Goal: Task Accomplishment & Management: Manage account settings

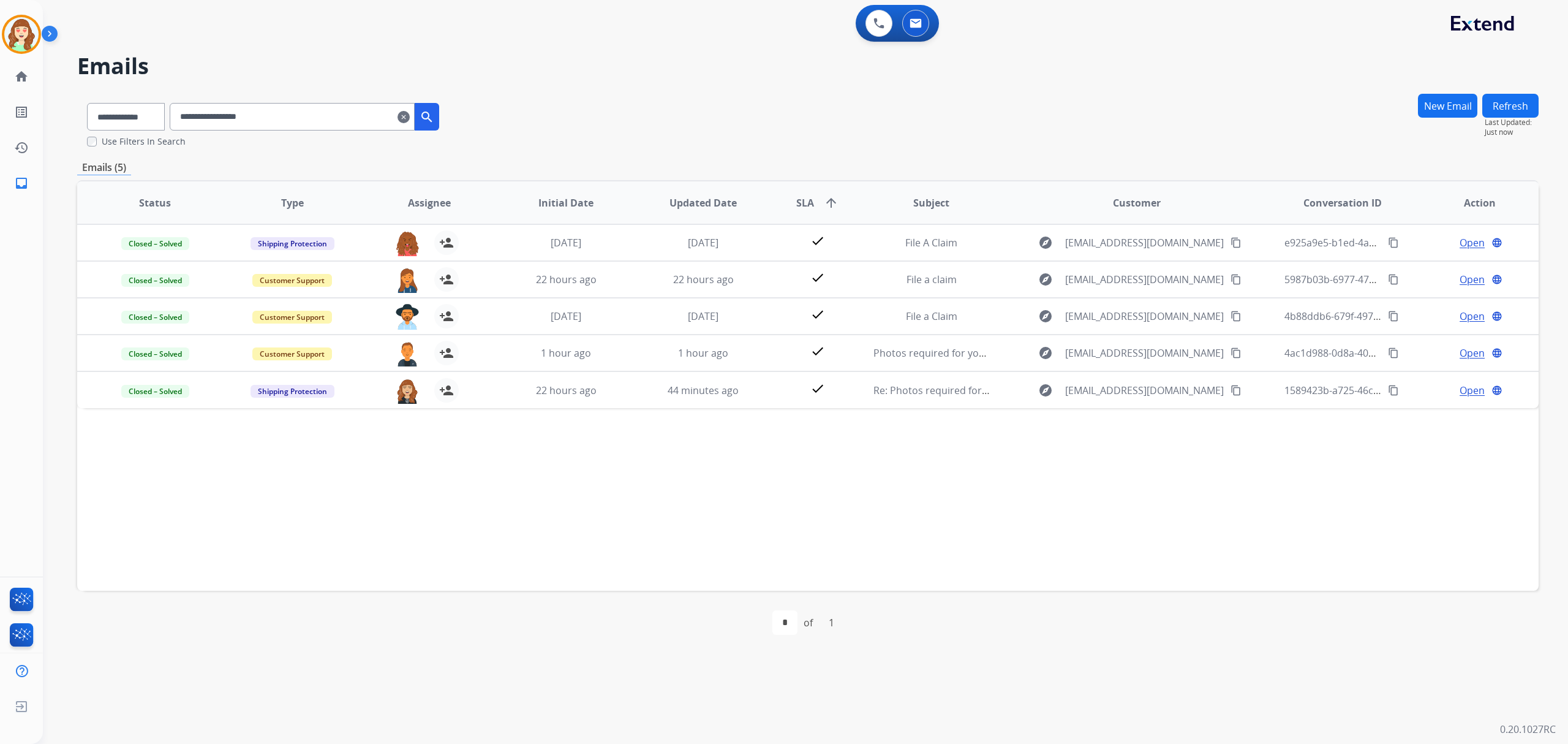
click at [410, 118] on mat-icon "clear" at bounding box center [404, 117] width 13 height 15
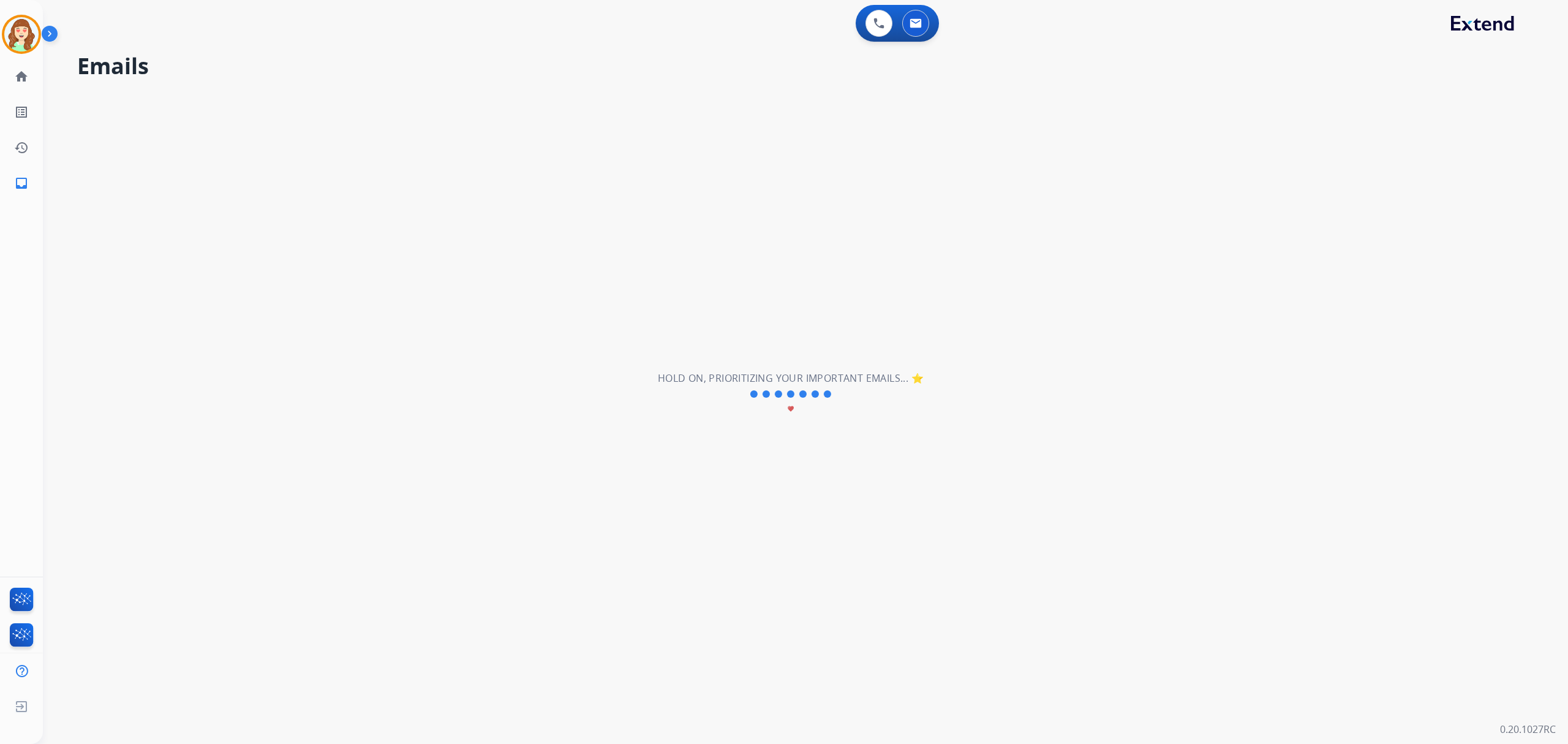
select select "**********"
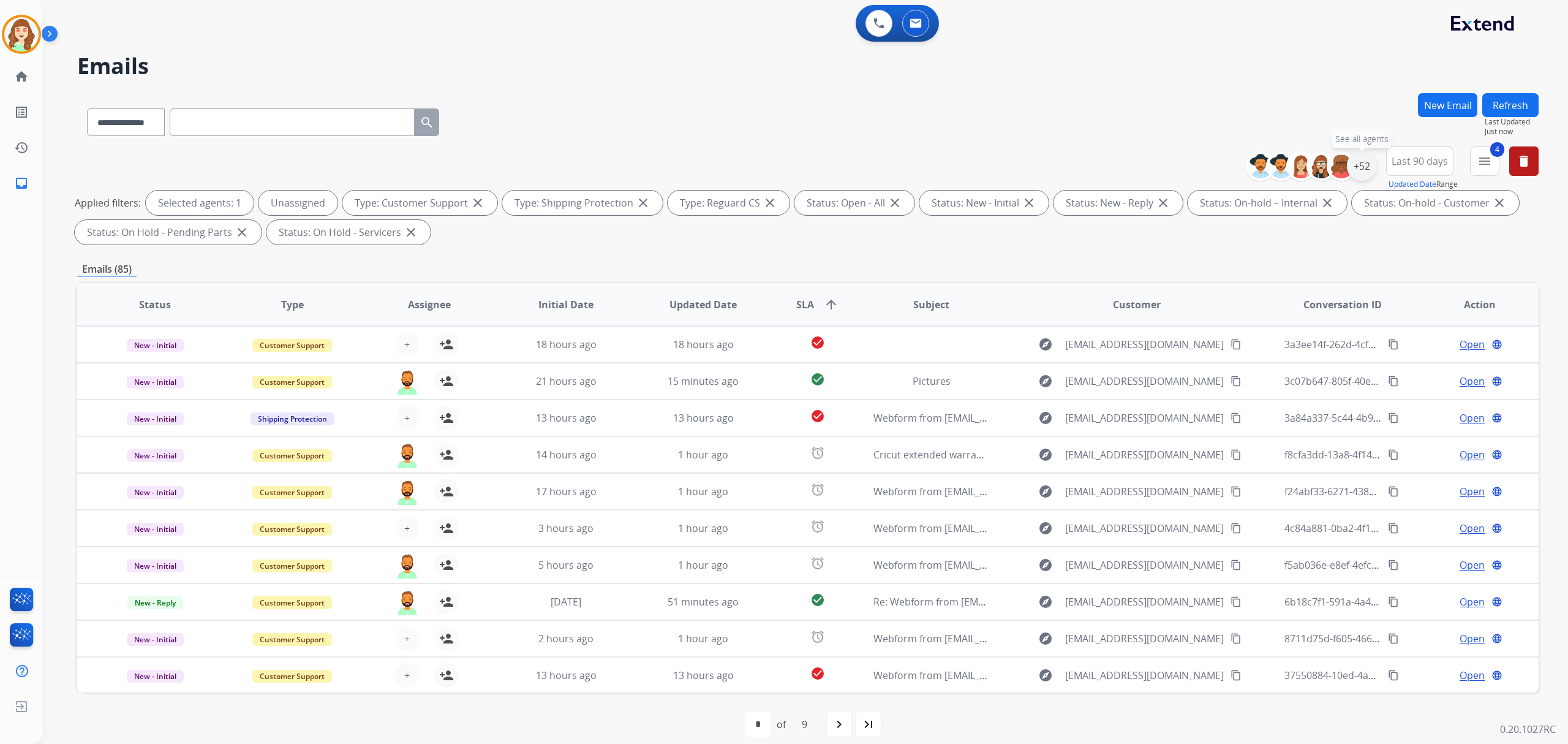
click at [1362, 165] on div "+52" at bounding box center [1362, 166] width 29 height 29
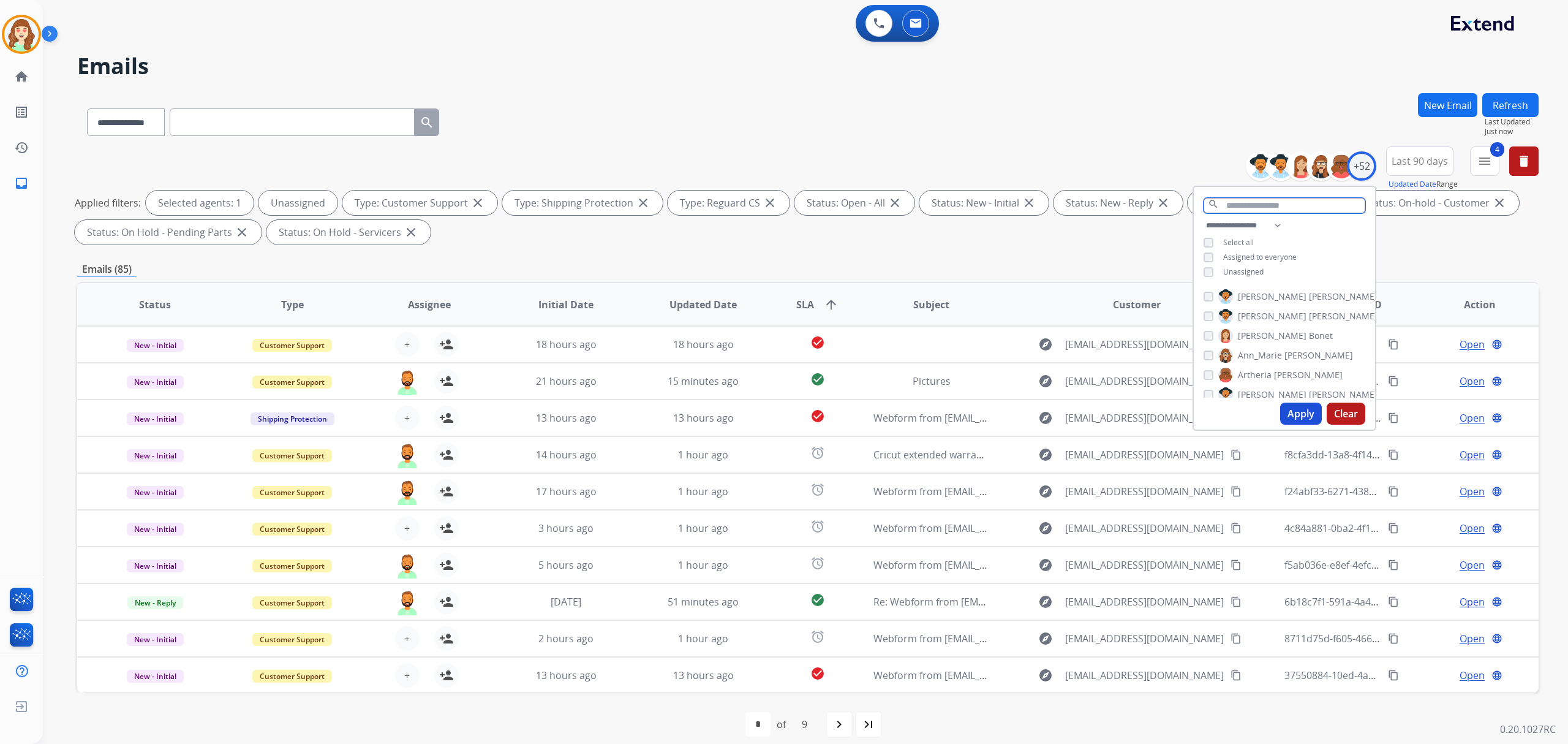
click at [1242, 205] on input "text" at bounding box center [1284, 205] width 161 height 15
click at [1201, 263] on div "**********" at bounding box center [1284, 250] width 181 height 64
click at [1240, 207] on input "text" at bounding box center [1284, 205] width 161 height 15
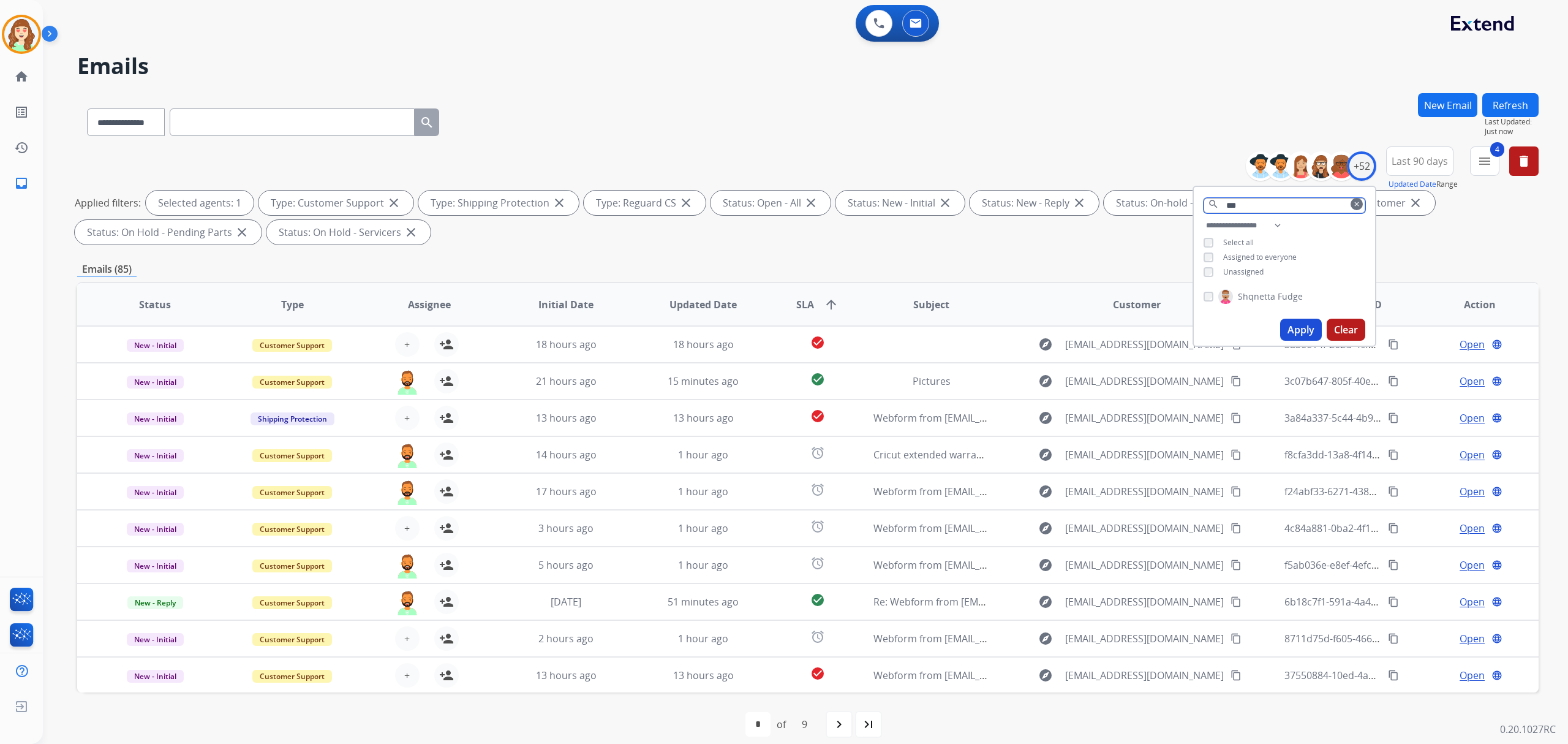
type input "***"
click at [1287, 326] on button "Apply" at bounding box center [1301, 329] width 42 height 22
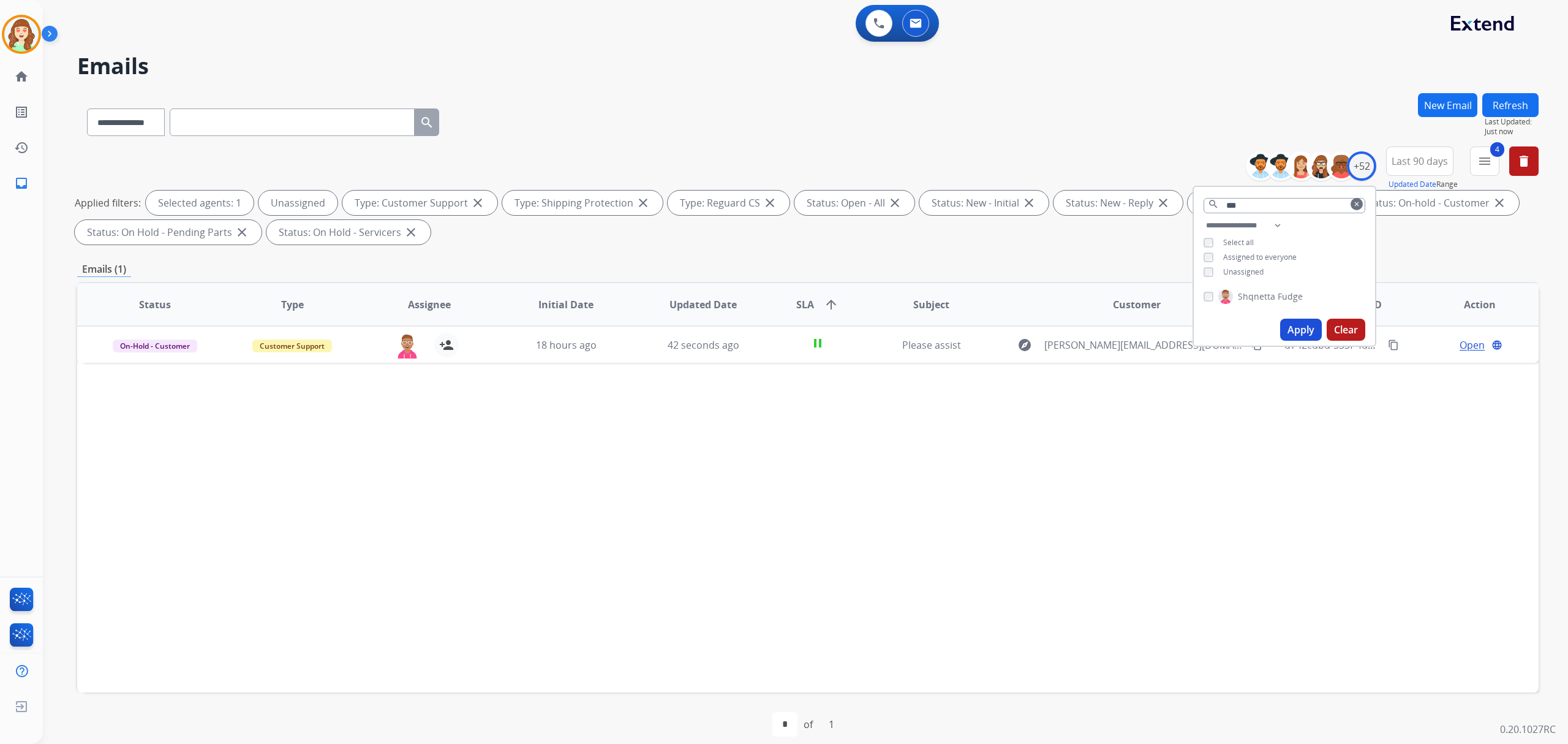
click at [1296, 320] on button "Apply" at bounding box center [1301, 329] width 42 height 22
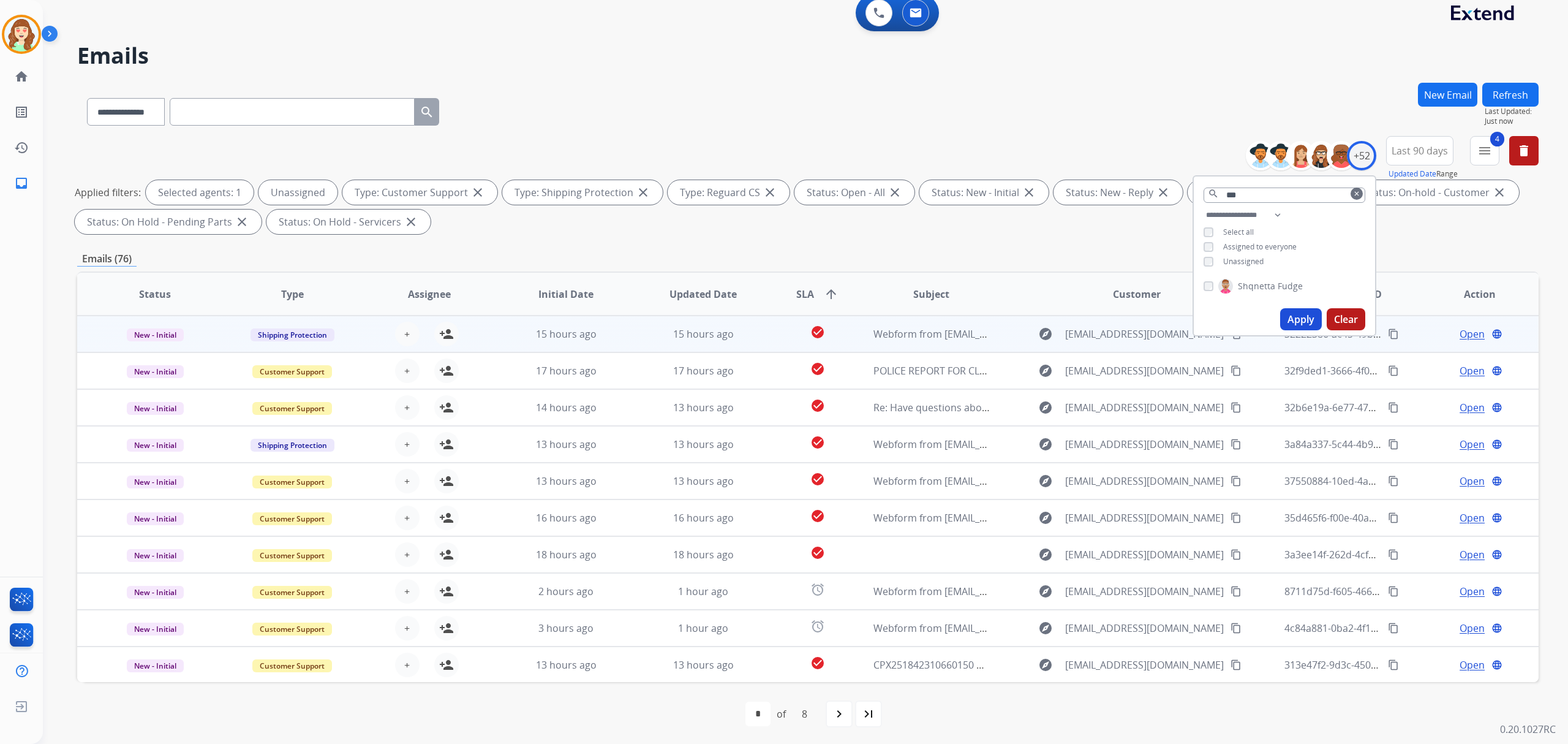
scroll to position [13, 0]
click at [412, 325] on button "+ Select agent" at bounding box center [407, 332] width 24 height 24
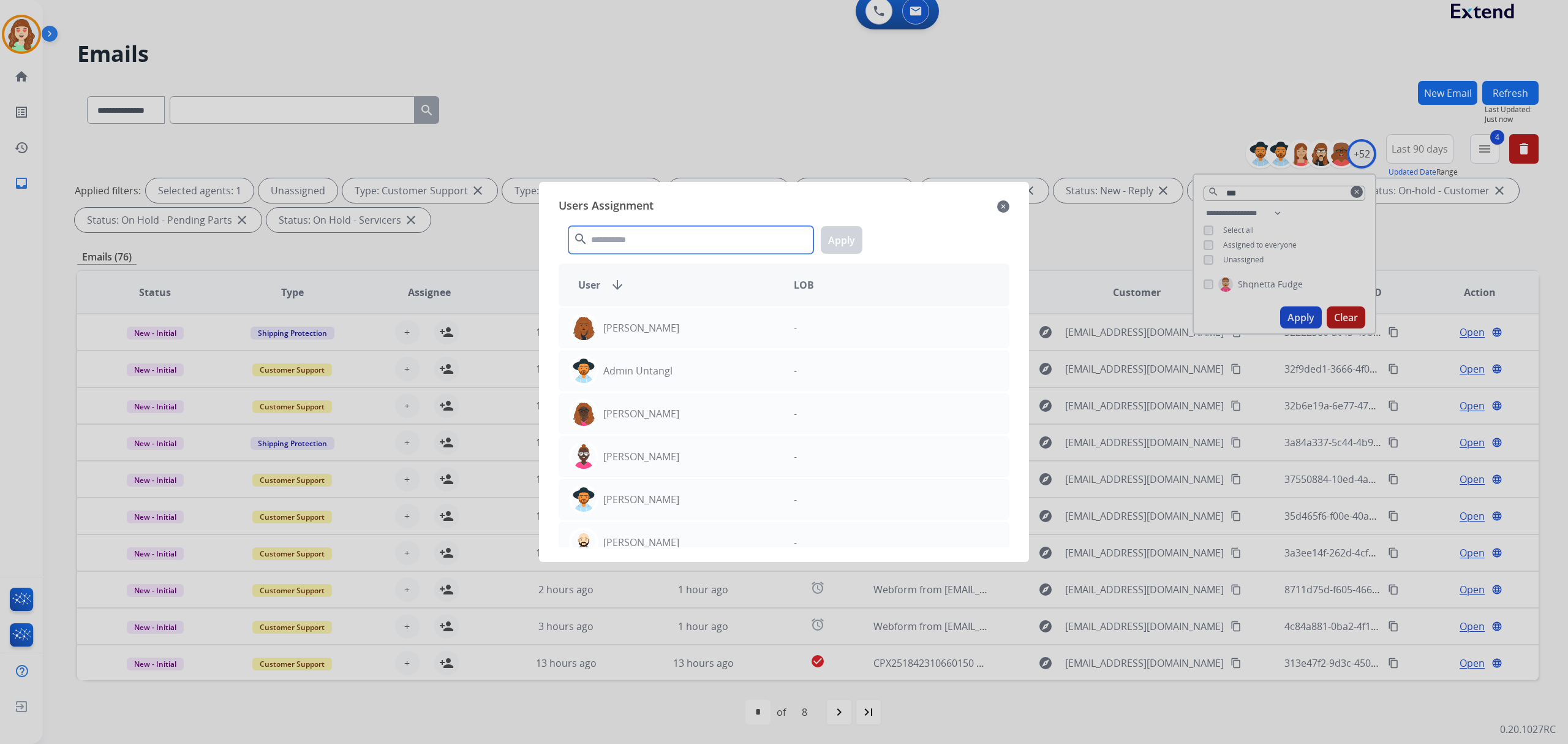
click at [638, 236] on input "text" at bounding box center [691, 240] width 245 height 28
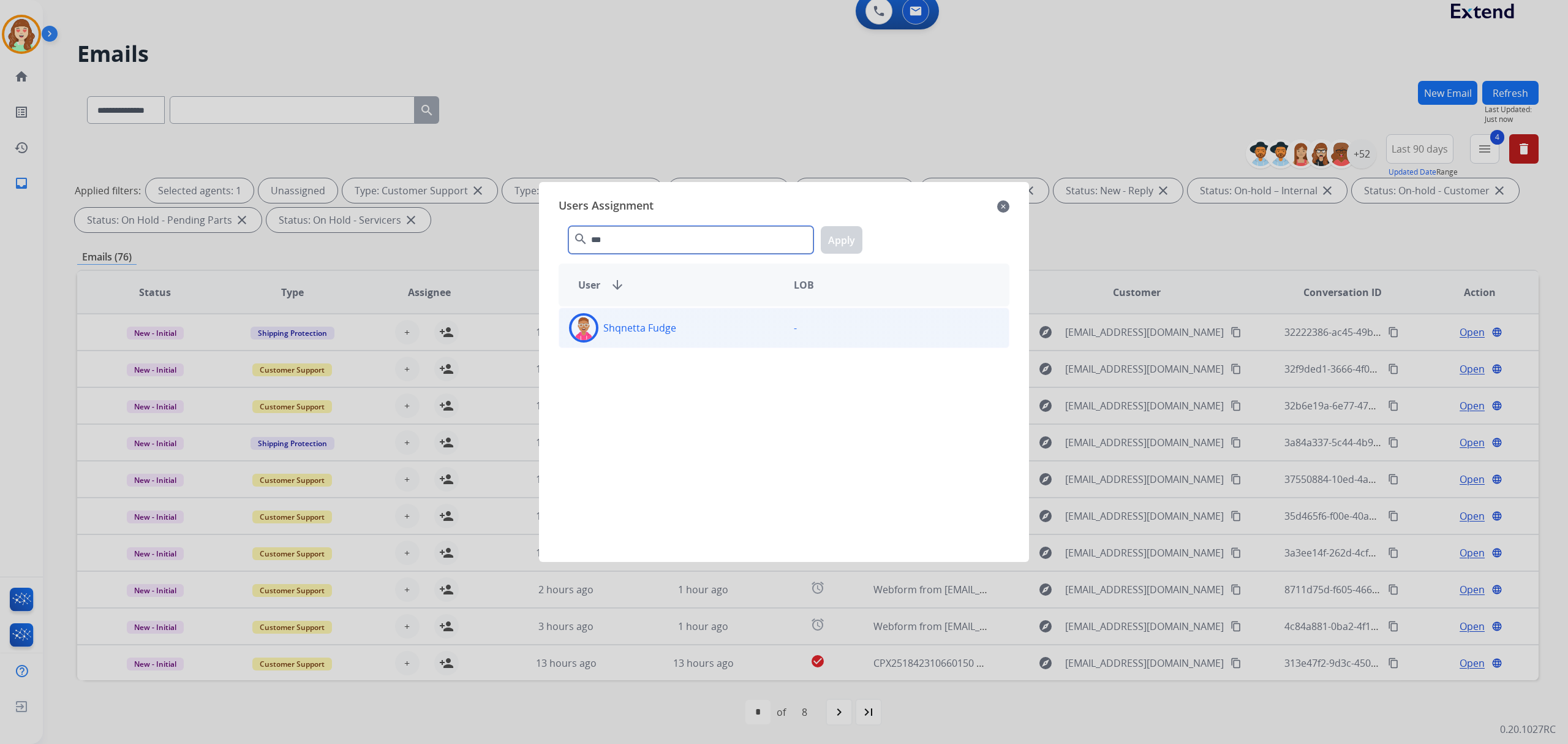
type input "***"
drag, startPoint x: 698, startPoint y: 340, endPoint x: 808, endPoint y: 288, distance: 121.7
click at [701, 341] on div "Shqnetta Fudge" at bounding box center [672, 328] width 225 height 29
click at [836, 236] on button "Apply" at bounding box center [842, 240] width 42 height 28
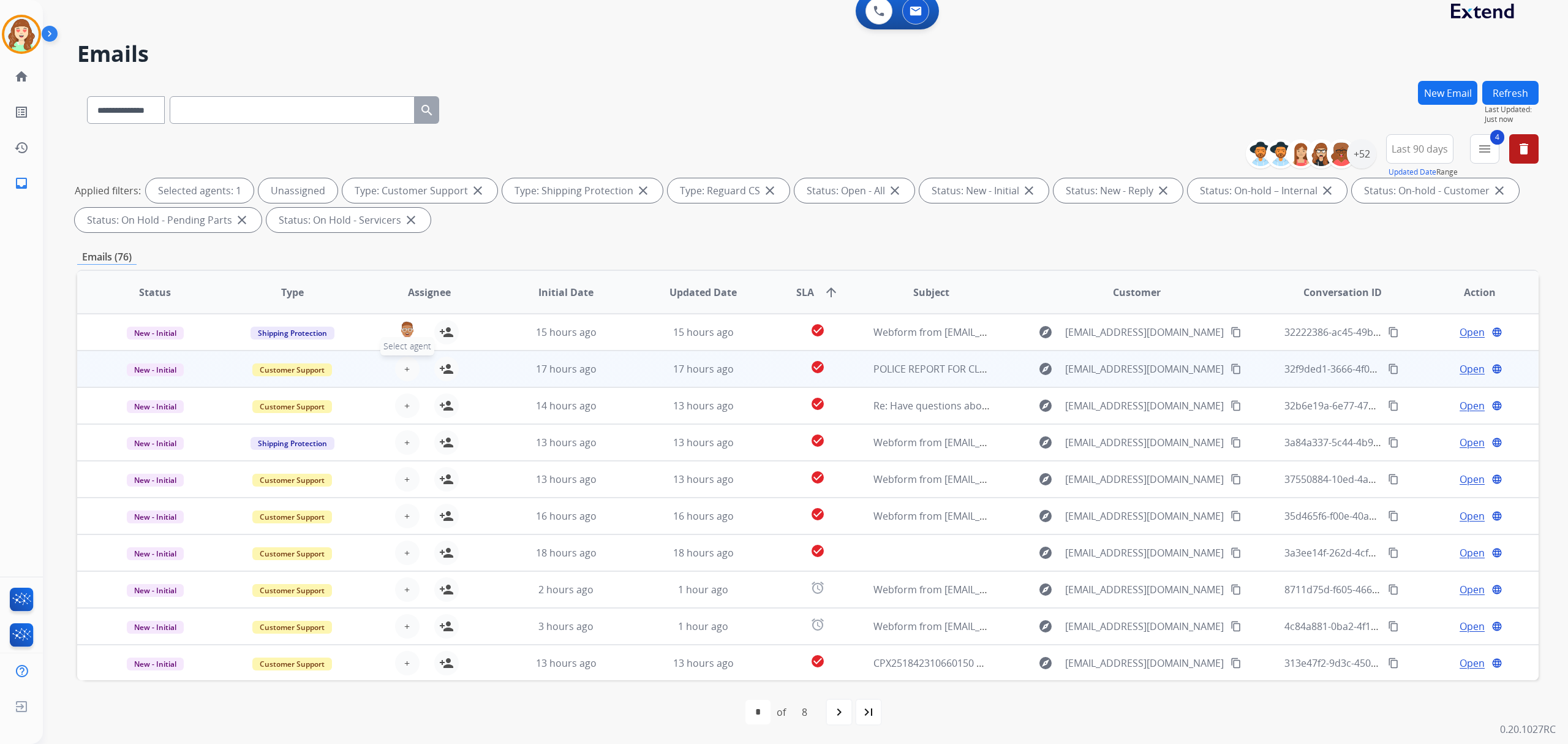
click at [406, 373] on span "+" at bounding box center [407, 369] width 5 height 15
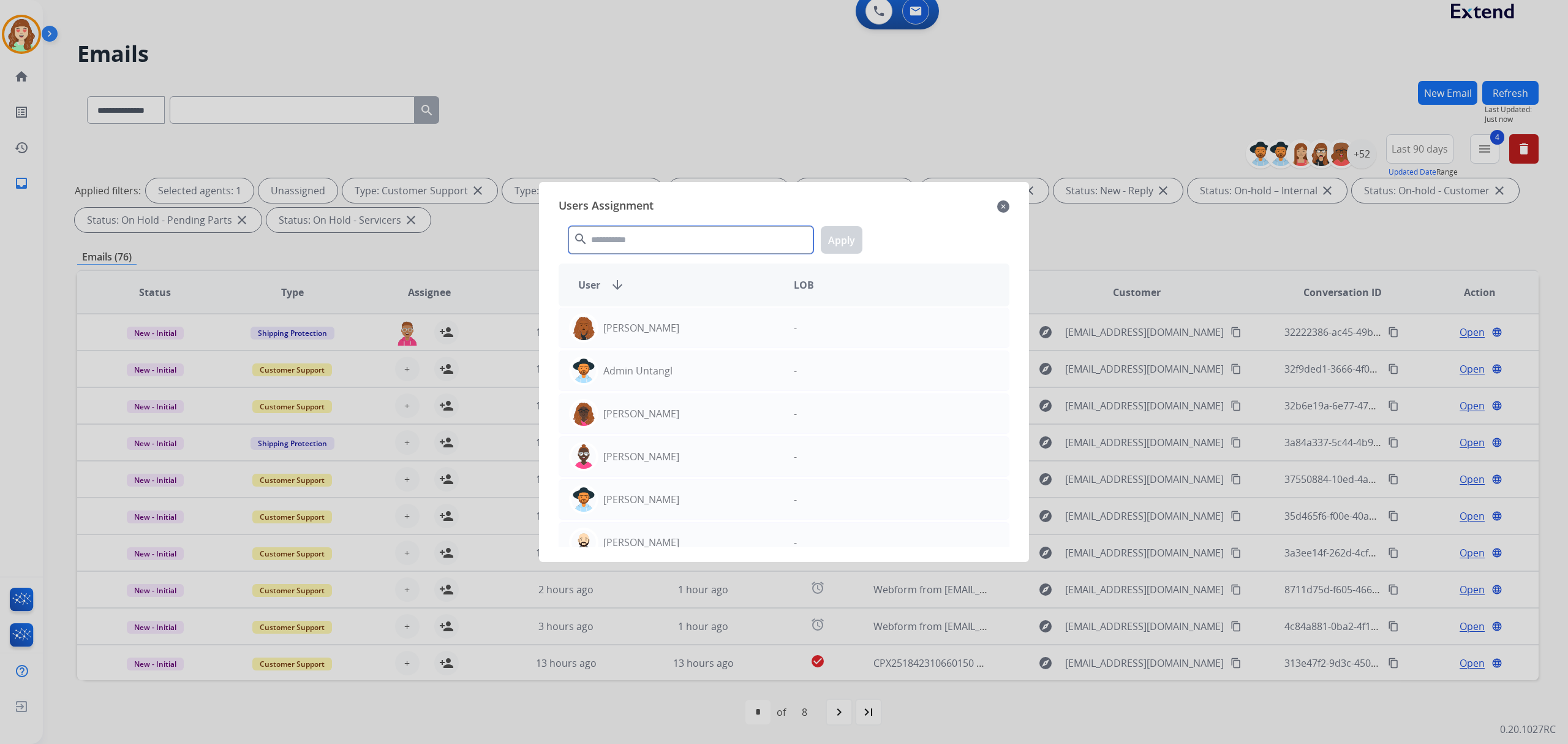
click at [608, 238] on input "text" at bounding box center [691, 240] width 245 height 28
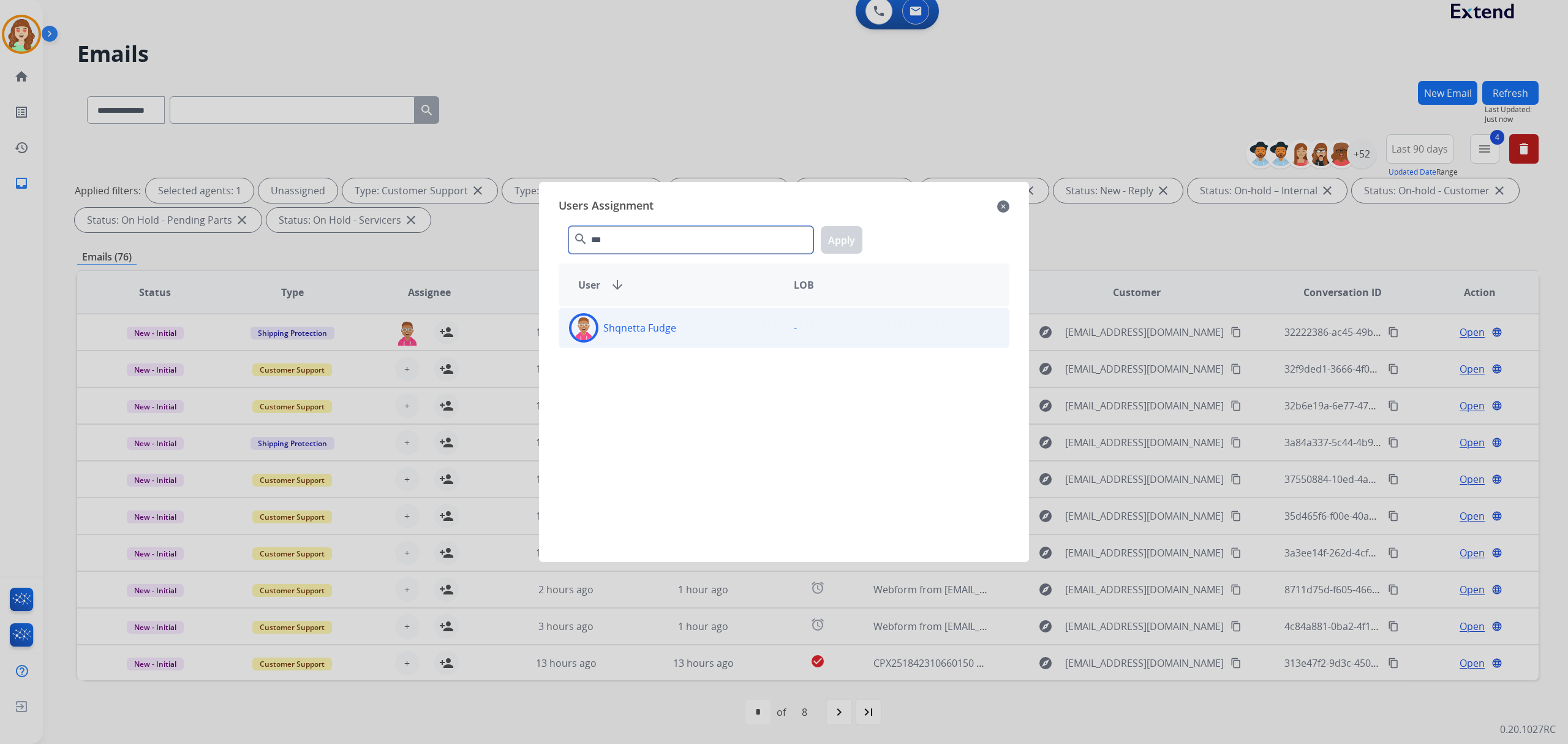
type input "***"
click at [685, 336] on div "Shqnetta Fudge" at bounding box center [672, 328] width 225 height 29
click at [842, 246] on button "Apply" at bounding box center [842, 240] width 42 height 28
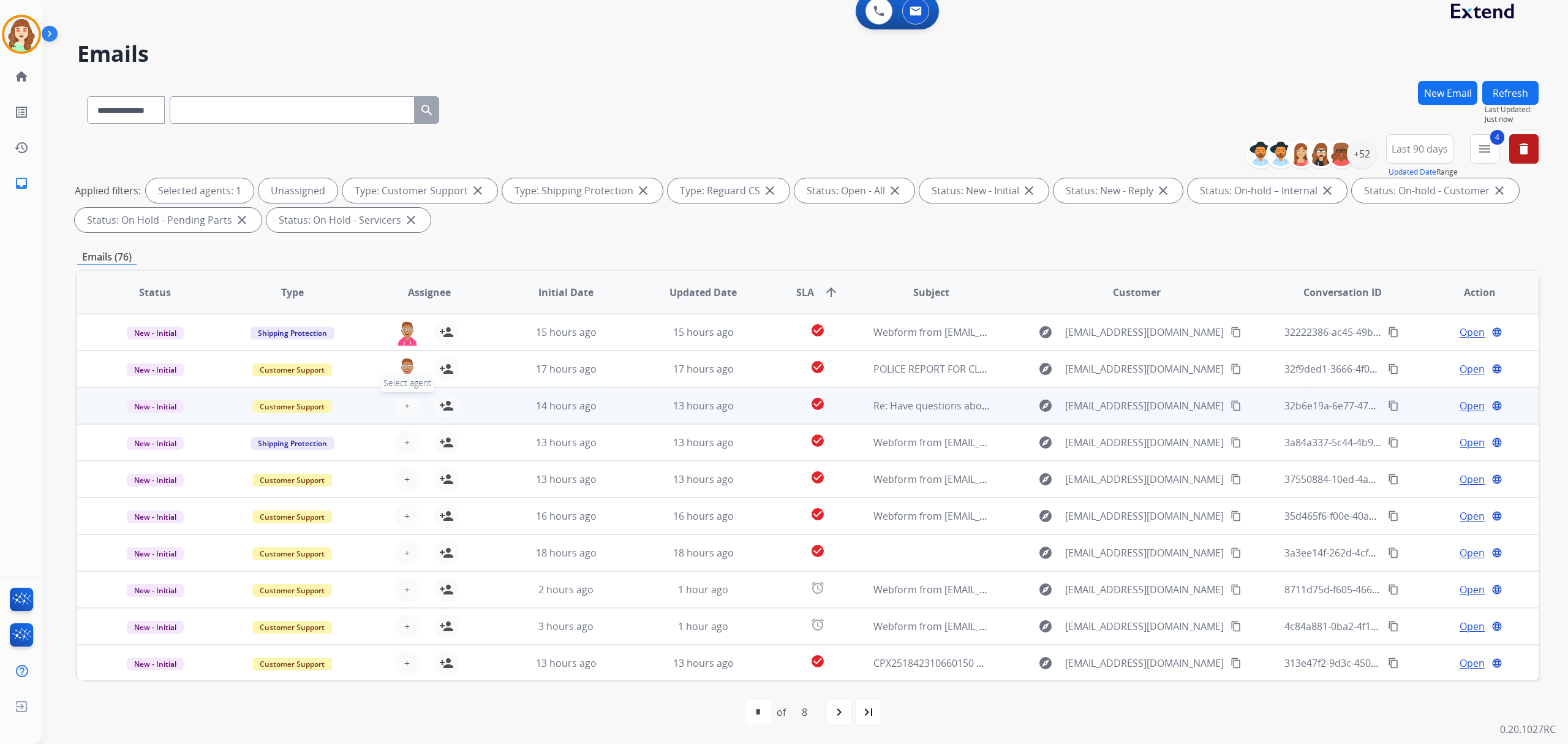
click at [408, 404] on button "+ Select agent" at bounding box center [407, 405] width 24 height 24
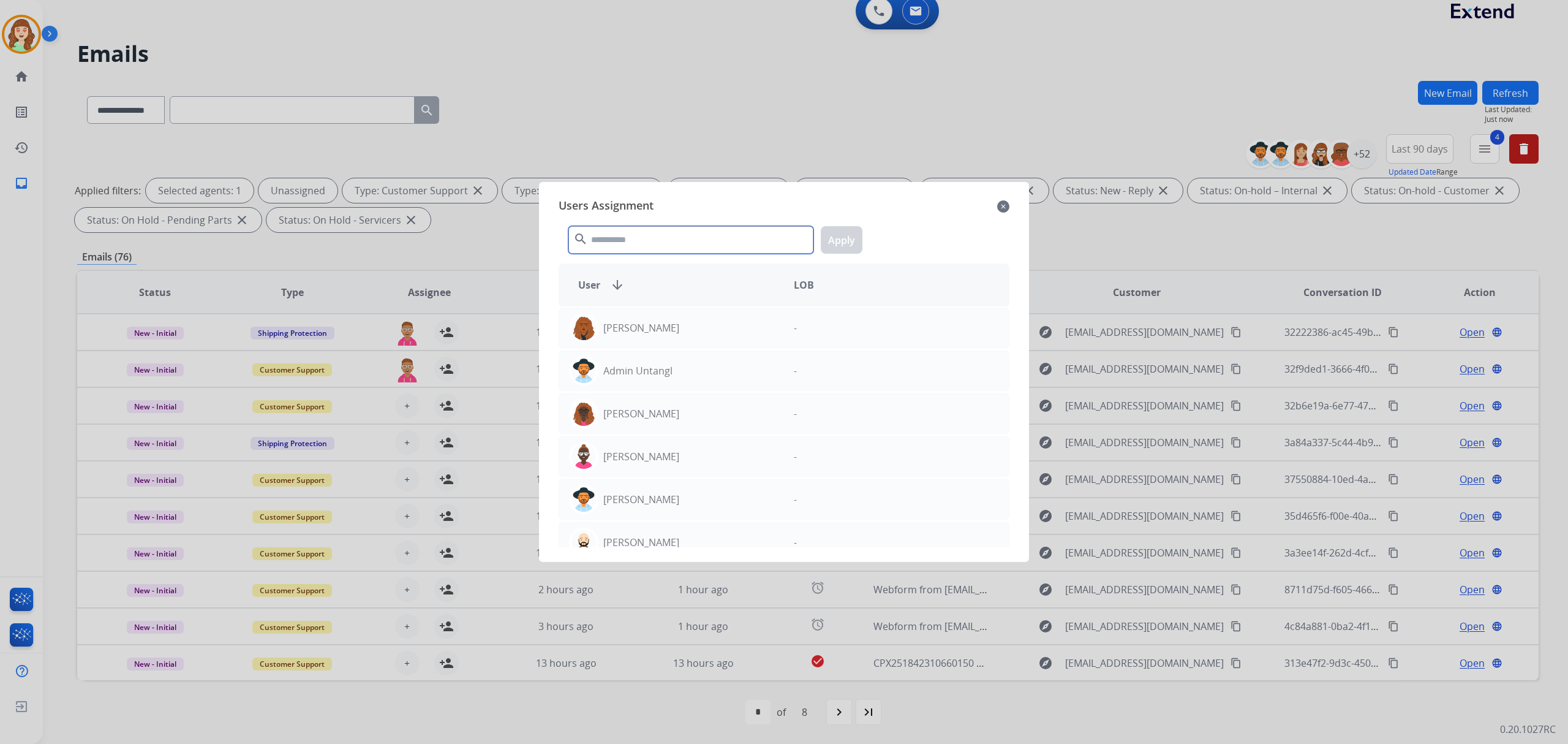
click at [611, 241] on input "text" at bounding box center [691, 240] width 245 height 28
type input "***"
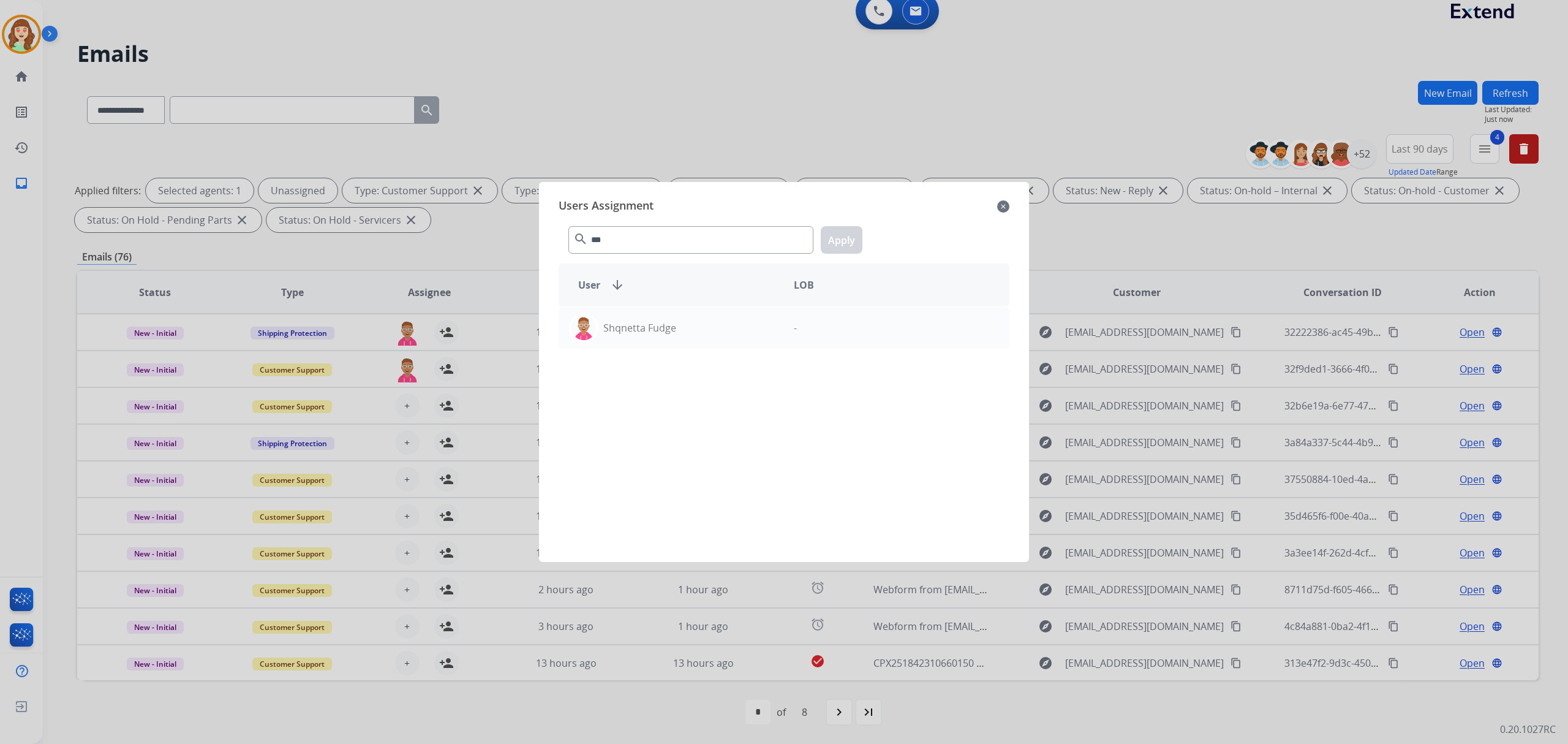
drag, startPoint x: 697, startPoint y: 351, endPoint x: 748, endPoint y: 302, distance: 70.7
click at [706, 344] on div "Shqnetta Fudge -" at bounding box center [783, 427] width 451 height 241
click at [734, 327] on div "Shqnetta Fudge" at bounding box center [672, 328] width 225 height 29
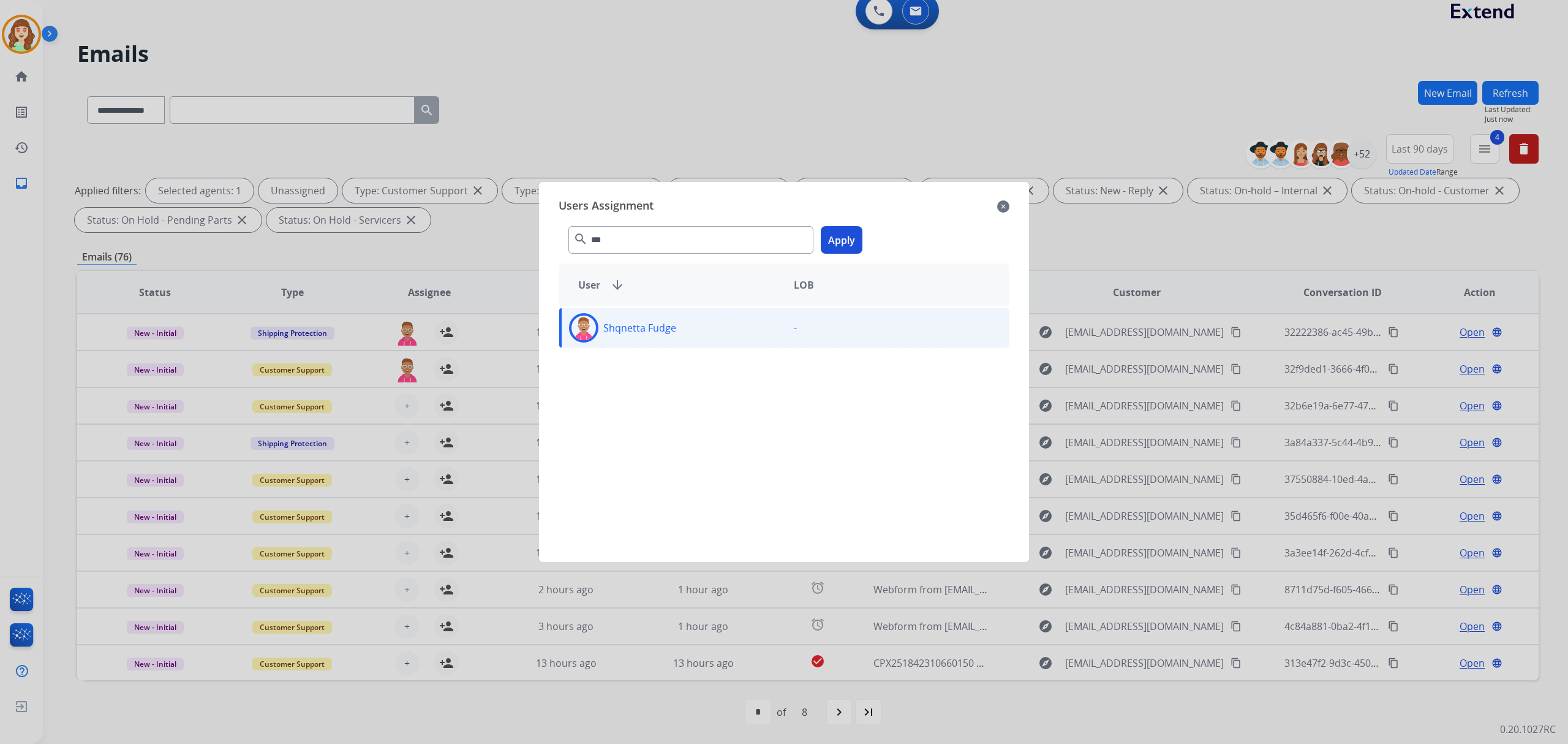
click at [840, 238] on button "Apply" at bounding box center [842, 240] width 42 height 28
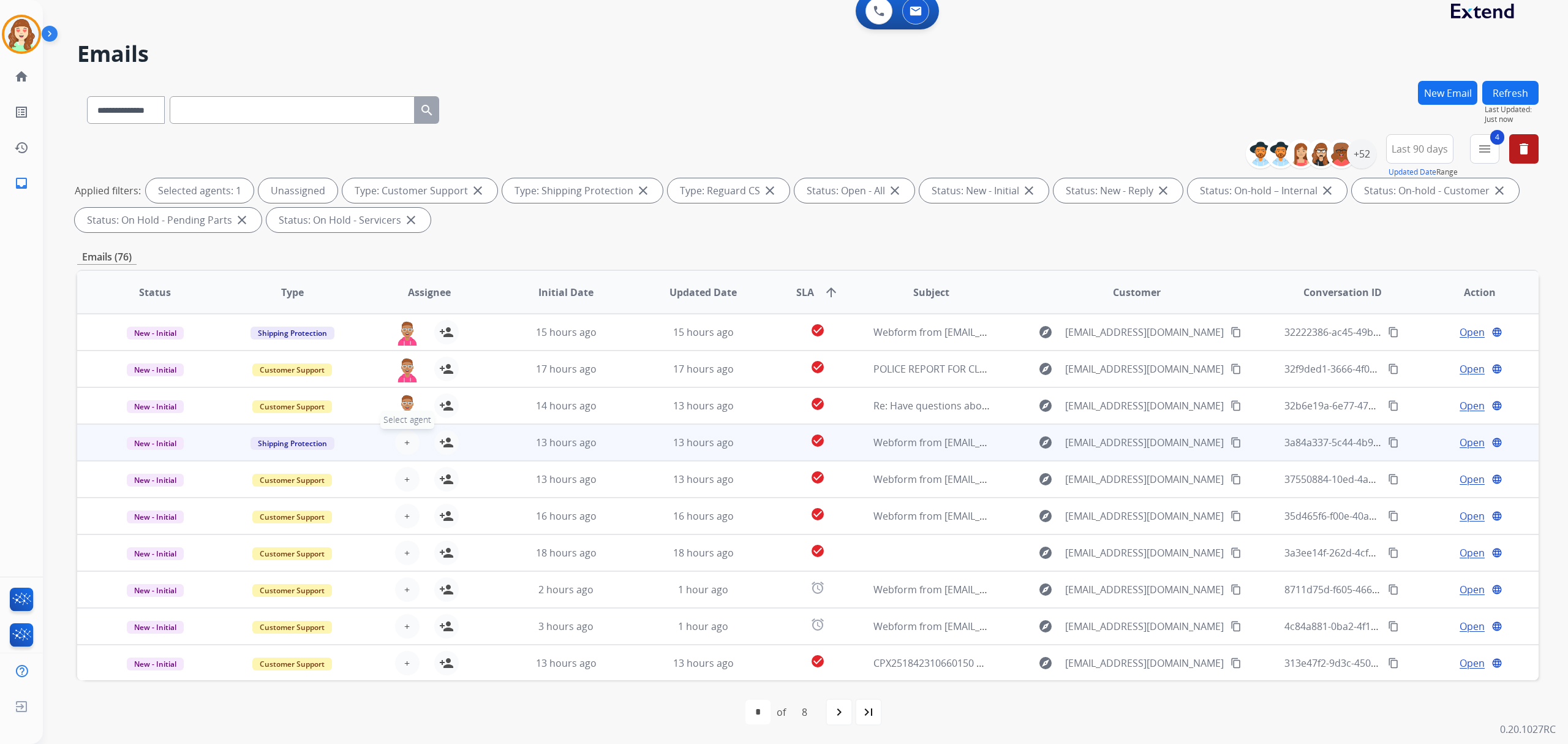
click at [406, 438] on span "+" at bounding box center [407, 442] width 5 height 15
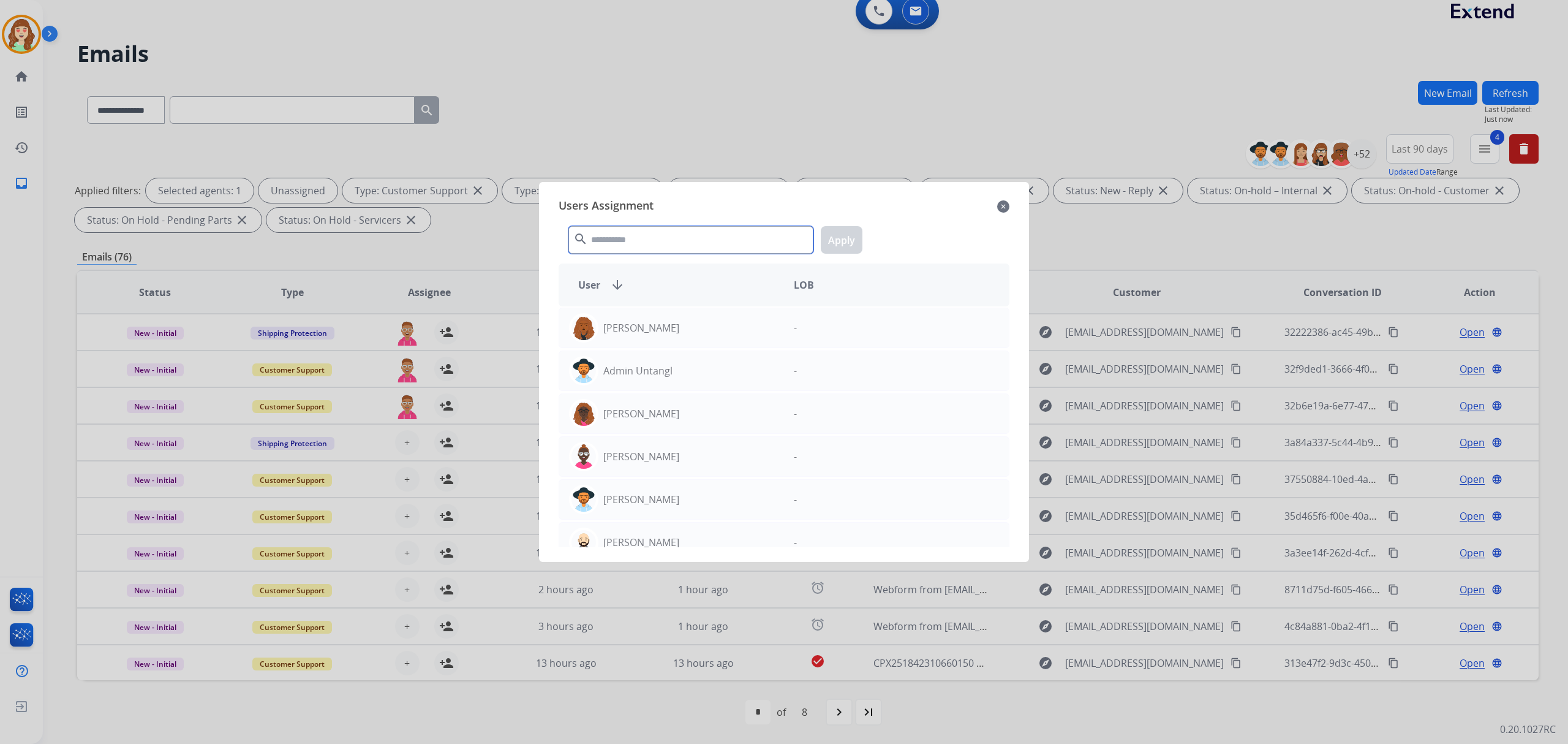
click at [621, 245] on input "text" at bounding box center [691, 240] width 245 height 28
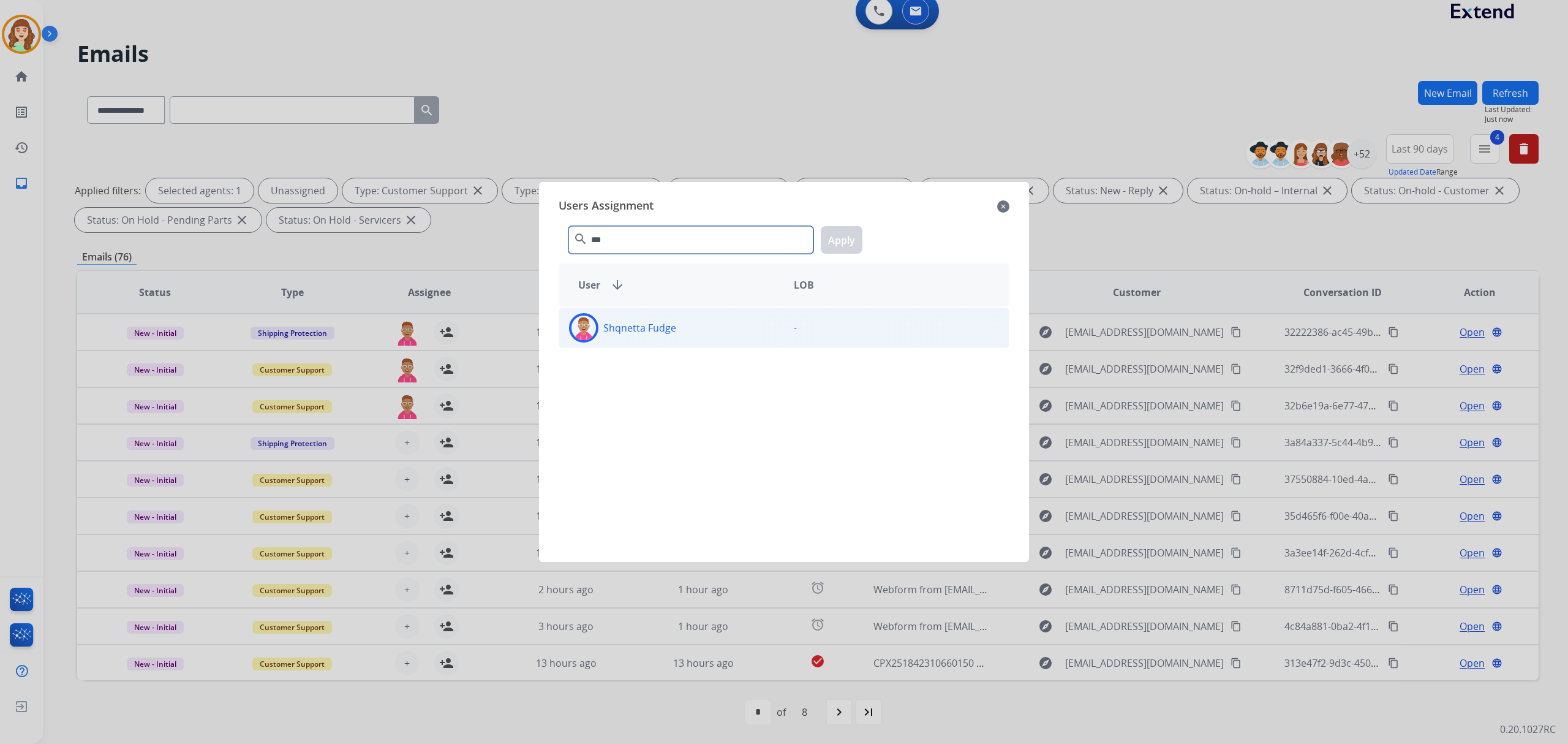
type input "***"
drag, startPoint x: 711, startPoint y: 337, endPoint x: 902, endPoint y: 238, distance: 215.1
click at [728, 332] on div "Shqnetta Fudge" at bounding box center [672, 328] width 225 height 29
click at [849, 240] on button "Apply" at bounding box center [842, 240] width 42 height 28
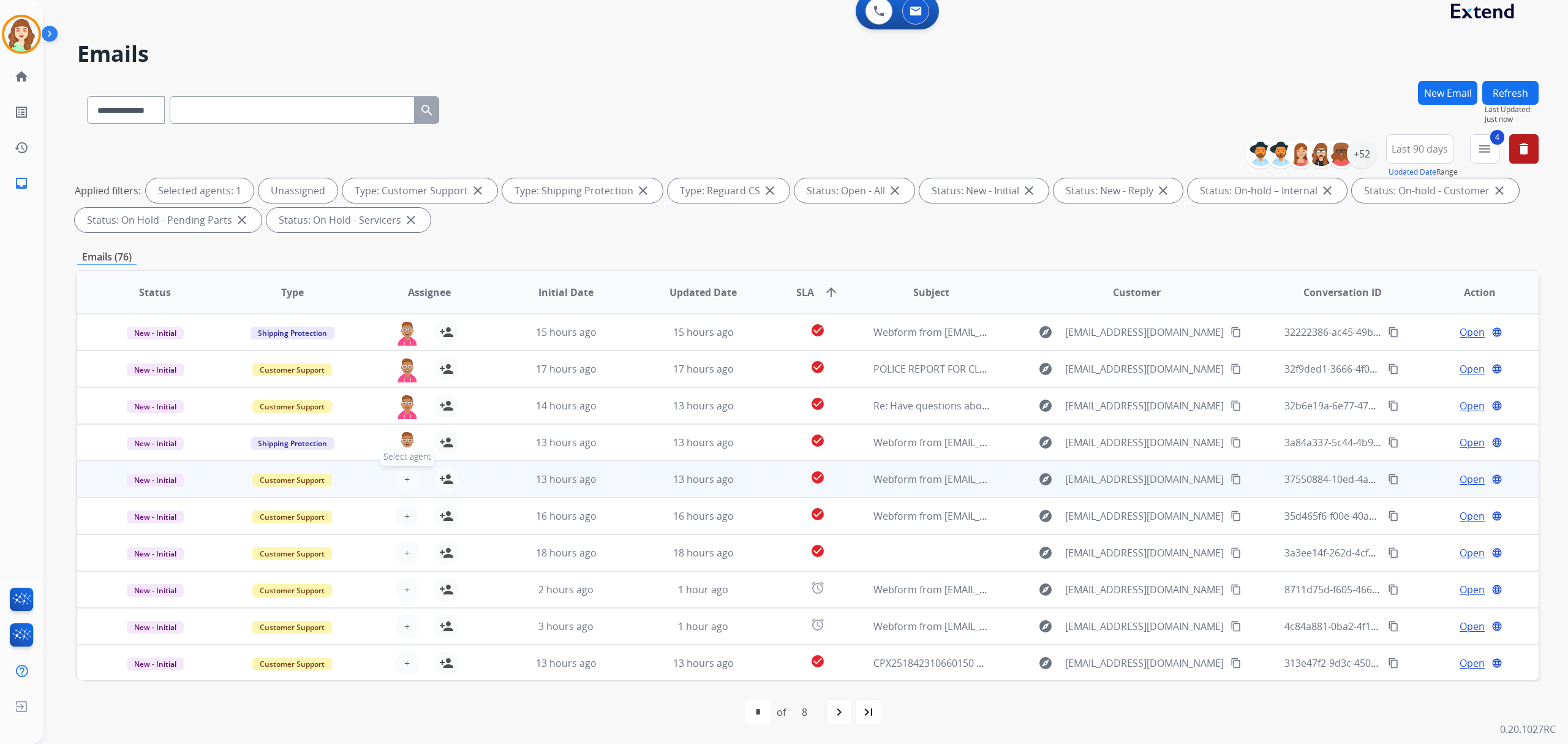
click at [400, 478] on button "+ Select agent" at bounding box center [407, 479] width 24 height 24
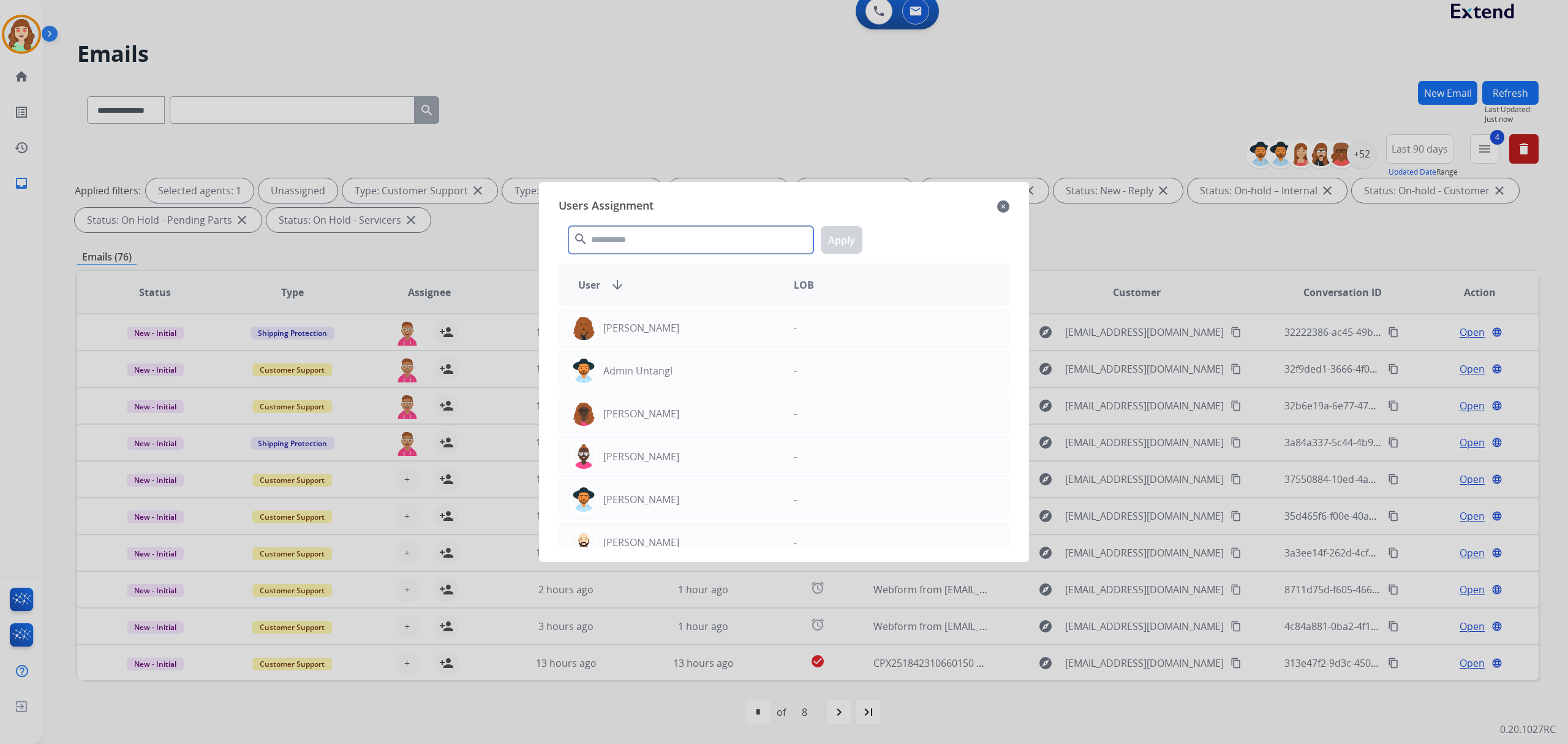
click at [652, 238] on input "text" at bounding box center [691, 240] width 245 height 28
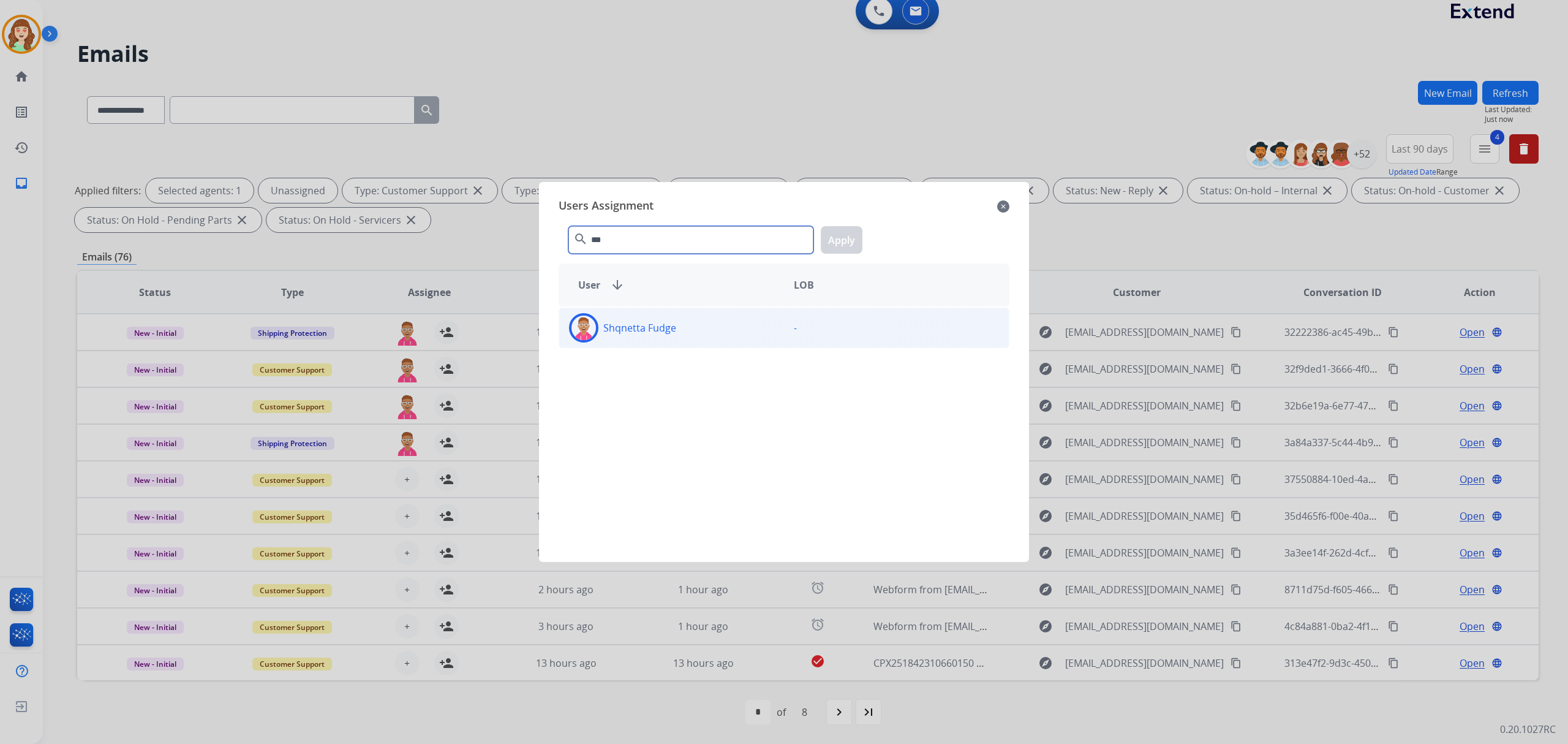
type input "***"
drag, startPoint x: 680, startPoint y: 336, endPoint x: 836, endPoint y: 291, distance: 162.4
click at [681, 336] on div "Shqnetta Fudge" at bounding box center [672, 328] width 225 height 29
click at [849, 239] on button "Apply" at bounding box center [842, 240] width 42 height 28
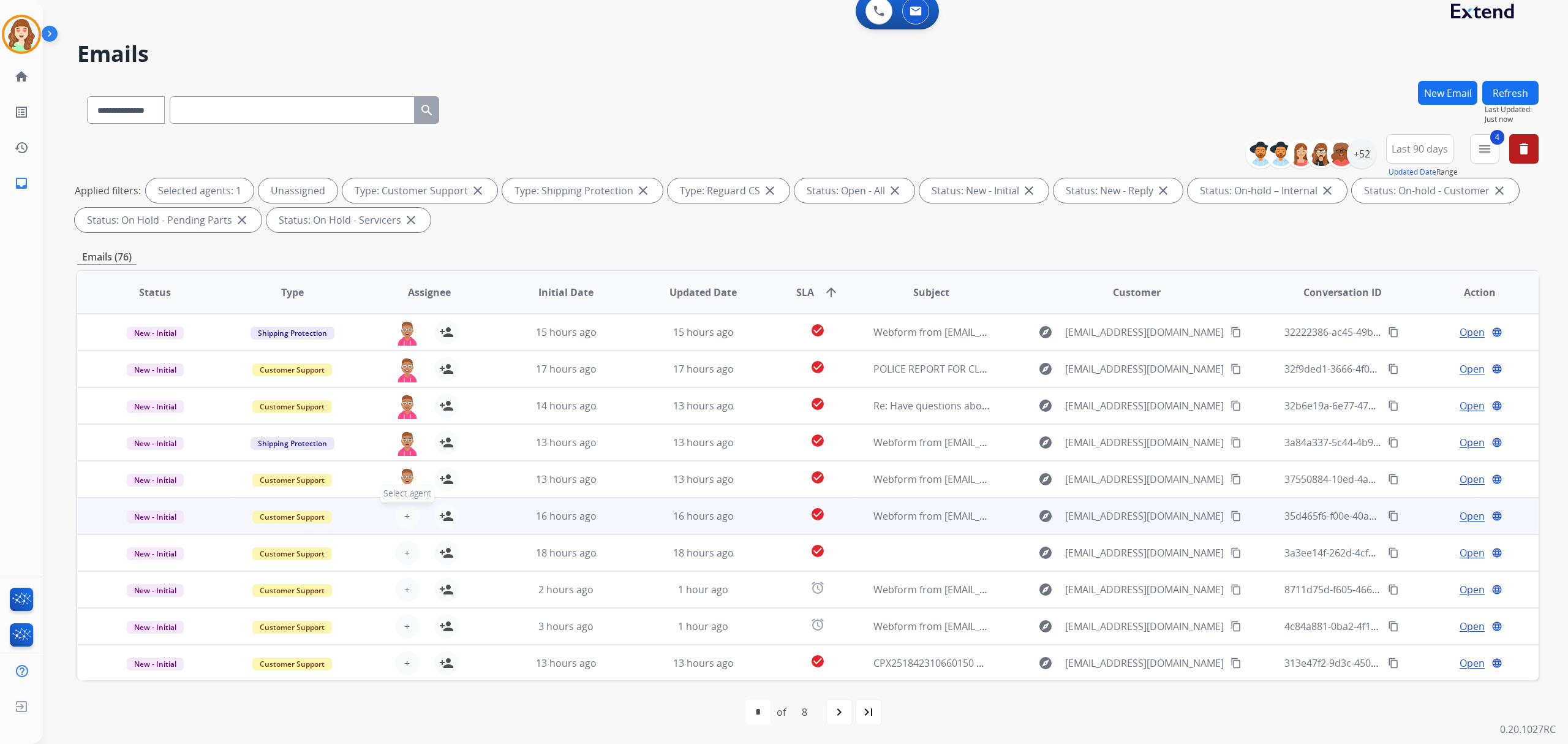
click at [404, 515] on span "+" at bounding box center [407, 516] width 5 height 15
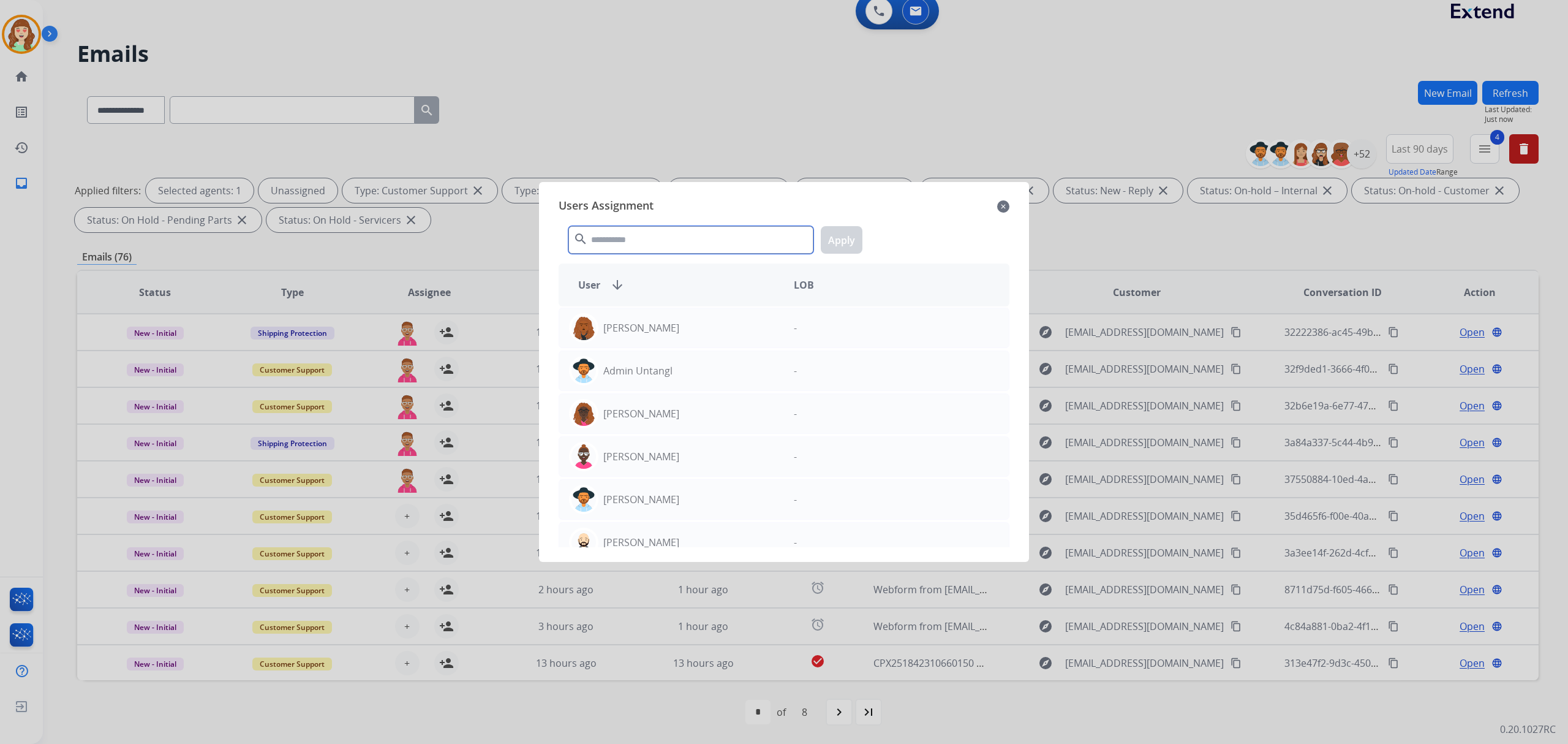
click at [674, 244] on input "text" at bounding box center [691, 240] width 245 height 28
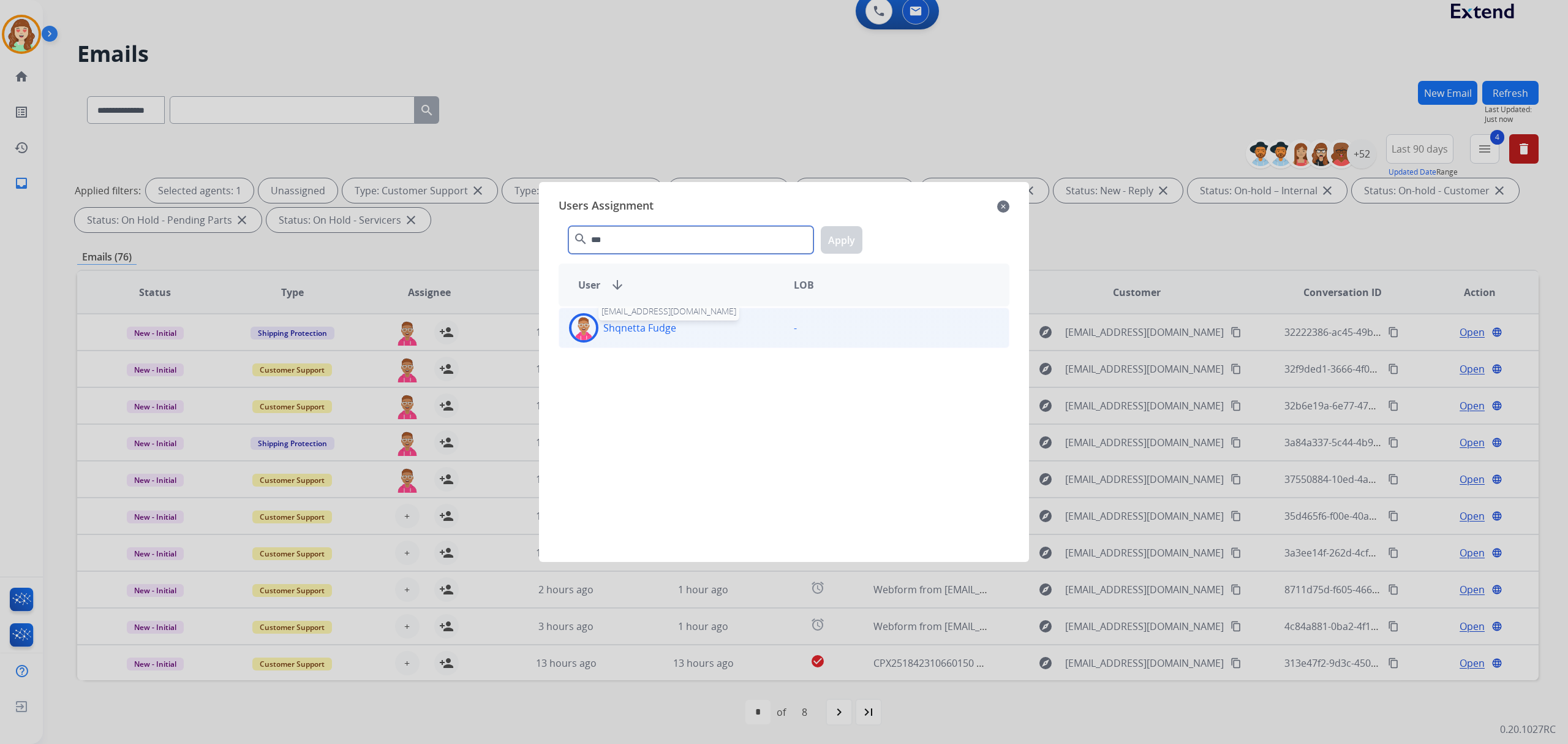
type input "***"
drag, startPoint x: 670, startPoint y: 324, endPoint x: 878, endPoint y: 235, distance: 226.2
click at [672, 322] on p "Shqnetta Fudge" at bounding box center [640, 328] width 73 height 15
click at [841, 244] on button "Apply" at bounding box center [842, 240] width 42 height 28
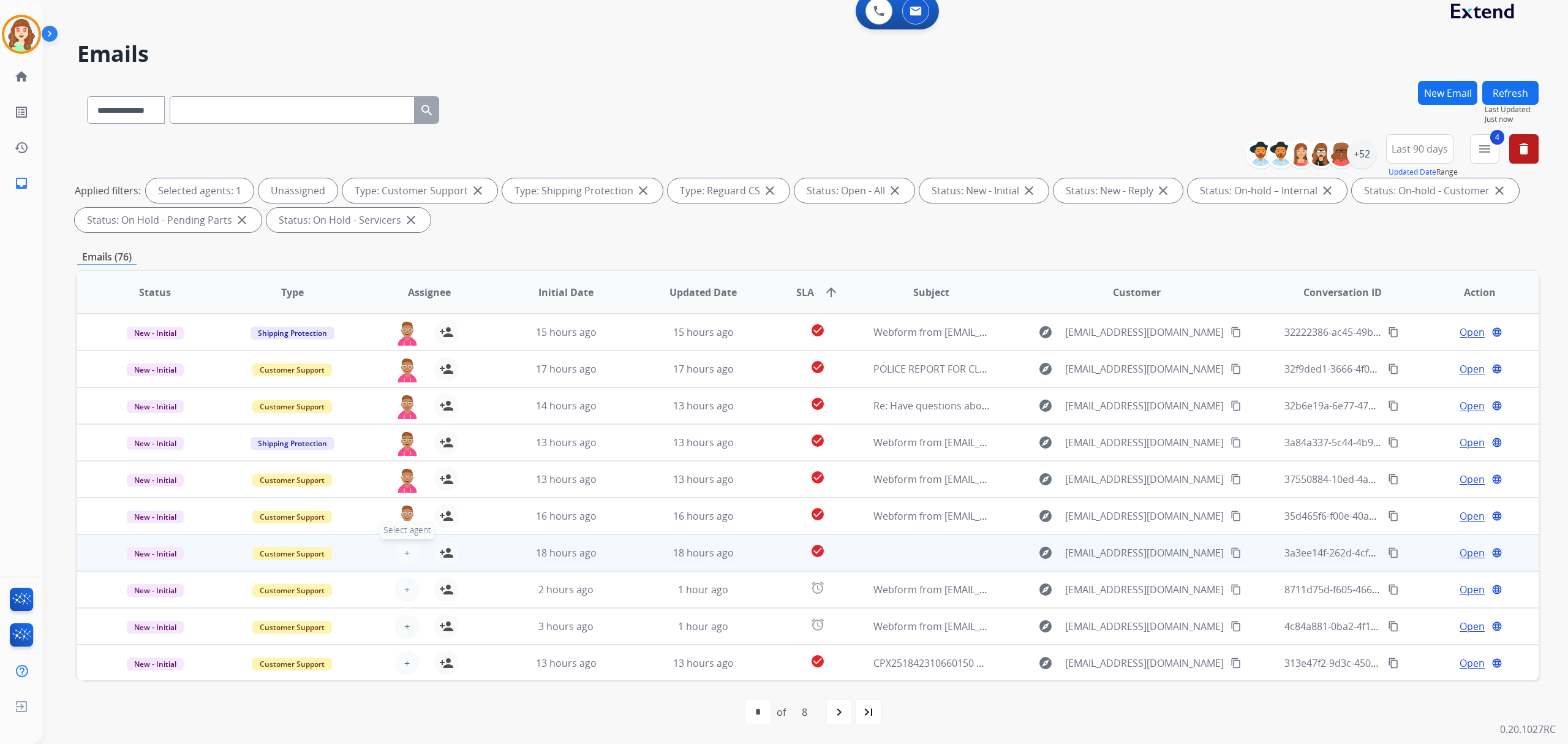
click at [408, 552] on span "+" at bounding box center [407, 553] width 5 height 15
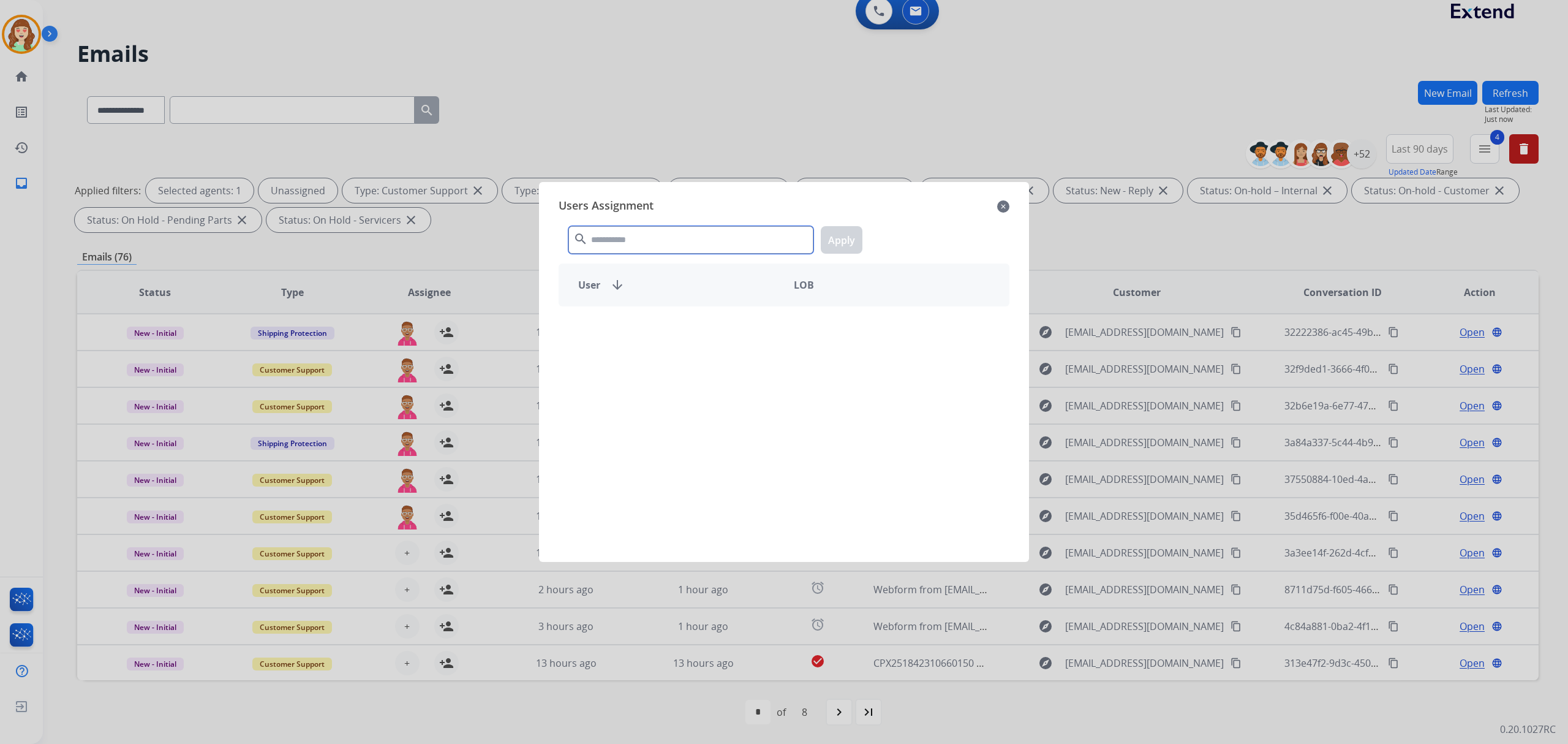
click at [670, 239] on input "text" at bounding box center [691, 240] width 245 height 28
type input "***"
click at [685, 322] on div "Shqnetta Fudge" at bounding box center [672, 328] width 225 height 29
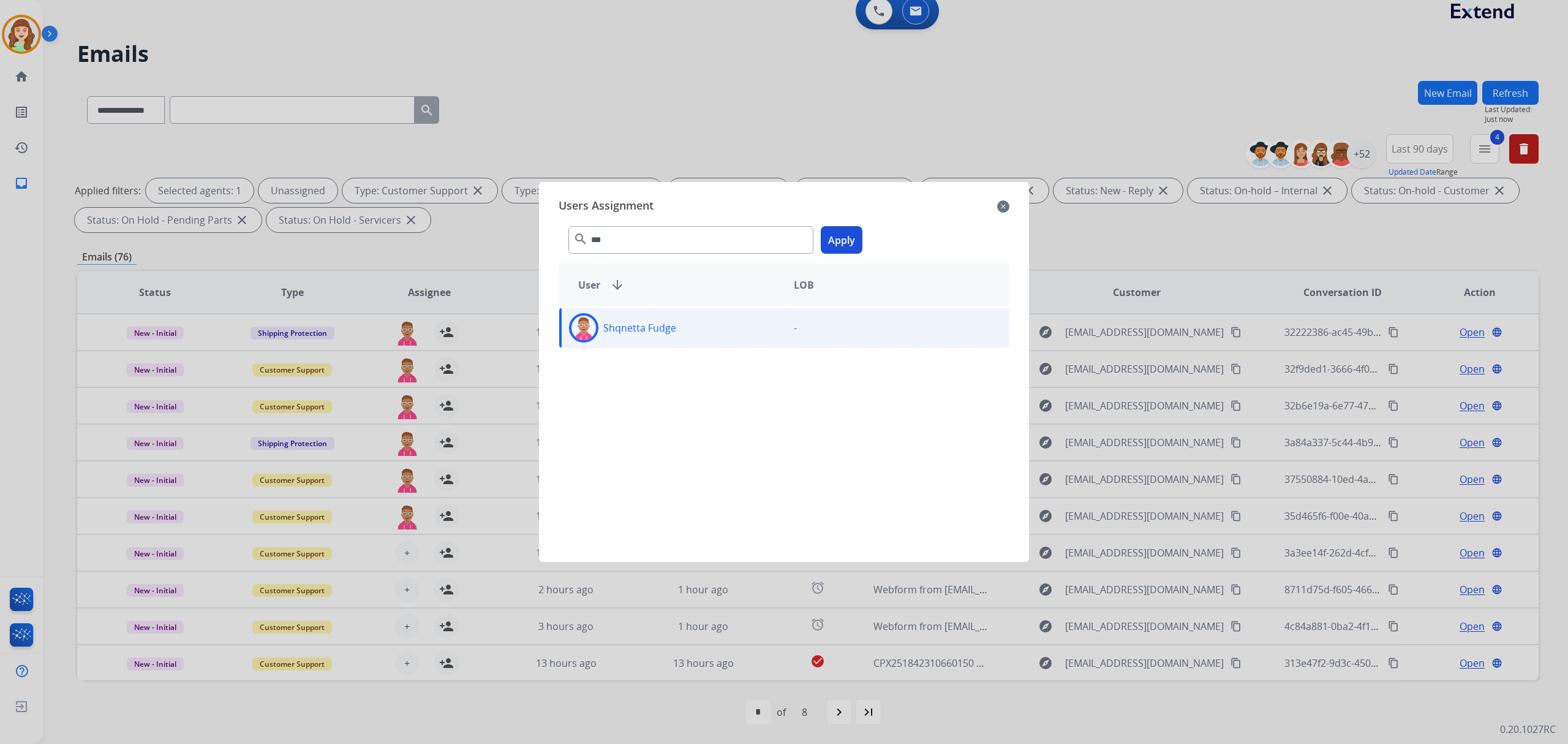
click at [844, 246] on button "Apply" at bounding box center [842, 240] width 42 height 28
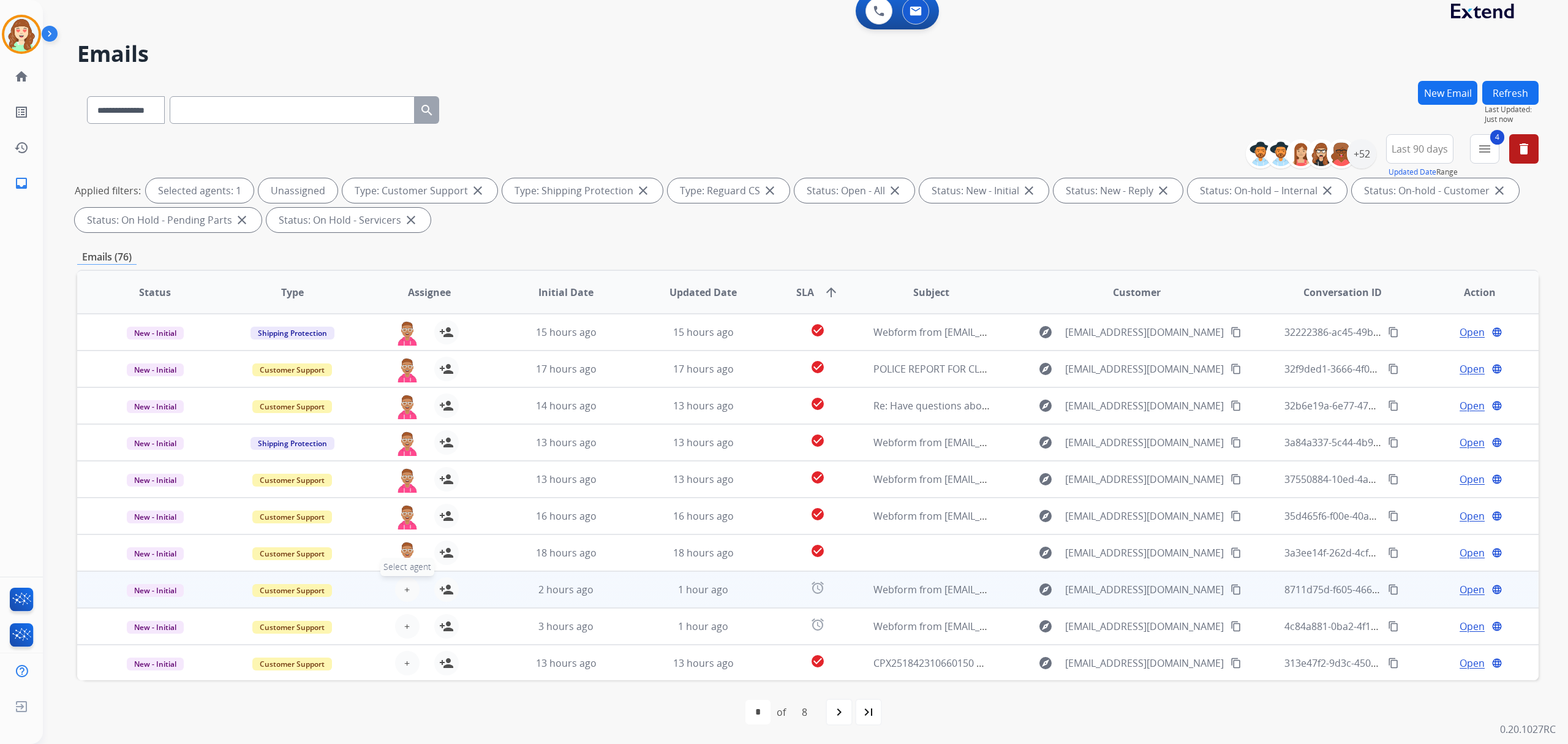
click at [405, 586] on span "+" at bounding box center [407, 589] width 5 height 15
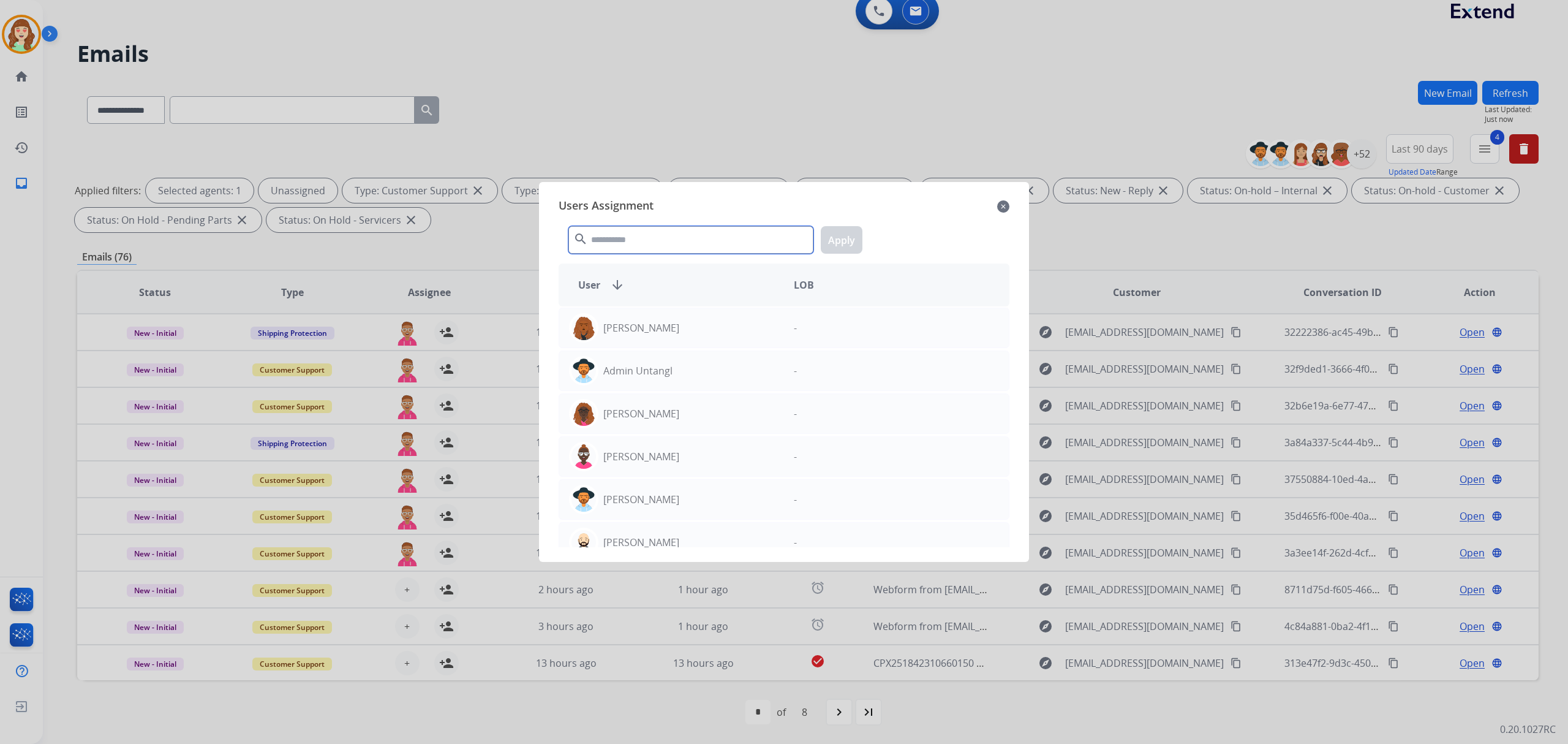
click at [631, 243] on input "text" at bounding box center [691, 240] width 245 height 28
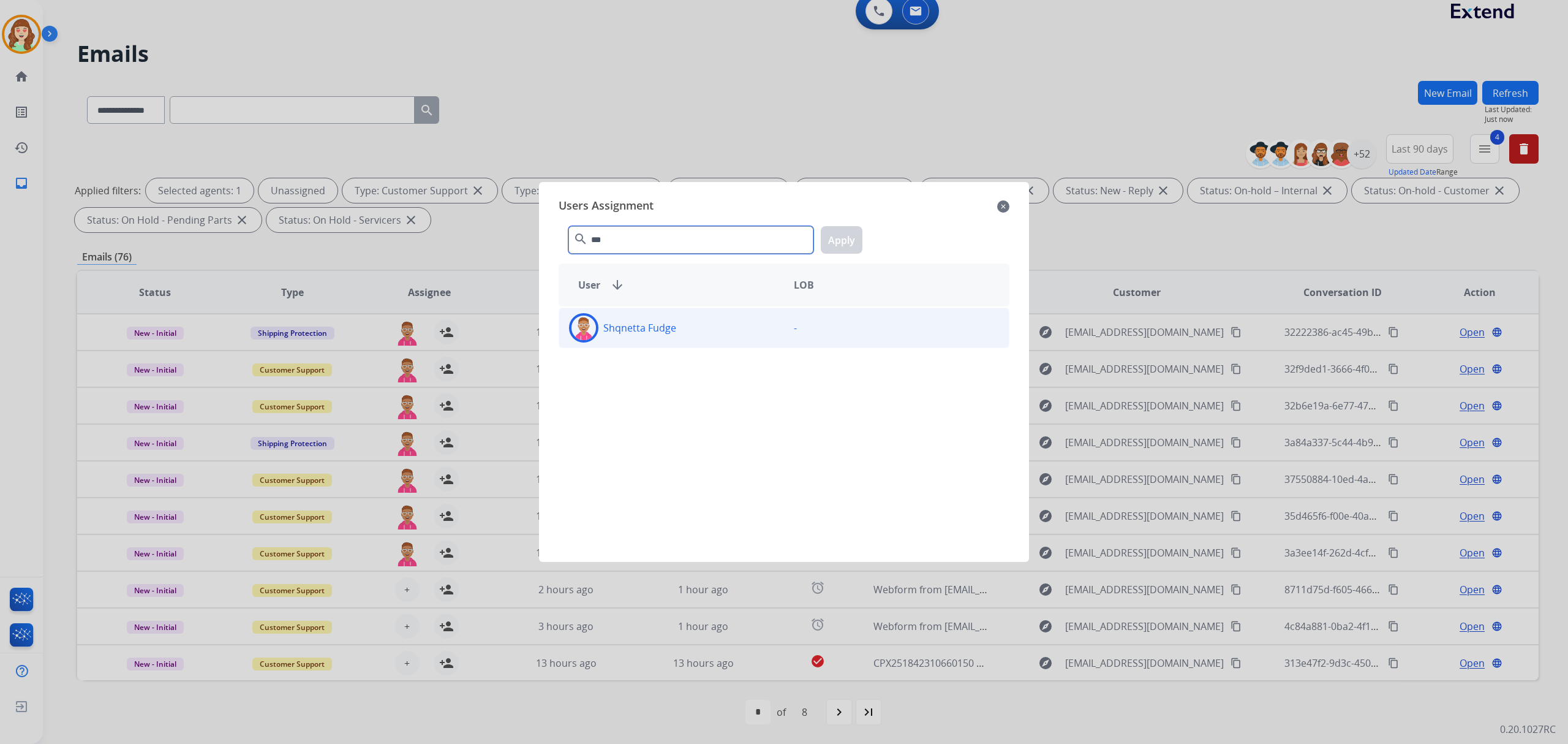
type input "***"
click at [755, 329] on div "Shqnetta Fudge" at bounding box center [672, 328] width 225 height 29
drag, startPoint x: 846, startPoint y: 243, endPoint x: 437, endPoint y: 521, distance: 494.5
click at [846, 243] on button "Apply" at bounding box center [842, 240] width 42 height 28
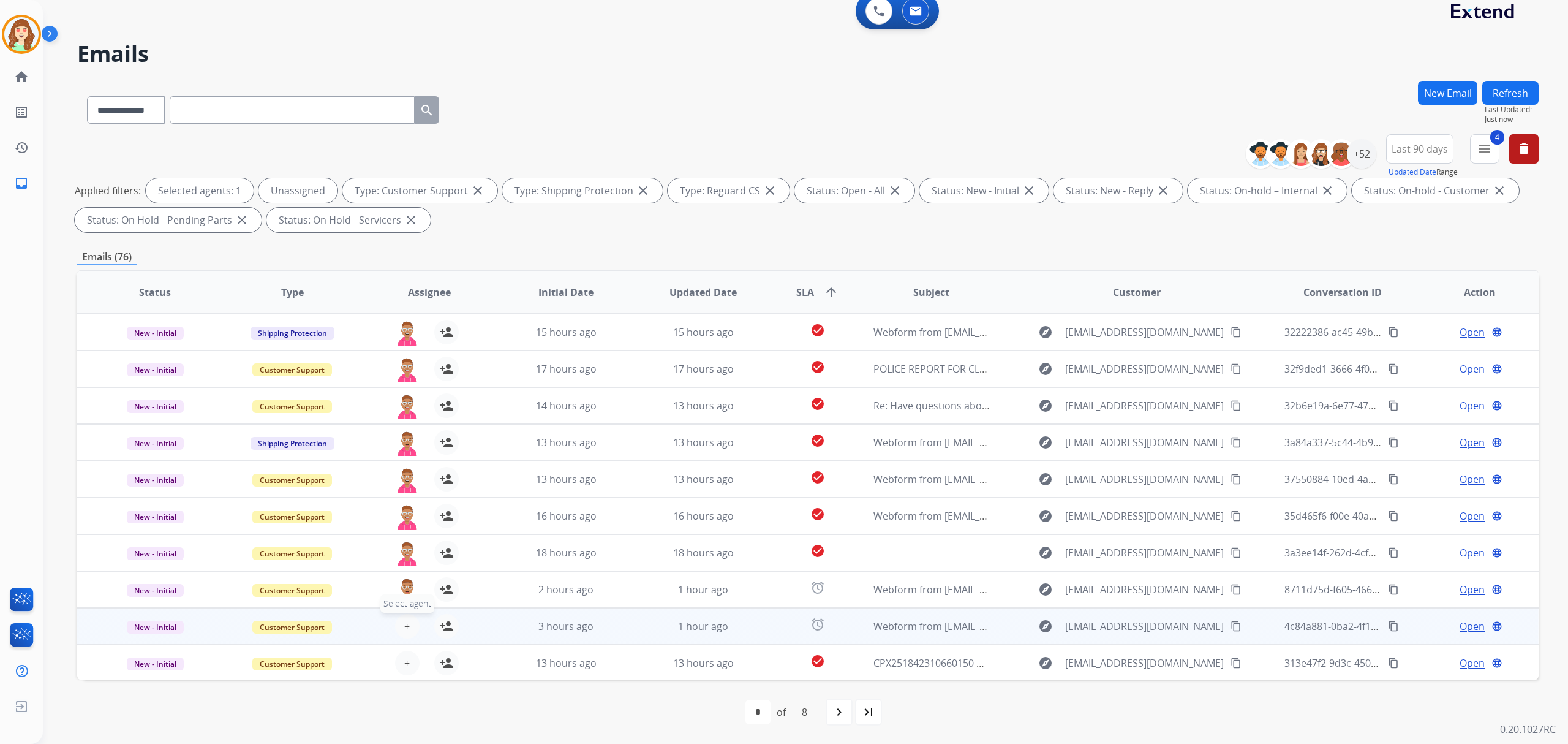
click at [406, 623] on span "+" at bounding box center [407, 626] width 5 height 15
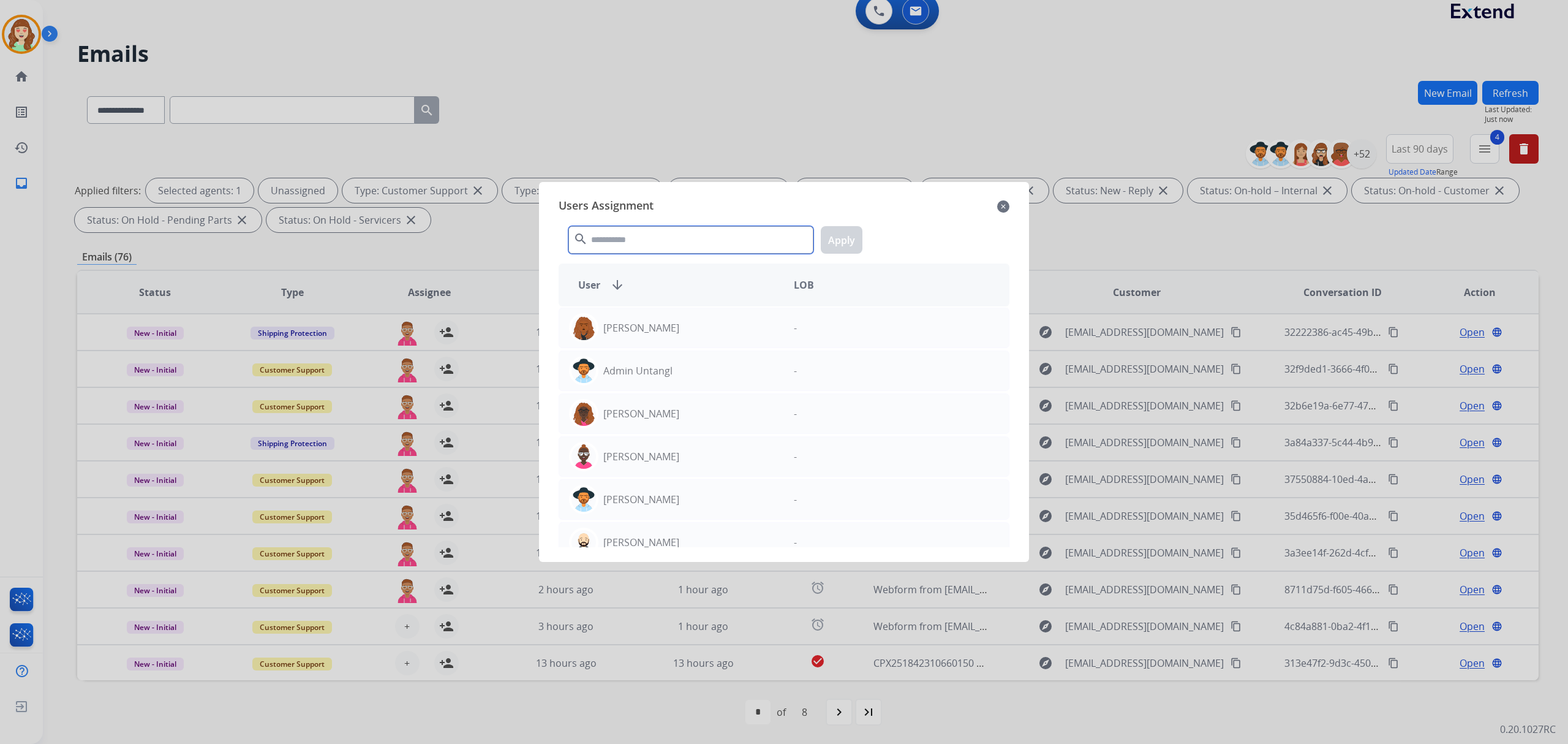
drag, startPoint x: 640, startPoint y: 248, endPoint x: 695, endPoint y: 238, distance: 55.9
click at [653, 244] on input "text" at bounding box center [691, 240] width 245 height 28
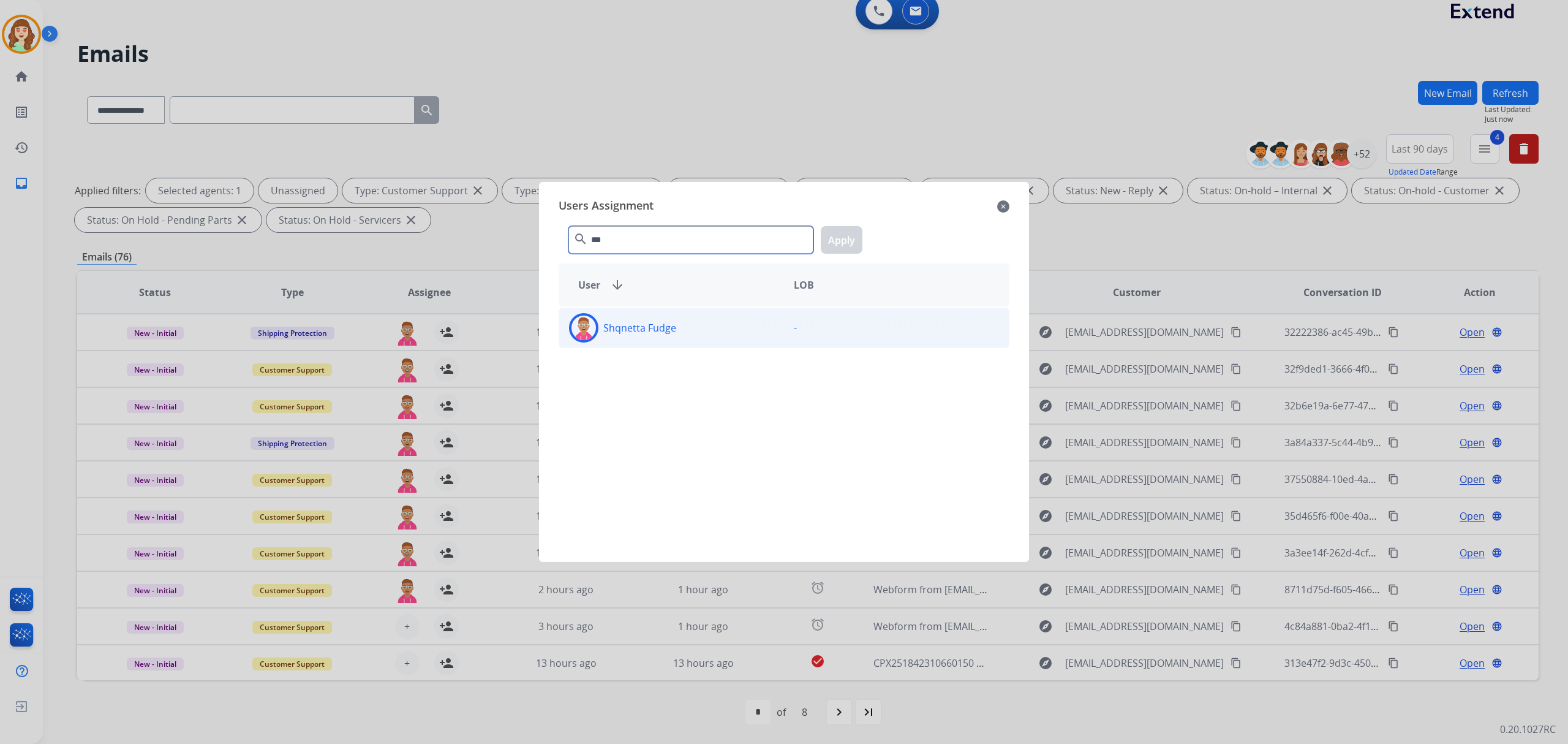
type input "***"
drag, startPoint x: 682, startPoint y: 341, endPoint x: 872, endPoint y: 257, distance: 207.7
click at [691, 336] on div "Shqnetta Fudge" at bounding box center [672, 328] width 225 height 29
click at [838, 234] on button "Apply" at bounding box center [842, 240] width 42 height 28
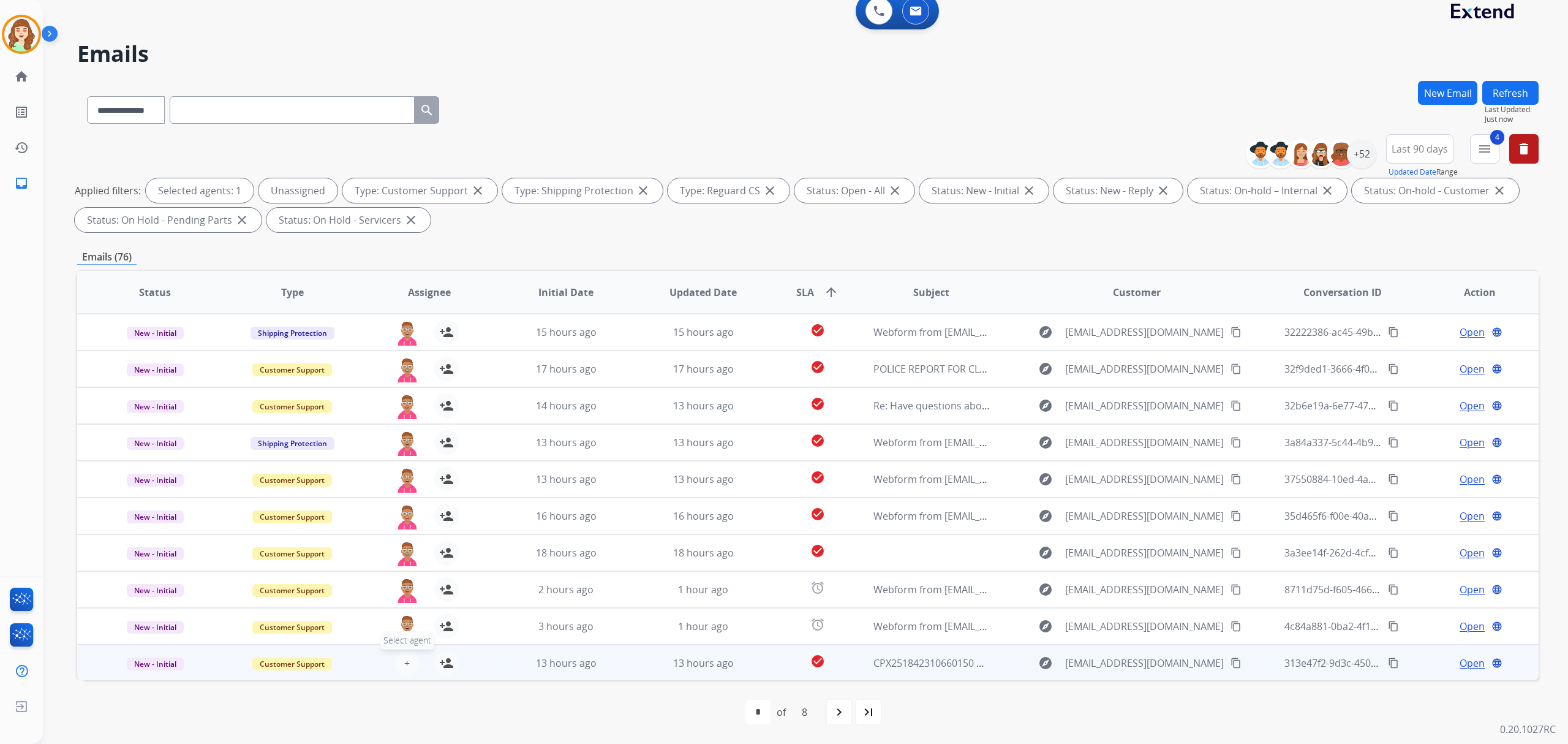
click at [406, 663] on span "+" at bounding box center [407, 663] width 5 height 15
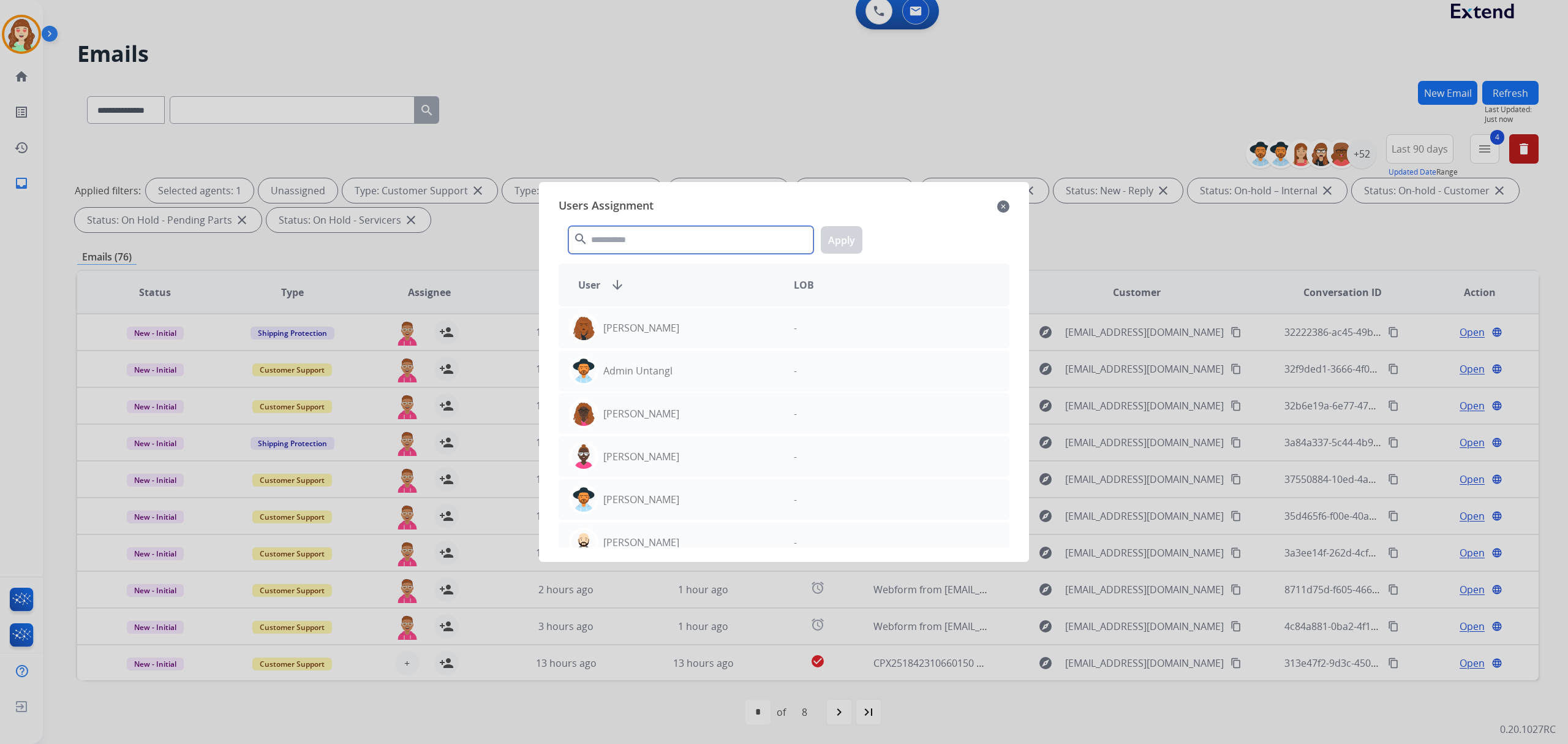
click at [643, 249] on input "text" at bounding box center [691, 240] width 245 height 28
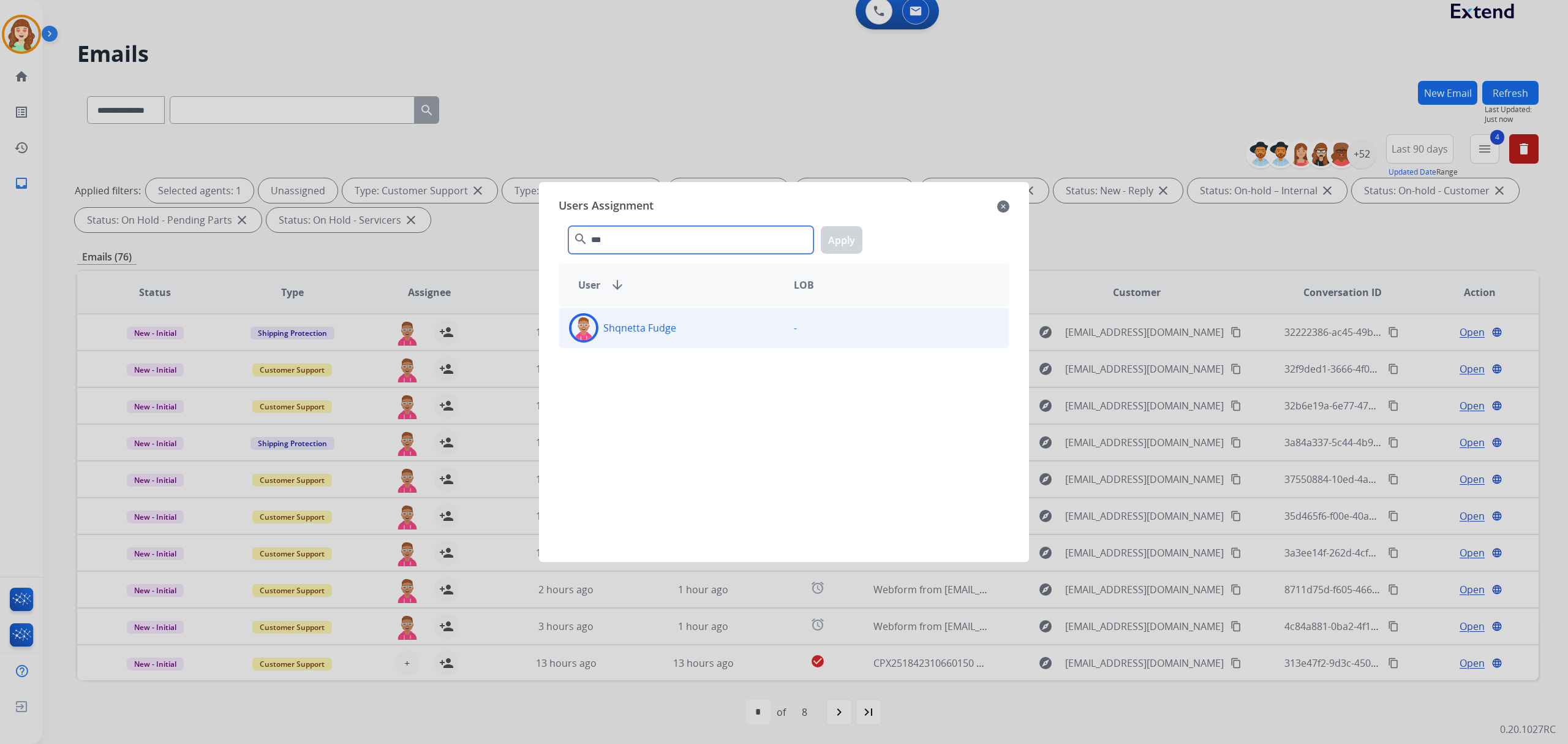
type input "***"
drag, startPoint x: 714, startPoint y: 334, endPoint x: 741, endPoint y: 312, distance: 34.8
click at [741, 312] on div "Shqnetta Fudge -" at bounding box center [783, 328] width 451 height 40
click at [842, 238] on button "Apply" at bounding box center [842, 240] width 42 height 28
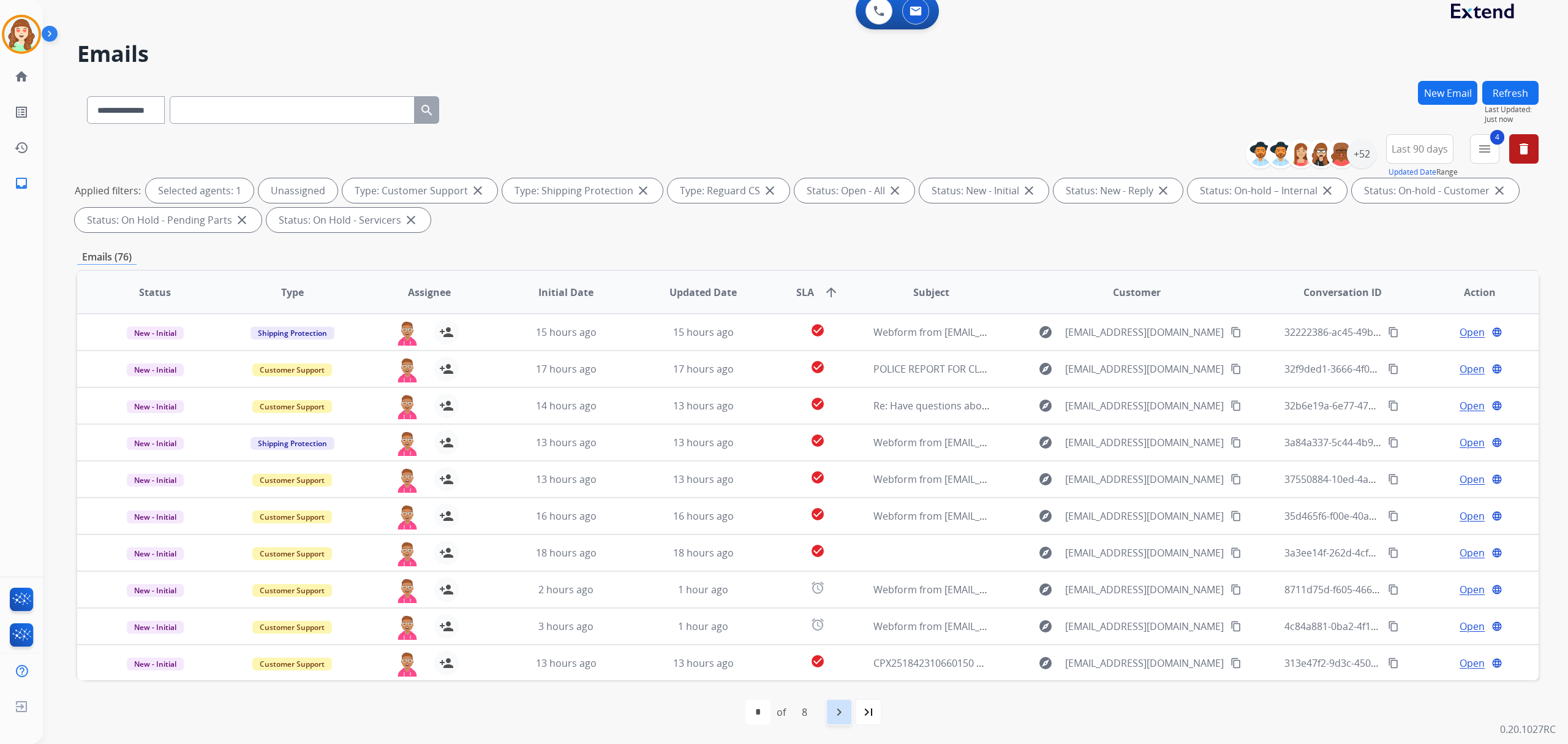
click at [836, 714] on mat-icon "navigate_next" at bounding box center [839, 712] width 15 height 15
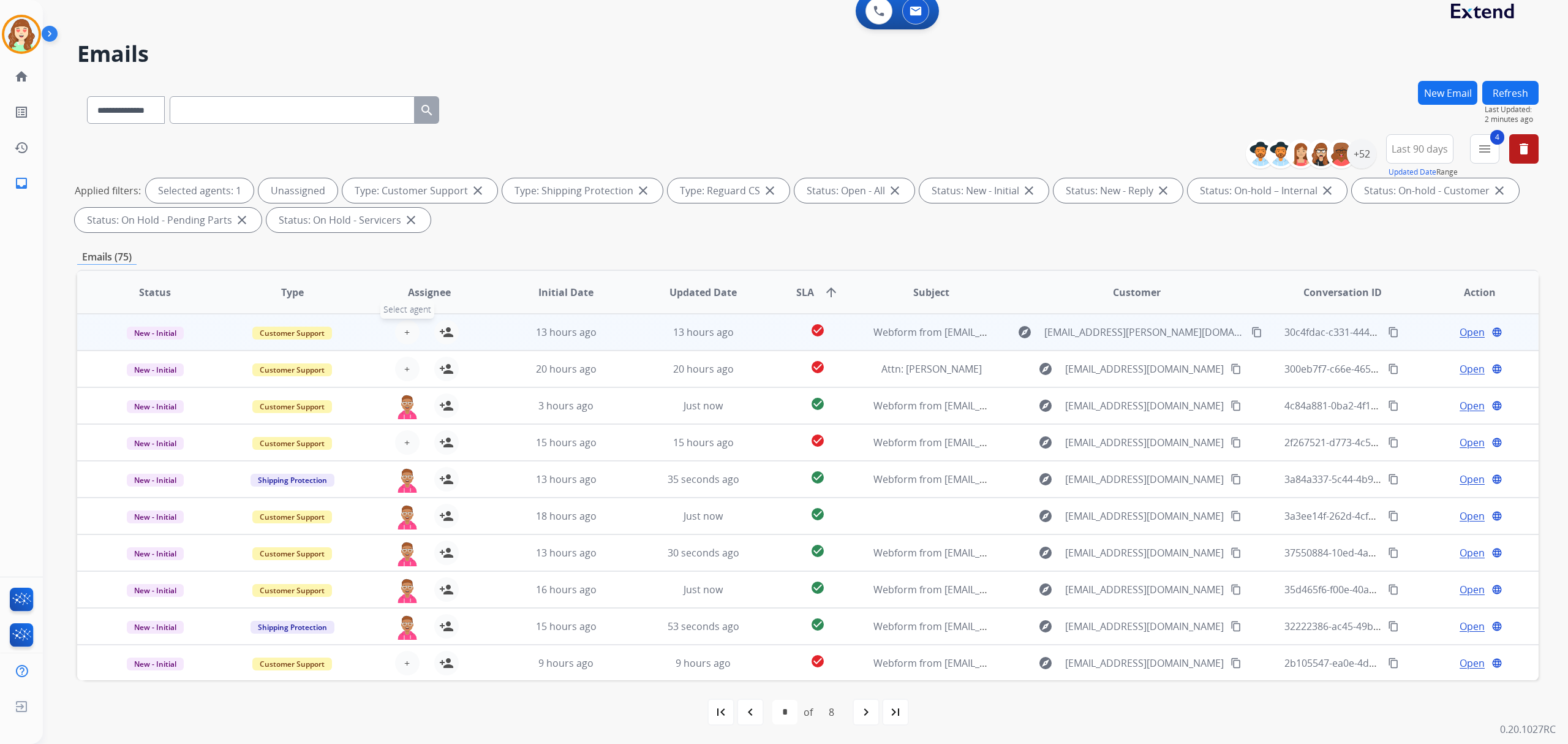
click at [400, 336] on button "+ Select agent" at bounding box center [407, 332] width 24 height 24
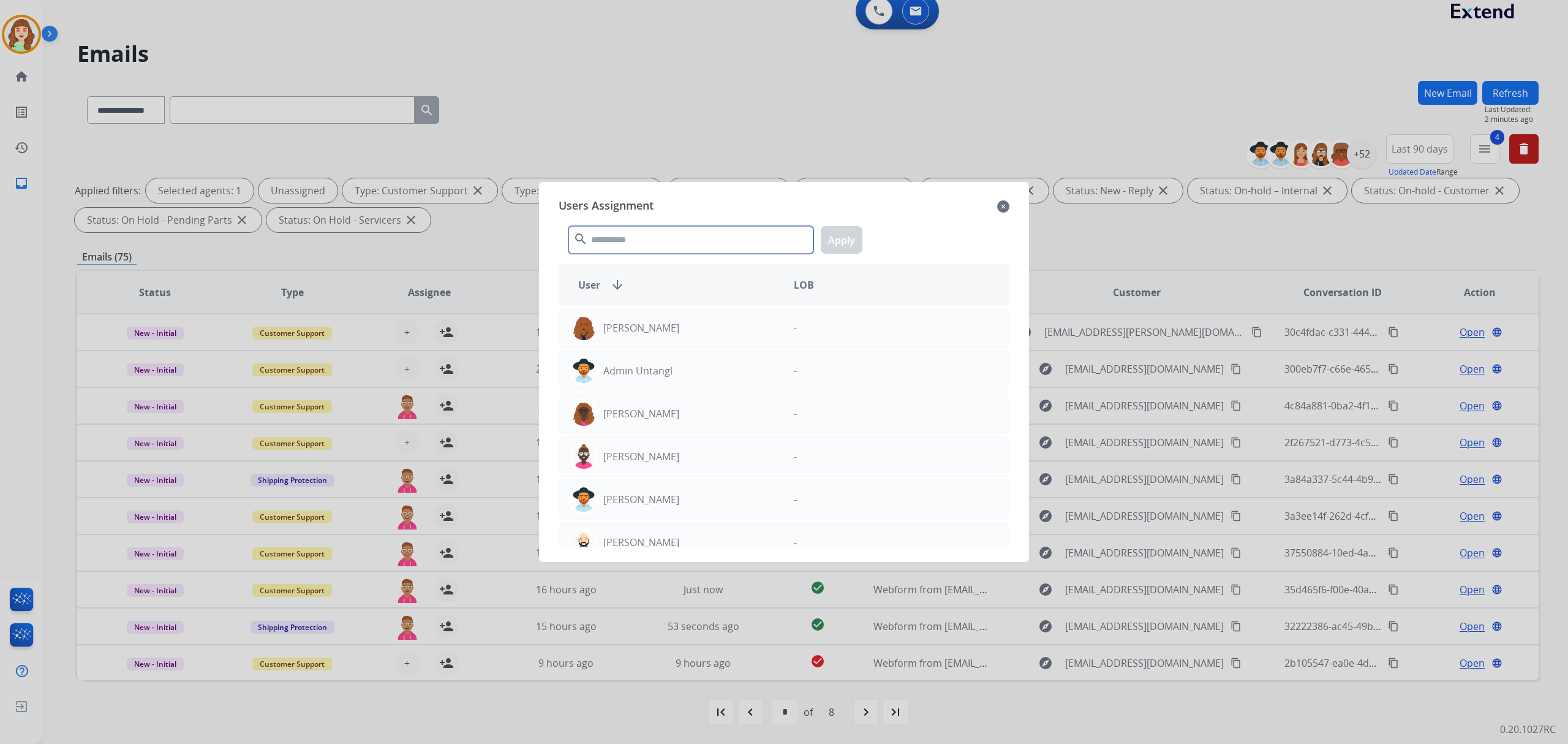
click at [611, 242] on input "text" at bounding box center [691, 240] width 245 height 28
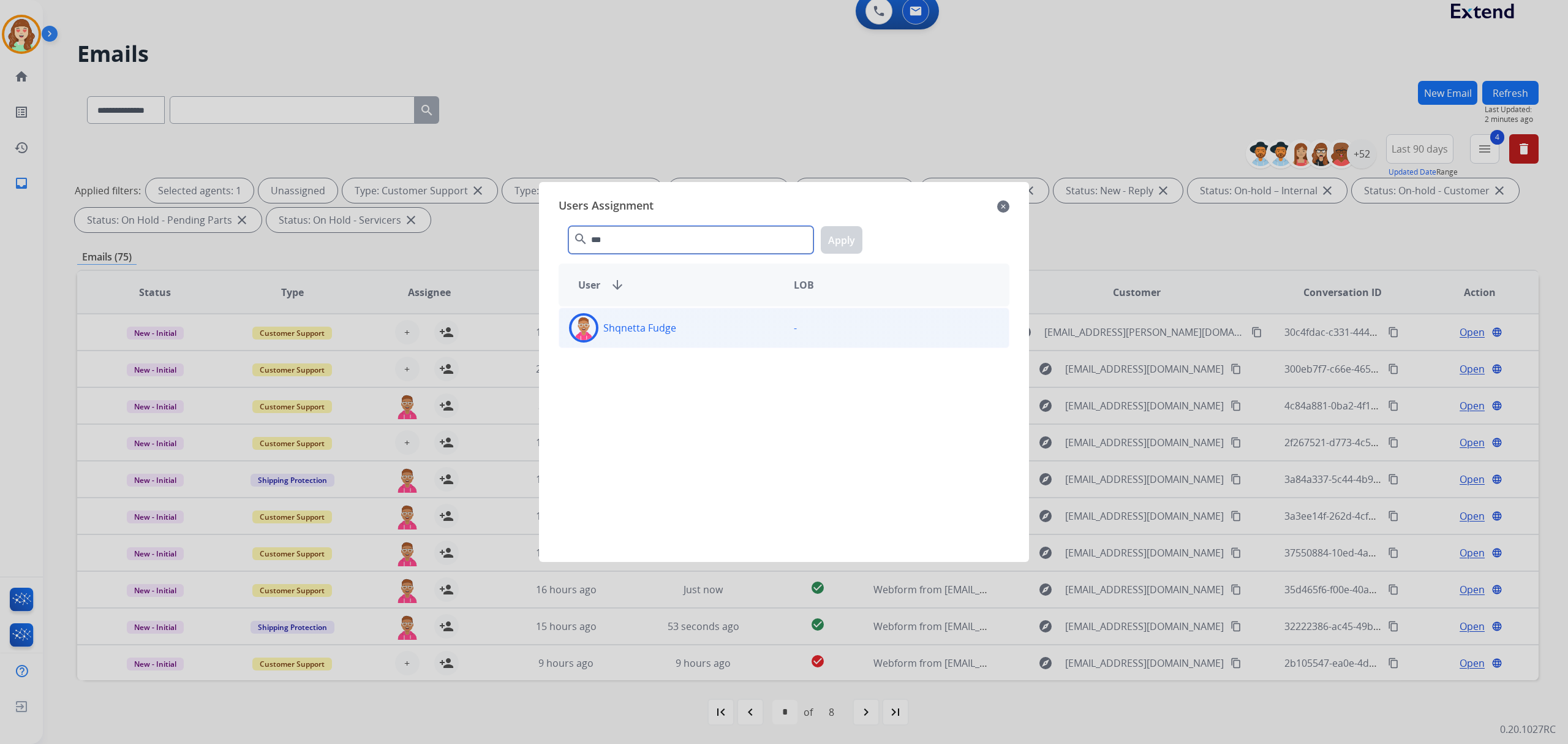
type input "***"
click at [679, 326] on div "Shqnetta Fudge" at bounding box center [672, 328] width 225 height 29
click at [838, 233] on button "Apply" at bounding box center [842, 240] width 42 height 28
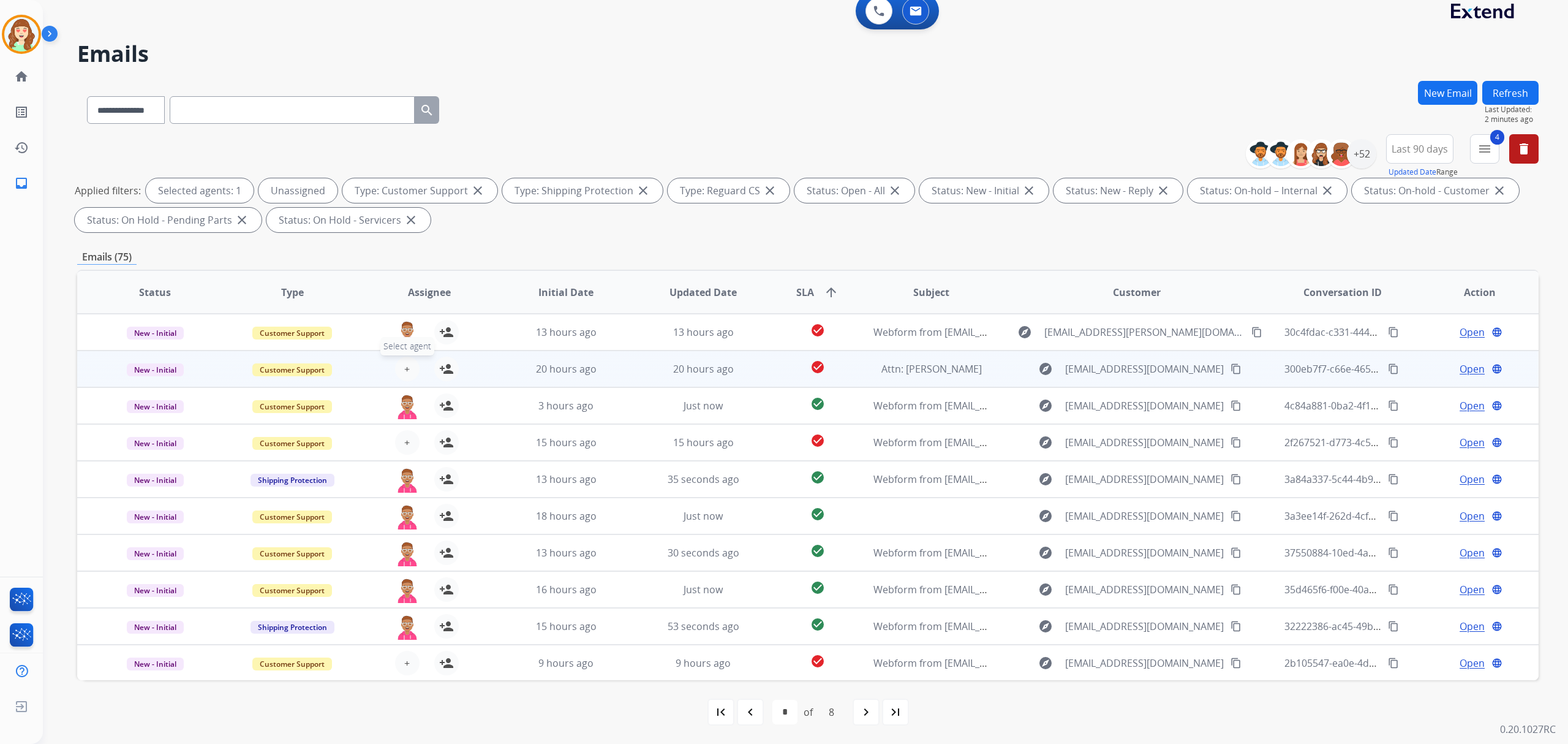
click at [408, 369] on button "+ Select agent" at bounding box center [407, 369] width 24 height 24
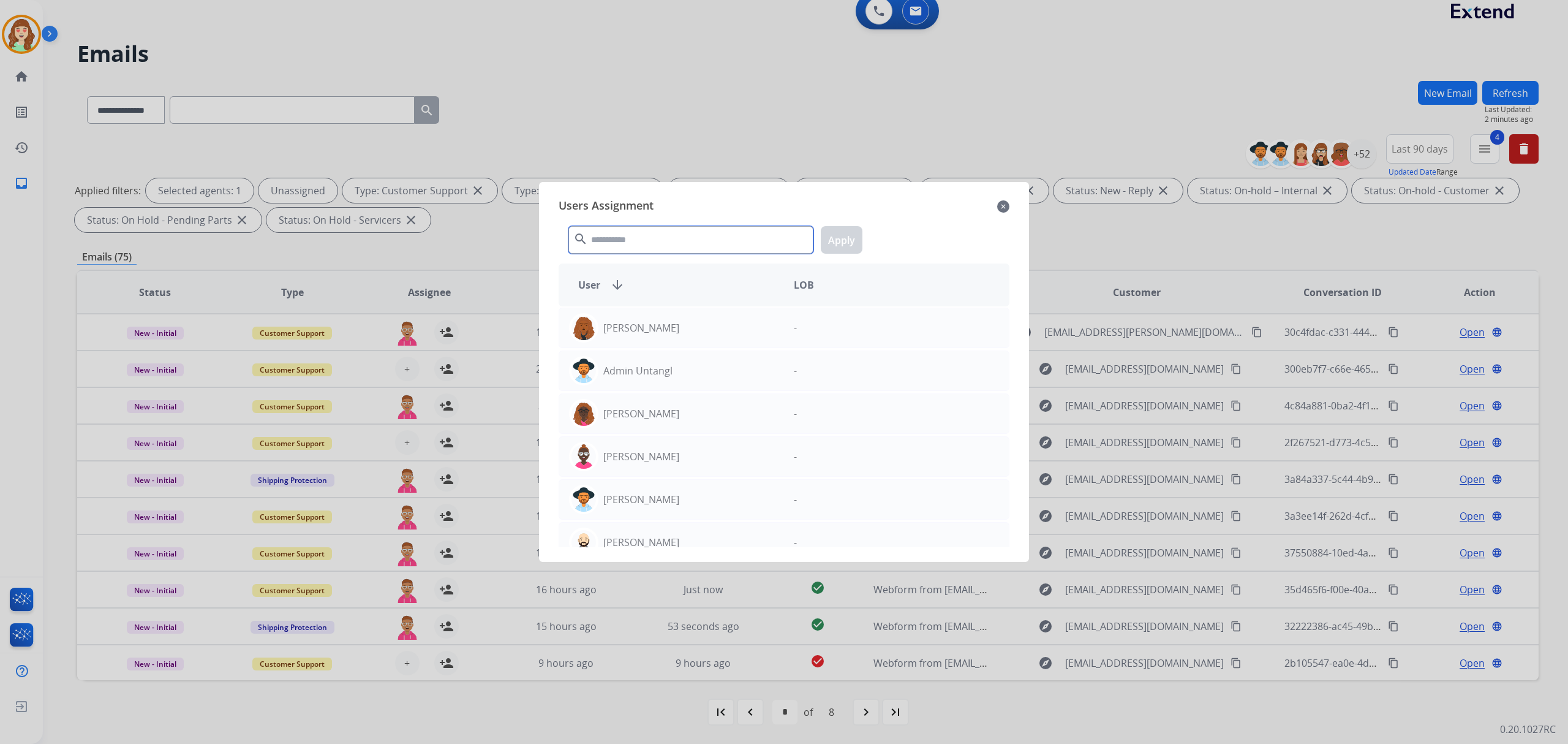
click at [674, 246] on input "text" at bounding box center [691, 240] width 245 height 28
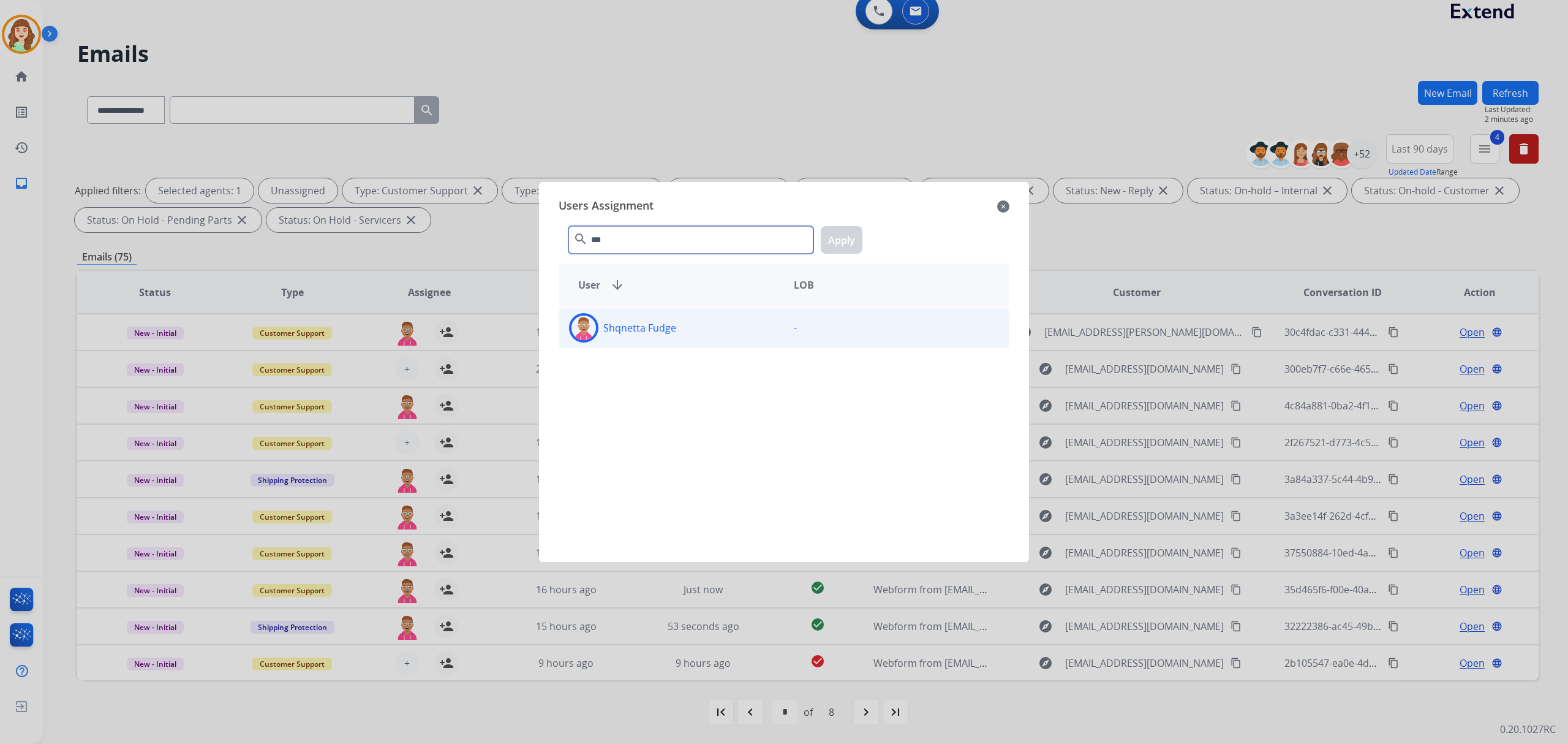
type input "***"
drag, startPoint x: 738, startPoint y: 328, endPoint x: 837, endPoint y: 241, distance: 131.8
click at [741, 328] on div "Shqnetta Fudge" at bounding box center [672, 328] width 225 height 29
click at [842, 239] on button "Apply" at bounding box center [842, 240] width 42 height 28
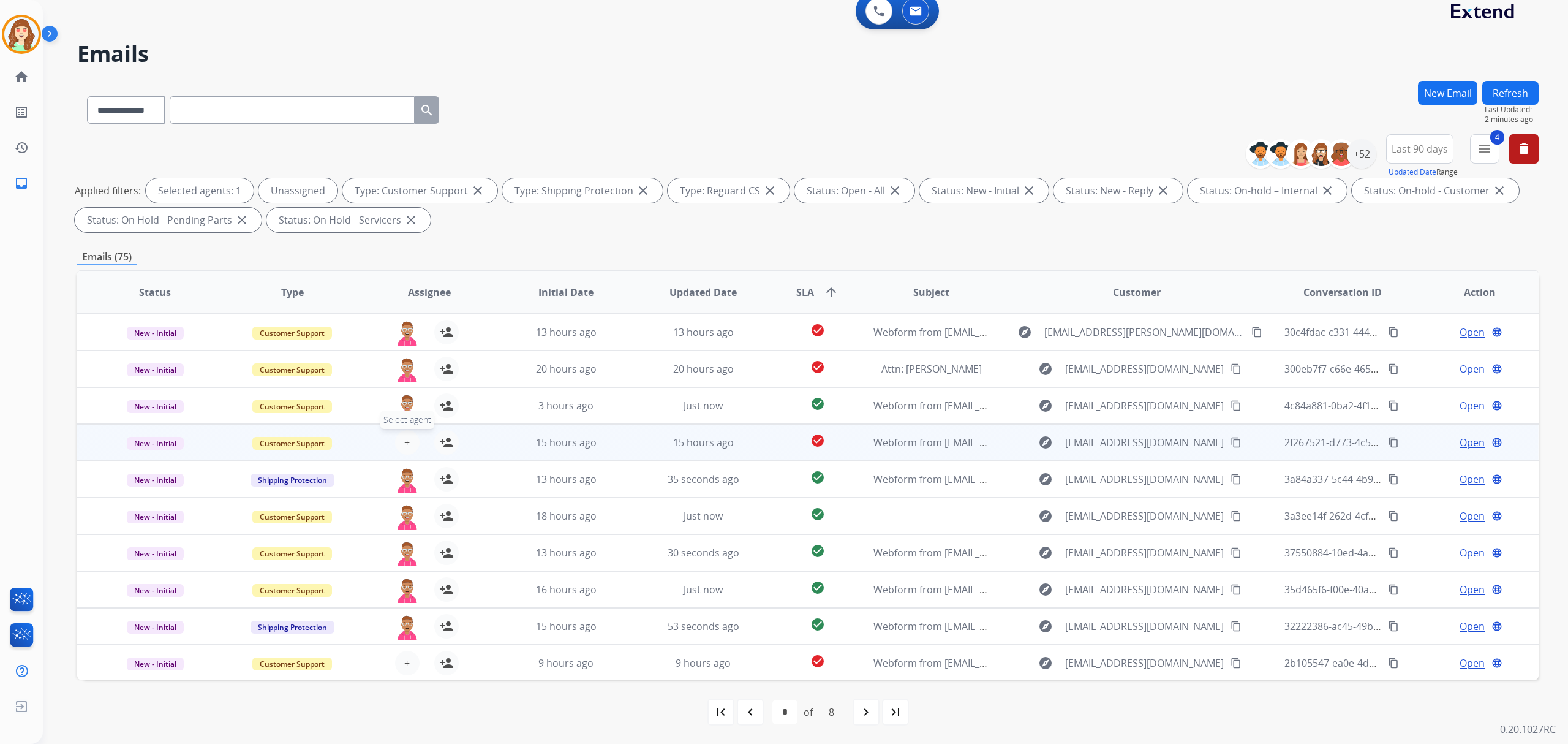
click at [405, 442] on button "+ Select agent" at bounding box center [407, 442] width 24 height 24
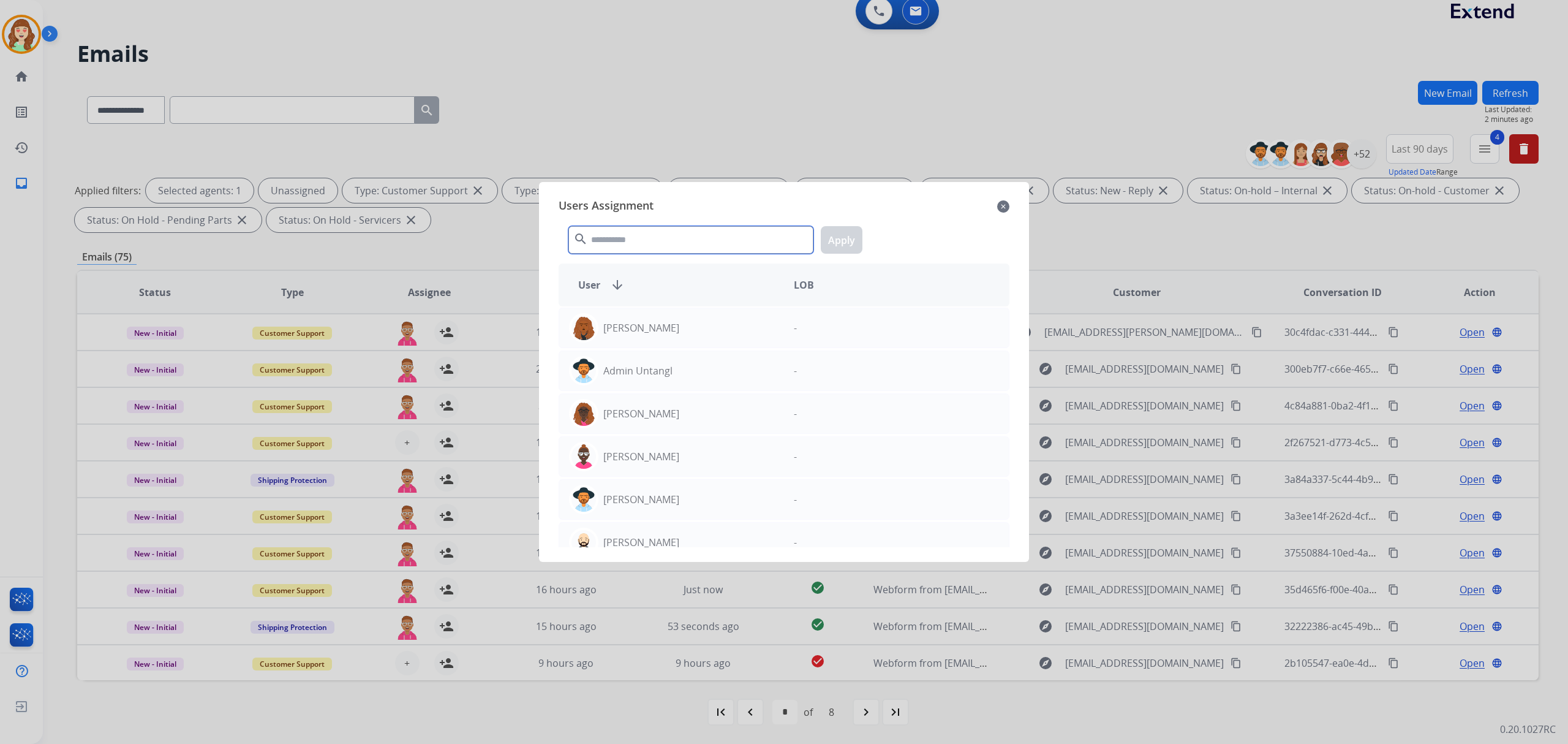
click at [638, 238] on input "text" at bounding box center [691, 240] width 245 height 28
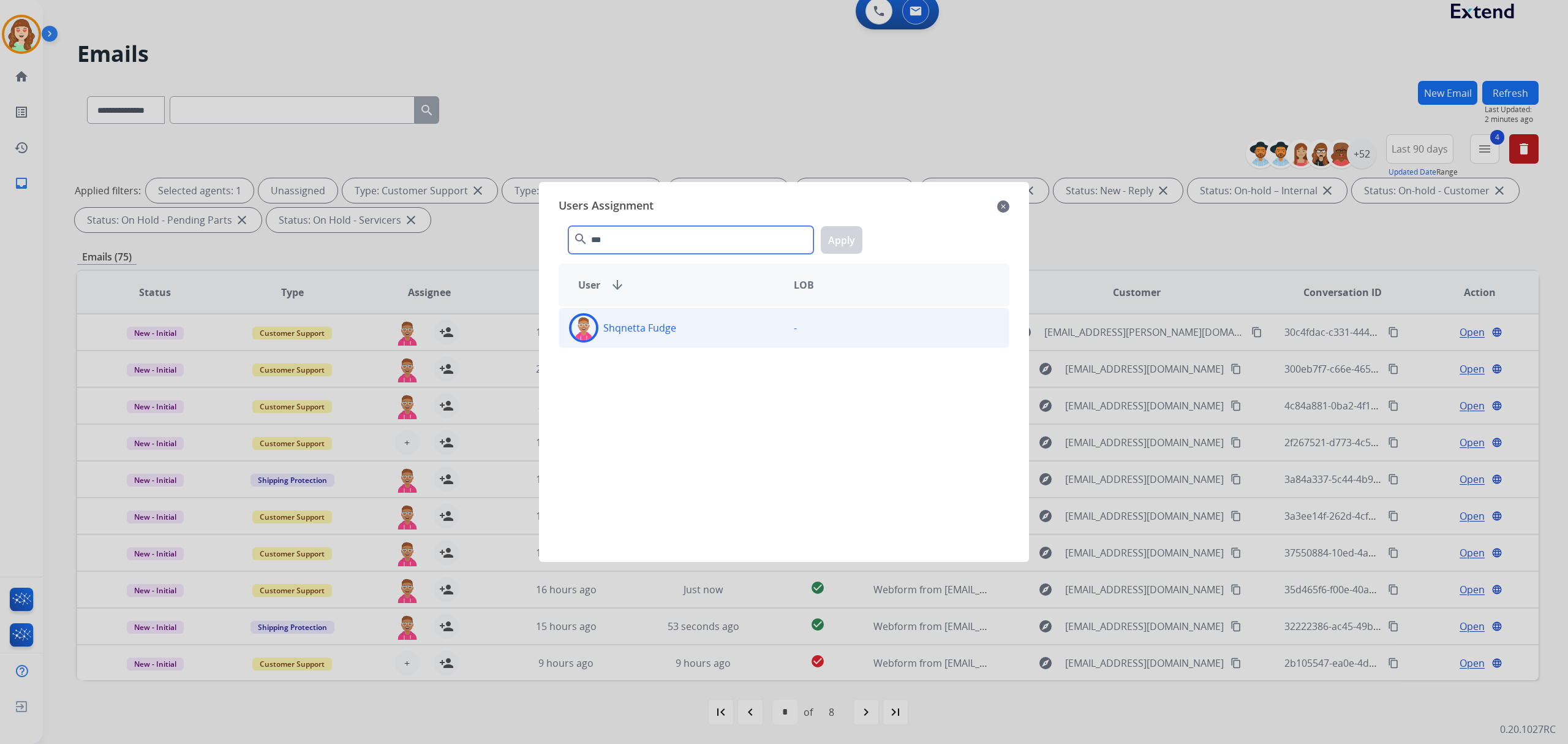
type input "***"
drag, startPoint x: 676, startPoint y: 329, endPoint x: 724, endPoint y: 302, distance: 55.1
click at [680, 326] on div "Shqnetta Fudge" at bounding box center [672, 328] width 225 height 29
click at [828, 234] on button "Apply" at bounding box center [842, 240] width 42 height 28
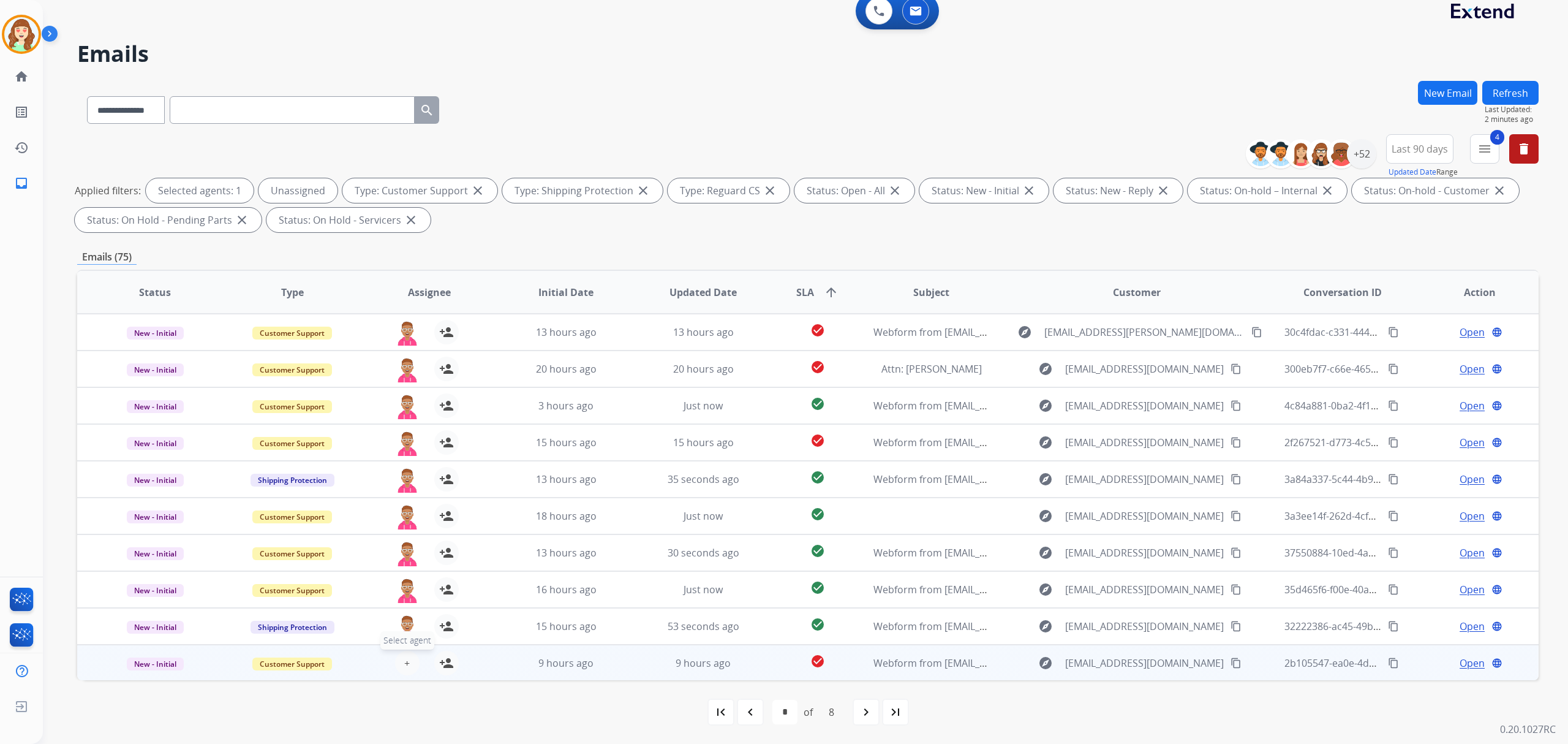
click at [400, 665] on button "+ Select agent" at bounding box center [407, 663] width 24 height 24
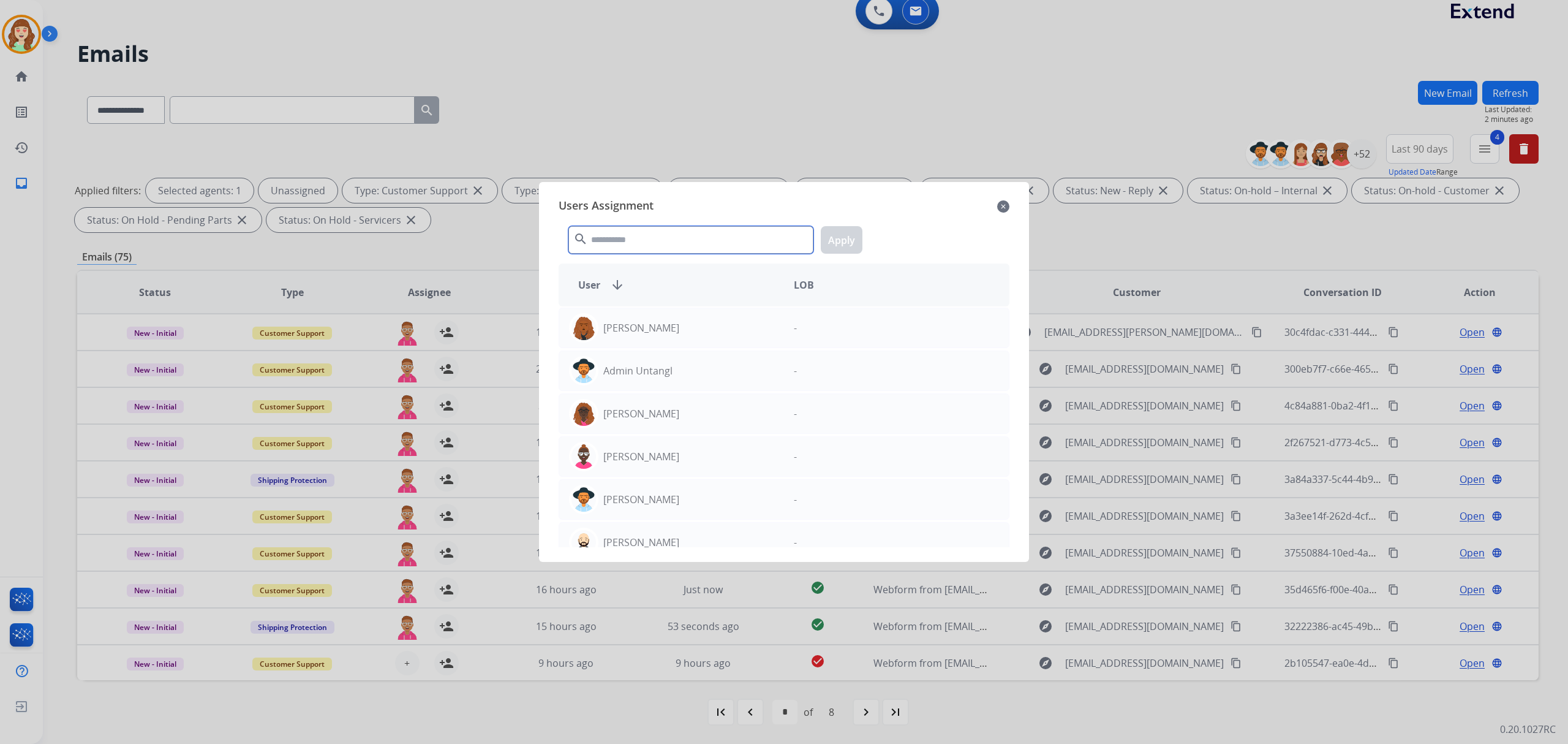
drag, startPoint x: 653, startPoint y: 249, endPoint x: 662, endPoint y: 239, distance: 13.5
click at [654, 245] on input "text" at bounding box center [691, 240] width 245 height 28
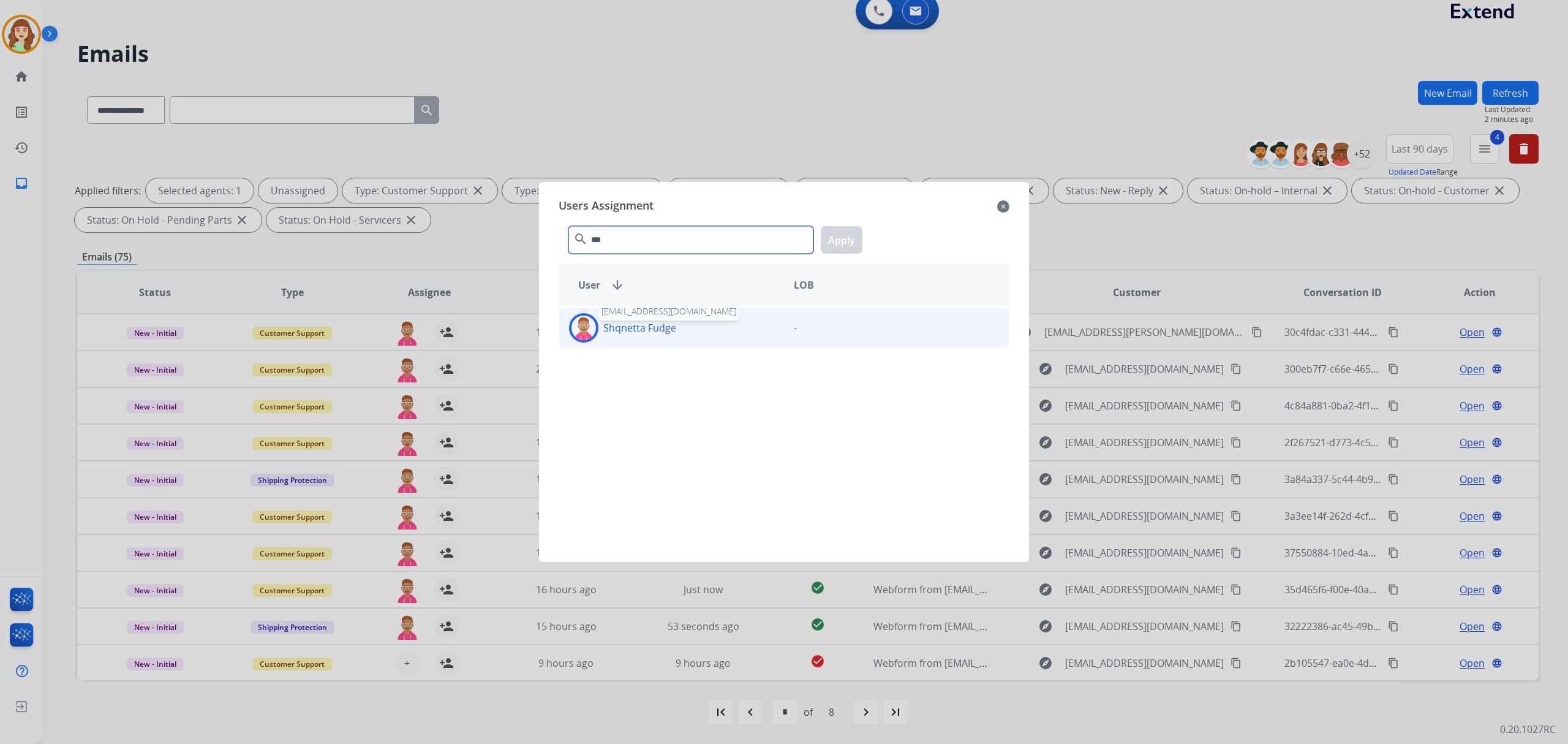
type input "***"
click at [638, 326] on p "Shqnetta Fudge" at bounding box center [640, 328] width 73 height 15
click at [830, 239] on button "Apply" at bounding box center [842, 240] width 42 height 28
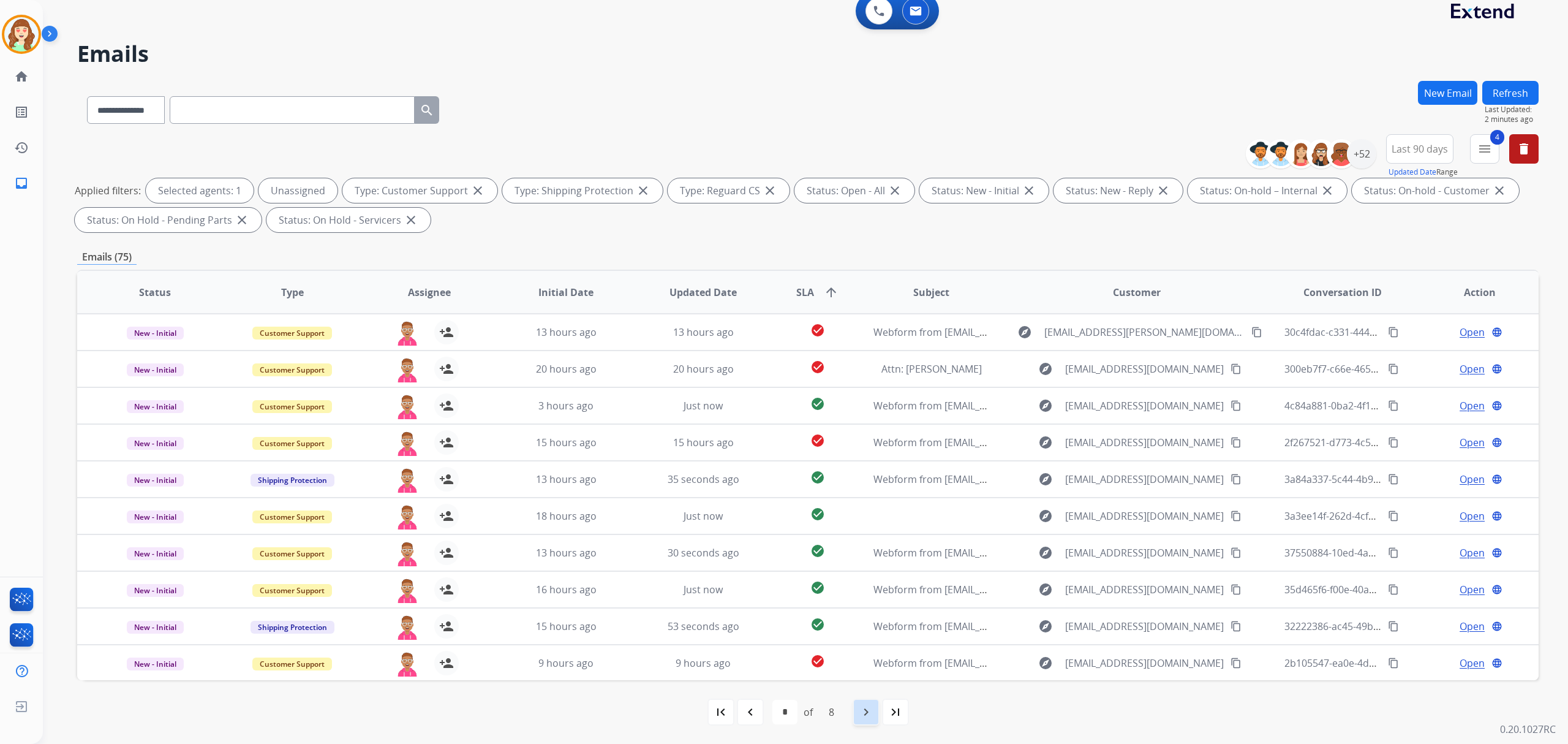
click at [862, 702] on div "navigate_next" at bounding box center [866, 712] width 27 height 27
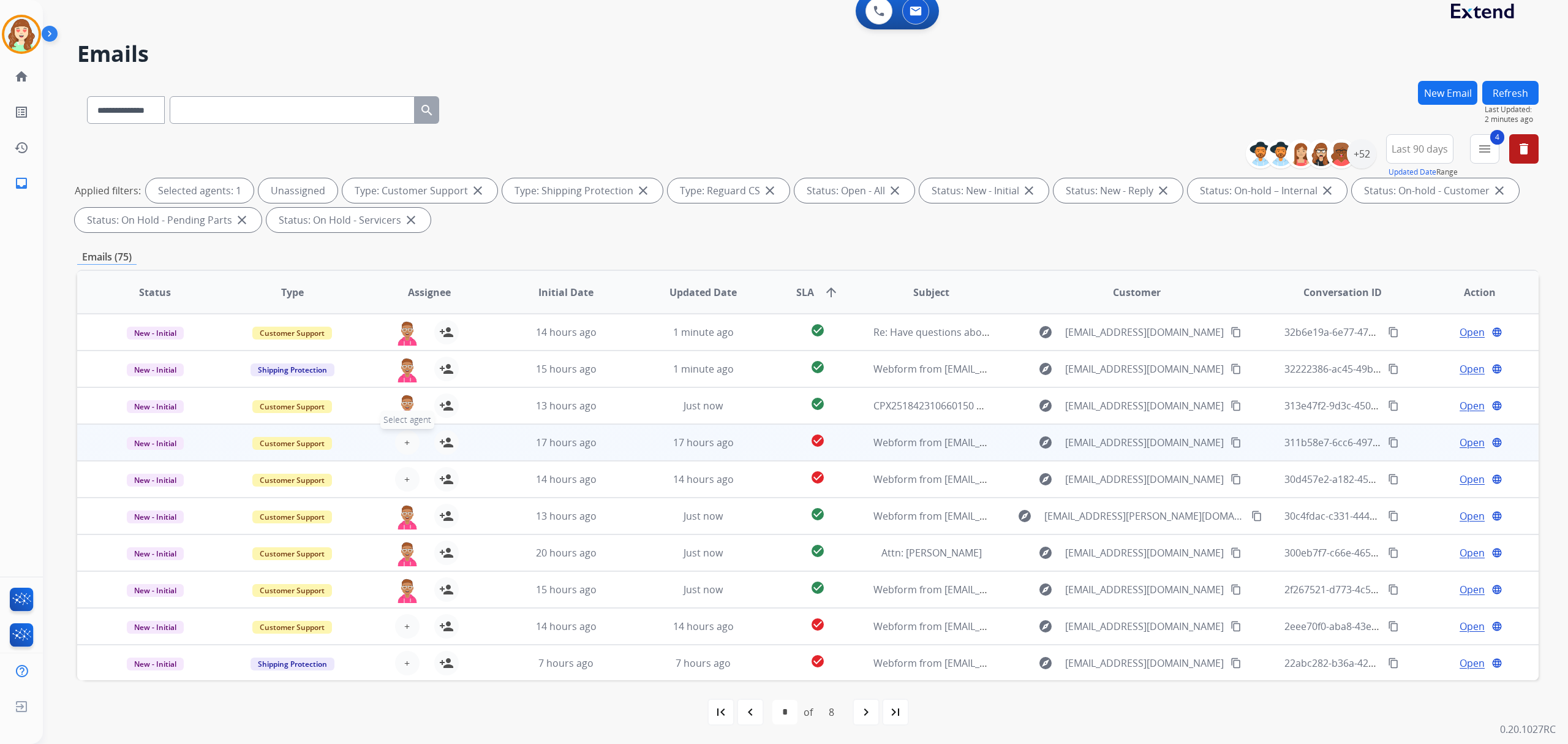
click at [404, 435] on span "+" at bounding box center [407, 442] width 5 height 15
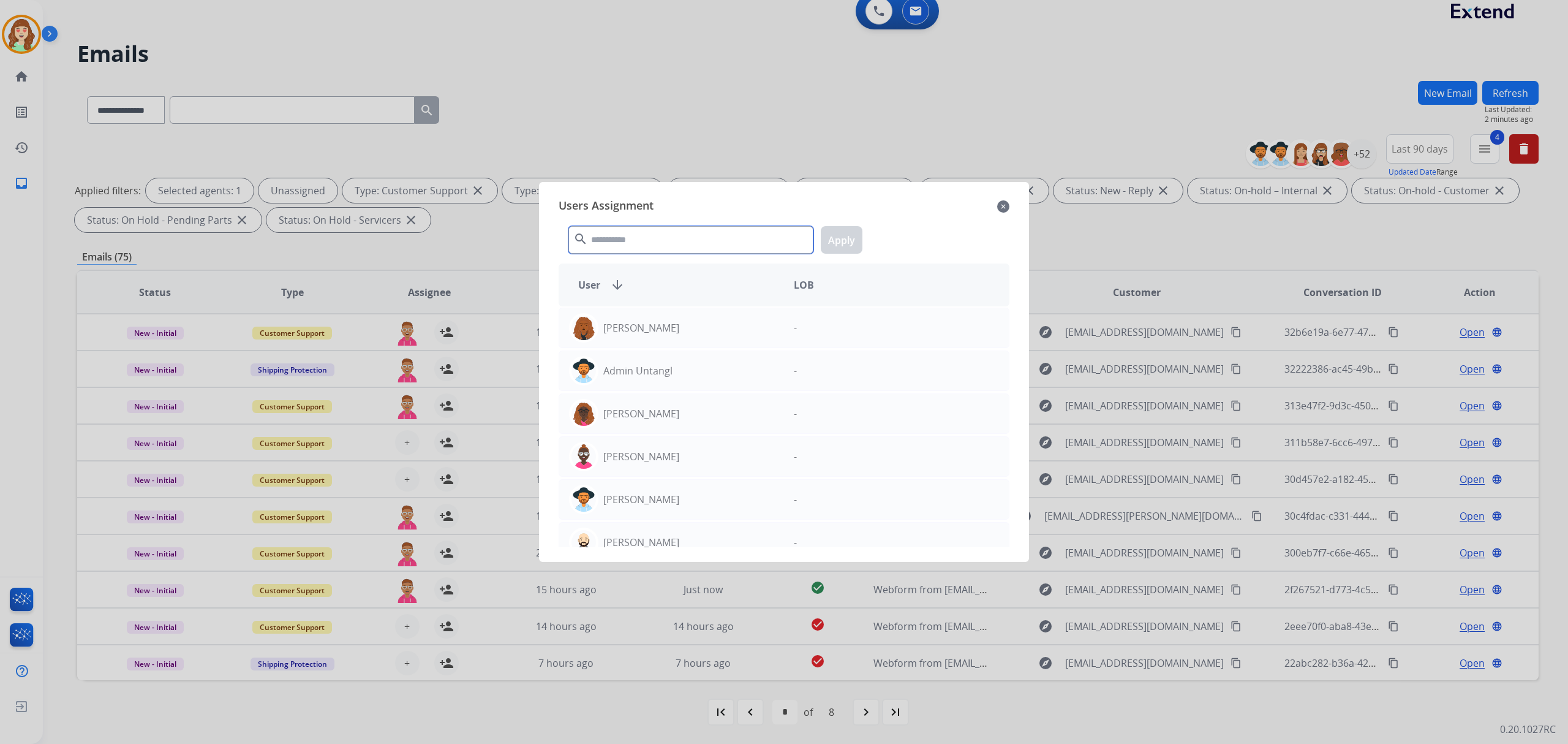
click at [617, 243] on input "text" at bounding box center [691, 240] width 245 height 28
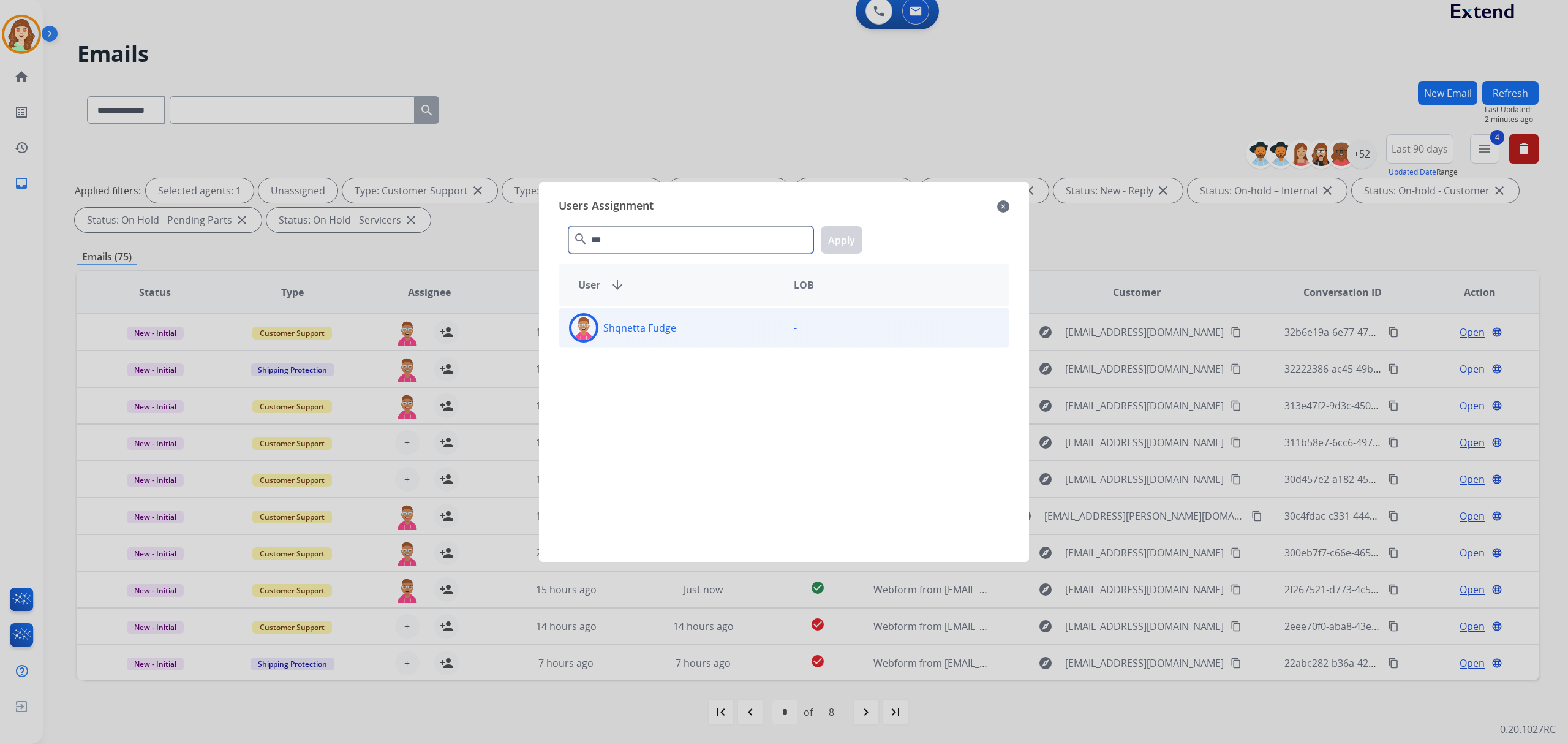
type input "***"
drag, startPoint x: 680, startPoint y: 341, endPoint x: 689, endPoint y: 340, distance: 9.1
click at [681, 340] on div "Shqnetta Fudge" at bounding box center [672, 328] width 225 height 29
click at [844, 228] on button "Apply" at bounding box center [842, 240] width 42 height 28
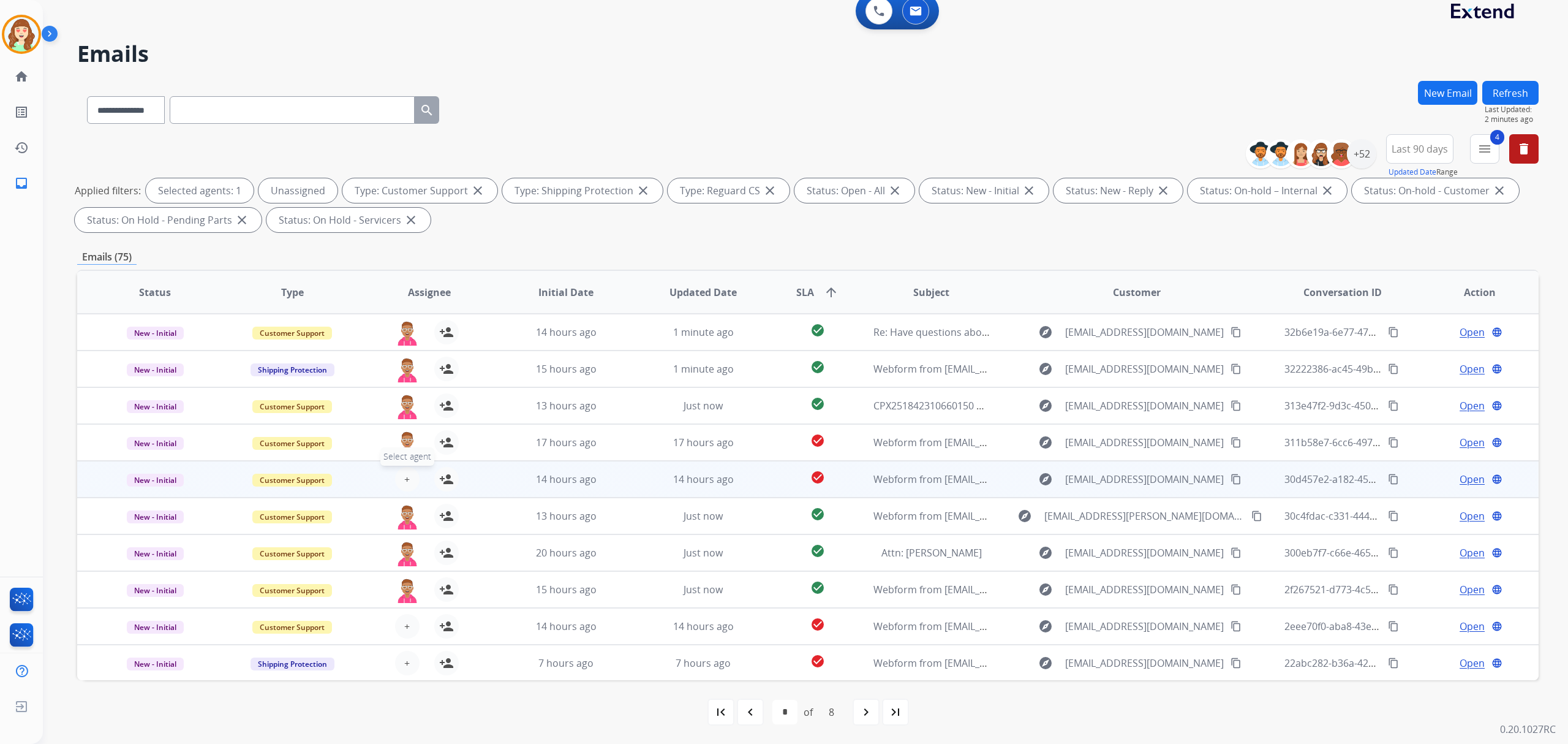
click at [405, 478] on span "+" at bounding box center [407, 479] width 5 height 15
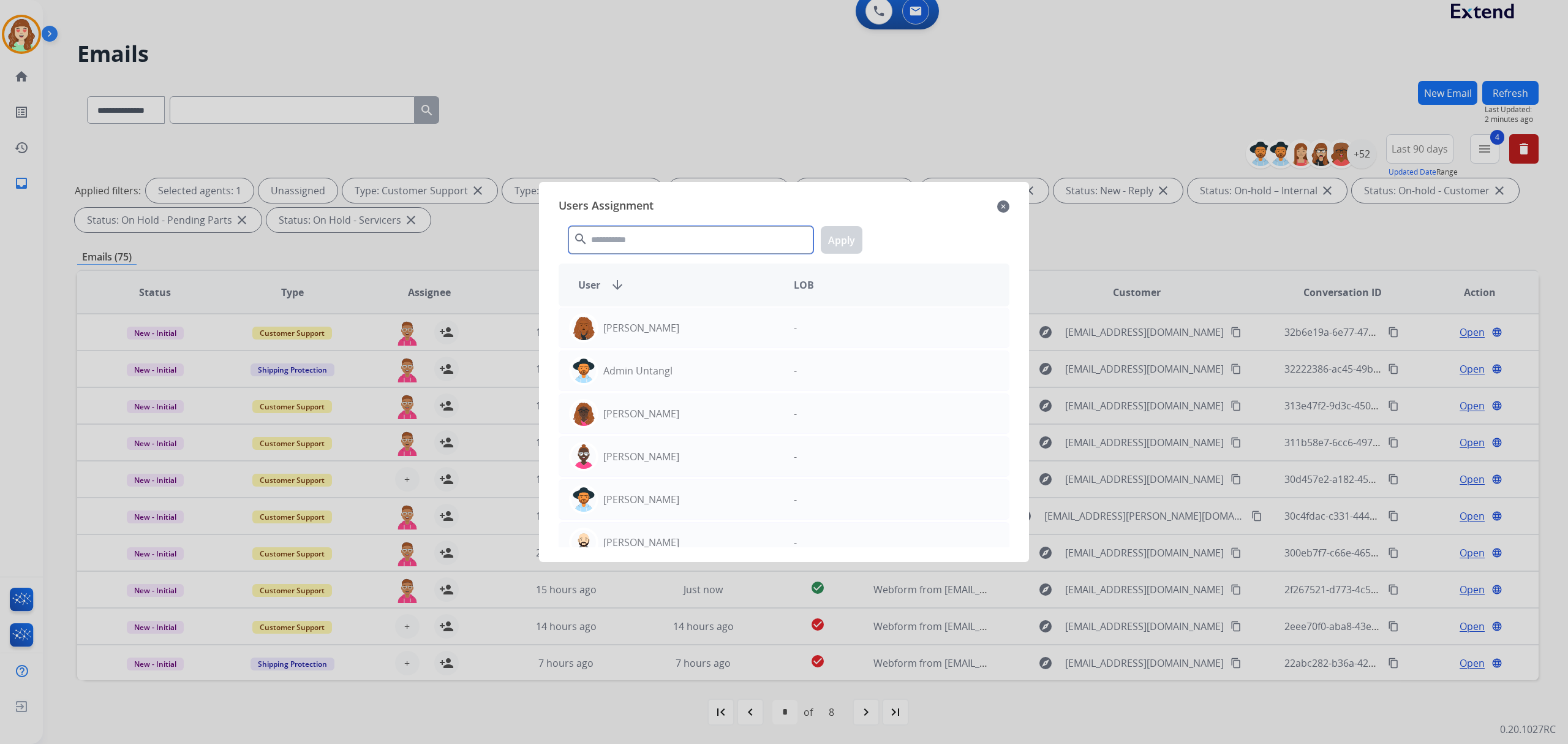
click at [634, 235] on input "text" at bounding box center [691, 240] width 245 height 28
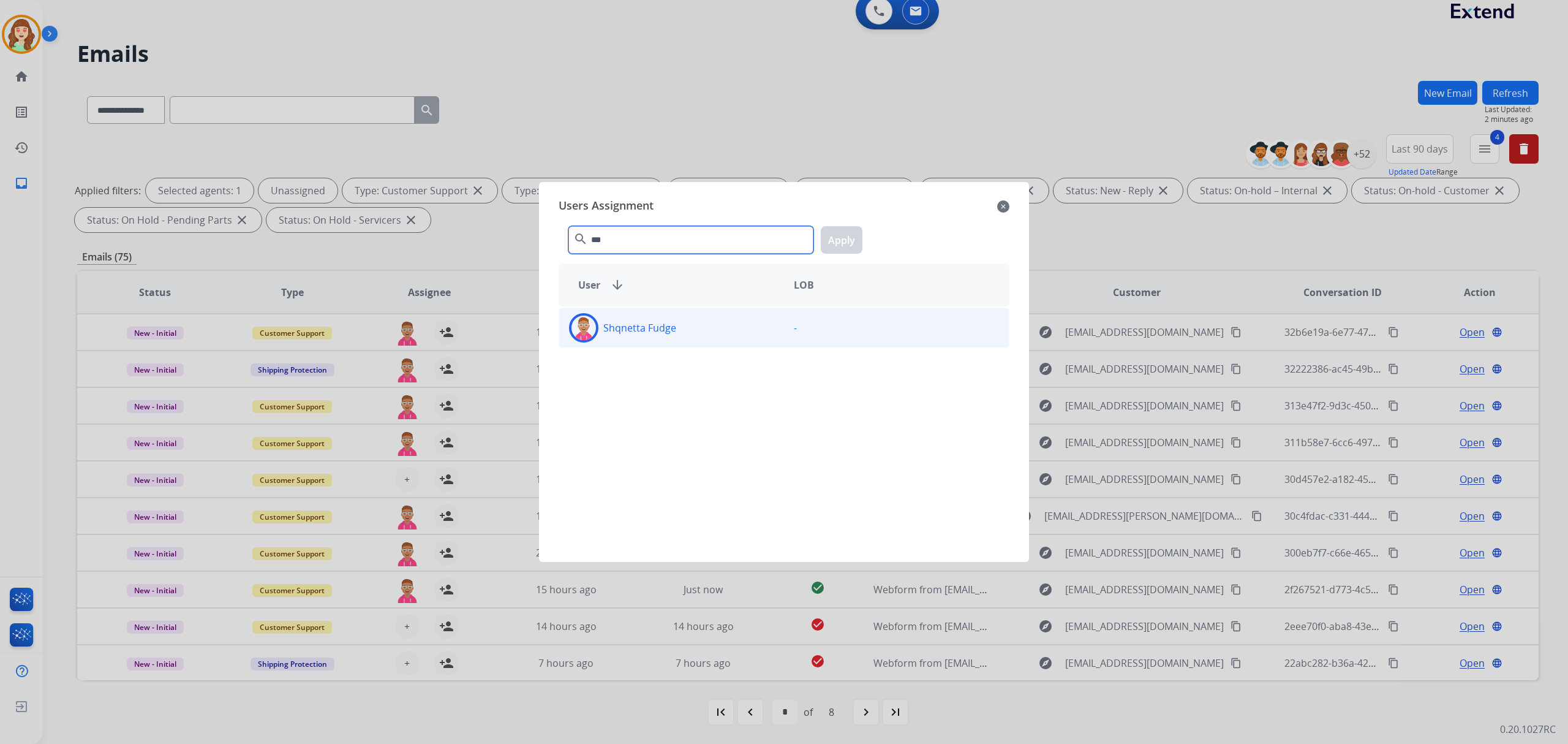
type input "***"
drag, startPoint x: 675, startPoint y: 328, endPoint x: 854, endPoint y: 235, distance: 201.7
click at [680, 329] on div "Shqnetta Fudge" at bounding box center [672, 328] width 225 height 29
drag, startPoint x: 854, startPoint y: 232, endPoint x: 494, endPoint y: 476, distance: 434.9
click at [853, 232] on button "Apply" at bounding box center [842, 240] width 42 height 28
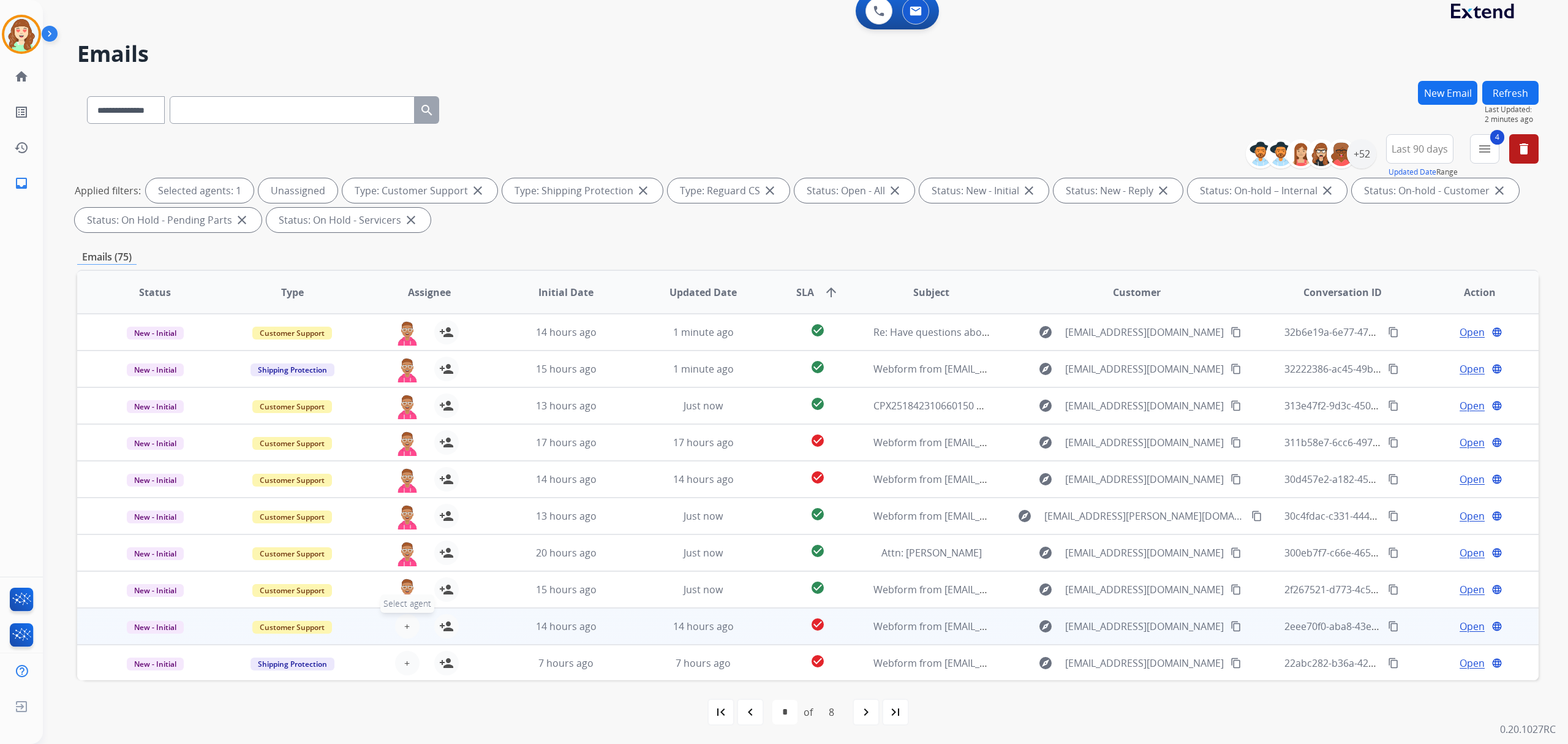
click at [405, 625] on span "+" at bounding box center [407, 626] width 5 height 15
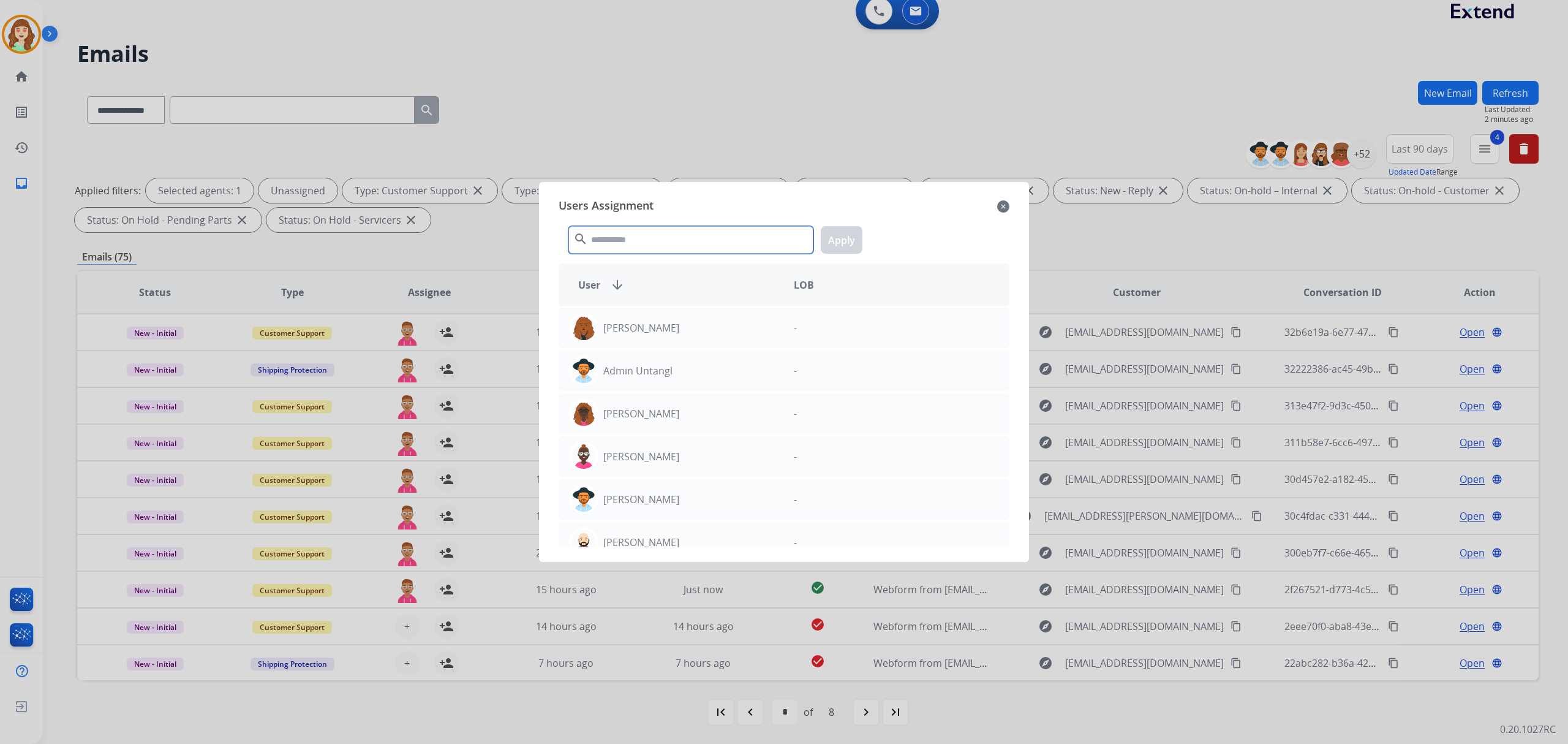
click at [632, 243] on input "text" at bounding box center [691, 240] width 245 height 28
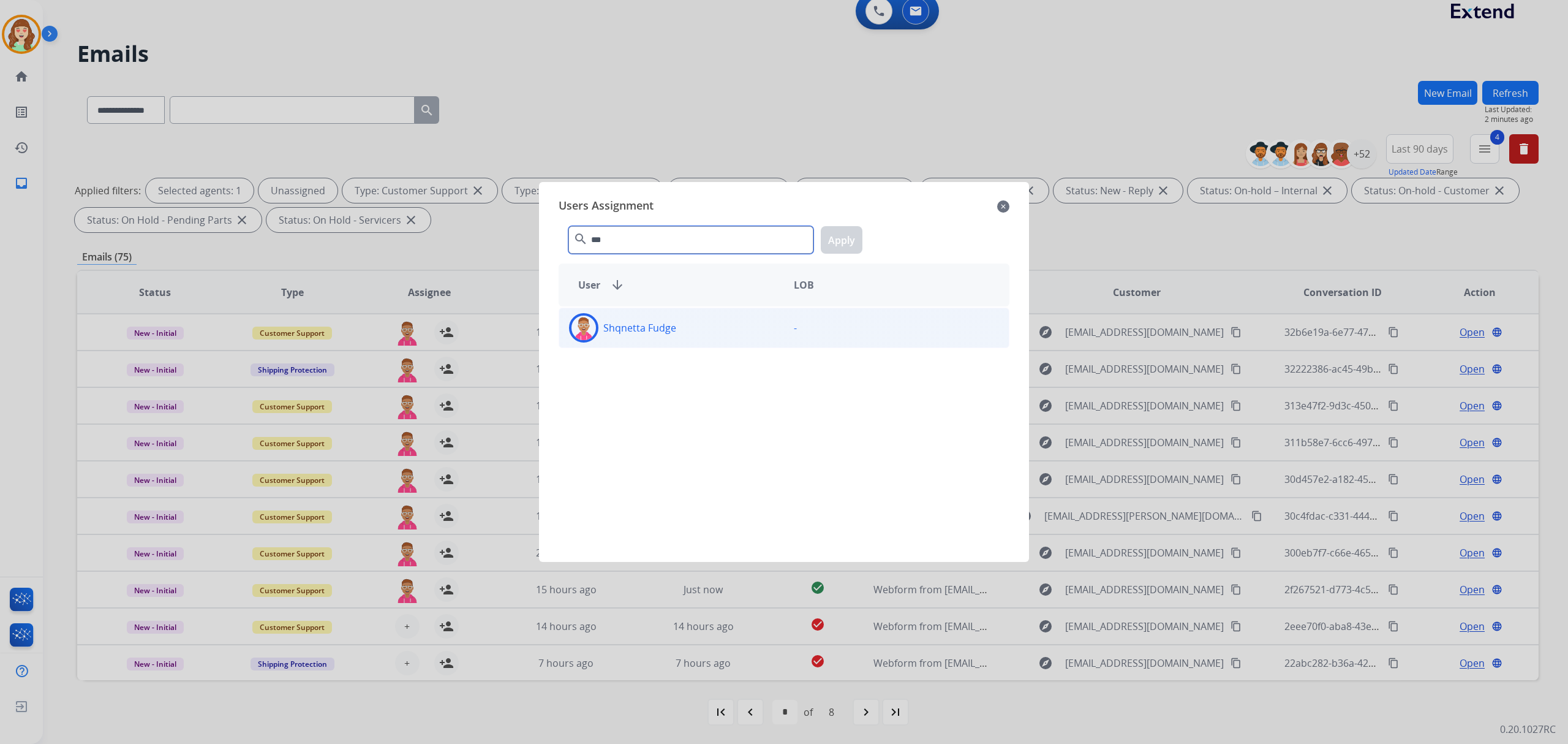
type input "***"
click at [726, 326] on div "Shqnetta Fudge" at bounding box center [672, 328] width 225 height 29
drag, startPoint x: 834, startPoint y: 240, endPoint x: 499, endPoint y: 408, distance: 374.8
click at [817, 249] on div "*** search Apply" at bounding box center [783, 238] width 451 height 42
click at [843, 233] on button "Apply" at bounding box center [842, 240] width 42 height 28
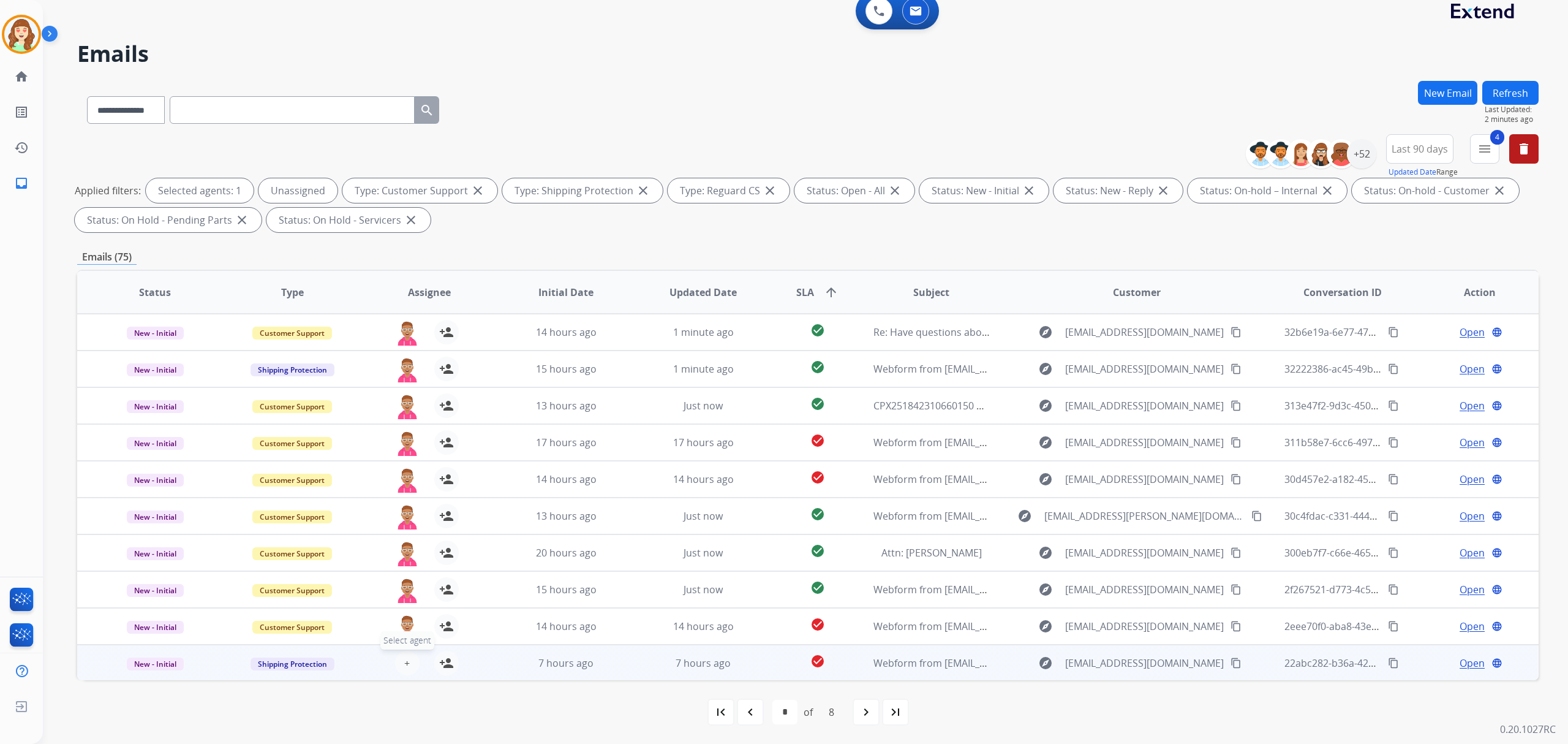
click at [406, 657] on span "+" at bounding box center [407, 663] width 5 height 15
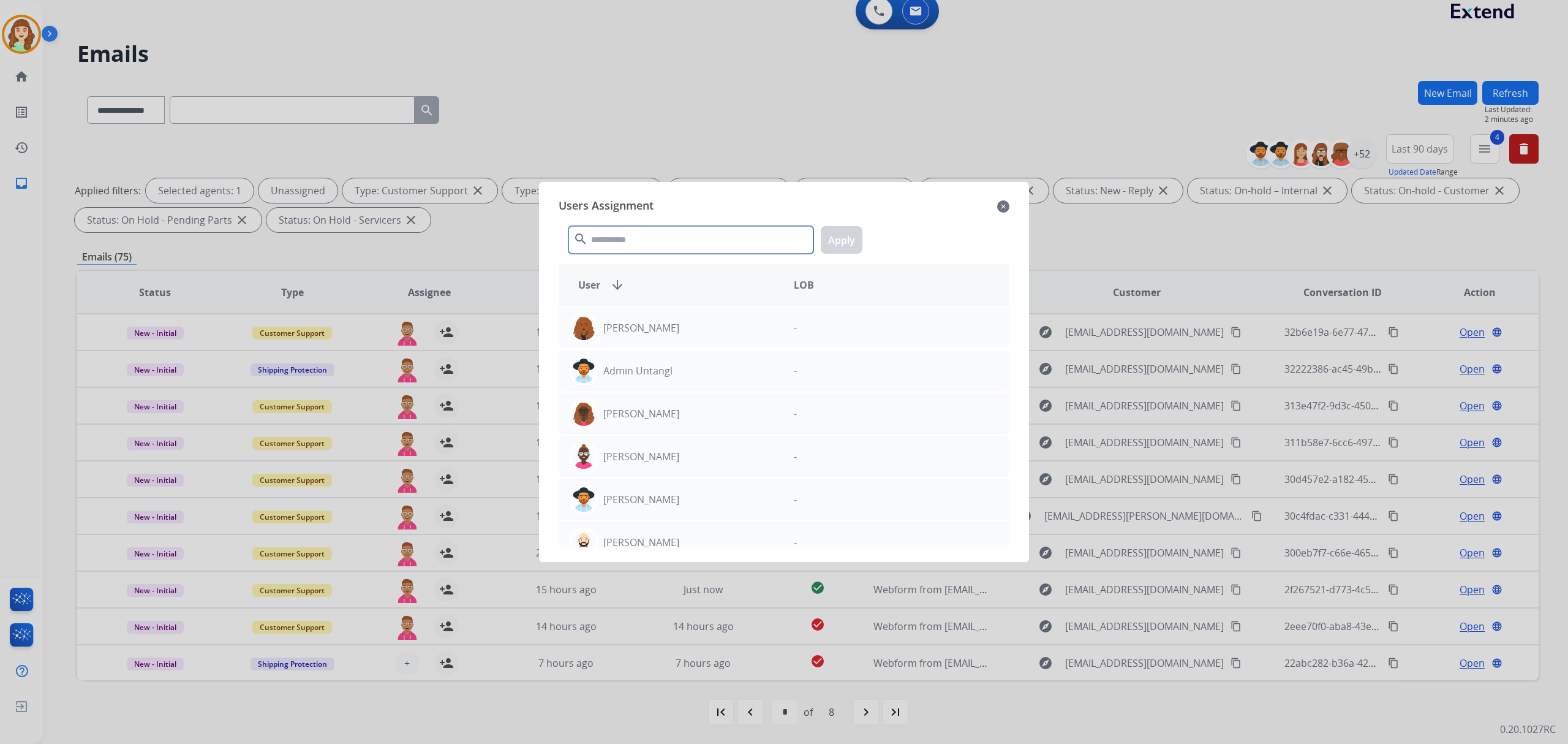
click at [623, 234] on input "text" at bounding box center [691, 240] width 245 height 28
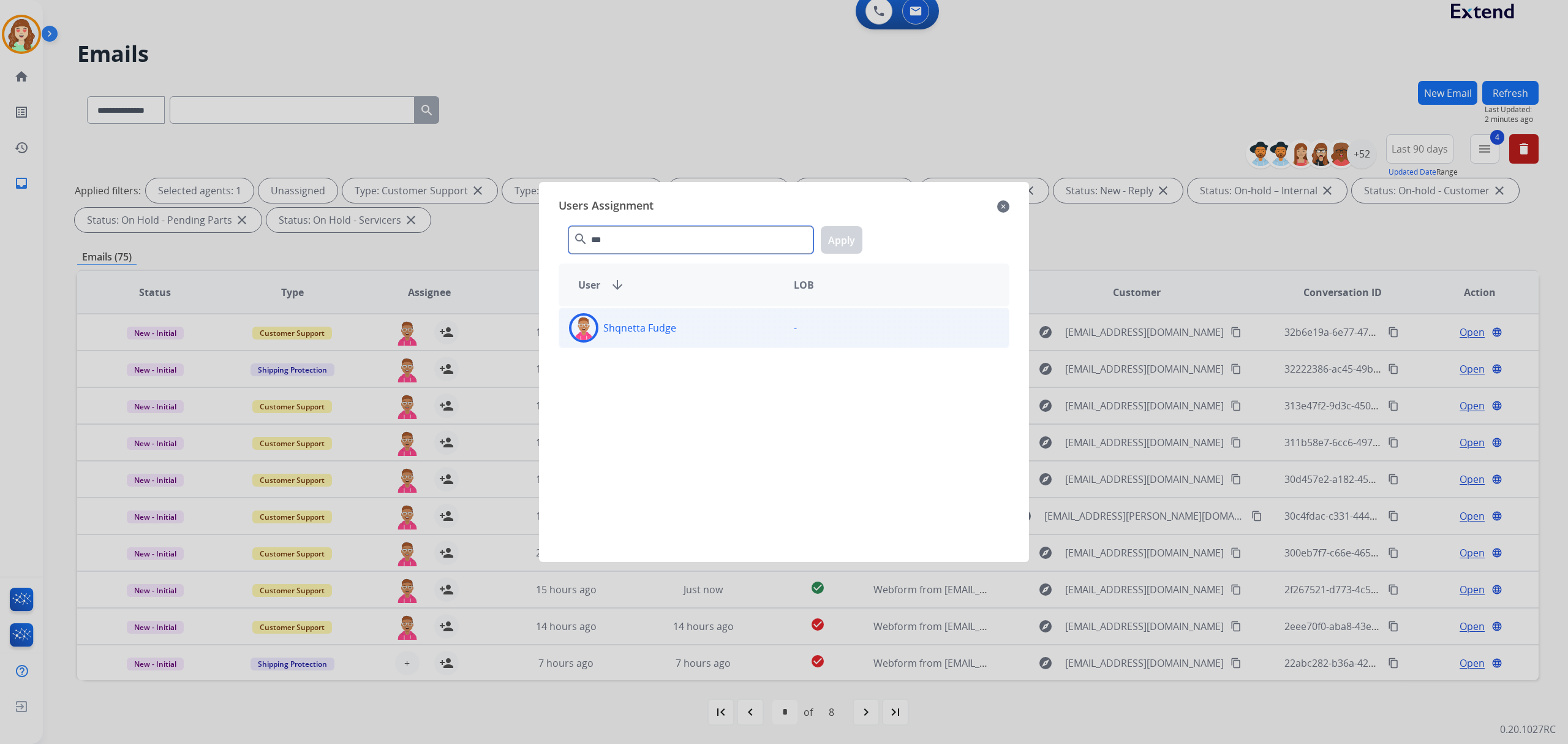
type input "***"
click at [721, 322] on div "Shqnetta Fudge" at bounding box center [672, 328] width 225 height 29
click at [836, 241] on button "Apply" at bounding box center [842, 240] width 42 height 28
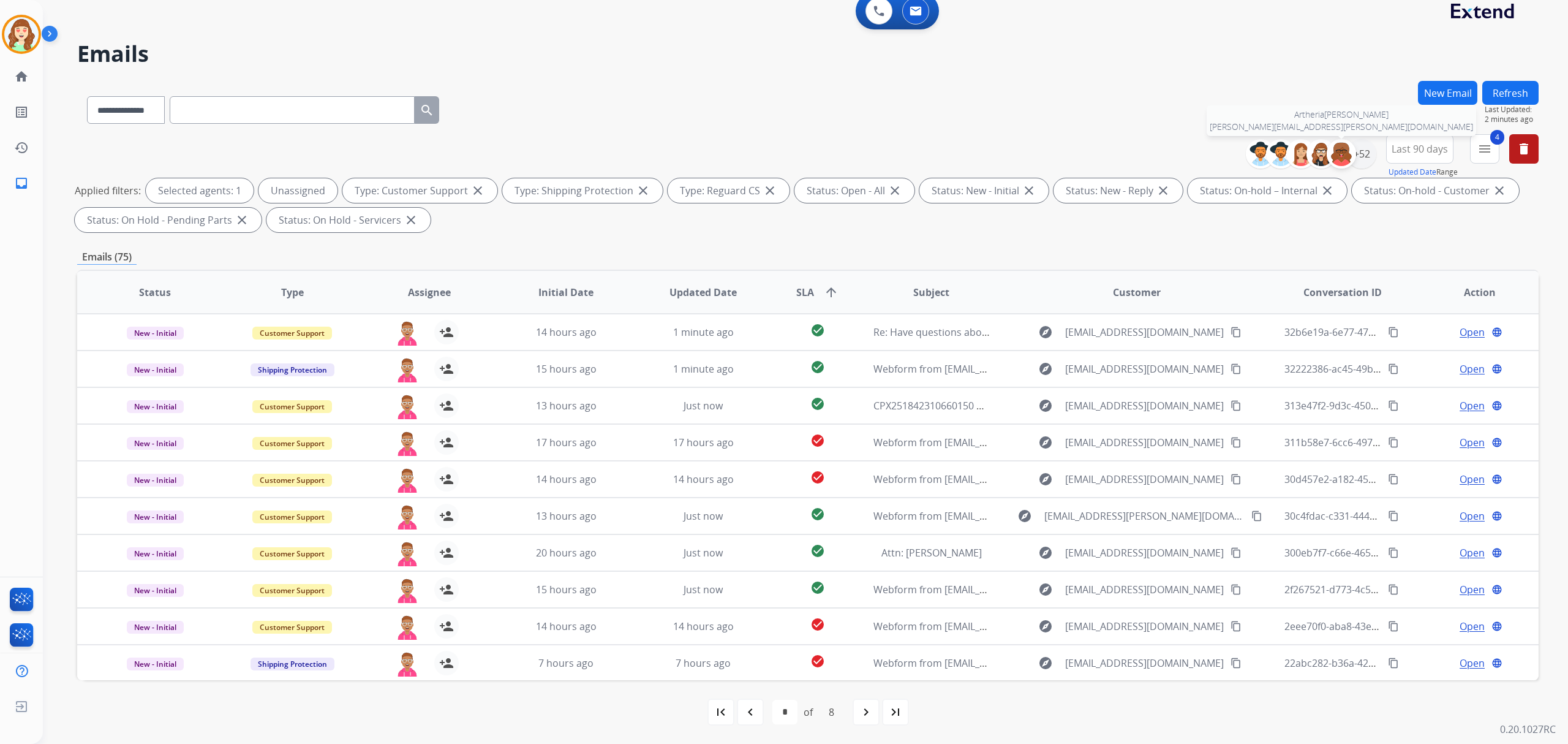
click at [1352, 155] on div at bounding box center [1341, 154] width 29 height 29
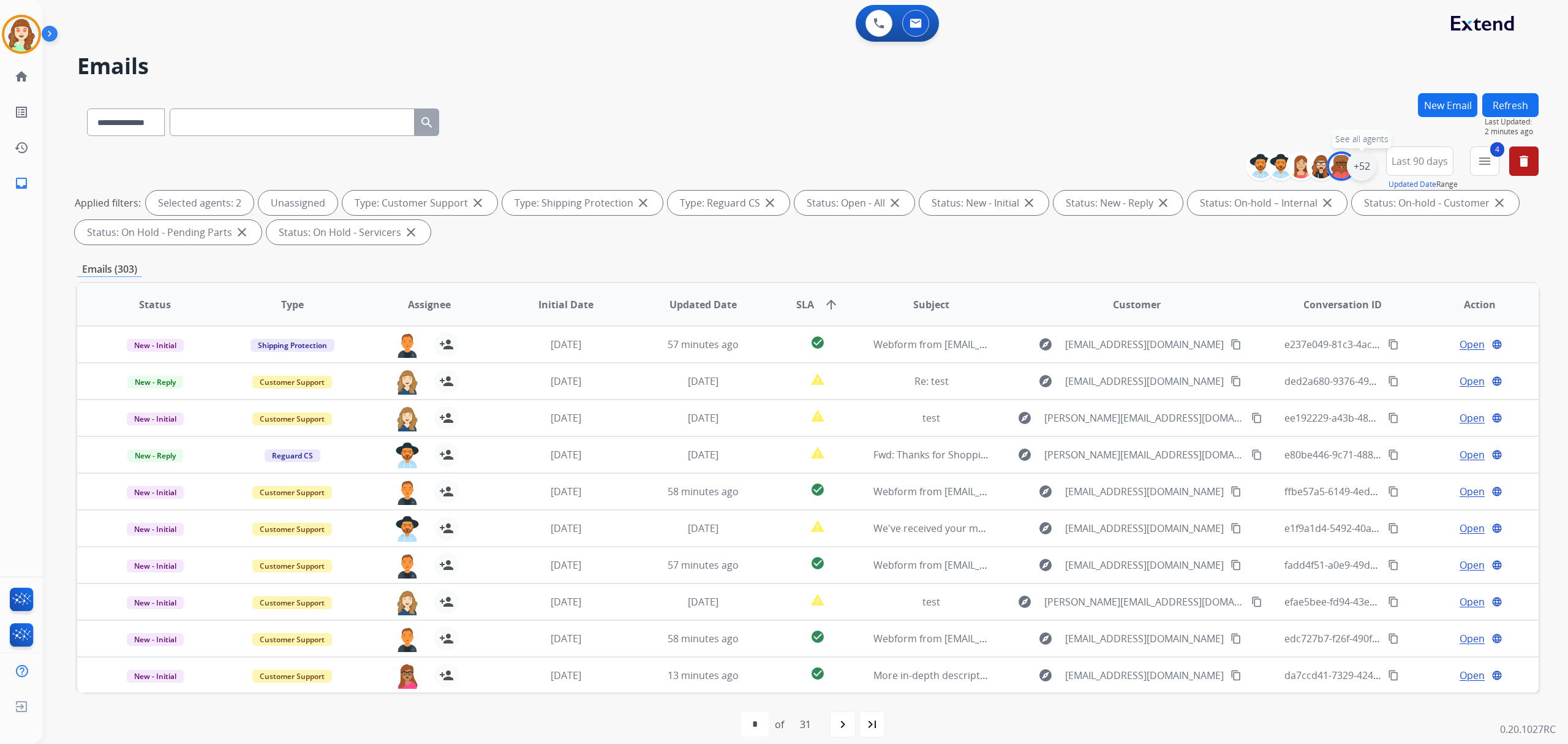
click at [1363, 169] on div "+52" at bounding box center [1362, 166] width 29 height 29
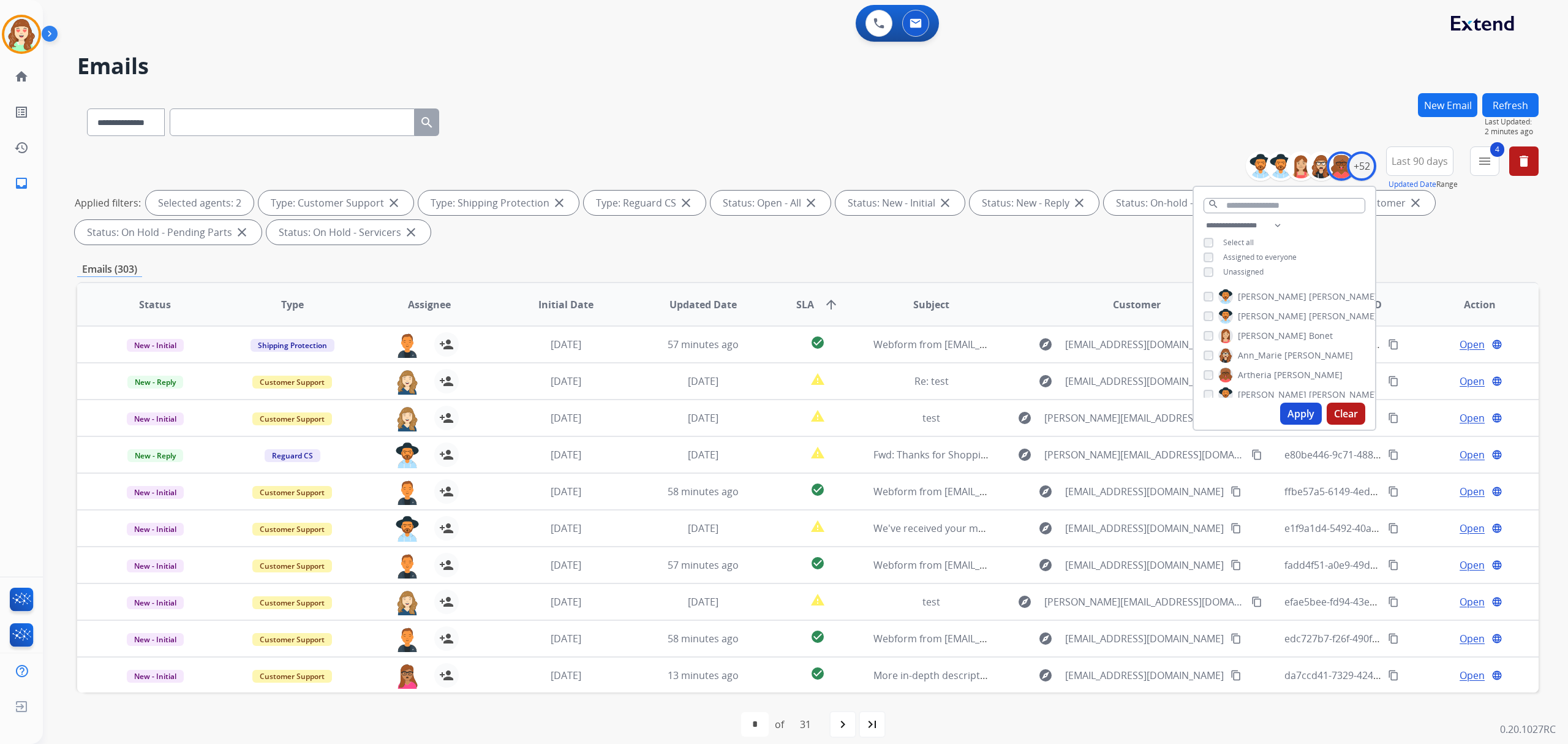
click at [1292, 408] on button "Apply" at bounding box center [1301, 413] width 42 height 22
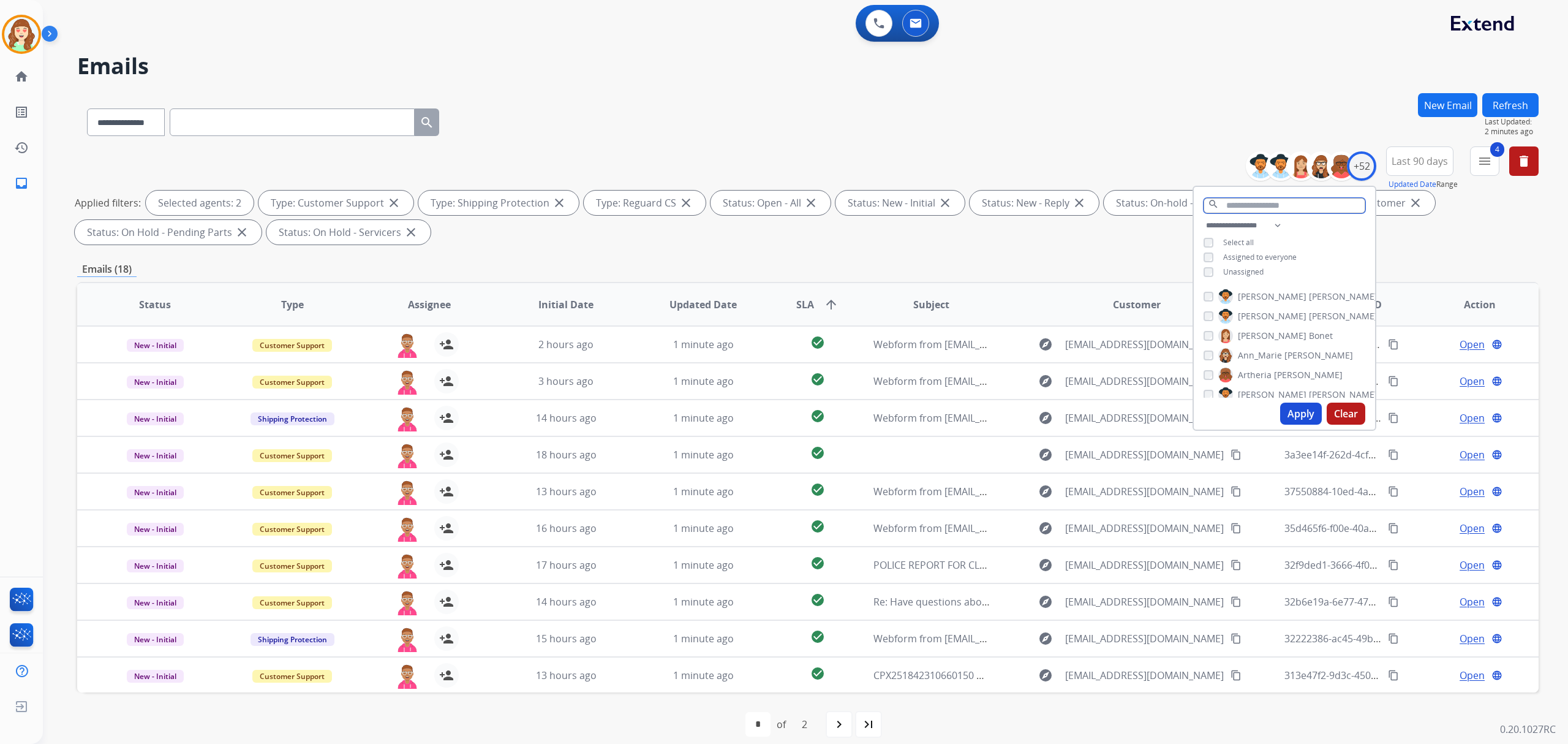
click at [1250, 200] on input "text" at bounding box center [1284, 205] width 161 height 15
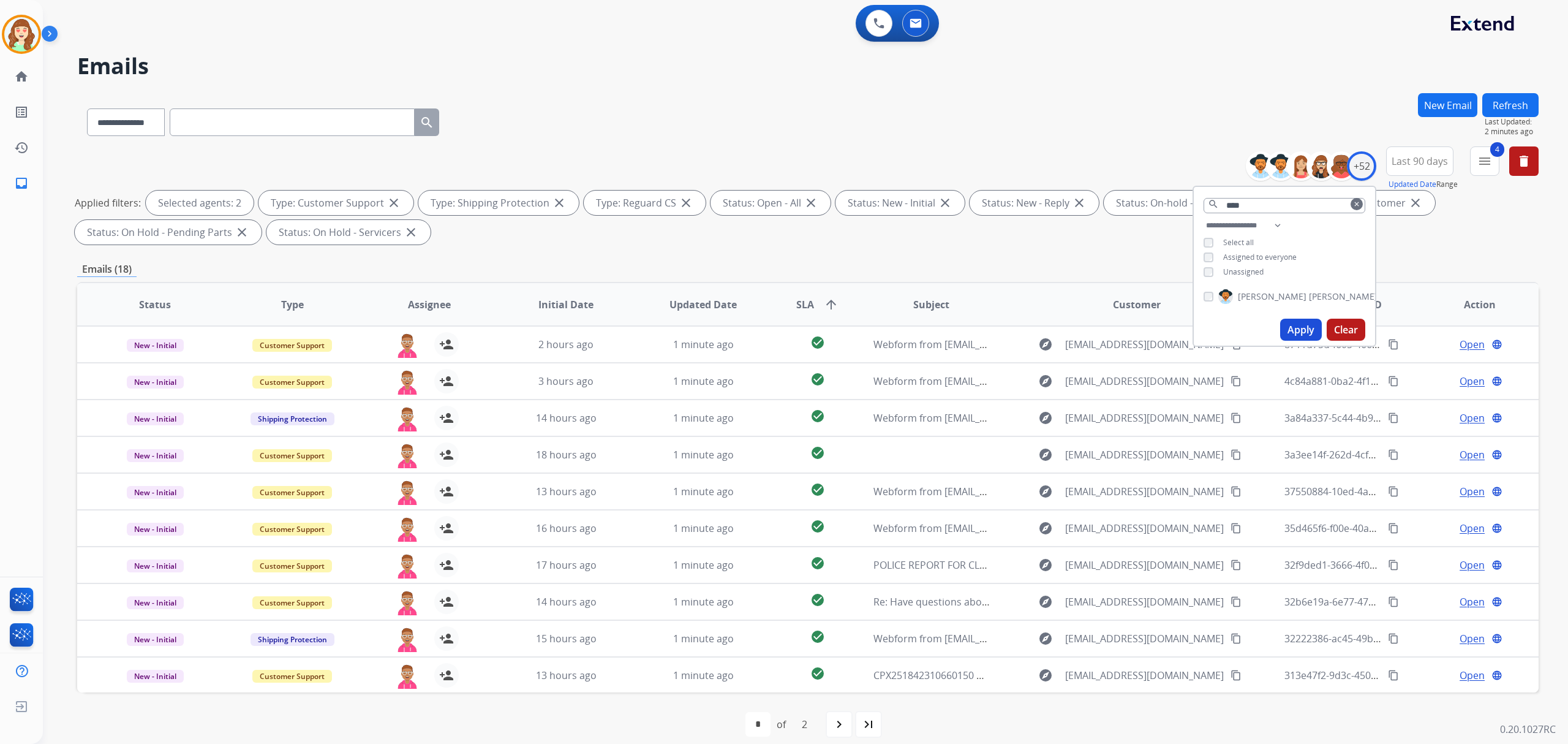
click at [1297, 324] on button "Apply" at bounding box center [1301, 329] width 42 height 22
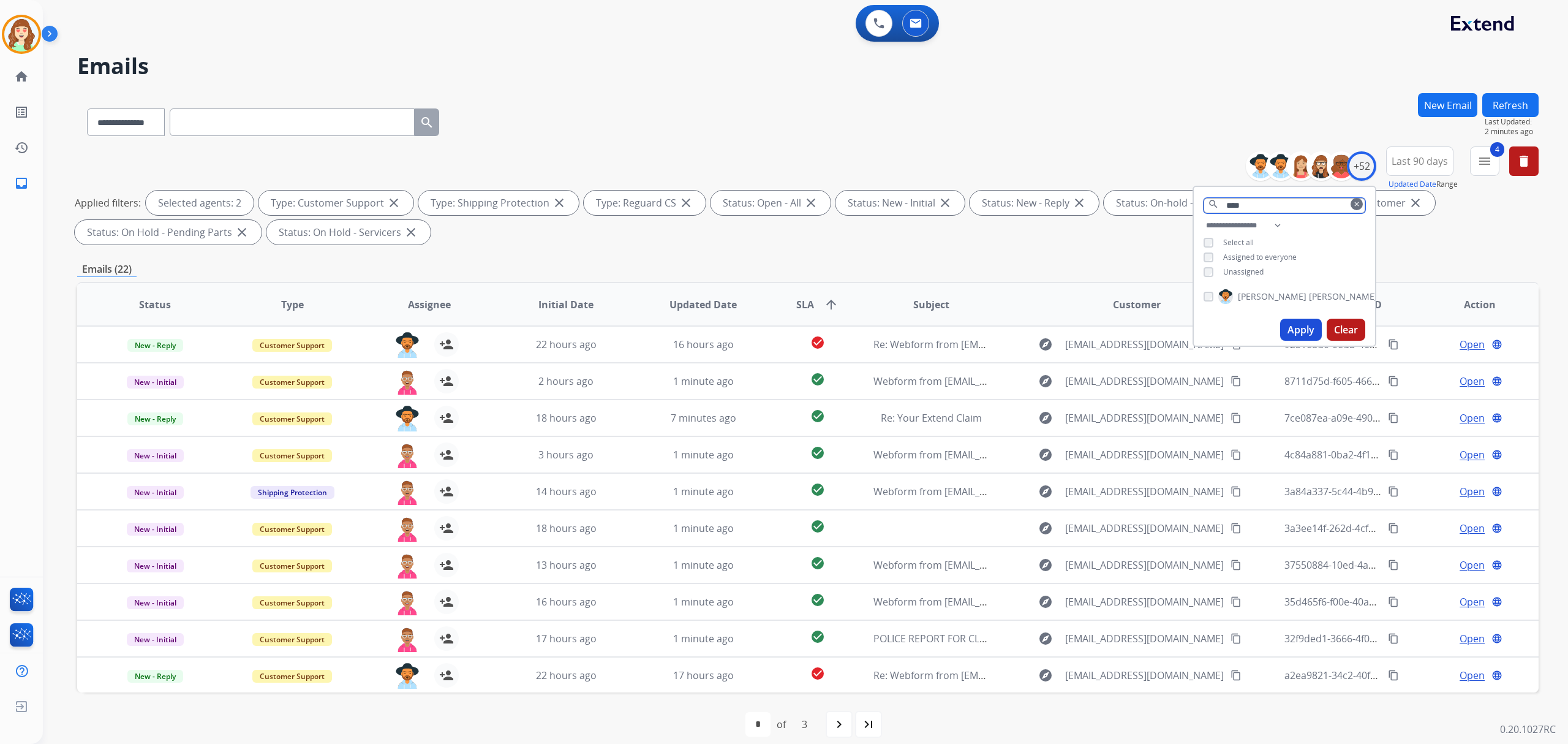
drag, startPoint x: 1255, startPoint y: 204, endPoint x: 1135, endPoint y: 195, distance: 120.3
click at [1135, 200] on div "**********" at bounding box center [808, 198] width 1461 height 103
click at [1358, 169] on div "+52" at bounding box center [1362, 166] width 29 height 29
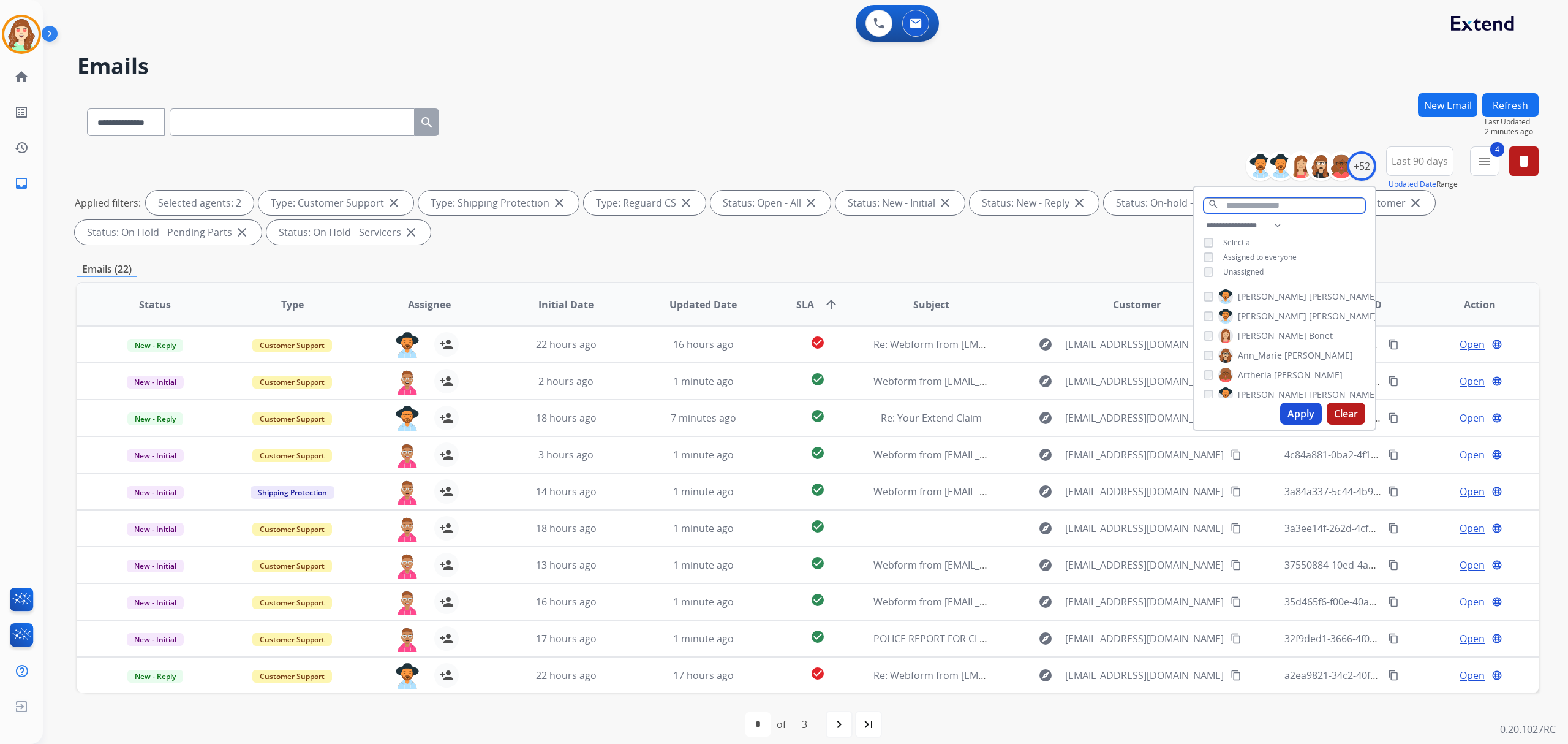
click at [1292, 205] on input "text" at bounding box center [1284, 205] width 161 height 15
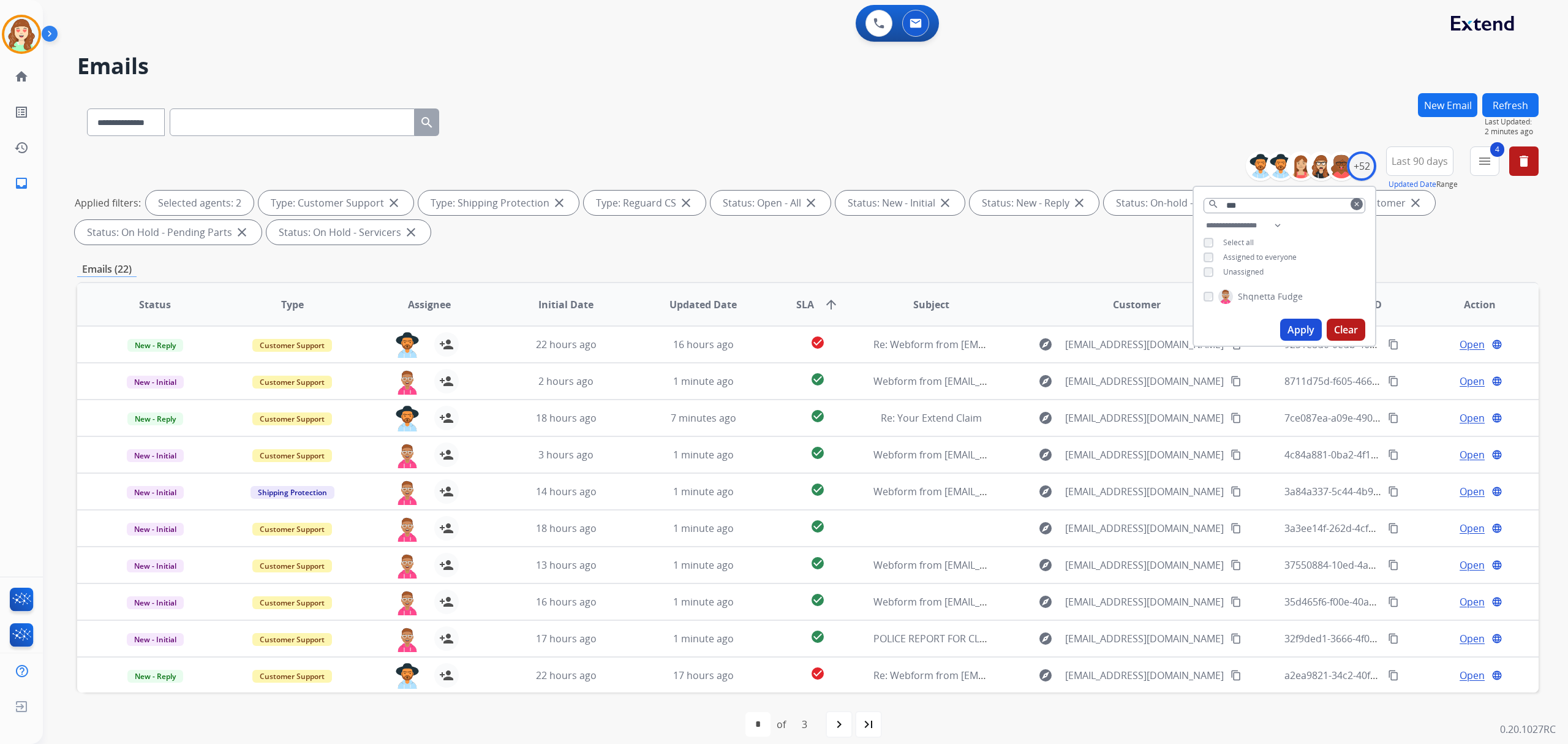
click at [1198, 297] on div "Shqnetta Fudge" at bounding box center [1284, 299] width 181 height 29
click at [1273, 198] on input "***" at bounding box center [1284, 205] width 161 height 15
type input "***"
click at [1304, 328] on button "Apply" at bounding box center [1301, 329] width 42 height 22
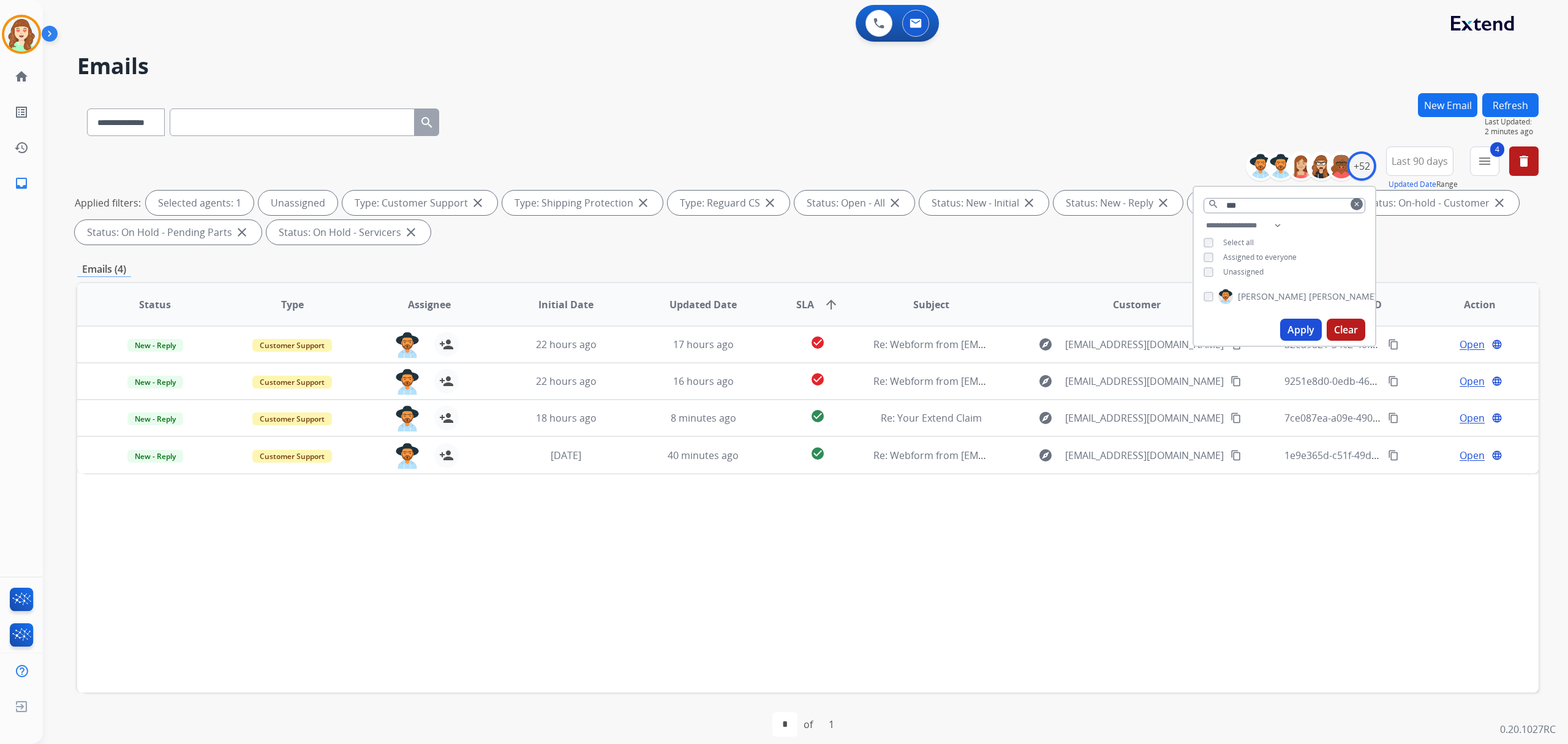
click at [1305, 326] on button "Apply" at bounding box center [1301, 329] width 42 height 22
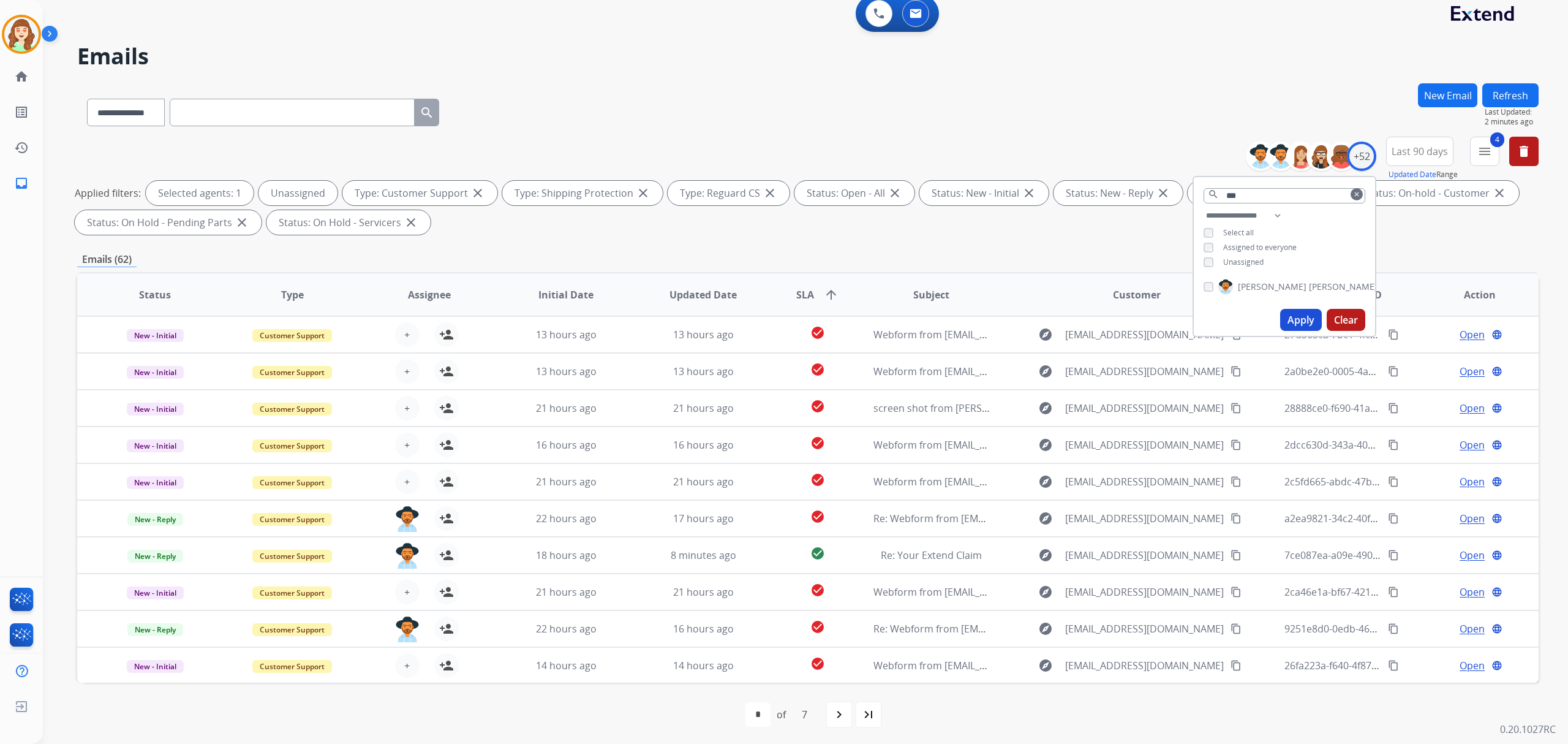
scroll to position [13, 0]
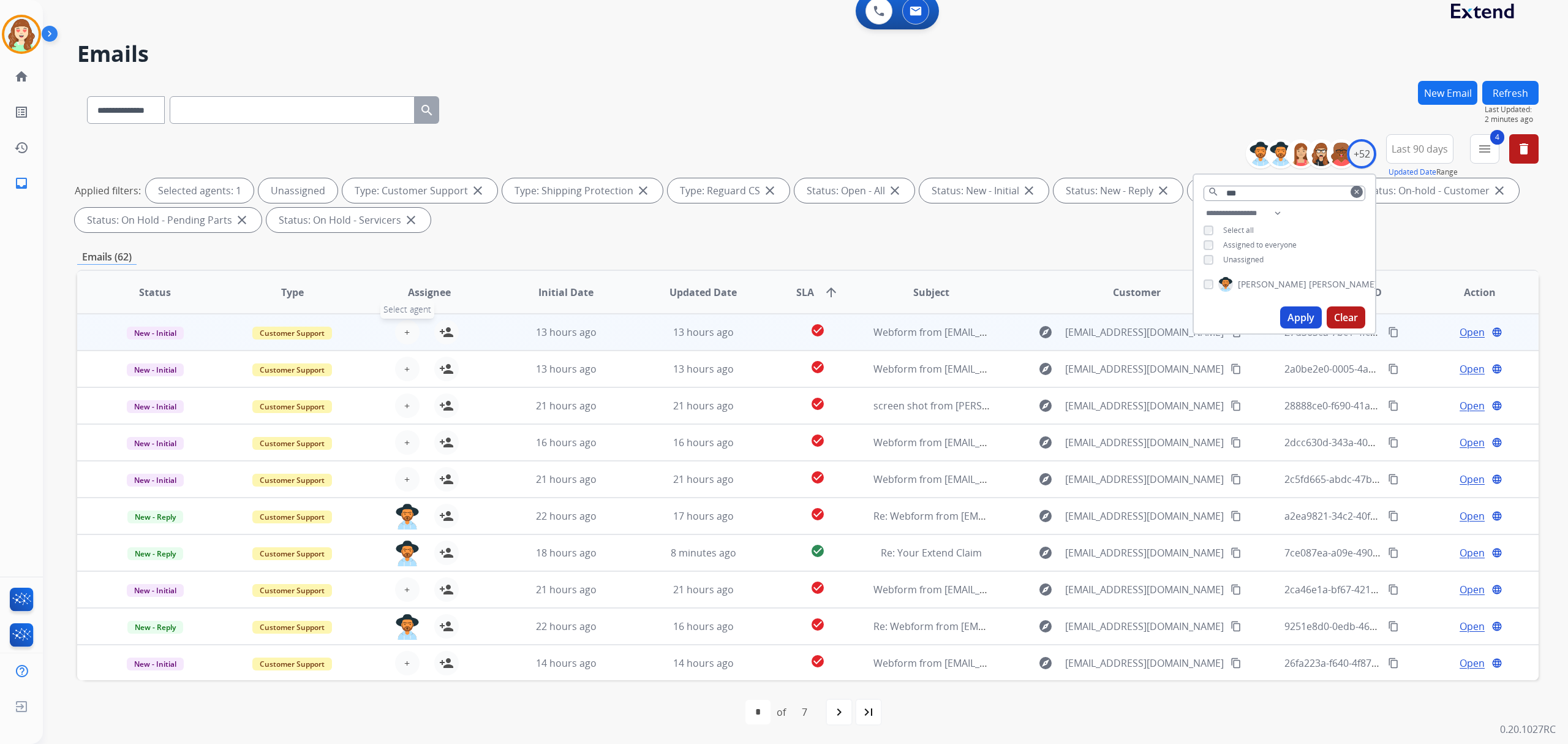
click at [410, 324] on button "+ Select agent" at bounding box center [407, 332] width 24 height 24
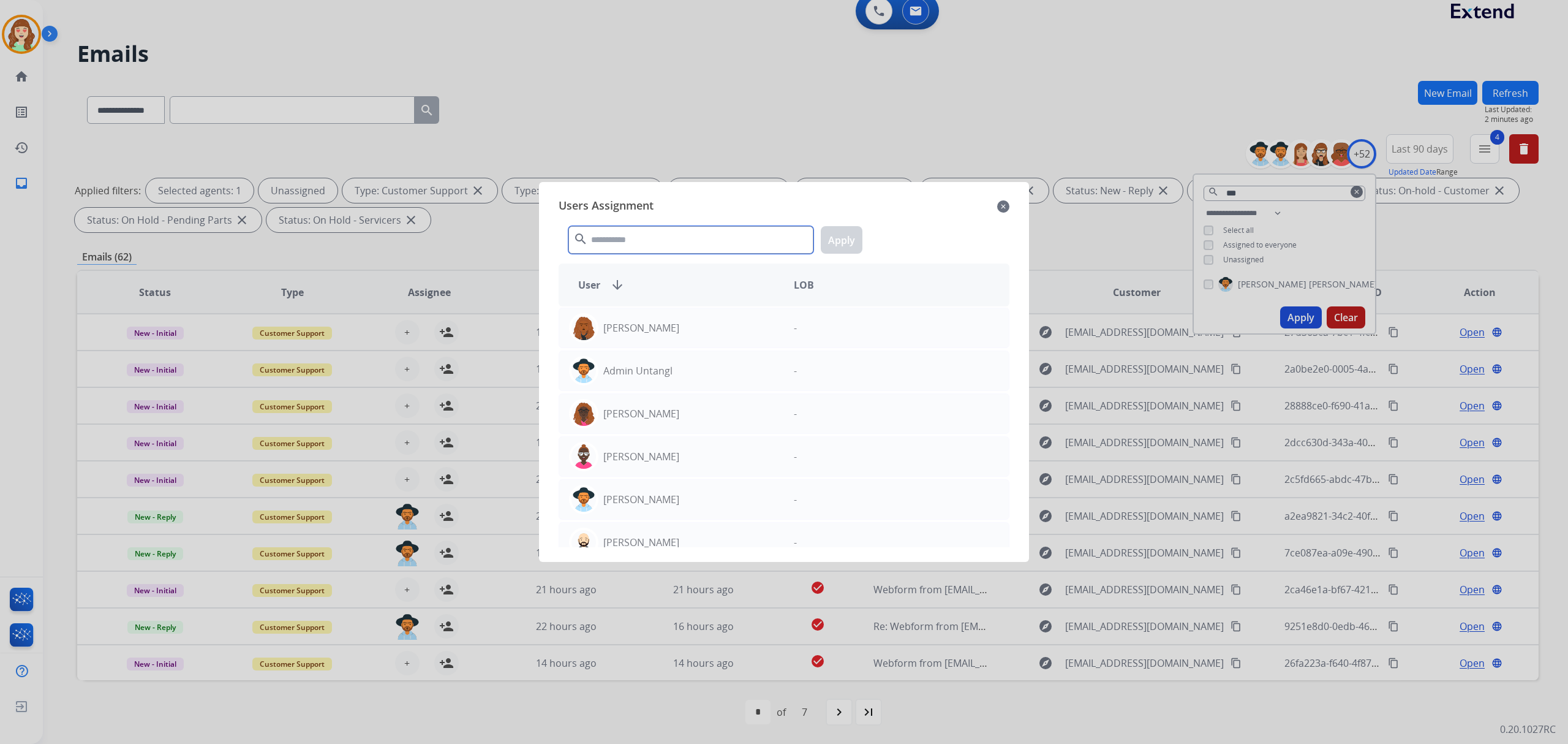
click at [666, 238] on input "text" at bounding box center [691, 240] width 245 height 28
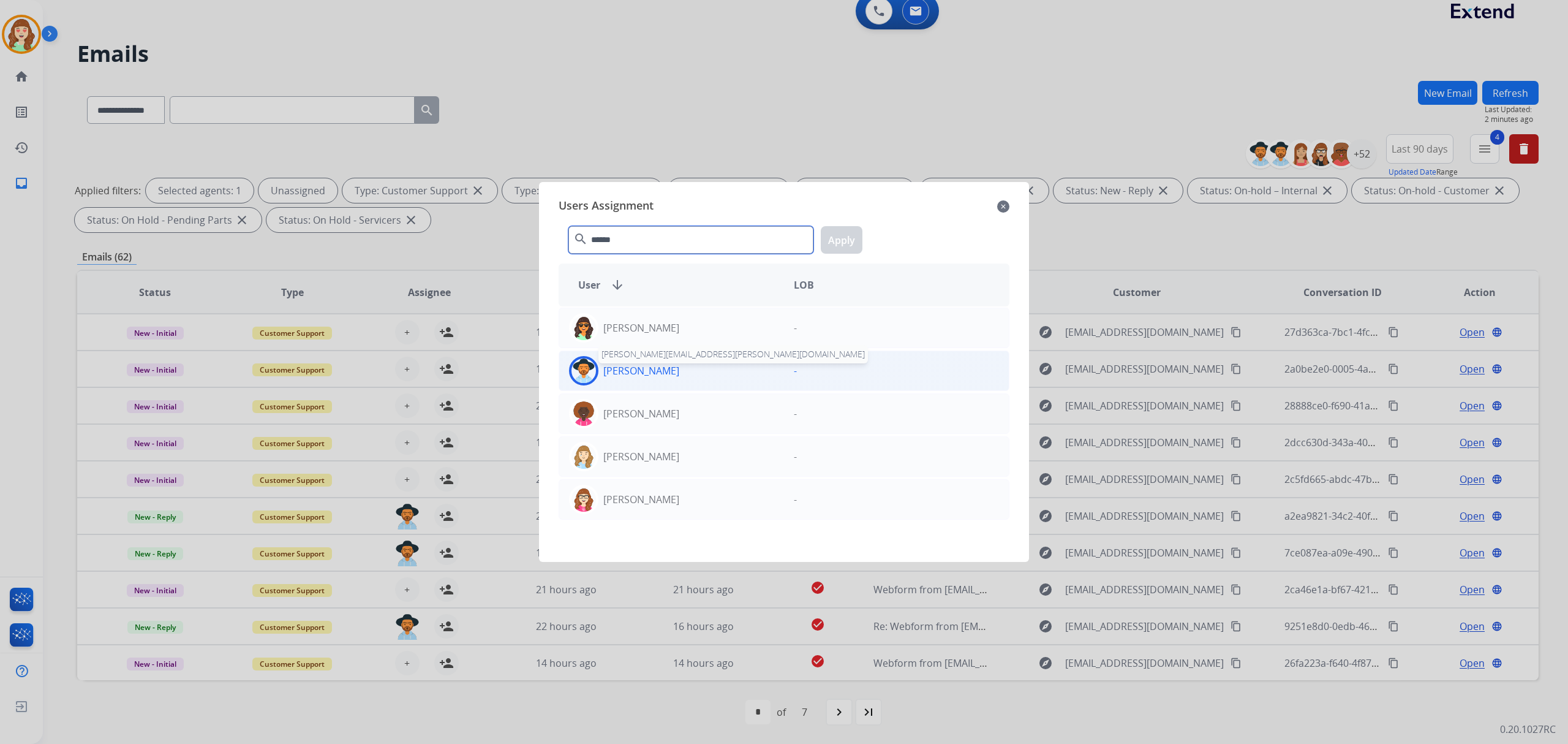
type input "******"
drag, startPoint x: 667, startPoint y: 368, endPoint x: 812, endPoint y: 287, distance: 166.1
click at [670, 368] on p "[PERSON_NAME]" at bounding box center [641, 371] width 76 height 15
click at [849, 230] on button "Apply" at bounding box center [842, 240] width 42 height 28
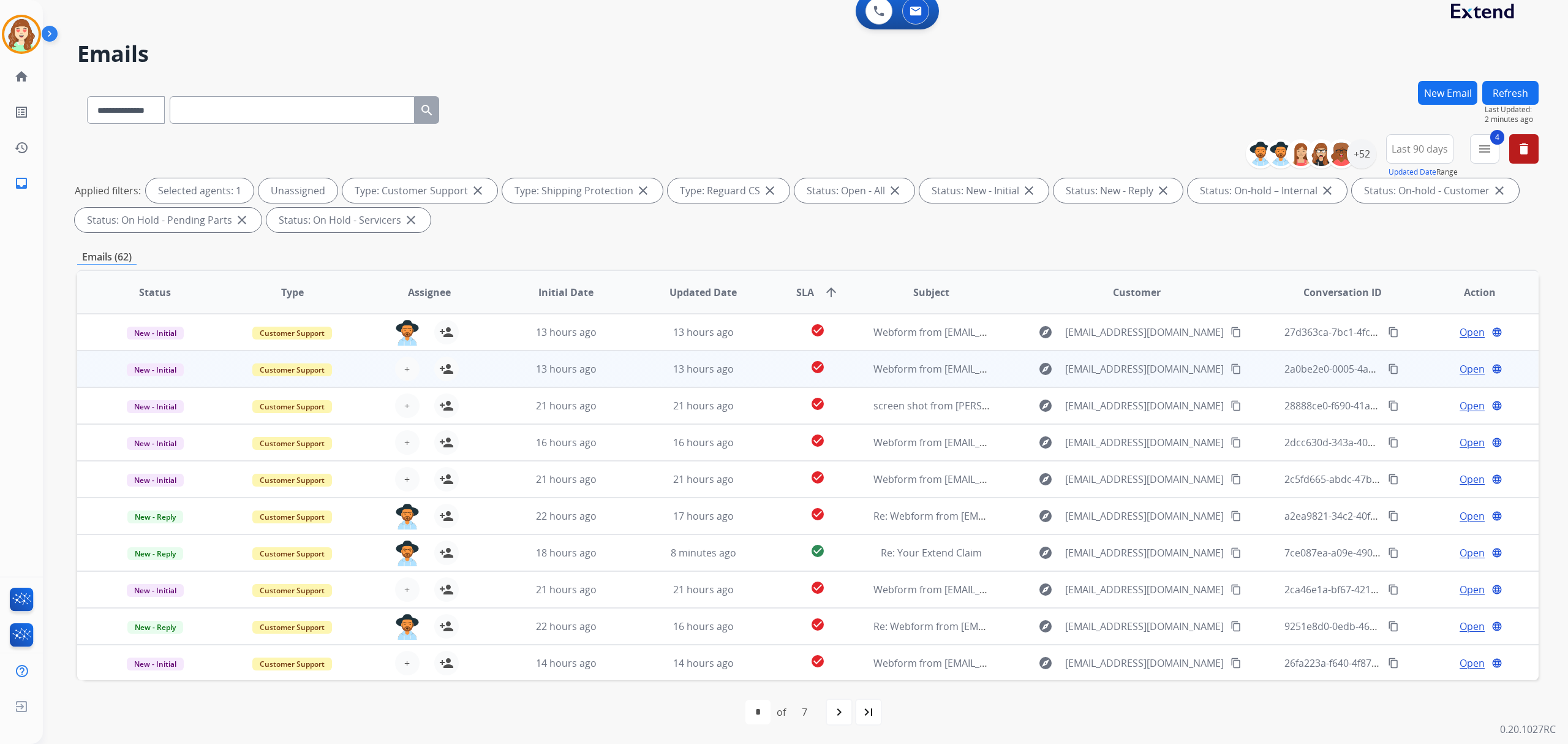
click at [415, 358] on div "+ Select agent person_add Assign to Me" at bounding box center [419, 369] width 78 height 24
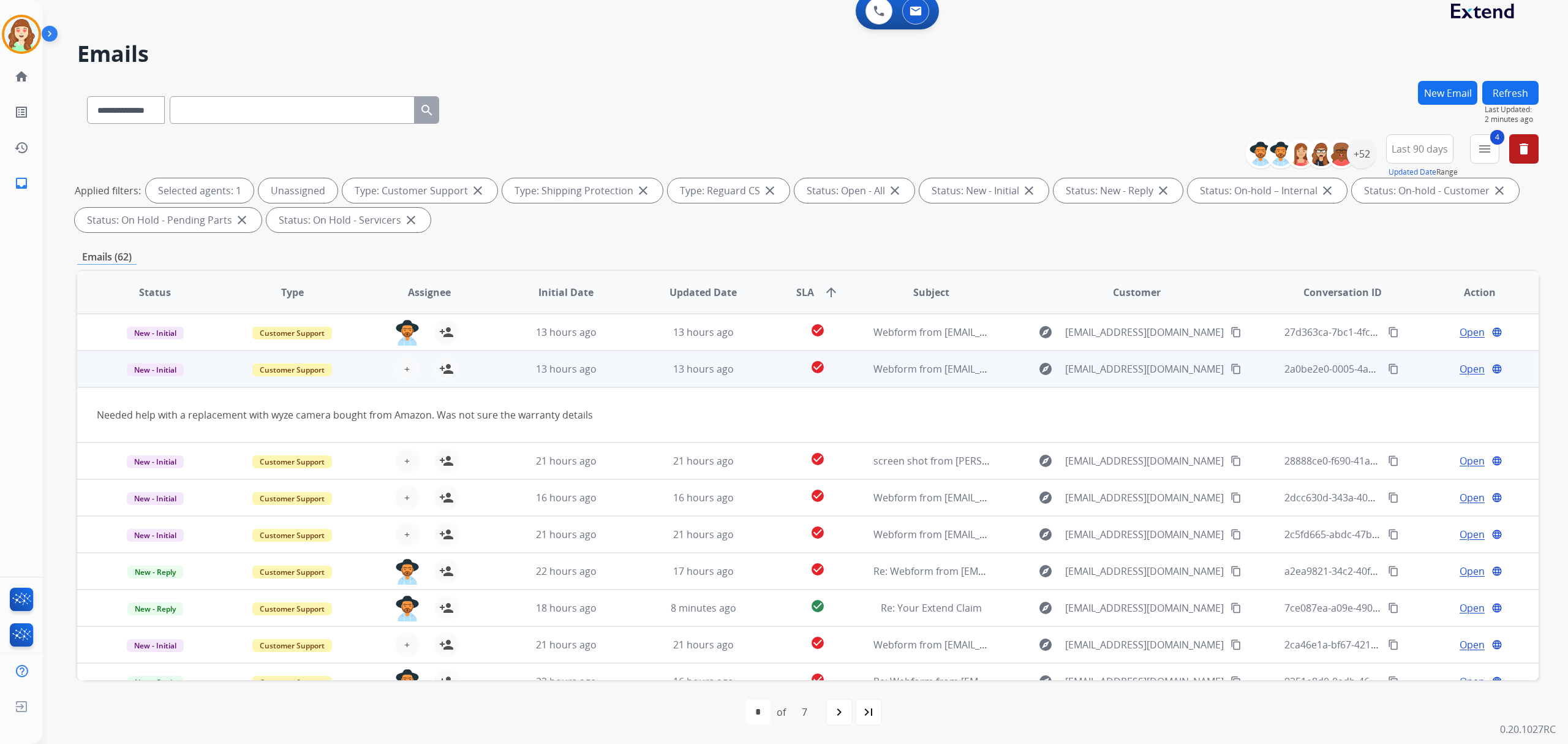
scroll to position [37, 0]
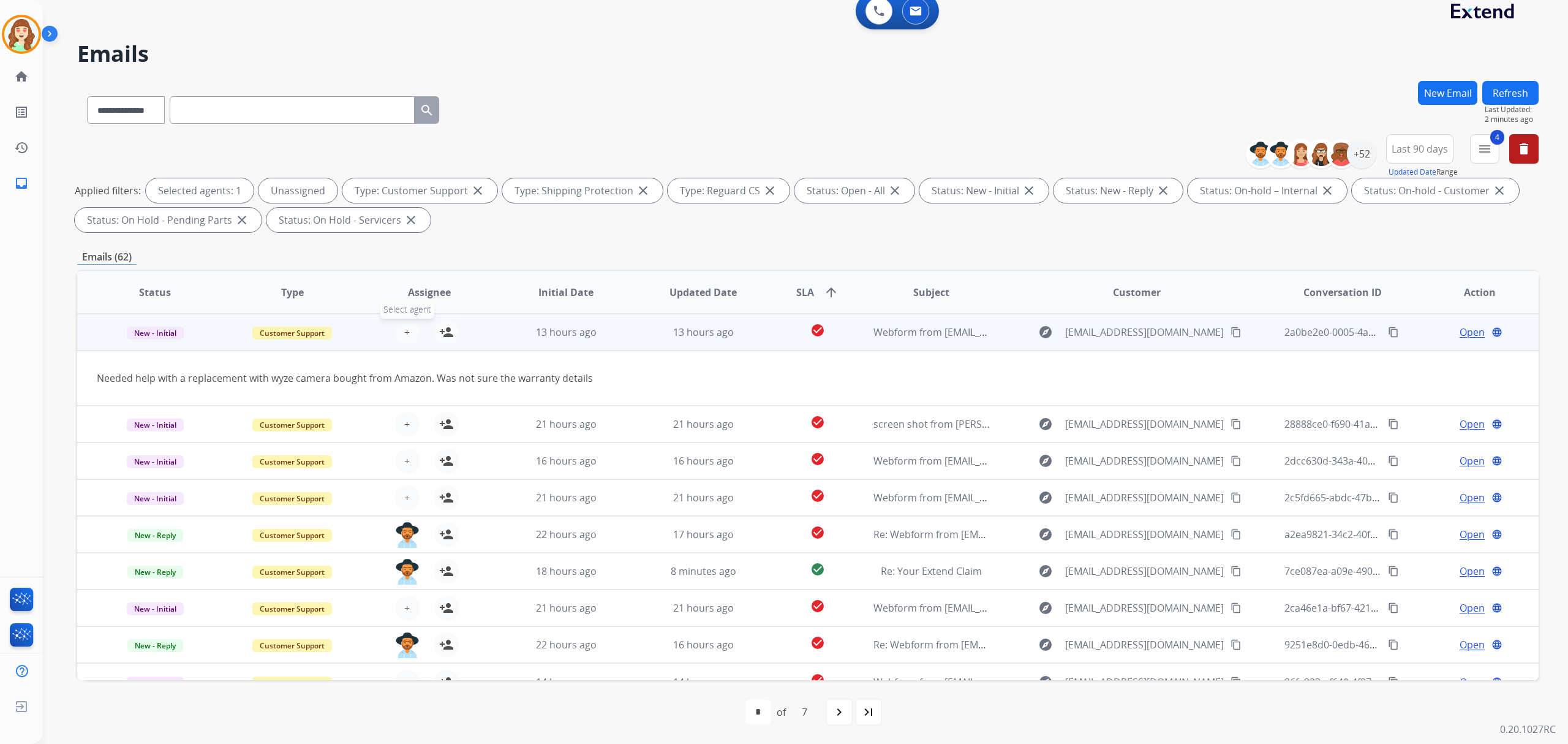
click at [404, 334] on span "+" at bounding box center [407, 332] width 5 height 15
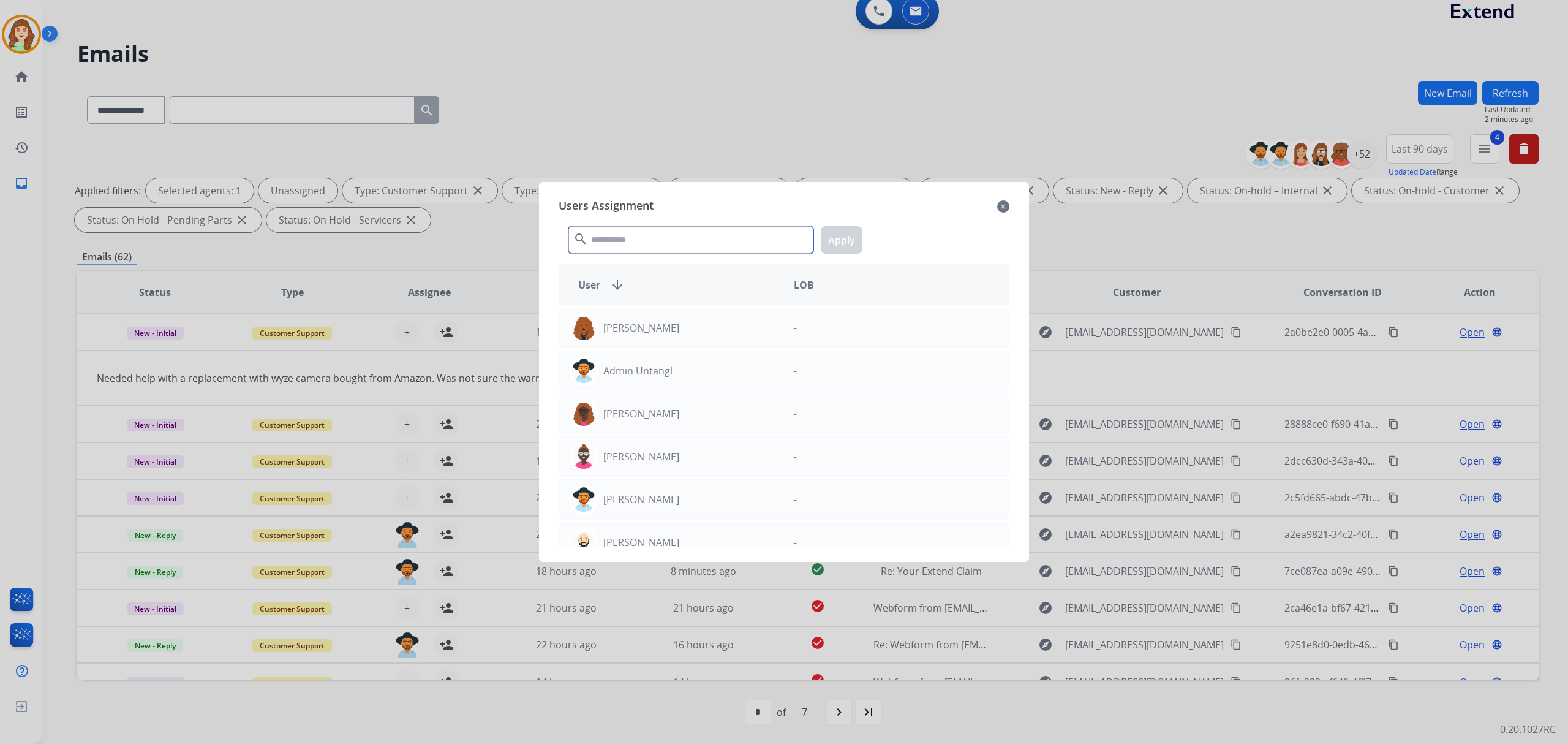
click at [659, 241] on input "text" at bounding box center [691, 240] width 245 height 28
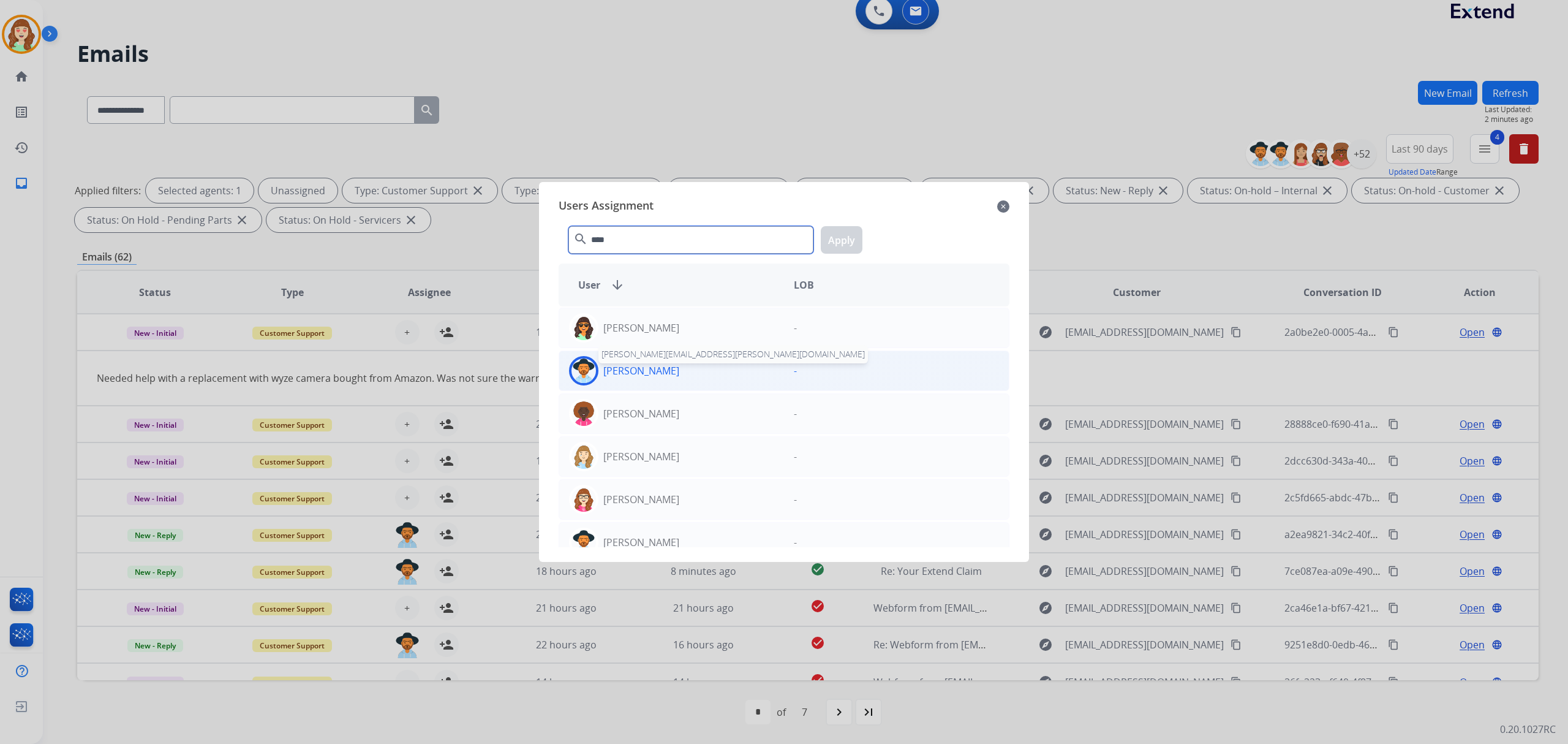
type input "****"
click at [667, 373] on p "[PERSON_NAME]" at bounding box center [641, 371] width 76 height 15
drag, startPoint x: 841, startPoint y: 236, endPoint x: 830, endPoint y: 241, distance: 12.1
click at [838, 236] on button "Apply" at bounding box center [842, 240] width 42 height 28
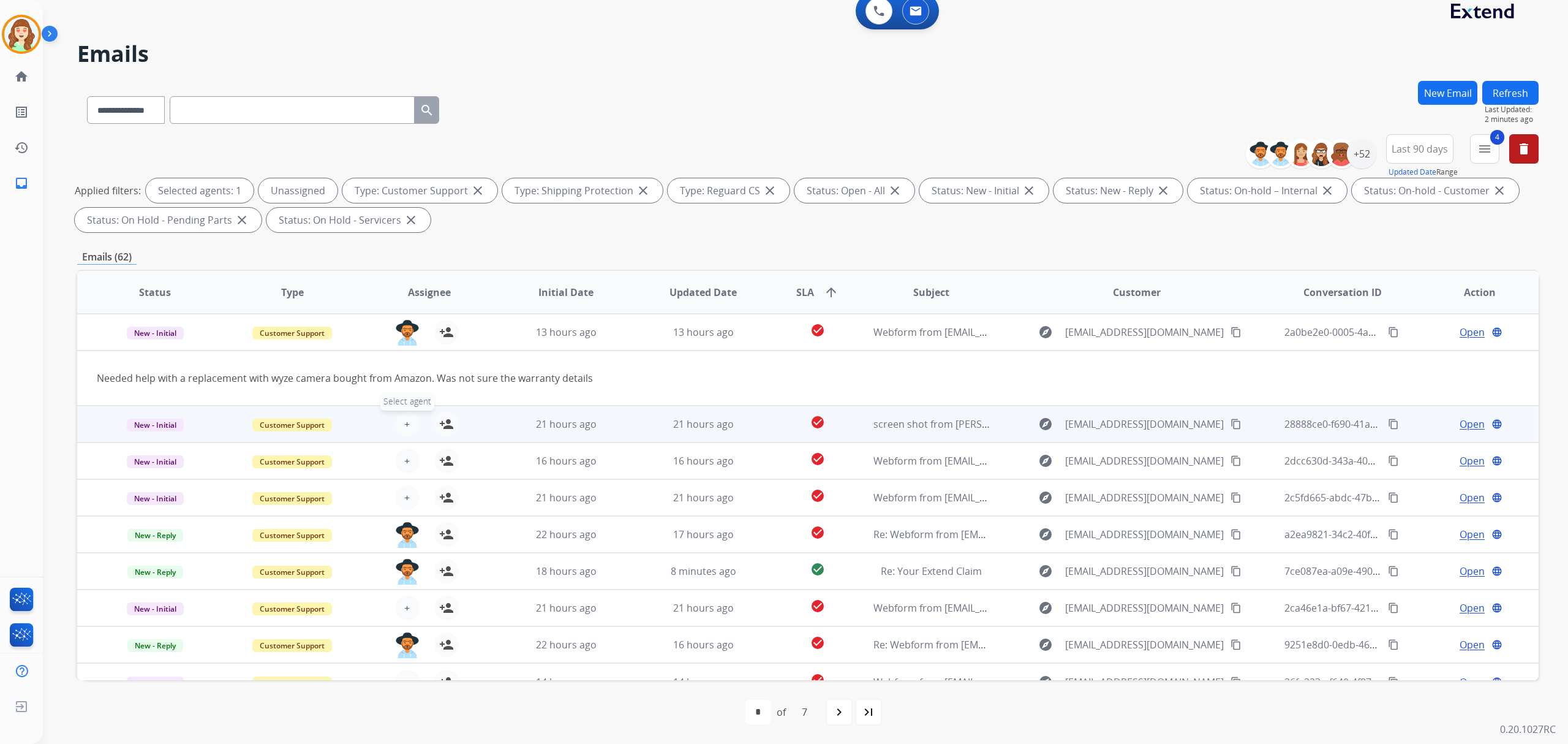
click at [404, 422] on span "+" at bounding box center [407, 424] width 5 height 15
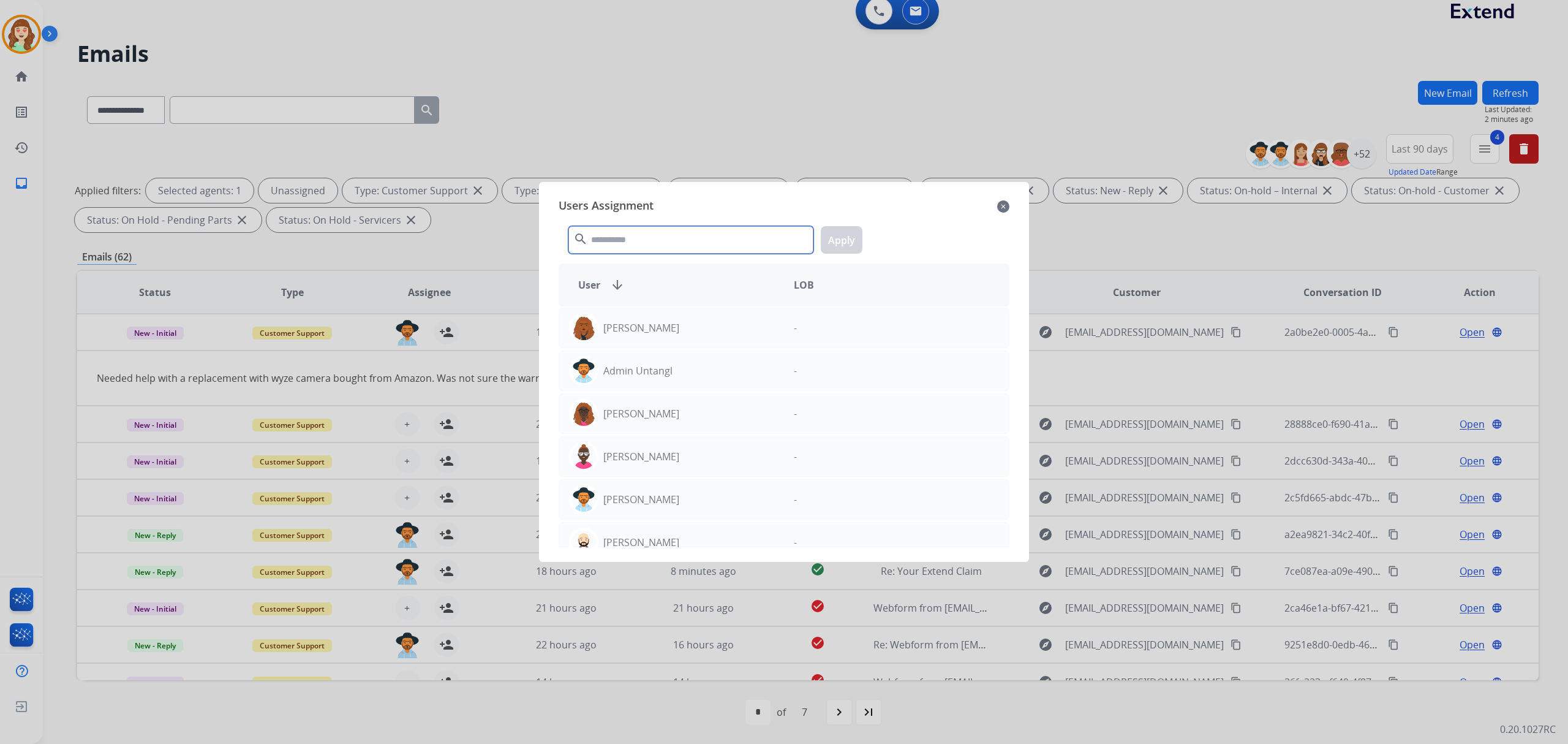
click at [644, 244] on input "text" at bounding box center [691, 240] width 245 height 28
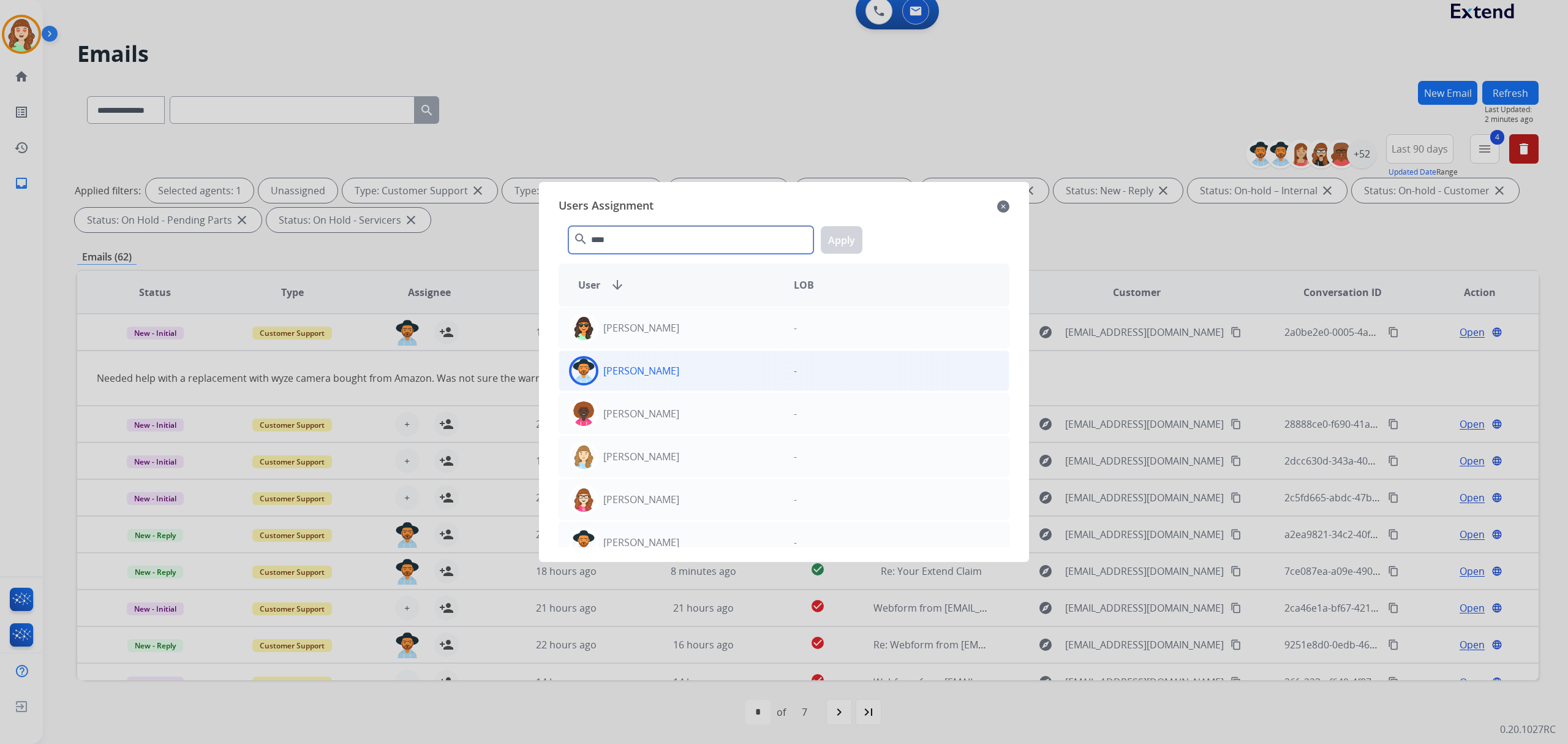
type input "****"
click at [697, 361] on div "[PERSON_NAME]" at bounding box center [672, 371] width 225 height 29
click at [842, 230] on button "Apply" at bounding box center [842, 240] width 42 height 28
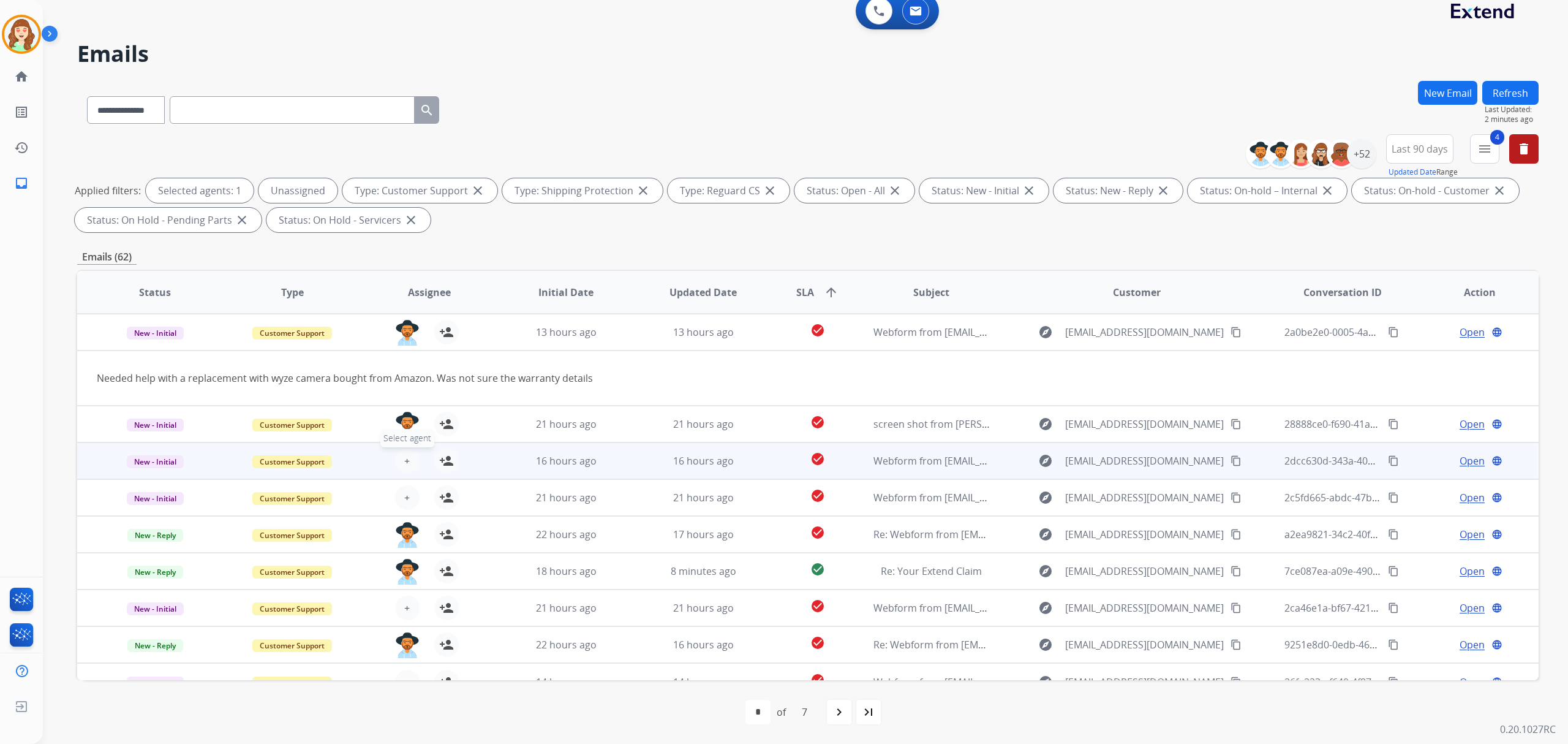
click at [406, 458] on span "+" at bounding box center [407, 461] width 5 height 15
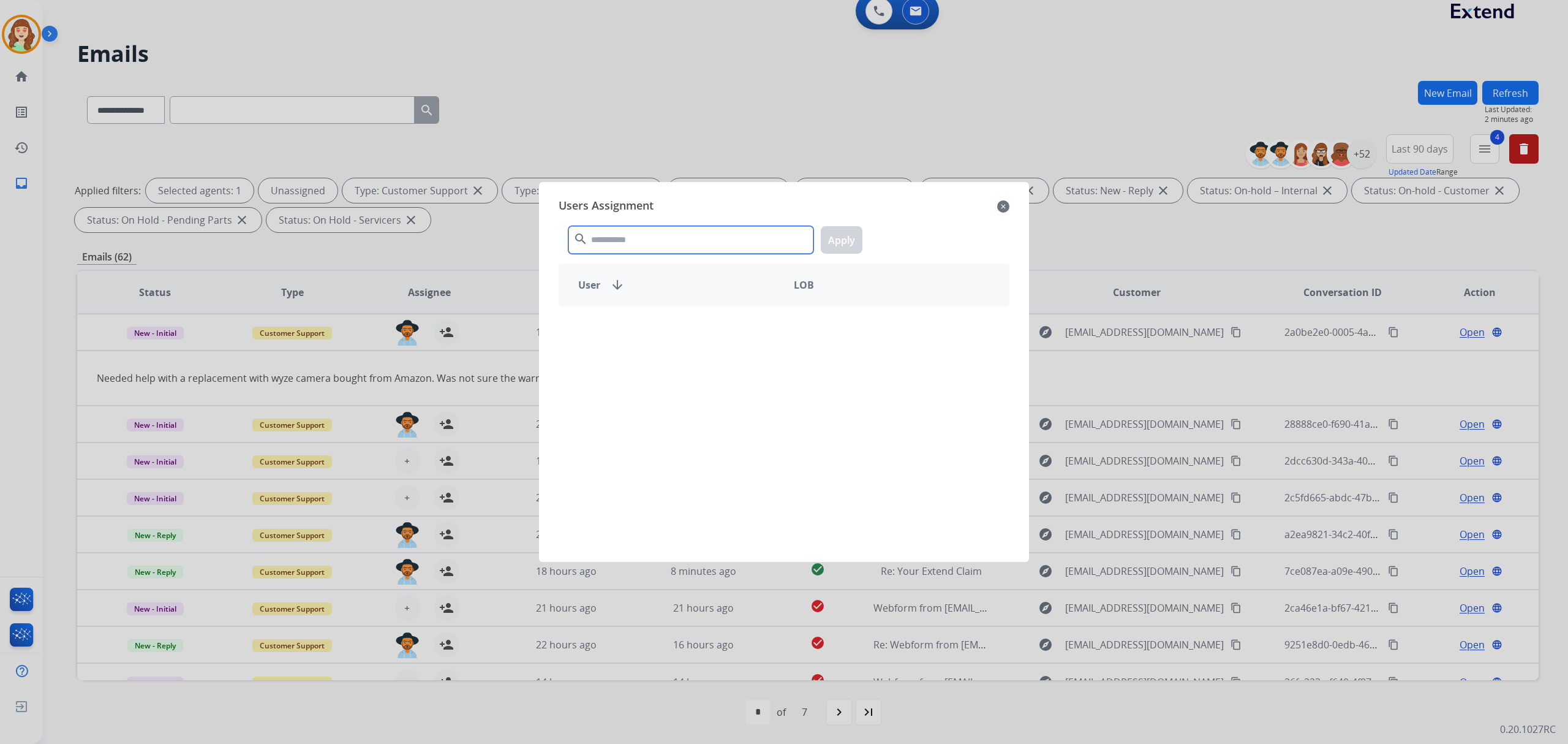
click at [674, 248] on input "text" at bounding box center [691, 240] width 245 height 28
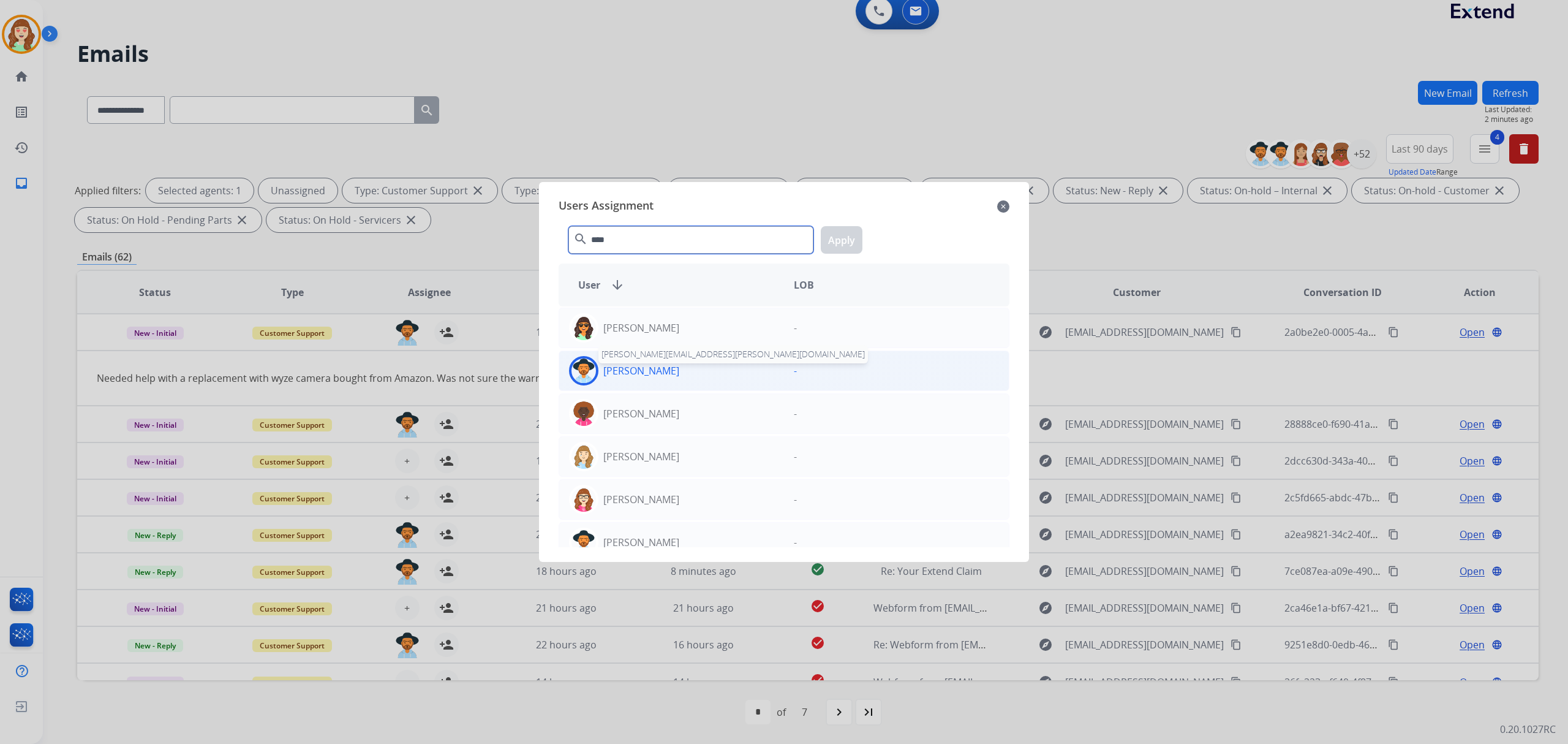
type input "****"
drag, startPoint x: 657, startPoint y: 379, endPoint x: 868, endPoint y: 243, distance: 251.0
click at [675, 373] on div "[PERSON_NAME]" at bounding box center [672, 371] width 225 height 29
click at [842, 238] on button "Apply" at bounding box center [842, 240] width 42 height 28
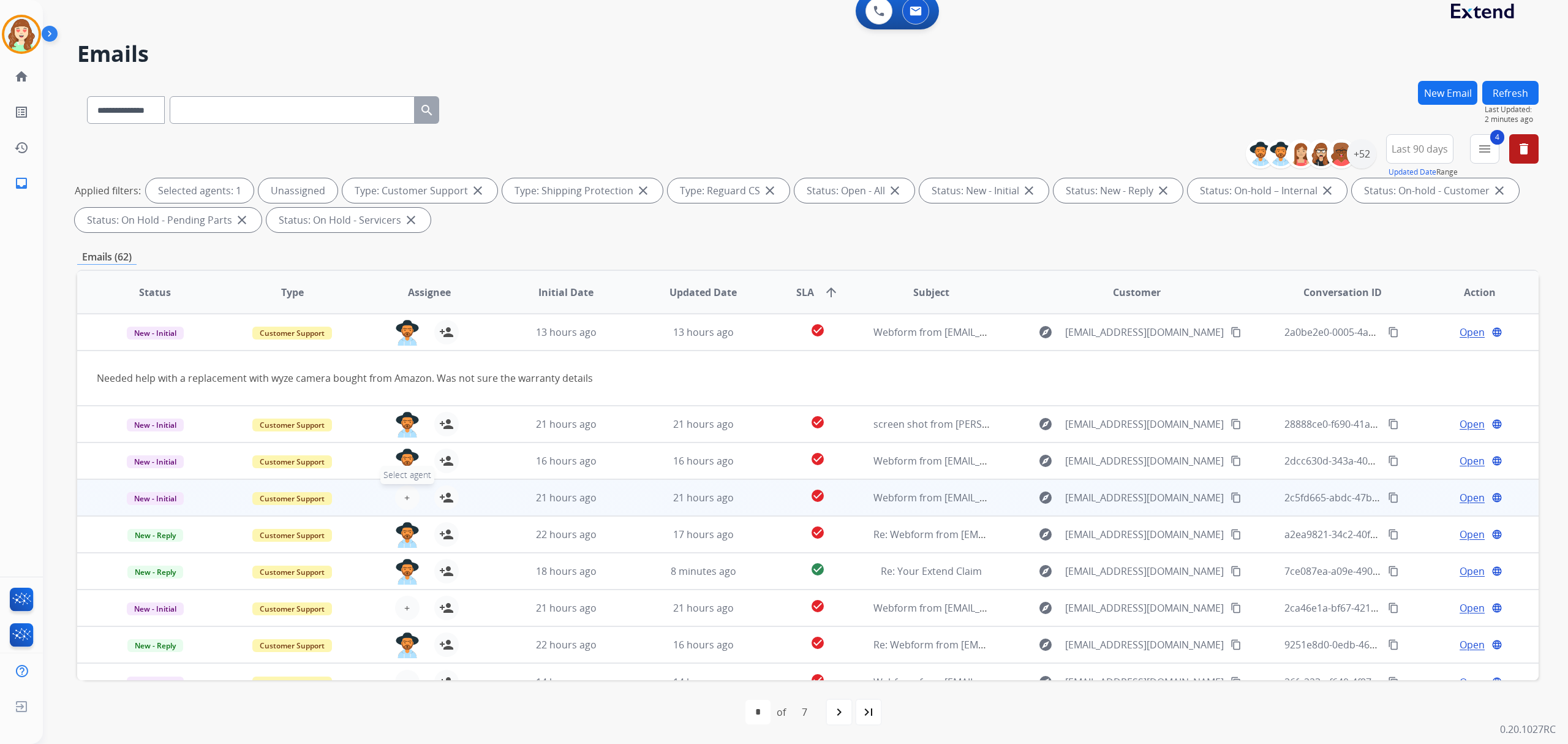
click at [400, 496] on button "+ Select agent" at bounding box center [407, 497] width 24 height 24
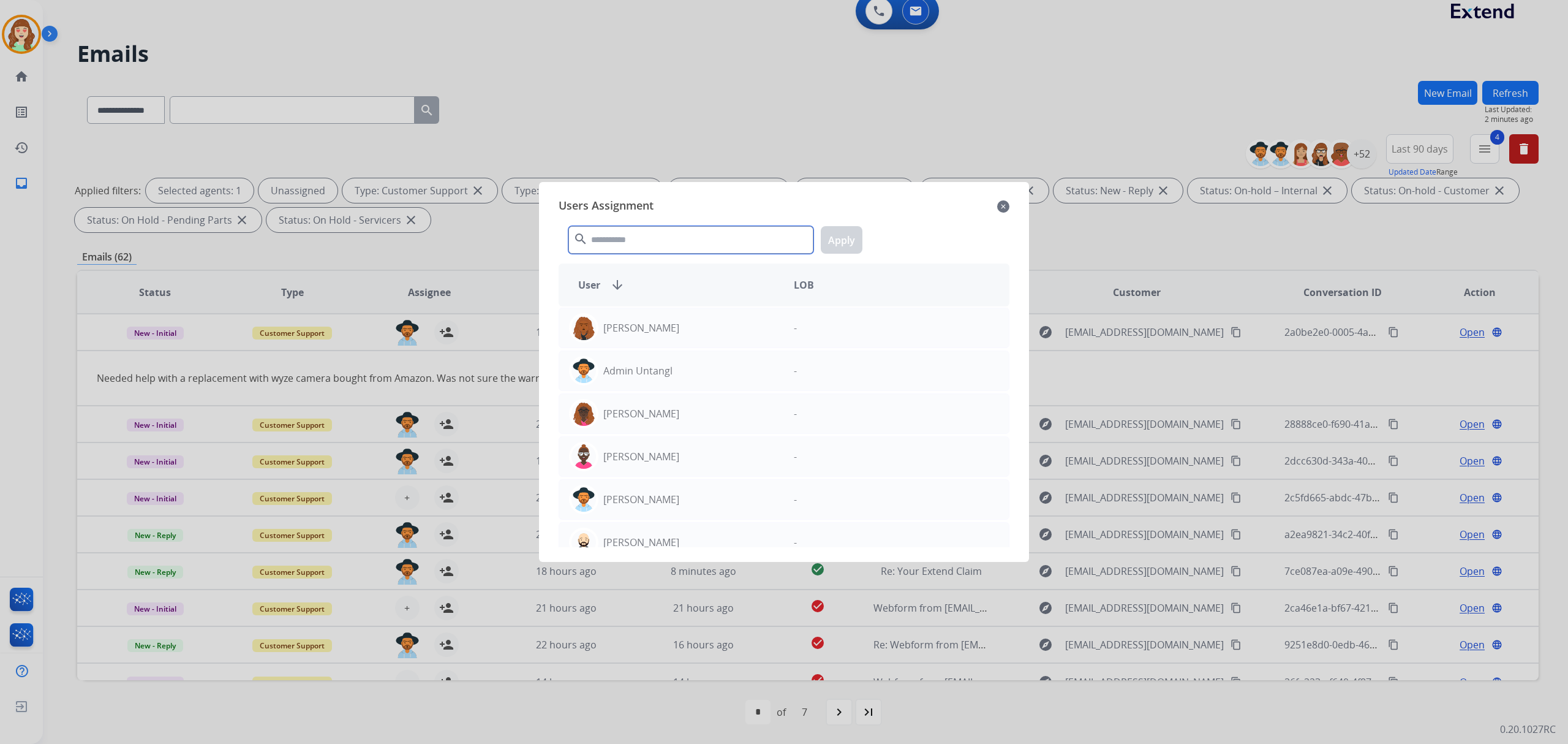
click at [598, 244] on input "text" at bounding box center [691, 240] width 245 height 28
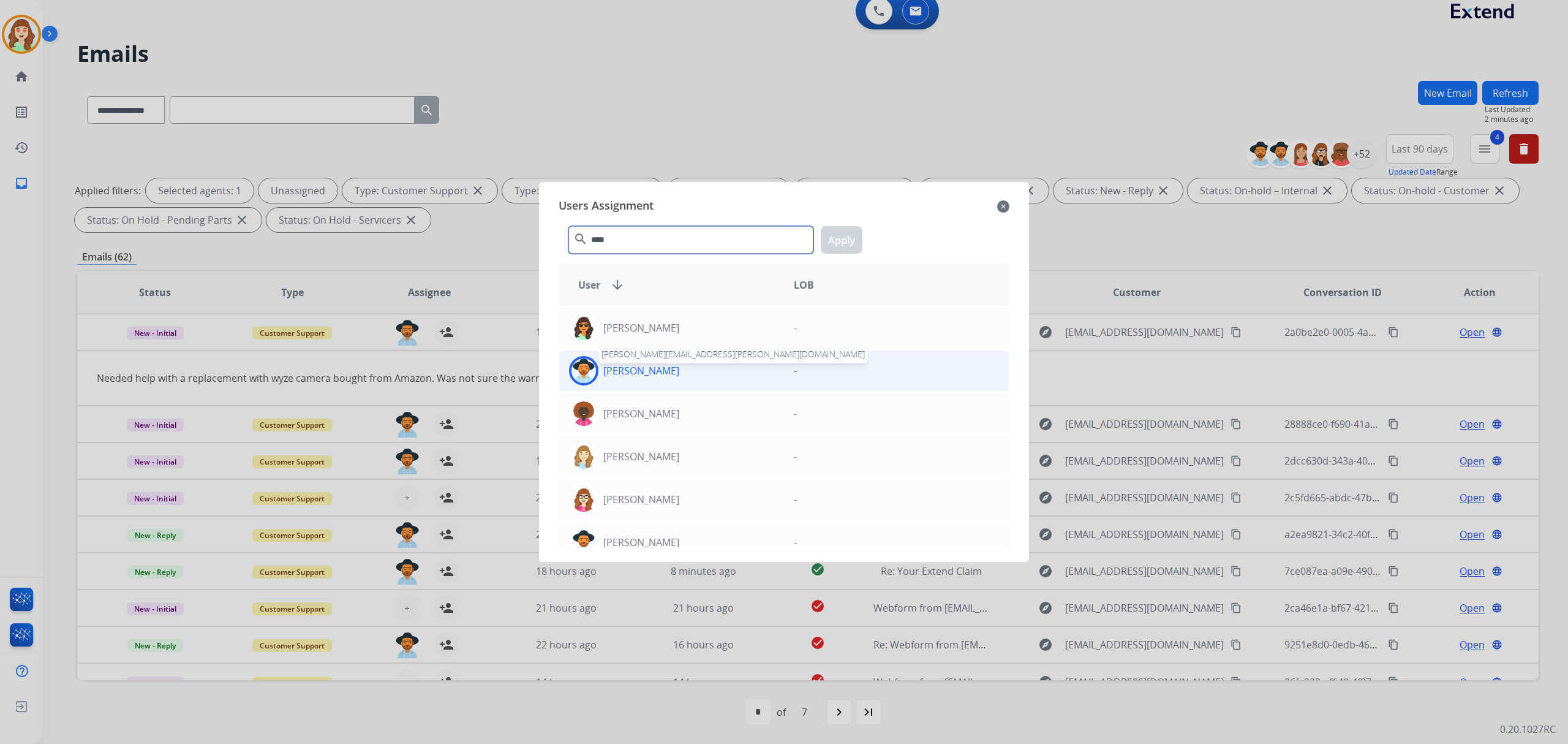
type input "****"
click at [672, 371] on p "[PERSON_NAME]" at bounding box center [641, 371] width 76 height 15
click at [848, 239] on button "Apply" at bounding box center [842, 240] width 42 height 28
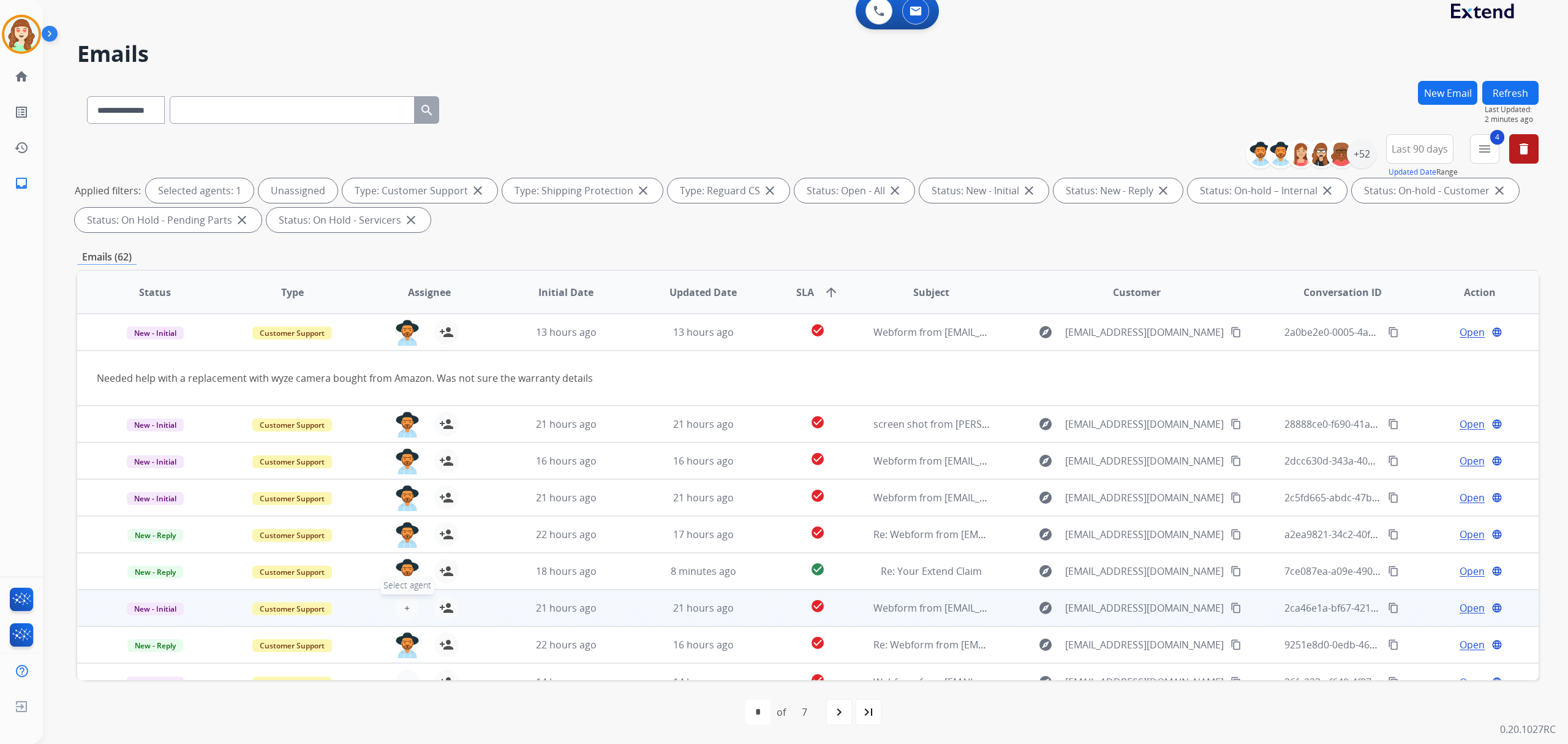
click at [415, 608] on button "+ Select agent" at bounding box center [407, 608] width 24 height 24
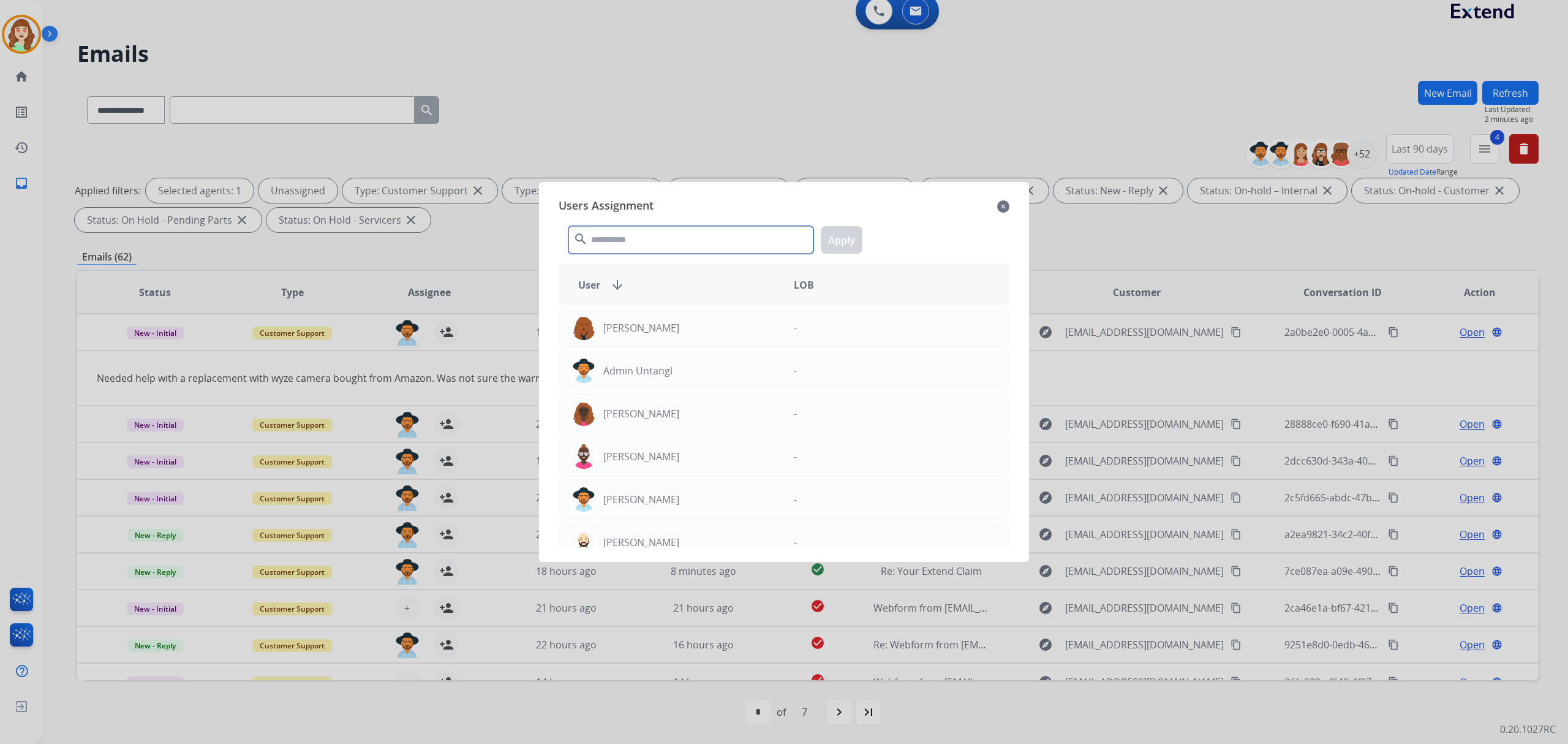
drag, startPoint x: 660, startPoint y: 242, endPoint x: 664, endPoint y: 236, distance: 7.2
click at [664, 236] on input "text" at bounding box center [691, 240] width 245 height 28
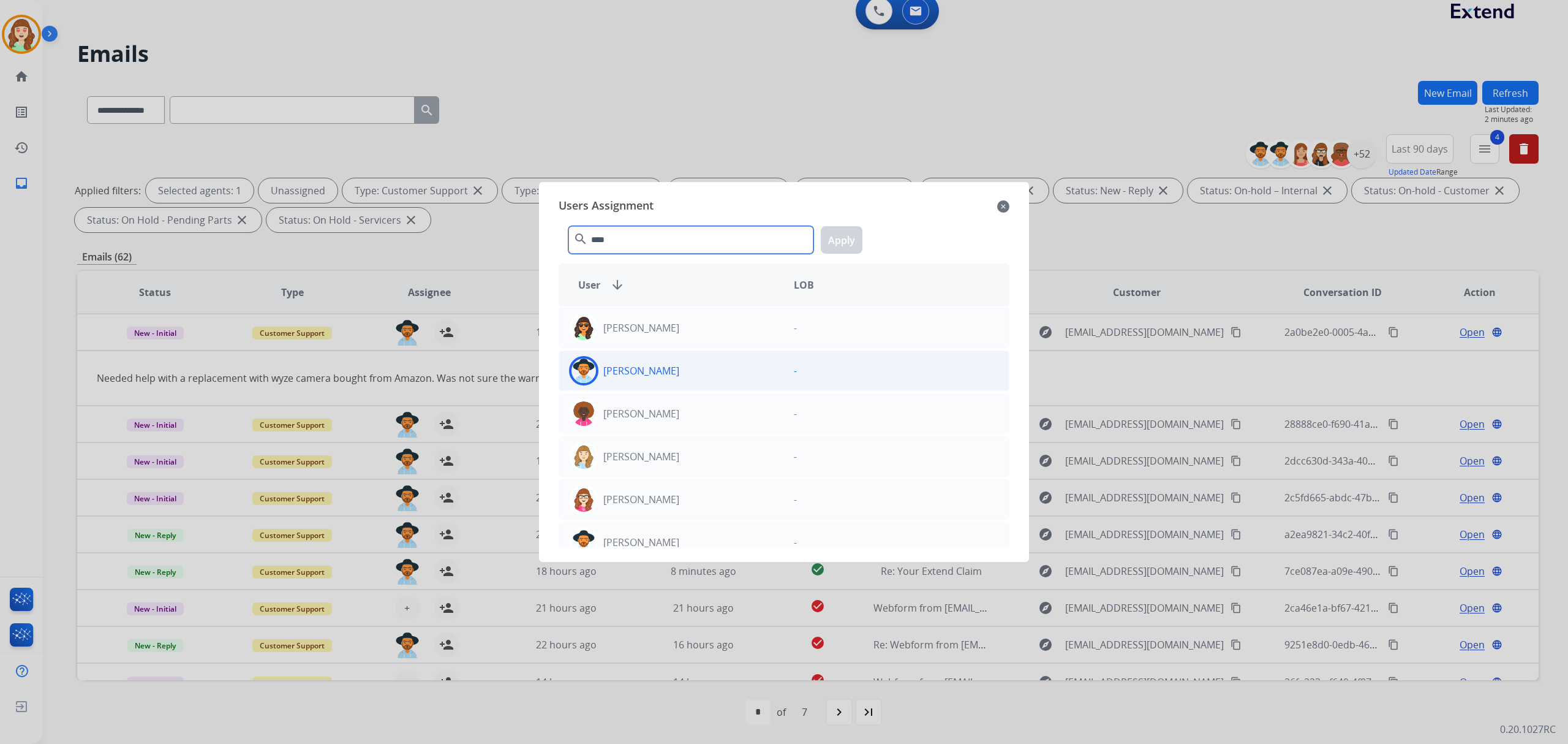
type input "****"
drag, startPoint x: 686, startPoint y: 361, endPoint x: 839, endPoint y: 252, distance: 187.9
click at [691, 361] on div "[PERSON_NAME]" at bounding box center [672, 371] width 225 height 29
click at [851, 231] on button "Apply" at bounding box center [842, 240] width 42 height 28
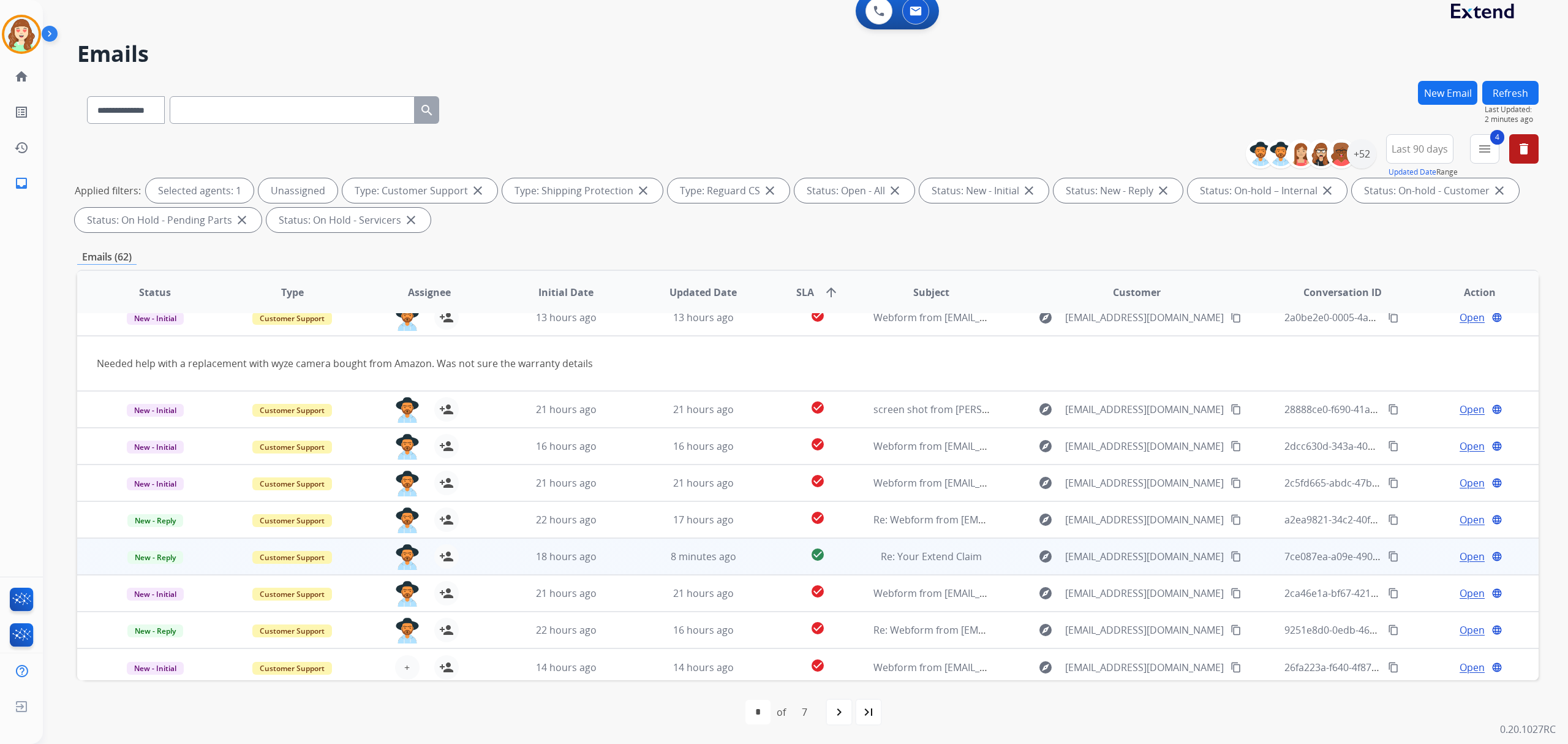
scroll to position [55, 0]
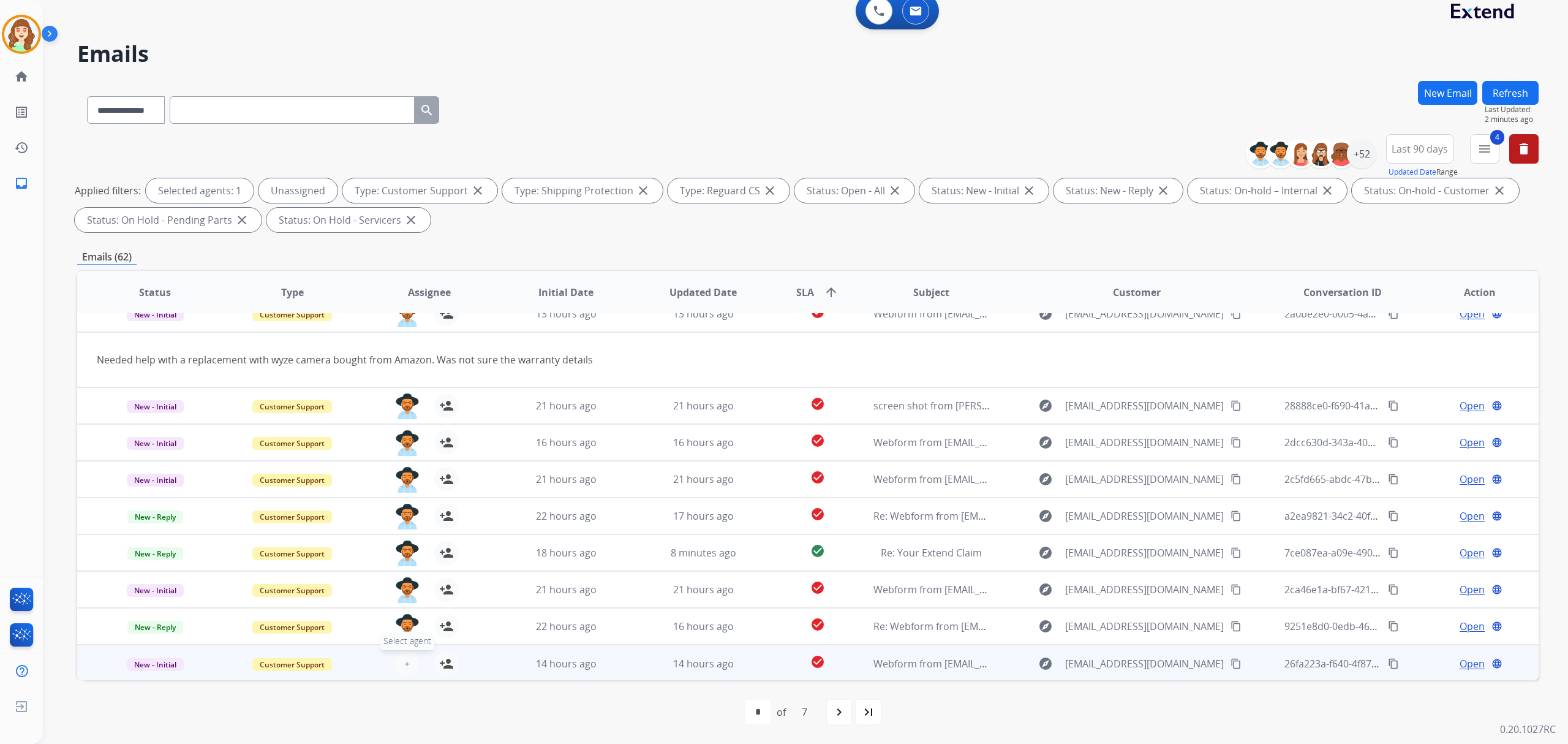
click at [410, 663] on button "+ Select agent" at bounding box center [407, 663] width 24 height 24
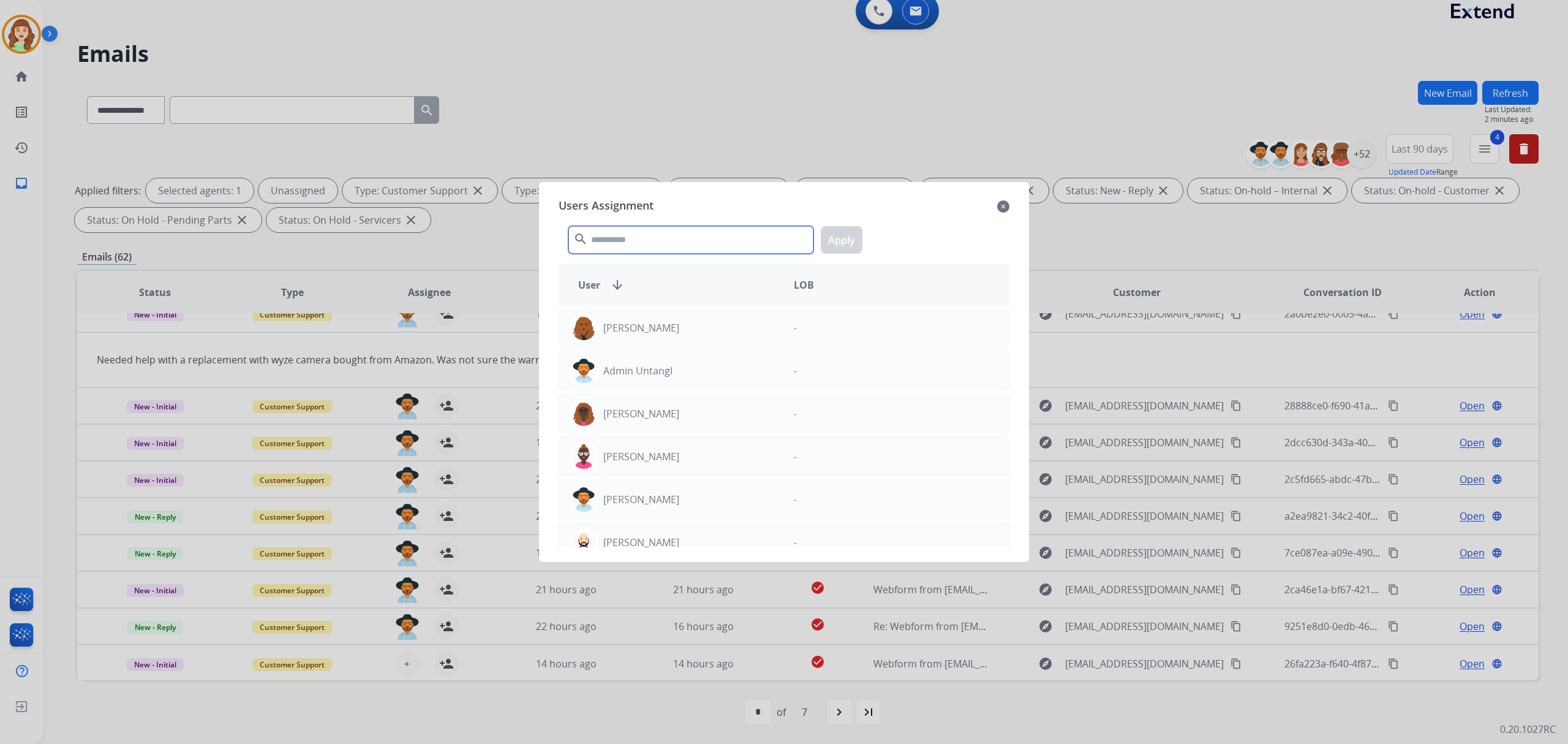
click at [618, 236] on input "text" at bounding box center [691, 240] width 245 height 28
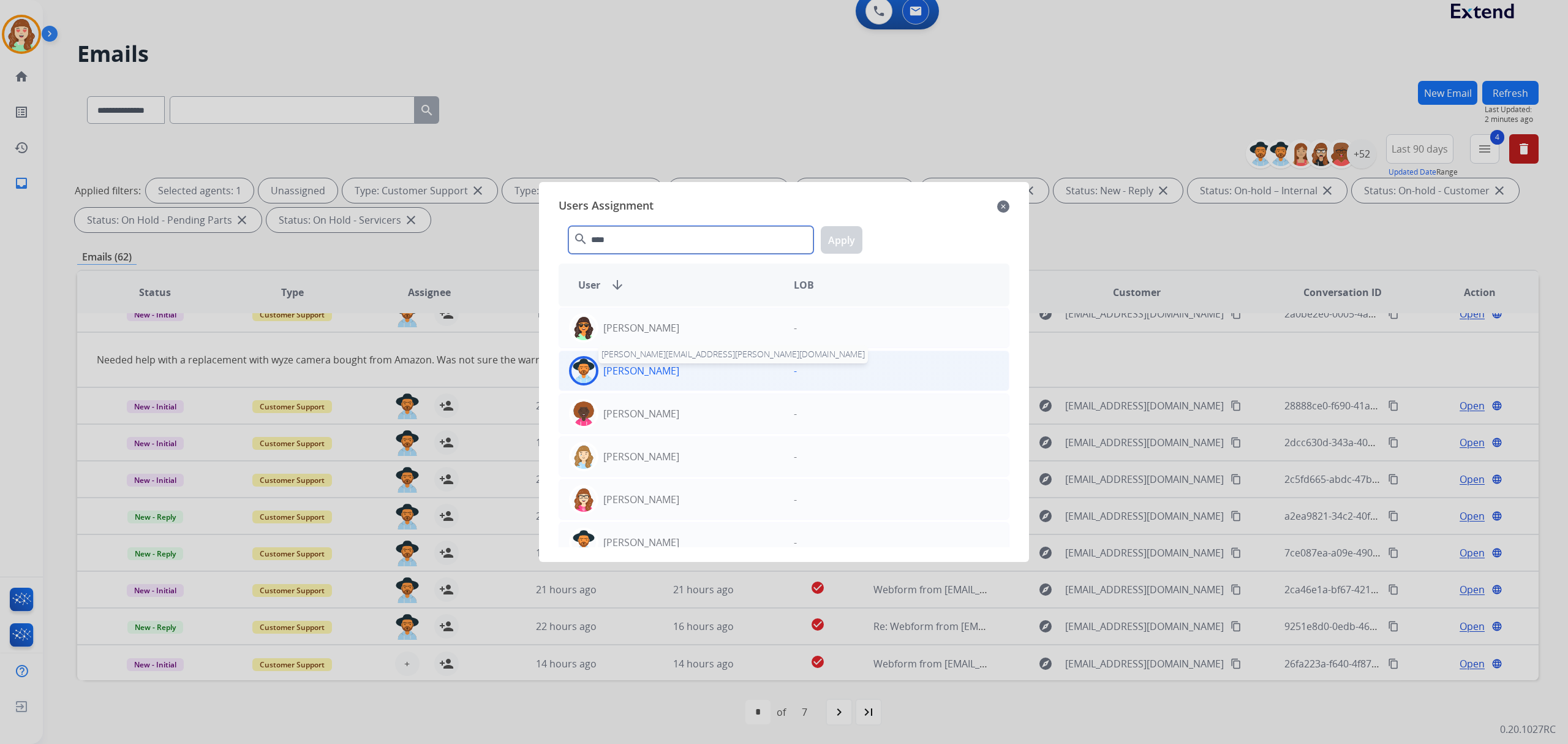
type input "****"
click at [666, 371] on p "[PERSON_NAME]" at bounding box center [641, 371] width 76 height 15
drag, startPoint x: 846, startPoint y: 239, endPoint x: 797, endPoint y: 463, distance: 229.3
click at [844, 239] on button "Apply" at bounding box center [842, 240] width 42 height 28
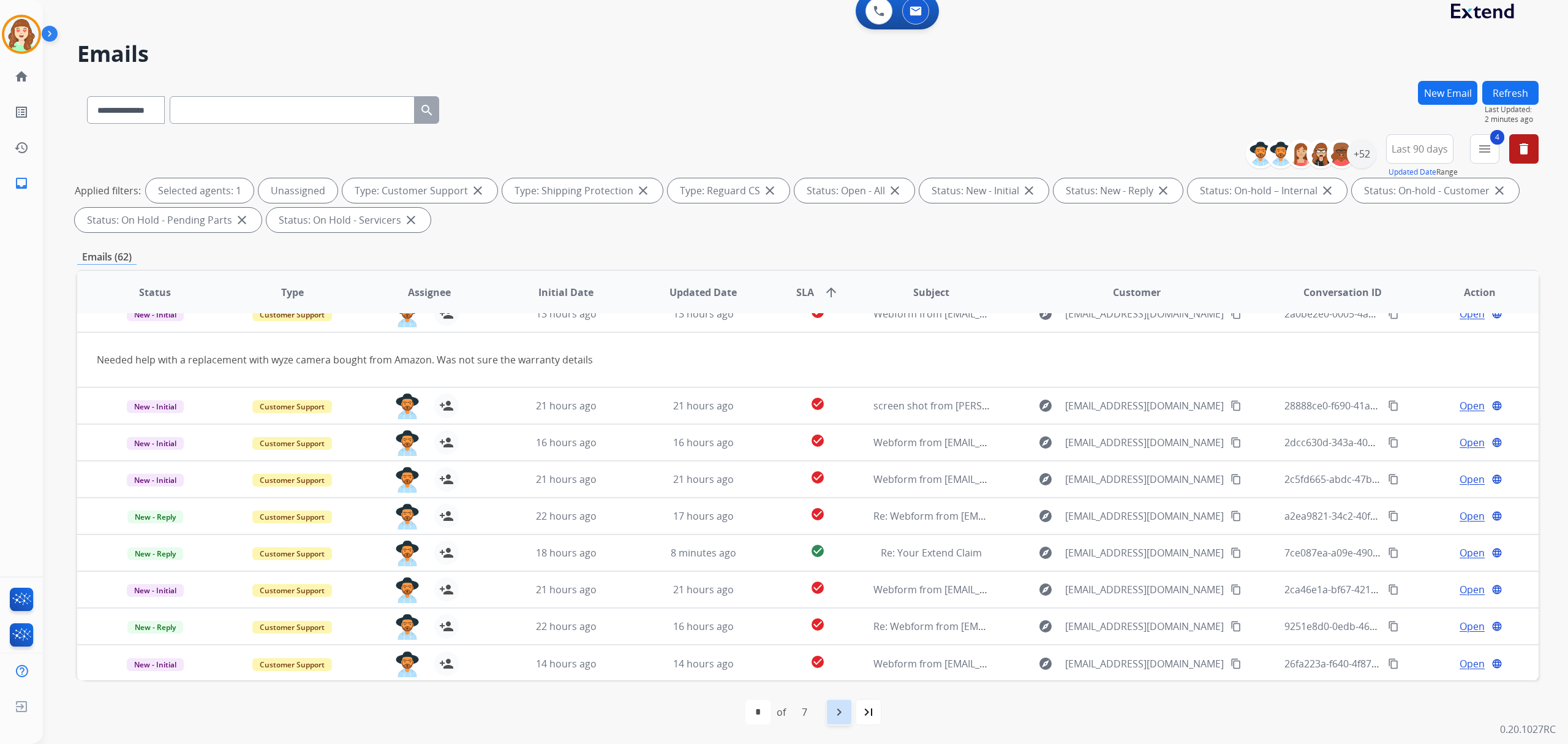
click at [840, 706] on mat-icon "navigate_next" at bounding box center [839, 712] width 15 height 15
select select "*"
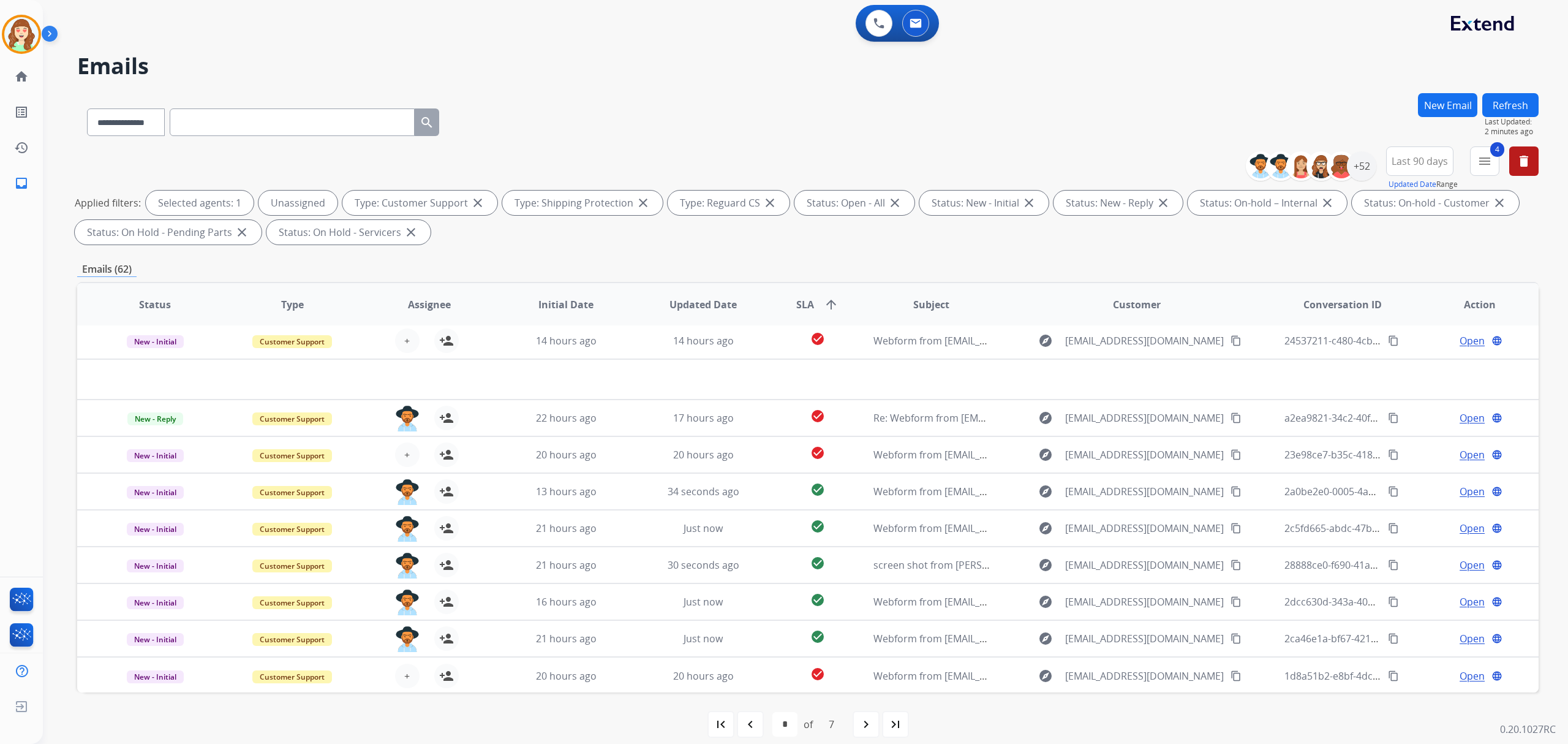
scroll to position [13, 0]
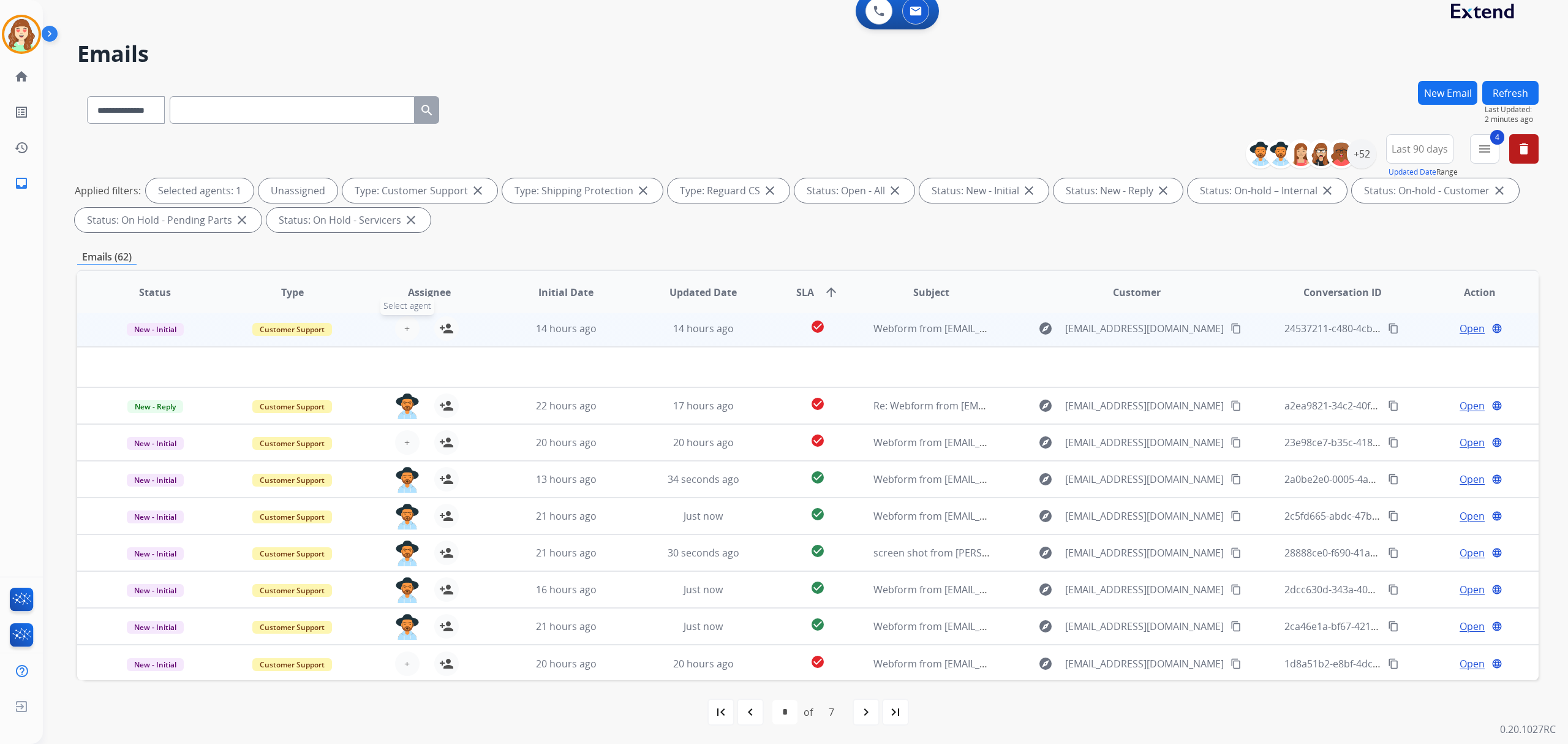
click at [404, 322] on span "+" at bounding box center [407, 328] width 5 height 15
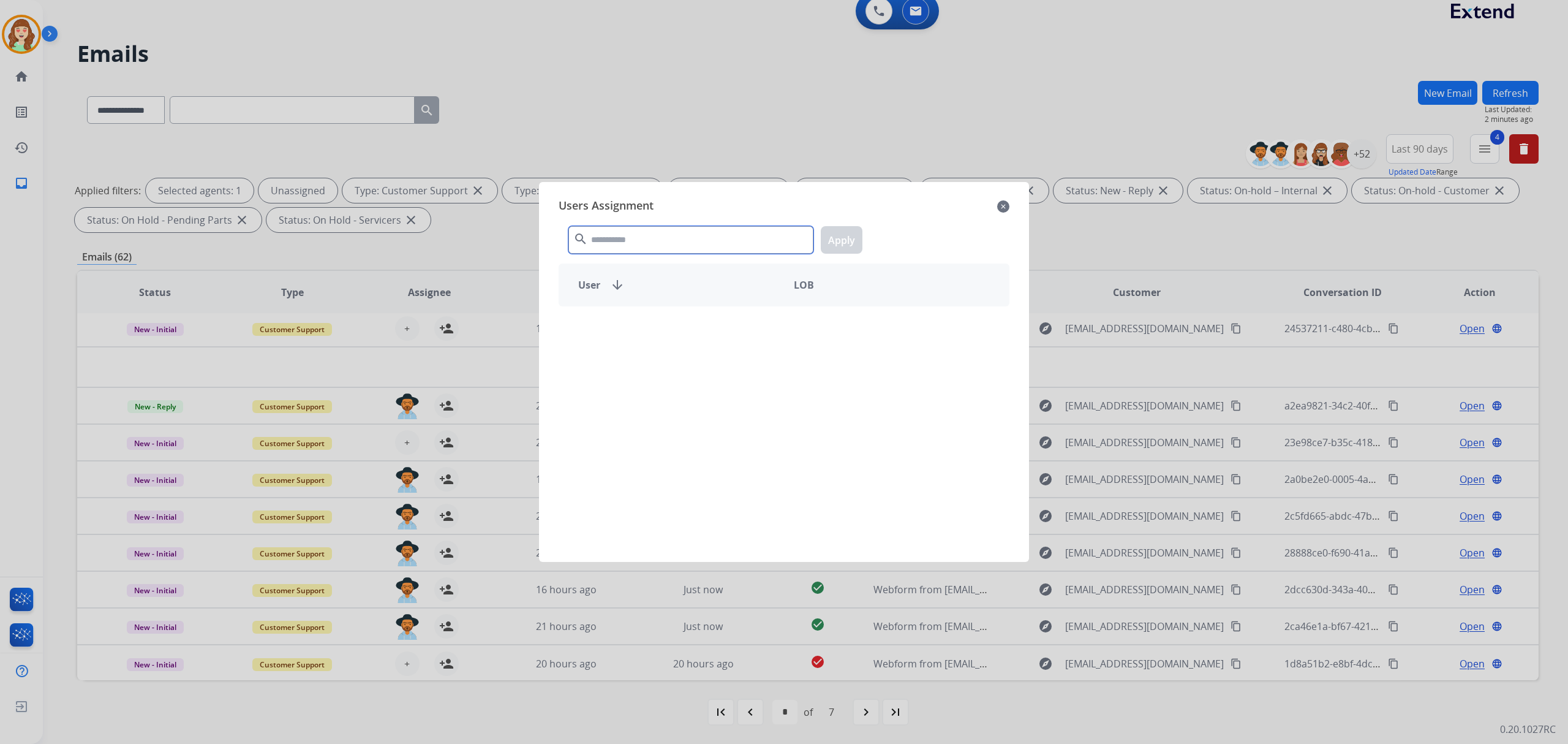
click at [718, 241] on input "text" at bounding box center [691, 240] width 245 height 28
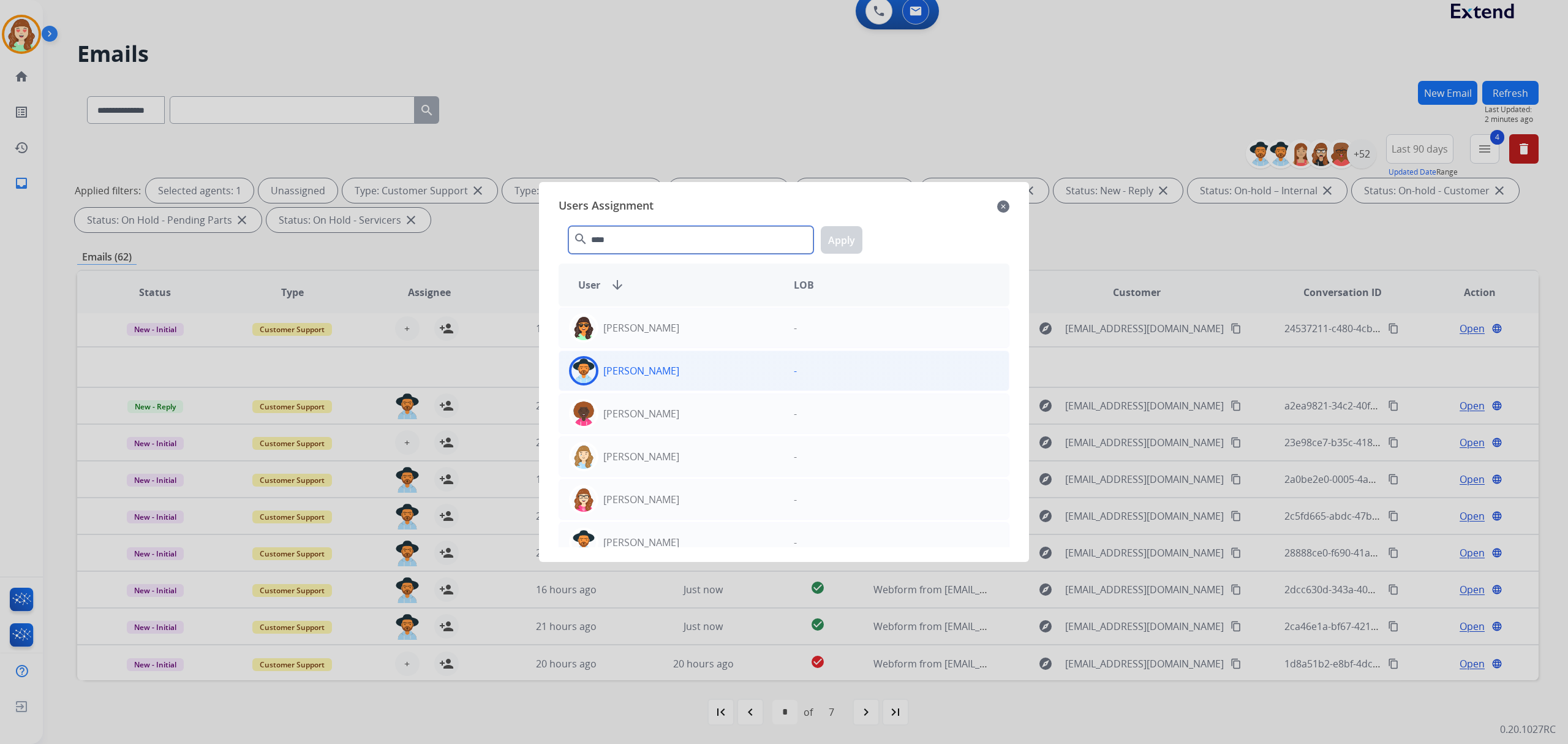
type input "****"
click at [692, 375] on div "[PERSON_NAME]" at bounding box center [672, 371] width 225 height 29
click at [829, 234] on button "Apply" at bounding box center [842, 240] width 42 height 28
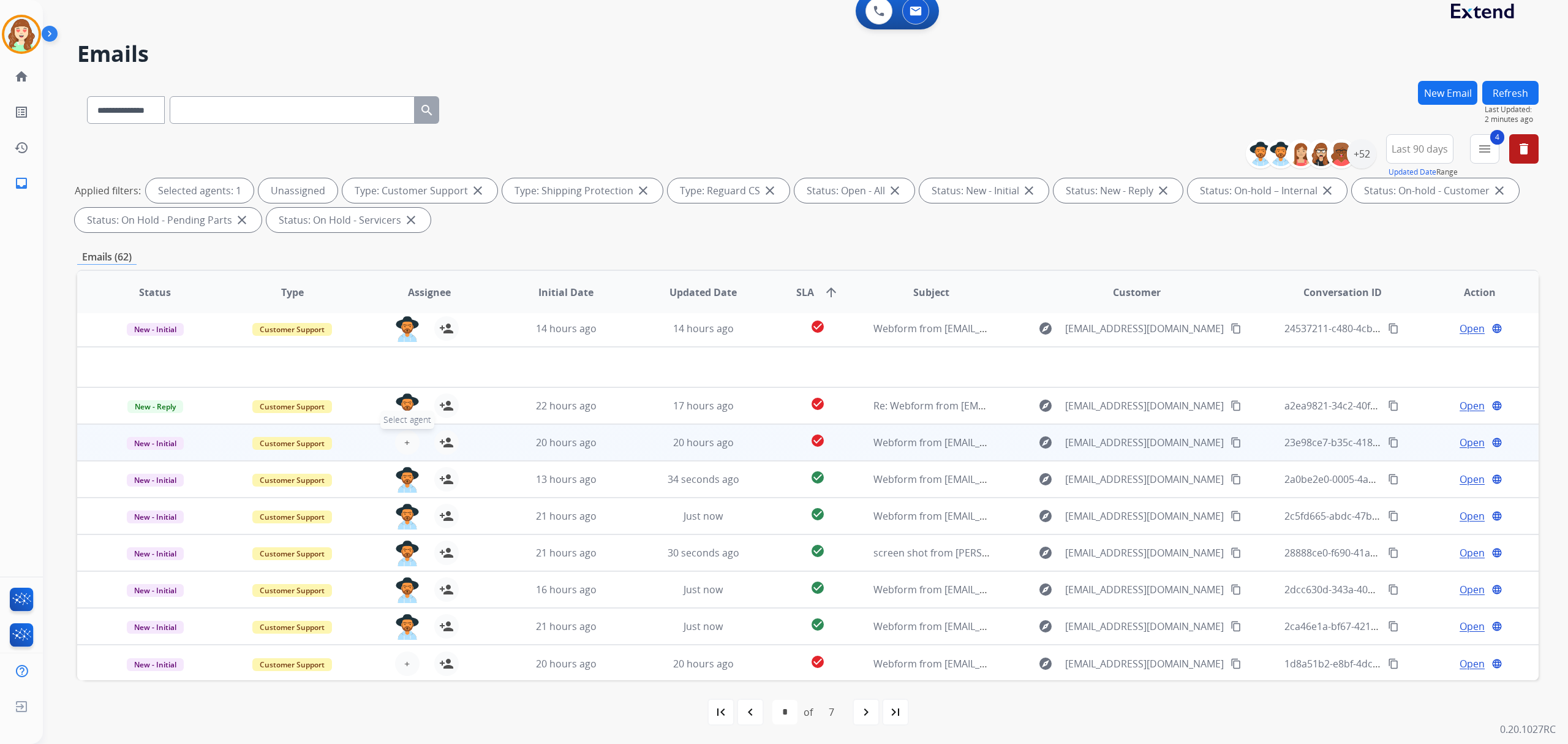
click at [405, 443] on span "+" at bounding box center [407, 442] width 5 height 15
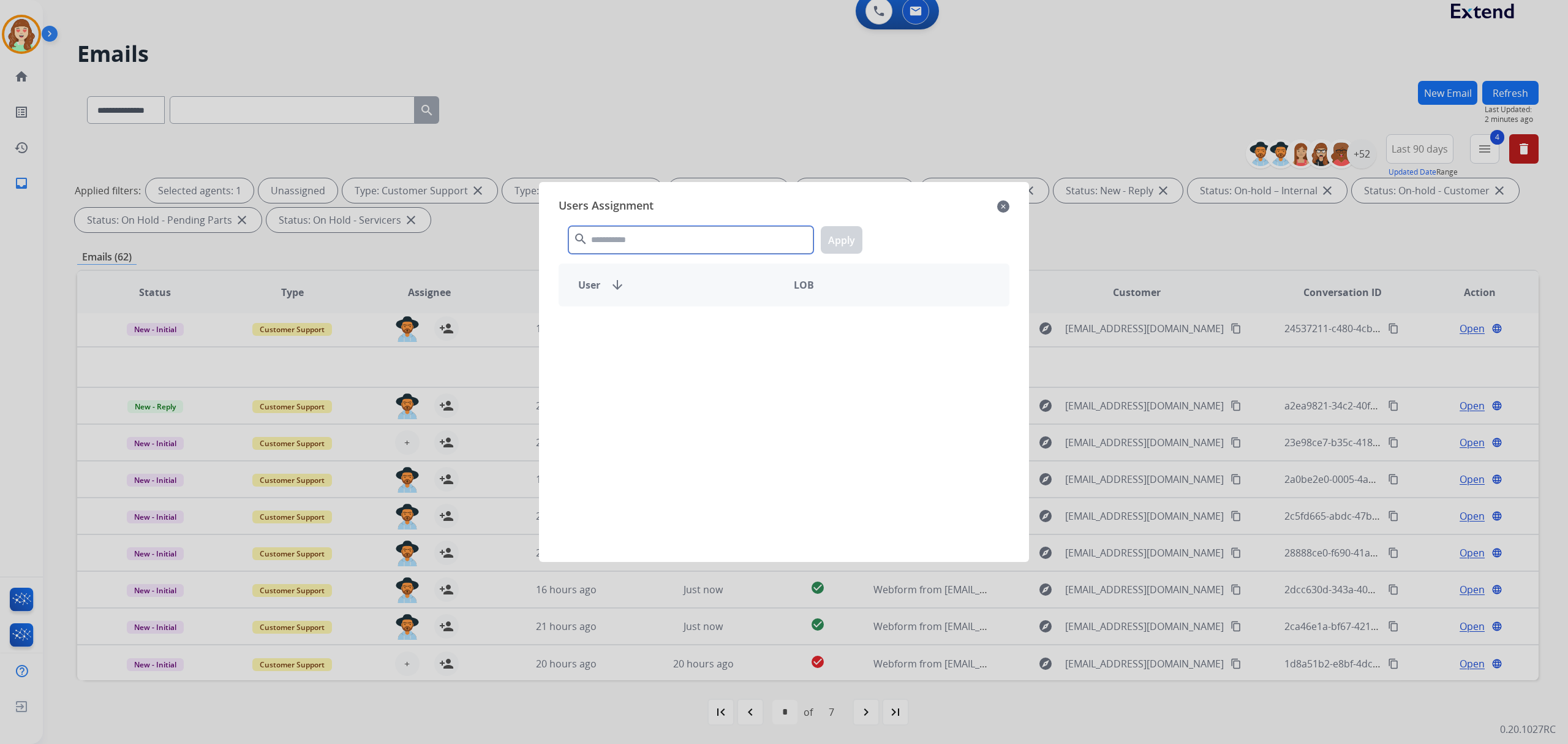
click at [633, 233] on input "text" at bounding box center [691, 240] width 245 height 28
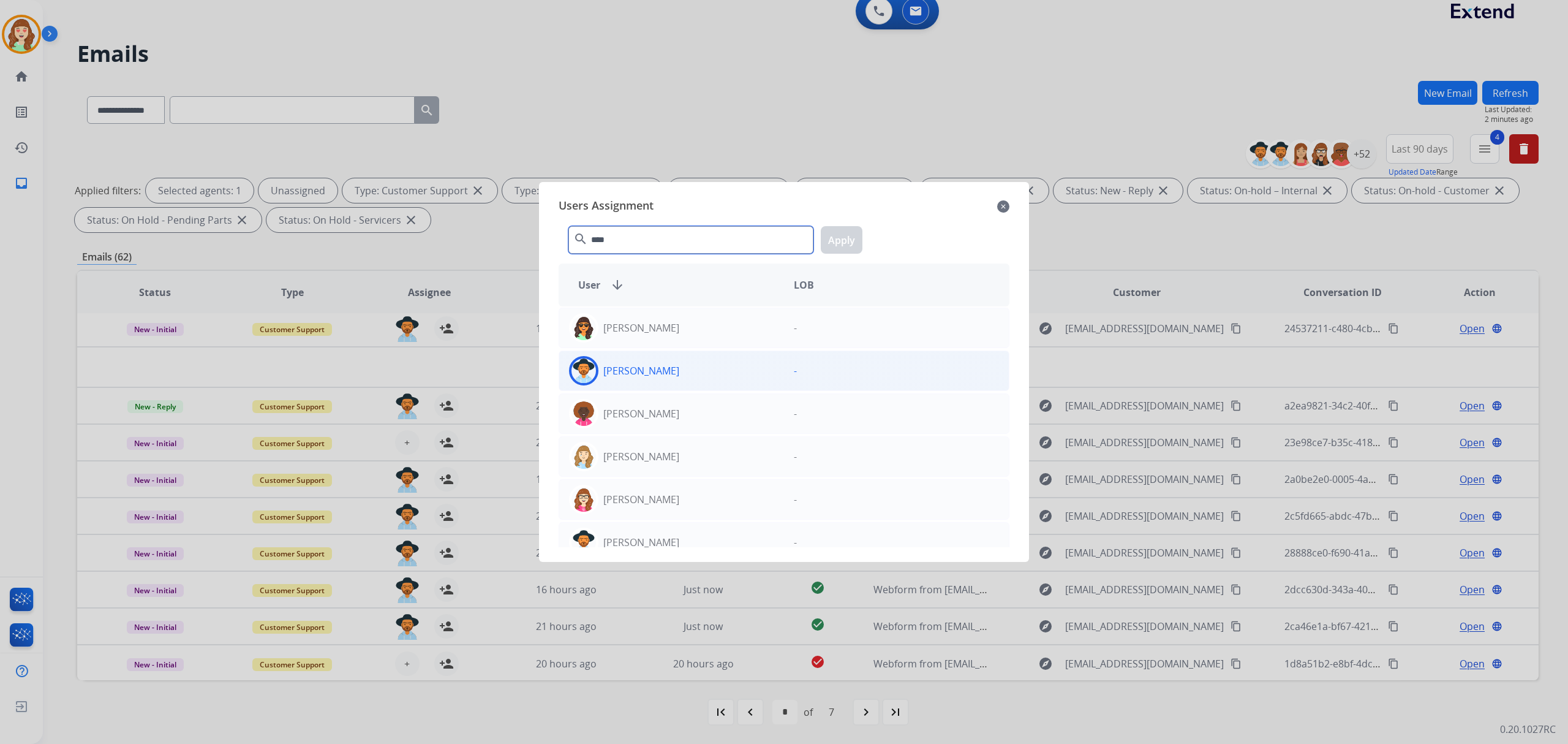
type input "****"
drag, startPoint x: 677, startPoint y: 360, endPoint x: 685, endPoint y: 358, distance: 8.2
click at [685, 358] on div "[PERSON_NAME]" at bounding box center [672, 371] width 225 height 29
click at [836, 246] on button "Apply" at bounding box center [842, 240] width 42 height 28
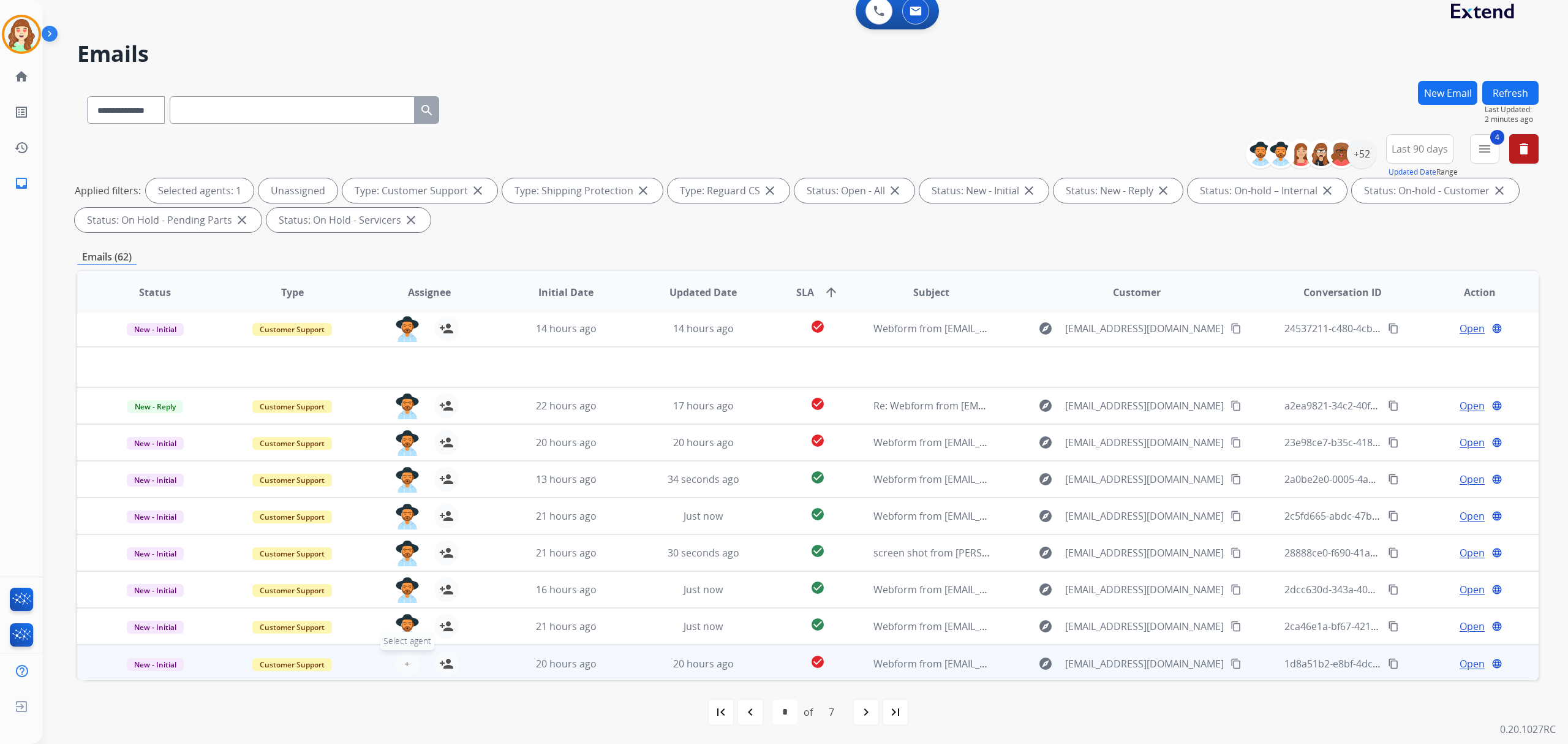
click at [408, 657] on button "+ Select agent" at bounding box center [407, 663] width 24 height 24
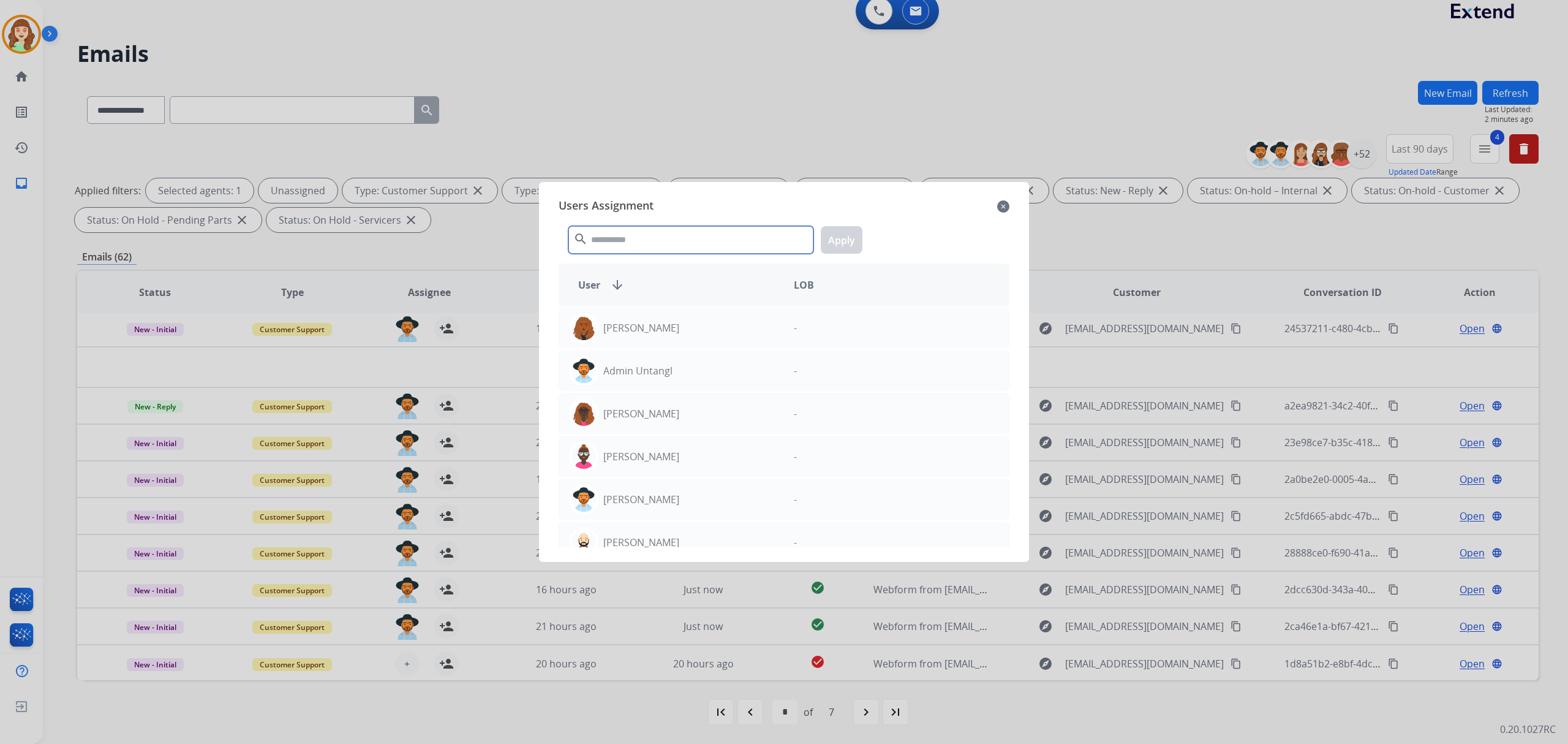
click at [664, 232] on input "text" at bounding box center [691, 240] width 245 height 28
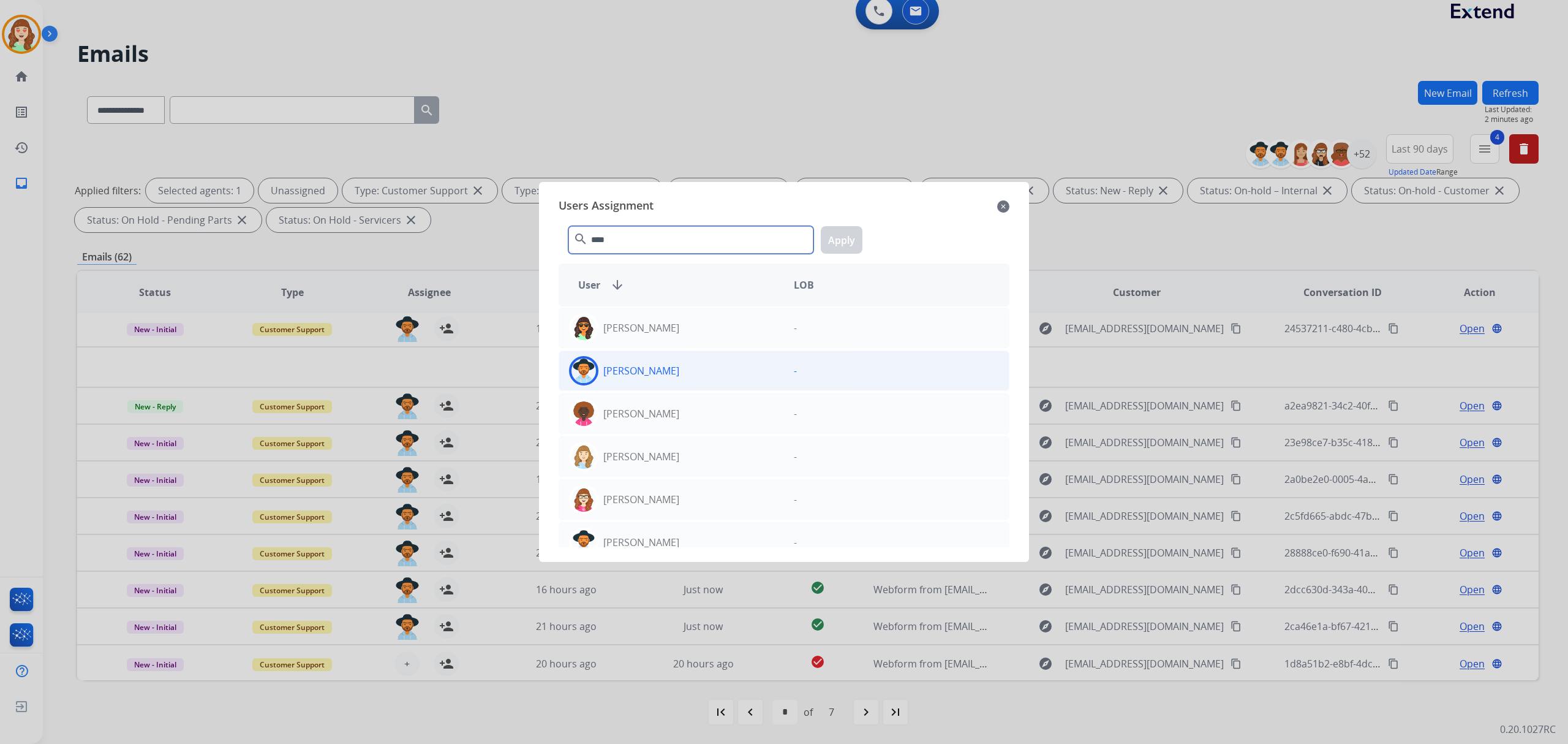
type input "****"
drag, startPoint x: 707, startPoint y: 371, endPoint x: 726, endPoint y: 351, distance: 27.6
click at [707, 370] on div "[PERSON_NAME]" at bounding box center [672, 371] width 225 height 29
click at [849, 243] on button "Apply" at bounding box center [842, 240] width 42 height 28
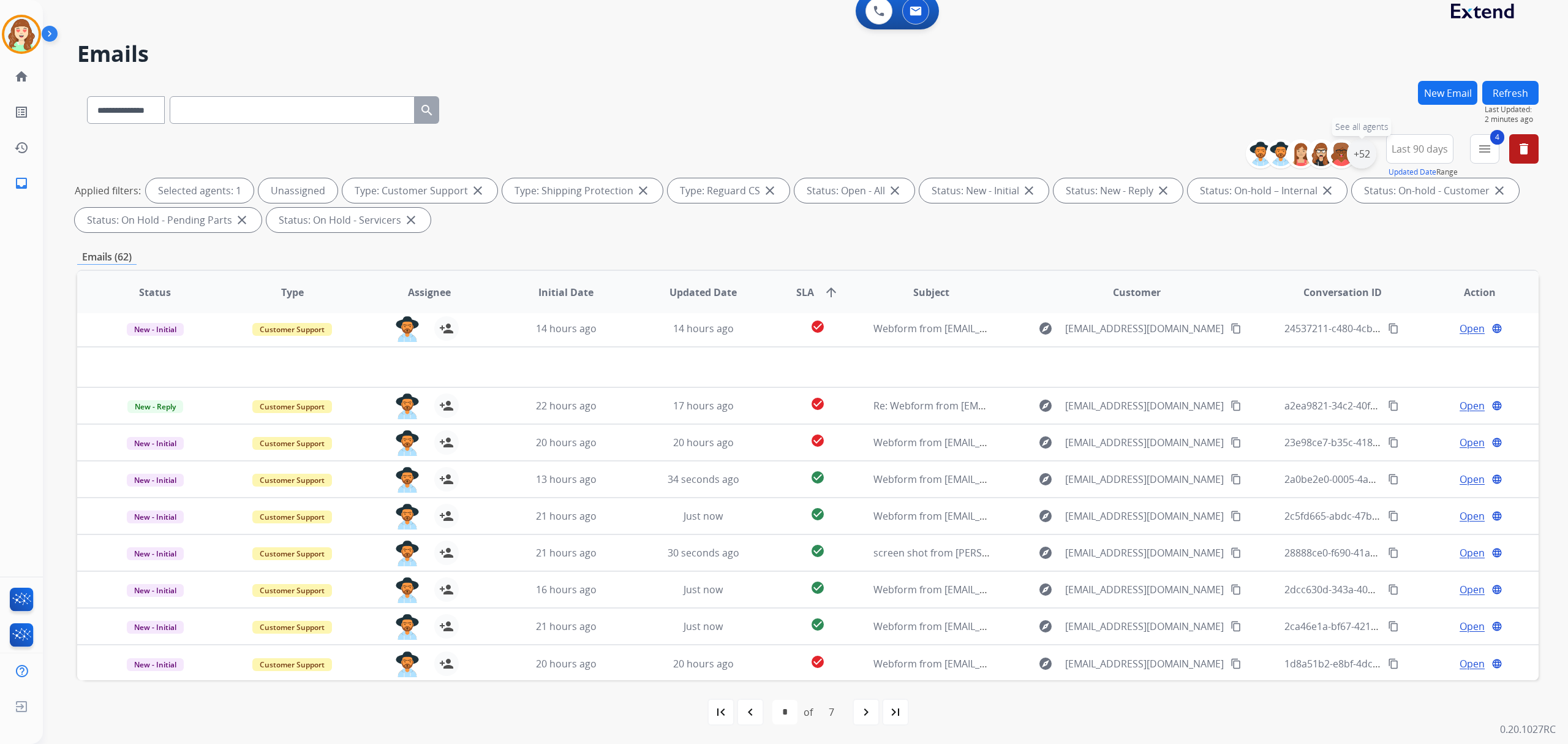
drag, startPoint x: 1365, startPoint y: 155, endPoint x: 1356, endPoint y: 157, distance: 9.2
click at [1364, 155] on div "+52" at bounding box center [1362, 154] width 29 height 29
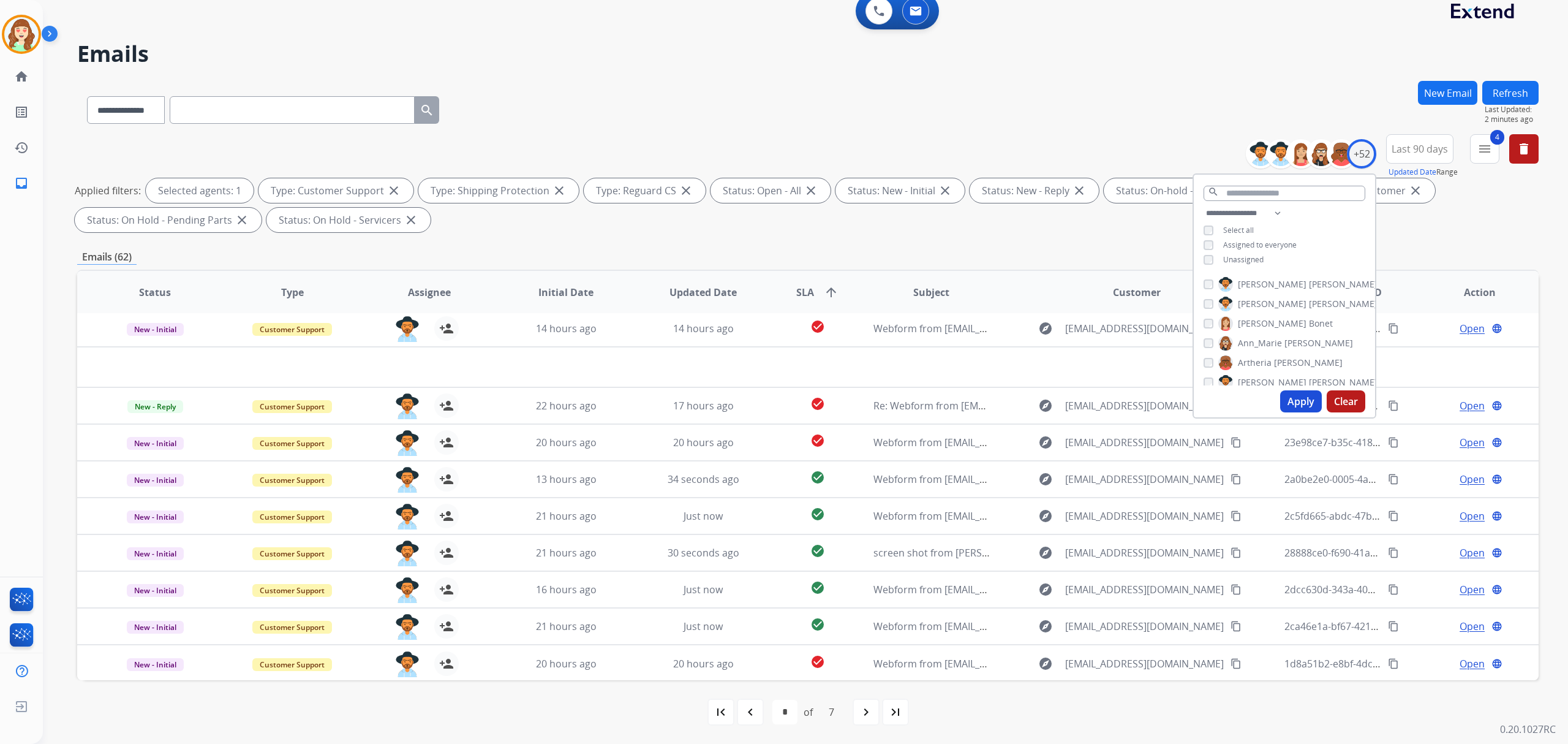
click at [1294, 395] on button "Apply" at bounding box center [1301, 401] width 42 height 22
select select "*"
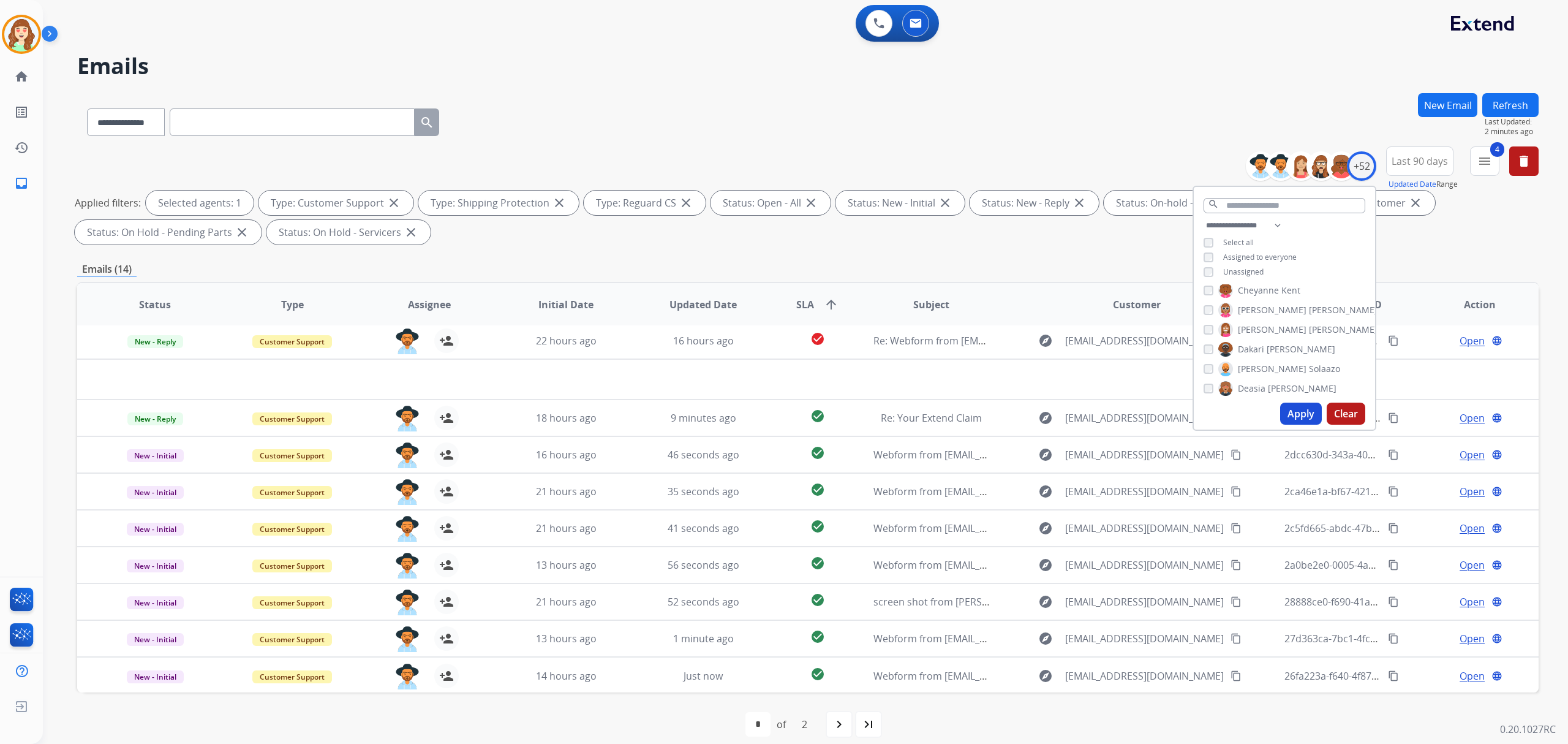
scroll to position [245, 0]
click at [1248, 203] on input "text" at bounding box center [1284, 205] width 161 height 15
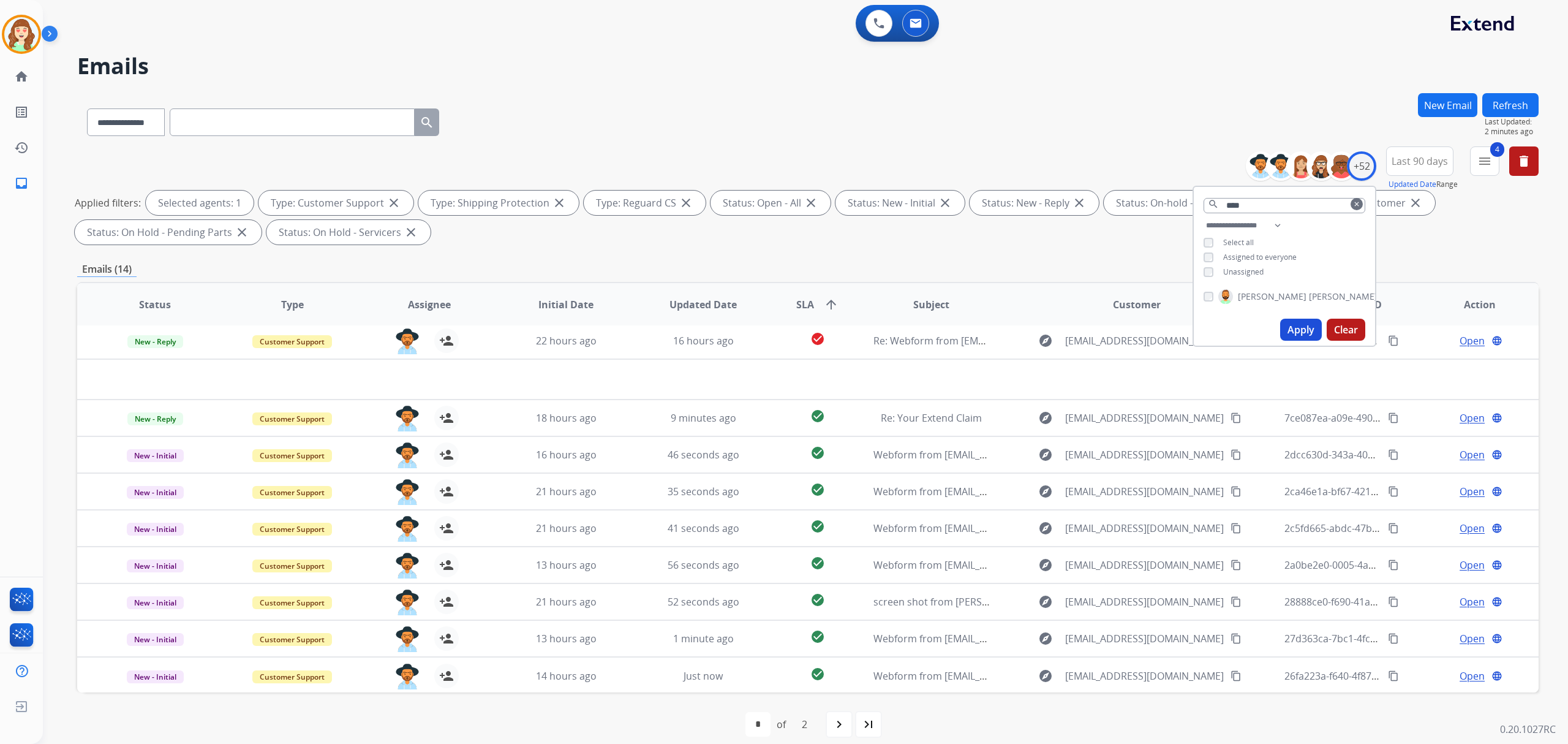
click at [1291, 325] on button "Apply" at bounding box center [1301, 329] width 42 height 22
drag, startPoint x: 1263, startPoint y: 206, endPoint x: 1161, endPoint y: 191, distance: 103.1
click at [1161, 191] on div "**********" at bounding box center [808, 198] width 1461 height 103
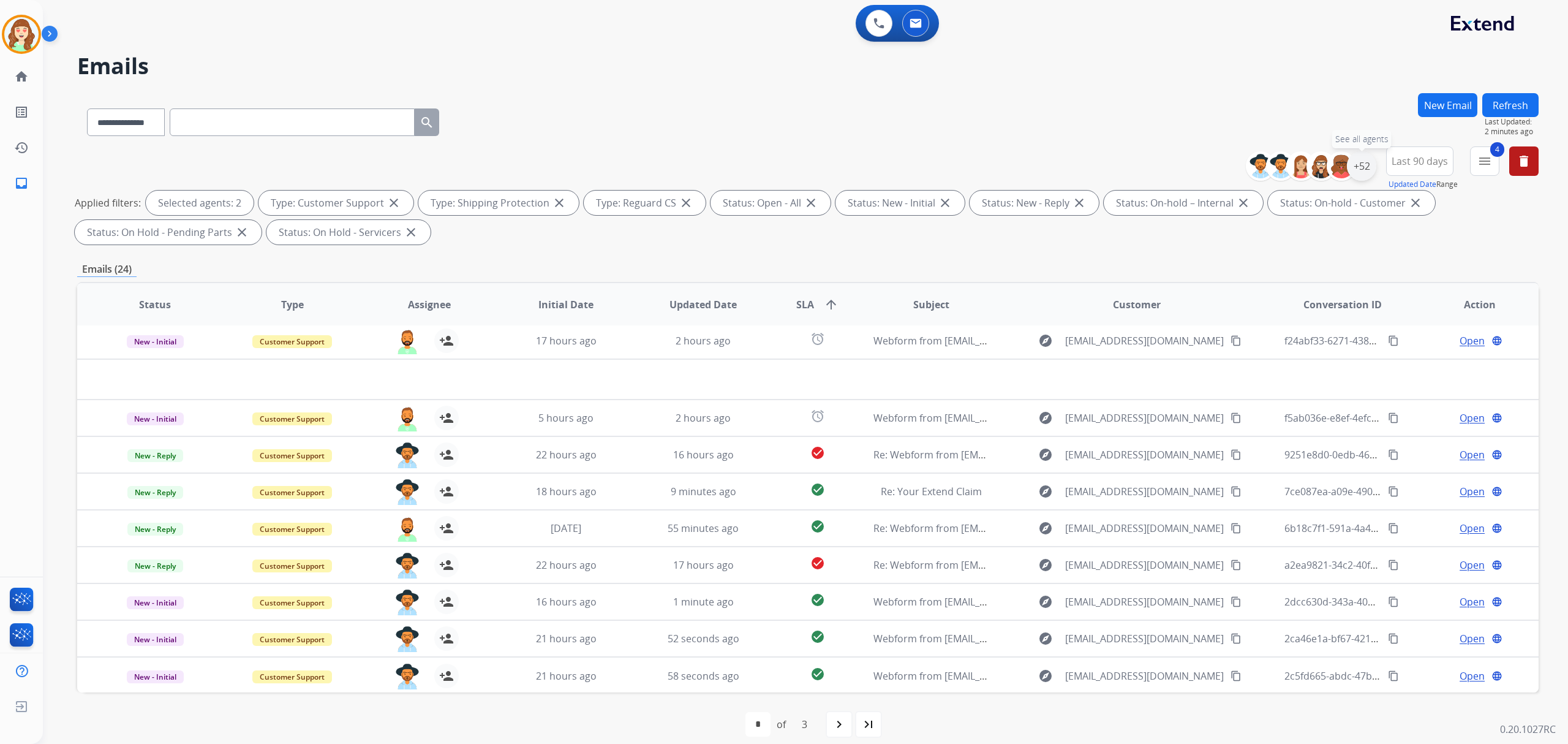
click at [1358, 175] on div "+52" at bounding box center [1362, 166] width 29 height 29
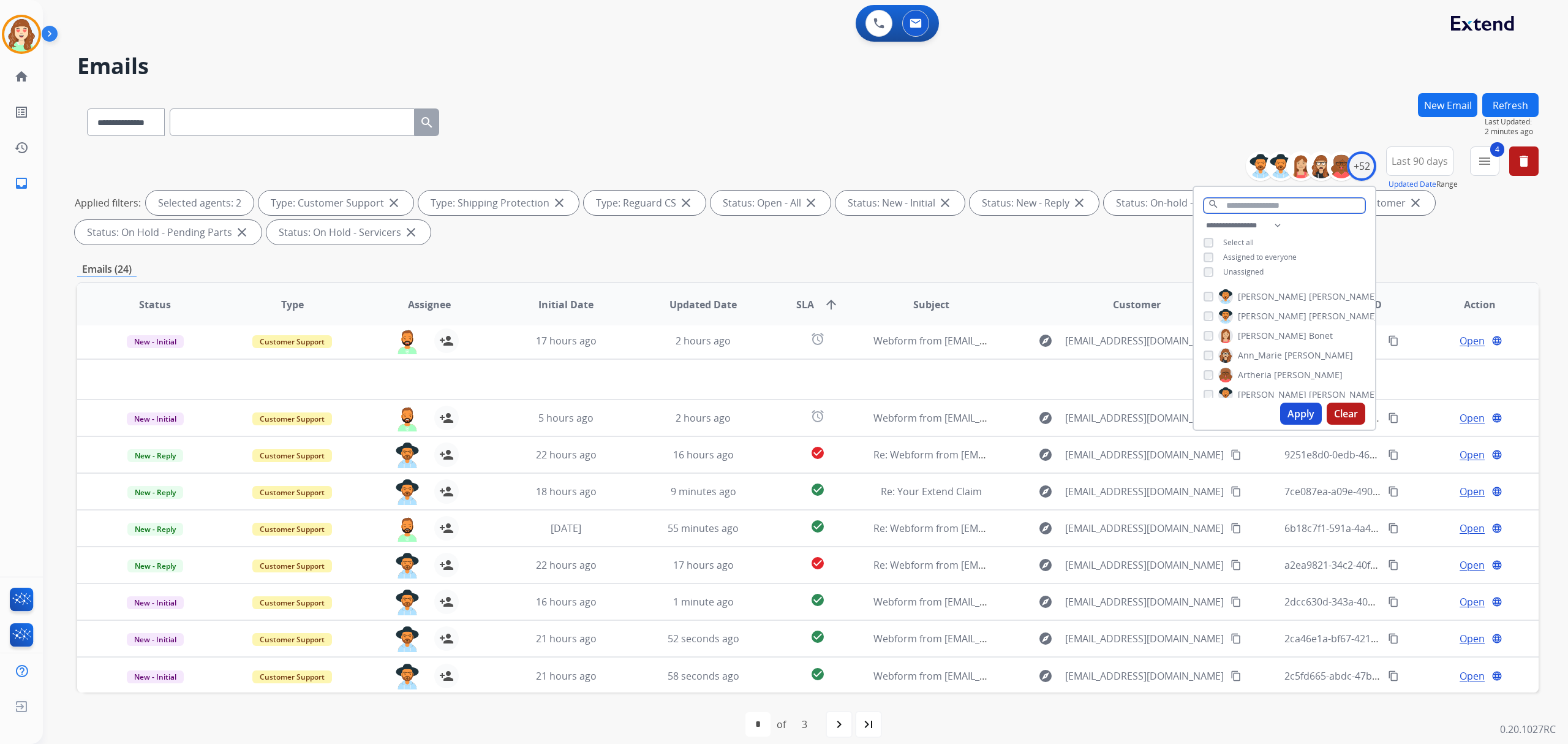
click at [1279, 209] on input "text" at bounding box center [1284, 205] width 161 height 15
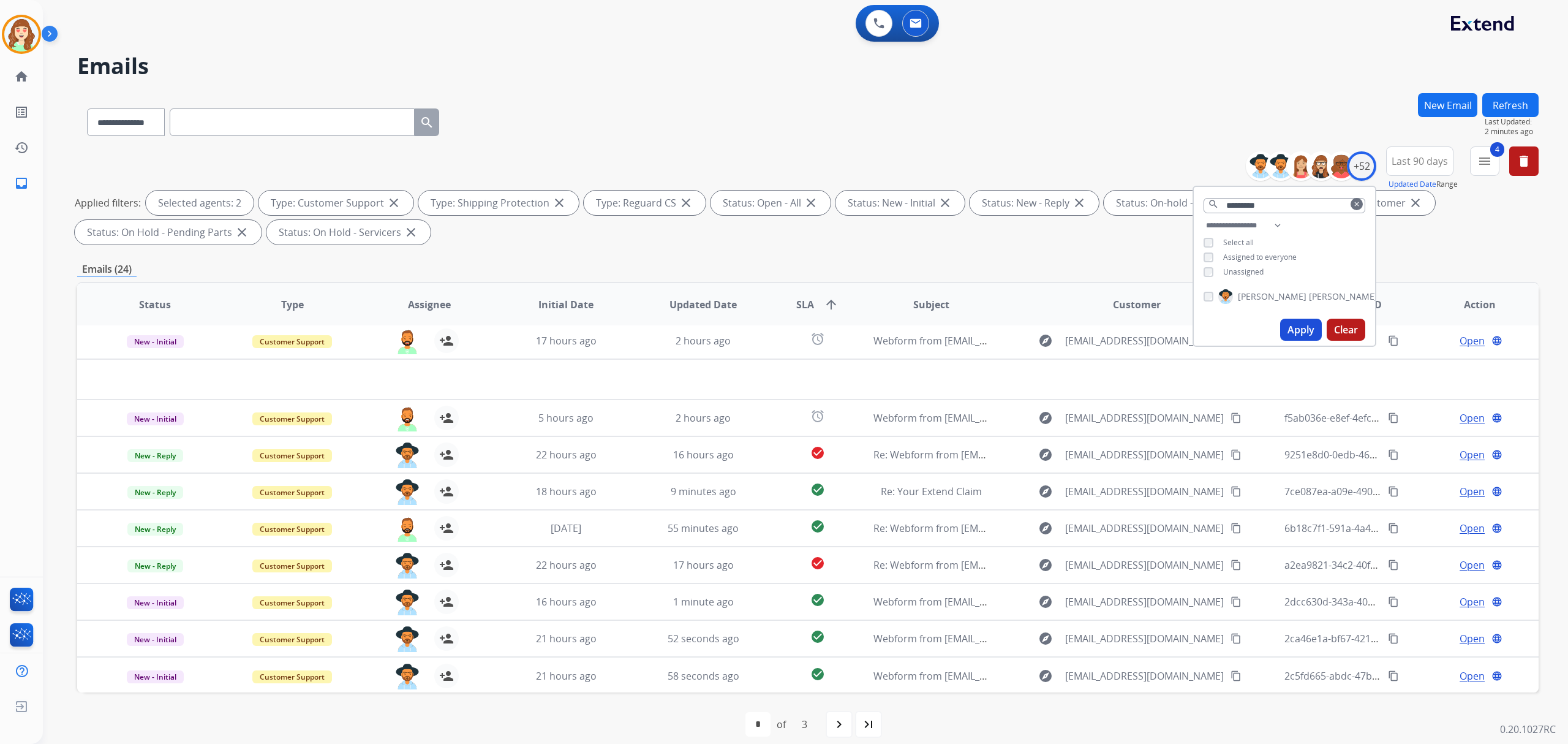
click at [1199, 293] on div "[PERSON_NAME]" at bounding box center [1284, 299] width 181 height 29
click at [1207, 289] on div "[PERSON_NAME]" at bounding box center [1290, 297] width 174 height 15
click at [1307, 325] on button "Apply" at bounding box center [1301, 329] width 42 height 22
drag, startPoint x: 1273, startPoint y: 205, endPoint x: 1151, endPoint y: 206, distance: 122.0
click at [1151, 206] on div "**********" at bounding box center [808, 198] width 1461 height 103
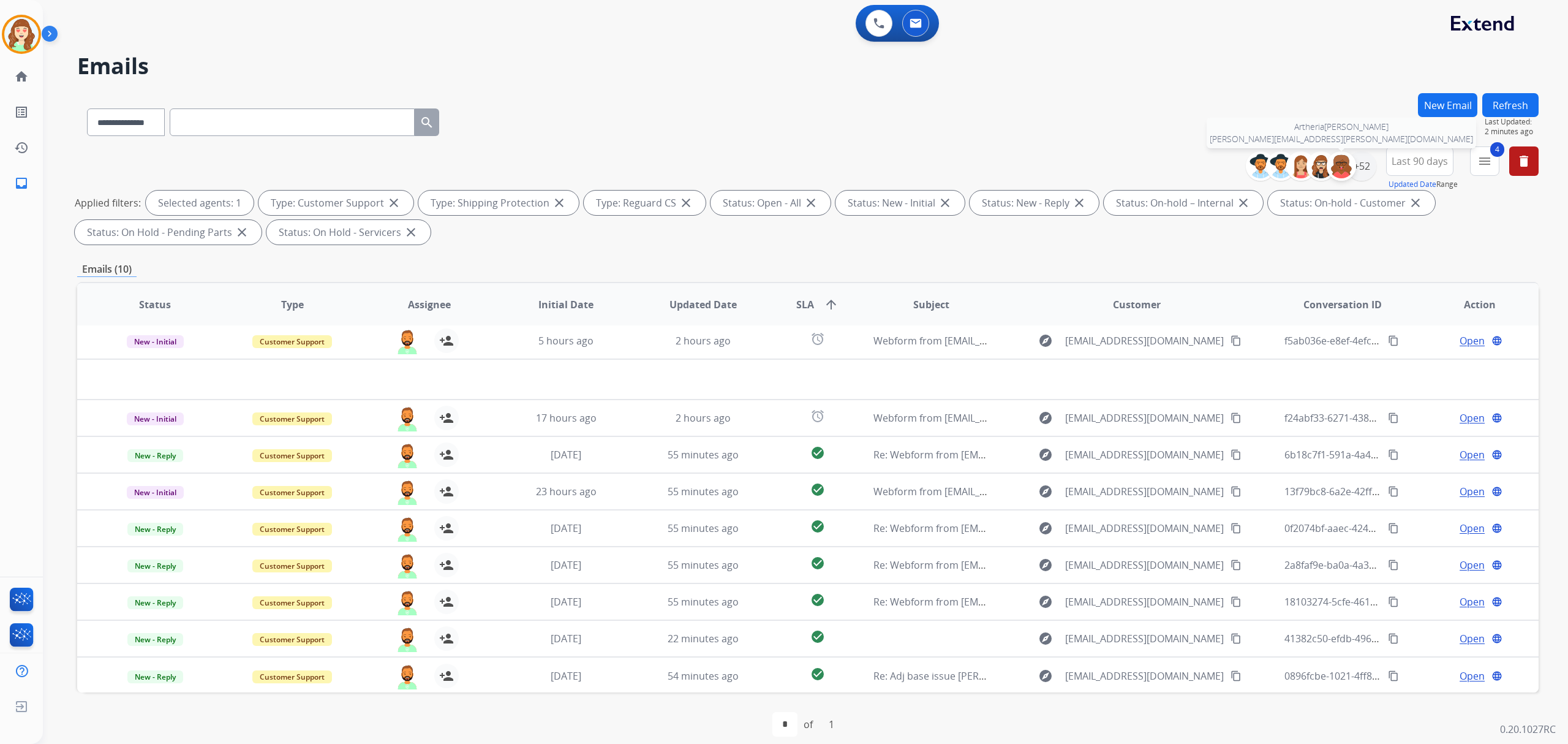
click at [1353, 169] on div at bounding box center [1341, 166] width 29 height 29
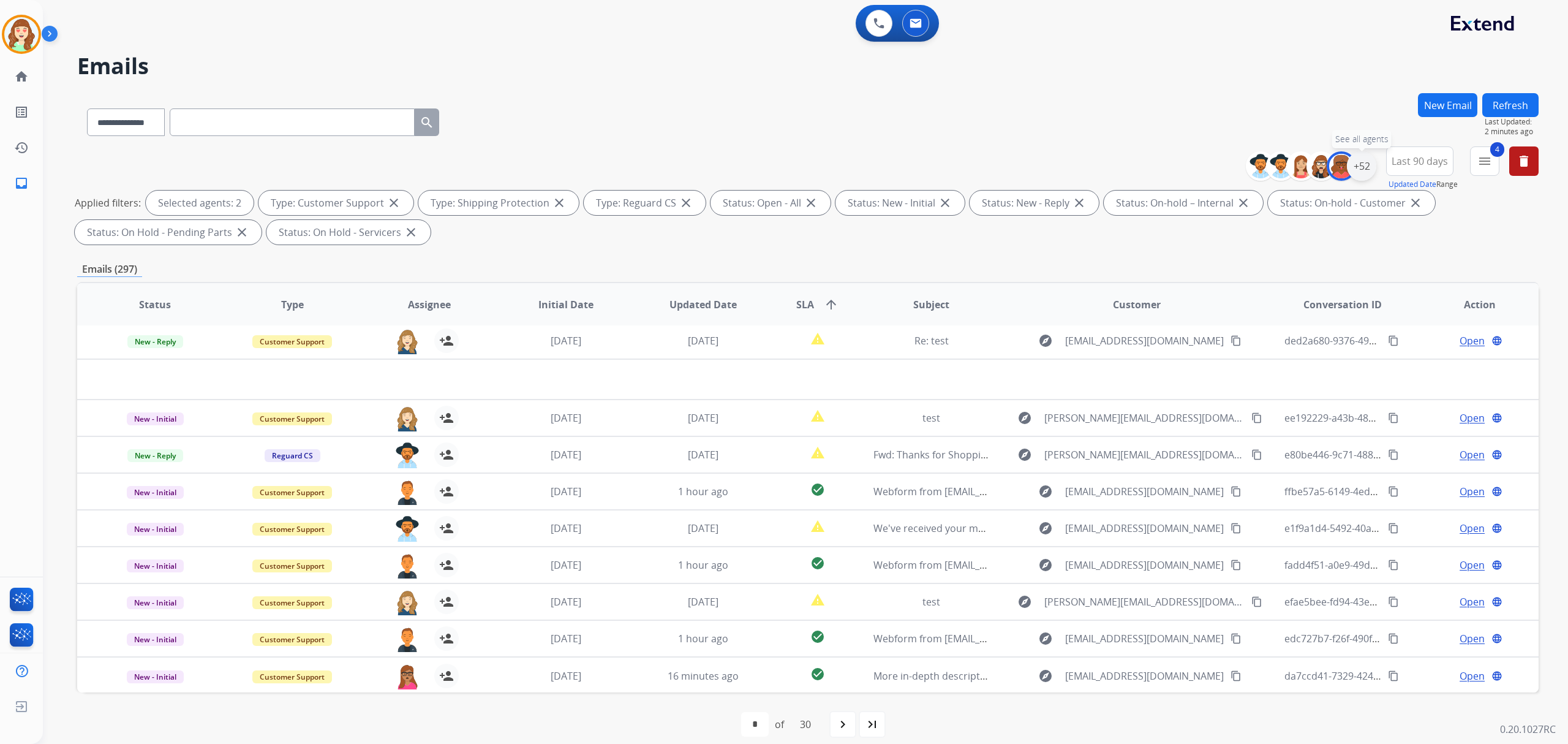
click at [1362, 165] on div "+52" at bounding box center [1362, 166] width 29 height 29
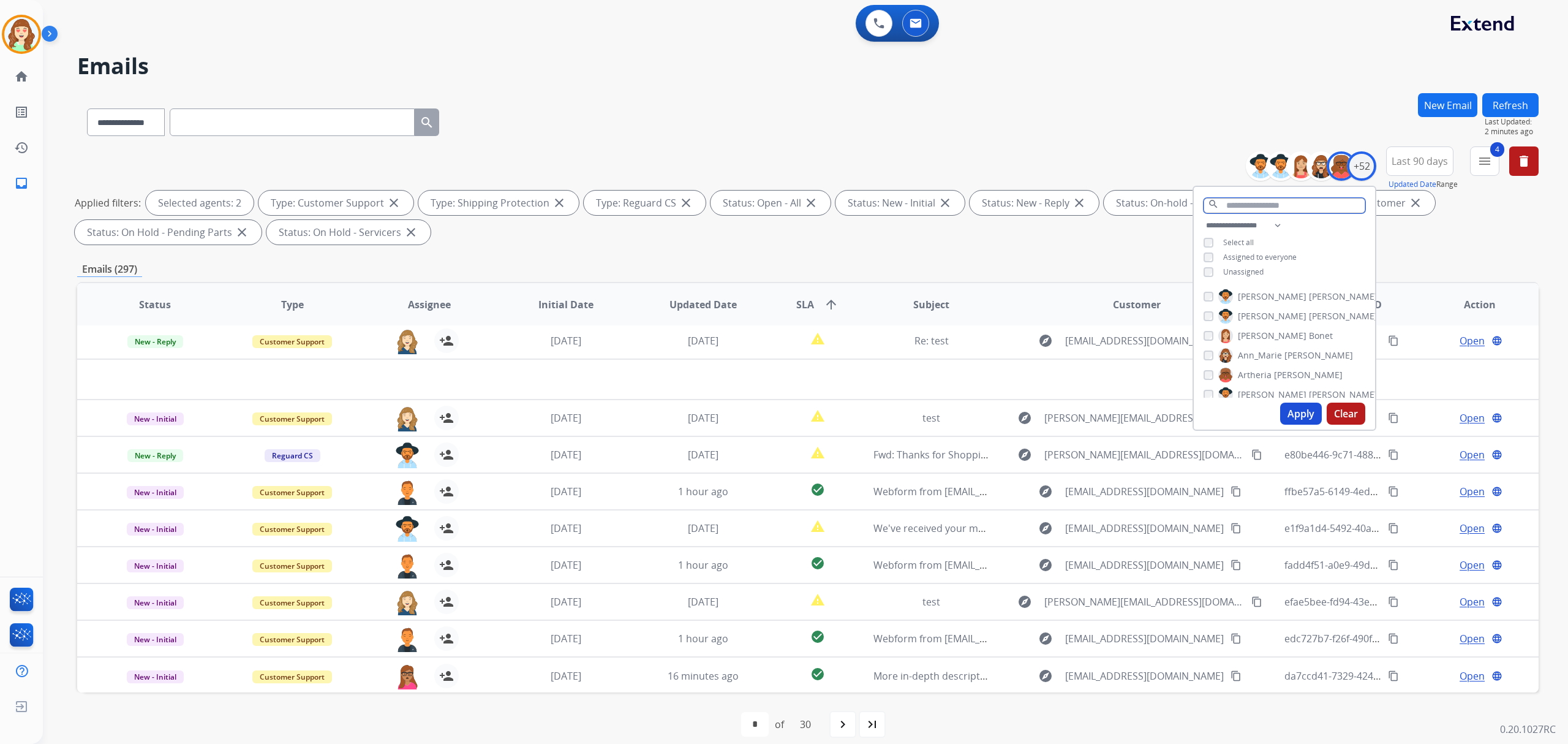
click at [1277, 198] on input "text" at bounding box center [1284, 205] width 161 height 15
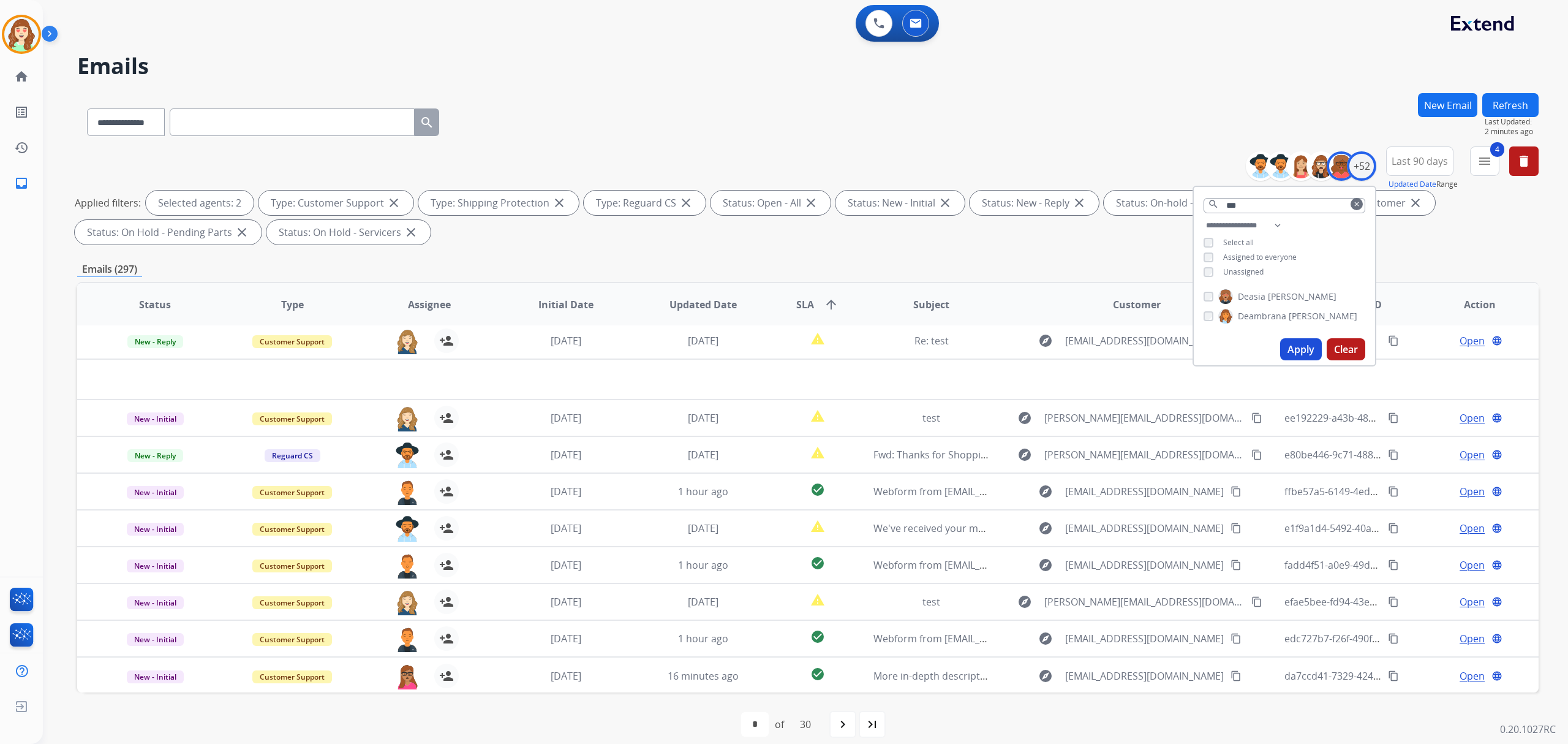
click at [1297, 341] on button "Apply" at bounding box center [1301, 349] width 42 height 22
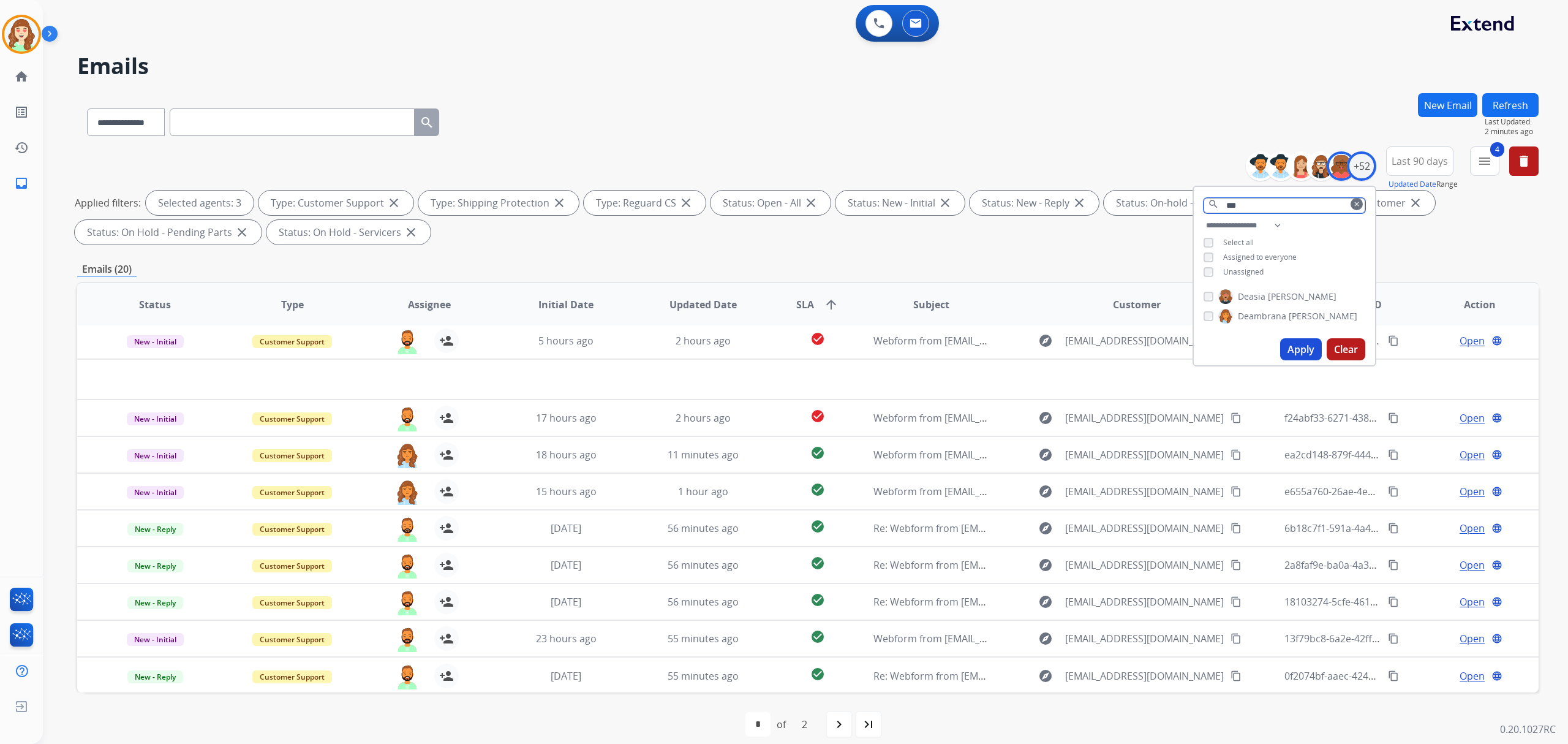
drag, startPoint x: 1229, startPoint y: 203, endPoint x: 1074, endPoint y: 128, distance: 172.2
click at [1129, 209] on div "**********" at bounding box center [808, 198] width 1461 height 103
click at [1364, 162] on div "+52" at bounding box center [1362, 166] width 29 height 29
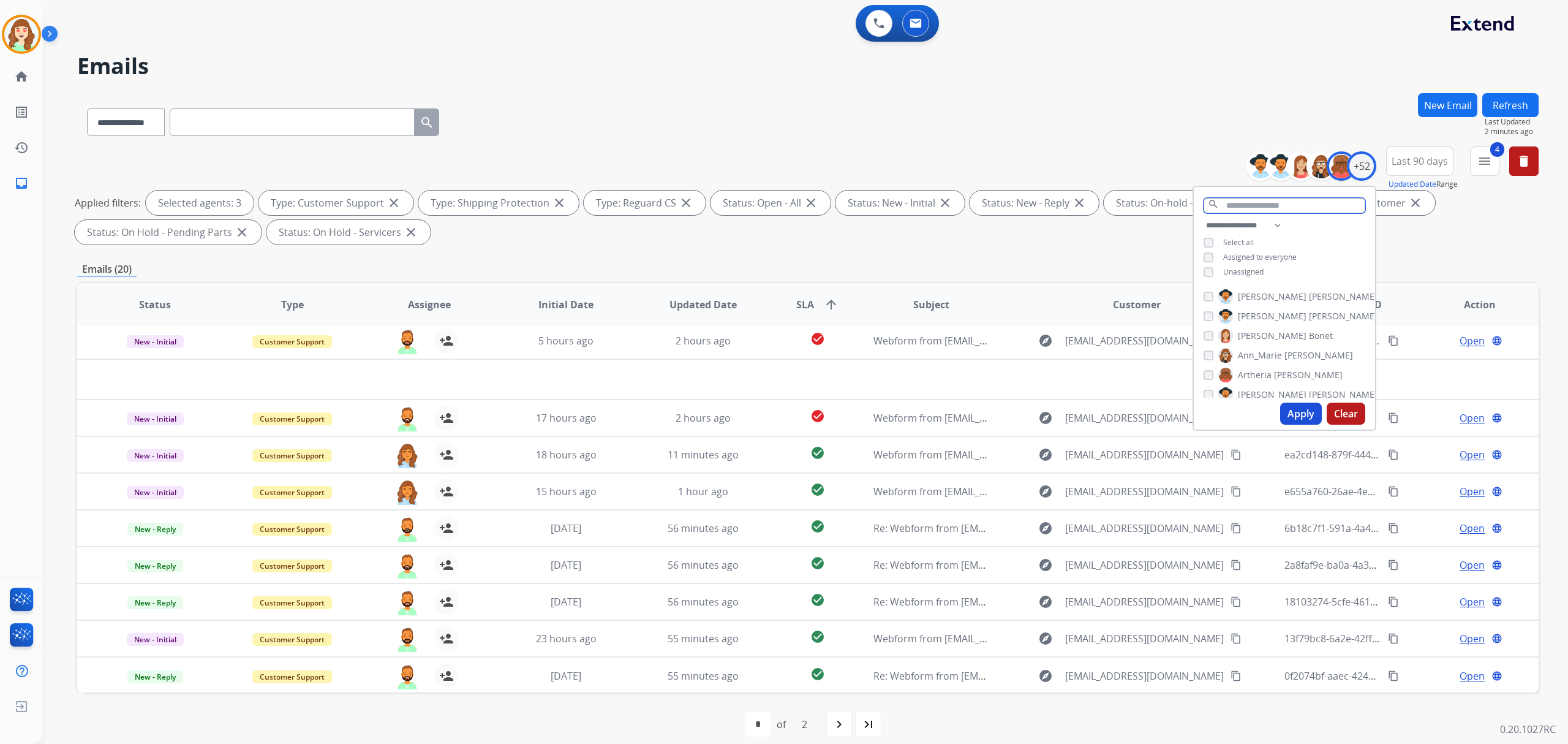
click at [1243, 203] on input "text" at bounding box center [1284, 205] width 161 height 15
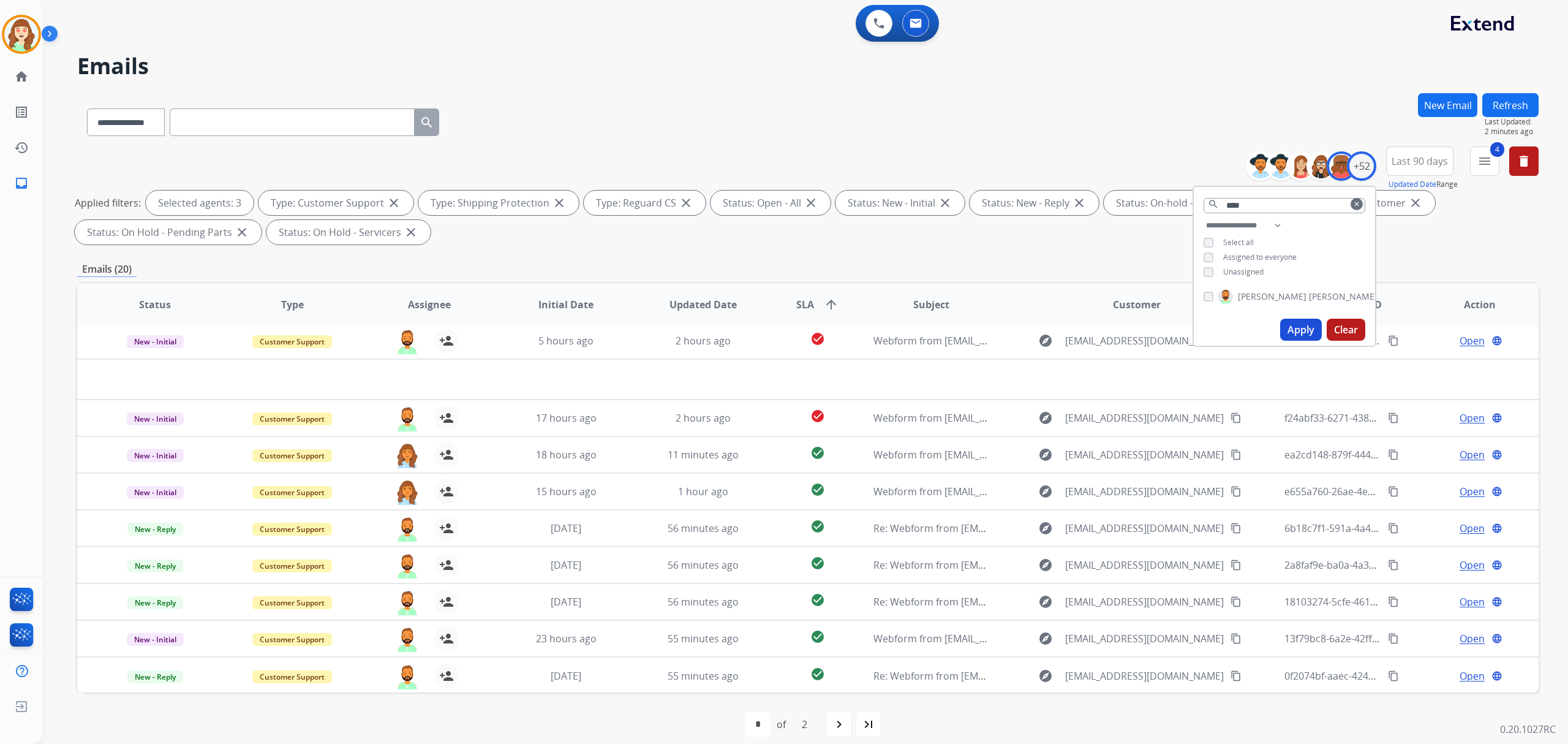
click at [1297, 326] on button "Apply" at bounding box center [1301, 329] width 42 height 22
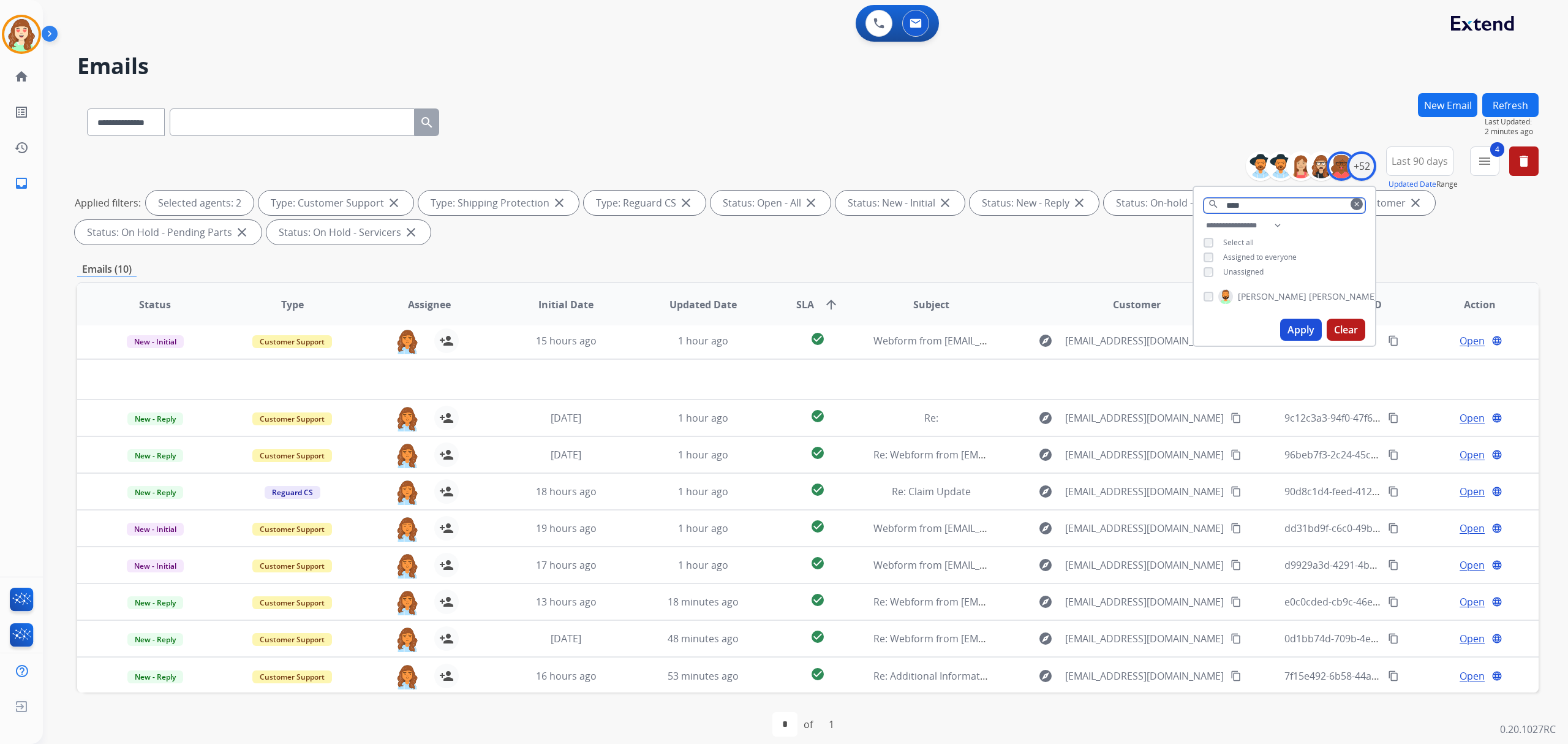
drag, startPoint x: 1275, startPoint y: 201, endPoint x: 1022, endPoint y: 203, distance: 253.0
click at [1022, 203] on div "**********" at bounding box center [808, 198] width 1461 height 103
click at [1356, 172] on div "+52" at bounding box center [1362, 166] width 29 height 29
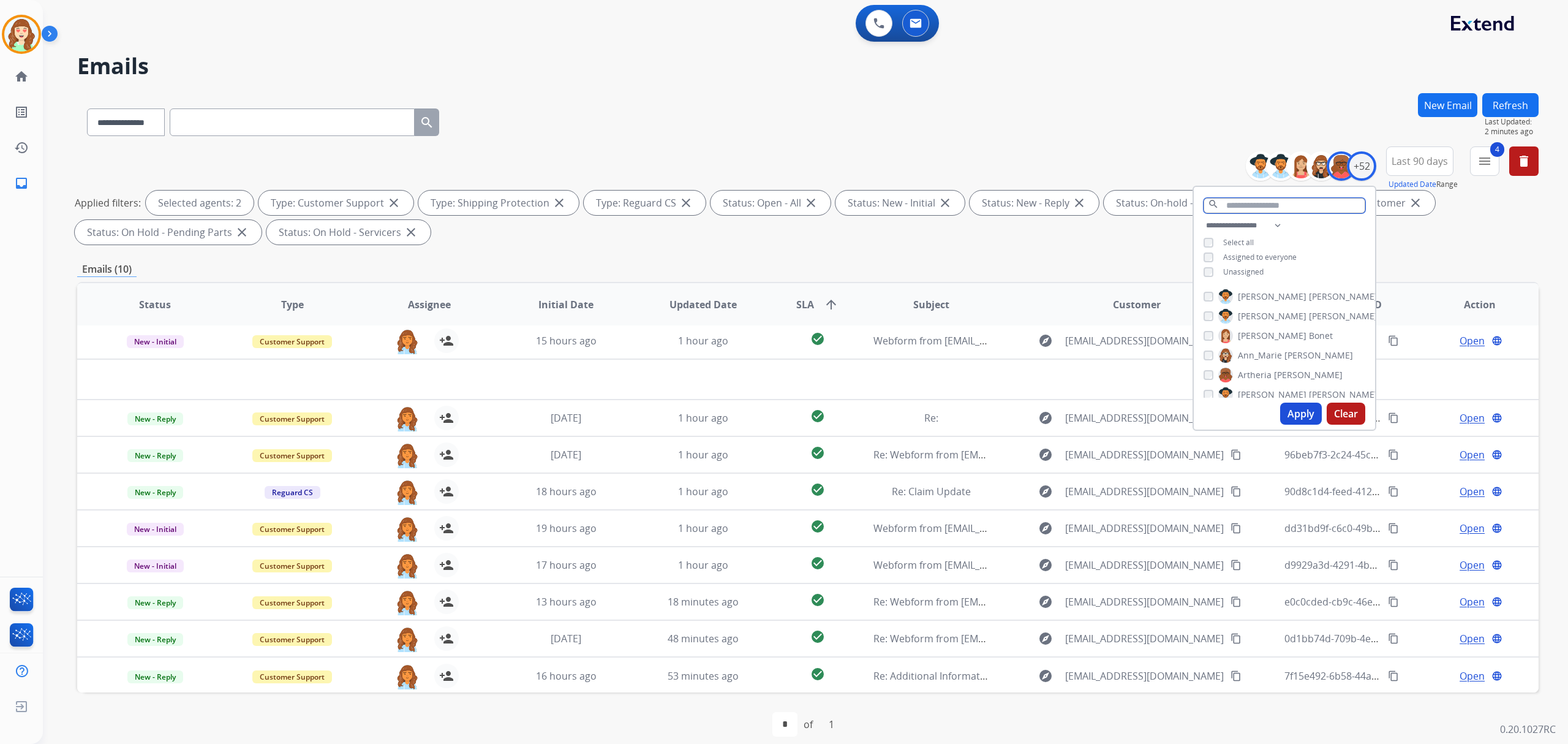
click at [1262, 204] on input "text" at bounding box center [1284, 205] width 161 height 15
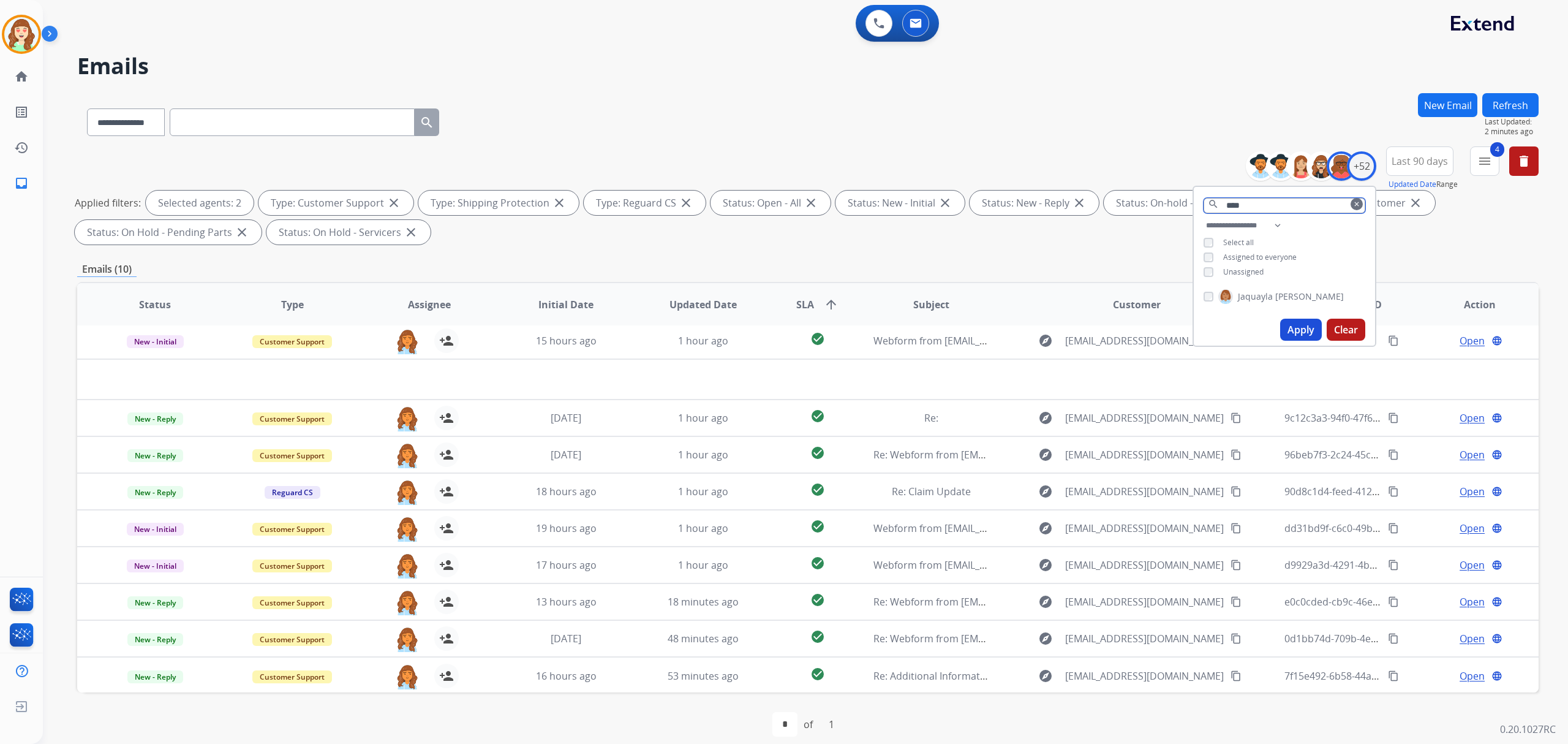
type input "****"
click at [1294, 329] on button "Apply" at bounding box center [1301, 329] width 42 height 22
drag, startPoint x: 1198, startPoint y: 199, endPoint x: 1044, endPoint y: 195, distance: 154.1
click at [1050, 200] on div "**********" at bounding box center [808, 198] width 1461 height 103
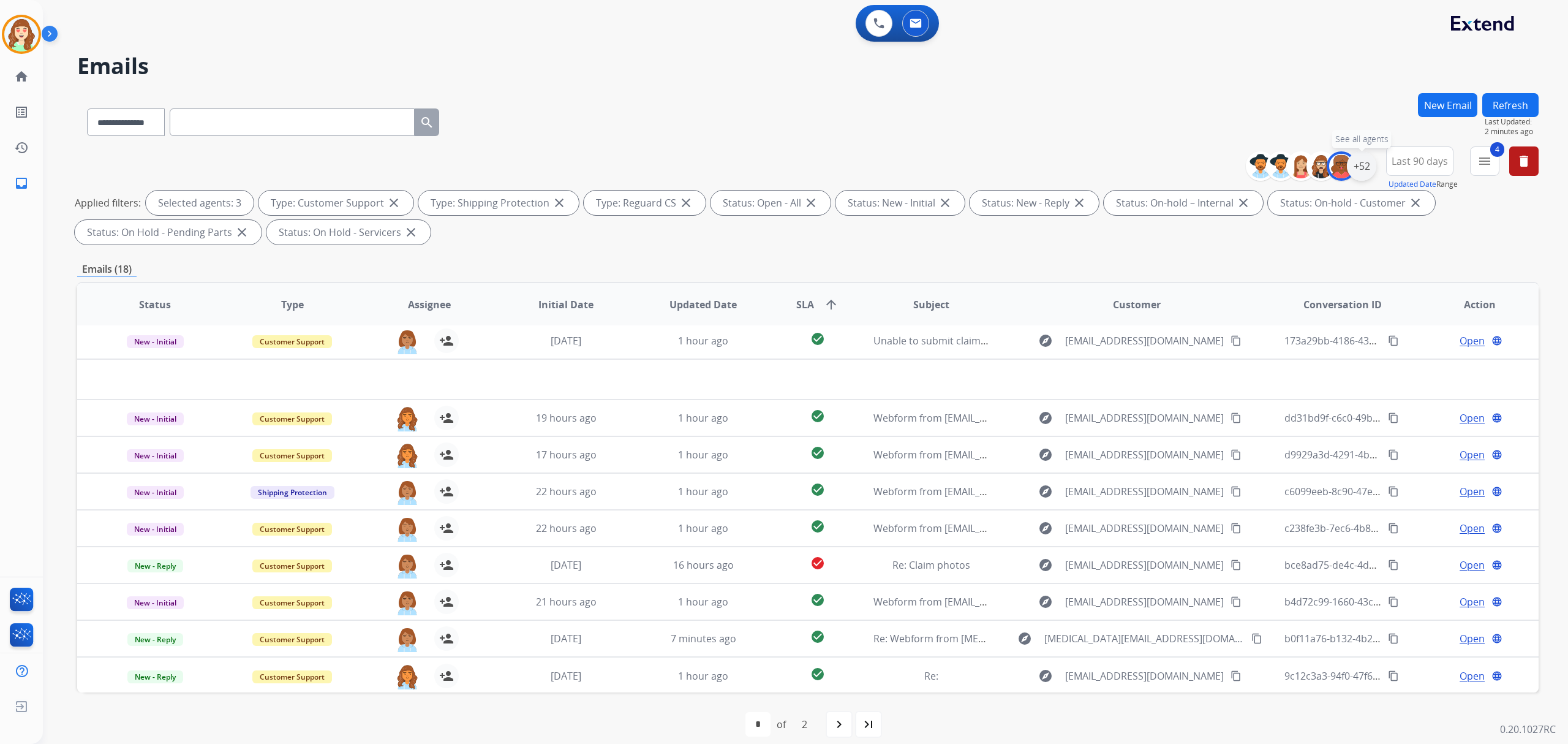
click at [1358, 163] on div "+52" at bounding box center [1362, 166] width 29 height 29
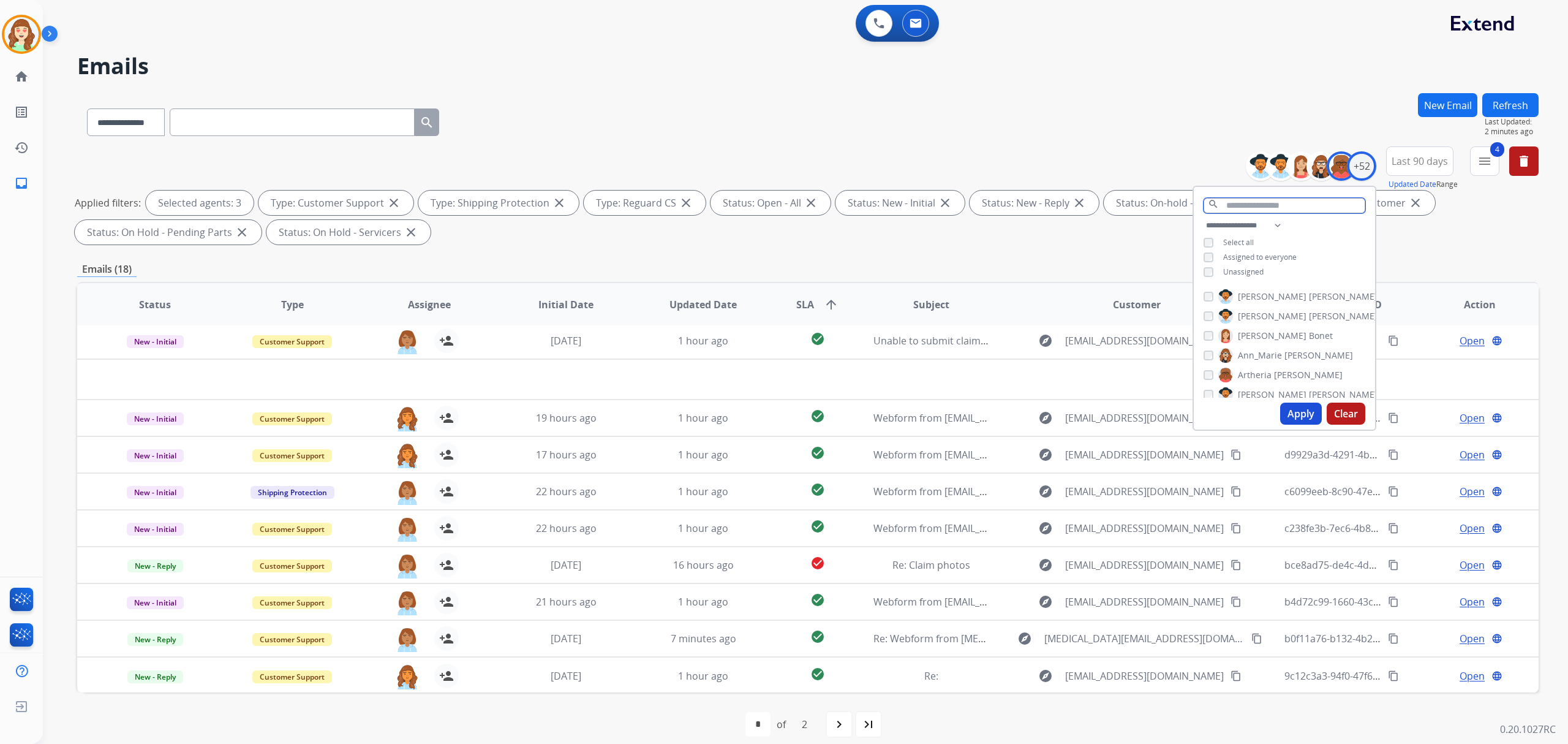
click at [1243, 206] on input "text" at bounding box center [1284, 205] width 161 height 15
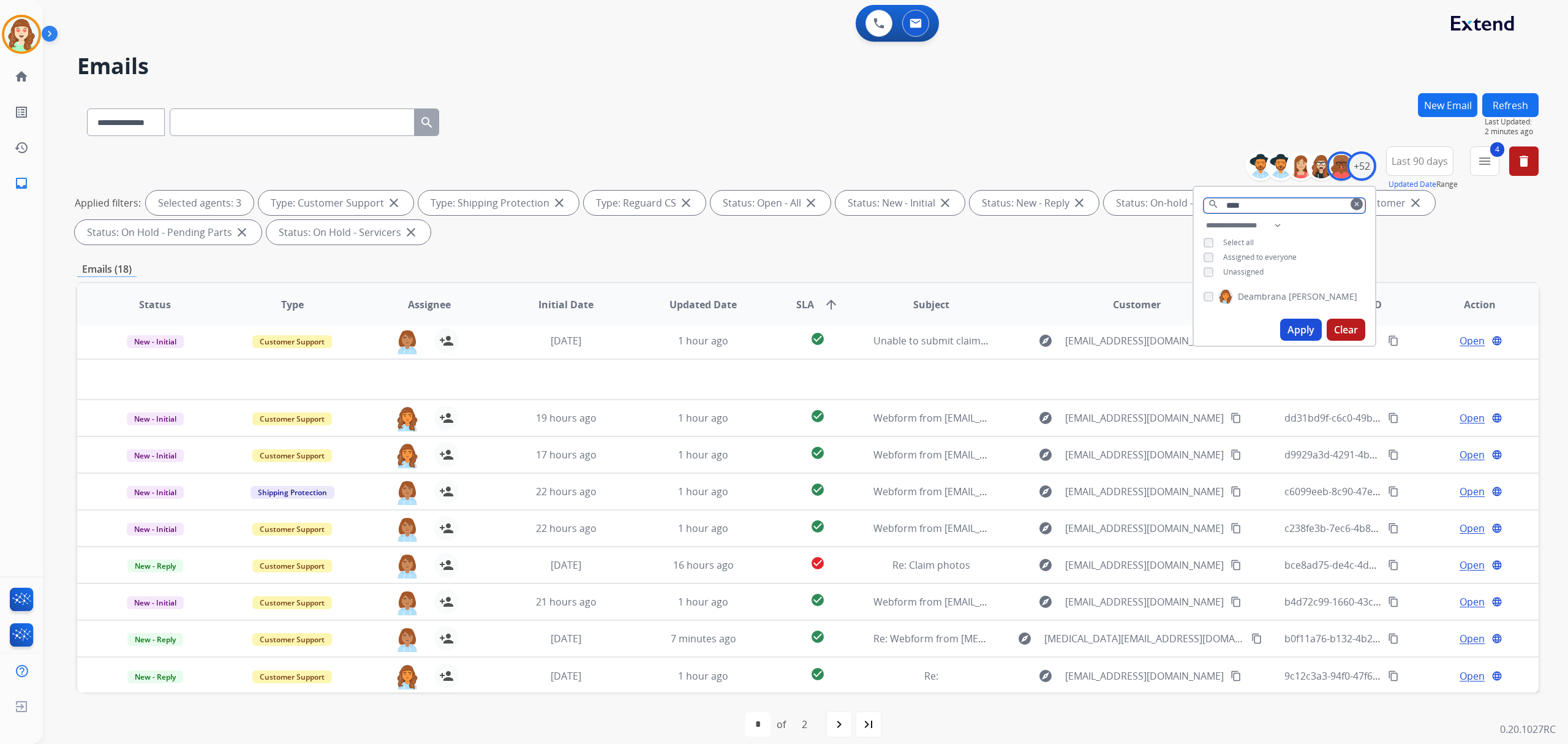
type input "****"
click at [1295, 329] on button "Apply" at bounding box center [1301, 329] width 42 height 22
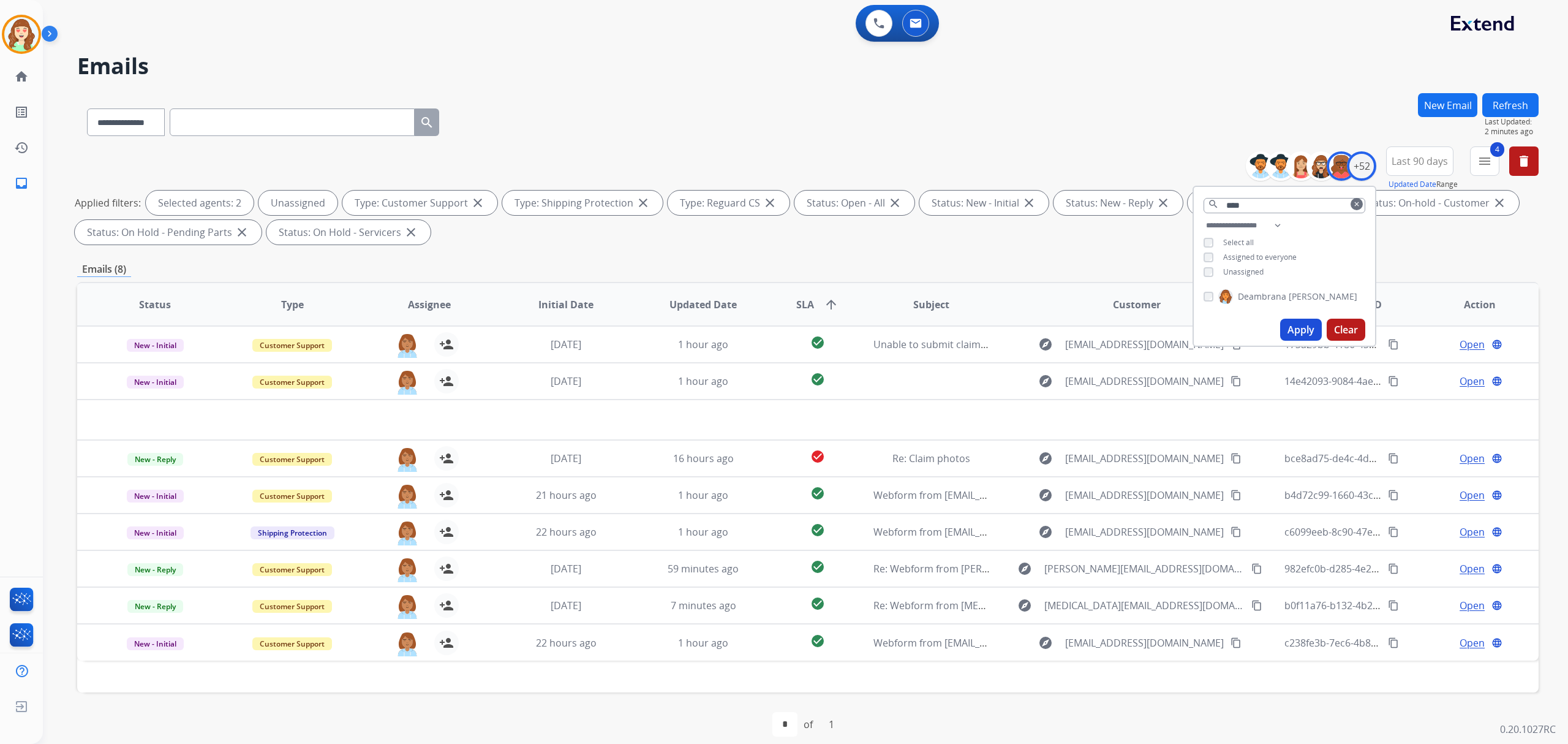
click at [1307, 326] on button "Apply" at bounding box center [1301, 329] width 42 height 22
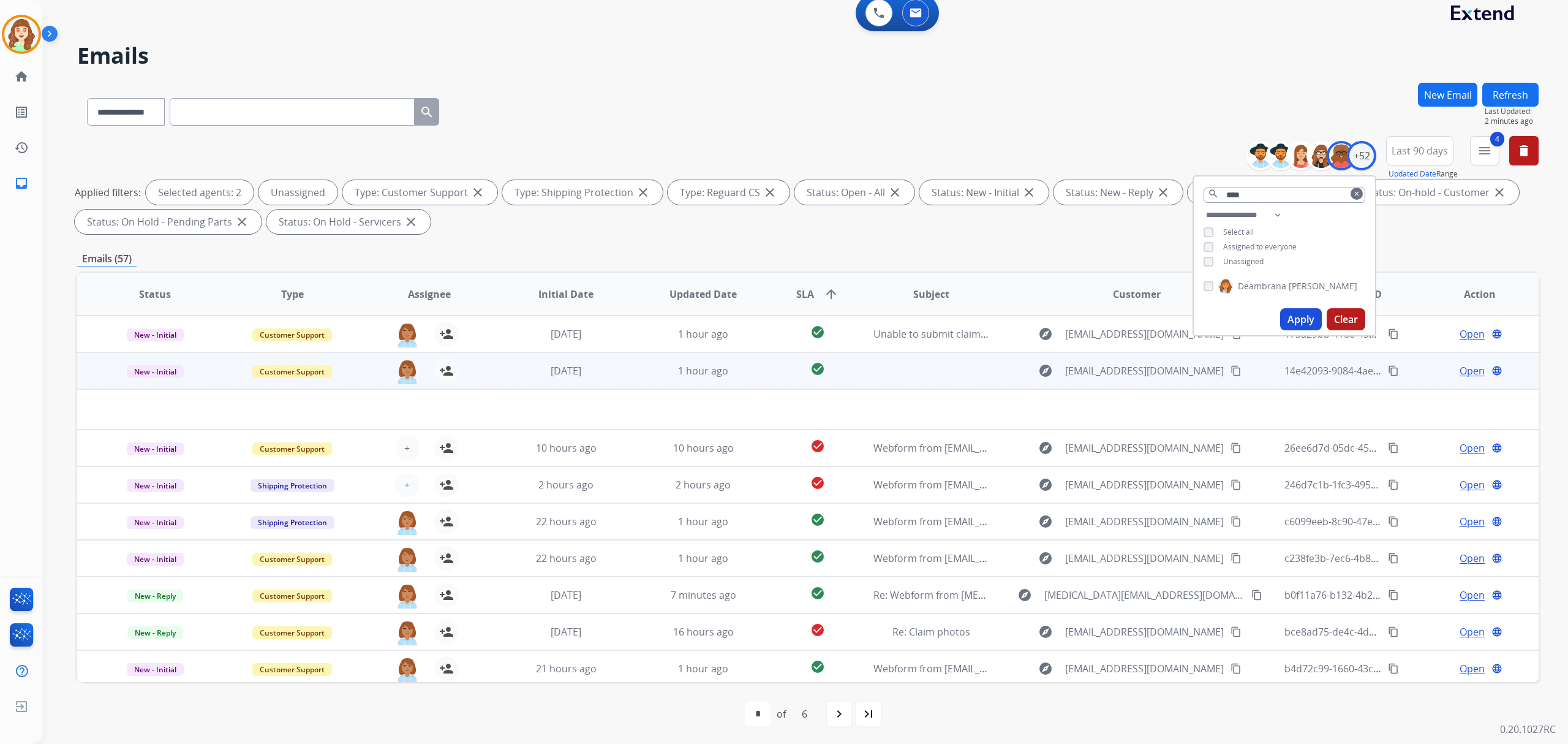
scroll to position [13, 0]
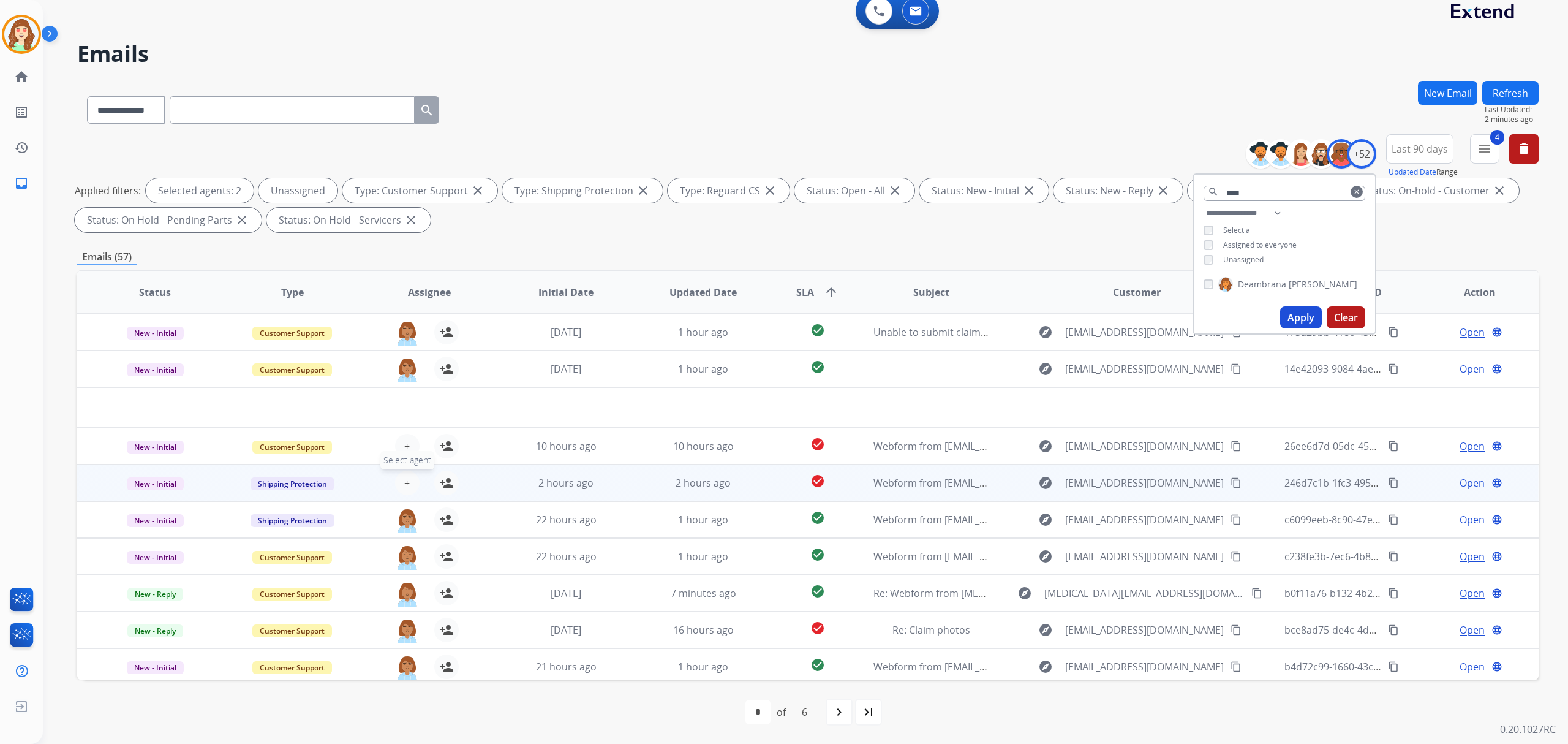
click at [402, 471] on button "+ Select agent" at bounding box center [407, 483] width 24 height 24
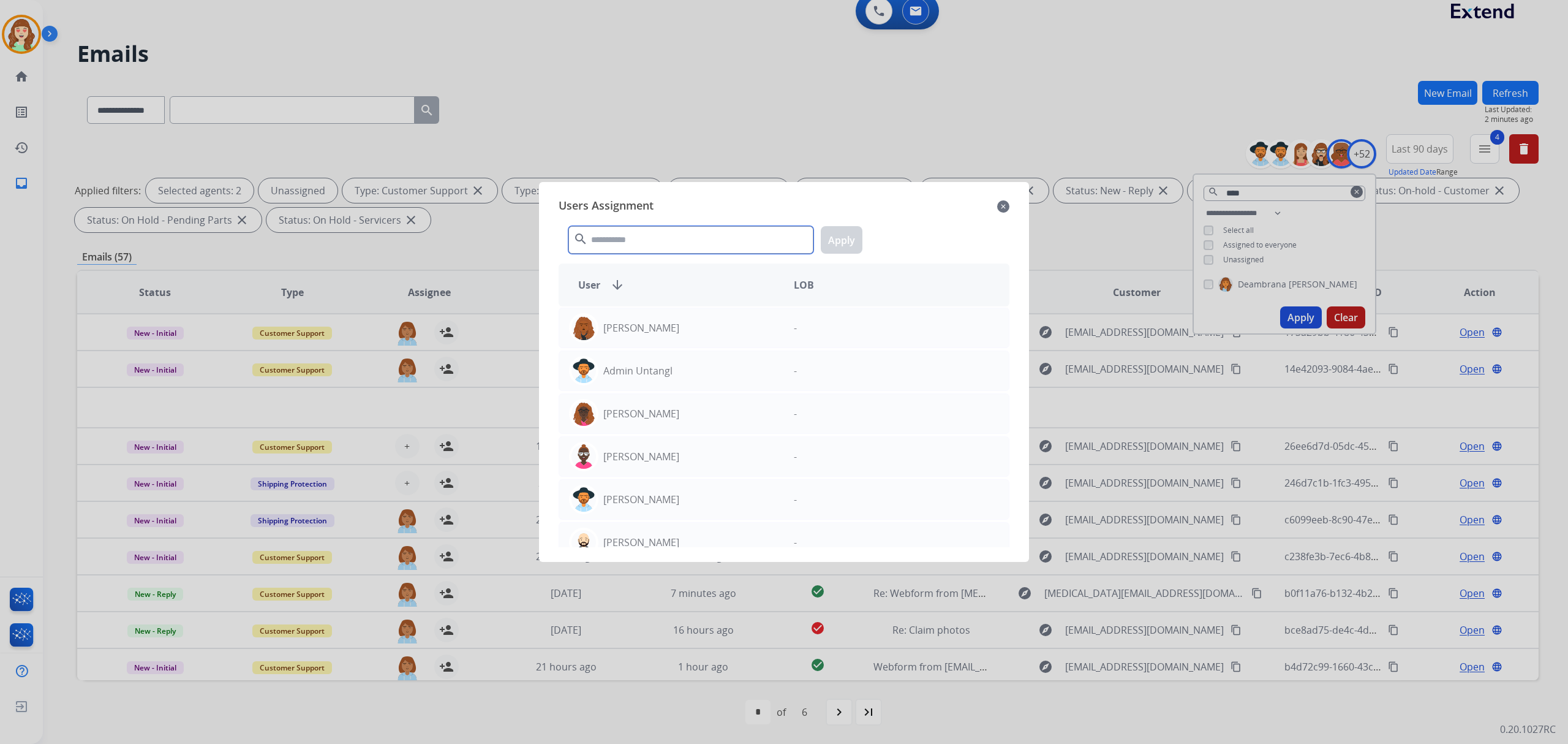
click at [640, 228] on input "text" at bounding box center [691, 240] width 245 height 28
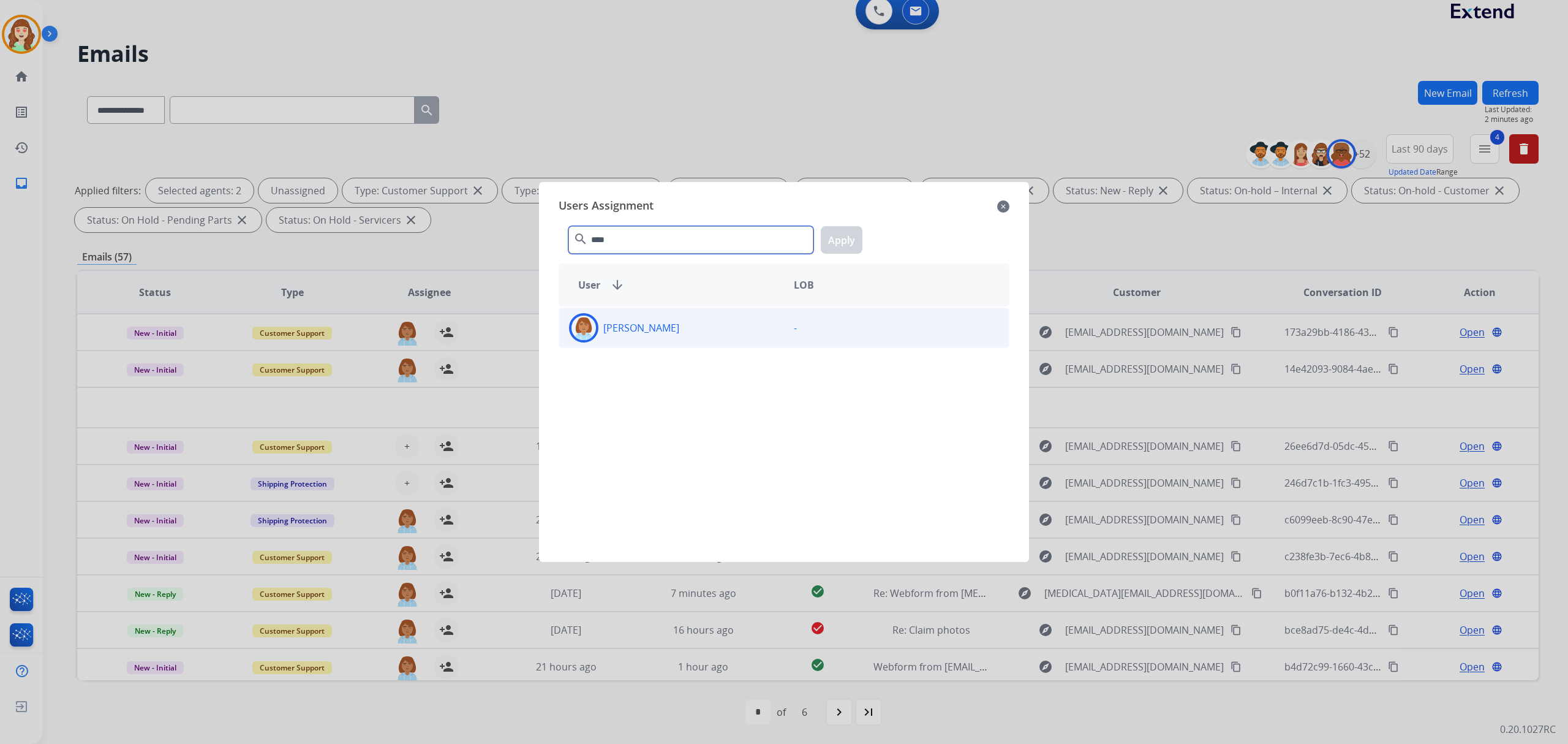
type input "****"
click at [659, 331] on p "[PERSON_NAME]" at bounding box center [641, 328] width 76 height 15
click at [848, 238] on button "Apply" at bounding box center [842, 240] width 42 height 28
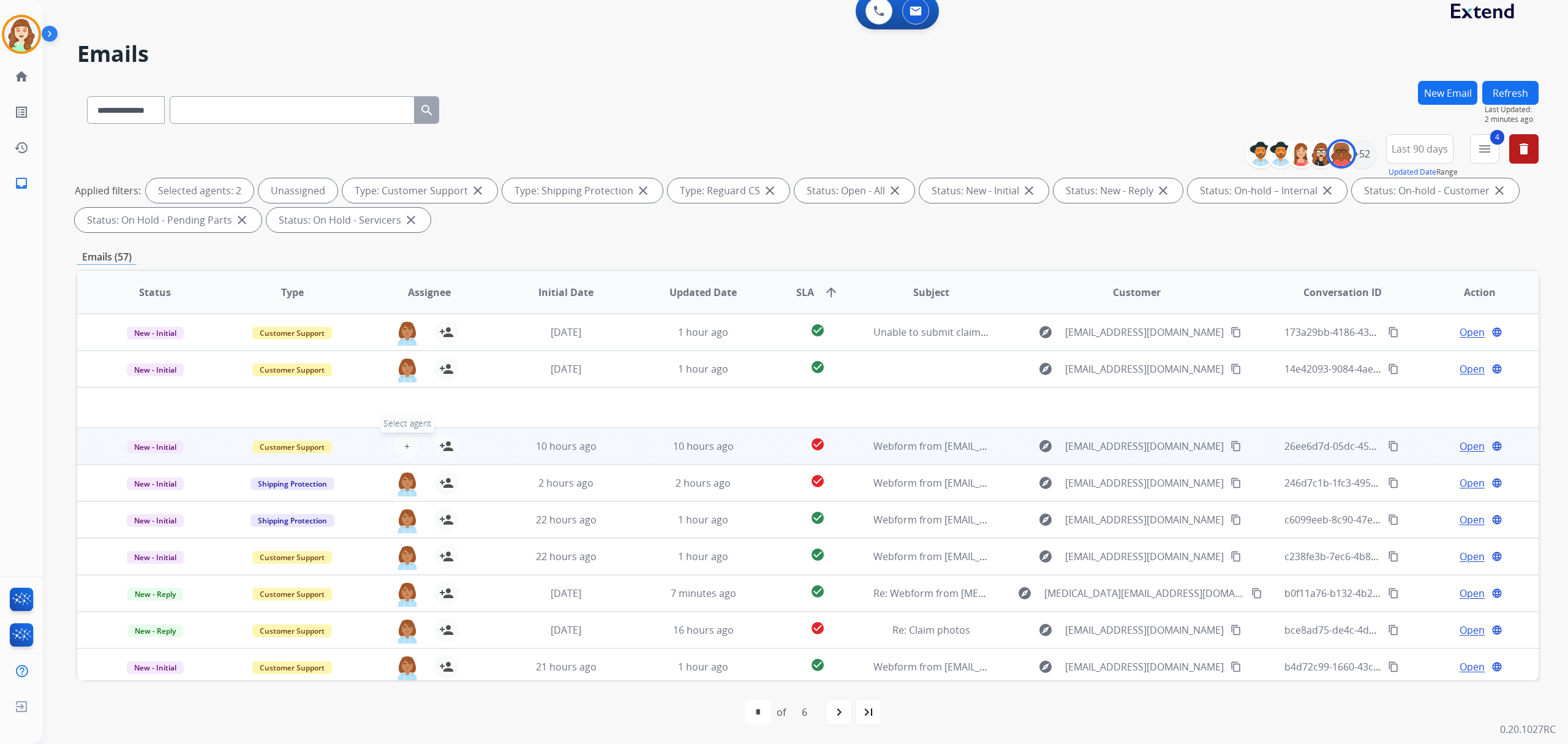
click at [400, 446] on button "+ Select agent" at bounding box center [407, 445] width 24 height 24
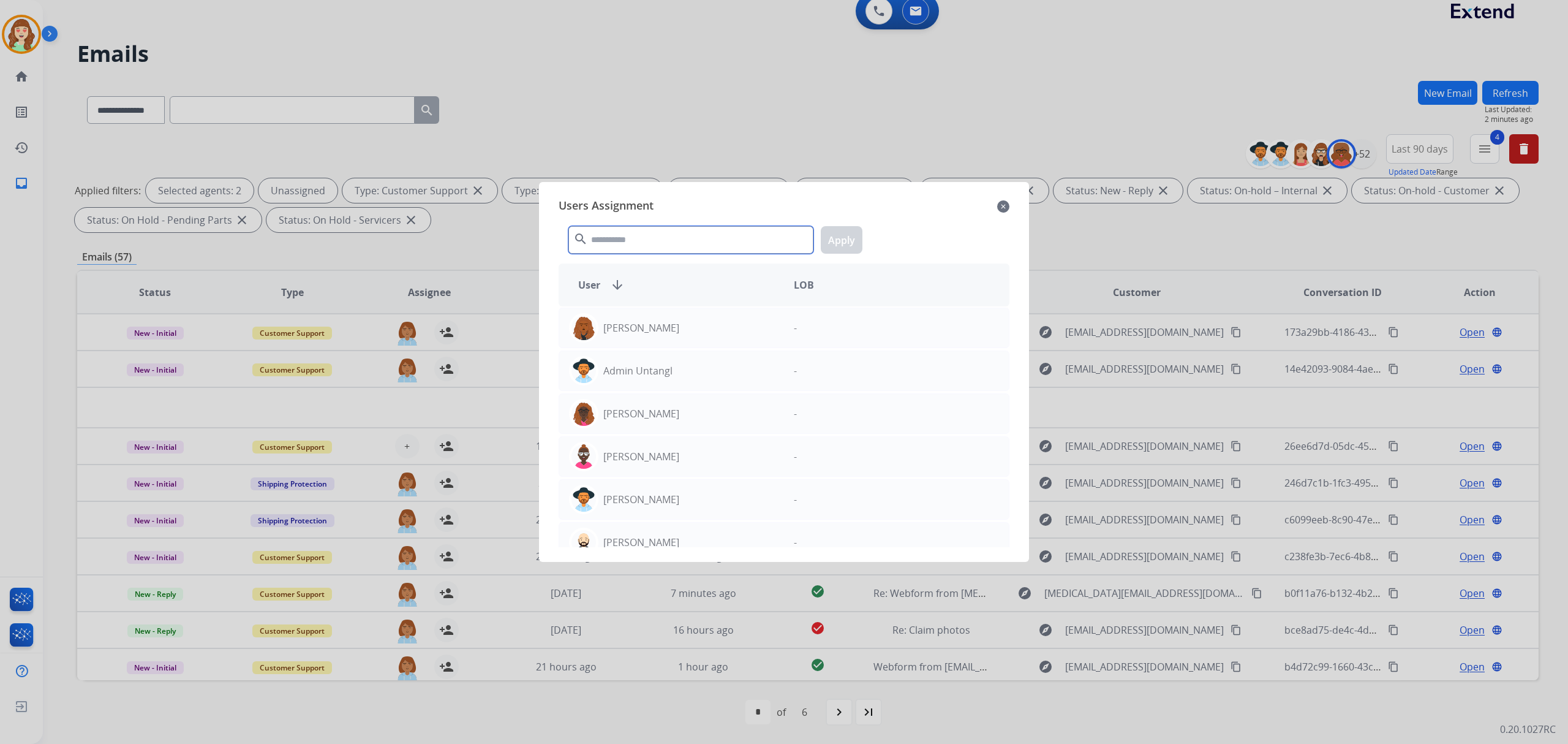
click at [672, 243] on input "text" at bounding box center [691, 240] width 245 height 28
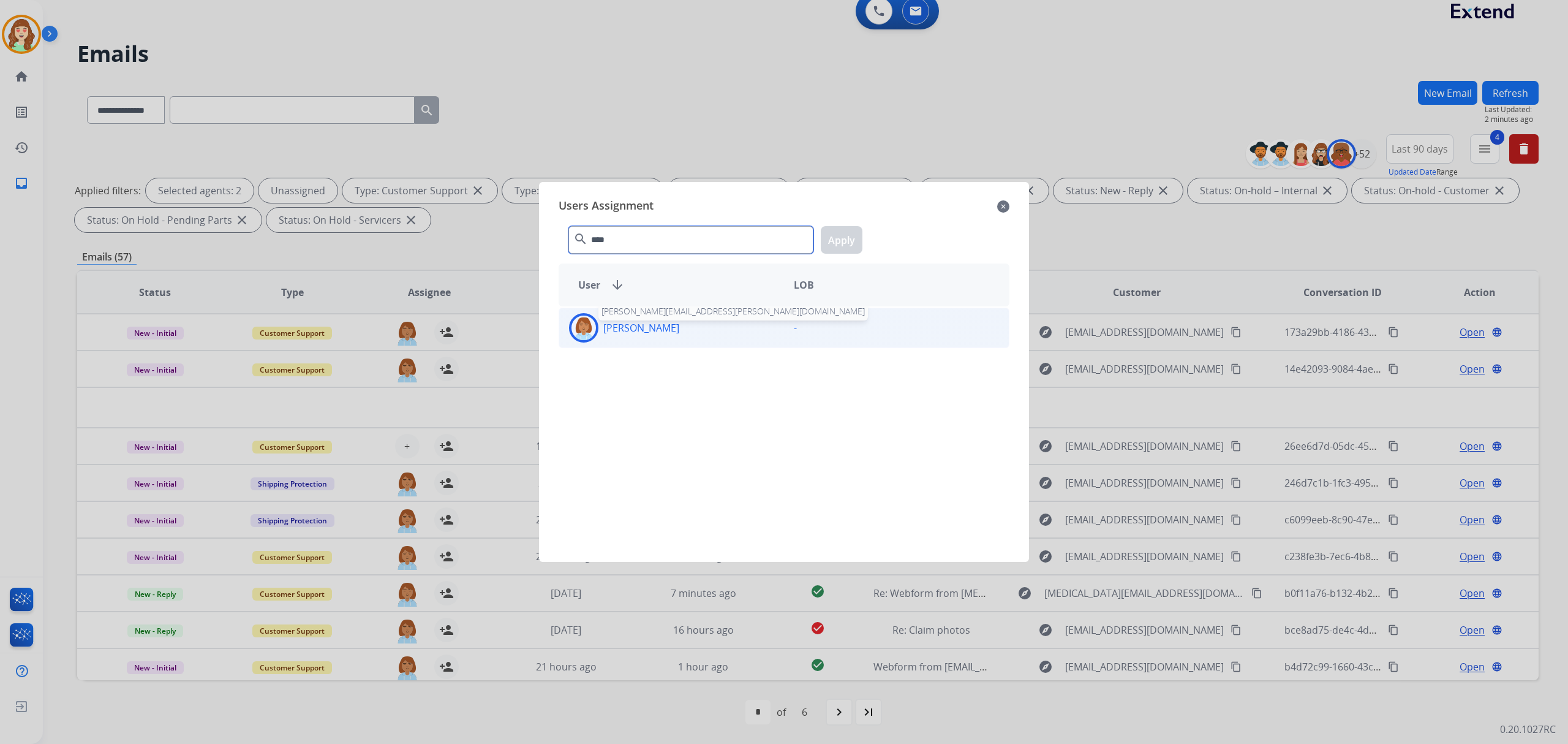
type input "****"
click at [672, 316] on div "[PERSON_NAME]" at bounding box center [672, 328] width 225 height 29
click at [848, 233] on button "Apply" at bounding box center [842, 240] width 42 height 28
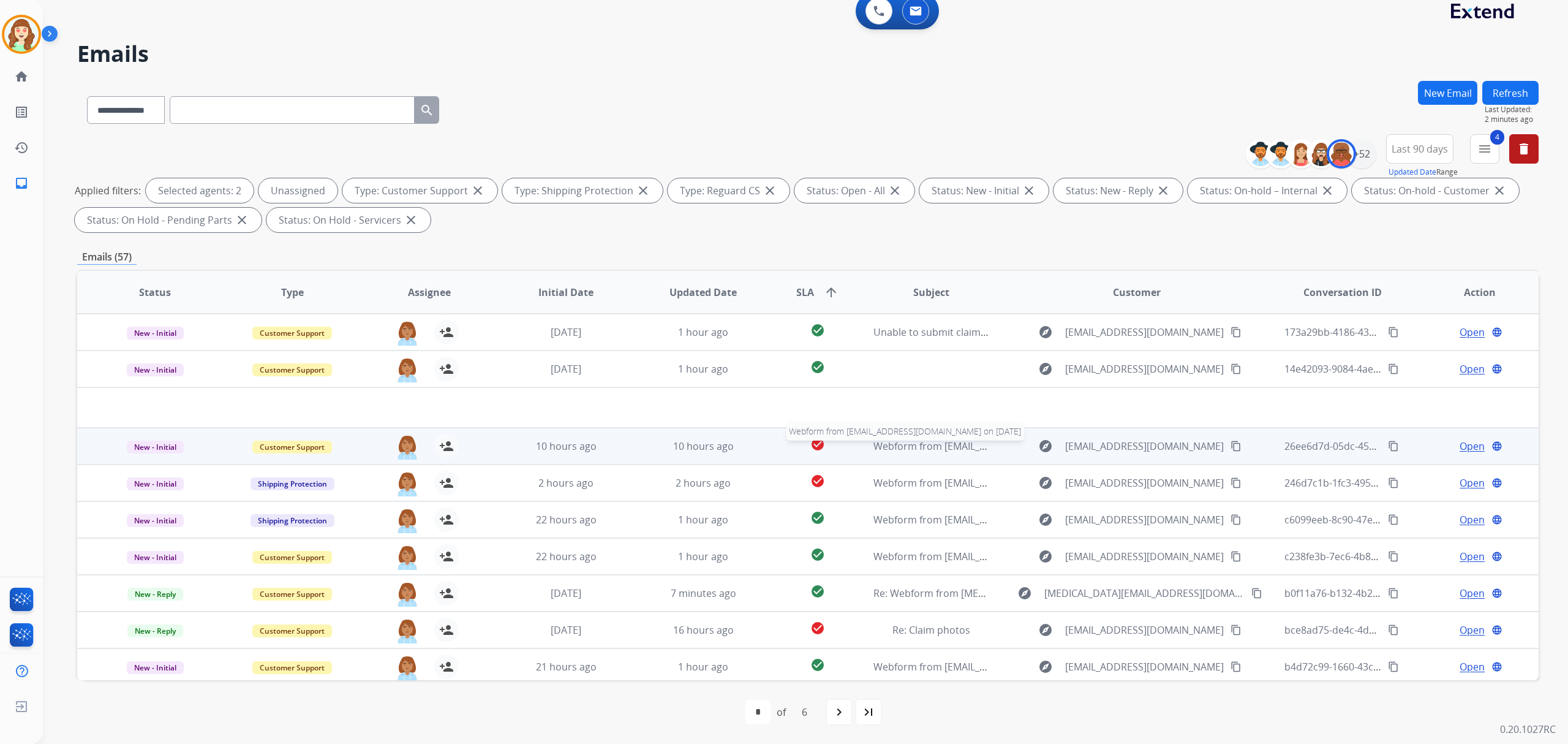
scroll to position [0, 0]
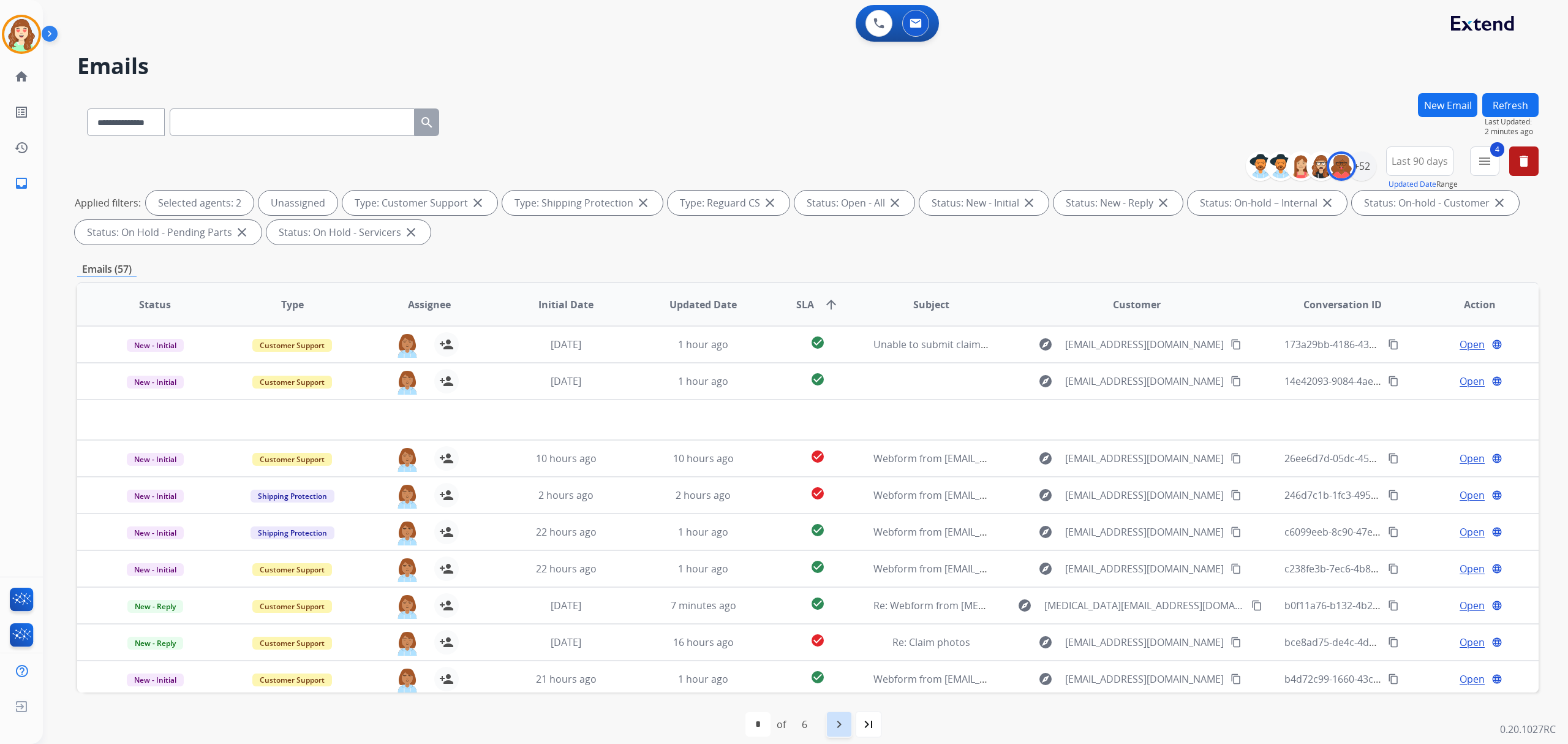
click at [848, 723] on div "navigate_next" at bounding box center [839, 724] width 27 height 27
select select "*"
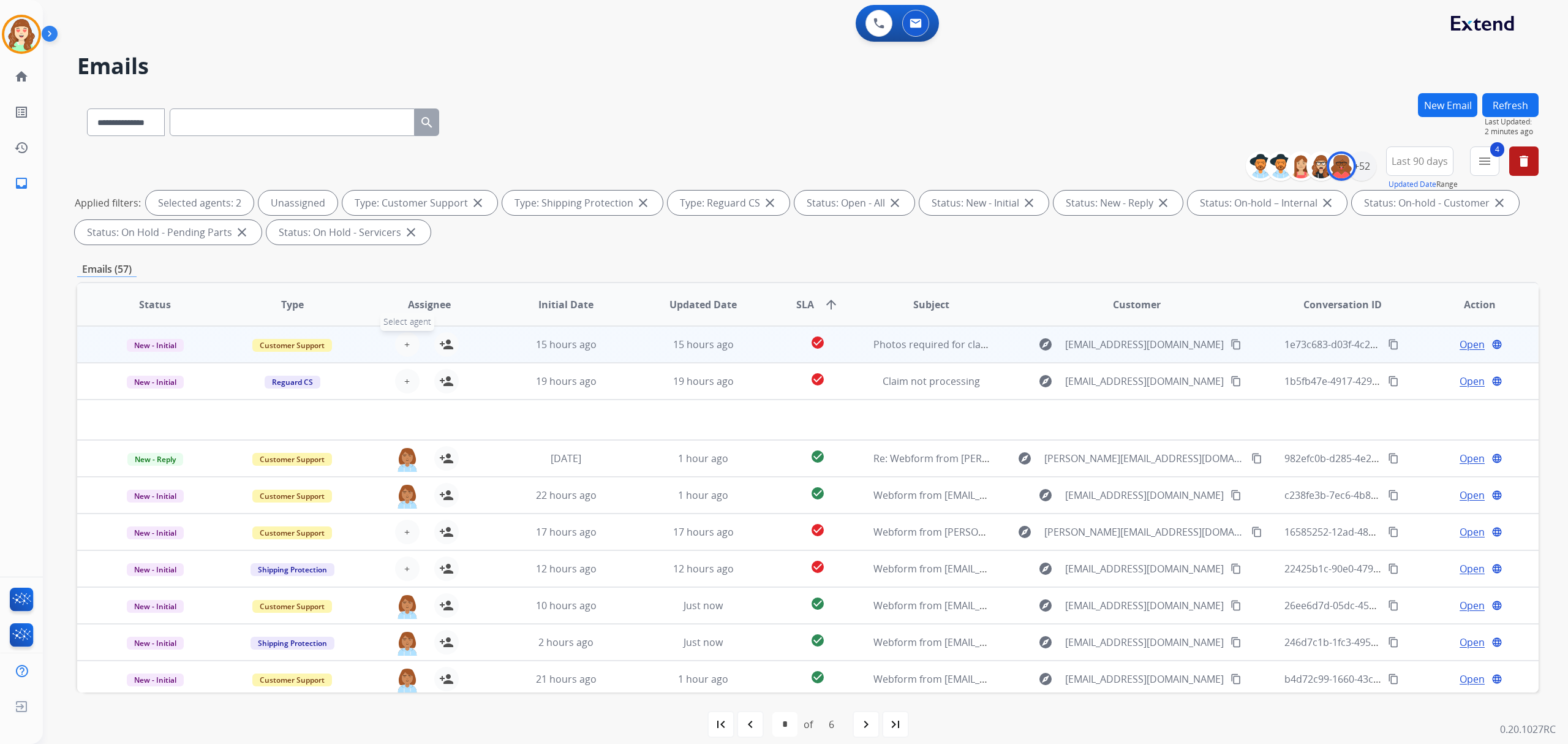
click at [400, 346] on button "+ Select agent" at bounding box center [407, 344] width 24 height 24
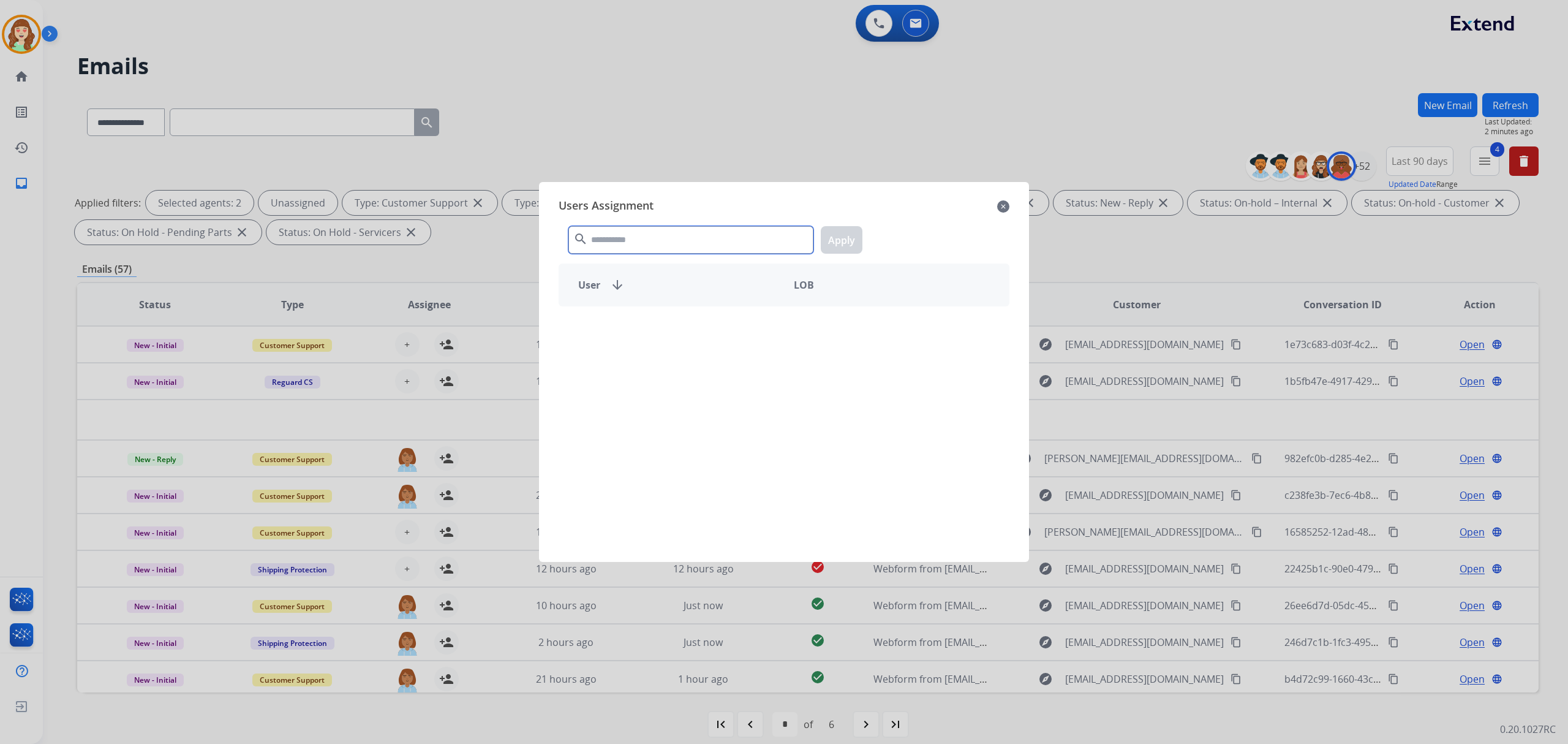
click at [664, 244] on input "text" at bounding box center [691, 240] width 245 height 28
type input "****"
drag, startPoint x: 648, startPoint y: 318, endPoint x: 834, endPoint y: 248, distance: 198.7
click at [650, 319] on div "[PERSON_NAME]" at bounding box center [672, 328] width 225 height 29
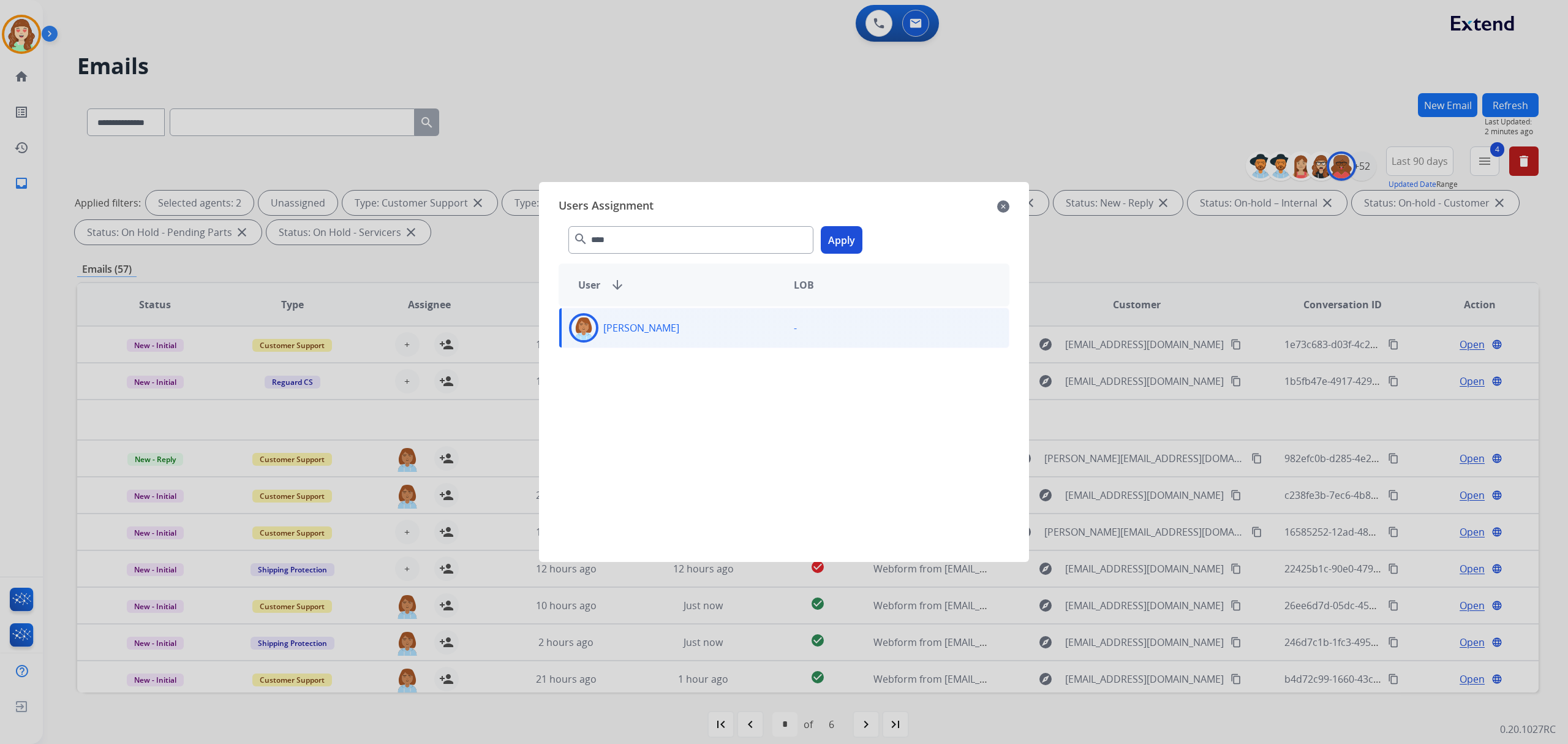
click at [838, 243] on button "Apply" at bounding box center [842, 240] width 42 height 28
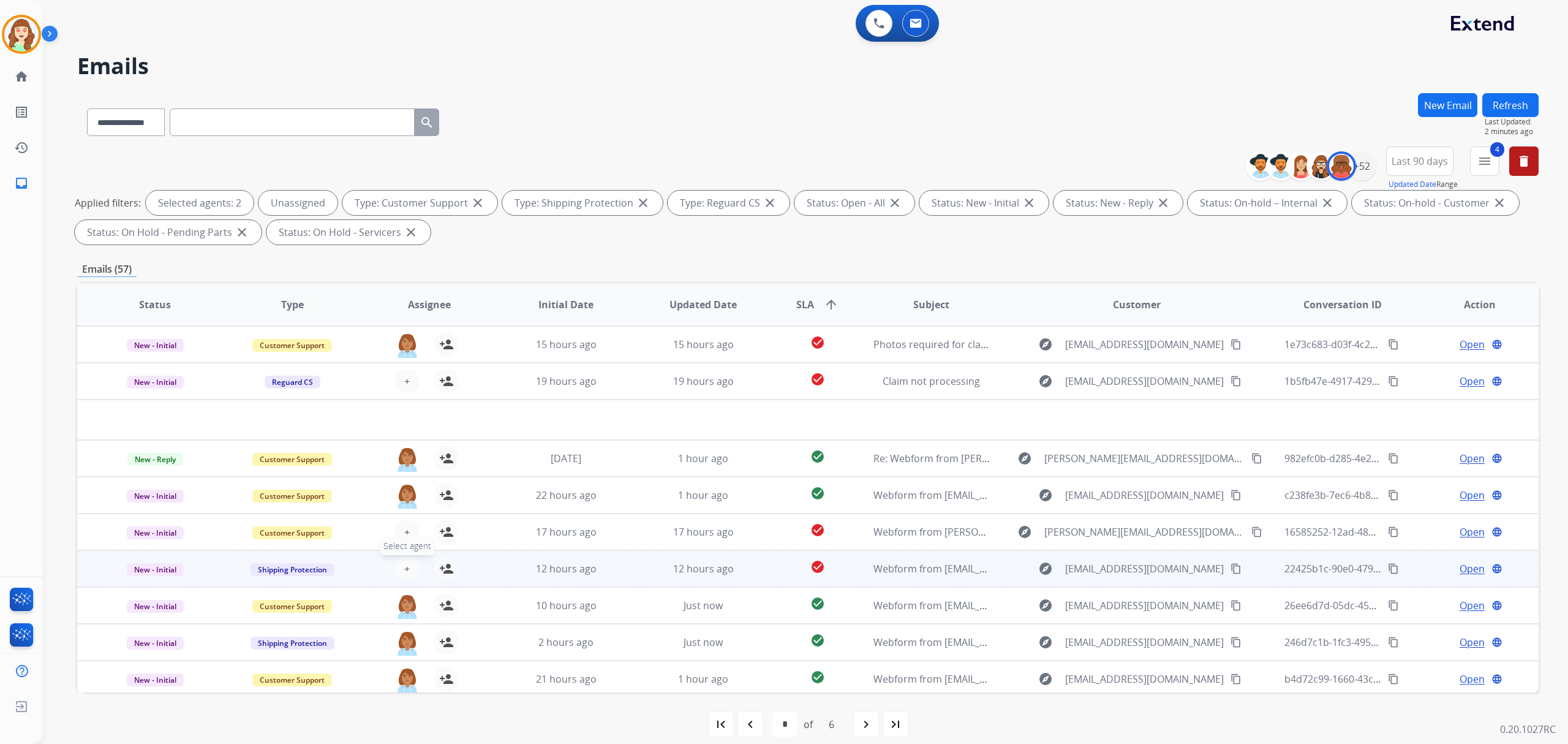
click at [408, 565] on span "+" at bounding box center [407, 569] width 5 height 15
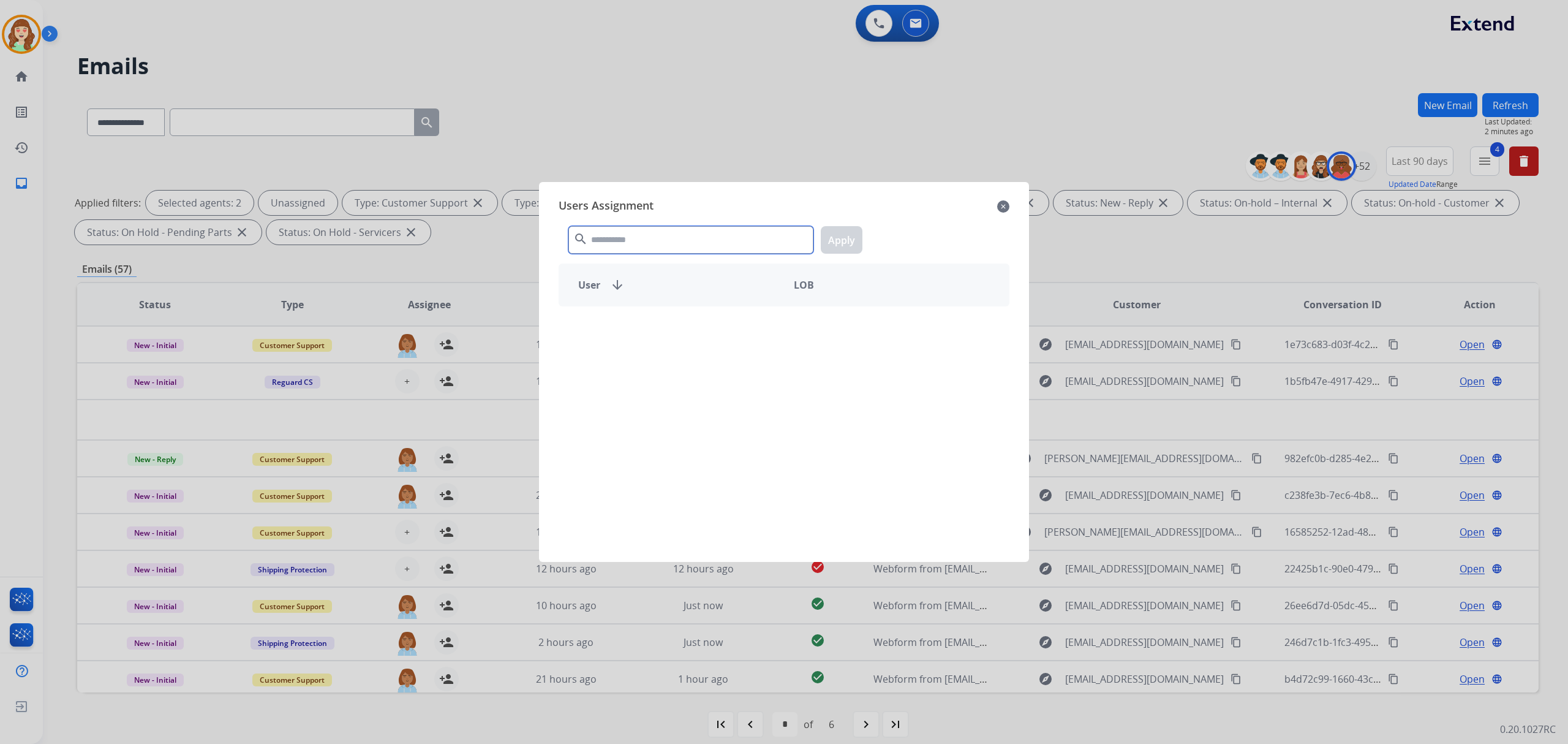
click at [646, 239] on input "text" at bounding box center [691, 240] width 245 height 28
type input "****"
drag, startPoint x: 687, startPoint y: 327, endPoint x: 805, endPoint y: 275, distance: 128.9
click at [679, 328] on p "[PERSON_NAME]" at bounding box center [641, 328] width 76 height 15
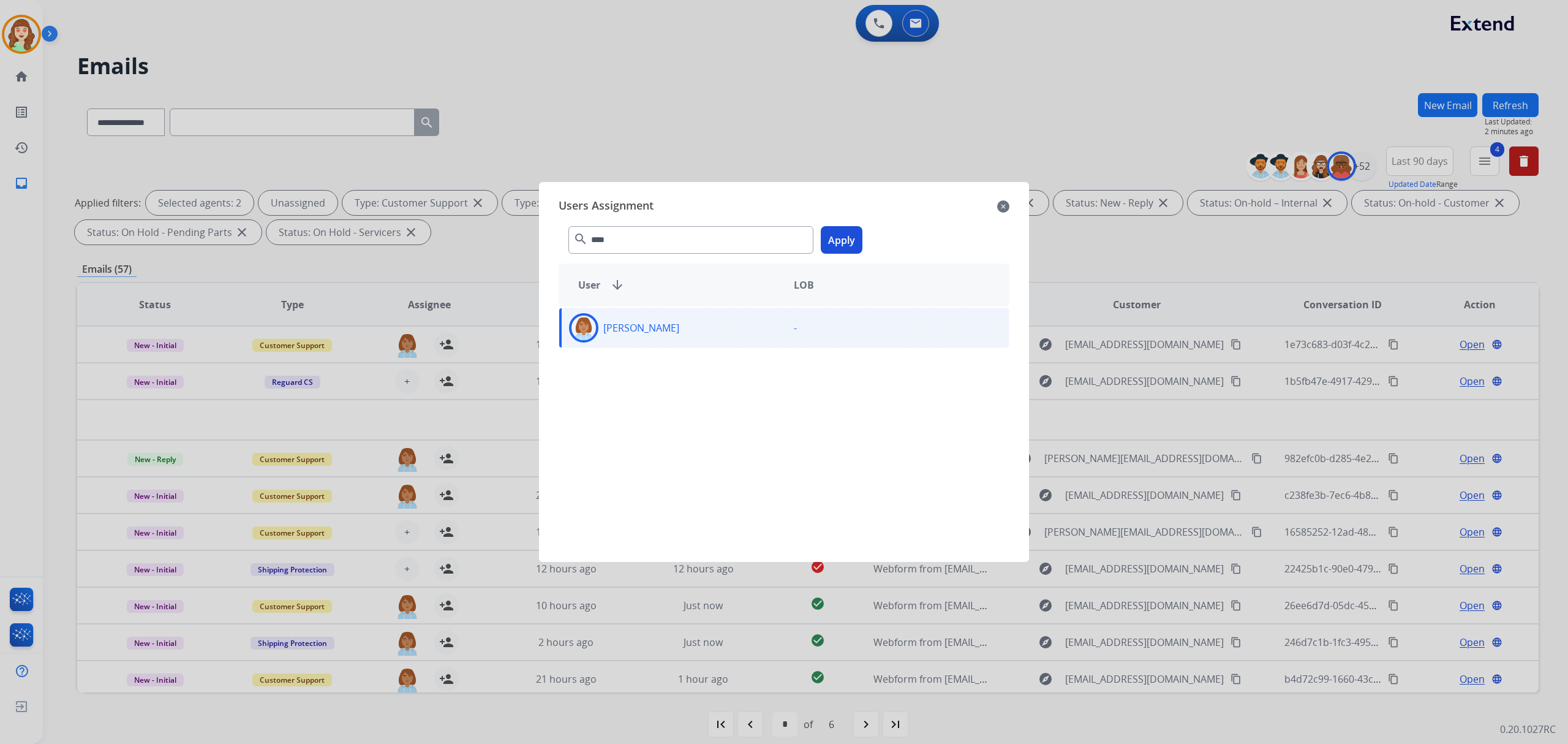
click at [844, 242] on button "Apply" at bounding box center [842, 240] width 42 height 28
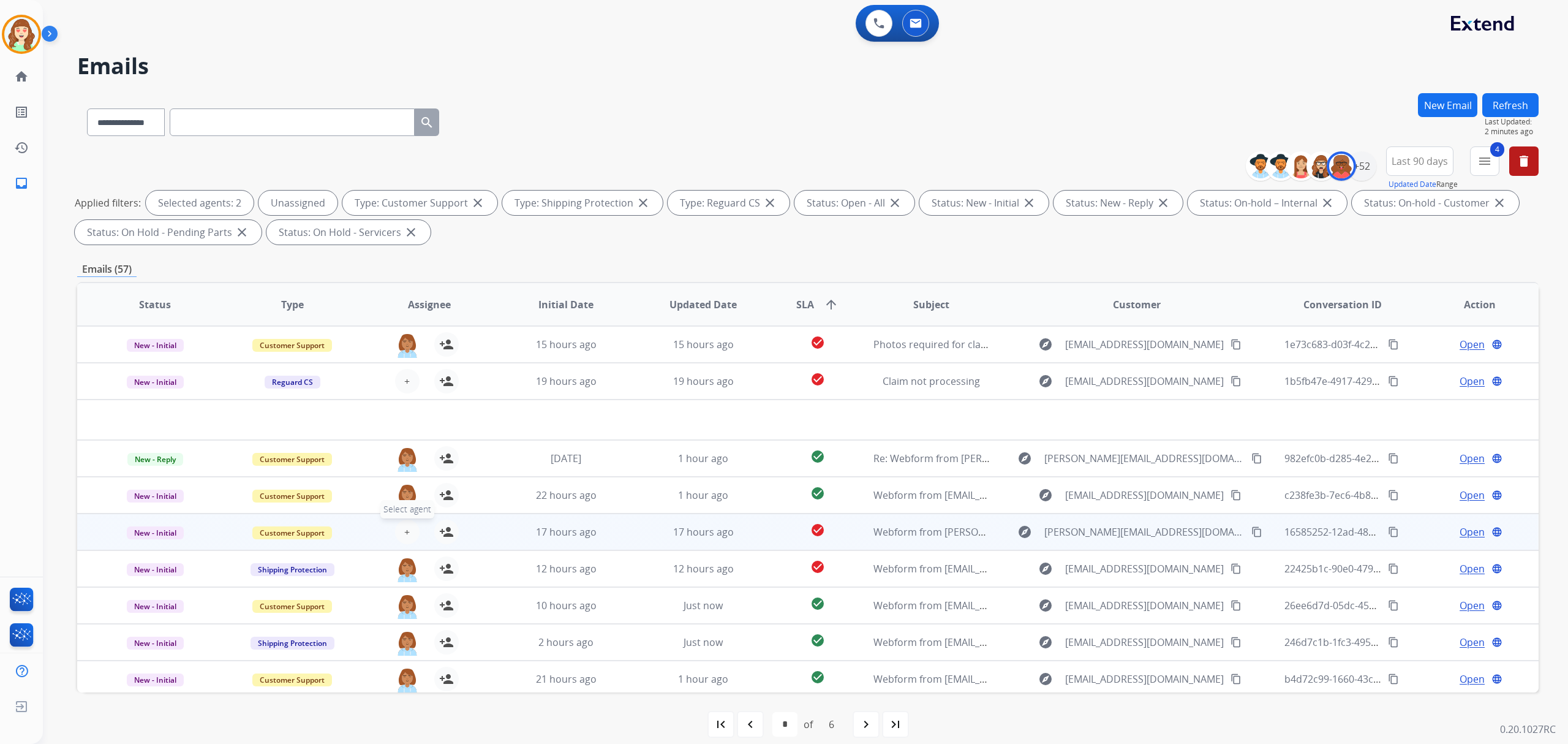
click at [404, 534] on span "+" at bounding box center [407, 532] width 5 height 15
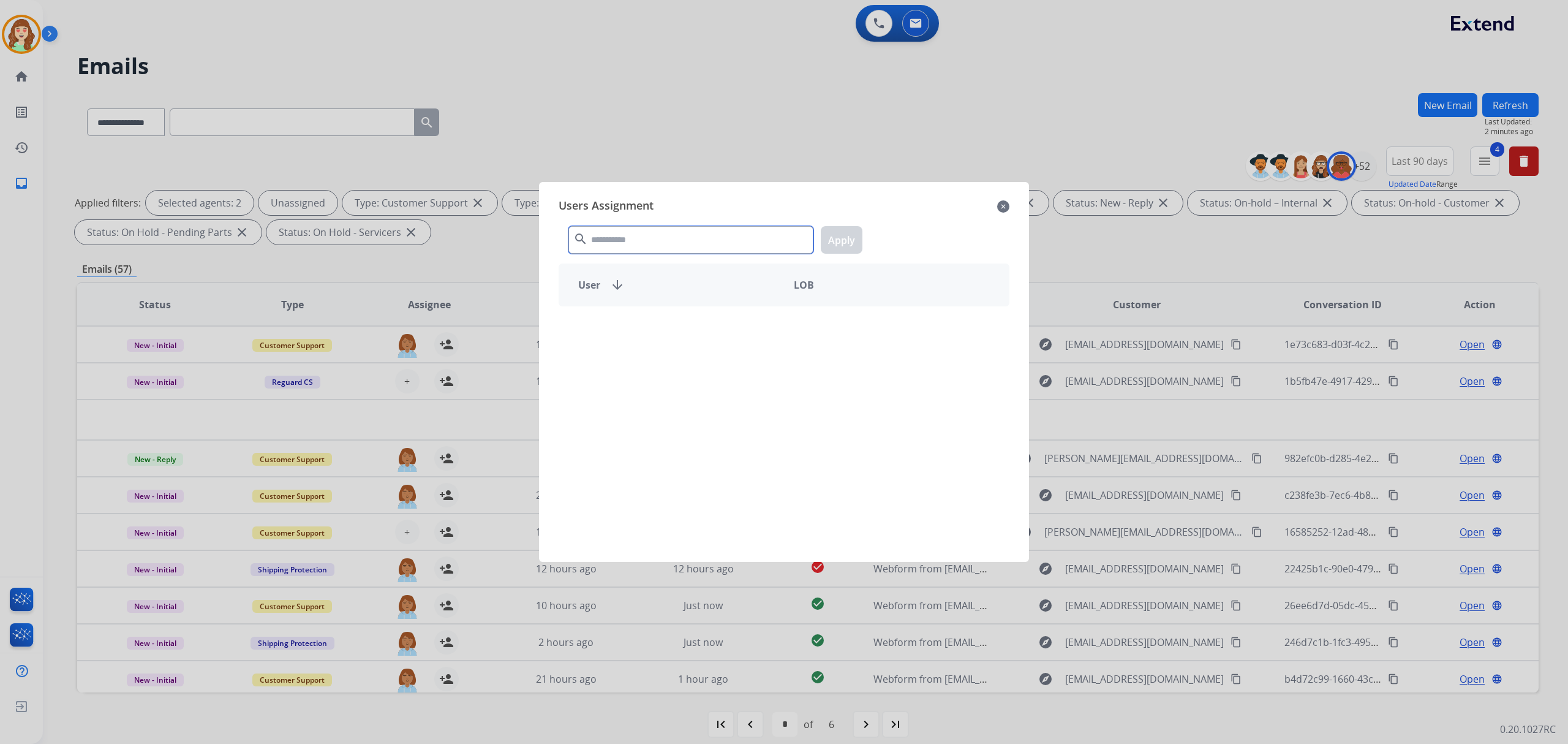
click at [682, 238] on input "text" at bounding box center [691, 240] width 245 height 28
type input "******"
drag, startPoint x: 740, startPoint y: 341, endPoint x: 799, endPoint y: 265, distance: 96.2
click at [746, 331] on div "[PERSON_NAME]" at bounding box center [672, 328] width 225 height 29
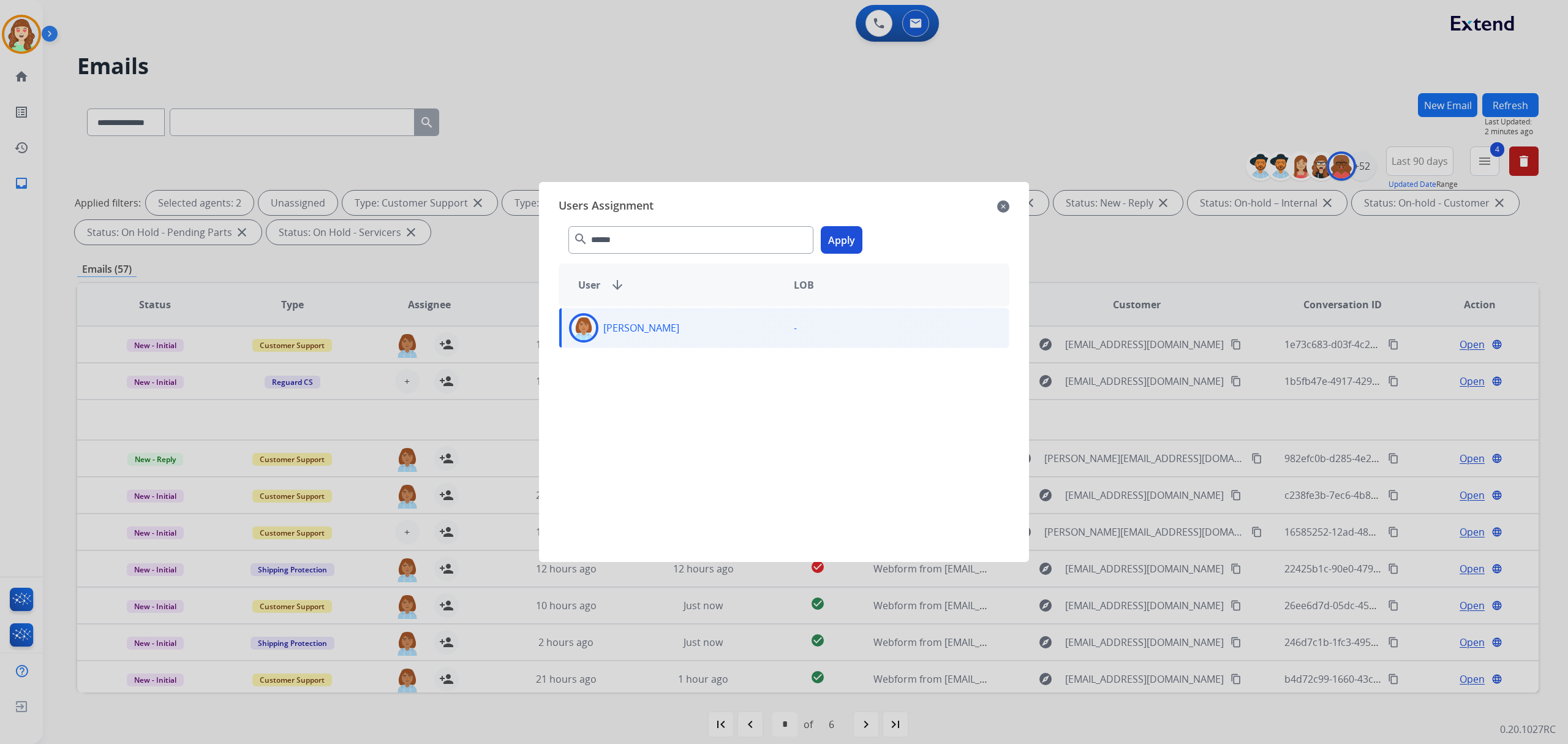
click at [846, 238] on button "Apply" at bounding box center [842, 240] width 42 height 28
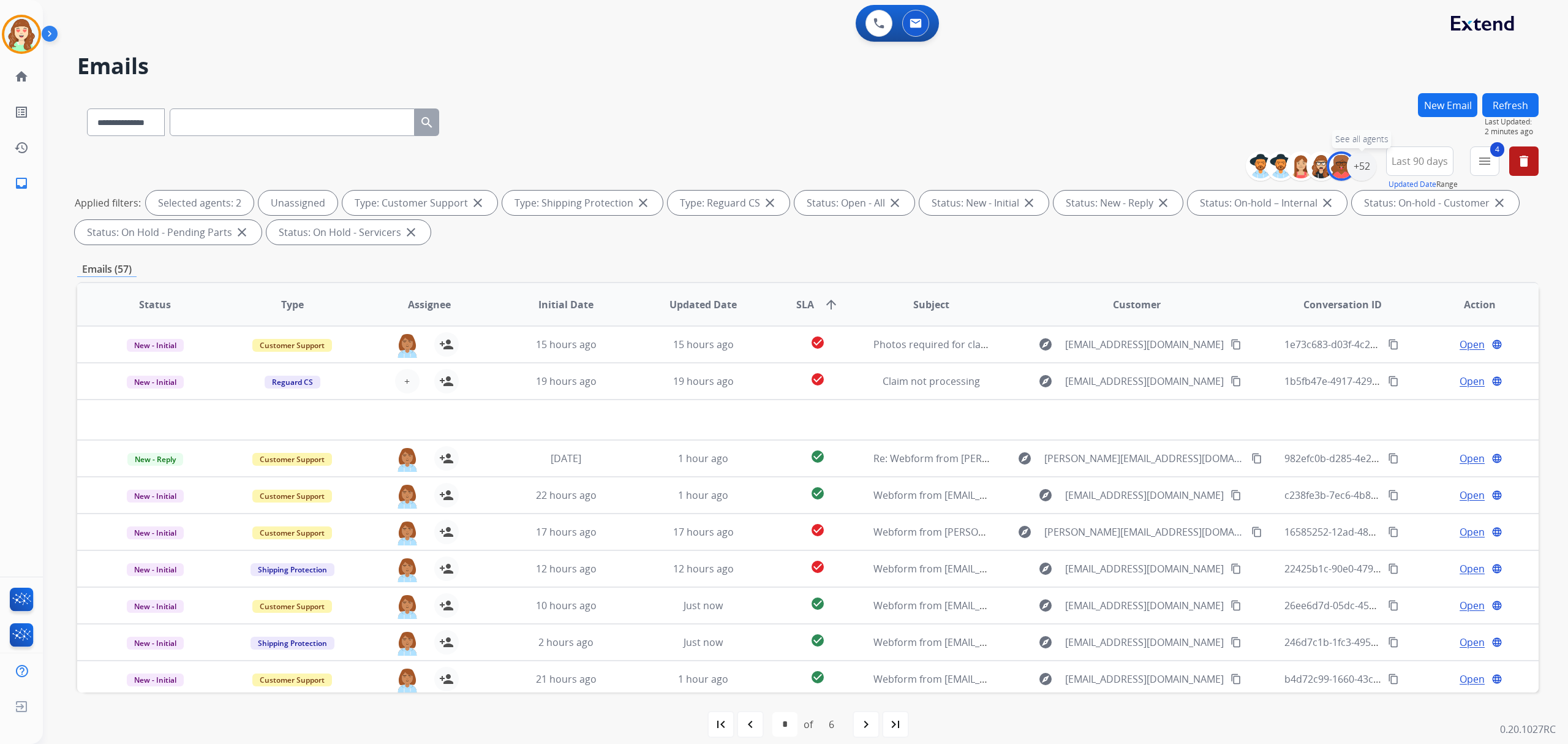
drag, startPoint x: 1358, startPoint y: 164, endPoint x: 1268, endPoint y: 211, distance: 101.5
click at [1342, 170] on div "+52 See all agents" at bounding box center [1315, 166] width 121 height 29
click at [1354, 161] on div "+52" at bounding box center [1362, 166] width 29 height 29
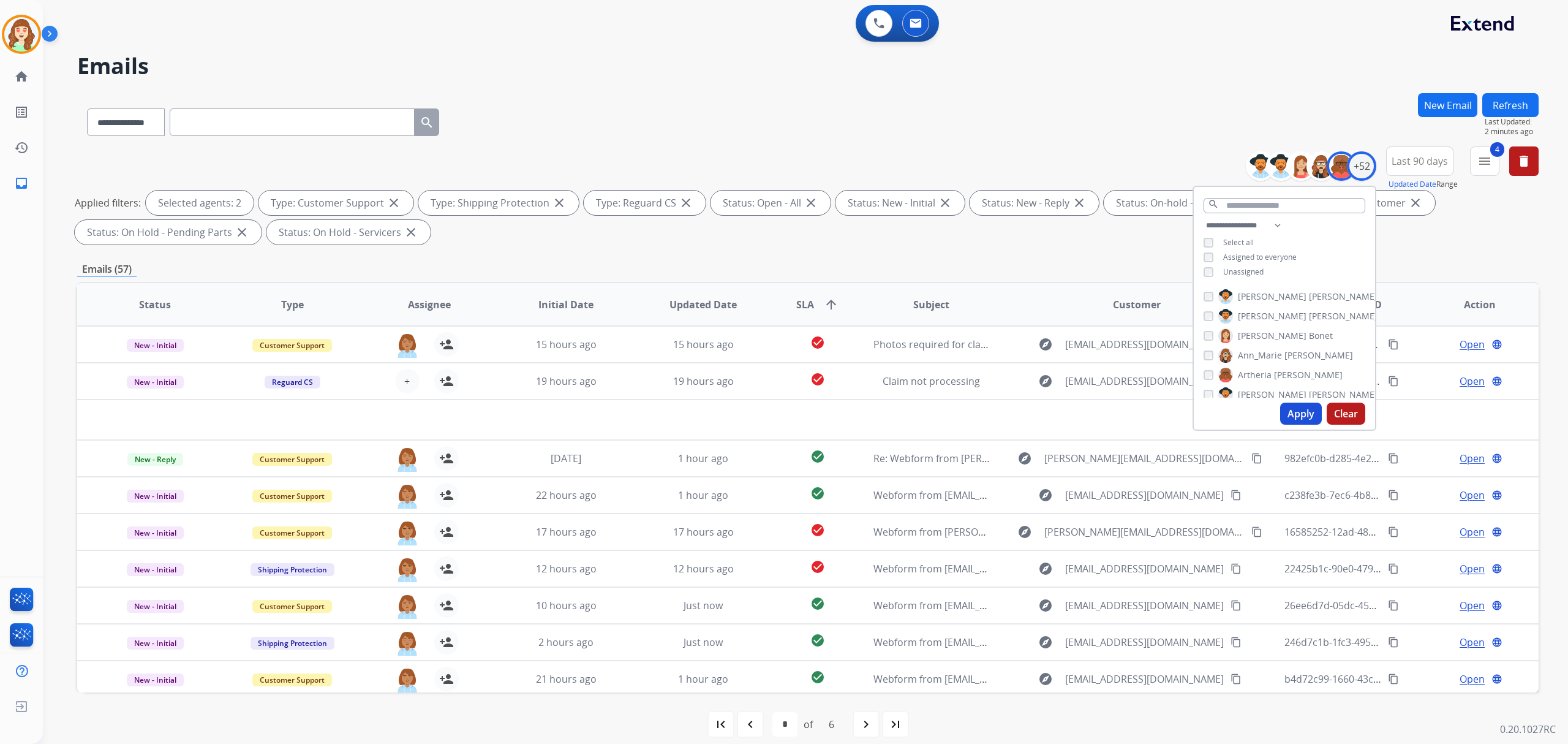
click at [1297, 410] on button "Apply" at bounding box center [1301, 413] width 42 height 22
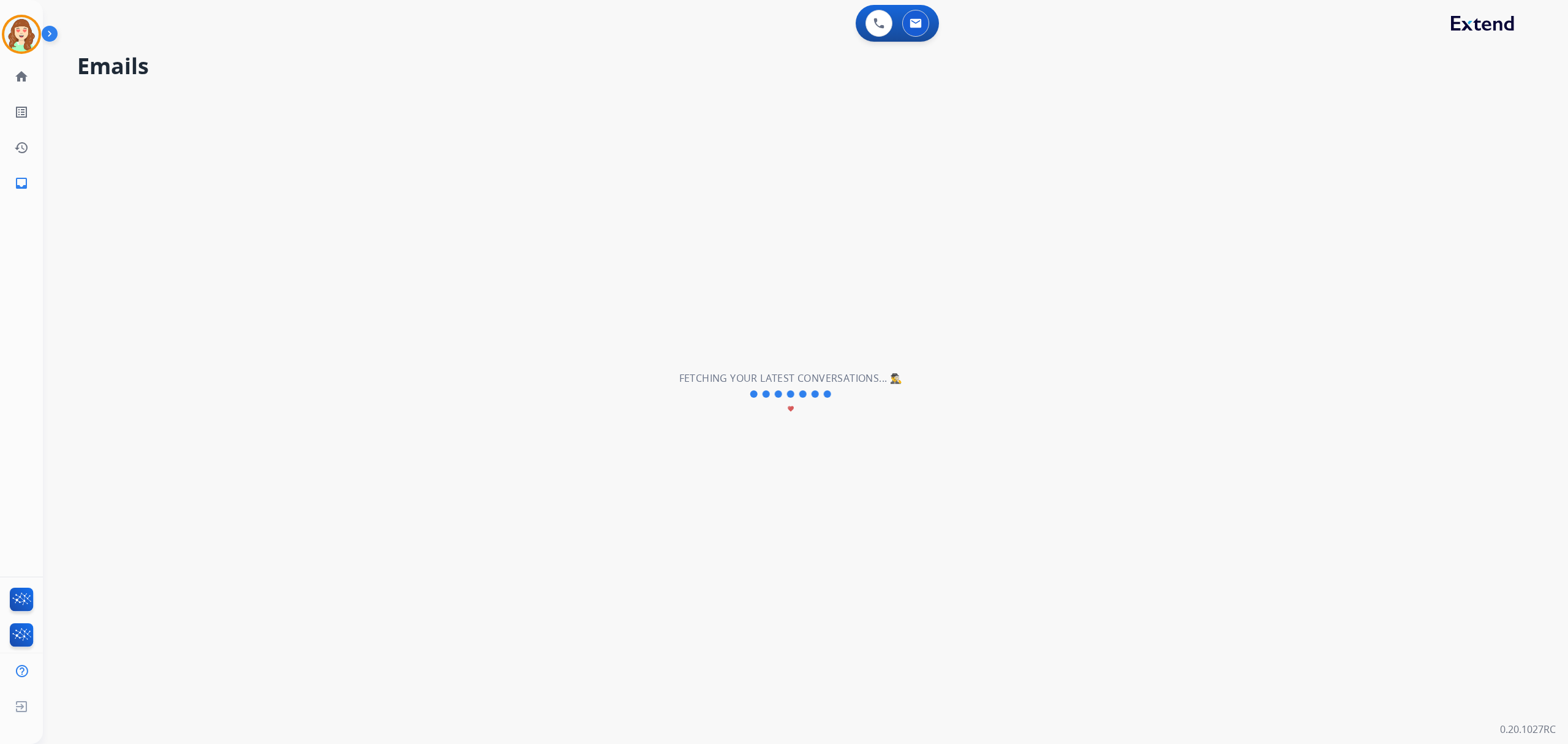
select select "*"
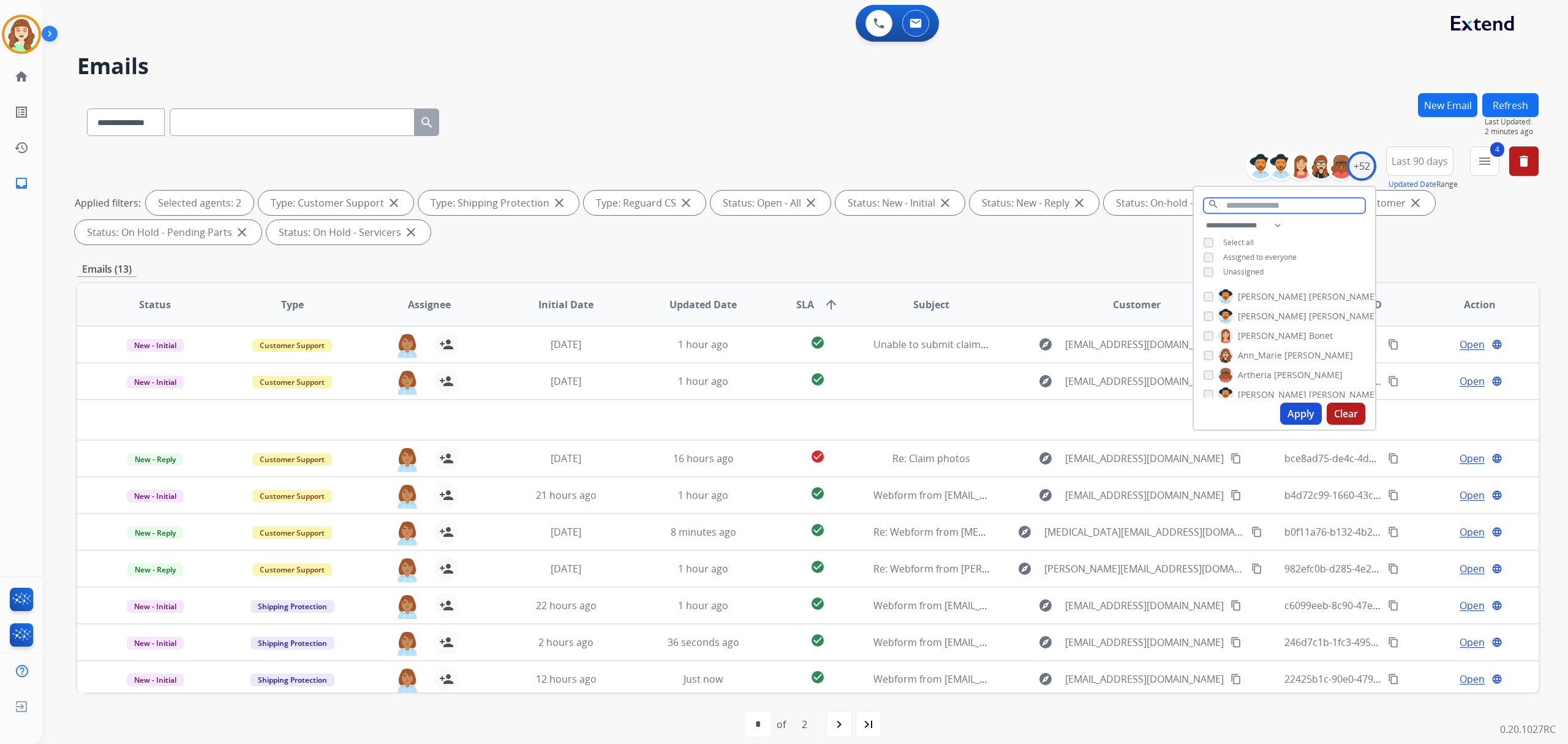
click at [1273, 204] on input "text" at bounding box center [1284, 205] width 161 height 15
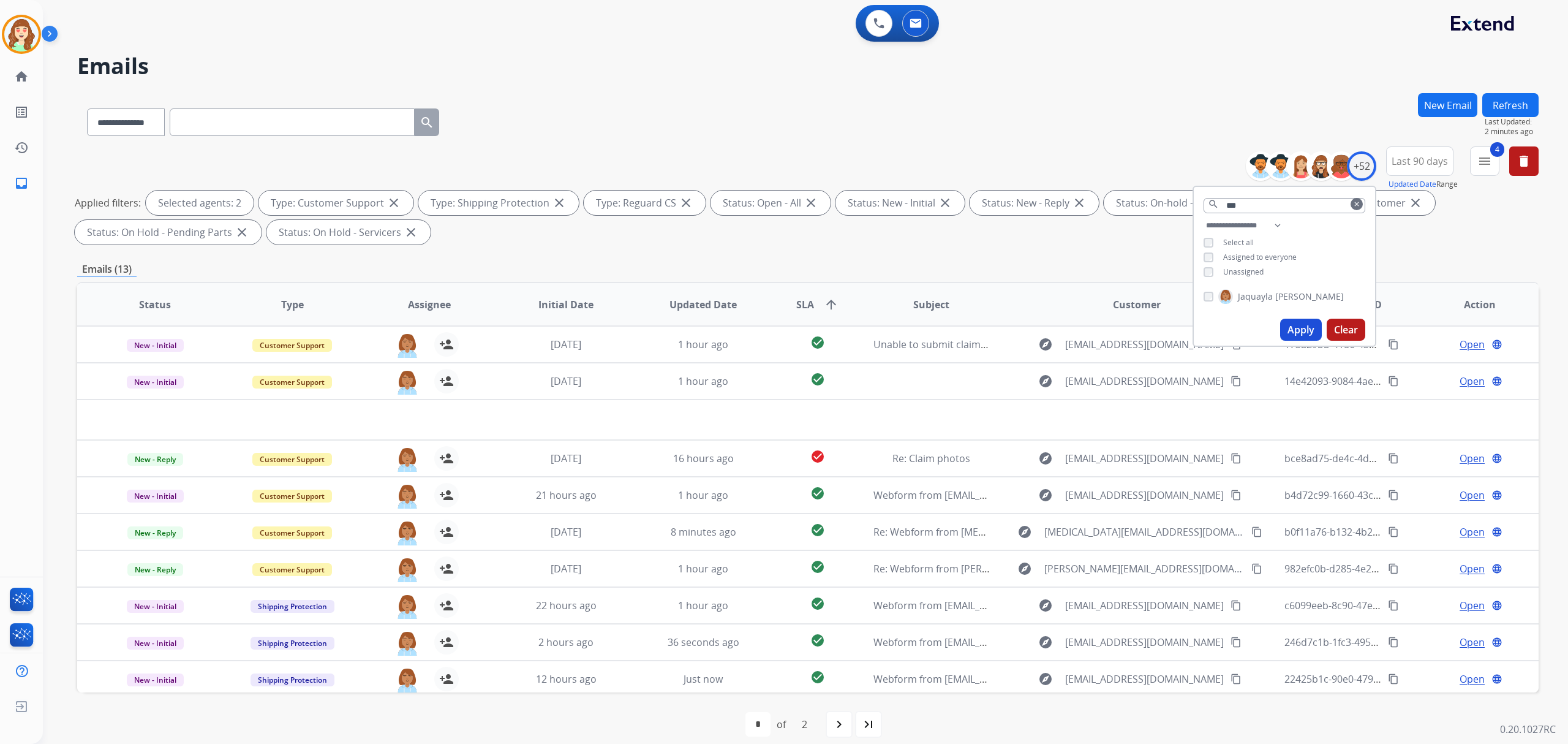
click at [1309, 324] on button "Apply" at bounding box center [1301, 329] width 42 height 22
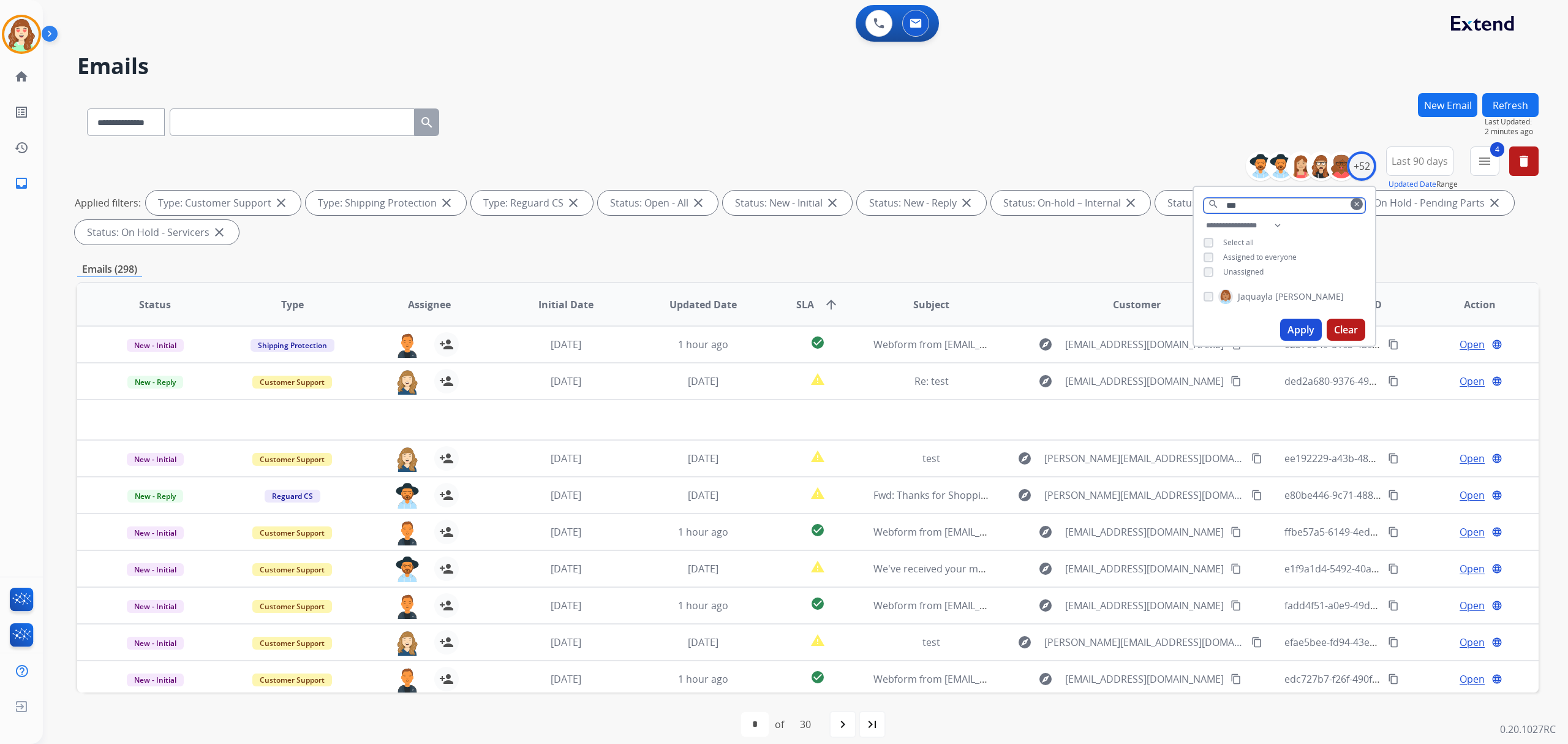
drag, startPoint x: 1282, startPoint y: 204, endPoint x: 1122, endPoint y: 191, distance: 160.5
click at [1137, 197] on div "**********" at bounding box center [808, 198] width 1461 height 103
click at [1364, 167] on div "+52" at bounding box center [1362, 166] width 29 height 29
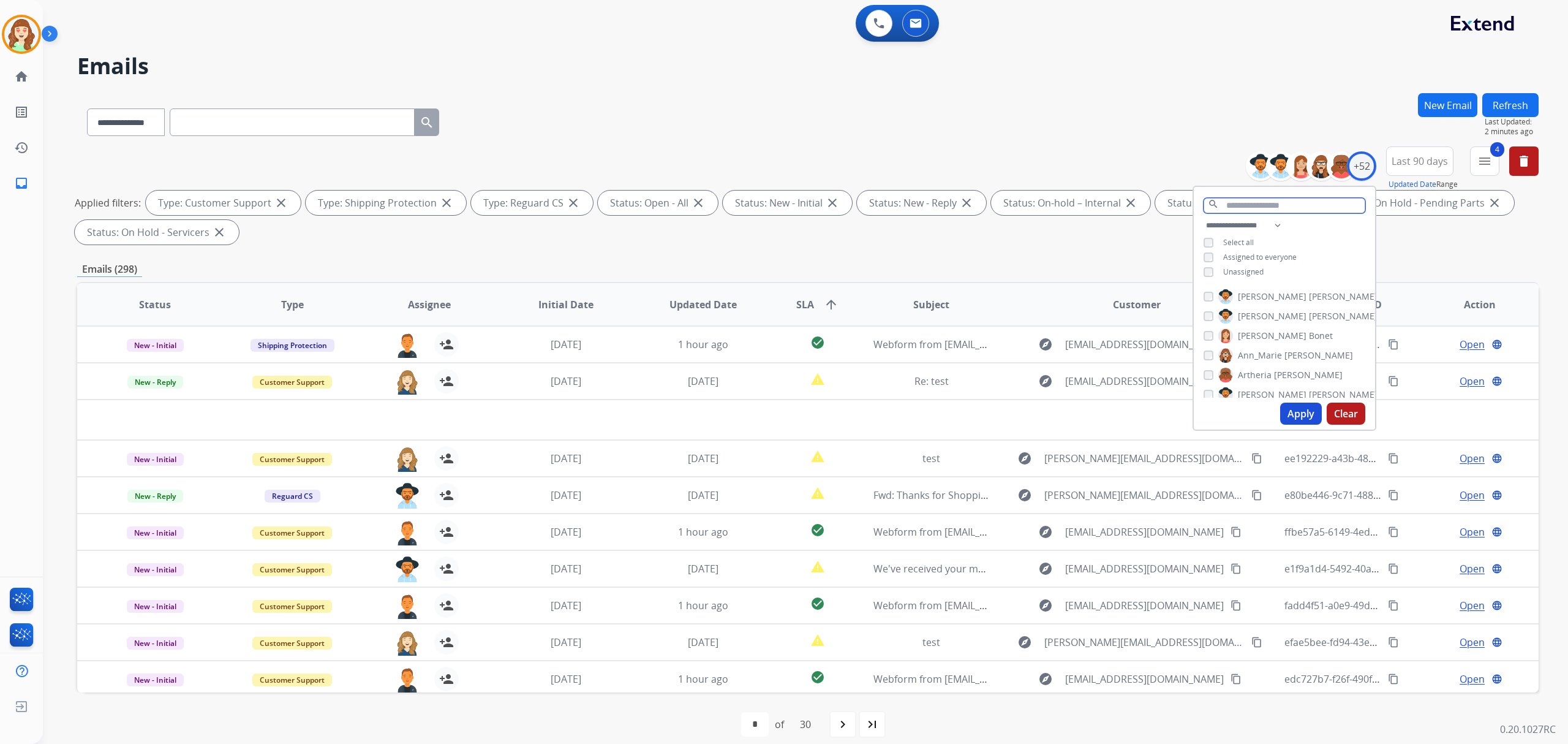
drag, startPoint x: 1262, startPoint y: 207, endPoint x: 1253, endPoint y: 209, distance: 9.2
click at [1253, 209] on input "text" at bounding box center [1284, 205] width 161 height 15
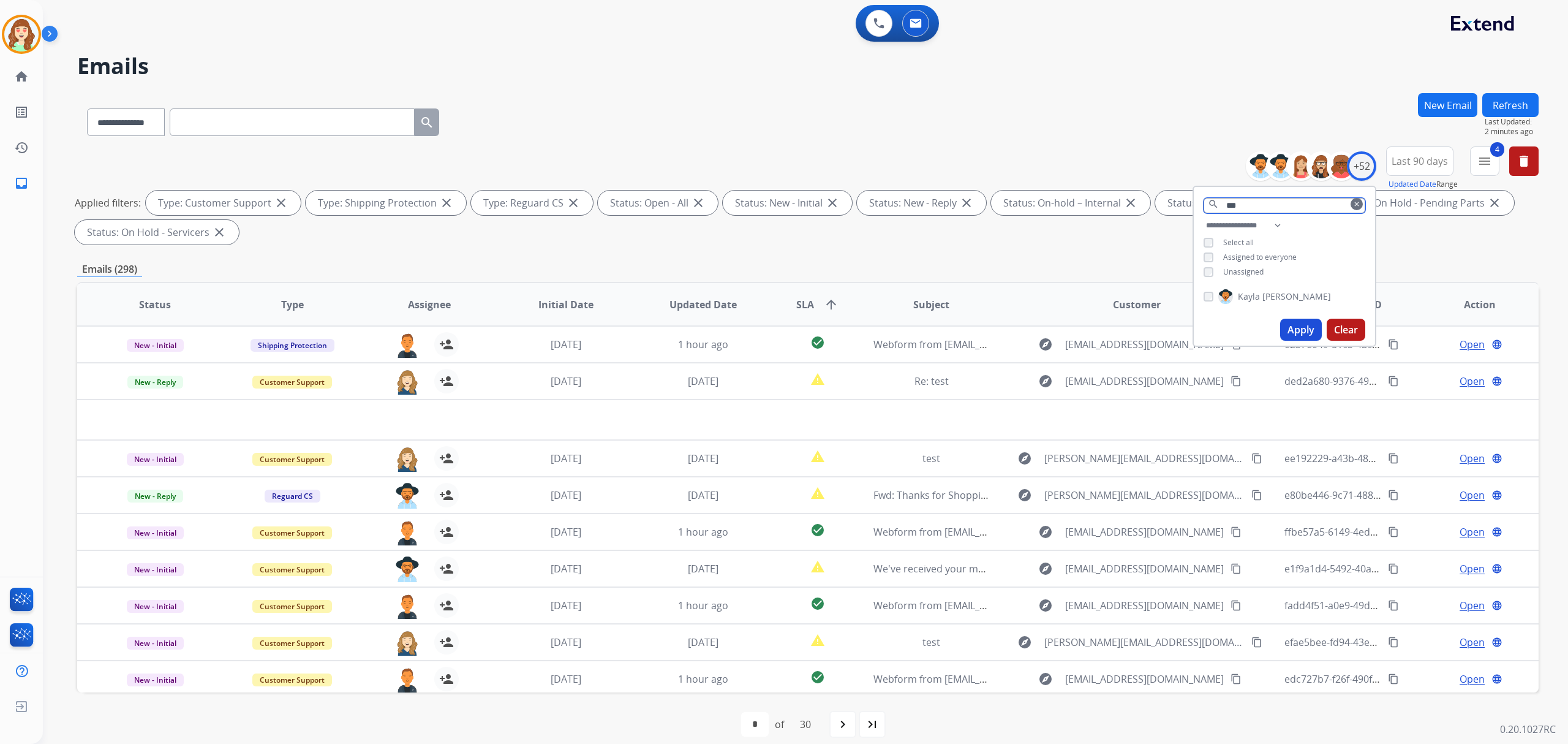
type input "***"
click at [1304, 328] on button "Apply" at bounding box center [1301, 329] width 42 height 22
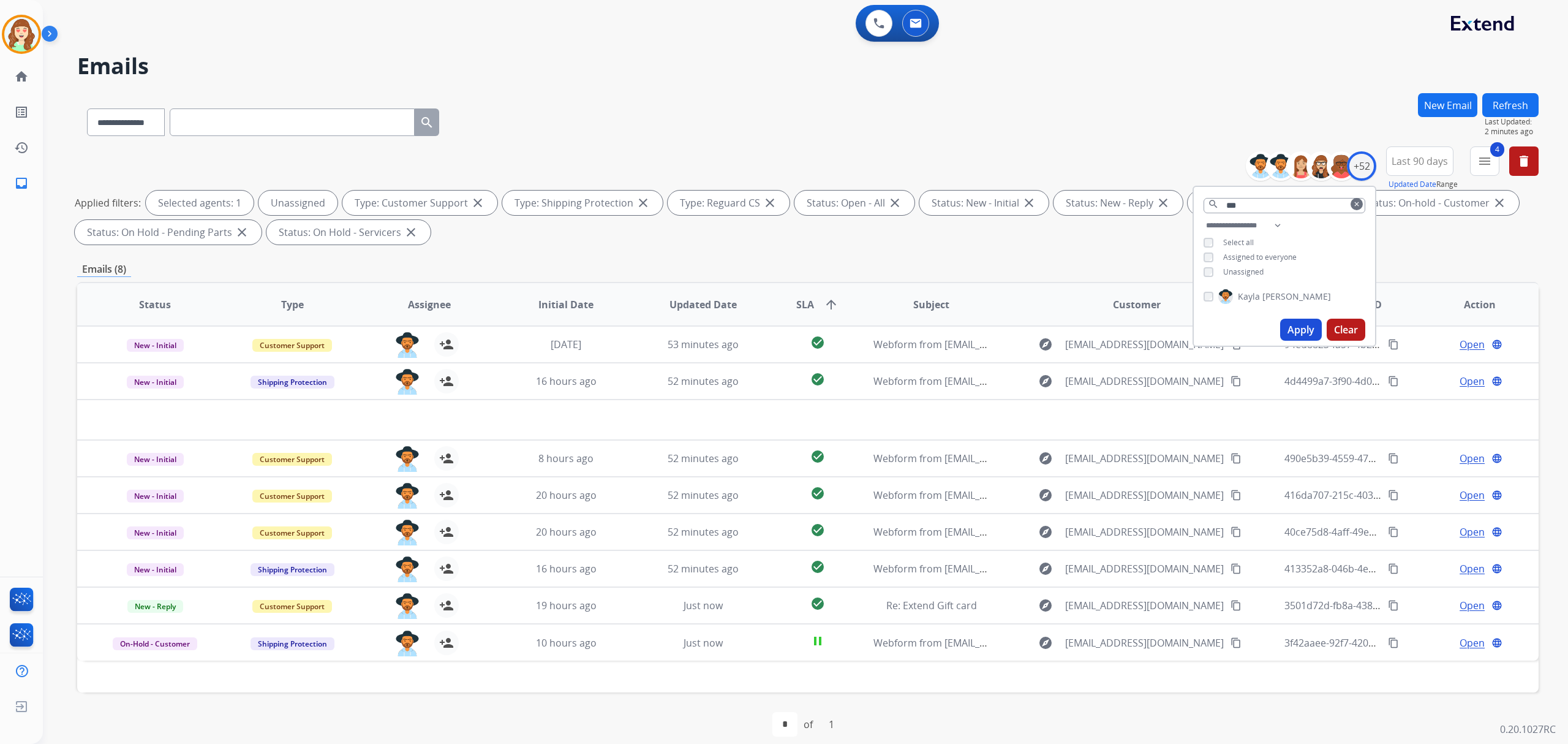
click at [1299, 324] on button "Apply" at bounding box center [1301, 329] width 42 height 22
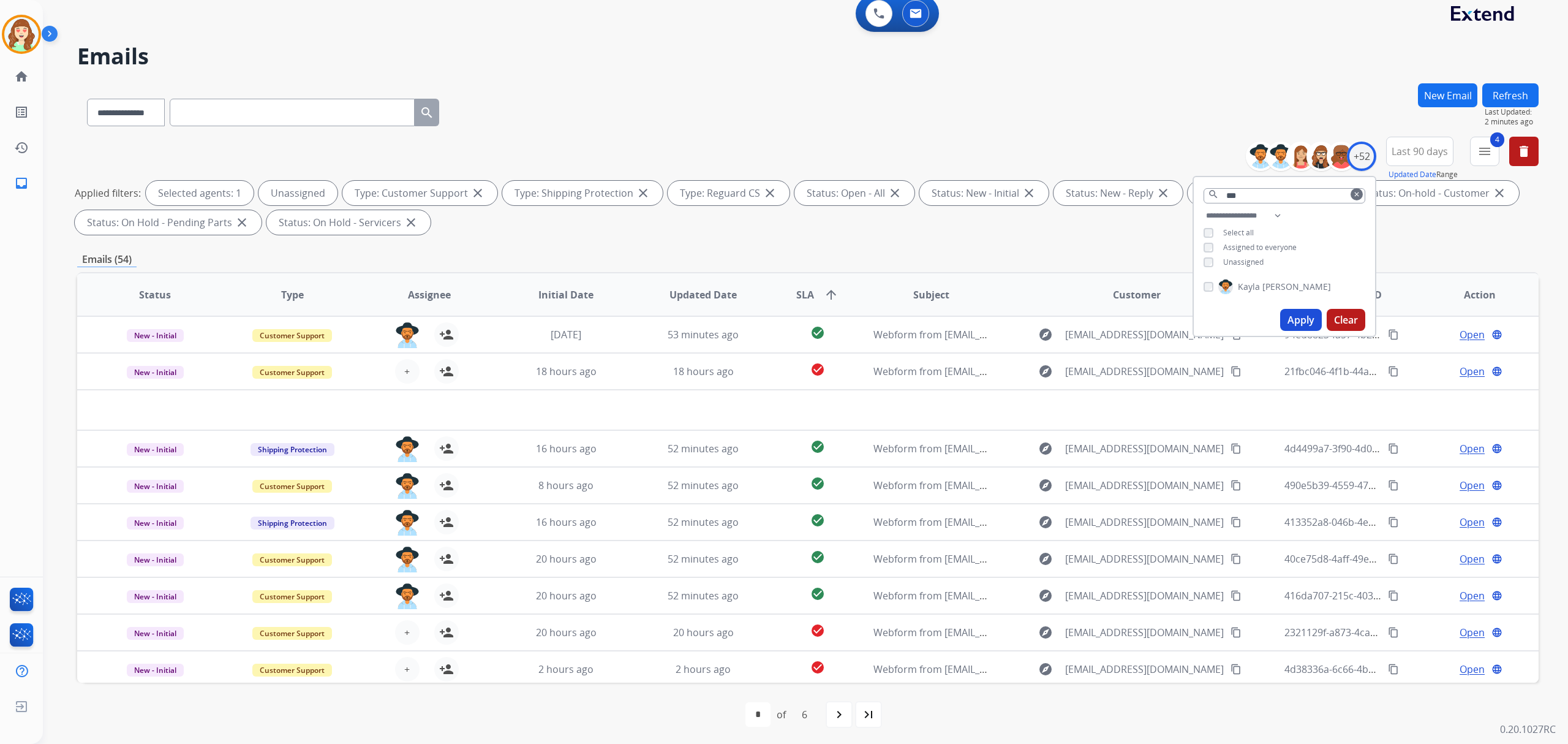
scroll to position [13, 0]
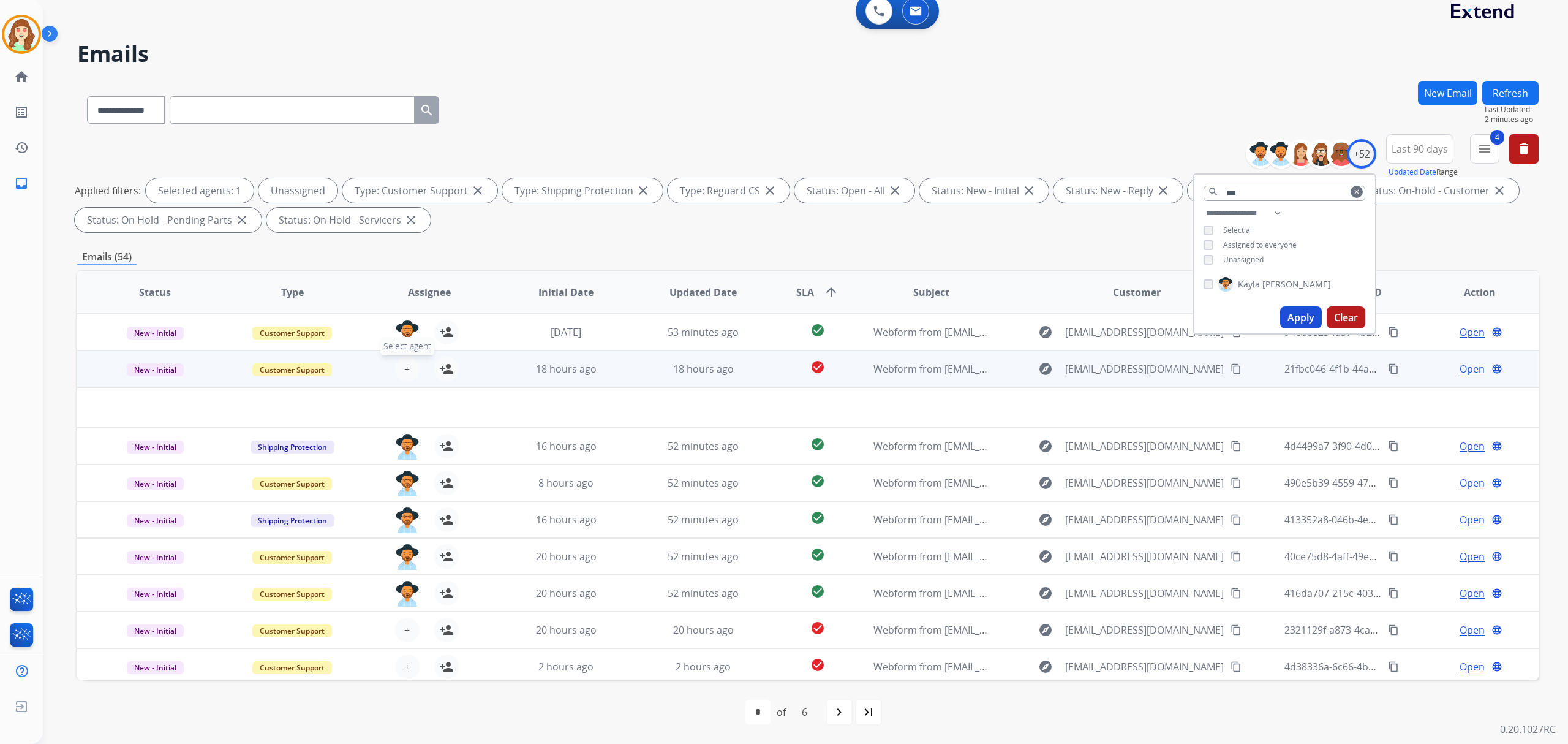
click at [408, 364] on button "+ Select agent" at bounding box center [407, 369] width 24 height 24
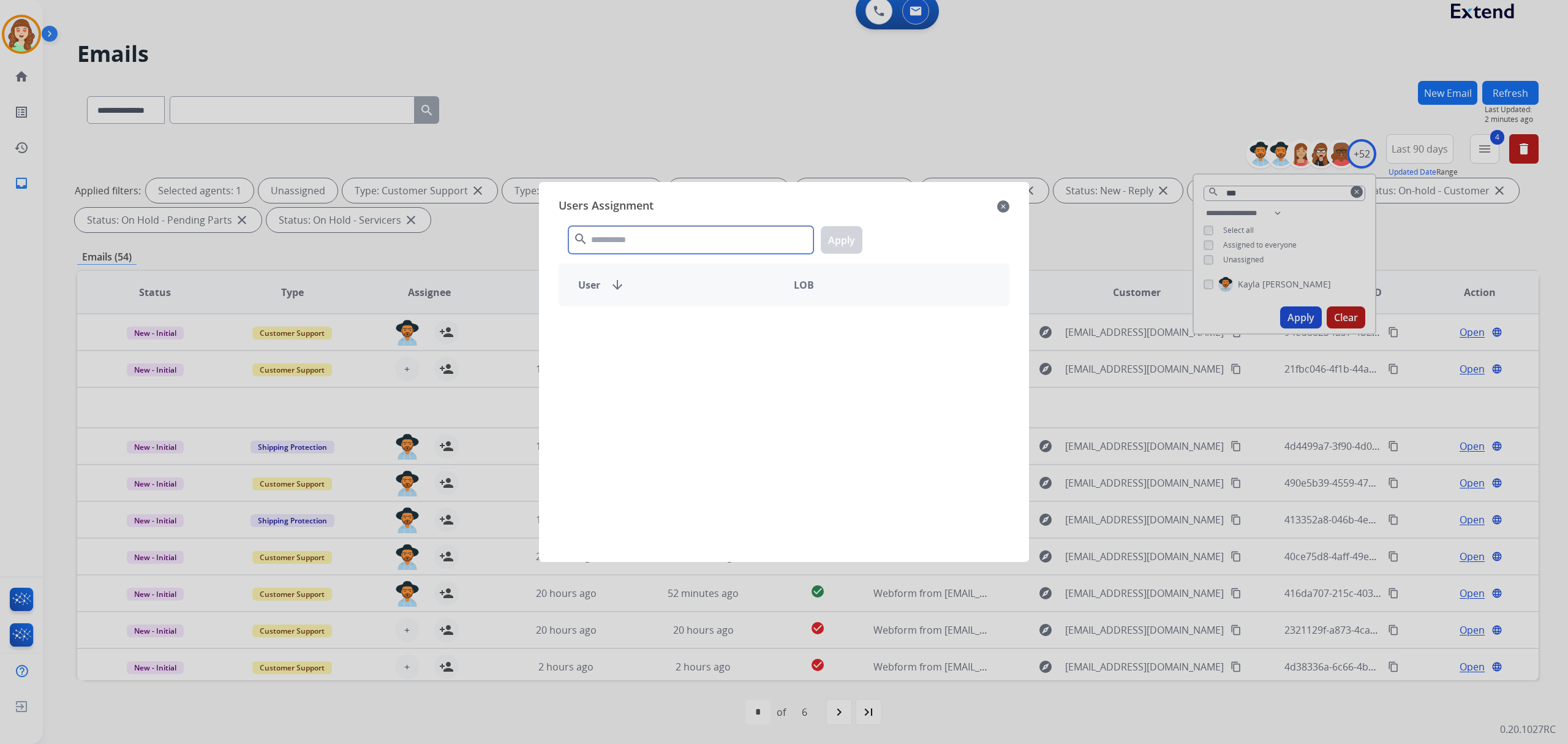
click at [631, 245] on input "text" at bounding box center [691, 240] width 245 height 28
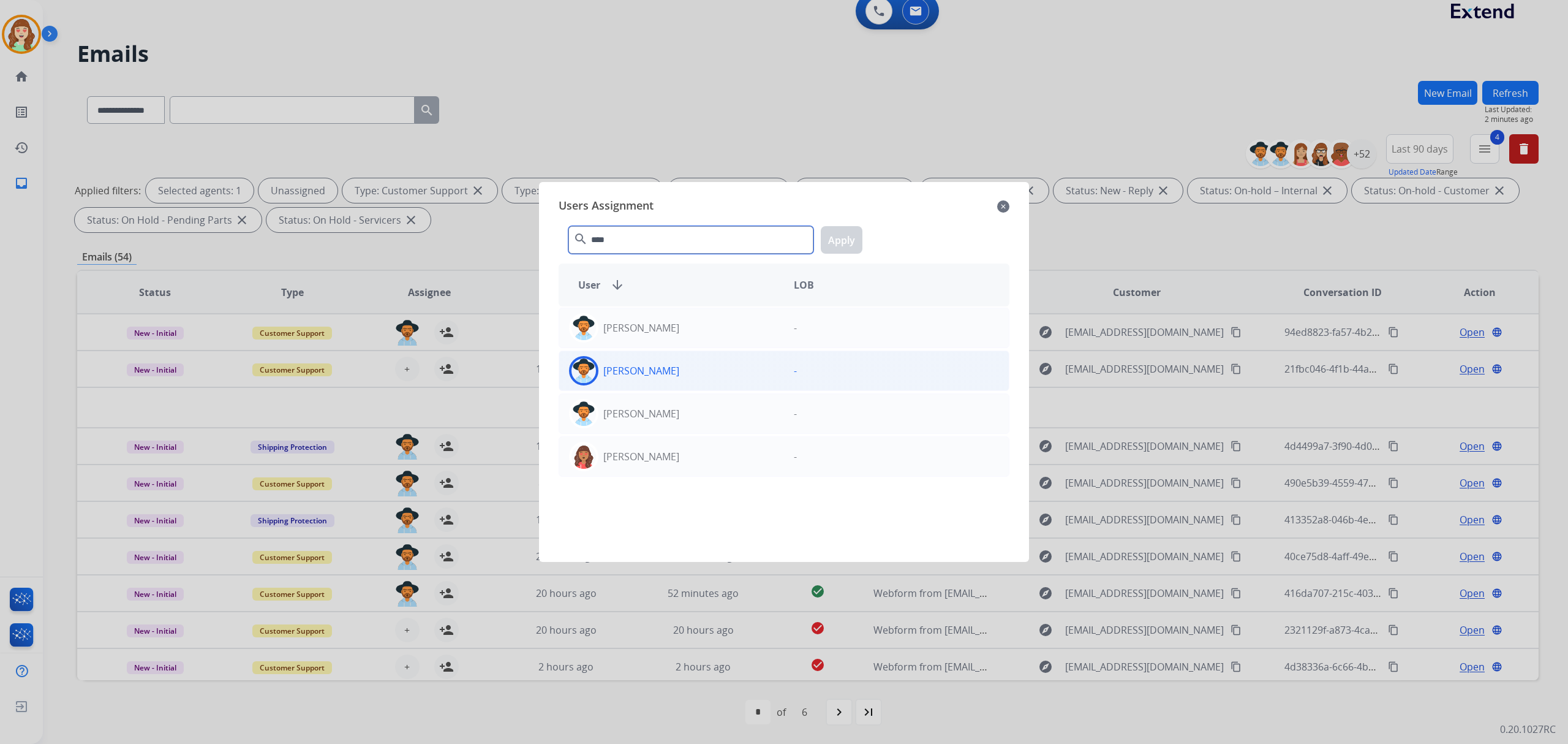
type input "****"
drag, startPoint x: 777, startPoint y: 365, endPoint x: 812, endPoint y: 241, distance: 128.8
click at [777, 357] on div "[PERSON_NAME]" at bounding box center [672, 371] width 225 height 29
drag, startPoint x: 842, startPoint y: 239, endPoint x: 834, endPoint y: 244, distance: 9.4
click at [840, 239] on button "Apply" at bounding box center [842, 240] width 42 height 28
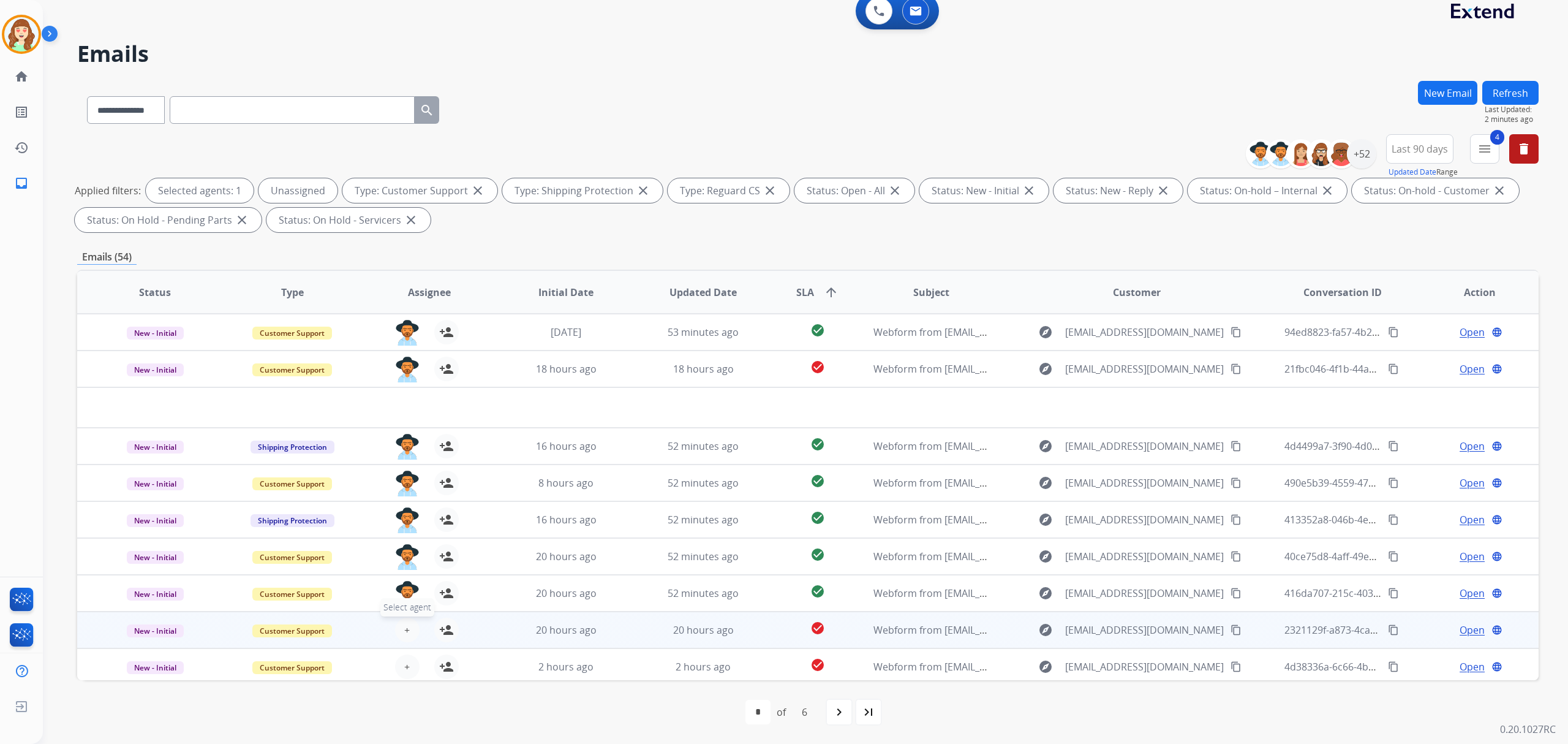
click at [408, 629] on button "+ Select agent" at bounding box center [407, 629] width 24 height 24
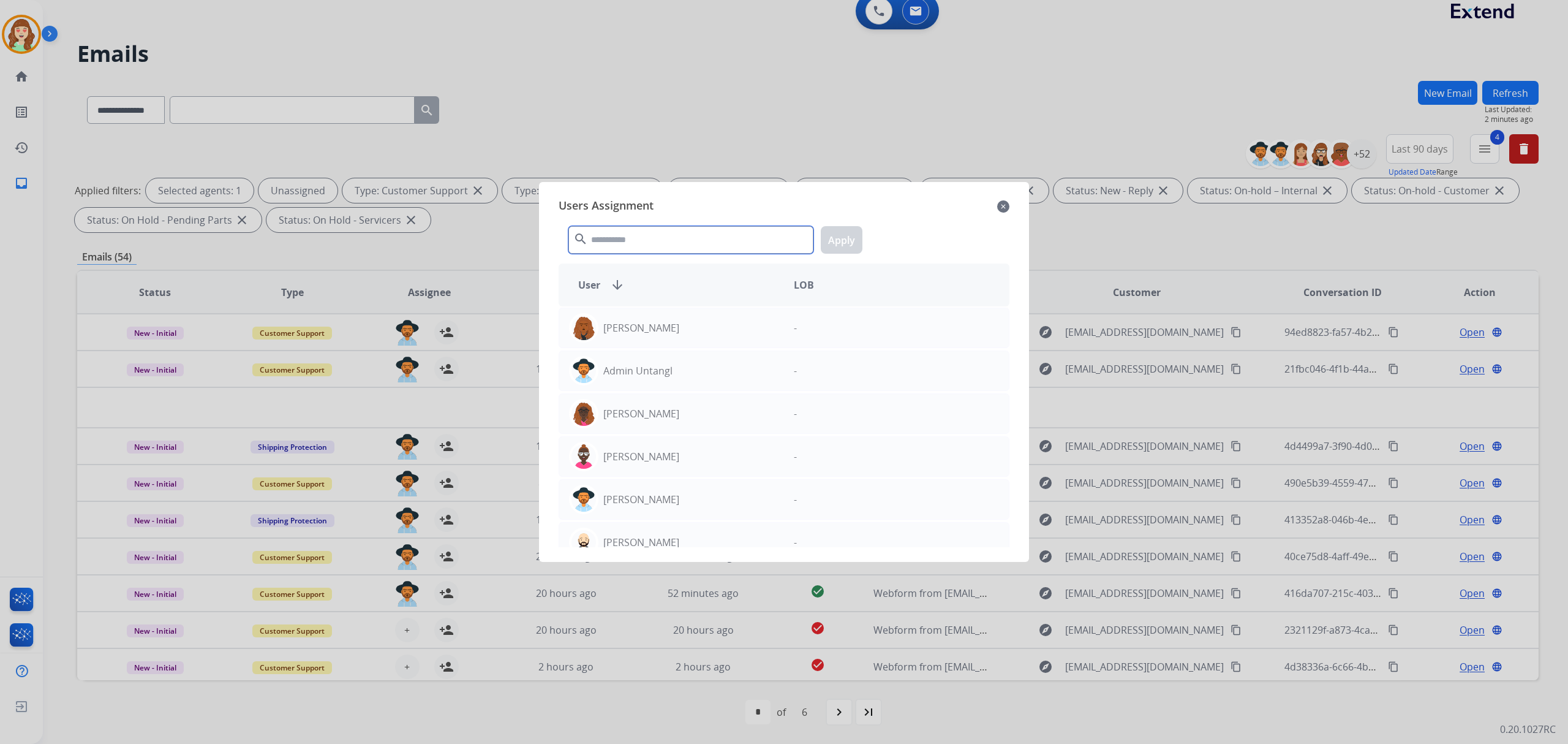
click at [664, 239] on input "text" at bounding box center [691, 240] width 245 height 28
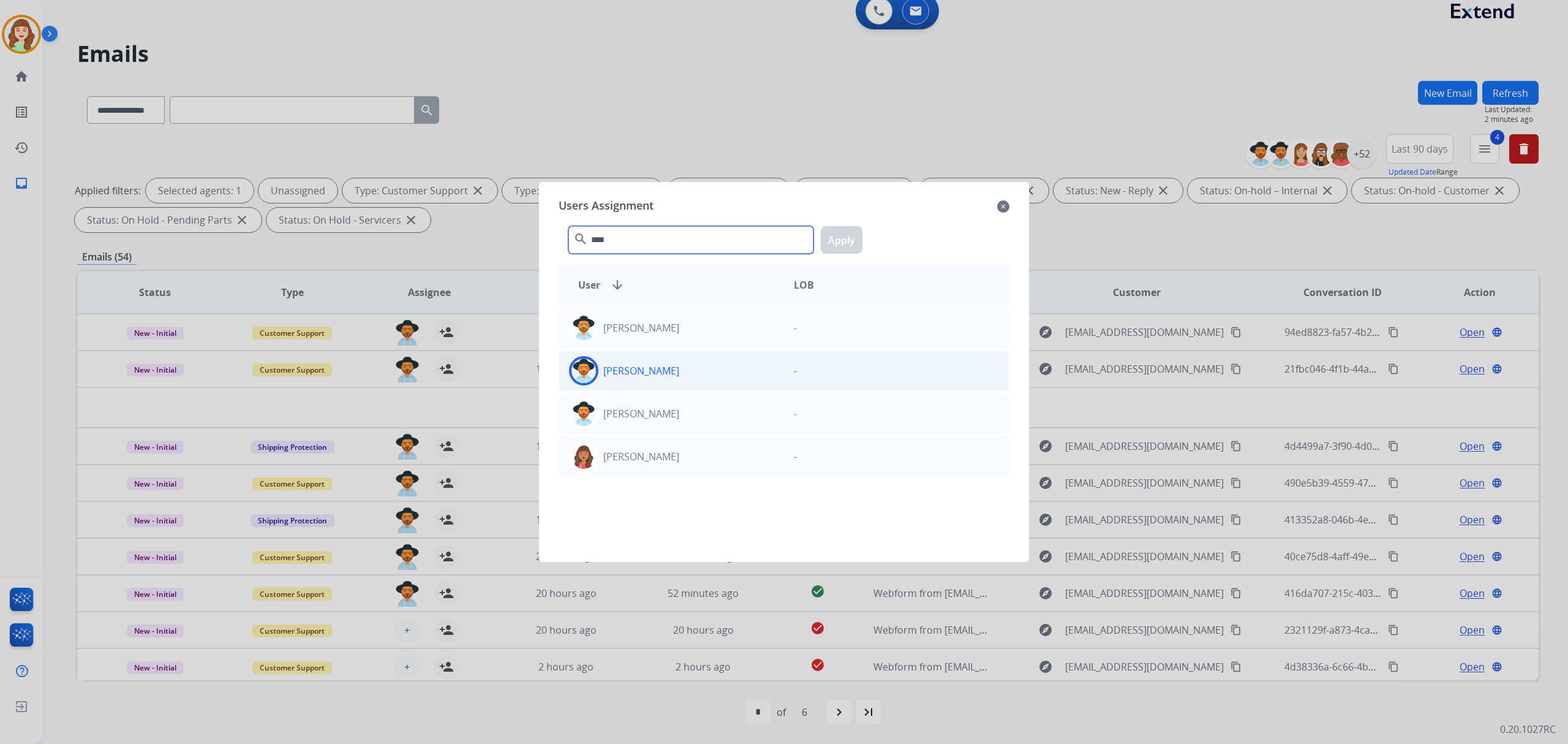
type input "****"
drag, startPoint x: 713, startPoint y: 361, endPoint x: 802, endPoint y: 290, distance: 113.9
click at [713, 360] on div "[PERSON_NAME]" at bounding box center [672, 371] width 225 height 29
click at [846, 232] on button "Apply" at bounding box center [842, 240] width 42 height 28
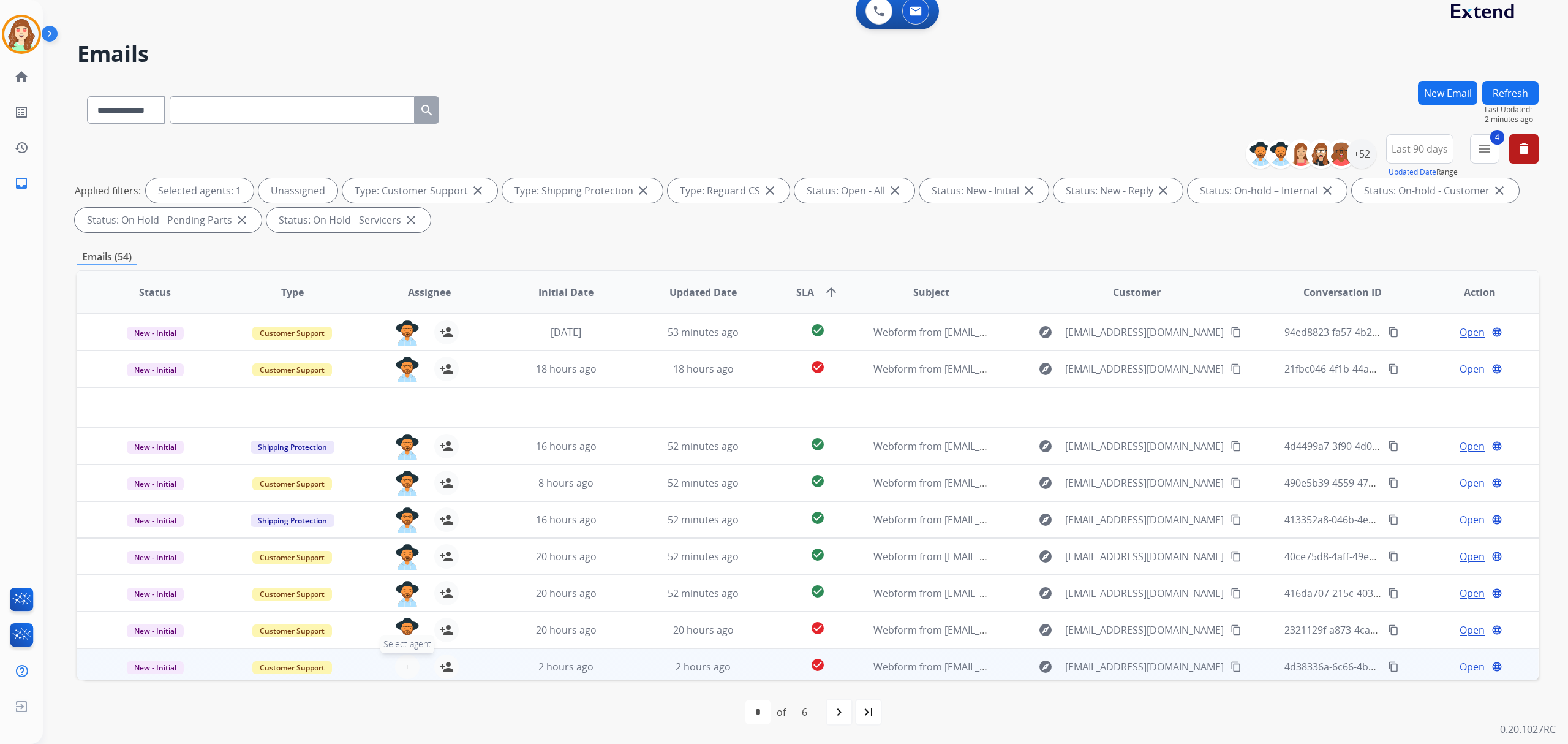
click at [406, 671] on span "+" at bounding box center [407, 667] width 5 height 15
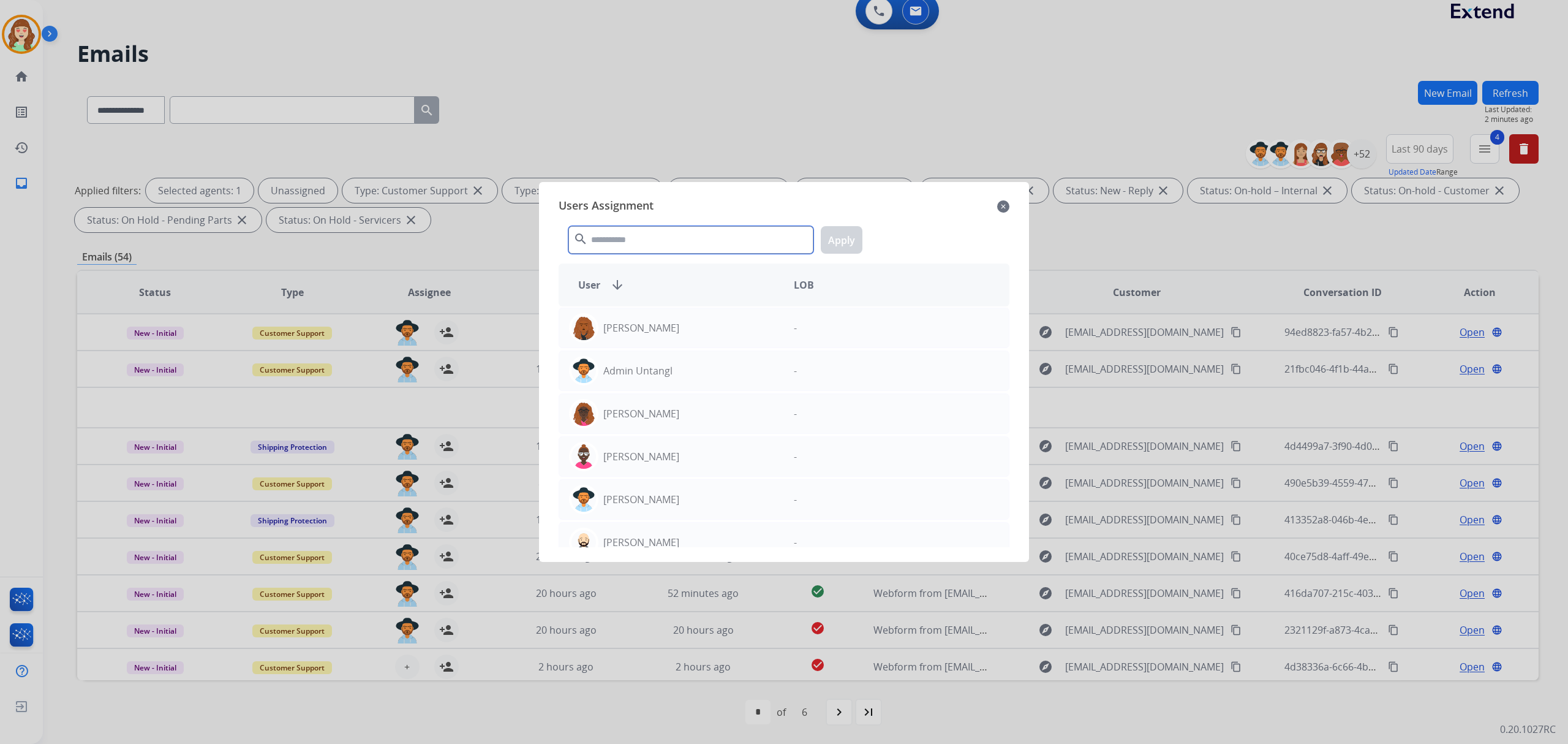
click at [614, 243] on input "text" at bounding box center [691, 240] width 245 height 28
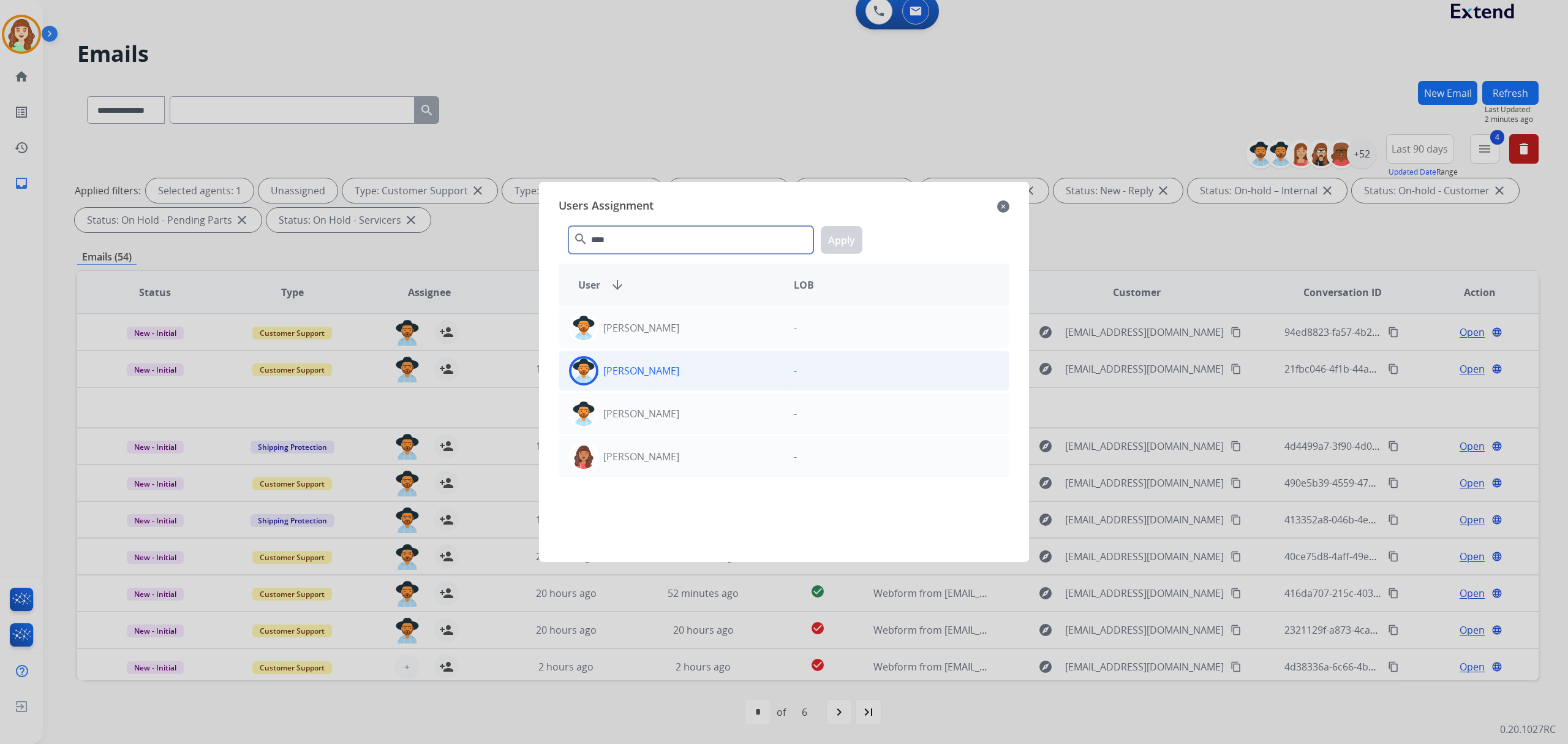
type input "****"
click at [736, 385] on div "[PERSON_NAME]" at bounding box center [672, 371] width 225 height 29
click at [840, 234] on button "Apply" at bounding box center [842, 240] width 42 height 28
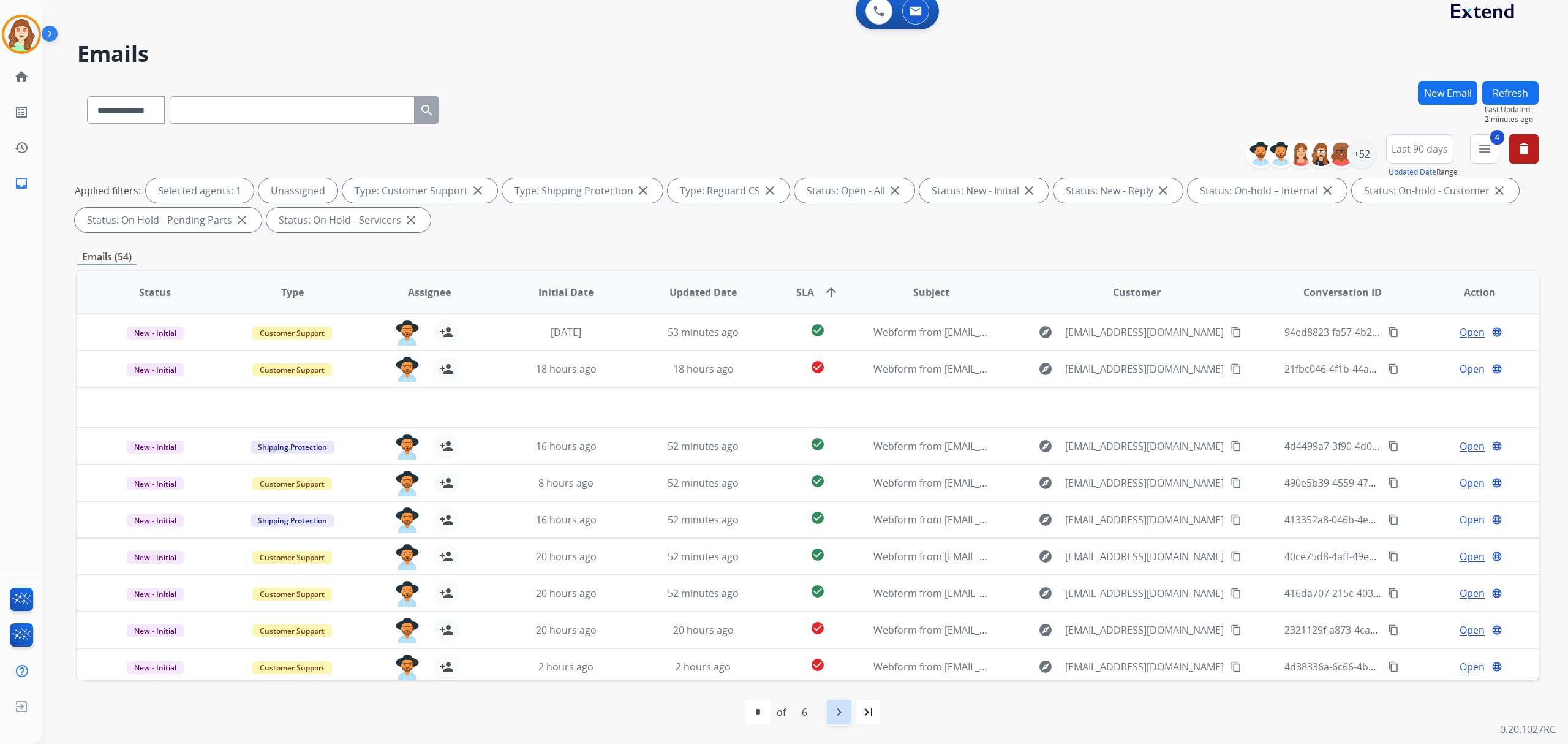
click at [838, 710] on mat-icon "navigate_next" at bounding box center [839, 712] width 15 height 15
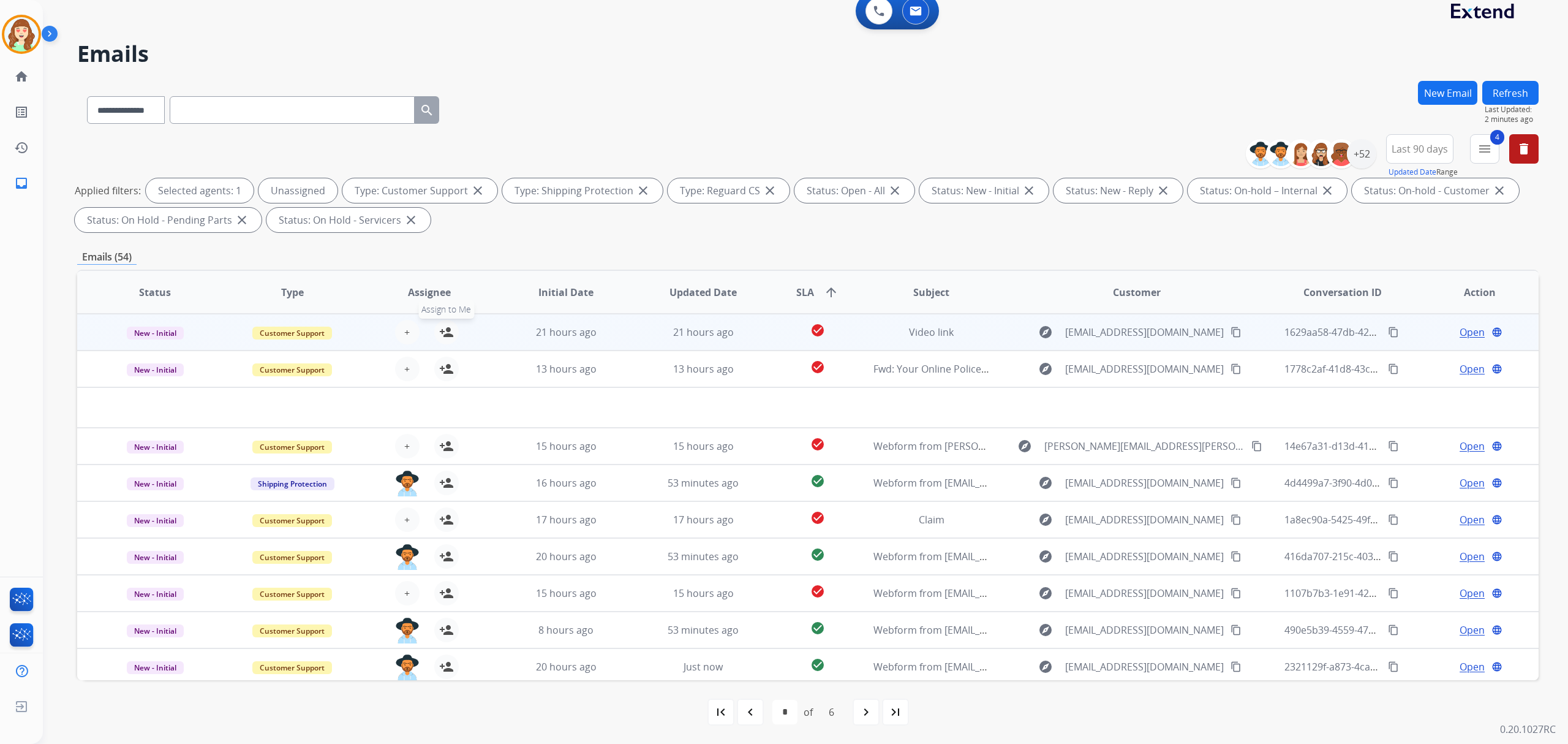
scroll to position [0, 0]
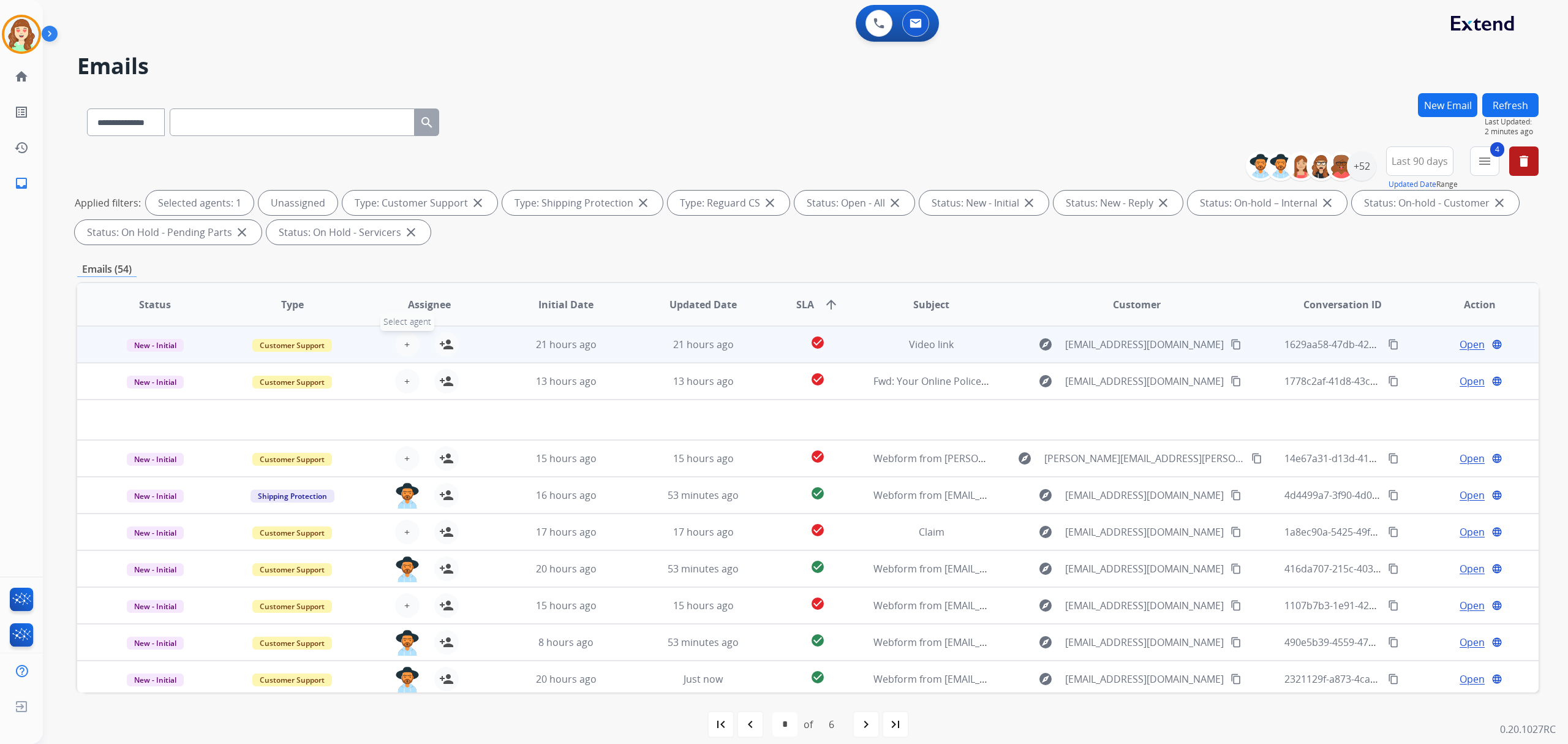
click at [409, 334] on button "+ Select agent" at bounding box center [407, 344] width 24 height 24
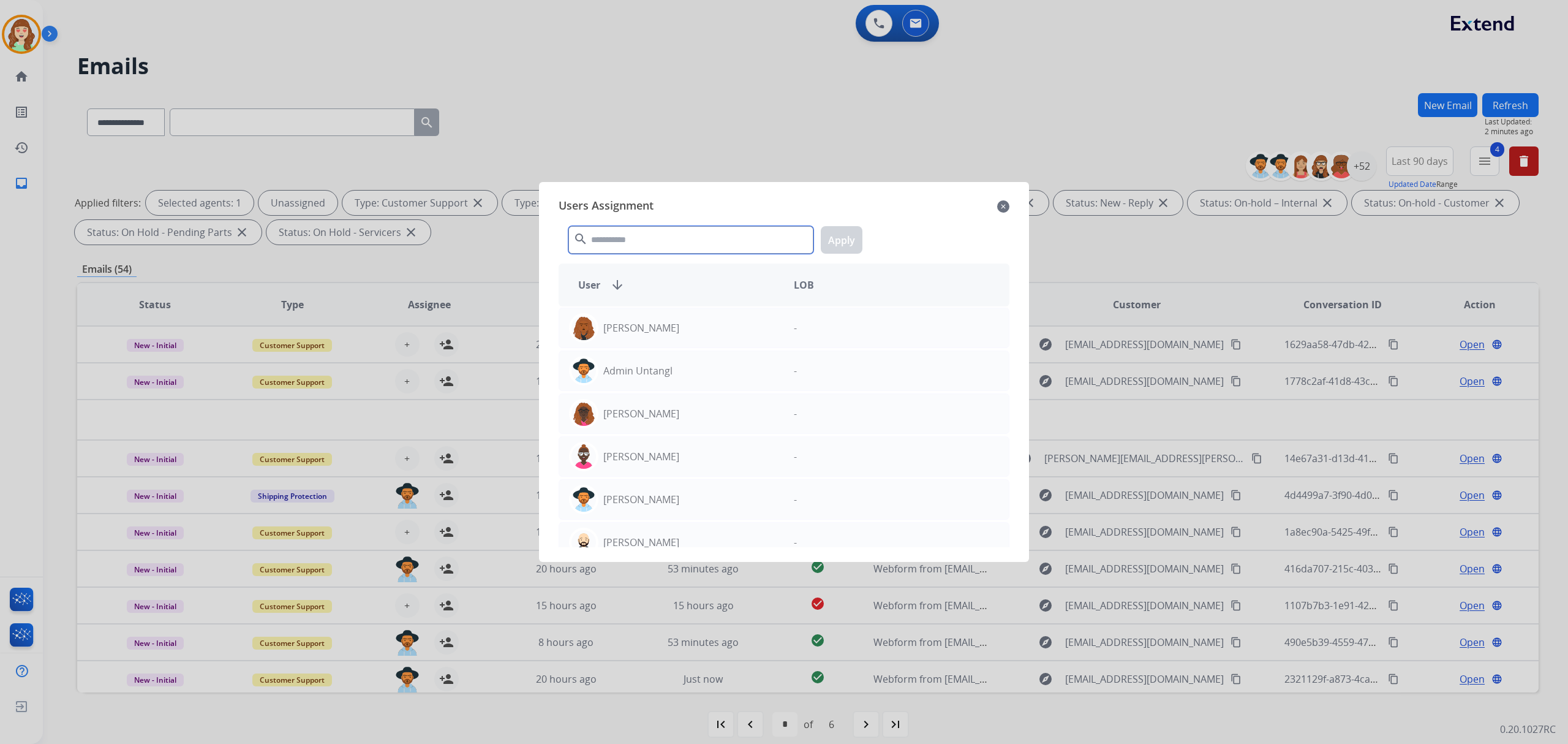
click at [681, 244] on input "text" at bounding box center [691, 240] width 245 height 28
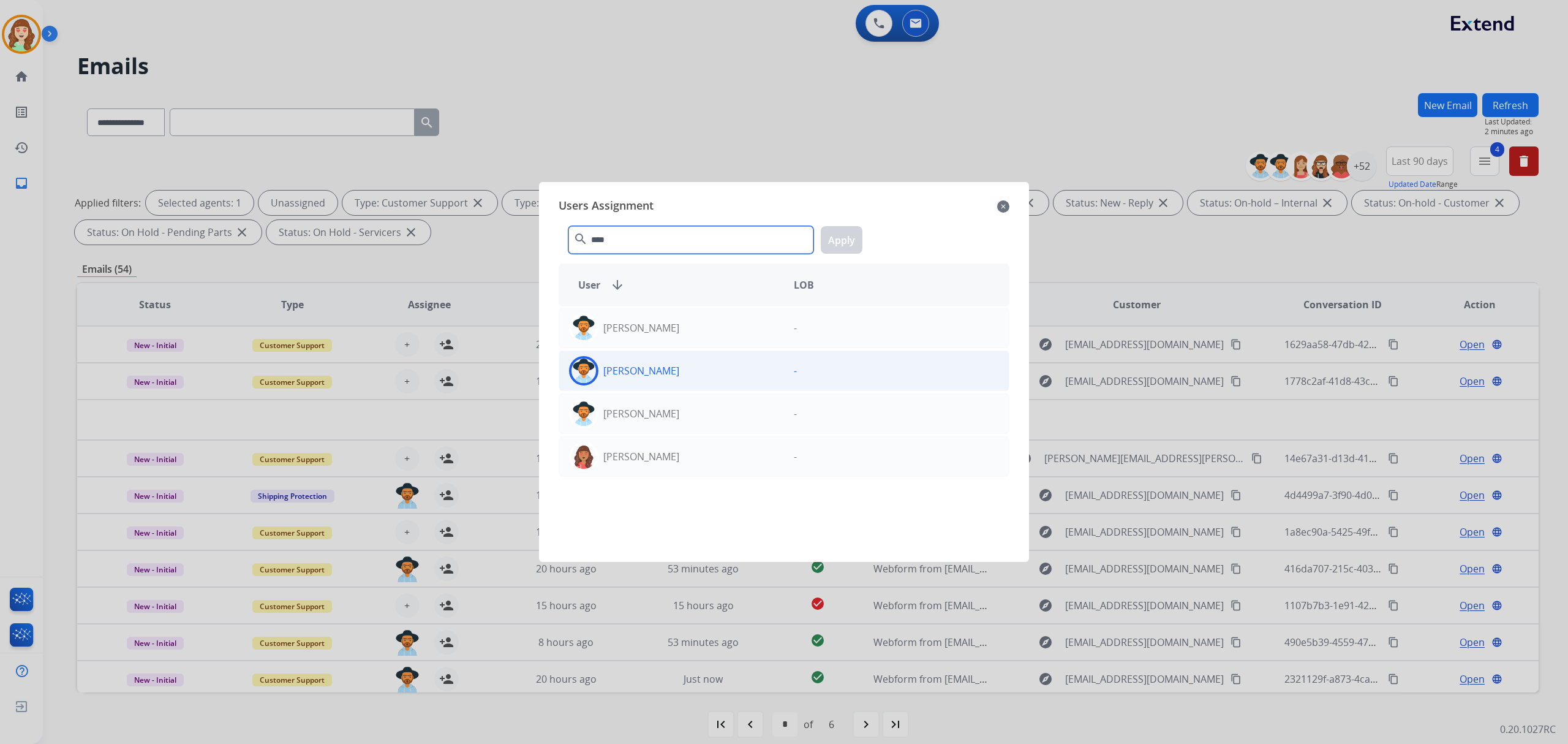
type input "****"
drag, startPoint x: 670, startPoint y: 373, endPoint x: 693, endPoint y: 361, distance: 25.9
click at [672, 374] on div "[PERSON_NAME]" at bounding box center [672, 371] width 225 height 29
drag, startPoint x: 848, startPoint y: 234, endPoint x: 787, endPoint y: 246, distance: 62.2
click at [848, 231] on button "Apply" at bounding box center [842, 240] width 42 height 28
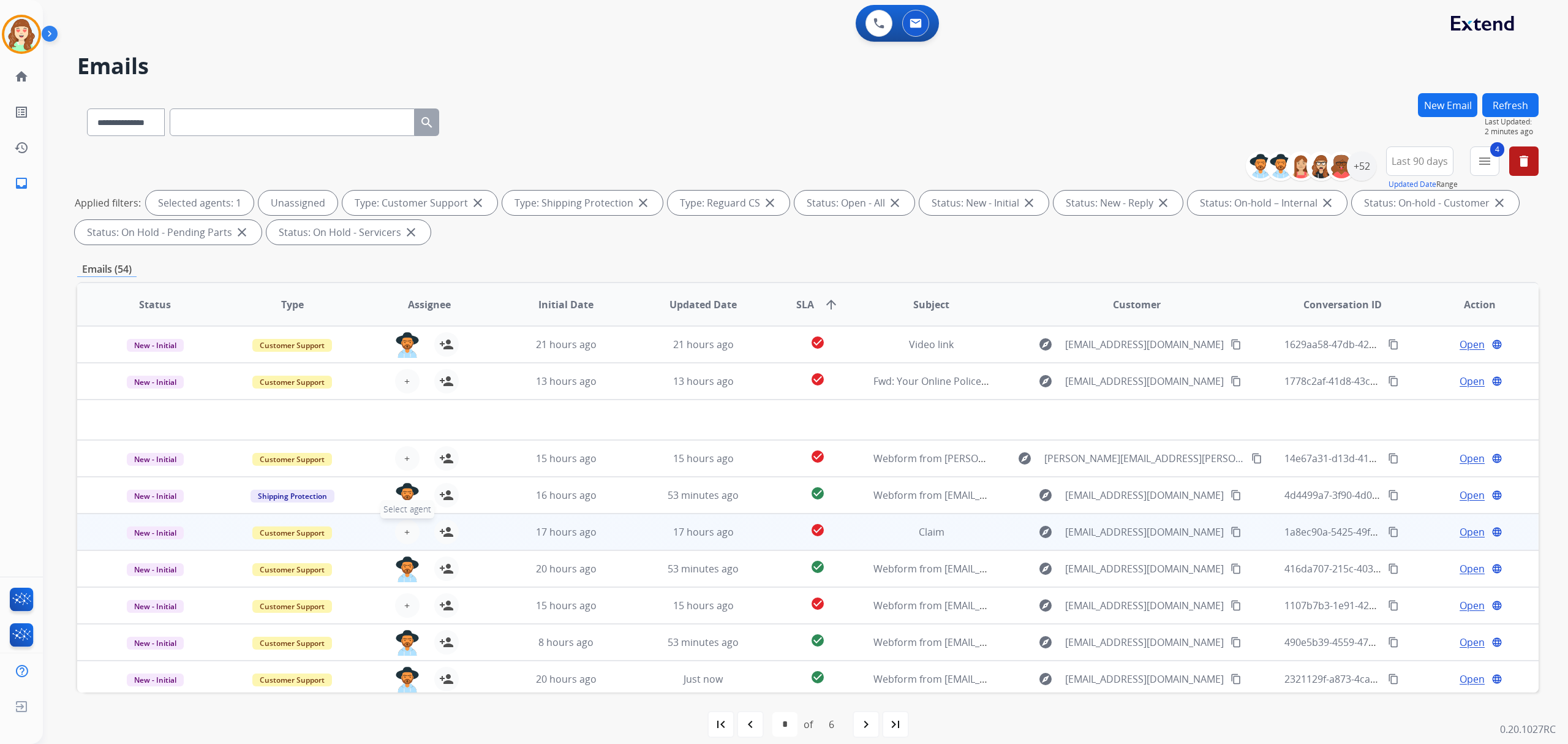
click at [404, 524] on span "+" at bounding box center [407, 532] width 5 height 15
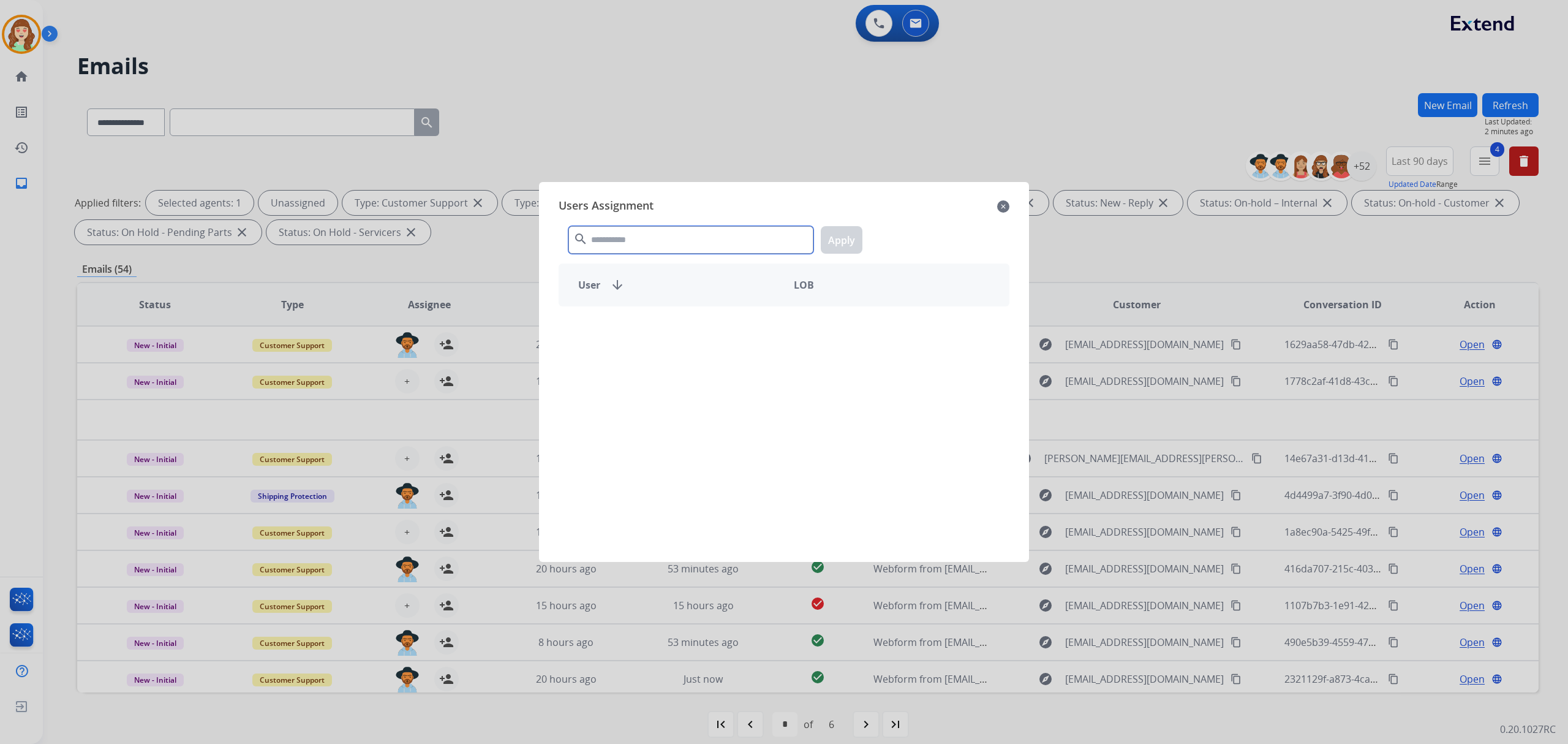
click at [728, 229] on input "text" at bounding box center [691, 240] width 245 height 28
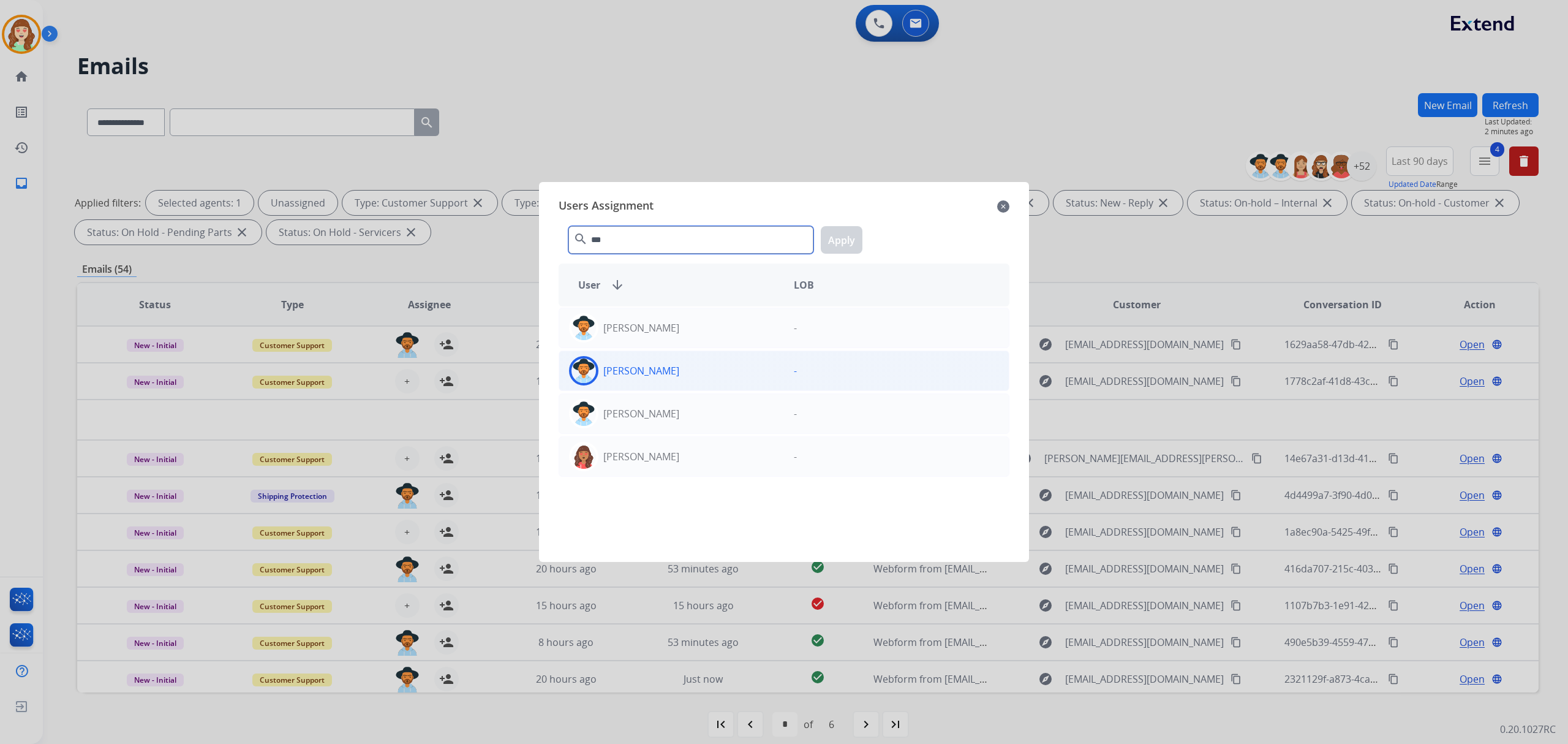
type input "***"
click at [691, 373] on div "[PERSON_NAME]" at bounding box center [672, 371] width 225 height 29
click at [842, 242] on button "Apply" at bounding box center [842, 240] width 42 height 28
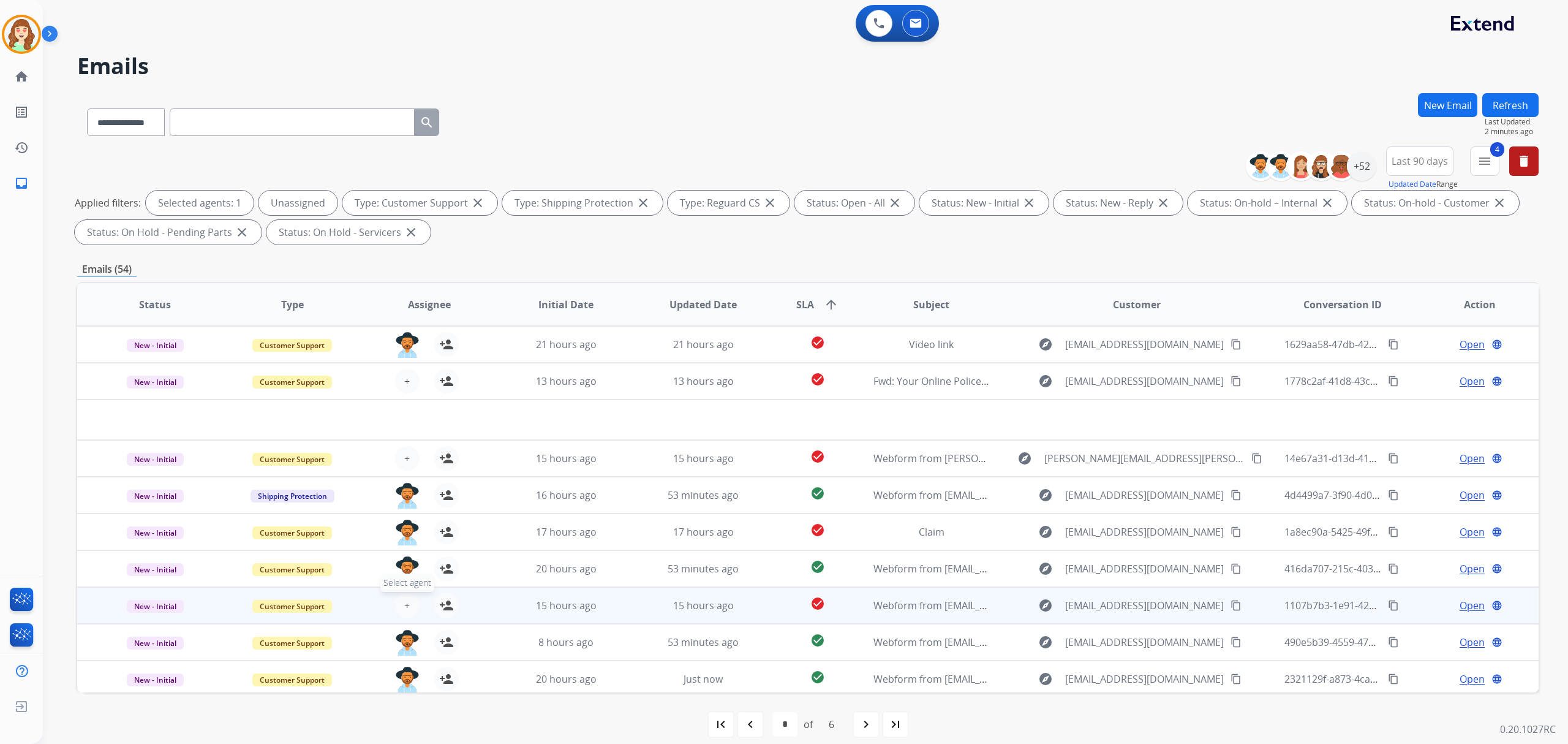
click at [404, 598] on span "+" at bounding box center [407, 606] width 5 height 15
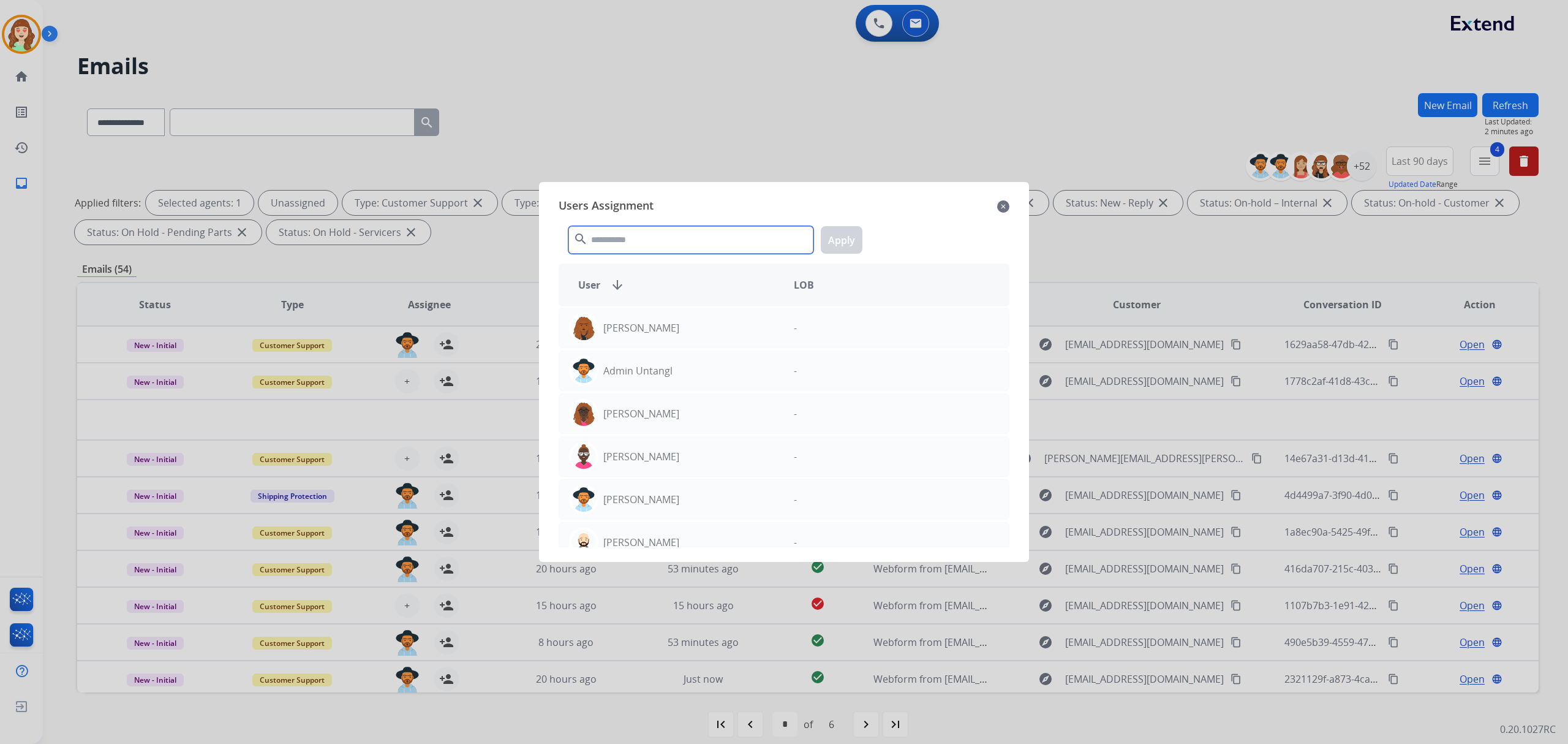
click at [680, 246] on input "text" at bounding box center [691, 240] width 245 height 28
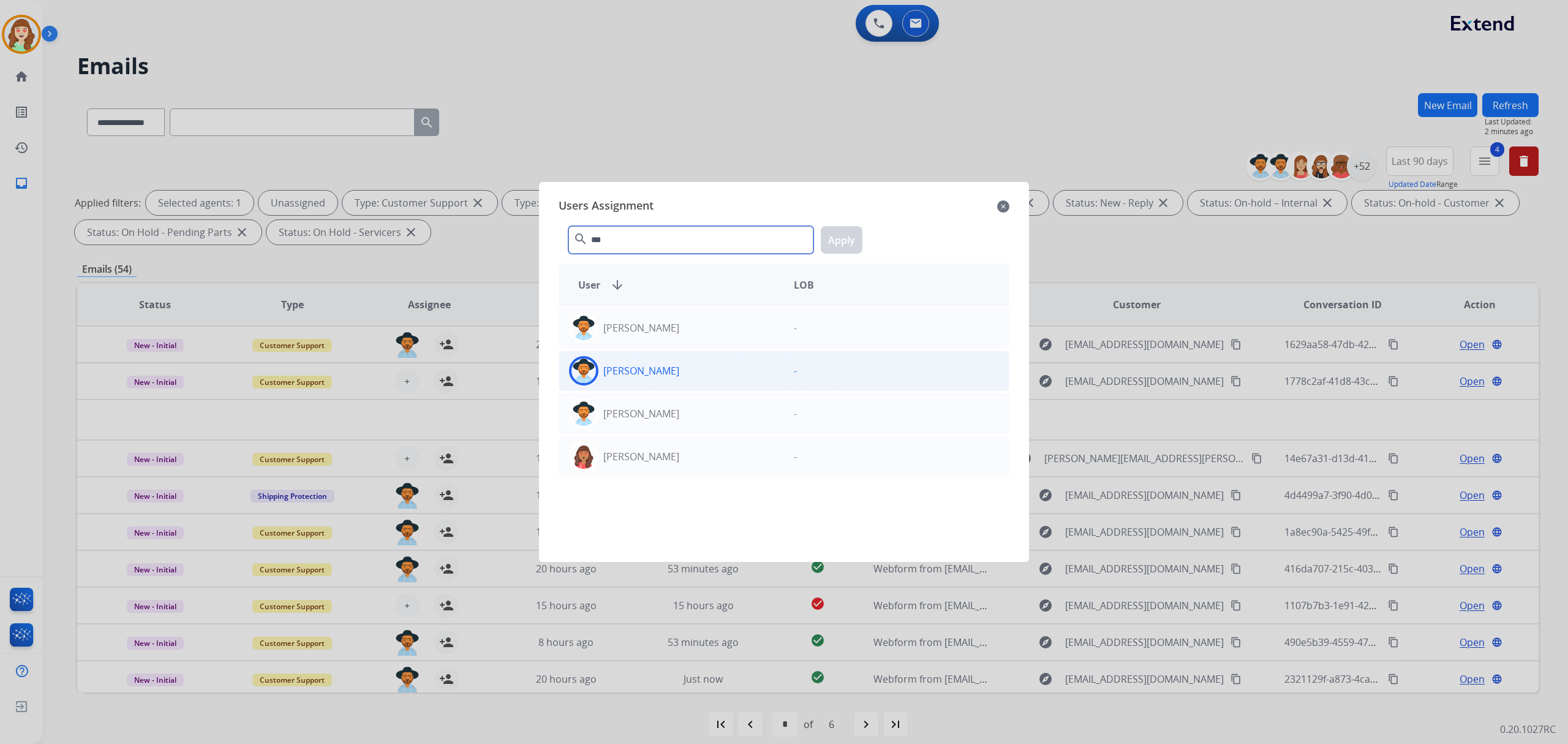
type input "***"
click at [677, 367] on div "[PERSON_NAME]" at bounding box center [672, 371] width 225 height 29
click at [838, 233] on button "Apply" at bounding box center [842, 240] width 42 height 28
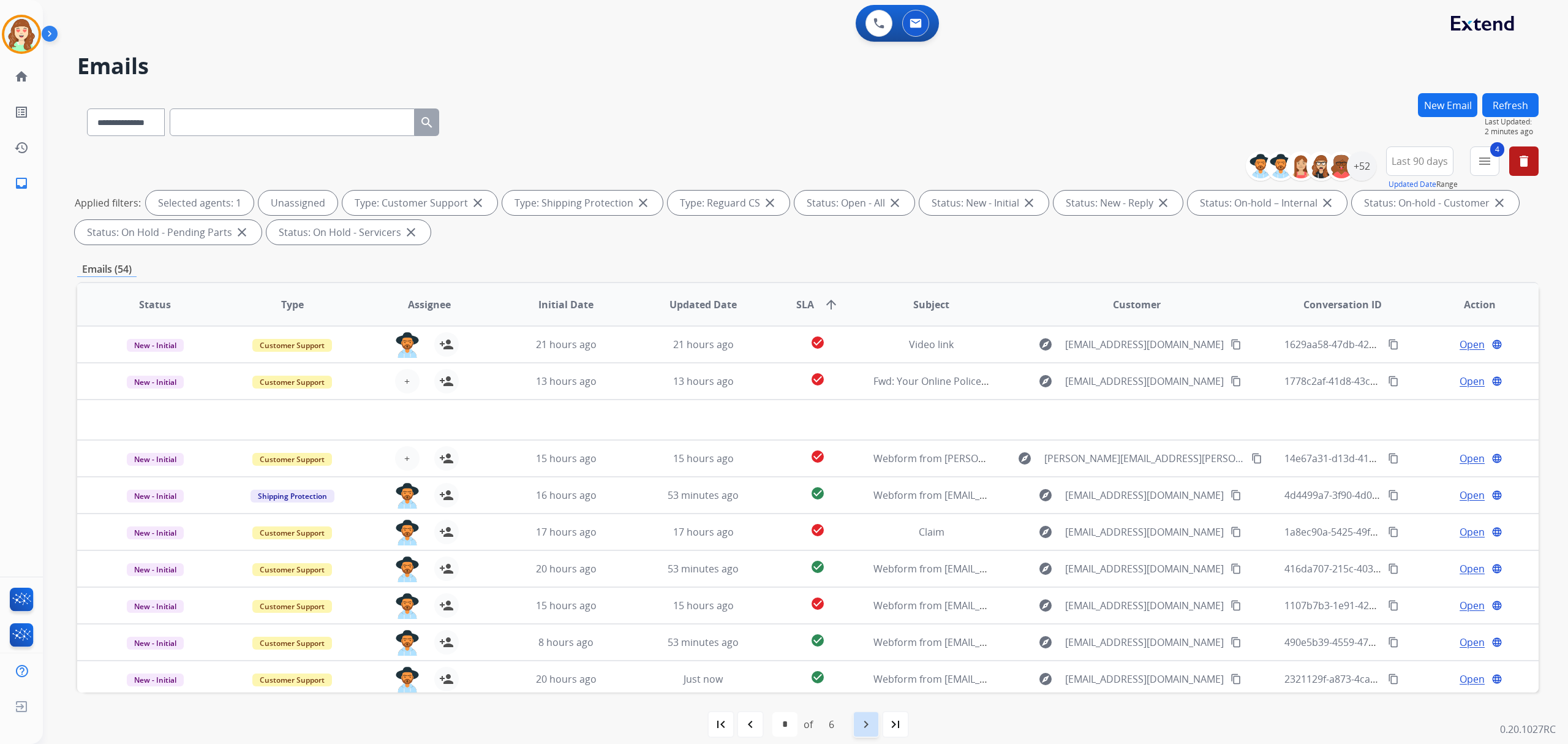
click at [863, 733] on div "navigate_next" at bounding box center [866, 724] width 27 height 27
select select "*"
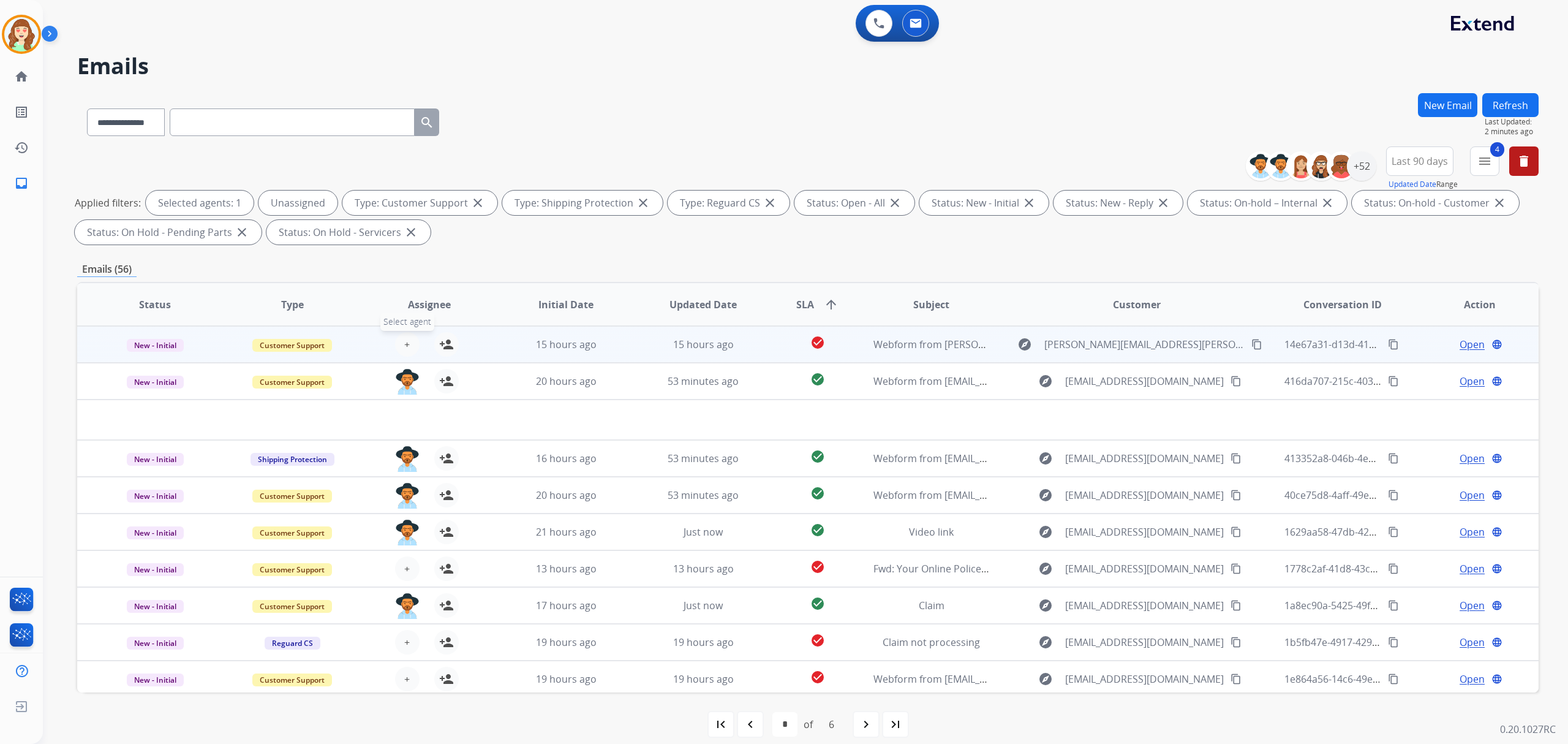
click at [406, 342] on span "+" at bounding box center [407, 344] width 5 height 15
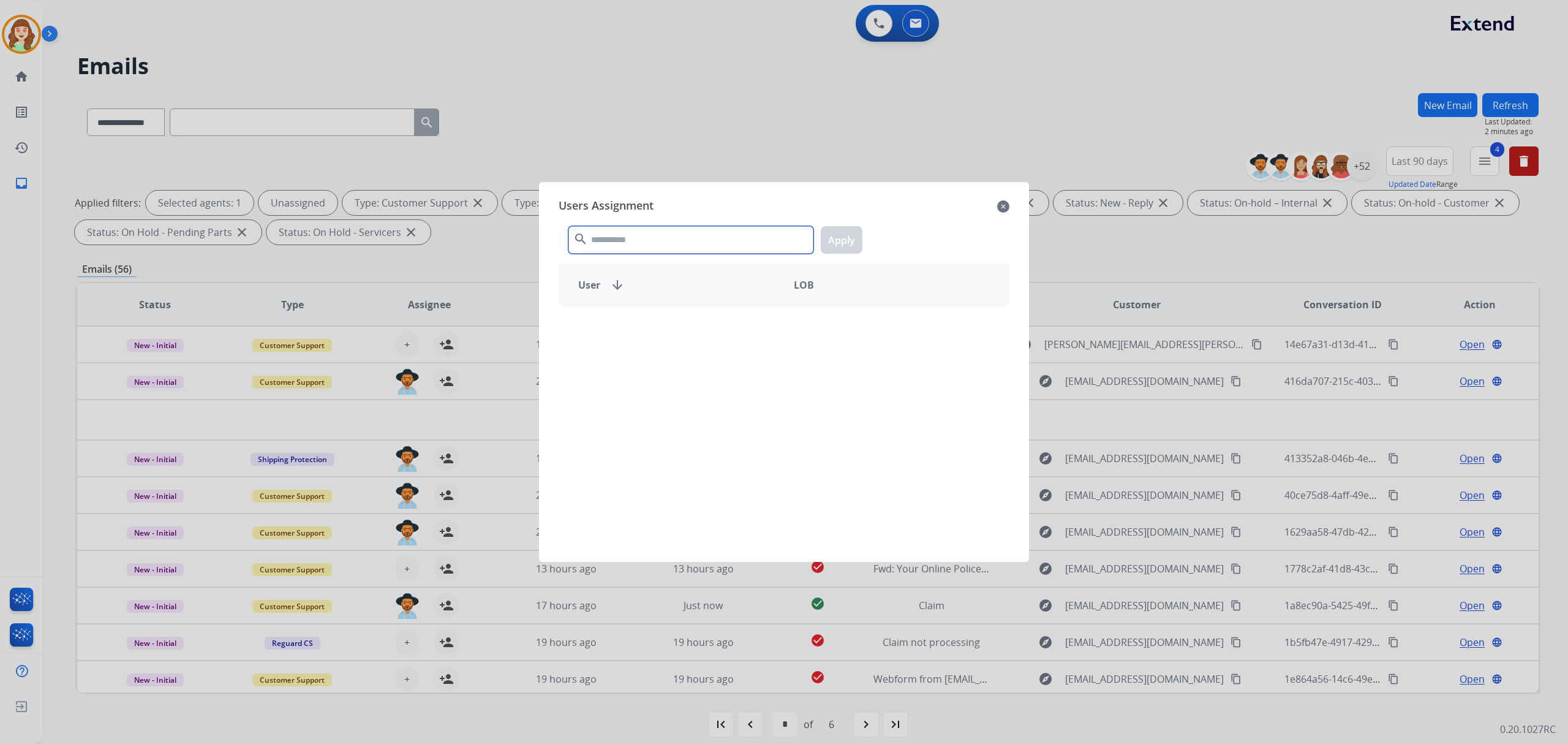
click at [628, 230] on input "text" at bounding box center [691, 240] width 245 height 28
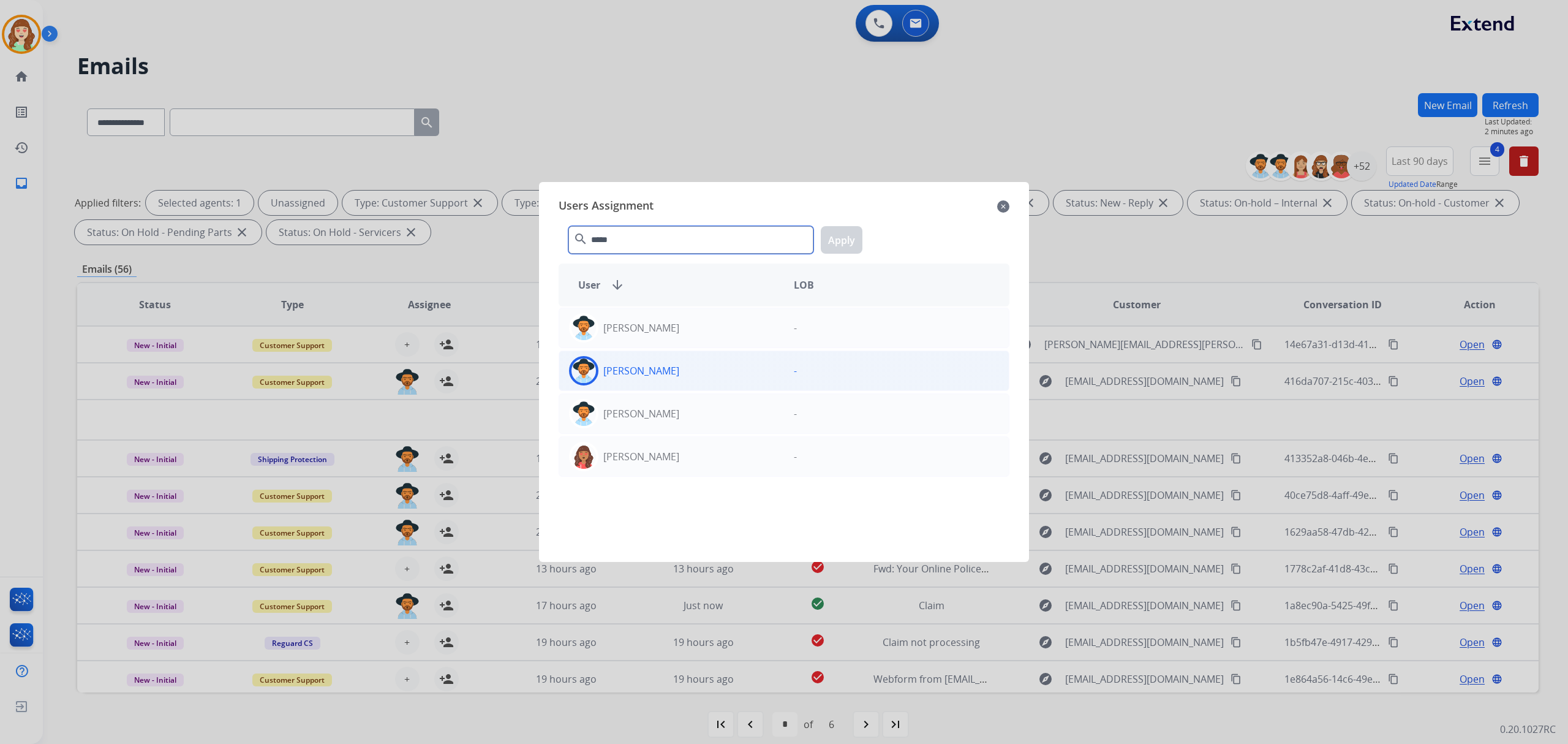
type input "*****"
click at [747, 364] on div "[PERSON_NAME]" at bounding box center [672, 371] width 225 height 29
drag, startPoint x: 841, startPoint y: 238, endPoint x: 1329, endPoint y: 175, distance: 492.0
click at [843, 238] on button "Apply" at bounding box center [842, 240] width 42 height 28
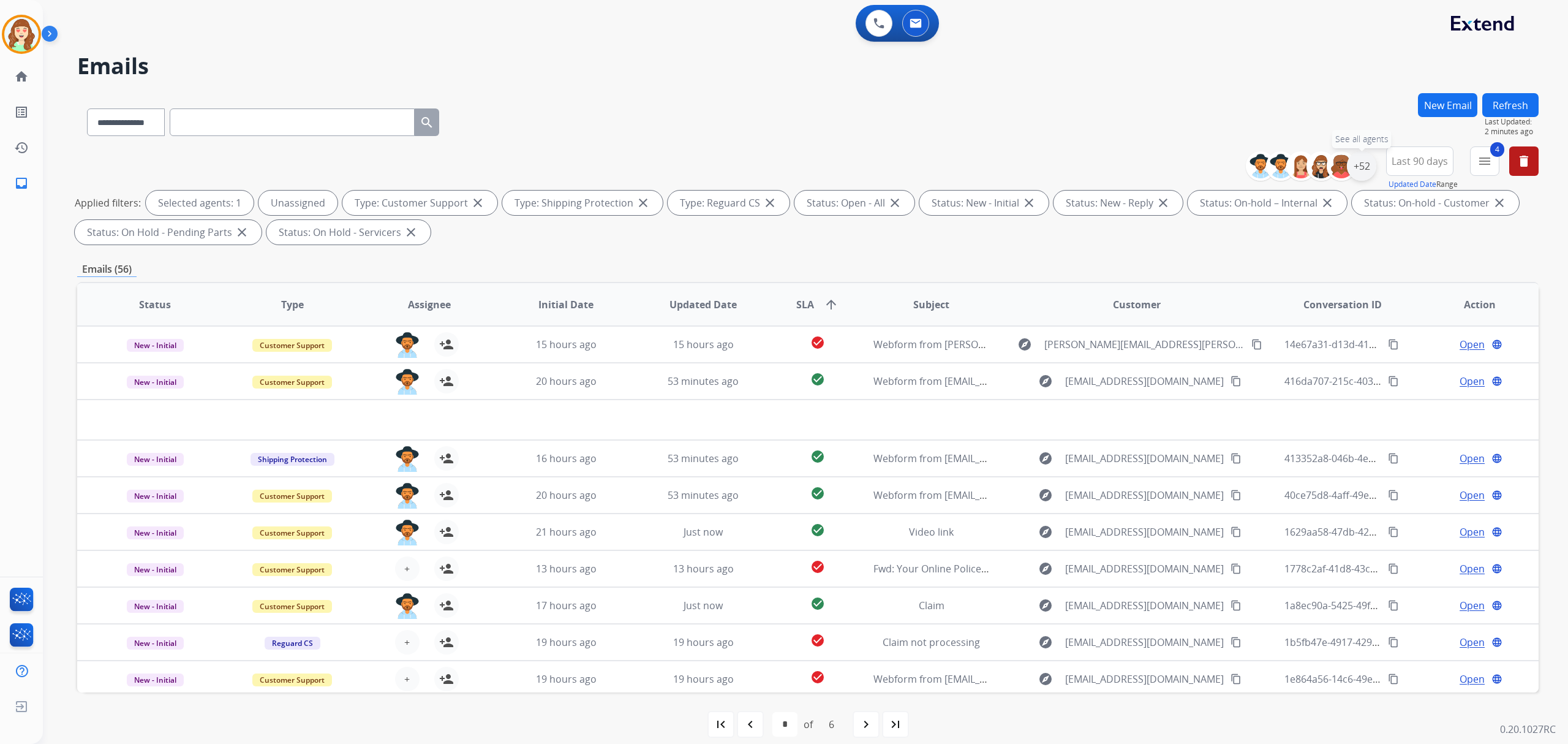
click at [1360, 167] on div "+52" at bounding box center [1362, 166] width 29 height 29
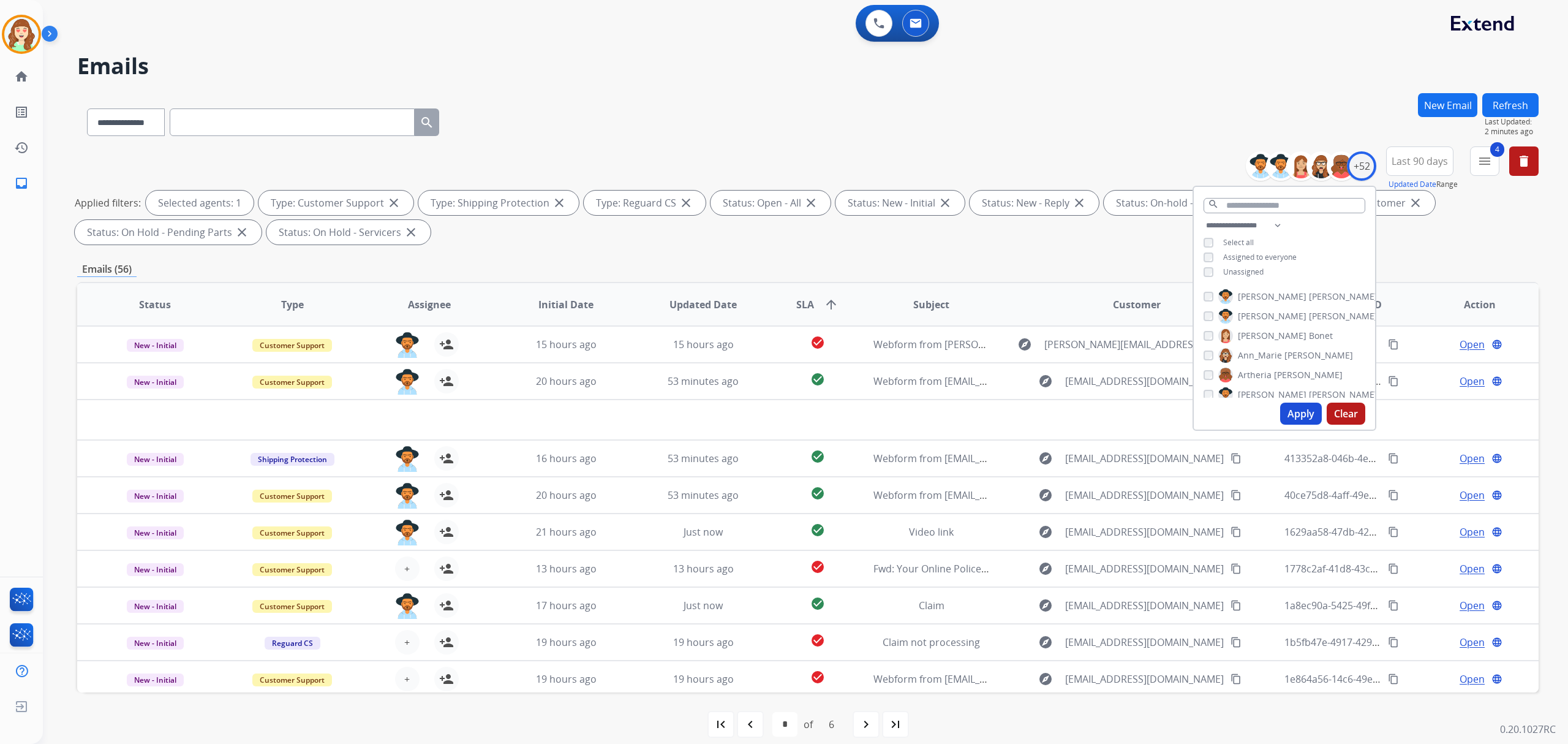
click at [1296, 413] on button "Apply" at bounding box center [1301, 413] width 42 height 22
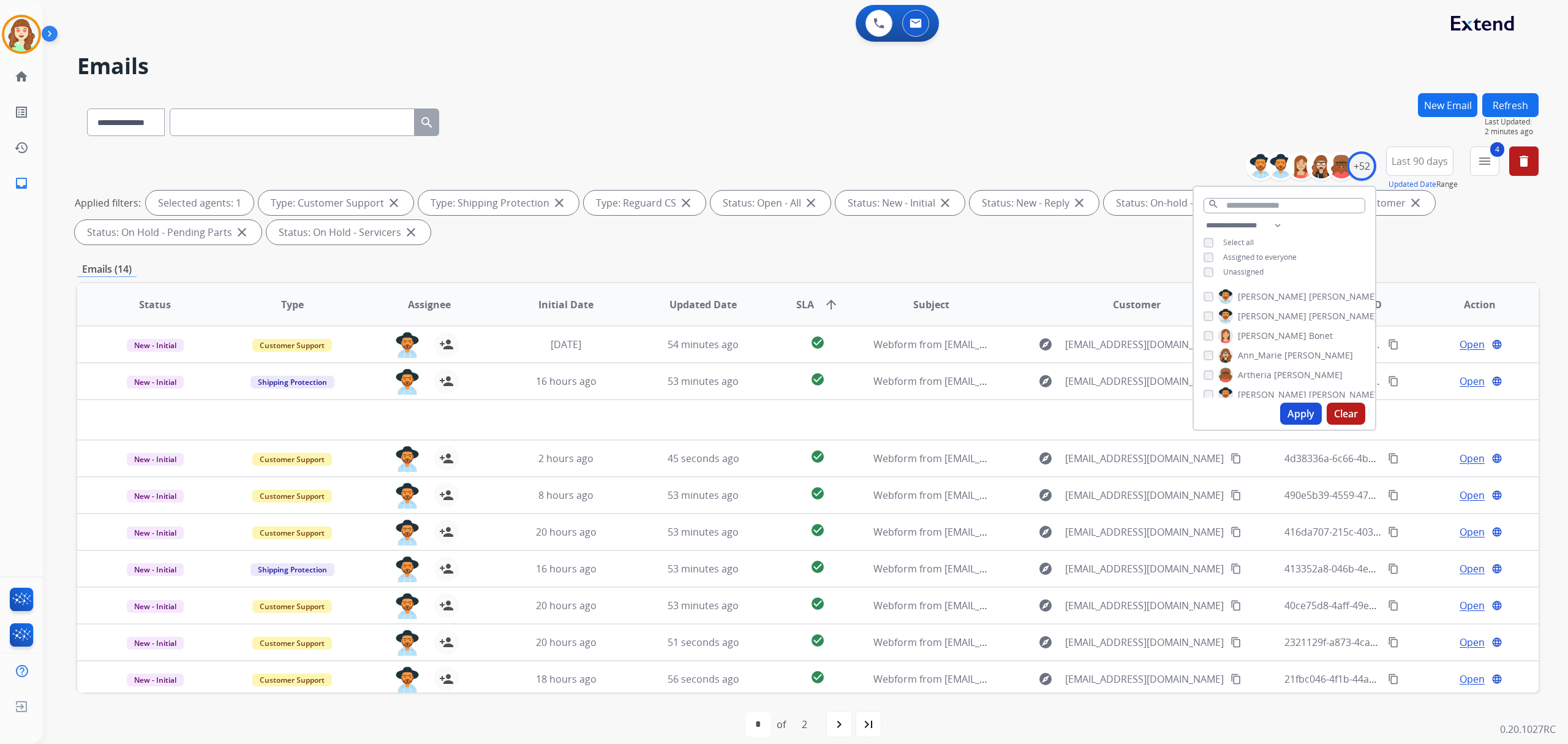
scroll to position [13, 0]
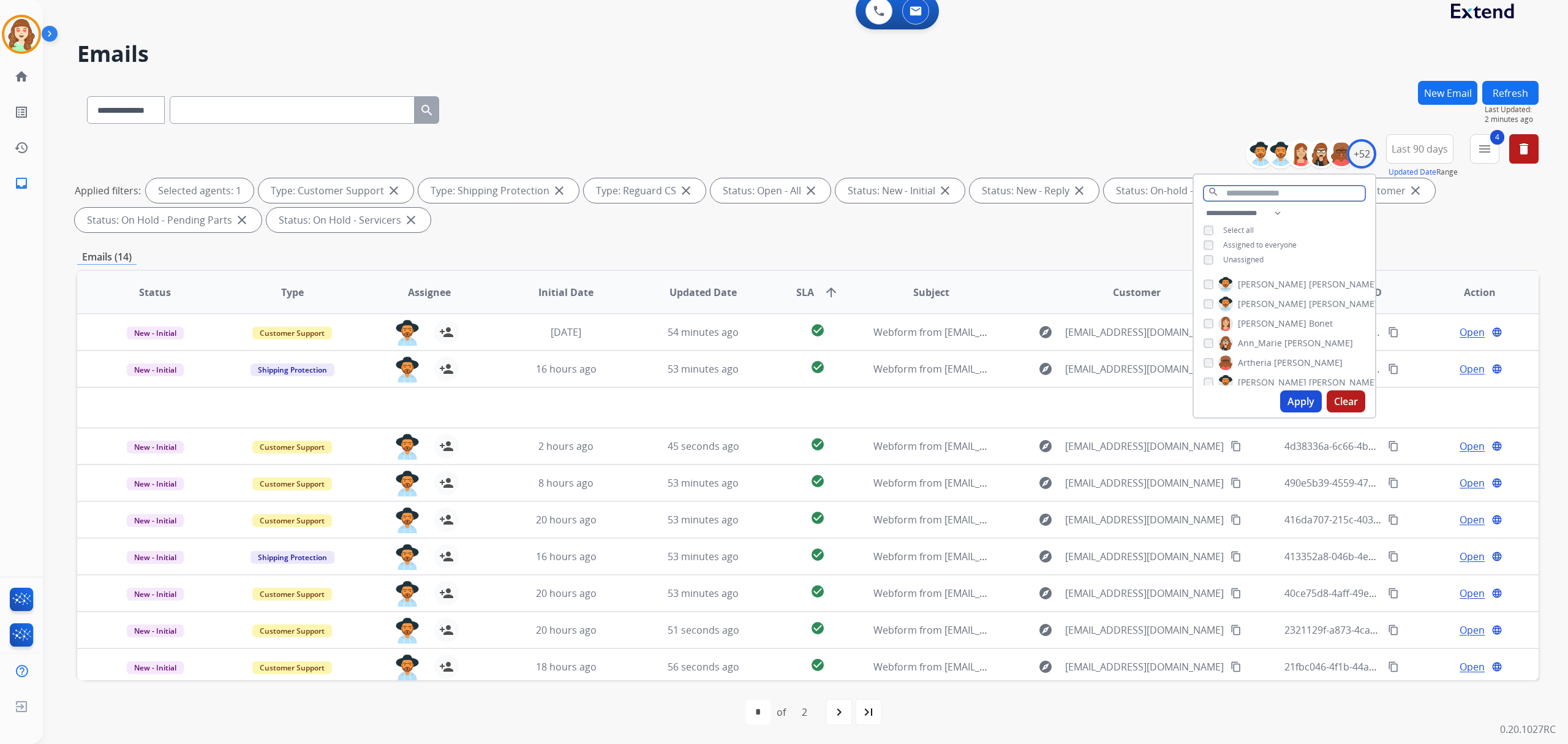
click at [1263, 187] on input "text" at bounding box center [1284, 193] width 161 height 15
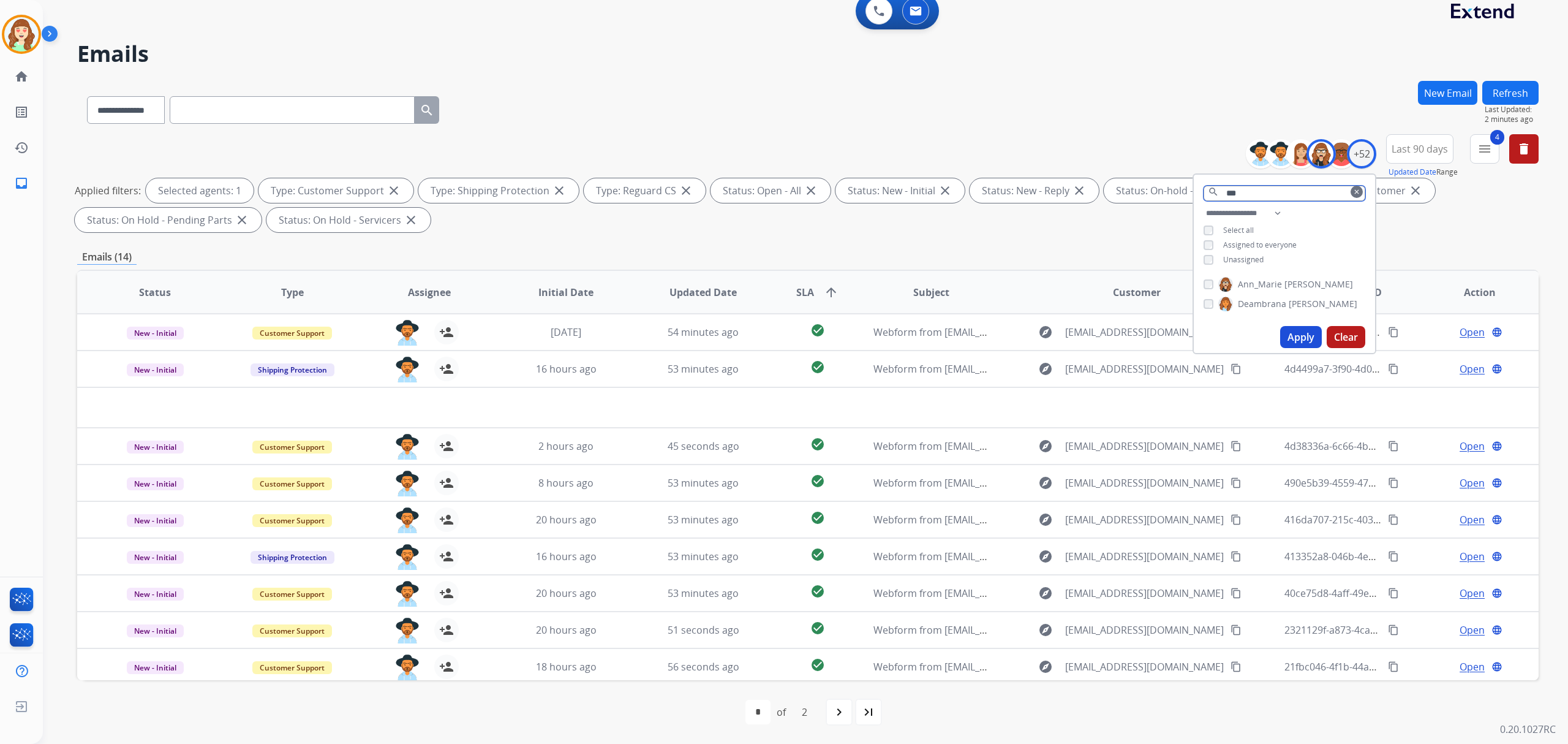
drag, startPoint x: 1139, startPoint y: 185, endPoint x: 1125, endPoint y: 177, distance: 16.1
click at [1122, 179] on div "**********" at bounding box center [808, 186] width 1461 height 103
click at [1371, 153] on div "+52" at bounding box center [1362, 154] width 29 height 29
click at [1253, 194] on input "text" at bounding box center [1284, 193] width 161 height 15
type input "***"
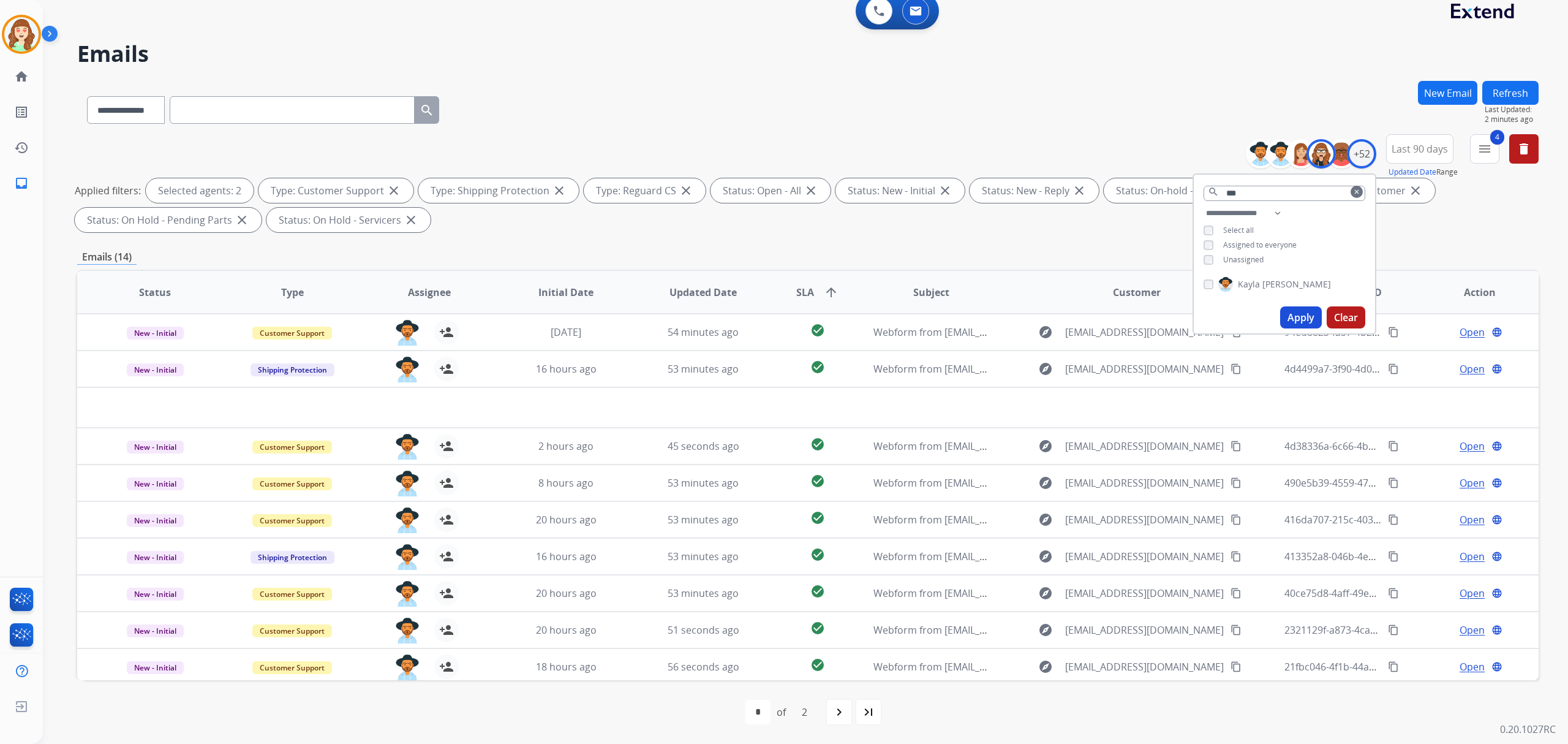
click at [1199, 282] on div "[PERSON_NAME]" at bounding box center [1284, 287] width 181 height 29
click at [1311, 317] on button "Apply" at bounding box center [1301, 317] width 42 height 22
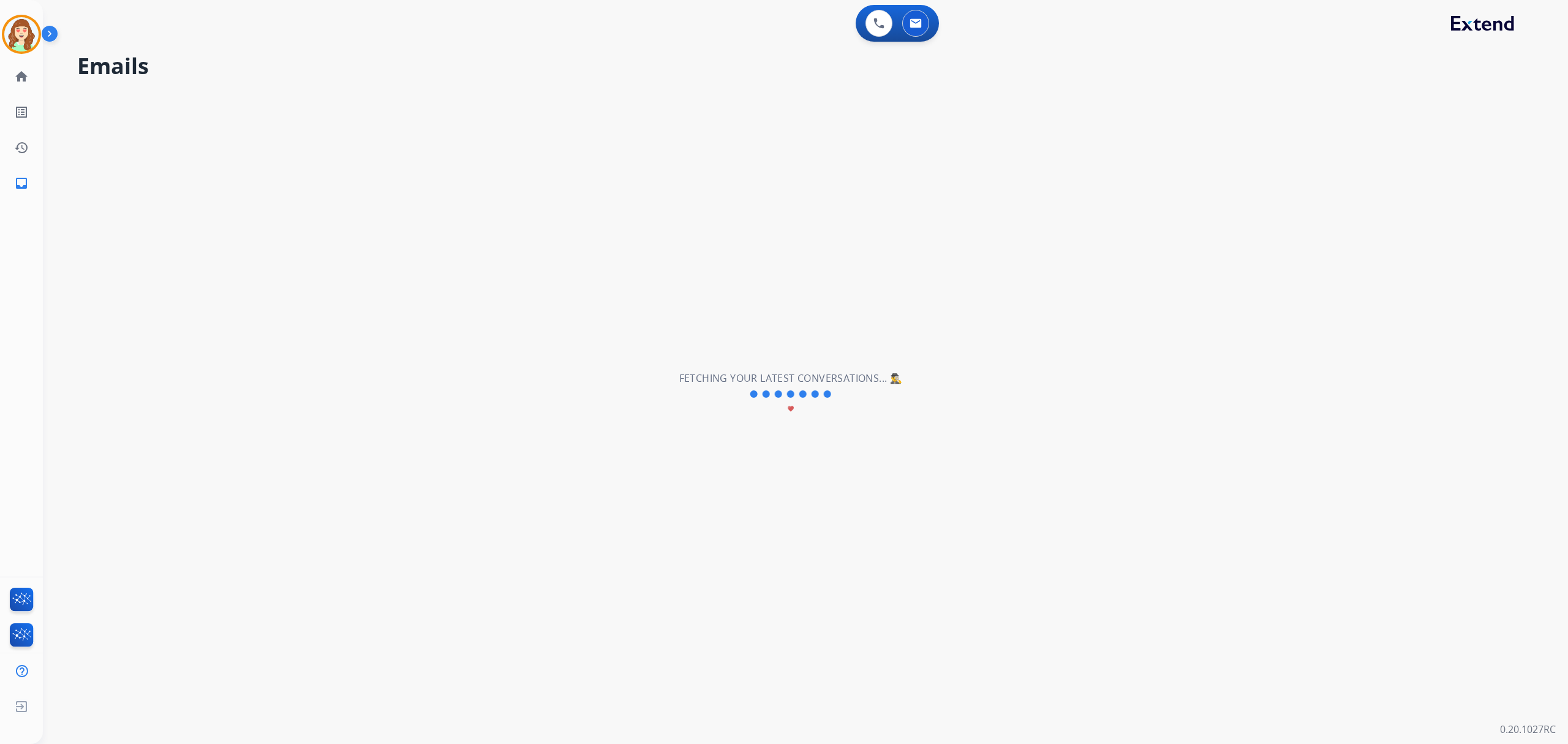
scroll to position [0, 0]
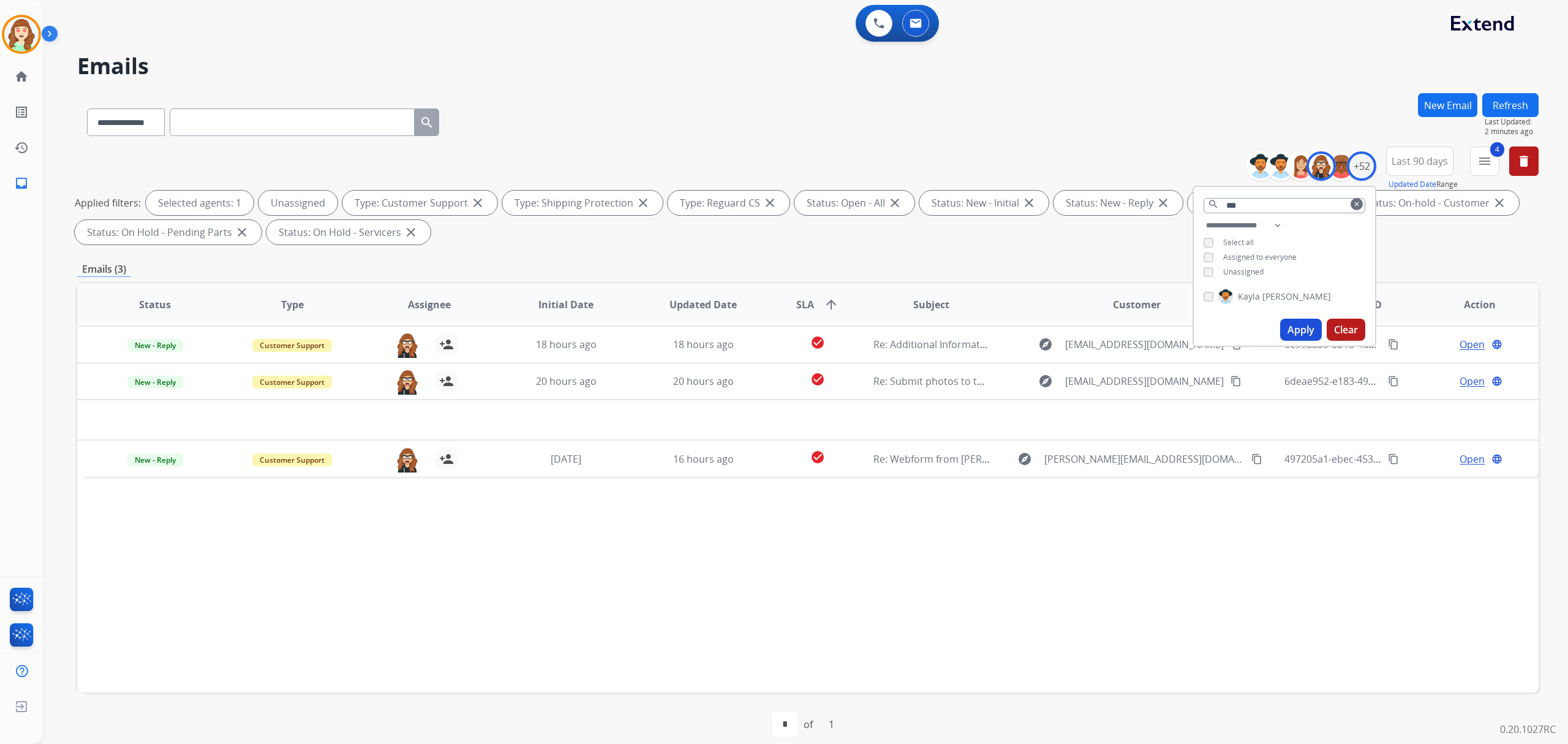
click at [1286, 321] on button "Apply" at bounding box center [1301, 329] width 42 height 22
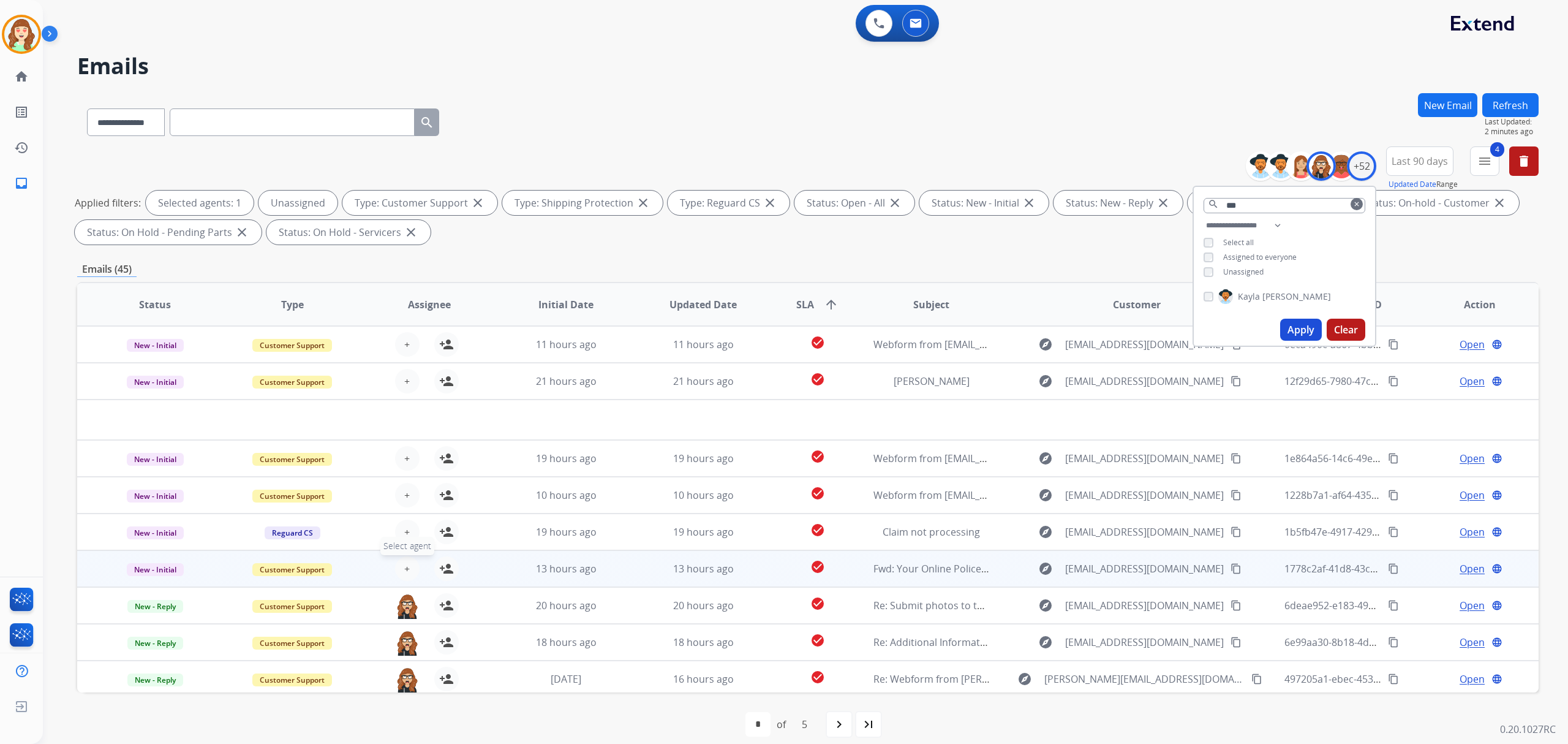
click at [405, 565] on span "+" at bounding box center [407, 569] width 5 height 15
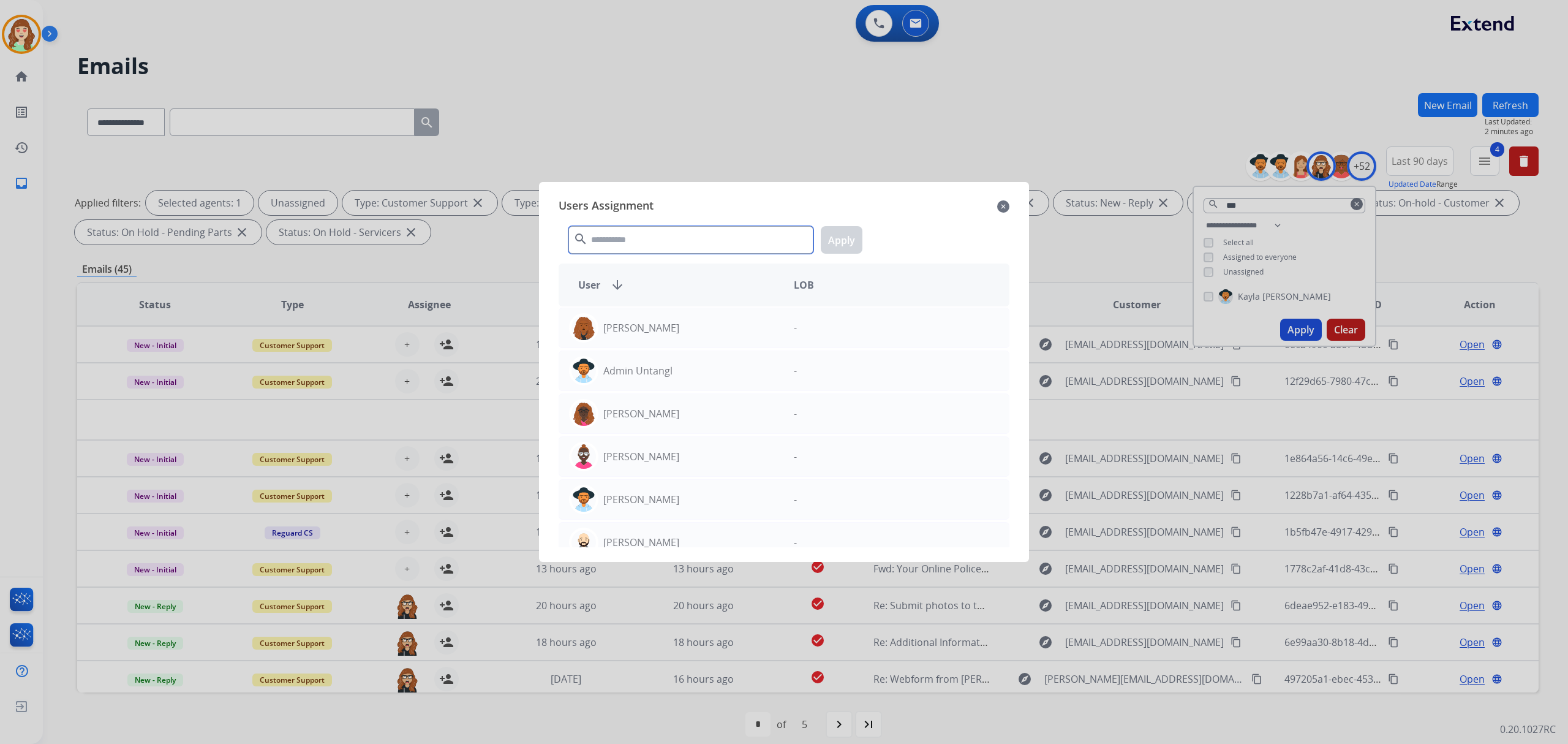
click at [672, 238] on input "text" at bounding box center [691, 240] width 245 height 28
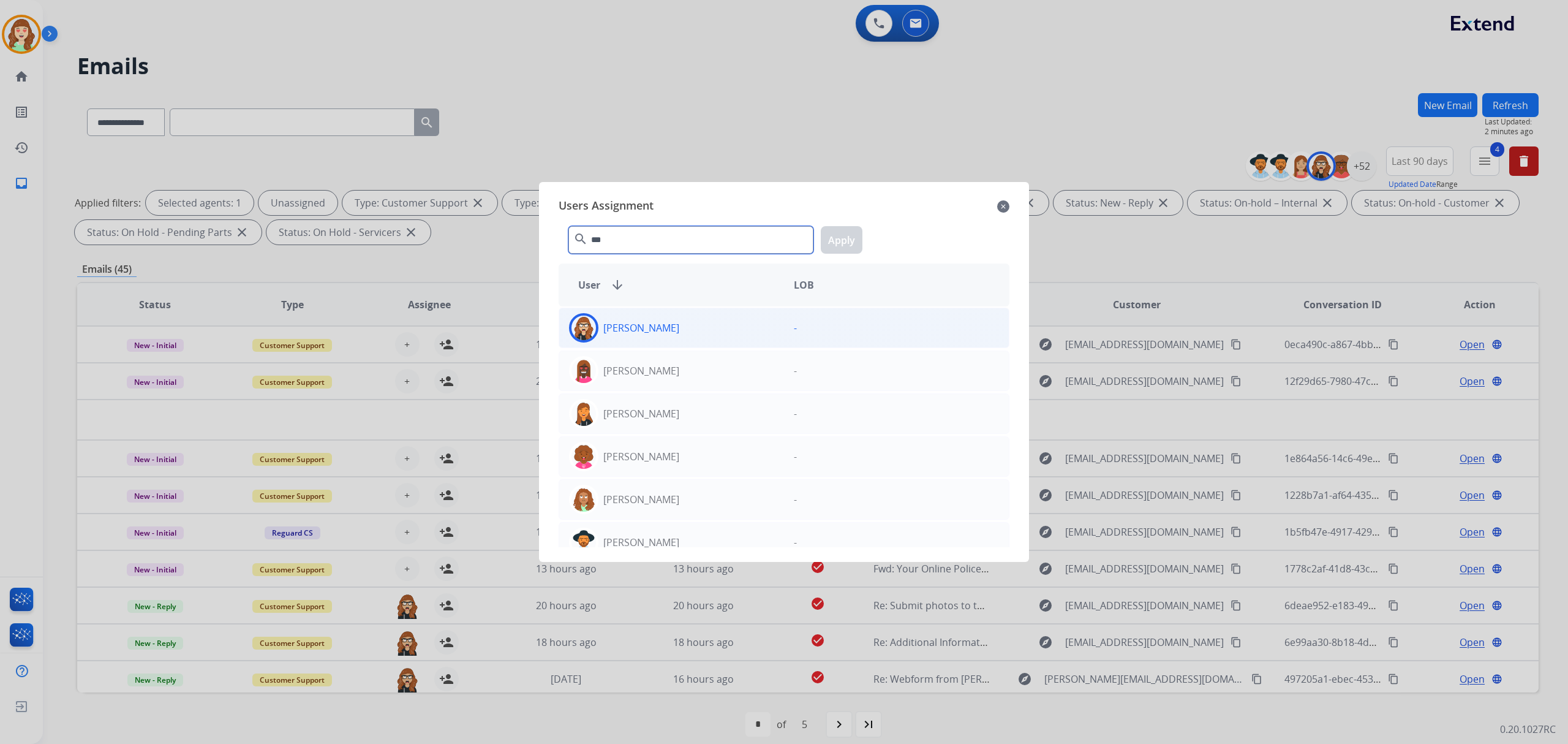
type input "***"
drag, startPoint x: 697, startPoint y: 332, endPoint x: 714, endPoint y: 326, distance: 18.0
click at [701, 332] on div "[PERSON_NAME]" at bounding box center [672, 328] width 225 height 29
drag, startPoint x: 851, startPoint y: 239, endPoint x: 488, endPoint y: 432, distance: 411.1
click at [850, 239] on button "Apply" at bounding box center [842, 240] width 42 height 28
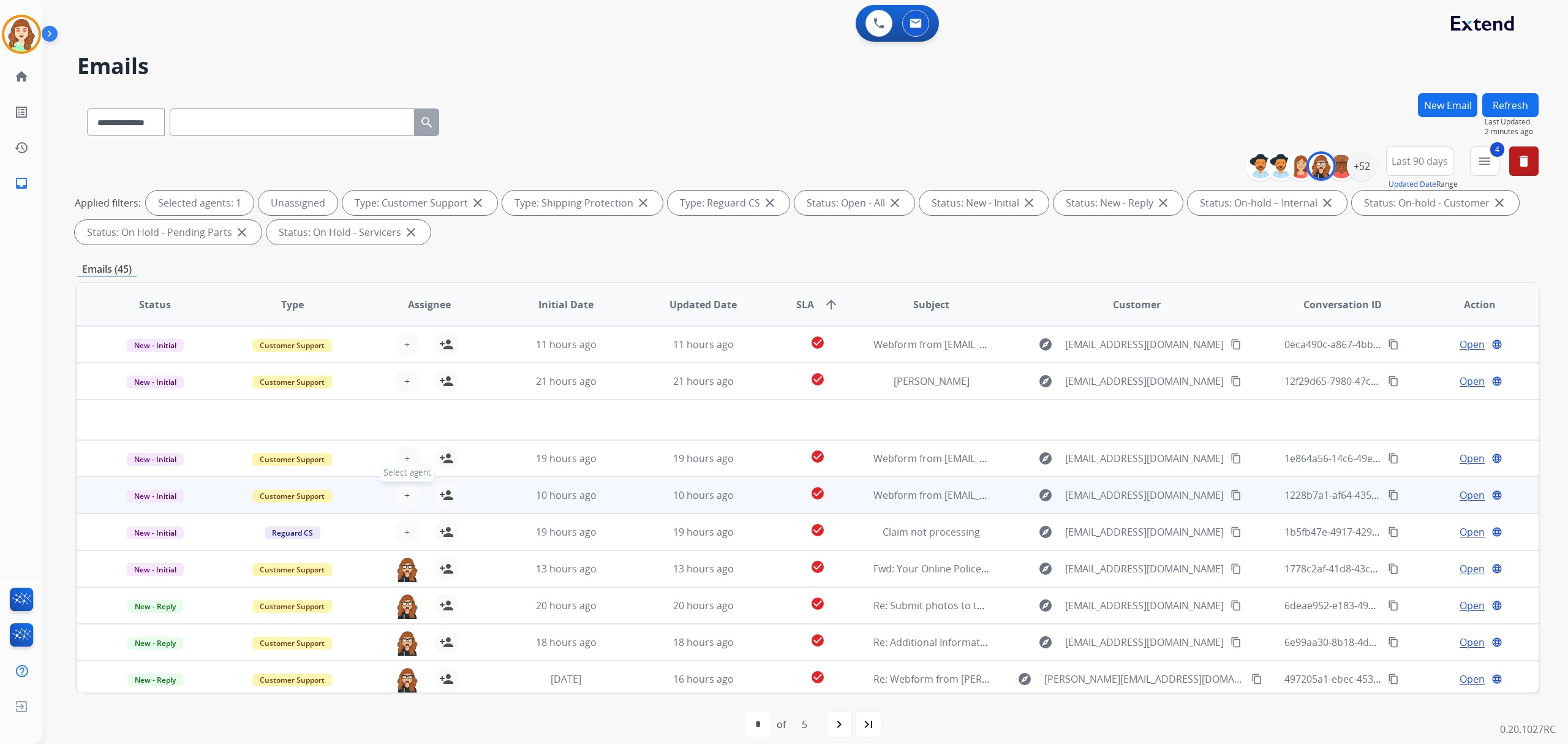
click at [404, 495] on span "+" at bounding box center [407, 495] width 5 height 15
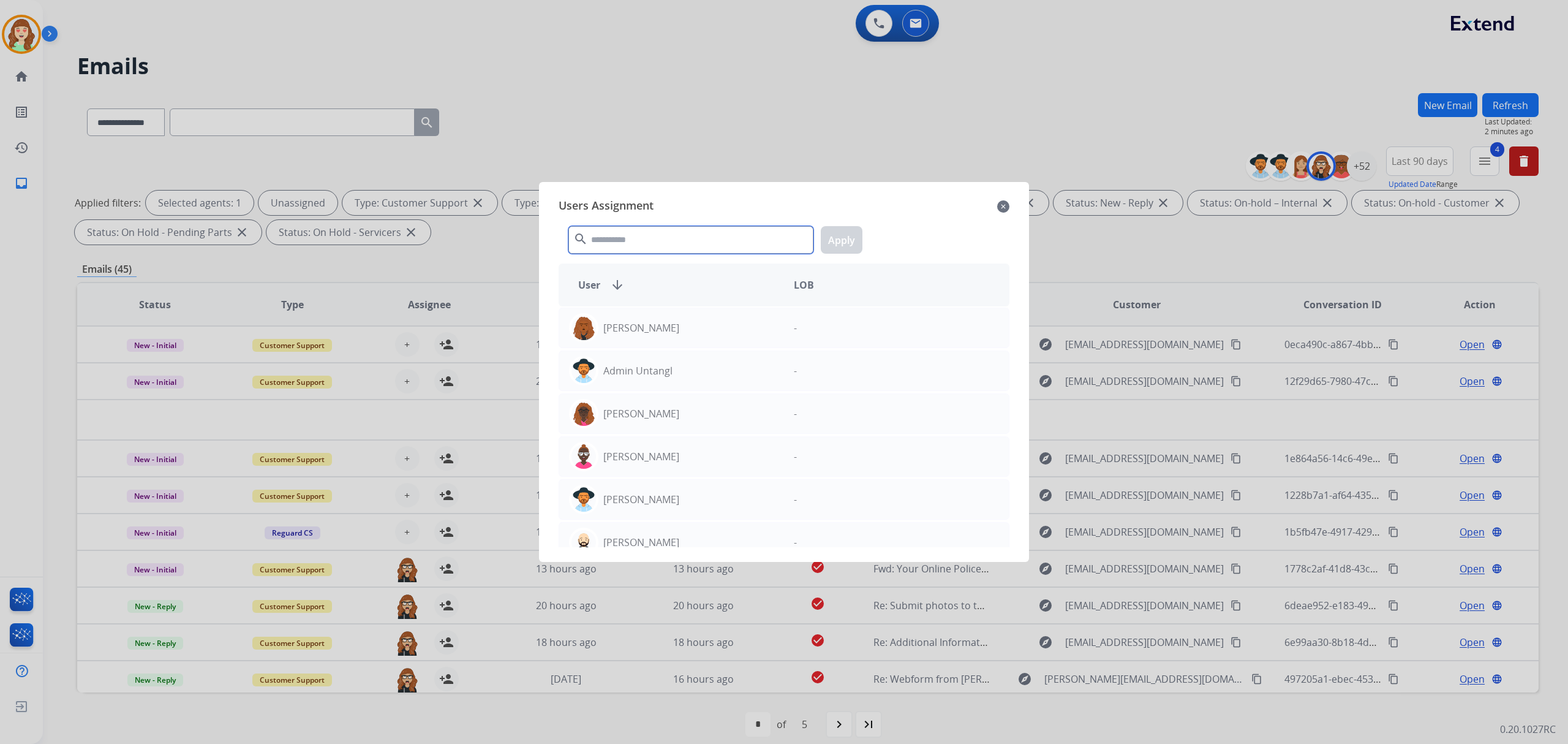
click at [691, 248] on input "text" at bounding box center [691, 240] width 245 height 28
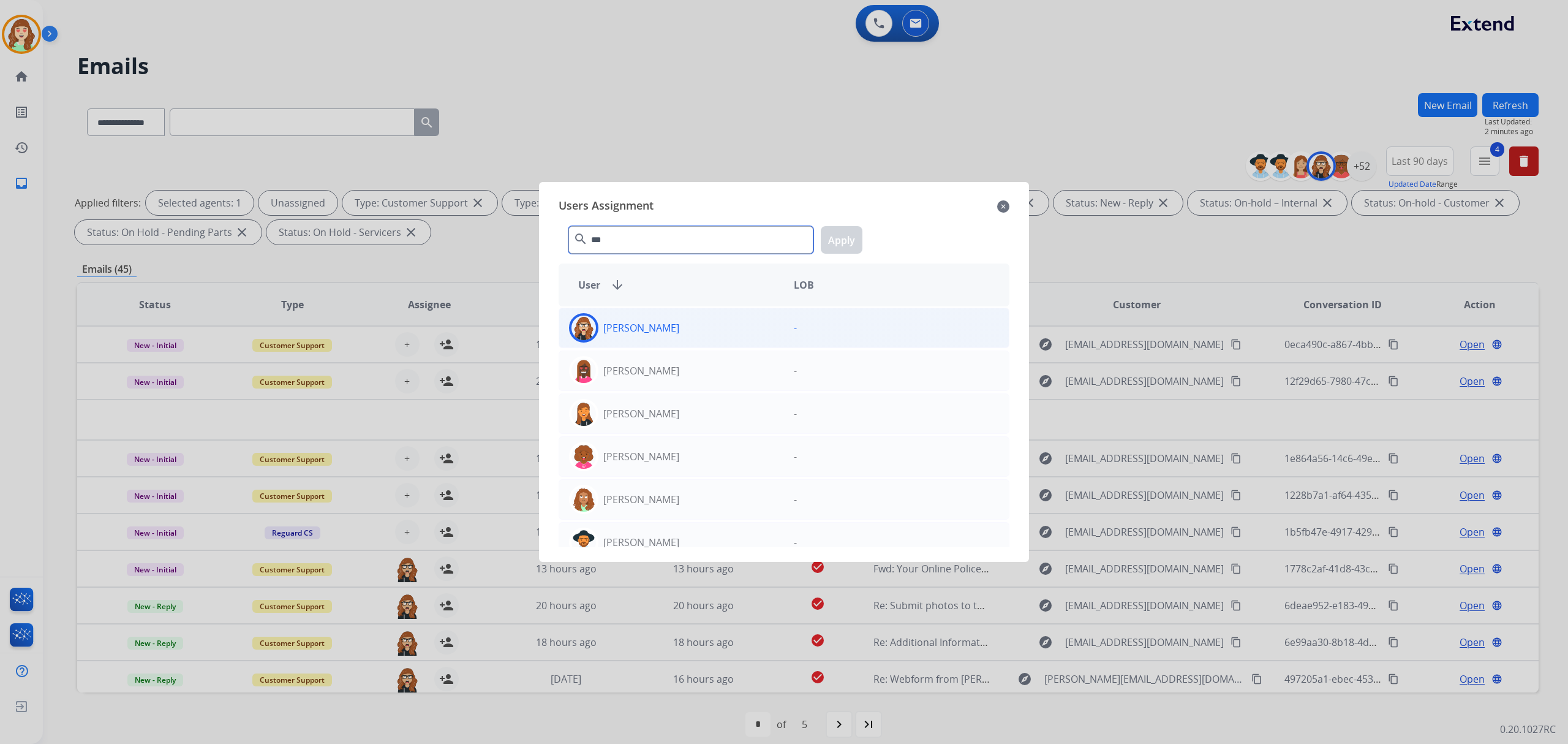
type input "***"
drag, startPoint x: 747, startPoint y: 327, endPoint x: 775, endPoint y: 309, distance: 33.3
click at [748, 328] on div "[PERSON_NAME]" at bounding box center [672, 328] width 225 height 29
drag, startPoint x: 858, startPoint y: 230, endPoint x: 850, endPoint y: 233, distance: 8.5
click at [856, 230] on button "Apply" at bounding box center [842, 240] width 42 height 28
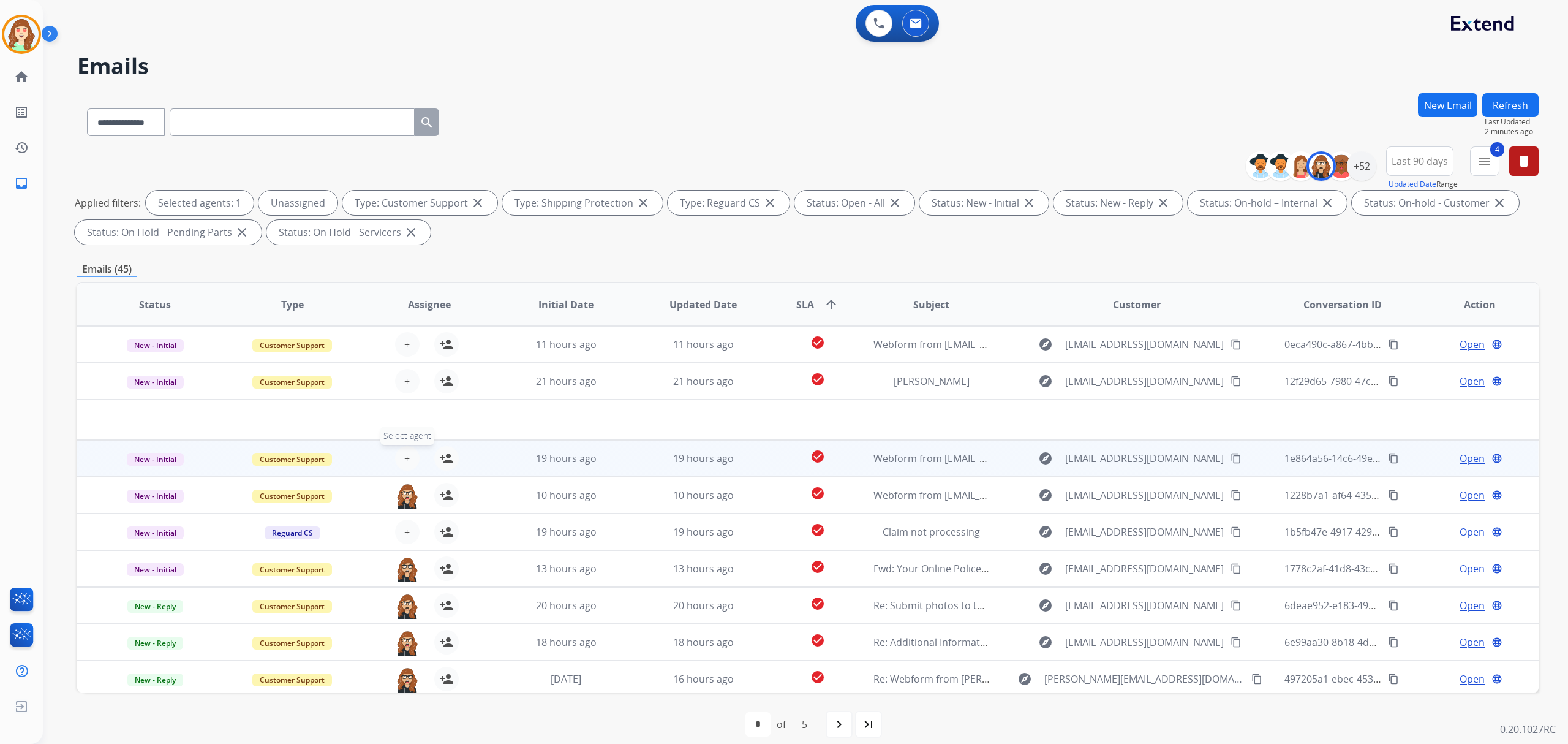
click at [408, 457] on span "+" at bounding box center [407, 458] width 5 height 15
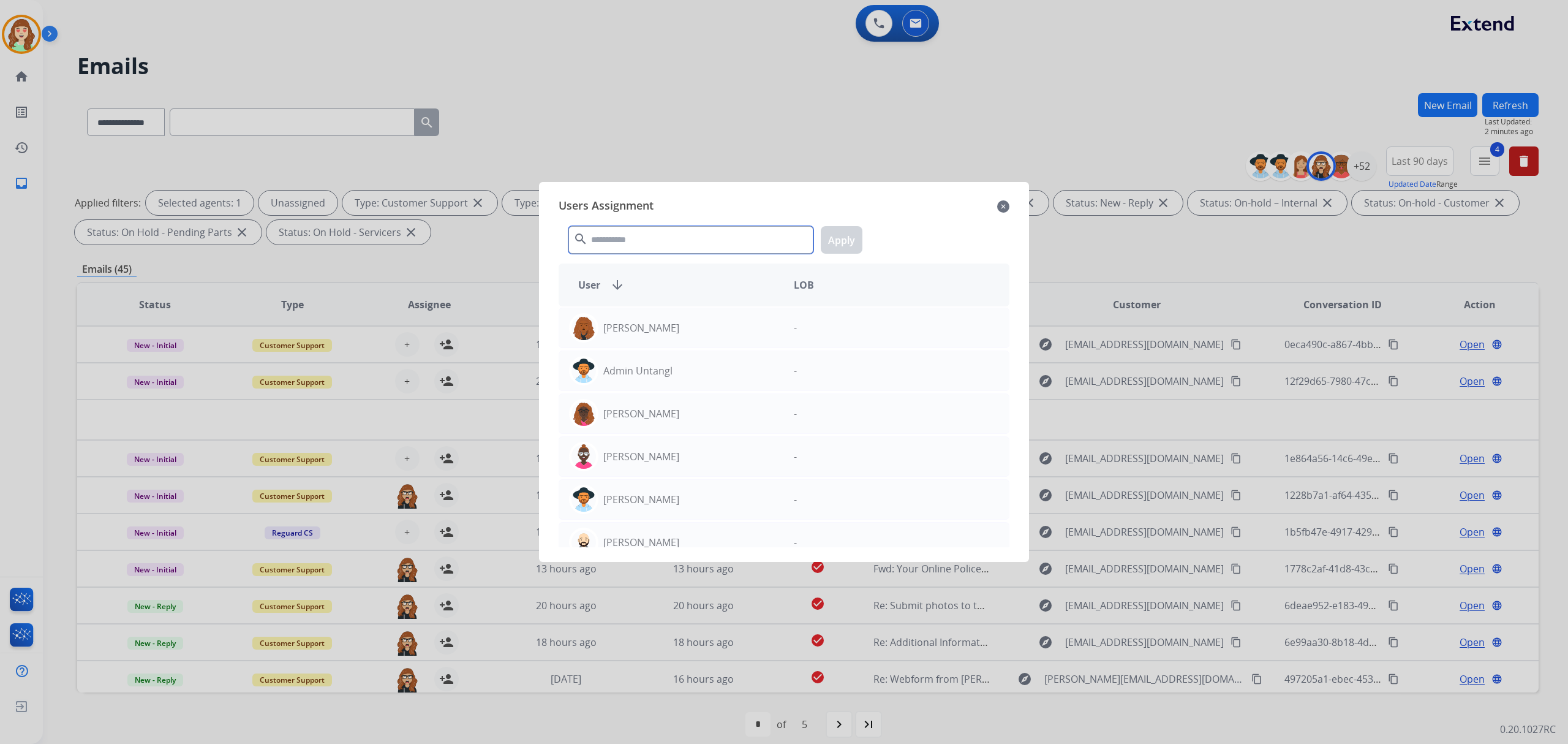
drag, startPoint x: 672, startPoint y: 233, endPoint x: 664, endPoint y: 234, distance: 8.1
click at [664, 234] on input "text" at bounding box center [691, 240] width 245 height 28
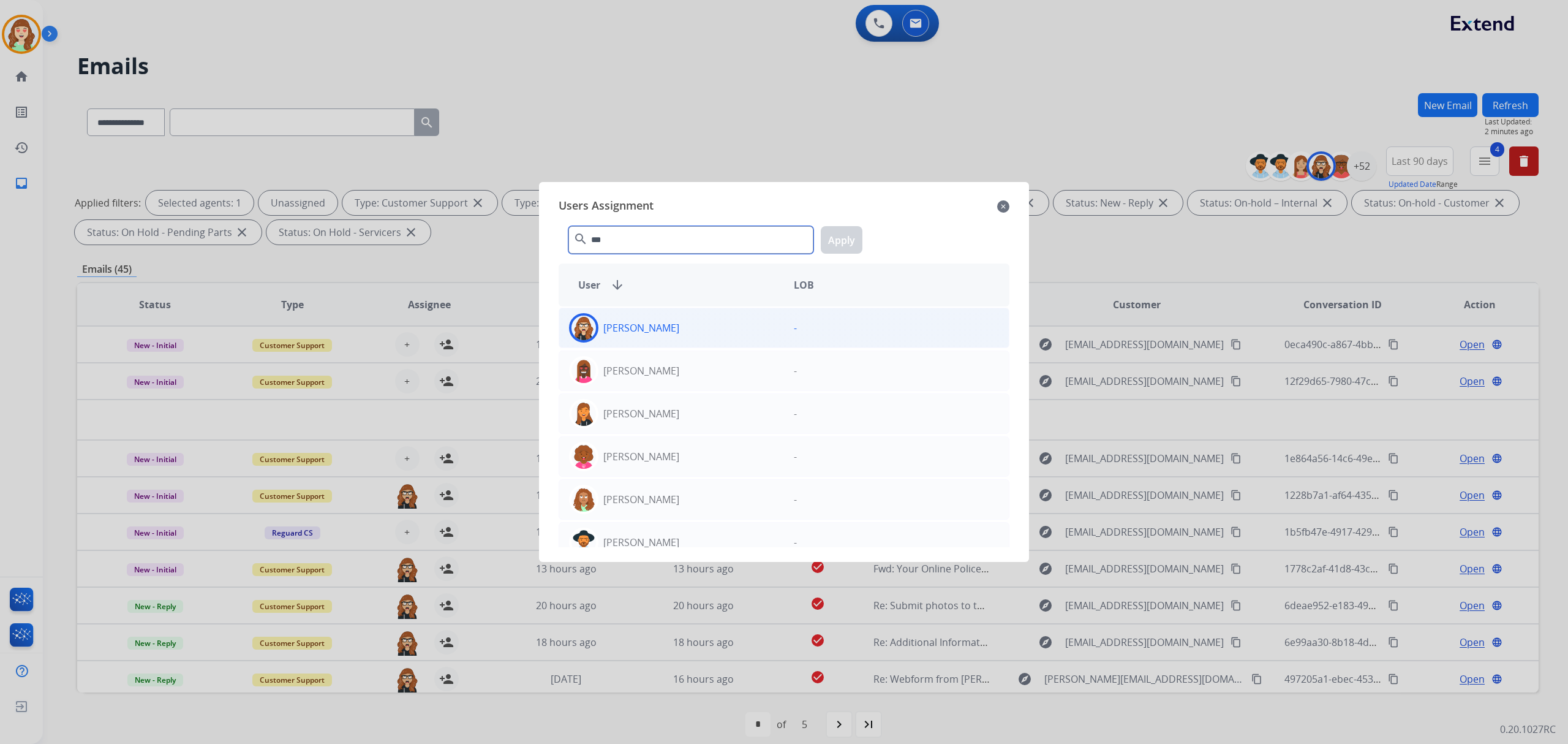
type input "***"
click at [707, 326] on div "[PERSON_NAME]" at bounding box center [672, 328] width 225 height 29
click at [833, 241] on button "Apply" at bounding box center [842, 240] width 42 height 28
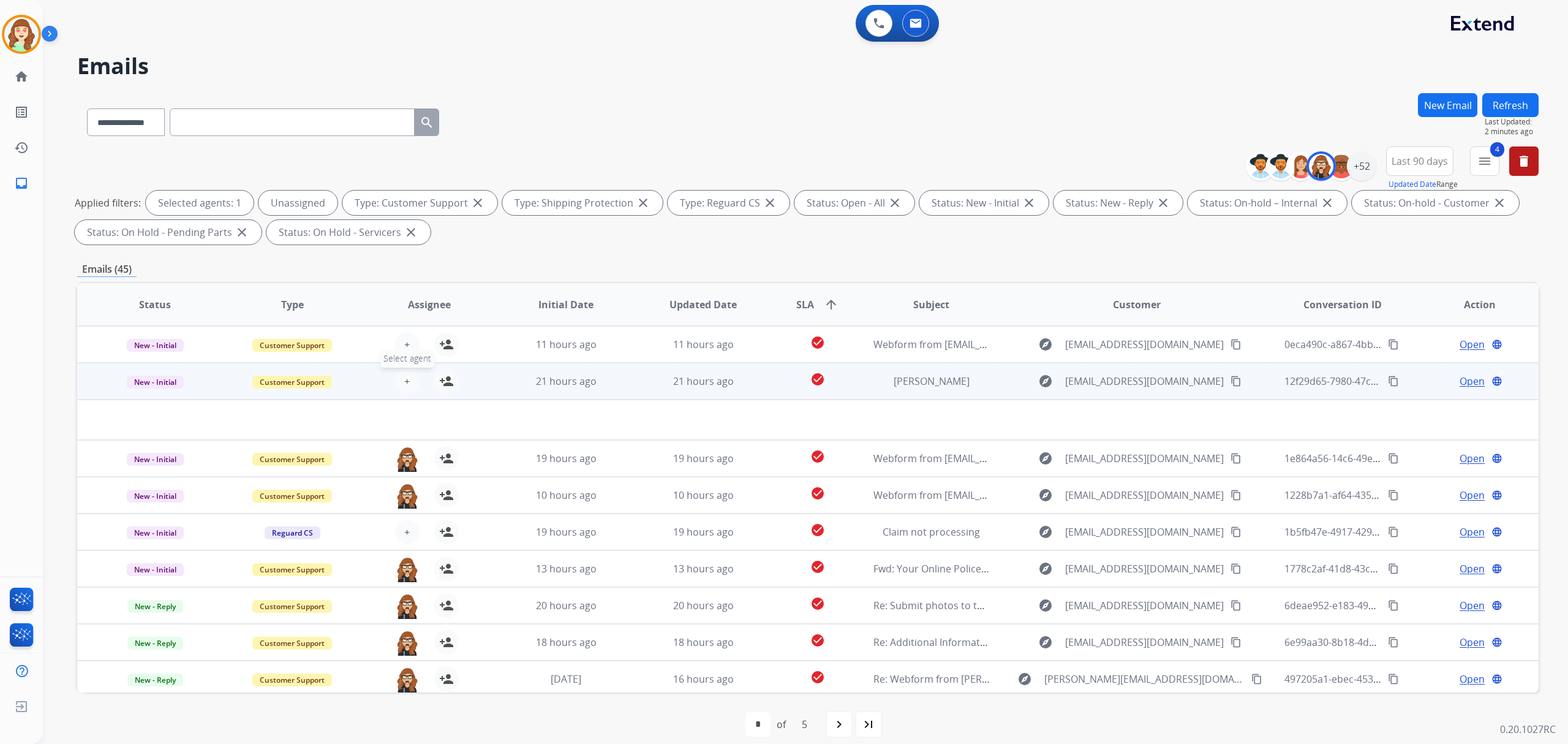
click at [397, 377] on button "+ Select agent" at bounding box center [407, 381] width 24 height 24
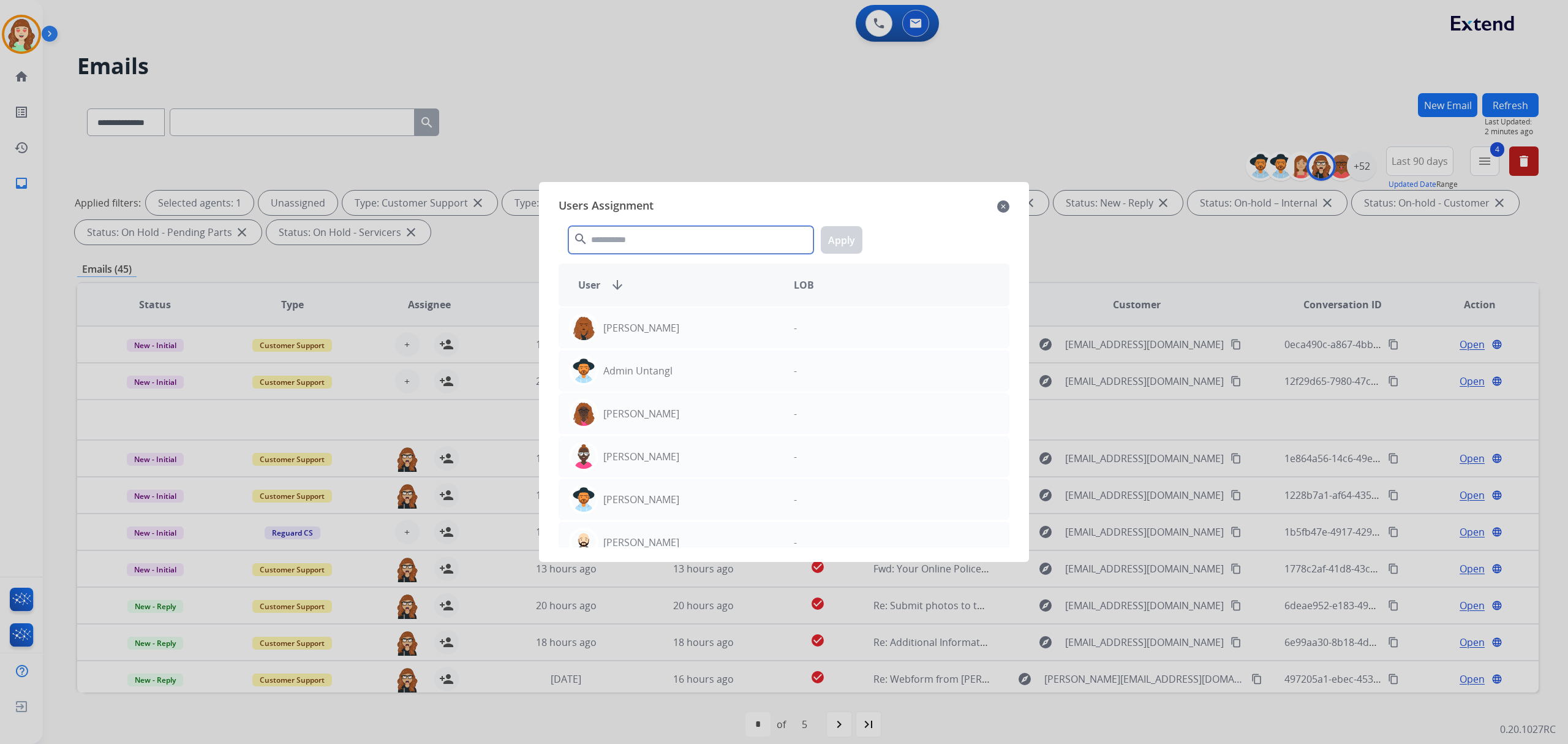
click at [672, 238] on input "text" at bounding box center [691, 240] width 245 height 28
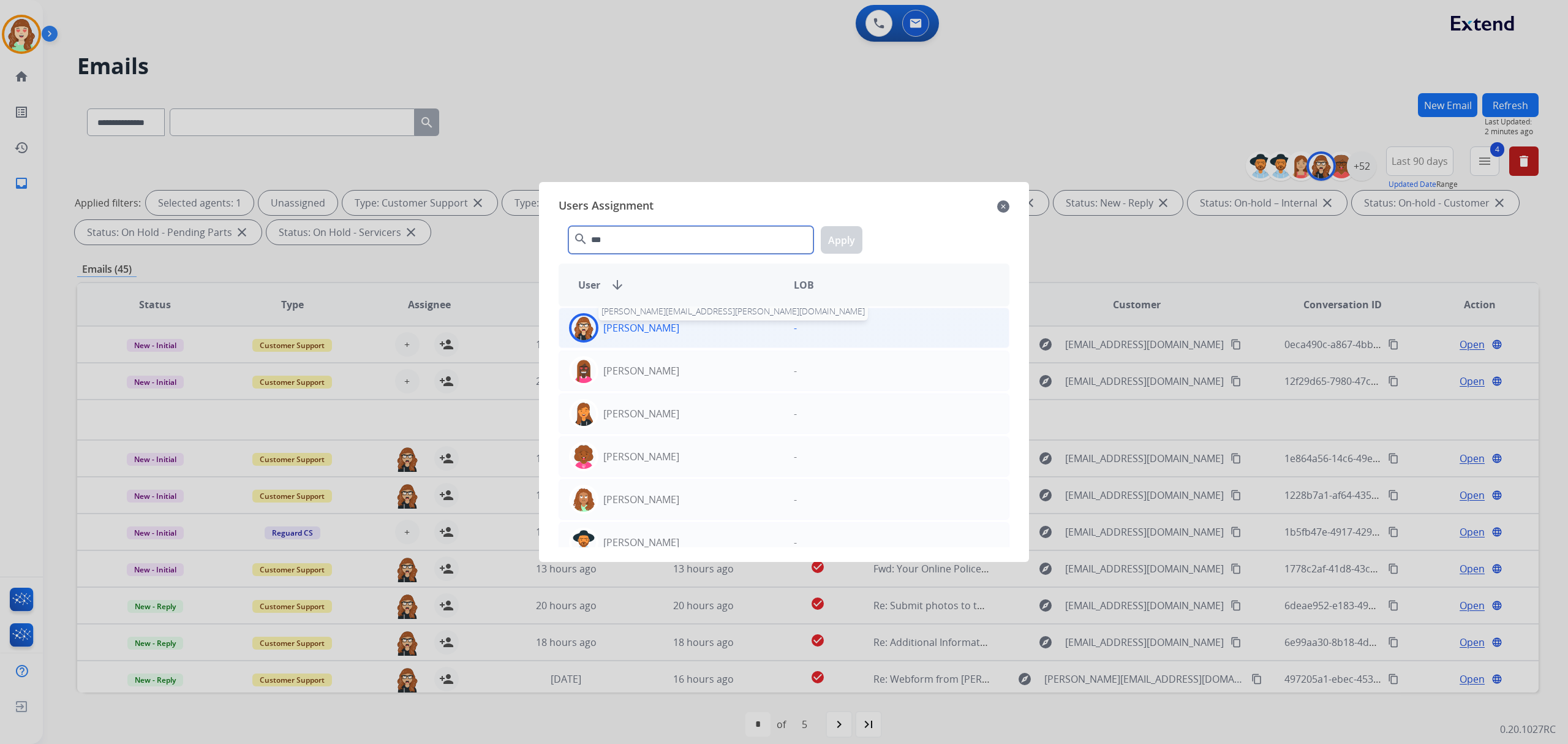
type input "***"
drag, startPoint x: 674, startPoint y: 334, endPoint x: 865, endPoint y: 236, distance: 214.7
click at [676, 331] on p "[PERSON_NAME]" at bounding box center [641, 328] width 76 height 15
click at [841, 228] on button "Apply" at bounding box center [842, 240] width 42 height 28
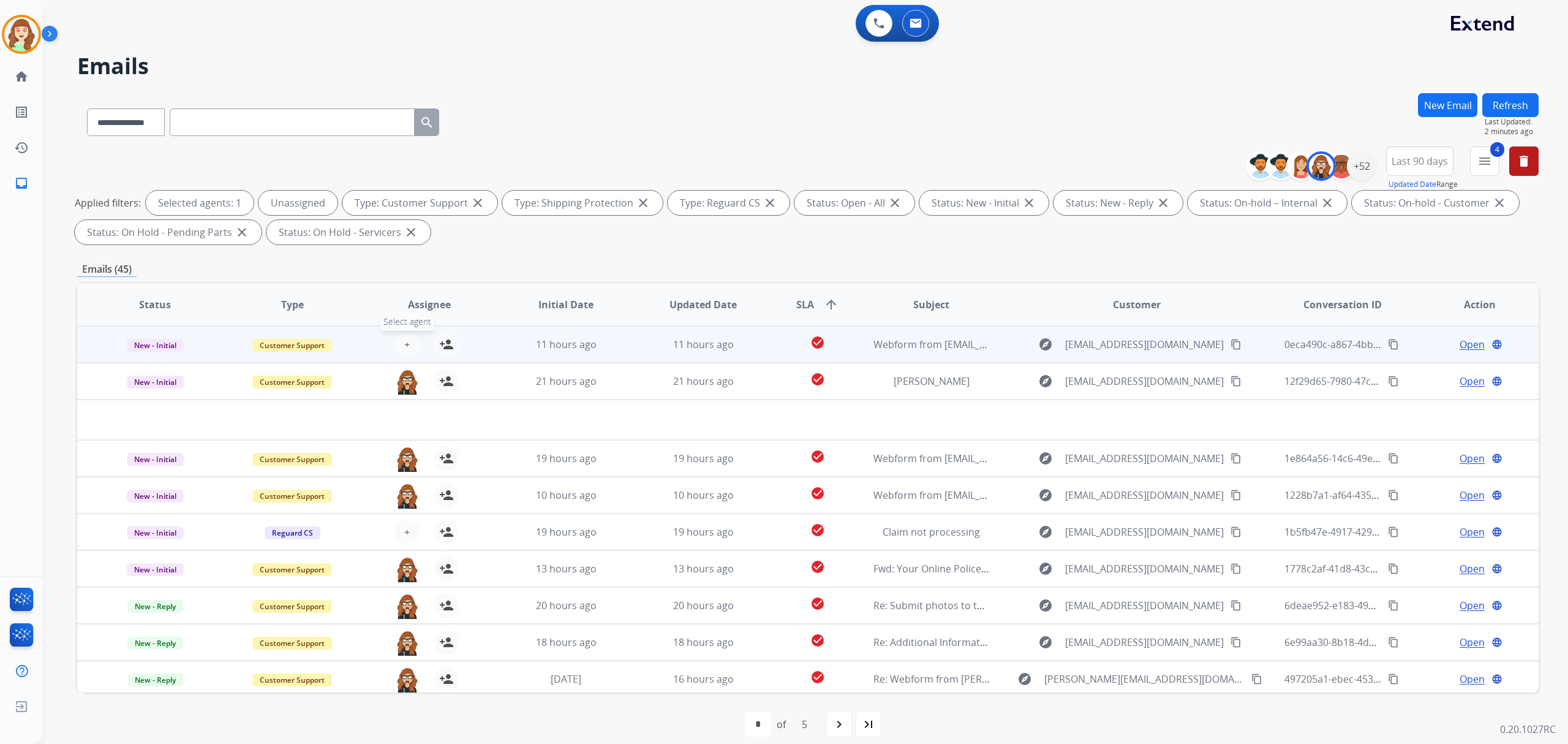
click at [407, 344] on span "+" at bounding box center [407, 344] width 5 height 15
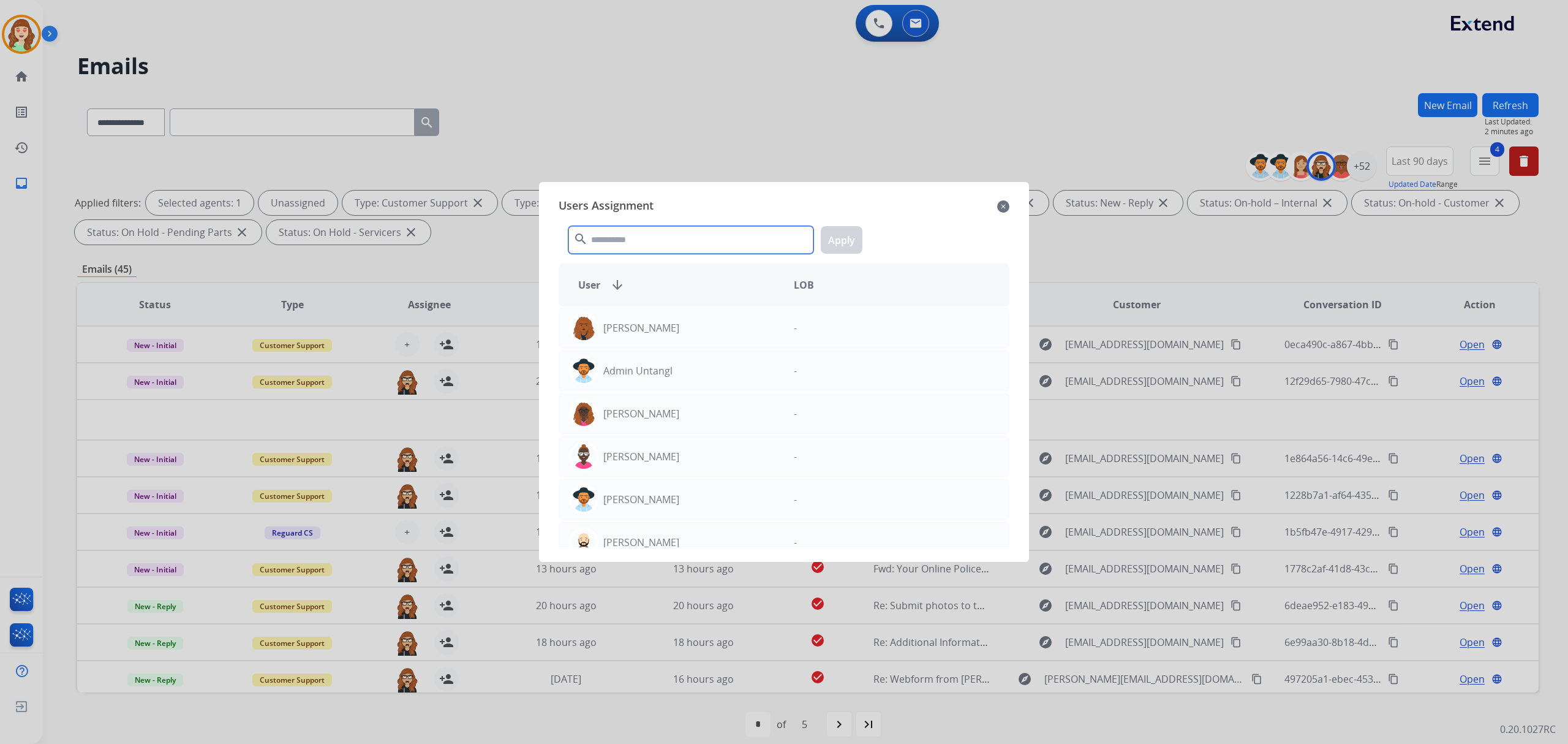
drag, startPoint x: 662, startPoint y: 244, endPoint x: 689, endPoint y: 246, distance: 27.1
click at [669, 244] on input "text" at bounding box center [691, 240] width 245 height 28
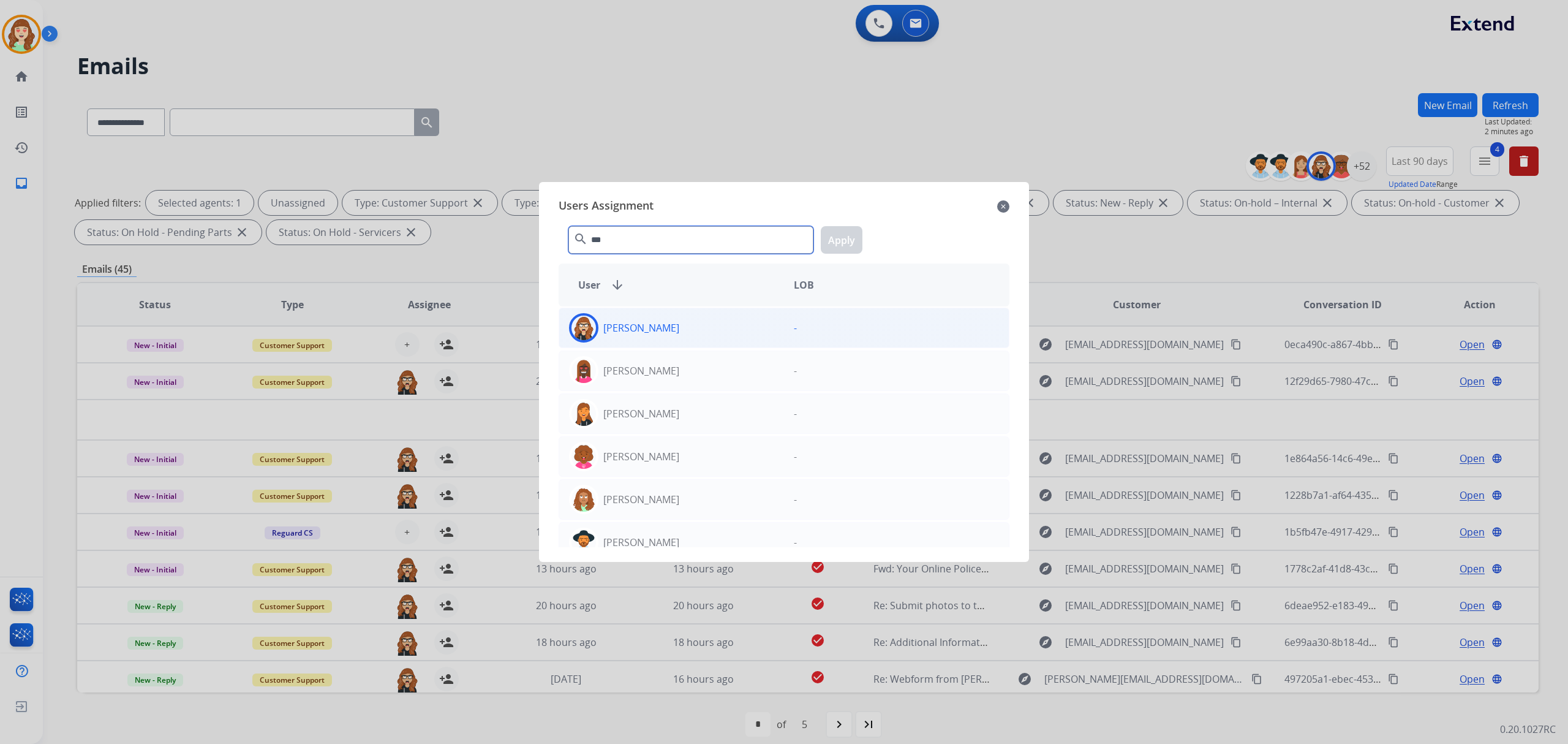
type input "***"
click at [685, 328] on div "[PERSON_NAME]" at bounding box center [672, 328] width 225 height 29
drag, startPoint x: 834, startPoint y: 241, endPoint x: 842, endPoint y: 243, distance: 8.2
click at [834, 241] on button "Apply" at bounding box center [842, 240] width 42 height 28
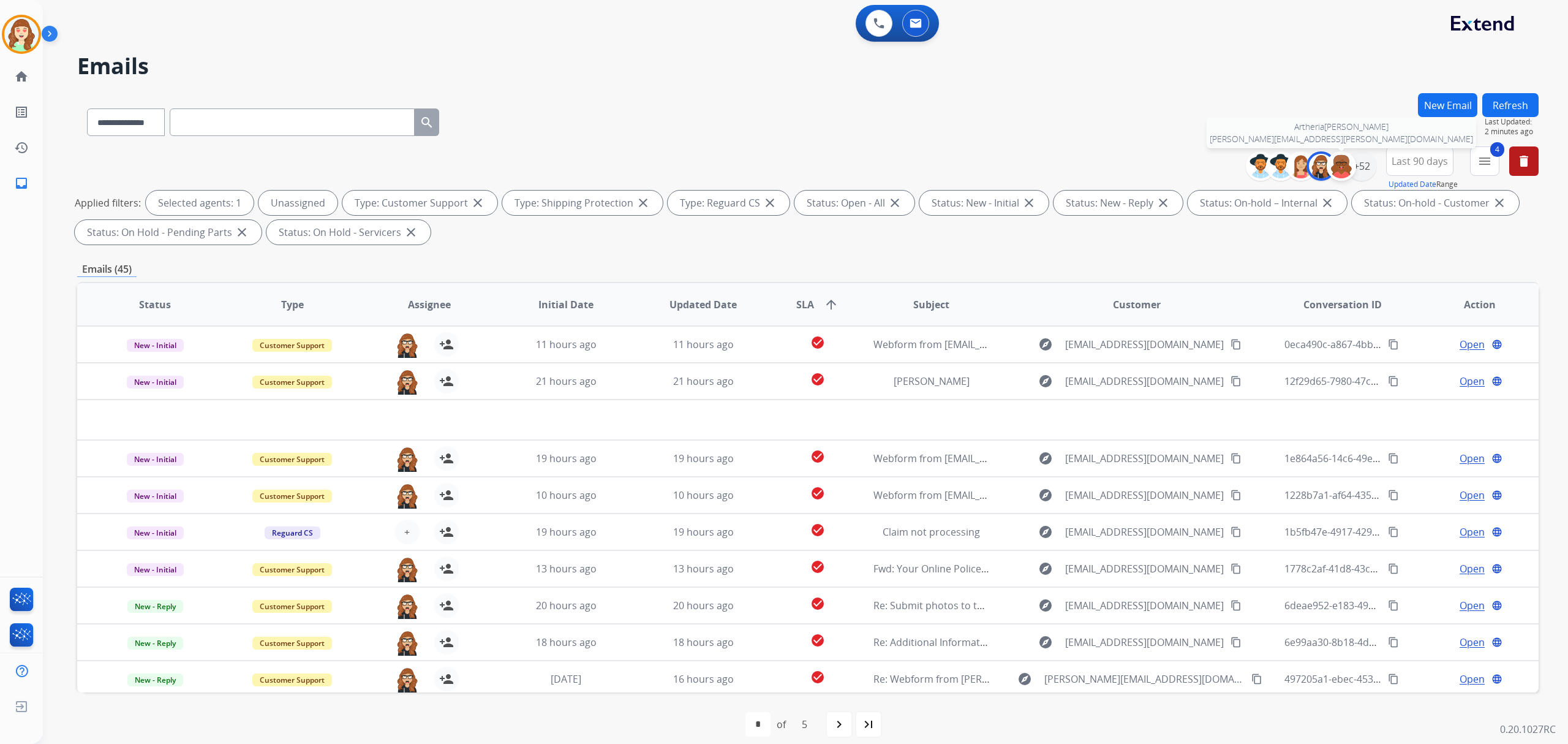
click at [1352, 162] on div at bounding box center [1341, 166] width 29 height 29
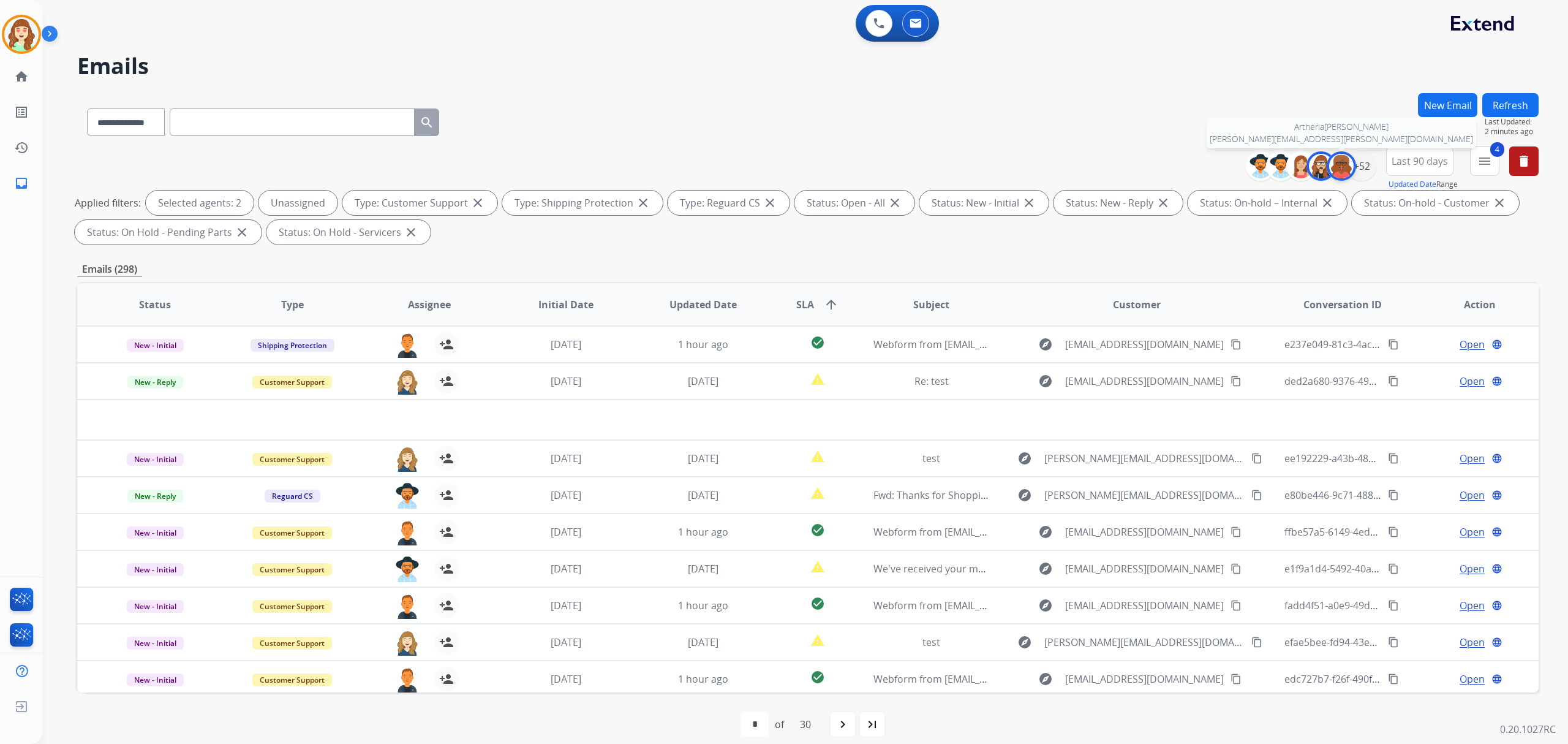
click at [1338, 167] on img at bounding box center [1341, 165] width 24 height 24
click at [1367, 169] on div "+52" at bounding box center [1362, 166] width 29 height 29
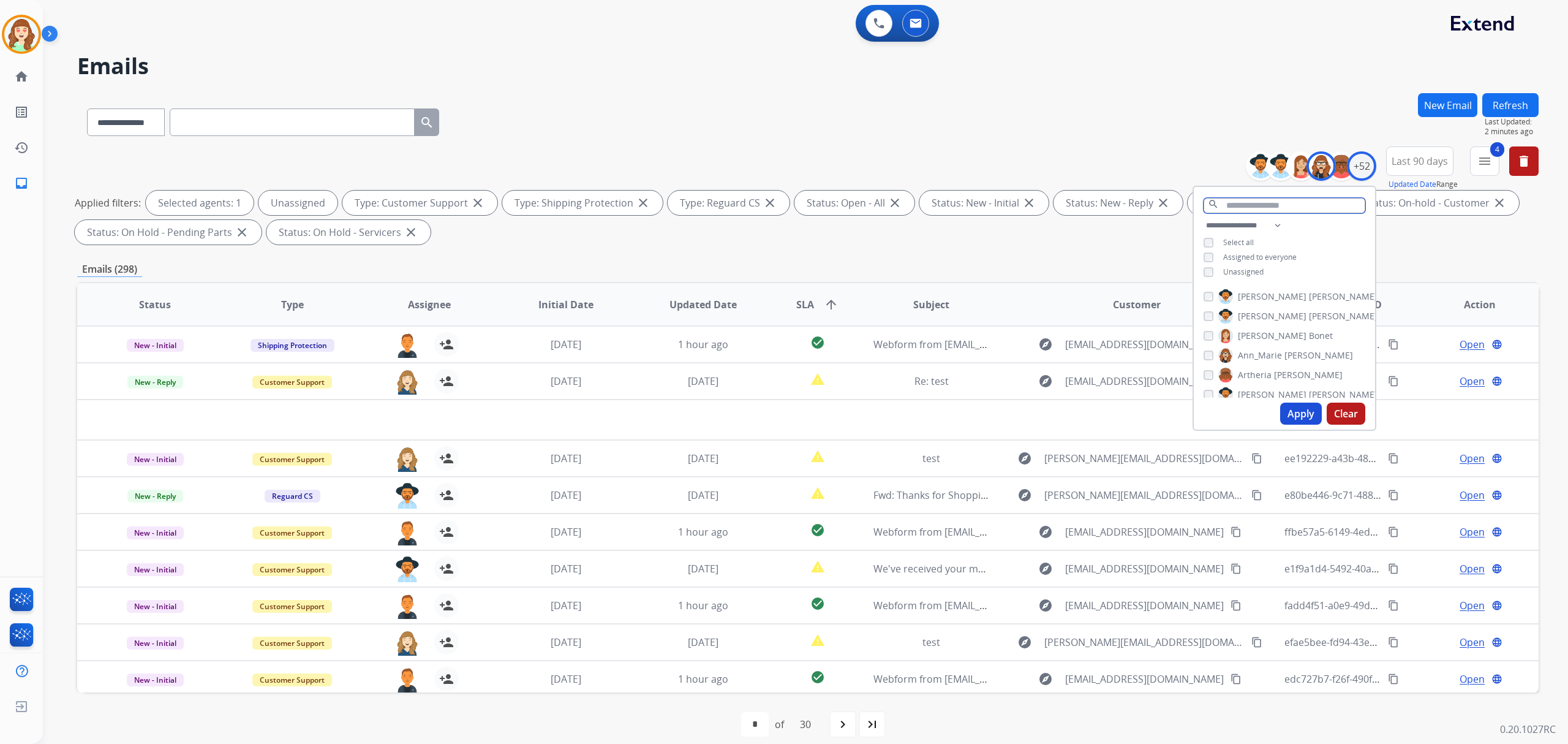
click at [1245, 203] on input "text" at bounding box center [1284, 205] width 161 height 15
type input "****"
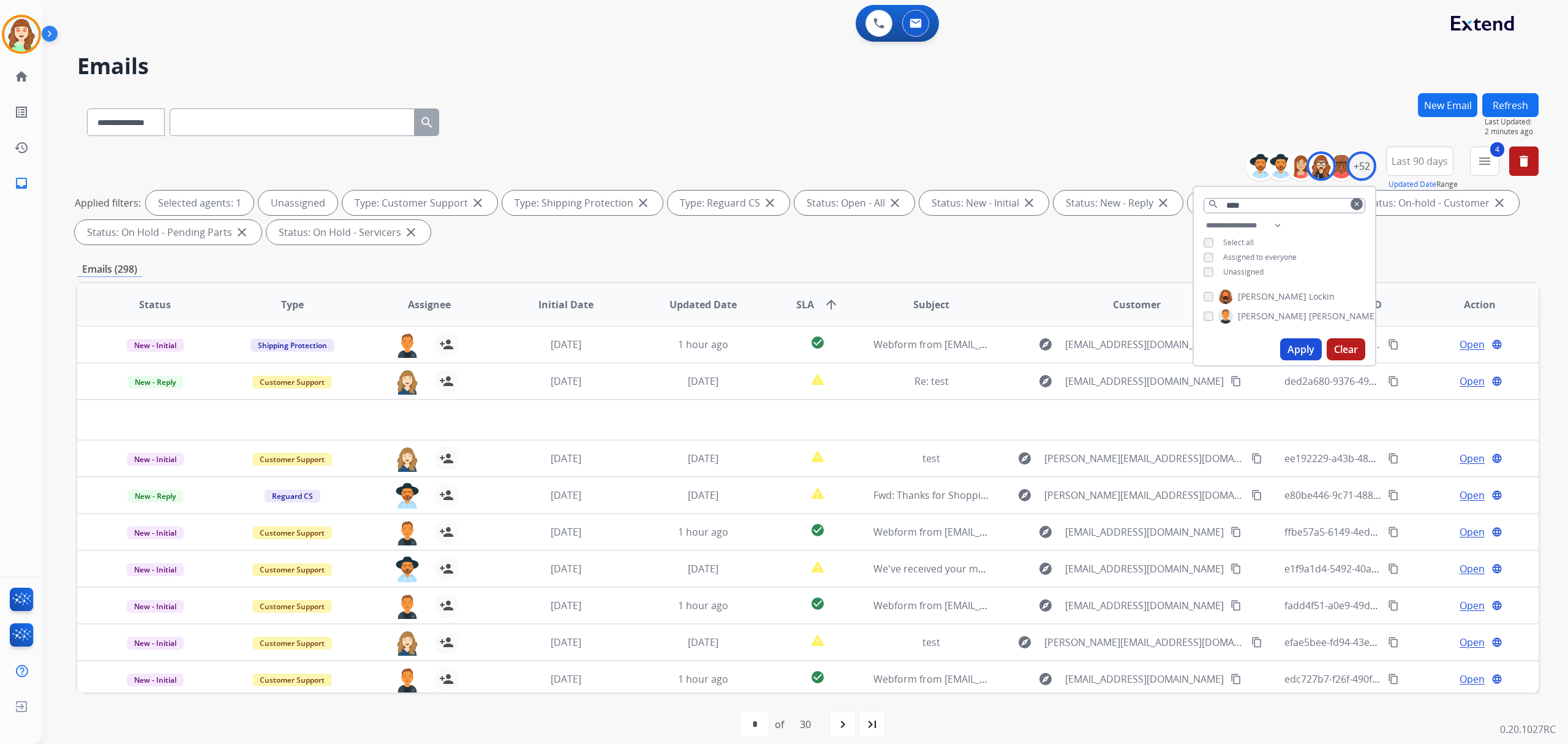
click at [1204, 321] on div "[PERSON_NAME]" at bounding box center [1290, 316] width 174 height 15
click at [1294, 346] on button "Apply" at bounding box center [1301, 349] width 42 height 22
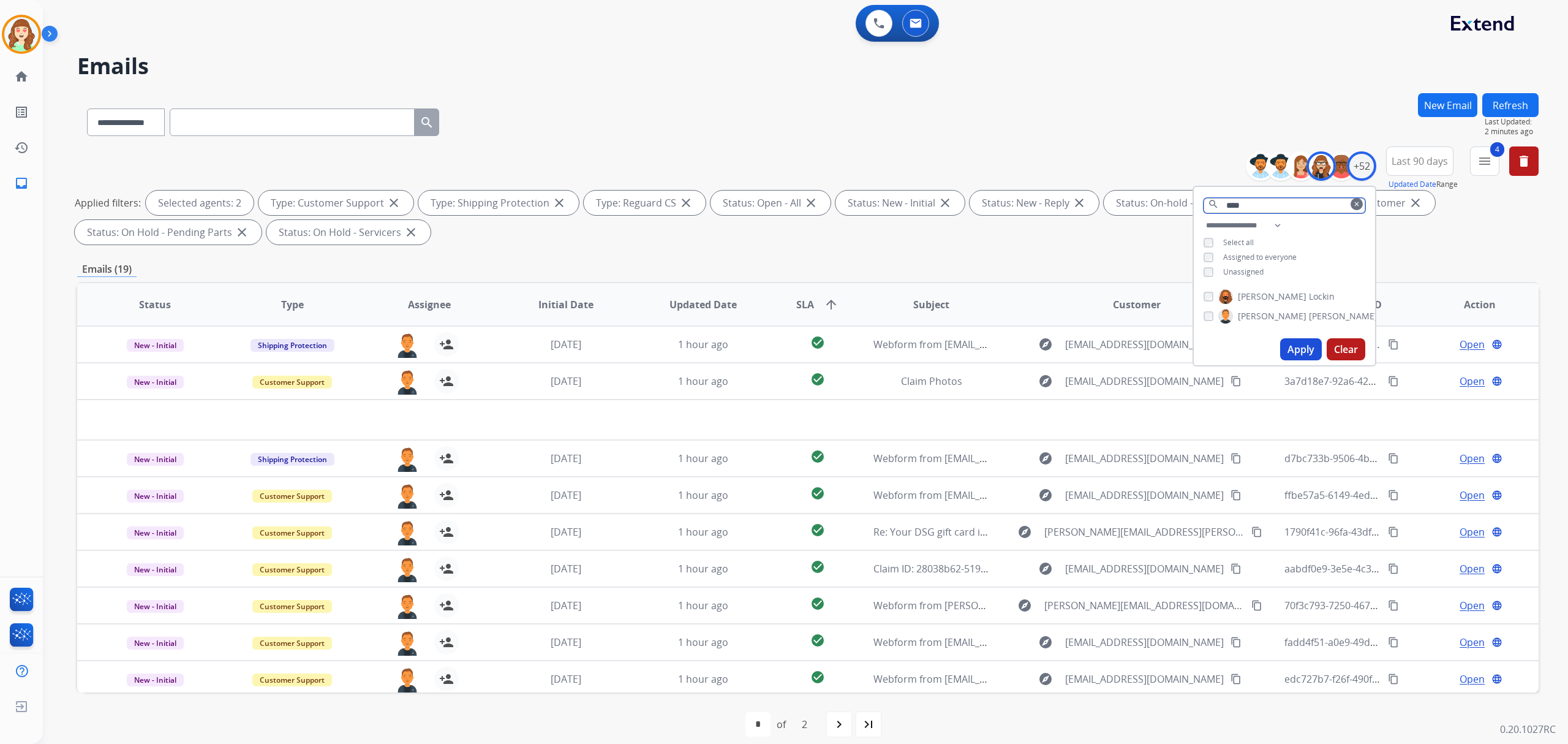
drag, startPoint x: 1267, startPoint y: 202, endPoint x: 1074, endPoint y: 177, distance: 194.6
click at [1074, 177] on div "**********" at bounding box center [808, 198] width 1461 height 103
click at [1365, 155] on div "+52" at bounding box center [1362, 166] width 29 height 29
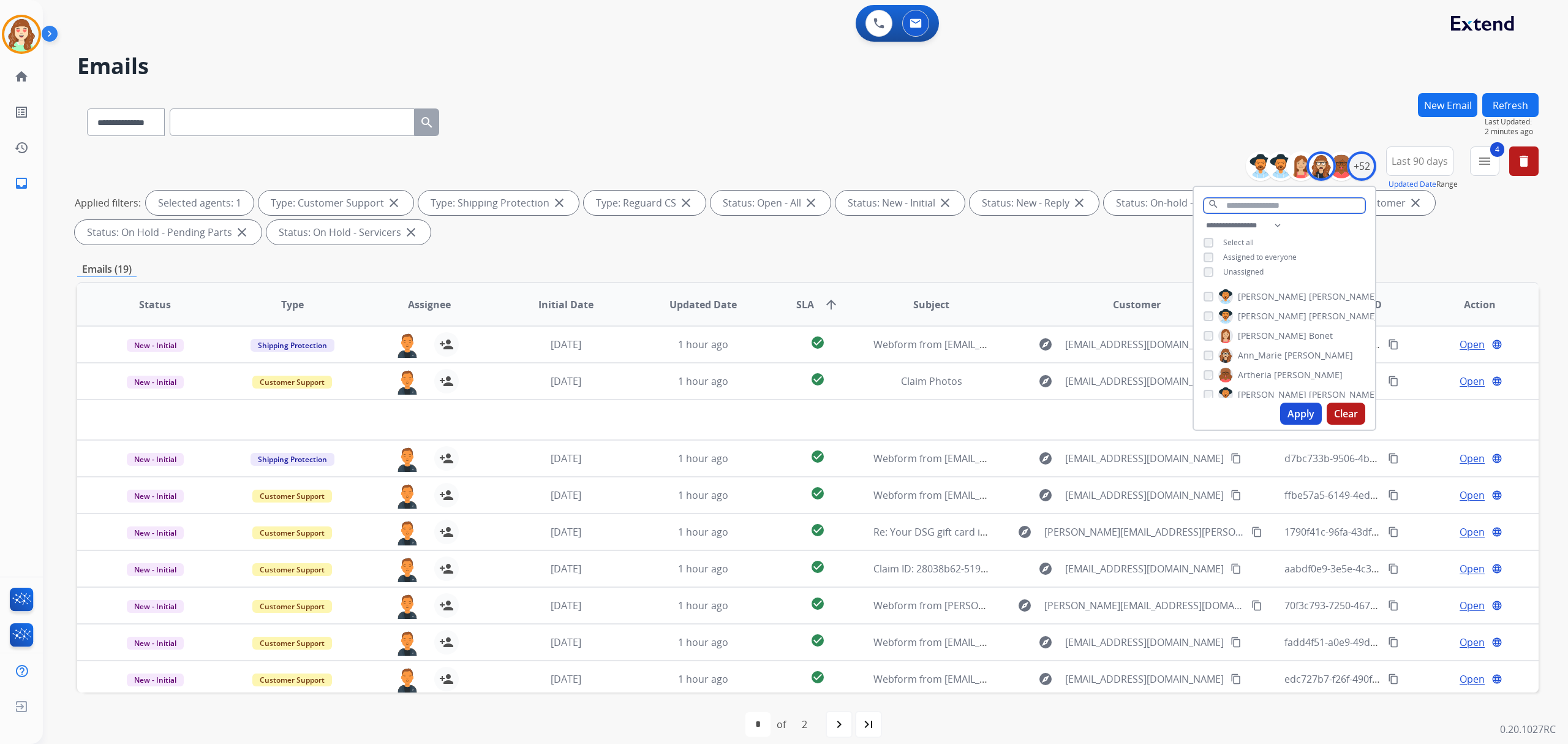
click at [1254, 209] on input "text" at bounding box center [1284, 205] width 161 height 15
click at [1264, 203] on input "text" at bounding box center [1284, 205] width 161 height 15
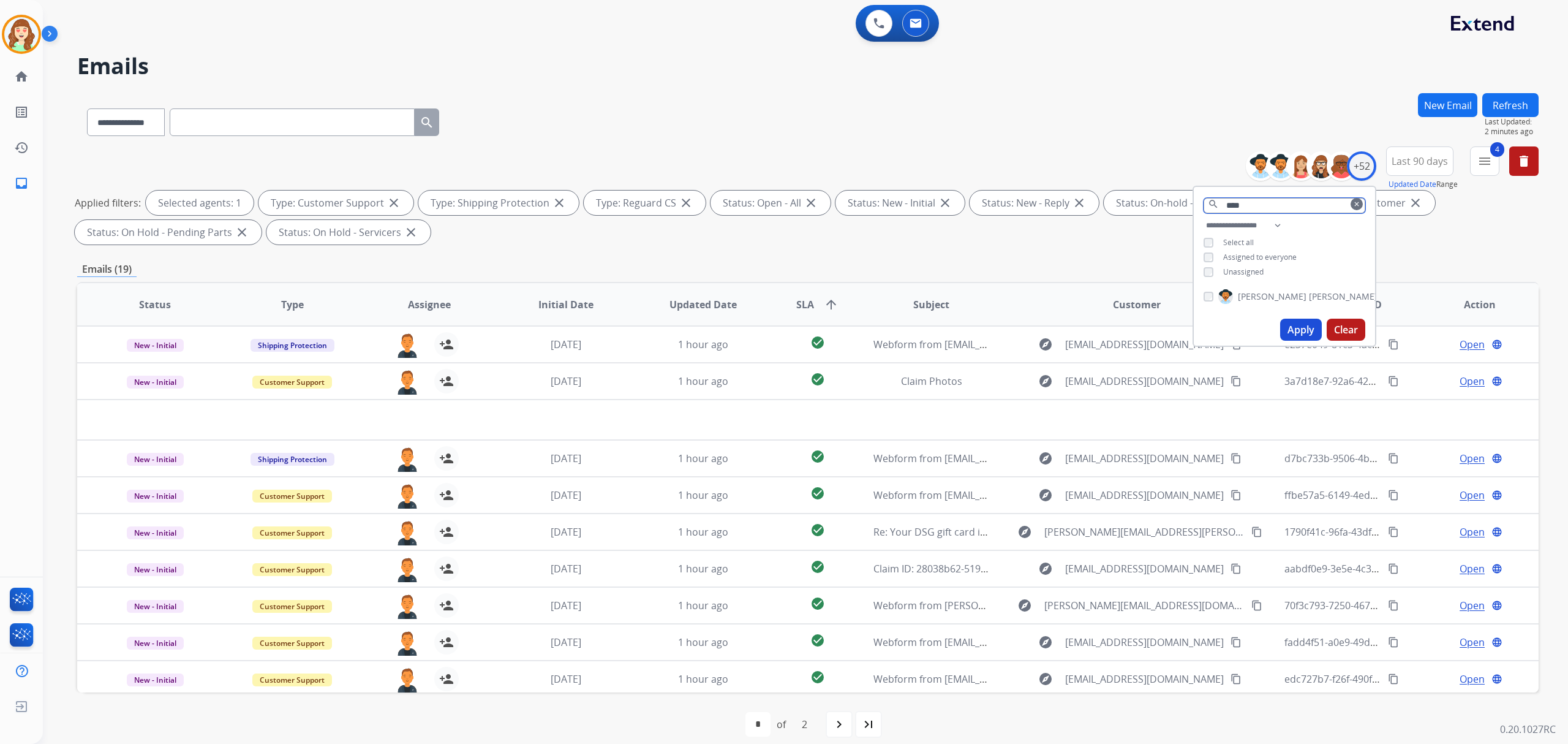
type input "****"
click at [1297, 329] on button "Apply" at bounding box center [1301, 329] width 42 height 22
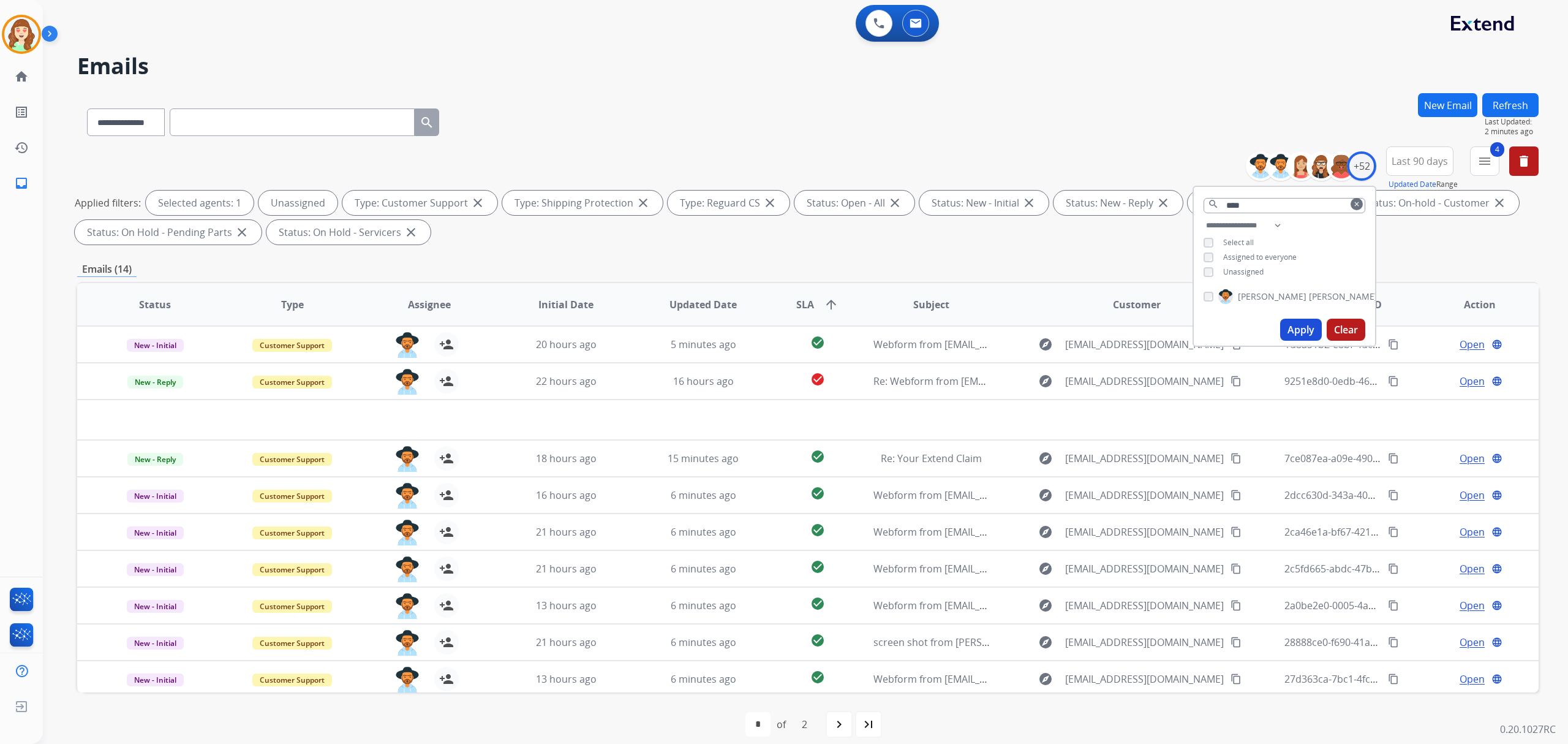
click at [1304, 325] on button "Apply" at bounding box center [1301, 329] width 42 height 22
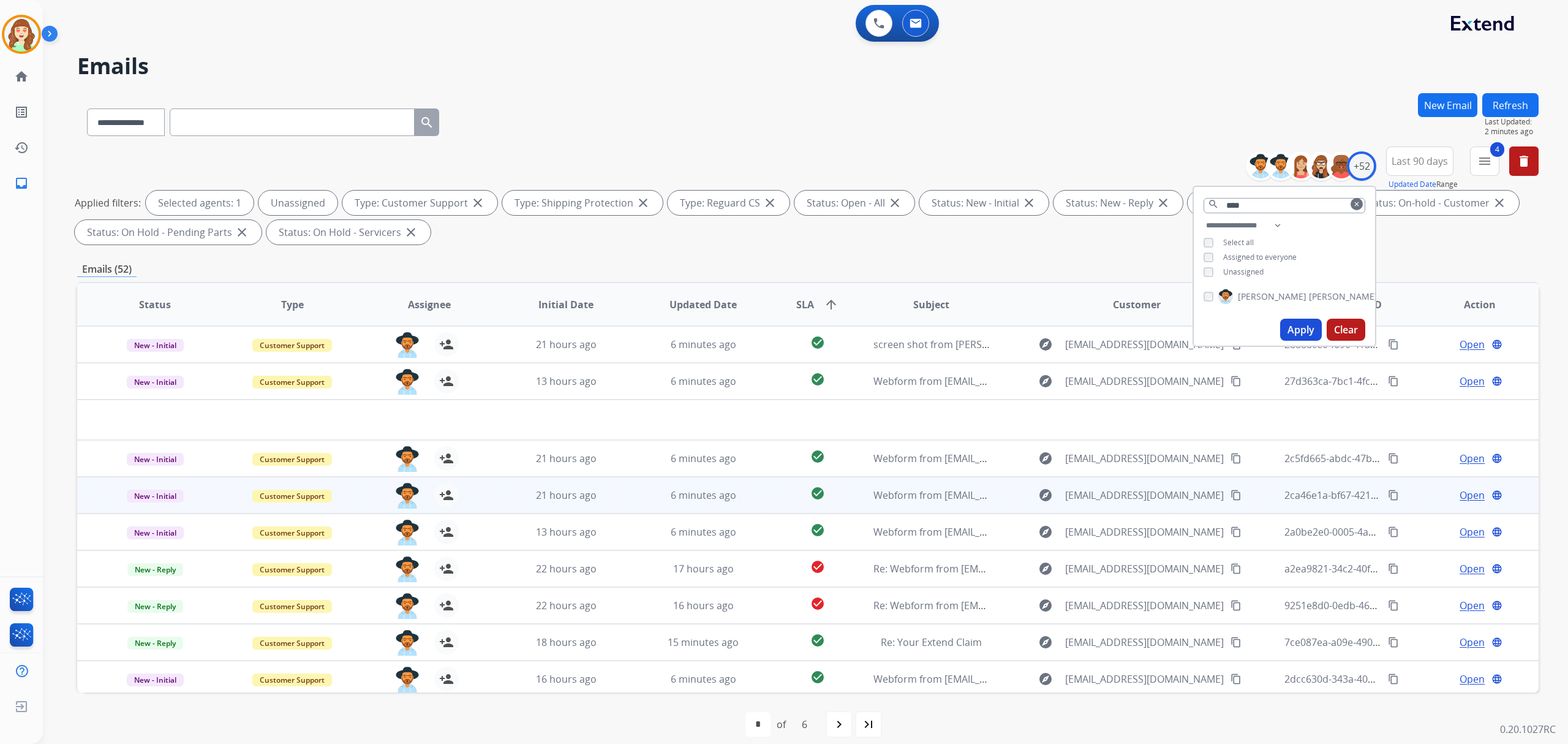
scroll to position [40, 0]
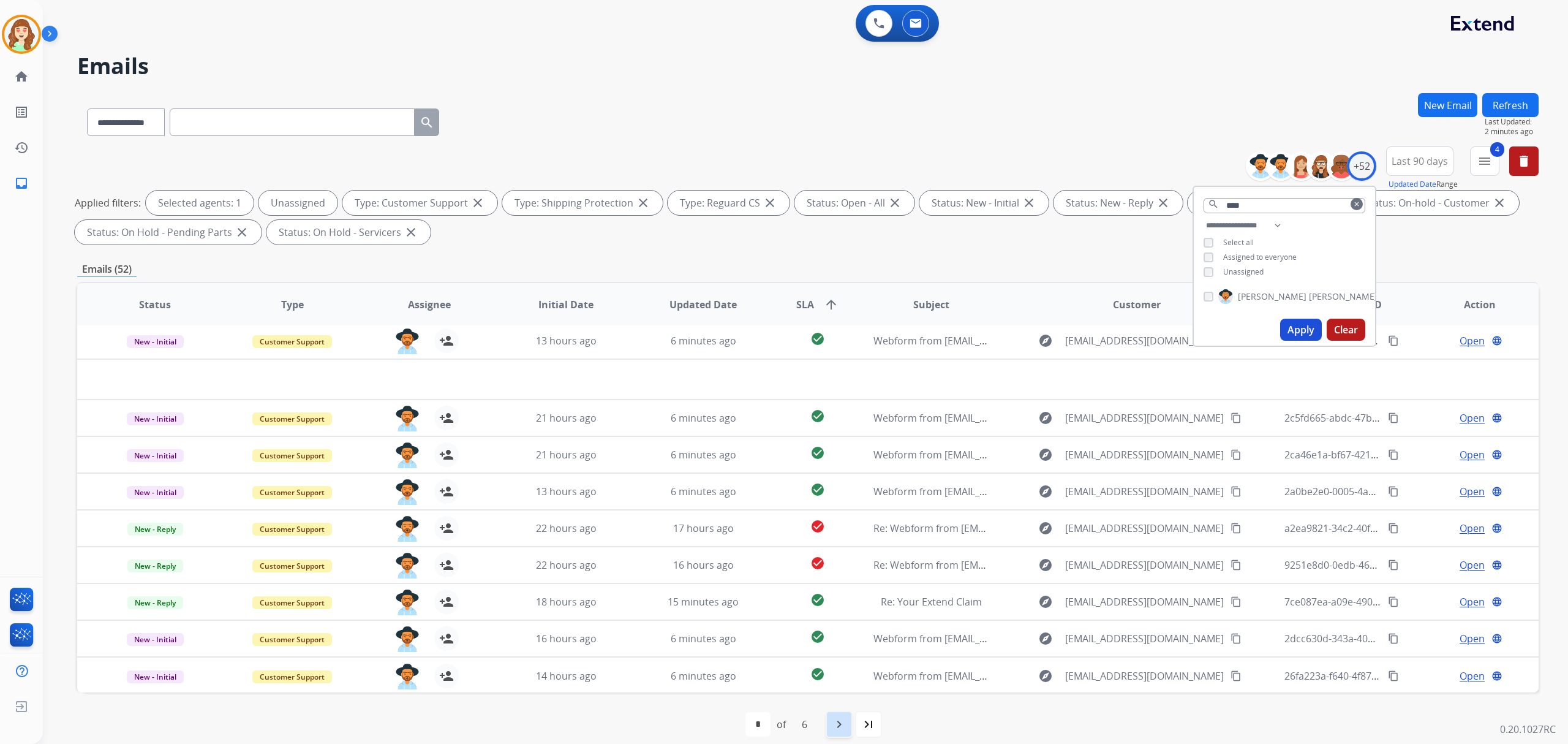
click at [836, 720] on mat-icon "navigate_next" at bounding box center [839, 724] width 15 height 15
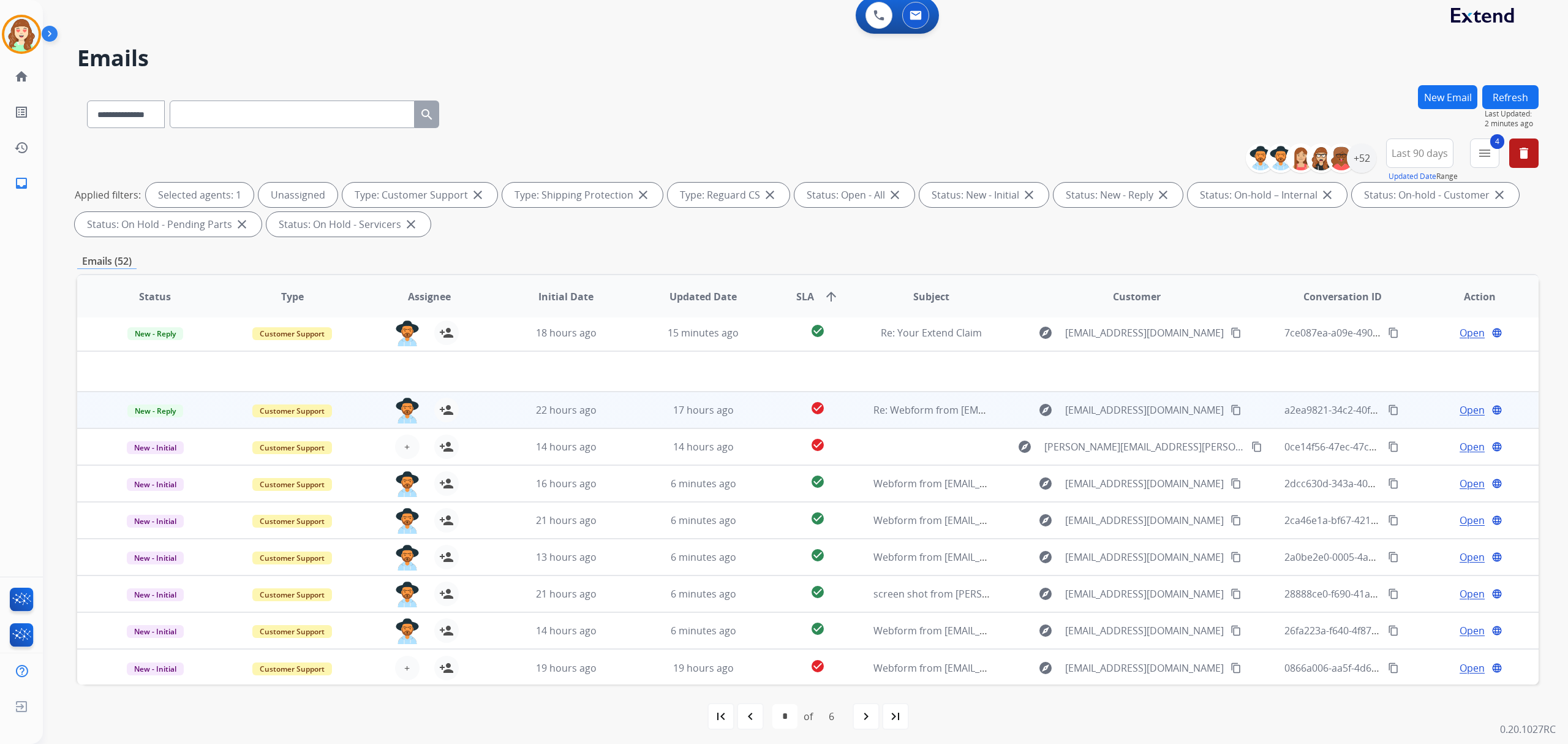
scroll to position [13, 0]
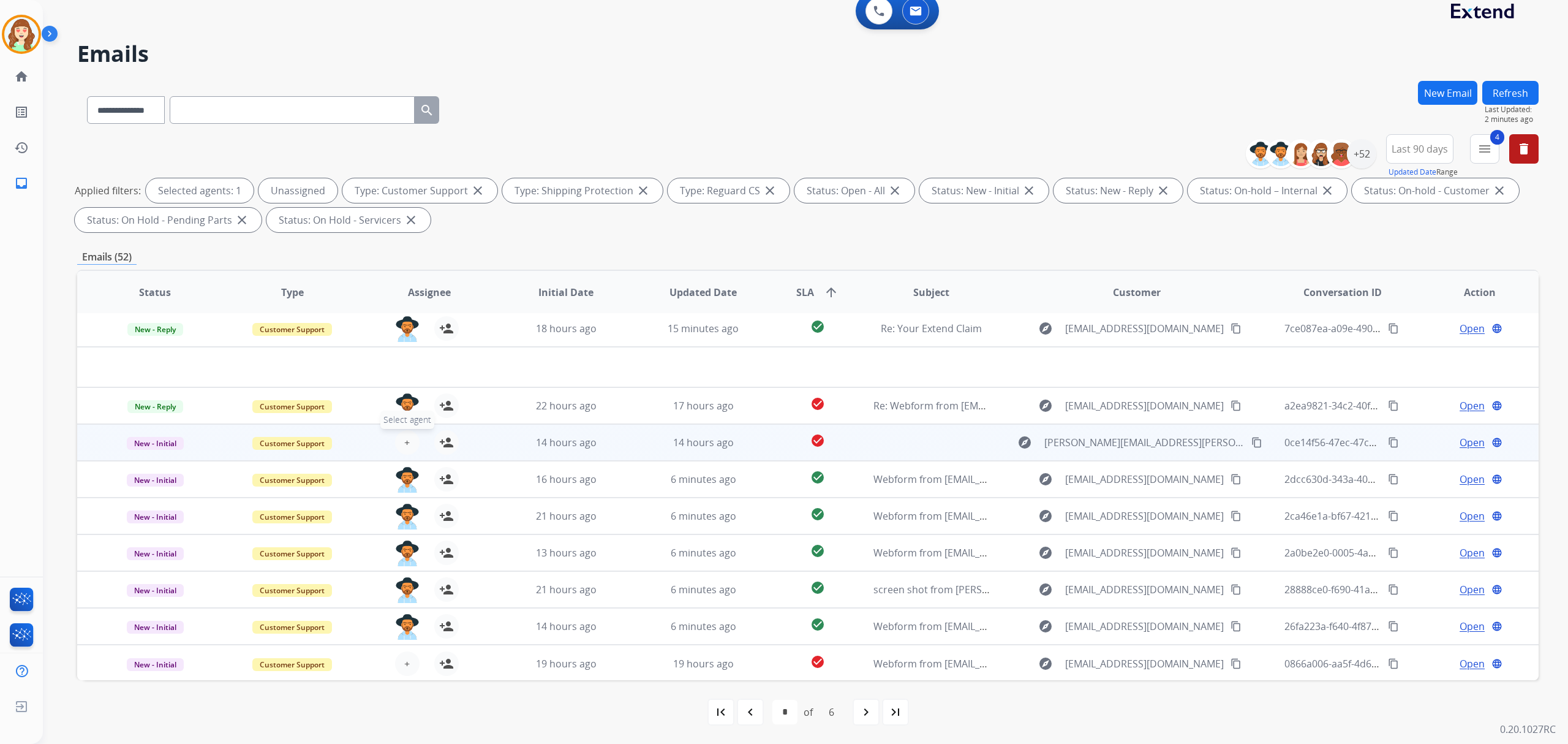
click at [404, 445] on span "+" at bounding box center [407, 442] width 5 height 15
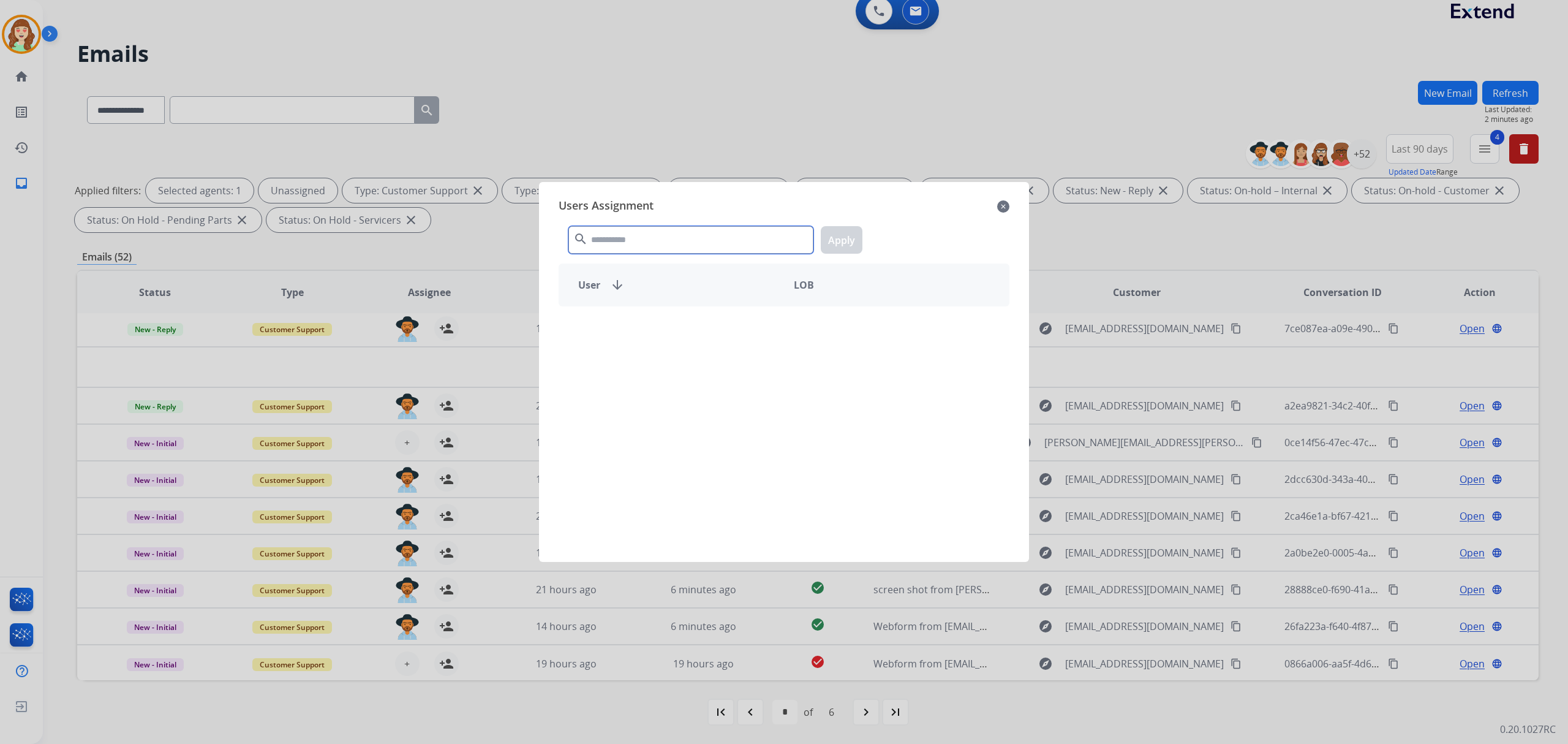
click at [621, 231] on input "text" at bounding box center [691, 240] width 245 height 28
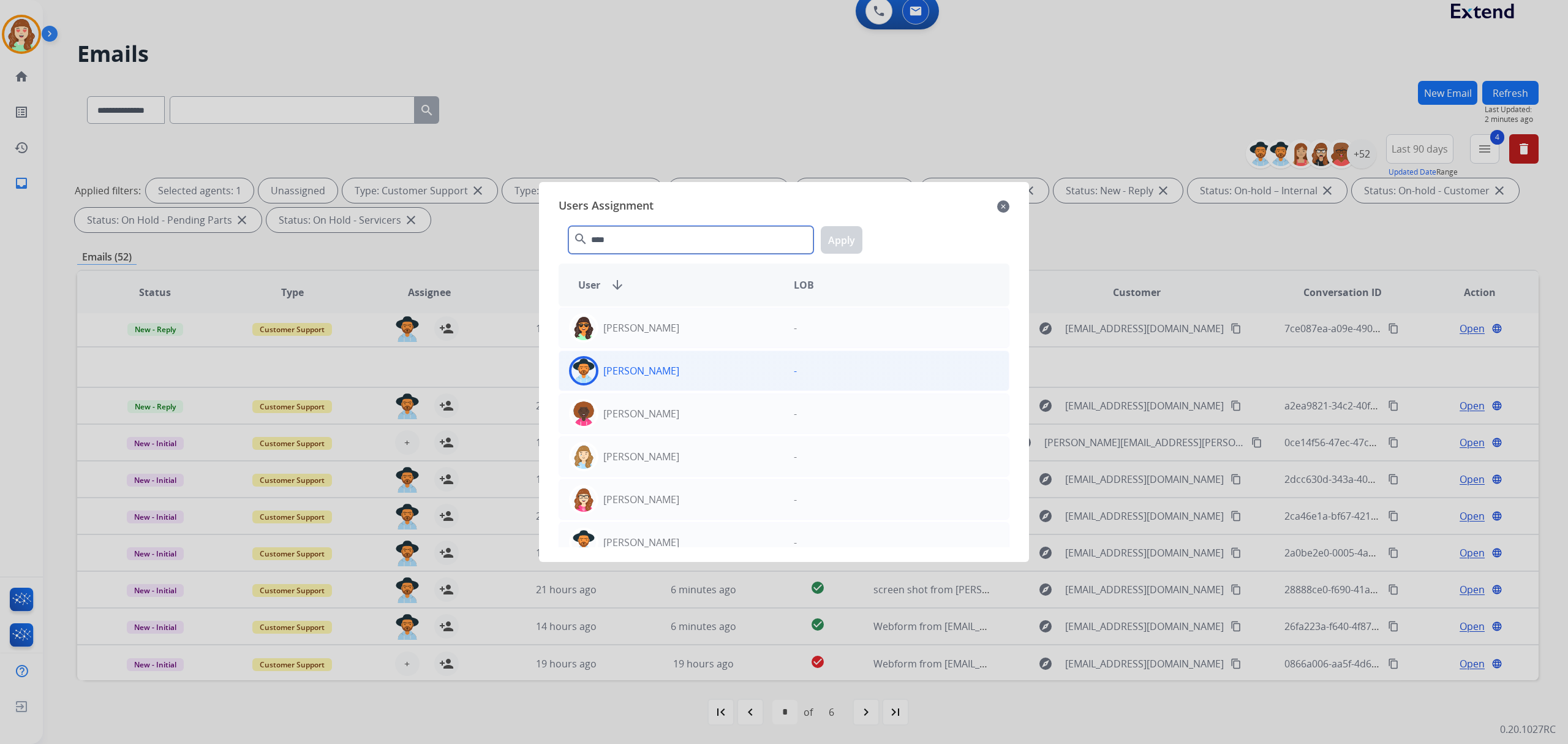
type input "****"
drag, startPoint x: 745, startPoint y: 373, endPoint x: 822, endPoint y: 258, distance: 138.4
click at [755, 353] on div "[PERSON_NAME] -" at bounding box center [783, 371] width 451 height 40
click at [832, 246] on button "Apply" at bounding box center [842, 240] width 42 height 28
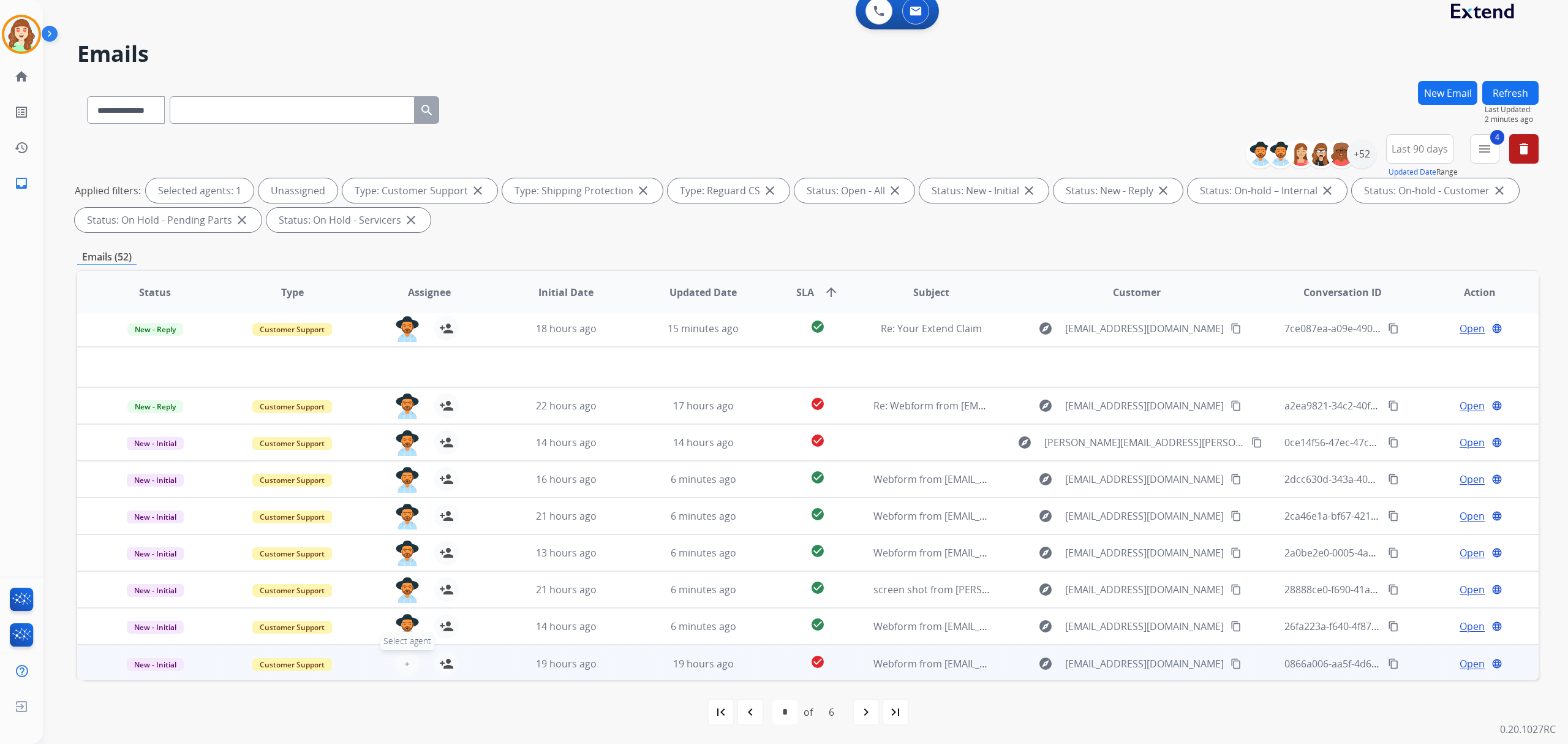
click at [395, 667] on button "+ Select agent" at bounding box center [407, 663] width 24 height 24
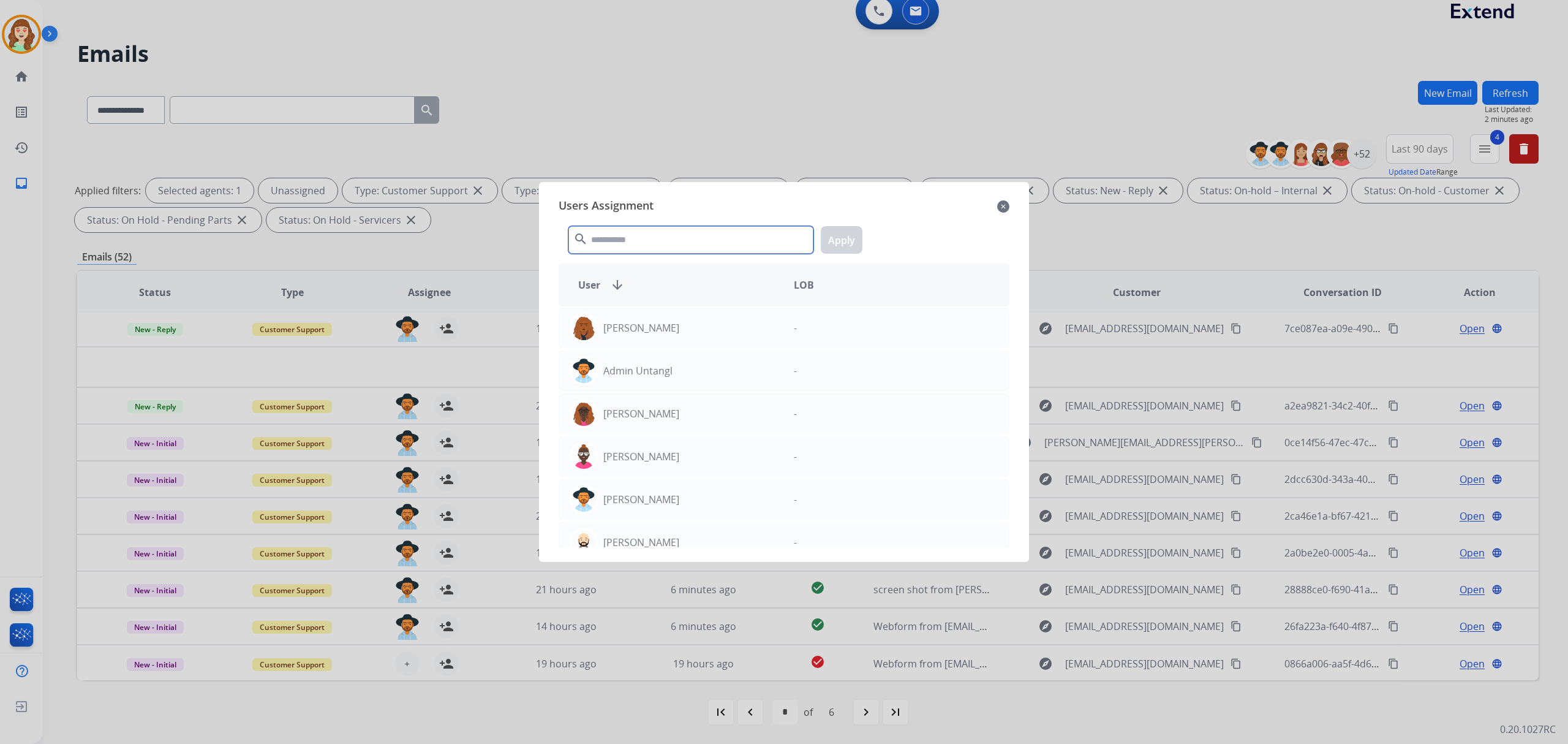
click at [631, 244] on input "text" at bounding box center [691, 240] width 245 height 28
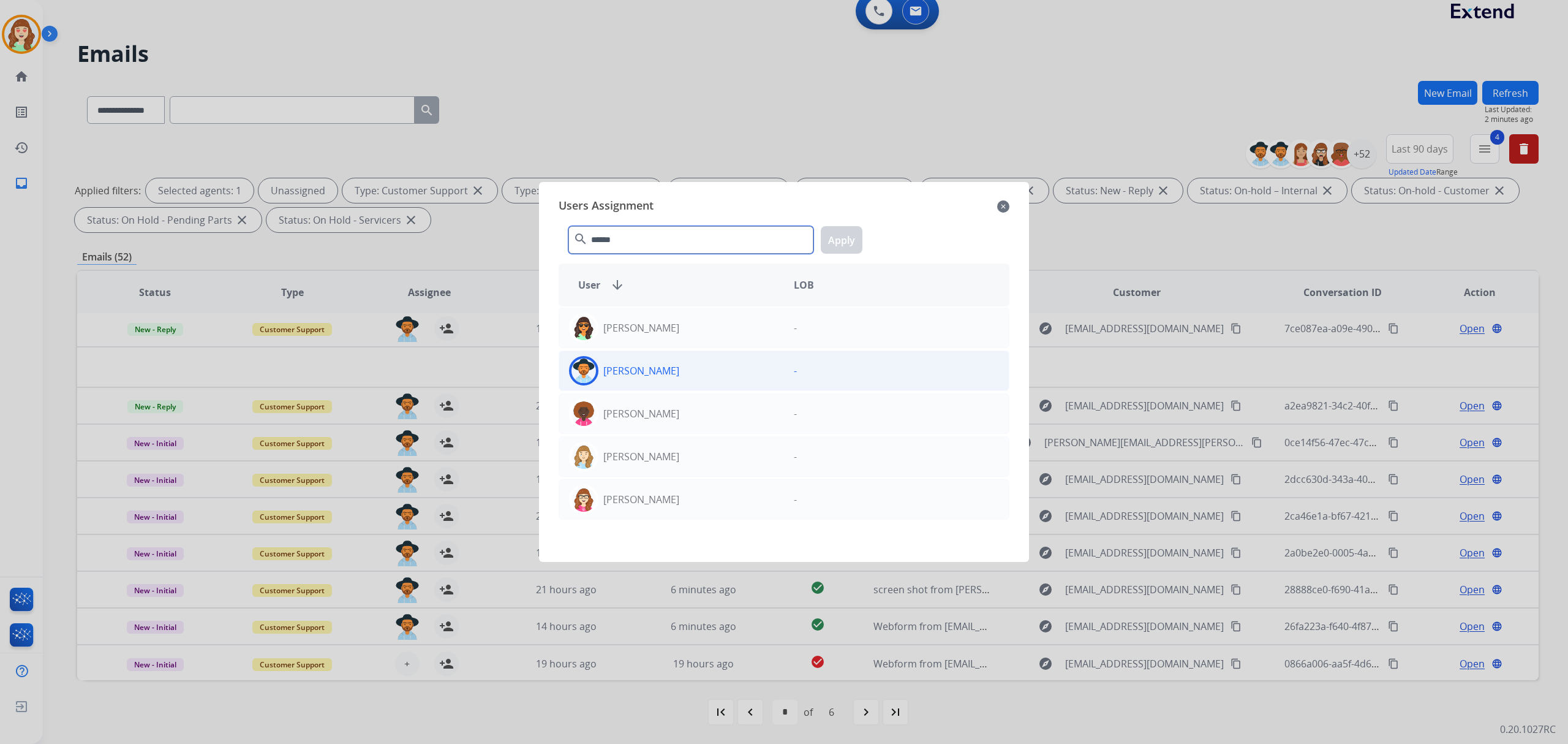
type input "******"
drag, startPoint x: 755, startPoint y: 375, endPoint x: 930, endPoint y: 233, distance: 225.4
click at [763, 371] on div "[PERSON_NAME]" at bounding box center [672, 371] width 225 height 29
drag, startPoint x: 842, startPoint y: 236, endPoint x: 836, endPoint y: 260, distance: 24.7
click at [837, 252] on button "Apply" at bounding box center [842, 240] width 42 height 28
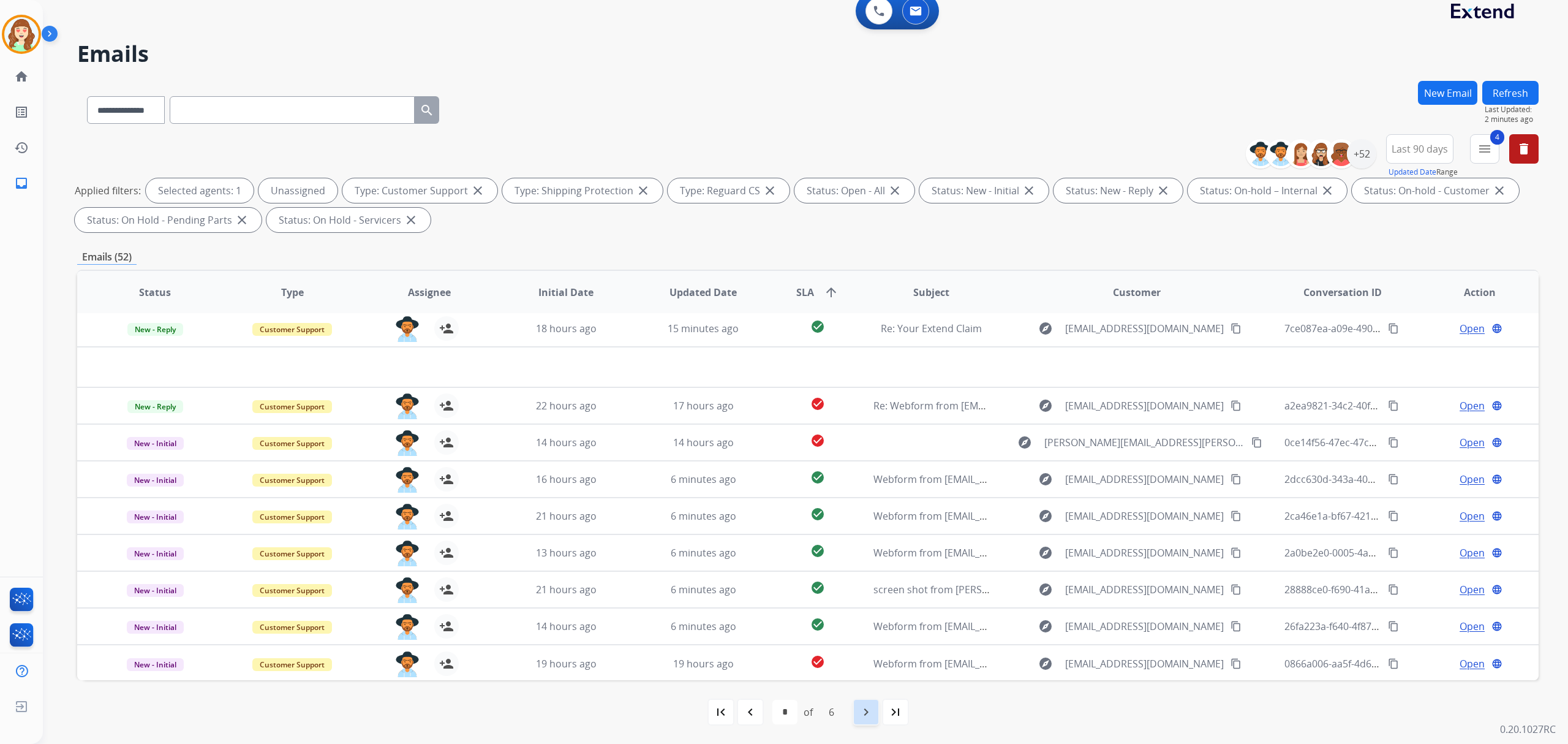
click at [859, 710] on mat-icon "navigate_next" at bounding box center [866, 712] width 15 height 15
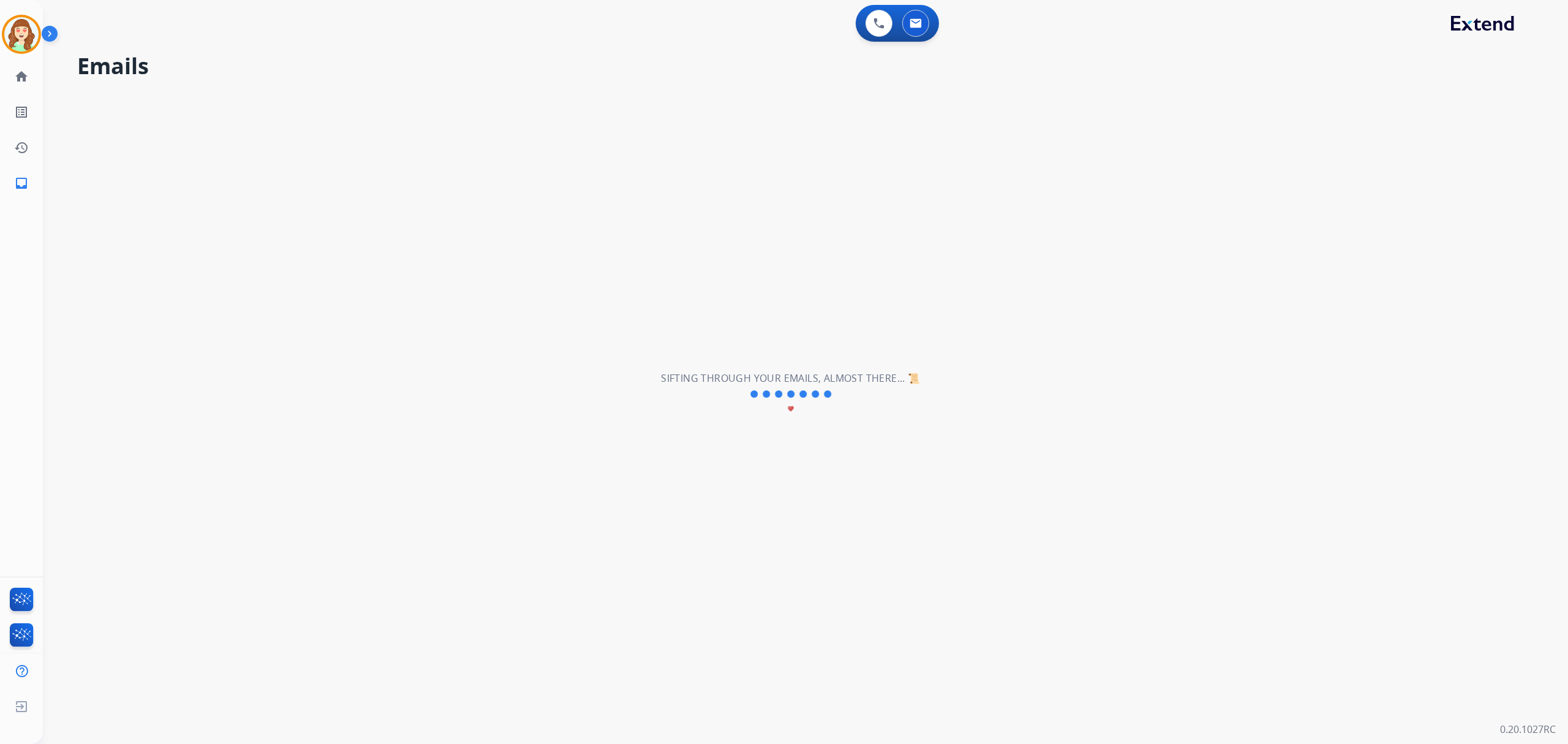
scroll to position [0, 0]
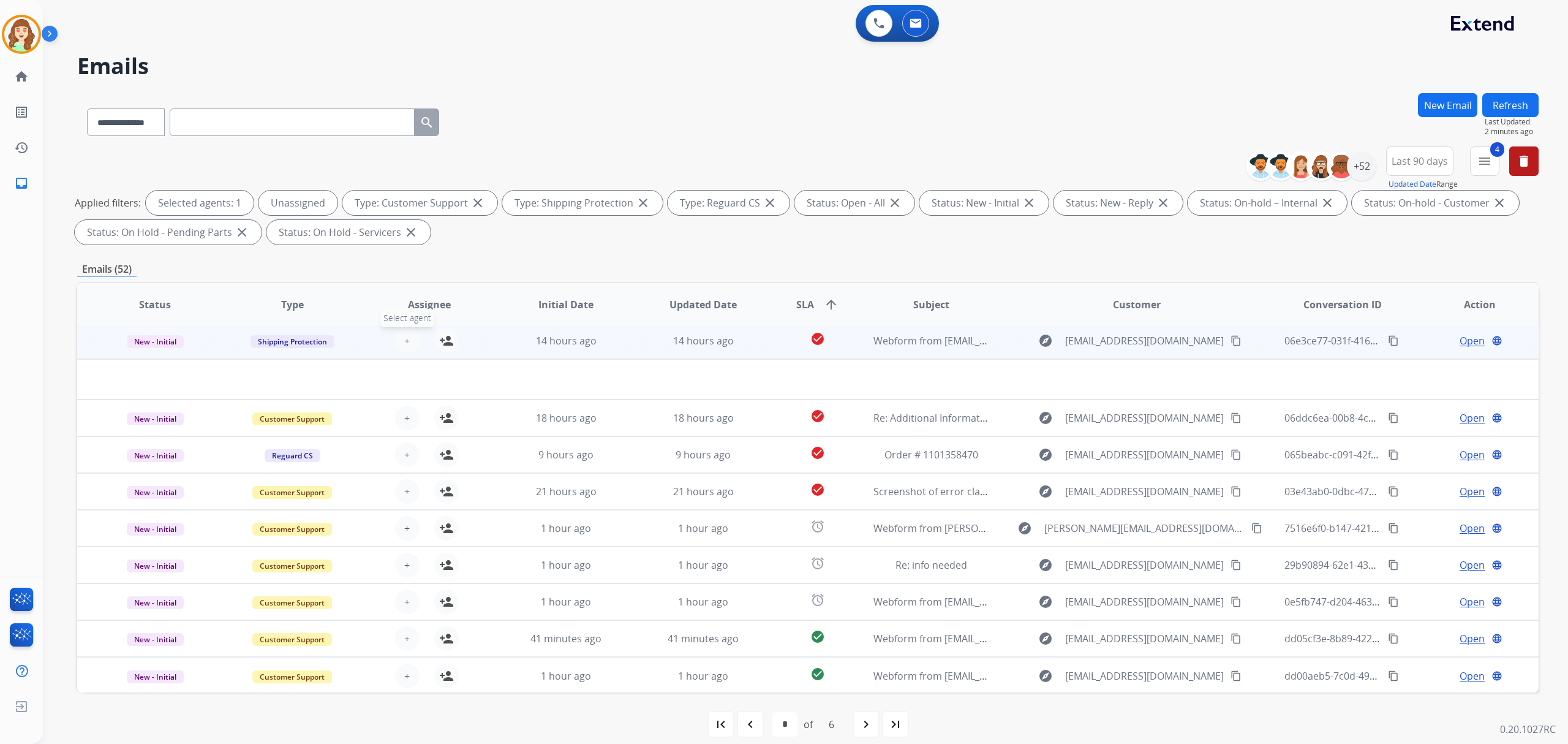
click at [409, 338] on button "+ Select agent" at bounding box center [407, 340] width 24 height 24
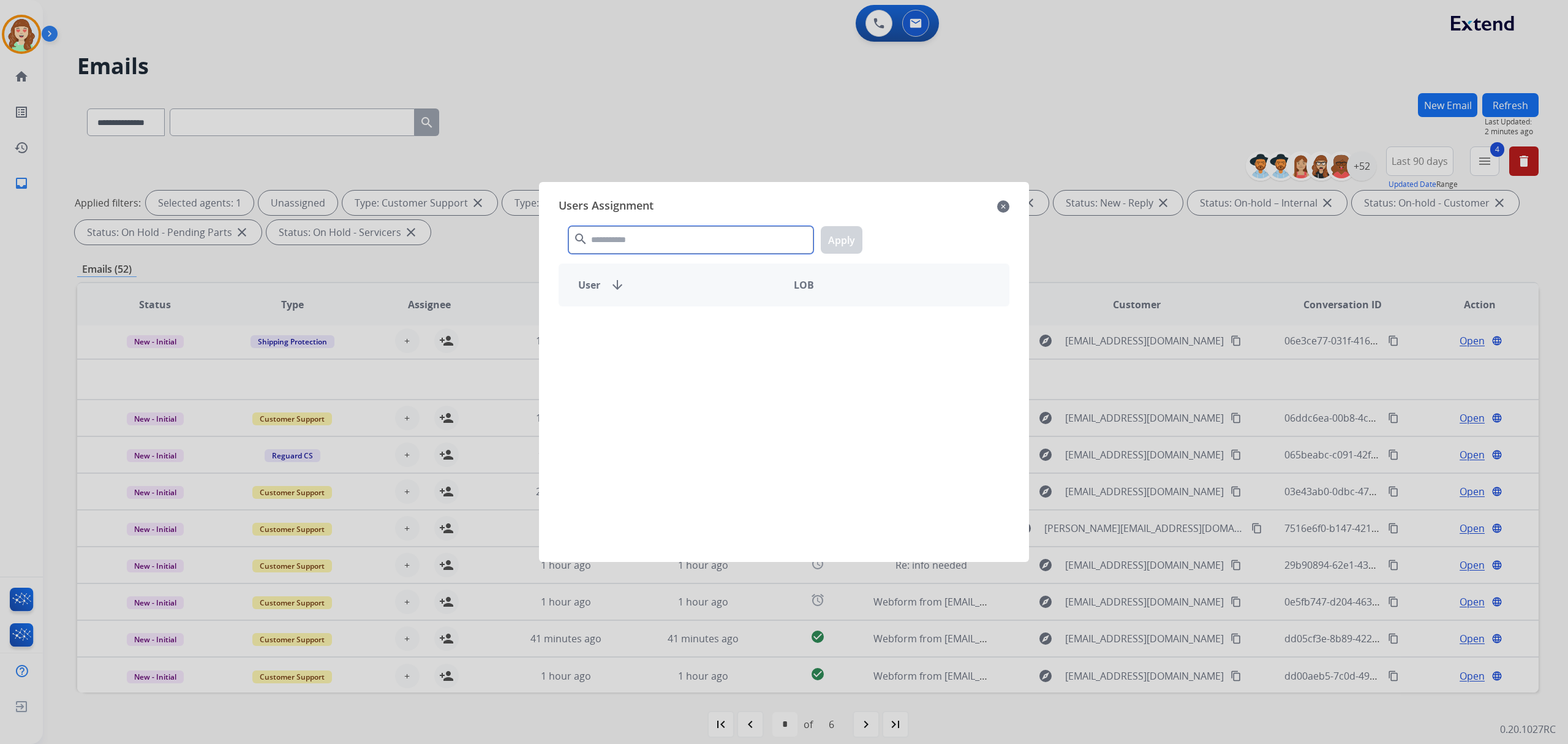
click at [666, 239] on input "text" at bounding box center [691, 240] width 245 height 28
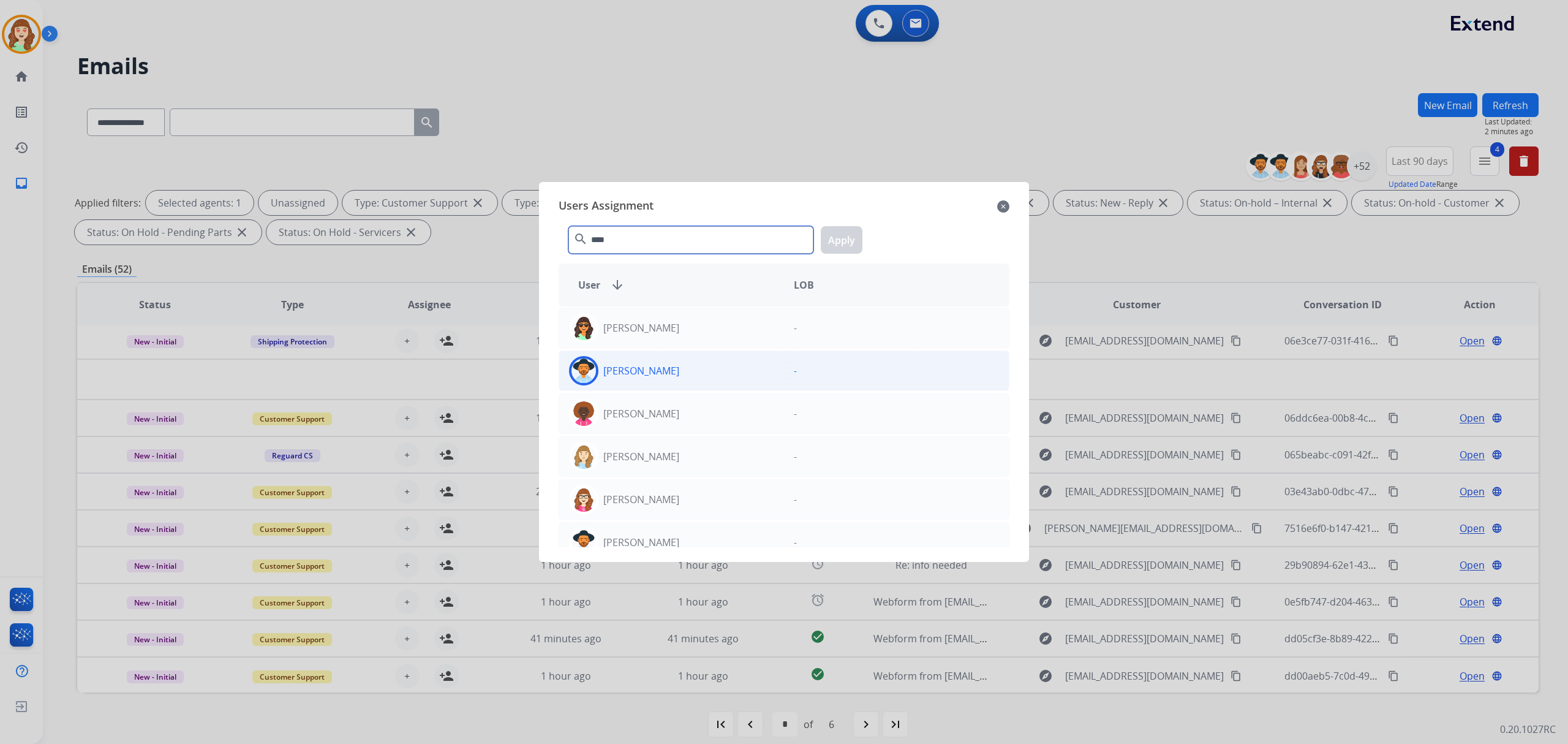
type input "****"
drag, startPoint x: 722, startPoint y: 367, endPoint x: 809, endPoint y: 283, distance: 120.9
click at [728, 361] on div "[PERSON_NAME]" at bounding box center [672, 371] width 225 height 29
click at [829, 233] on button "Apply" at bounding box center [842, 240] width 42 height 28
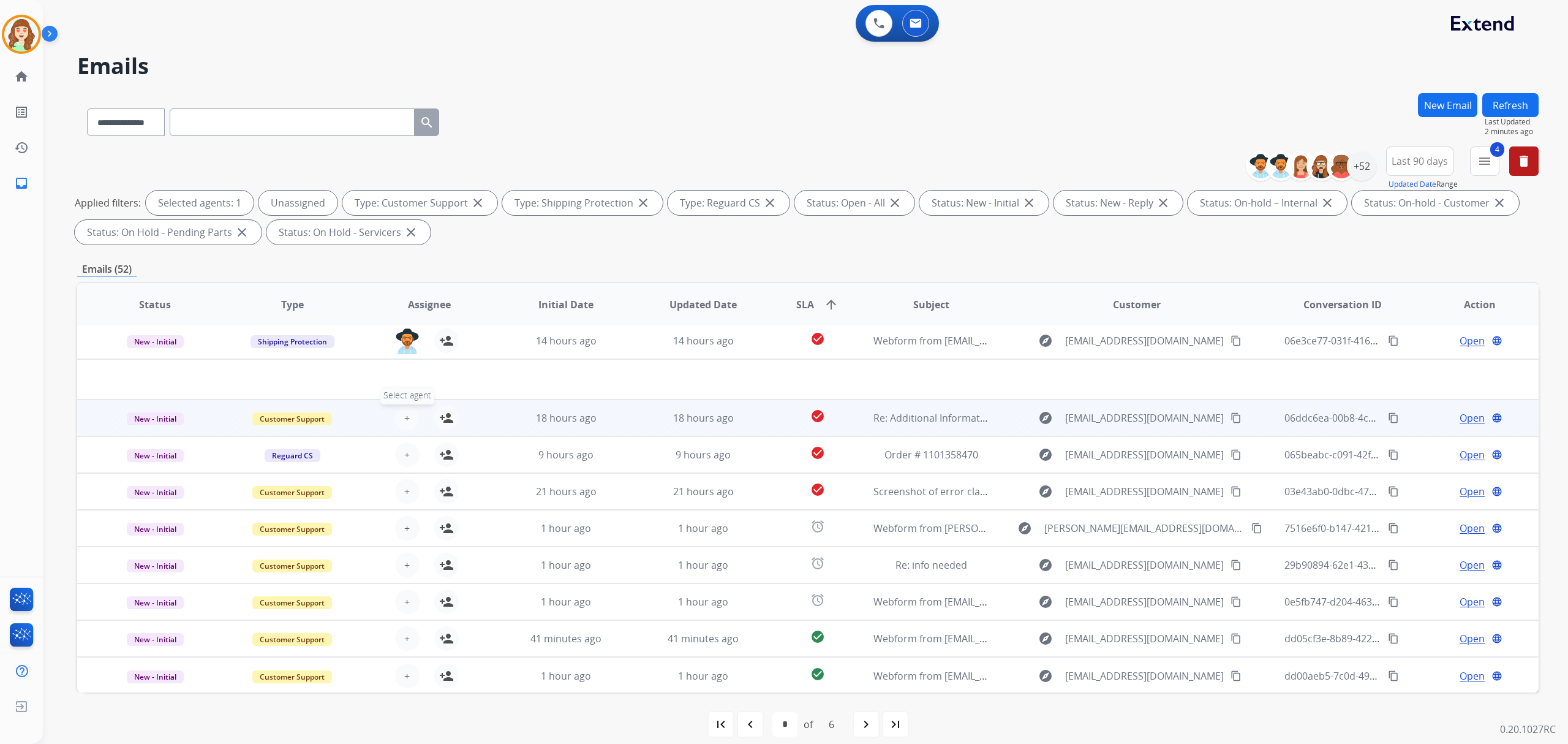
click at [406, 414] on span "+" at bounding box center [407, 418] width 5 height 15
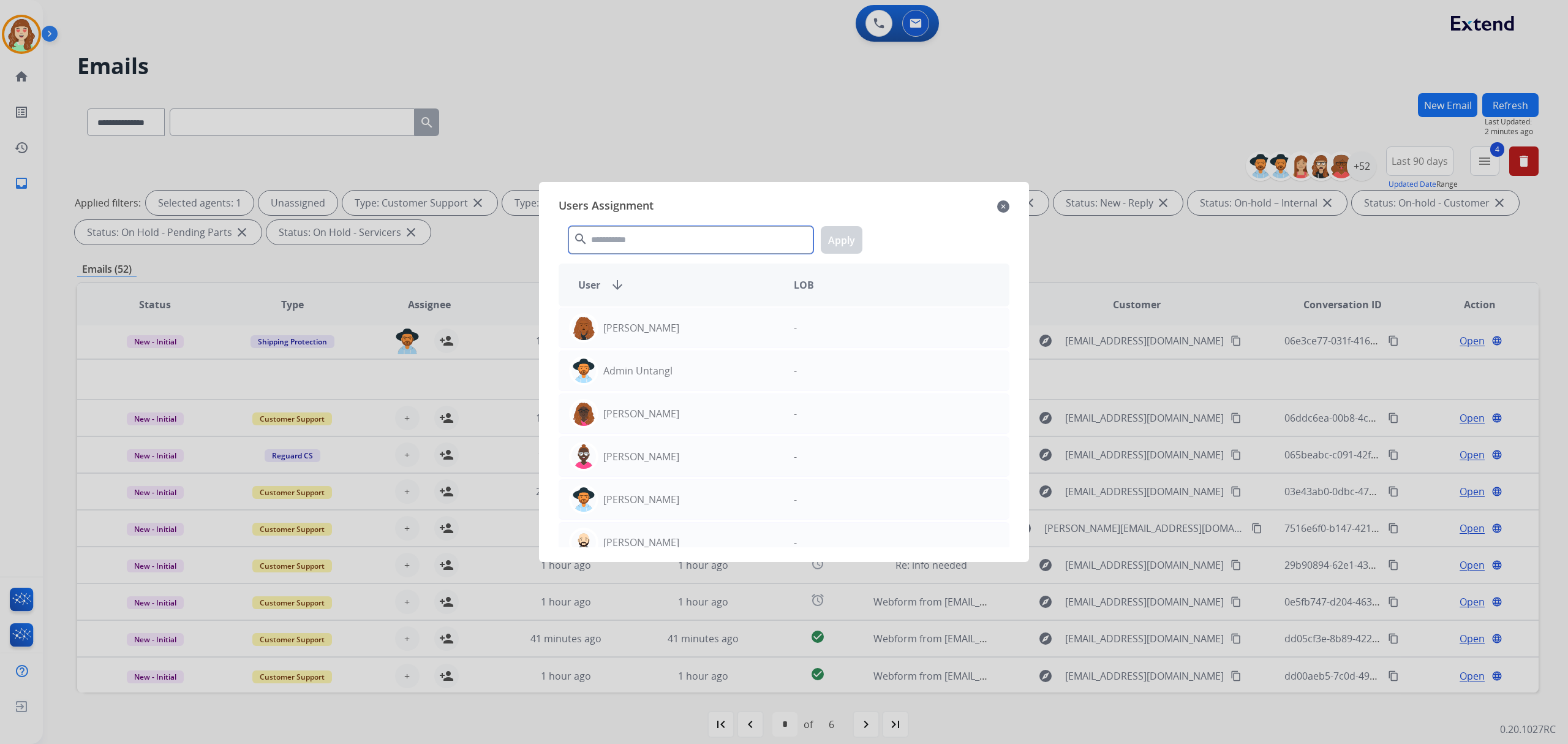
click at [632, 244] on input "text" at bounding box center [691, 240] width 245 height 28
type input "*"
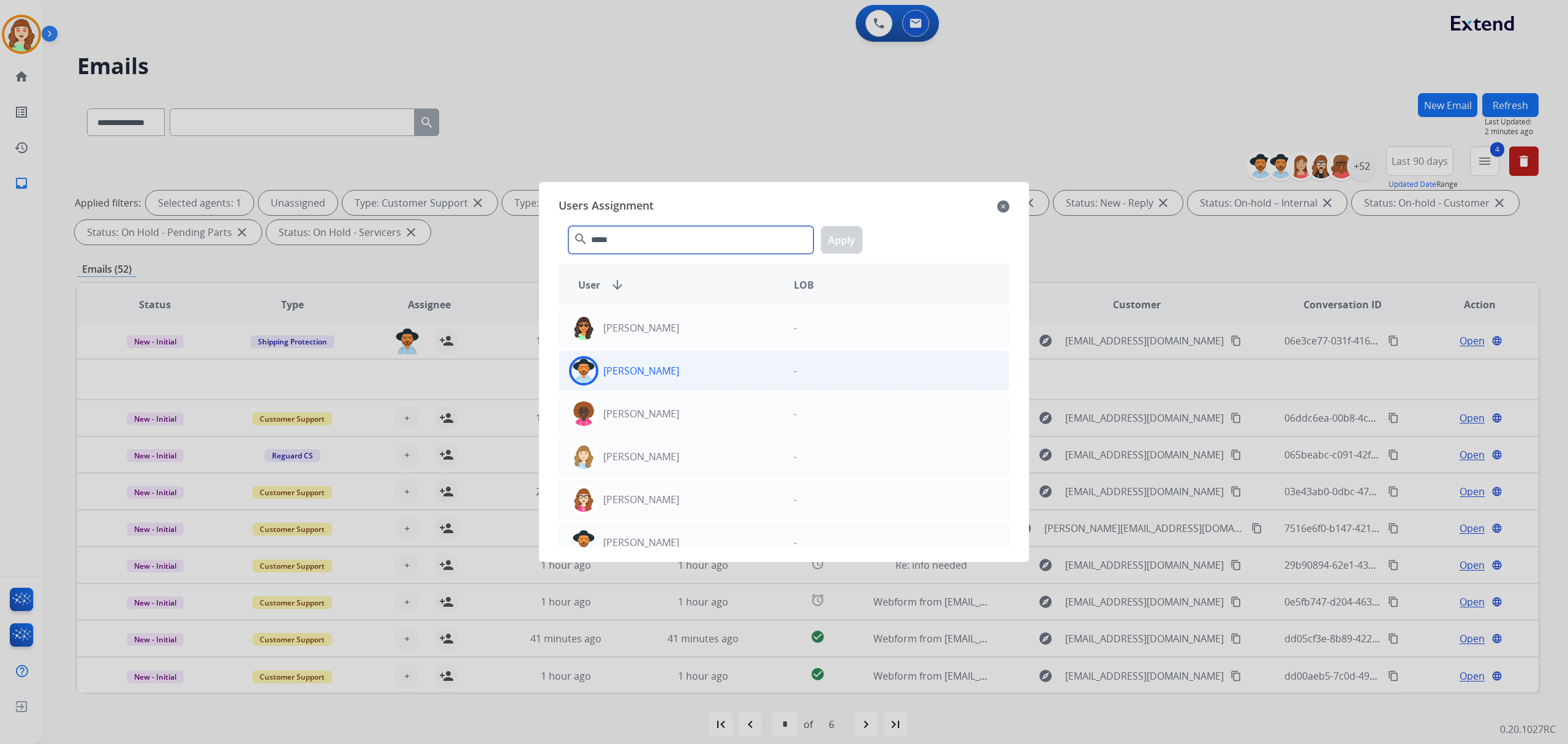
type input "*****"
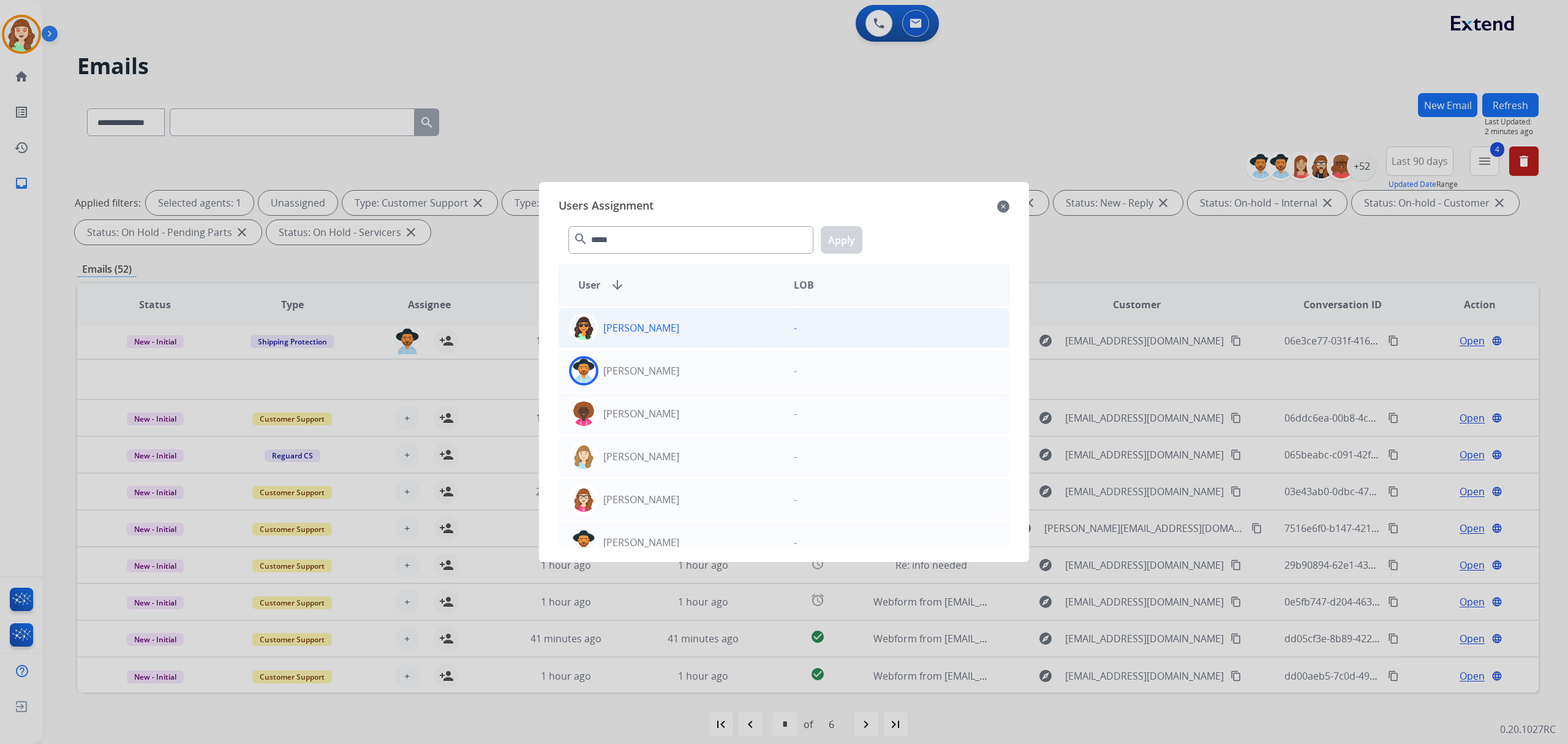
drag, startPoint x: 701, startPoint y: 365, endPoint x: 781, endPoint y: 331, distance: 86.9
click at [699, 371] on div "[PERSON_NAME]" at bounding box center [672, 371] width 225 height 29
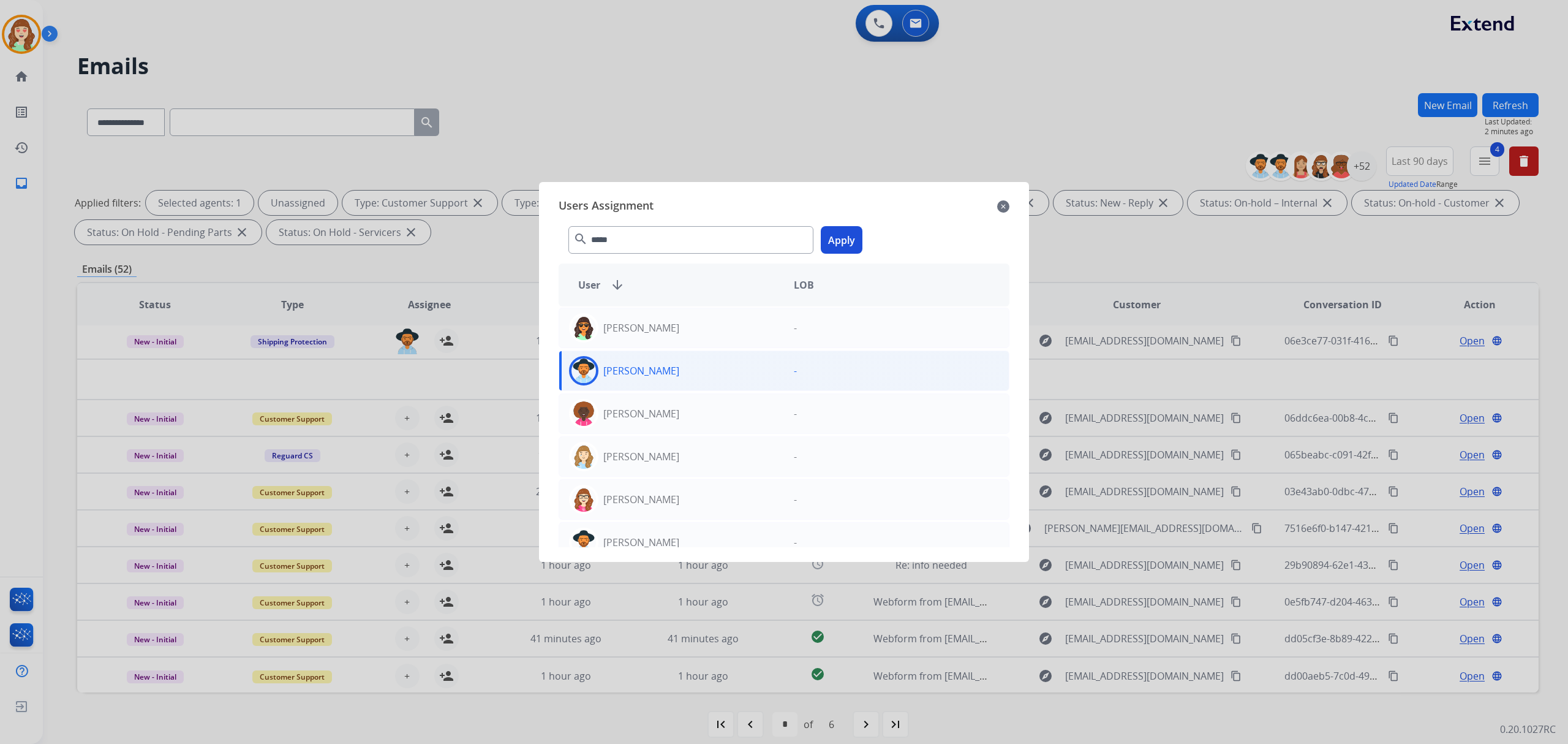
click at [836, 246] on button "Apply" at bounding box center [842, 240] width 42 height 28
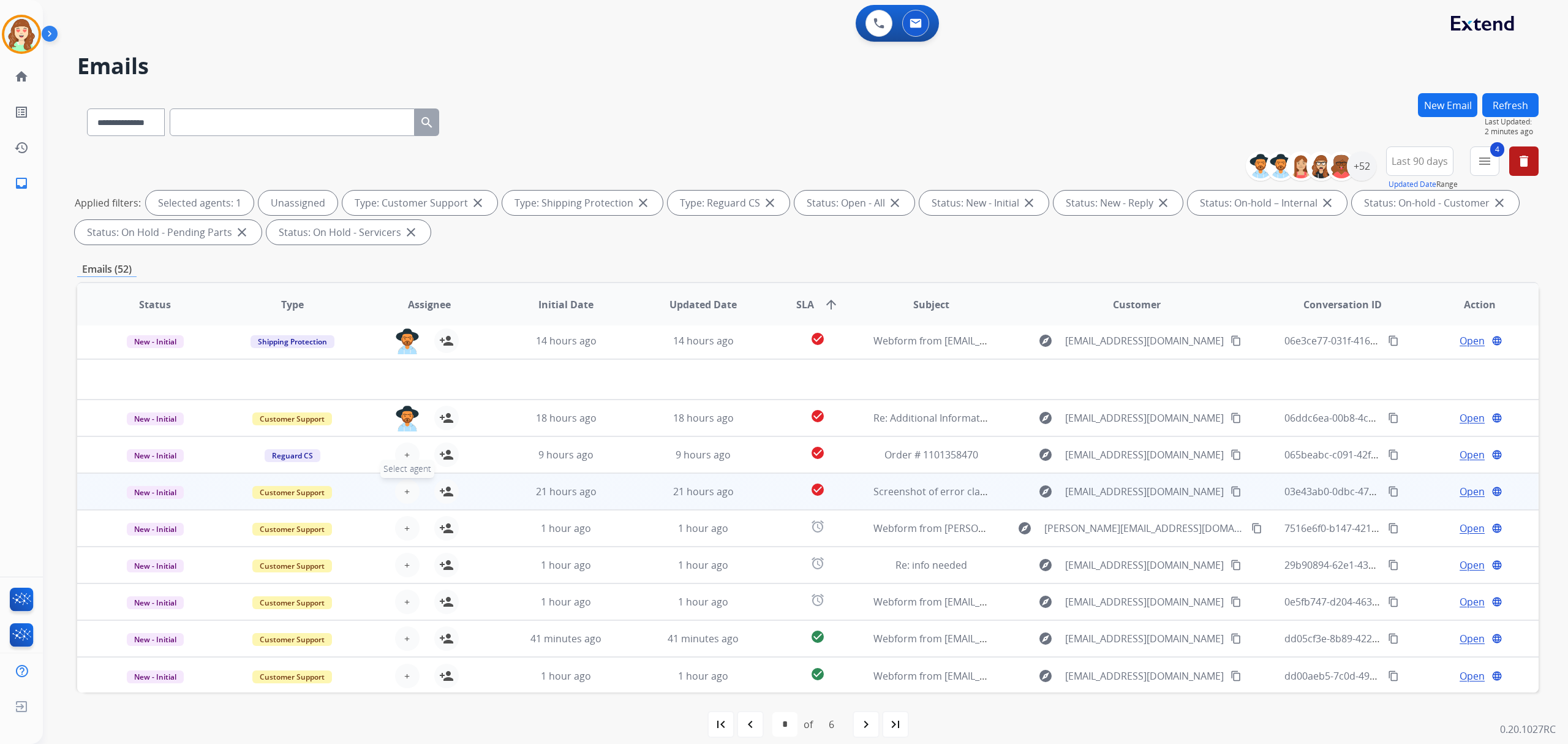
click at [405, 486] on span "+" at bounding box center [407, 491] width 5 height 15
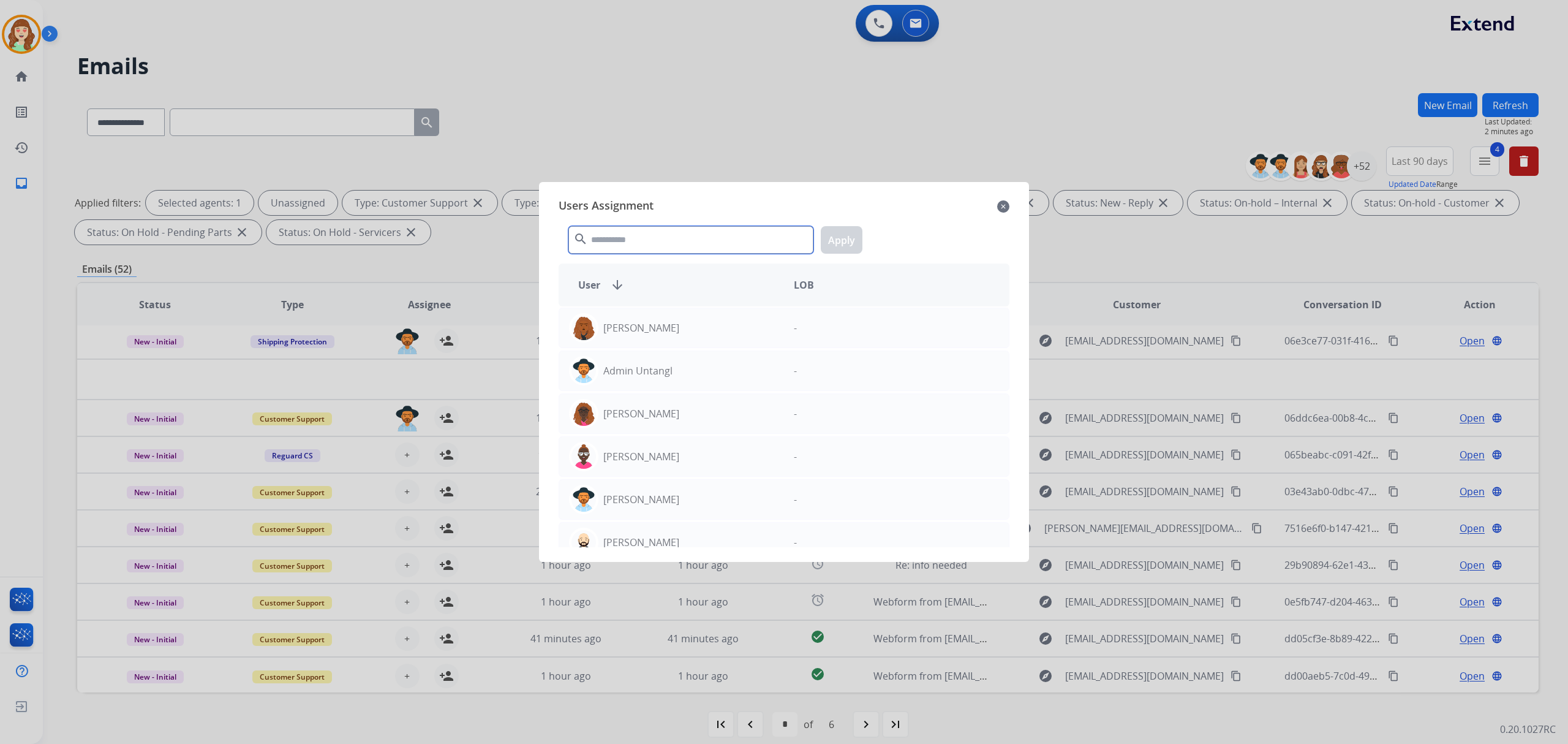
drag, startPoint x: 697, startPoint y: 235, endPoint x: 768, endPoint y: 232, distance: 71.1
click at [719, 234] on input "text" at bounding box center [691, 240] width 245 height 28
type input "*****"
click at [791, 354] on div "[PERSON_NAME] -" at bounding box center [783, 371] width 451 height 40
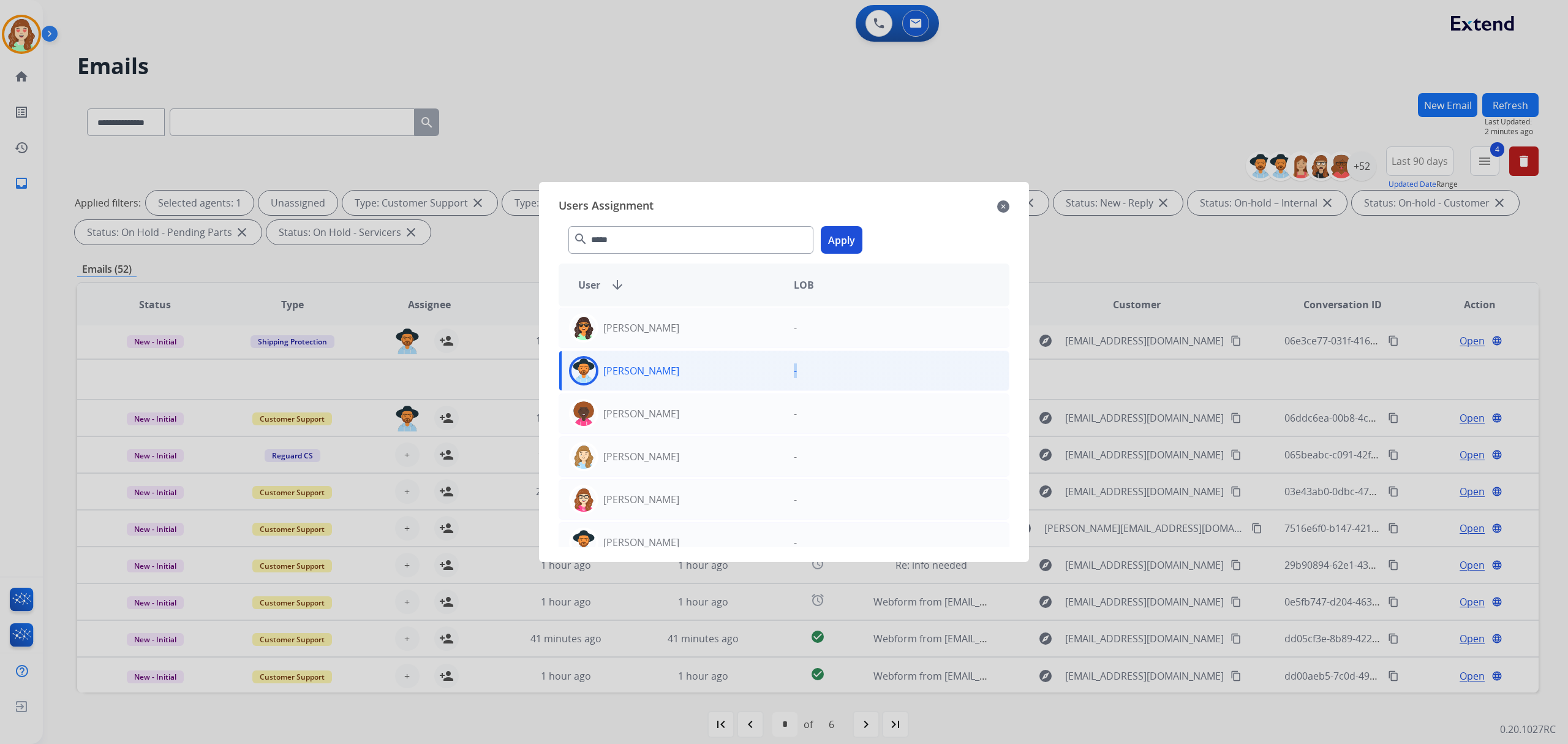
click at [846, 236] on button "Apply" at bounding box center [842, 240] width 42 height 28
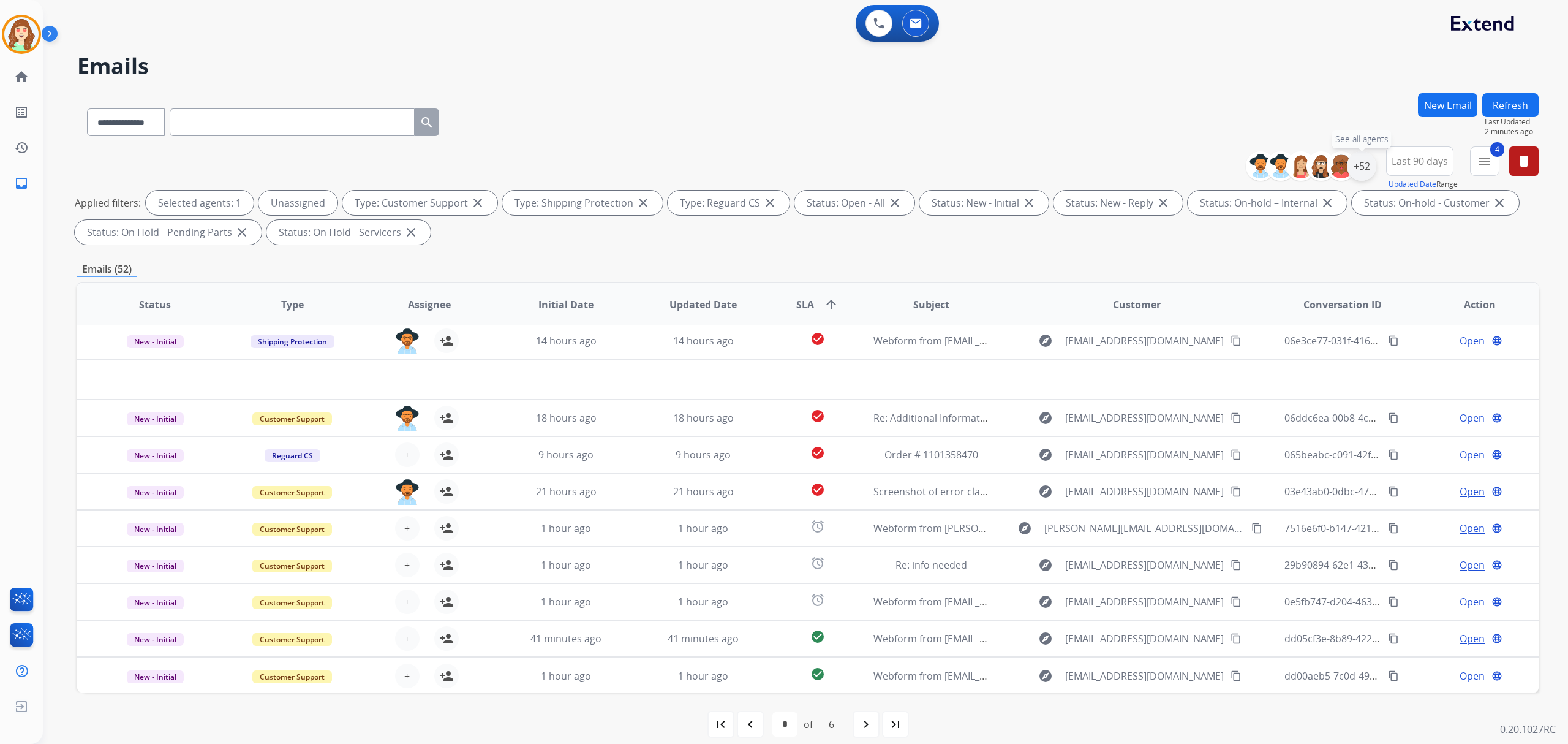
click at [1361, 162] on div "+52" at bounding box center [1362, 166] width 29 height 29
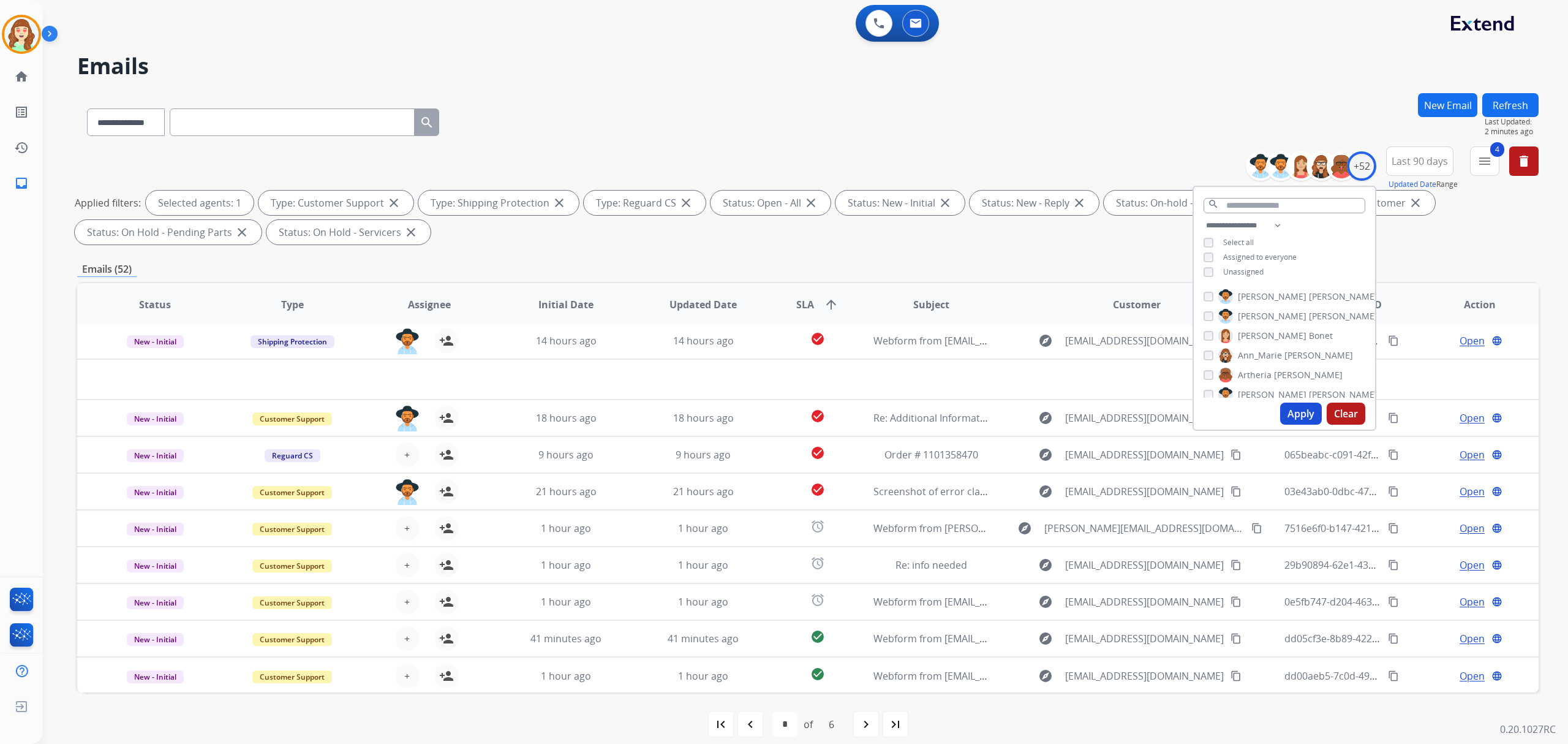
click at [1294, 410] on button "Apply" at bounding box center [1301, 413] width 42 height 22
select select "*"
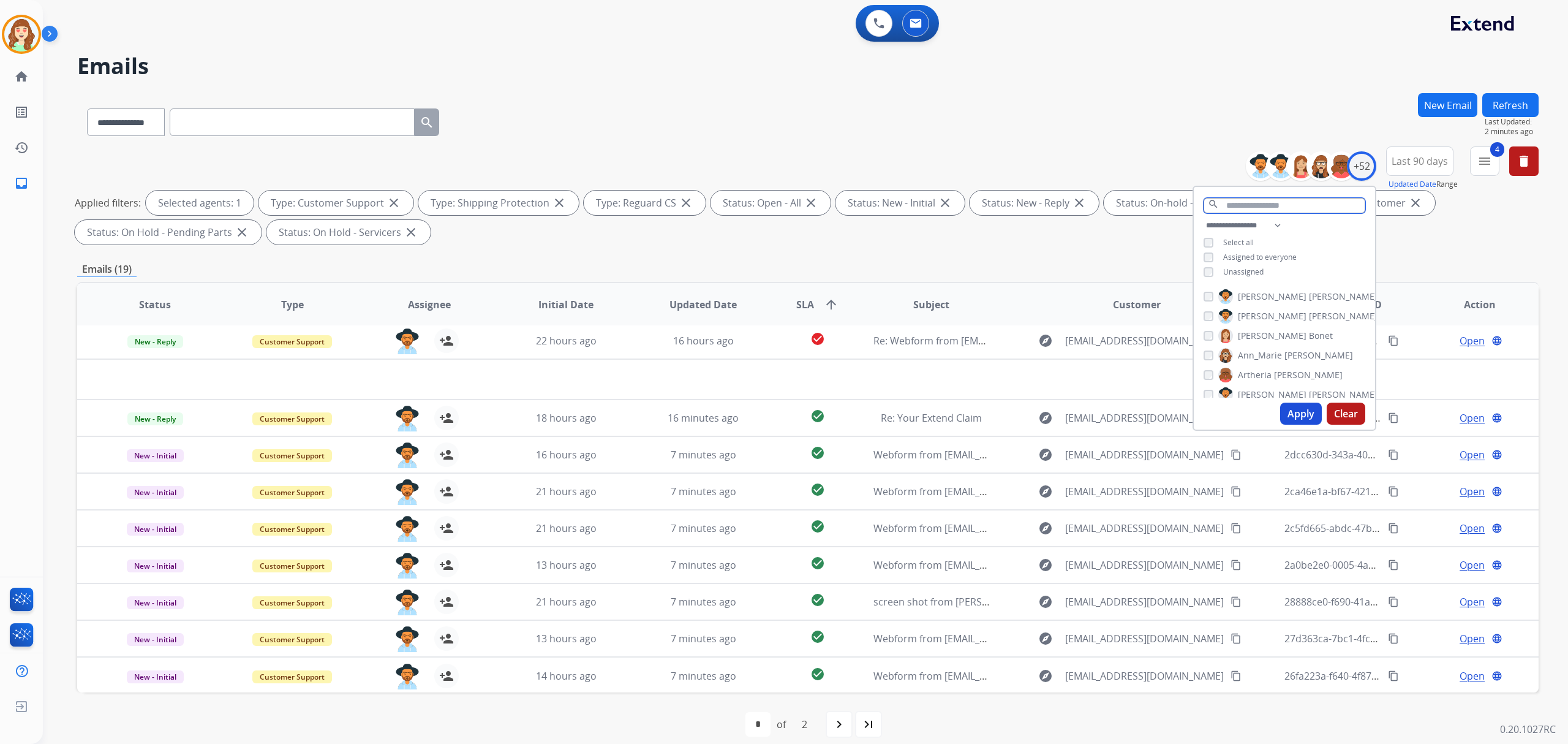
click at [1268, 200] on input "text" at bounding box center [1284, 205] width 161 height 15
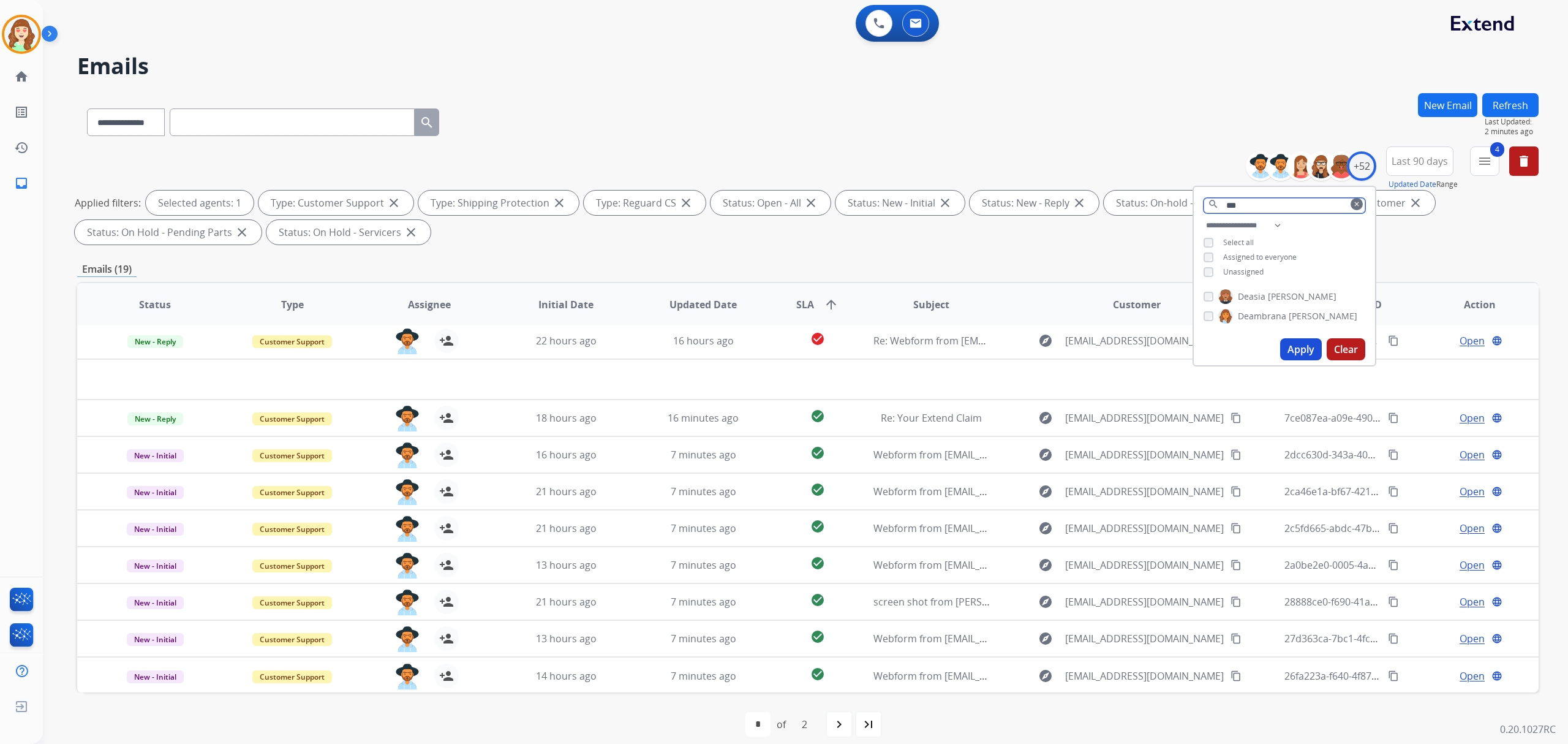
type input "***"
click at [1301, 346] on button "Apply" at bounding box center [1301, 349] width 42 height 22
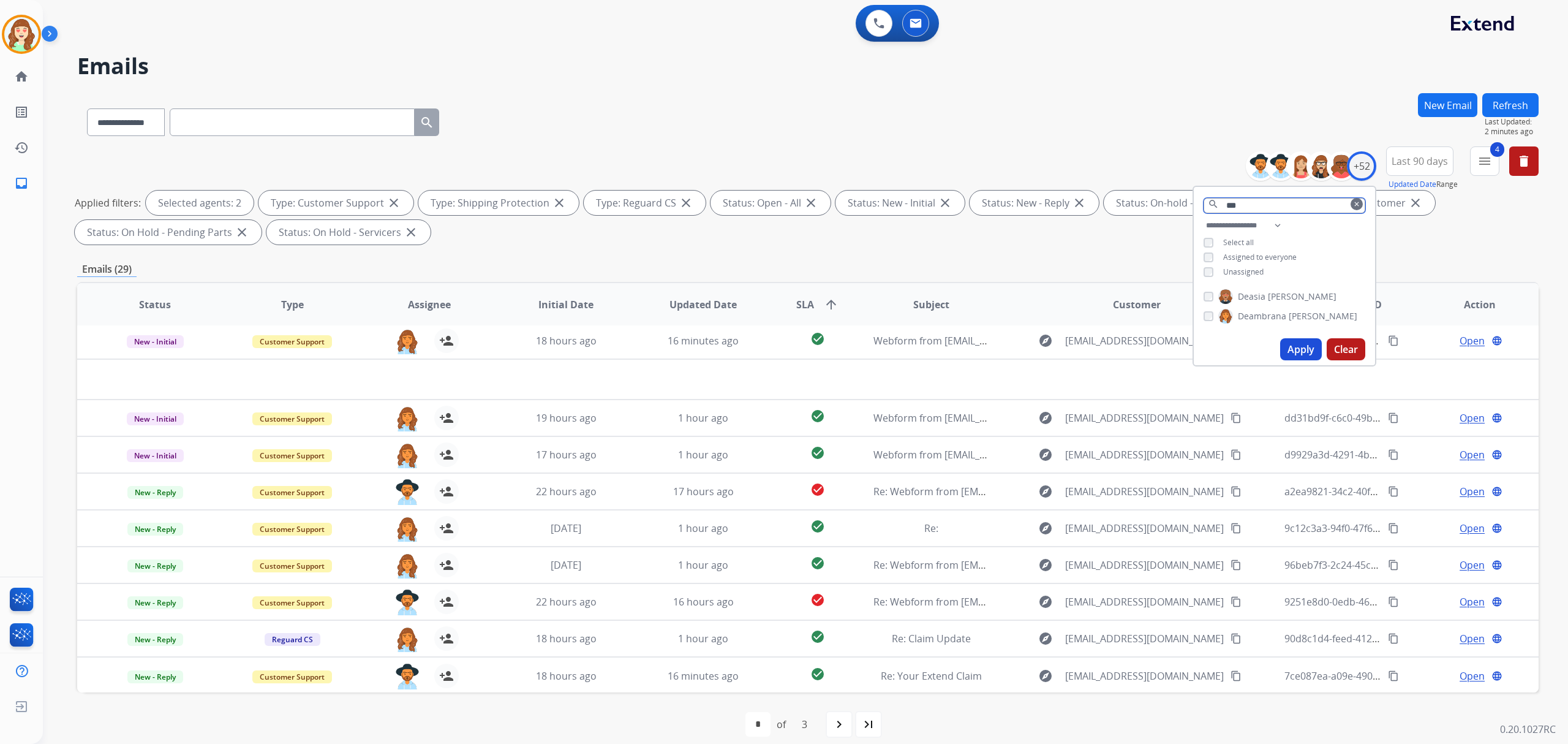
drag, startPoint x: 1250, startPoint y: 203, endPoint x: 1138, endPoint y: 199, distance: 112.1
click at [1162, 209] on div "**********" at bounding box center [808, 198] width 1461 height 103
click at [1362, 160] on div "+52" at bounding box center [1362, 166] width 29 height 29
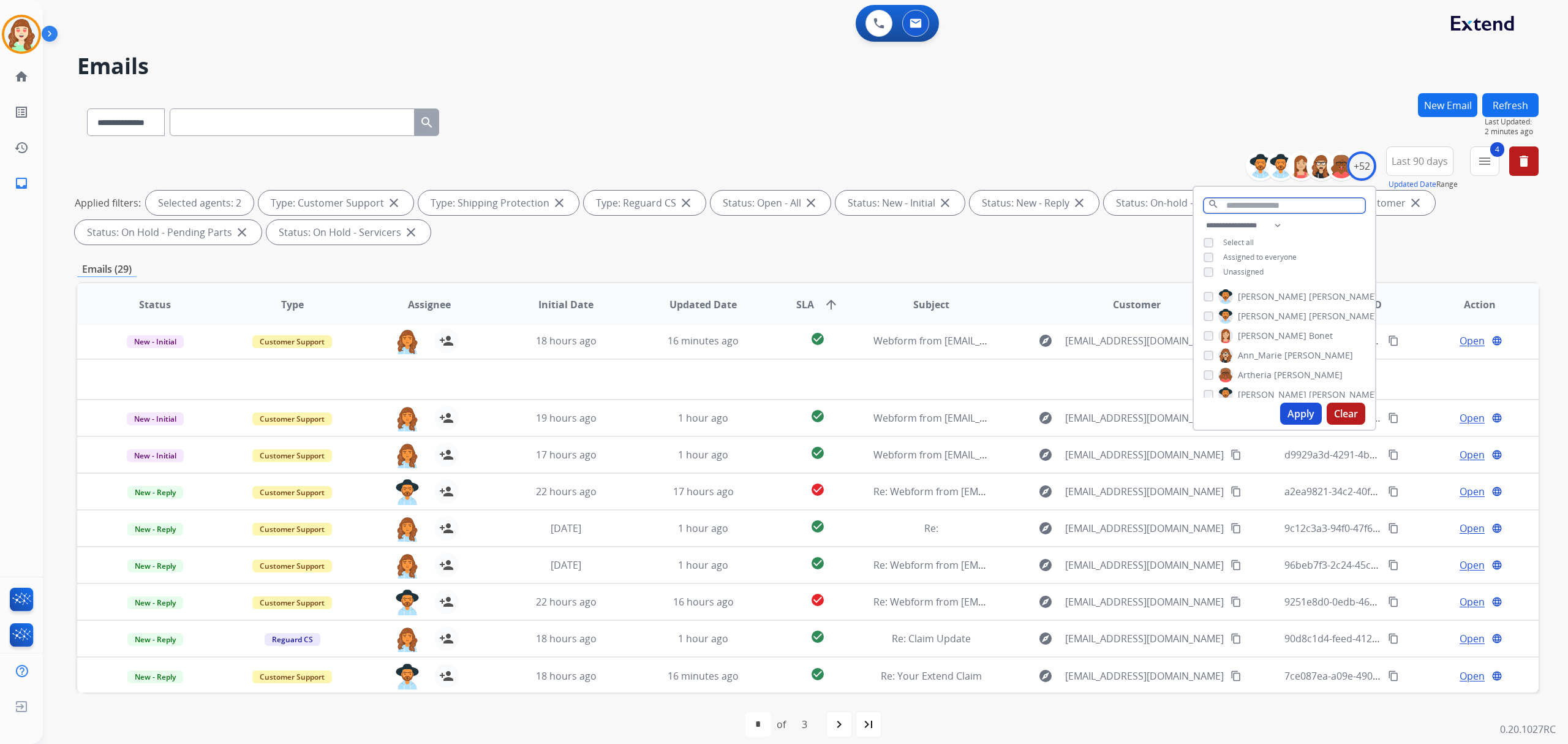
click at [1268, 210] on input "text" at bounding box center [1284, 205] width 161 height 15
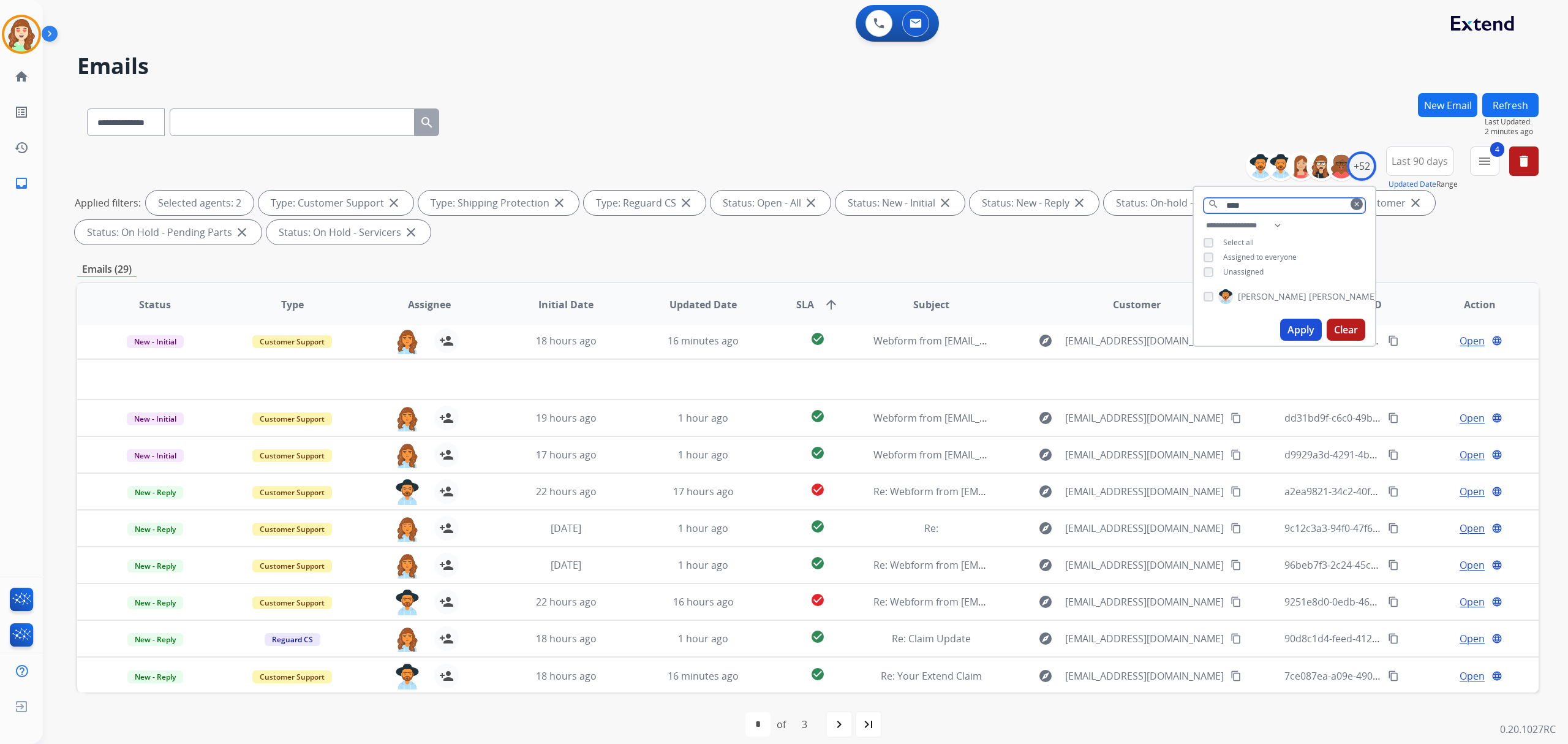
type input "****"
click at [1296, 326] on button "Apply" at bounding box center [1301, 329] width 42 height 22
click at [1290, 331] on button "Apply" at bounding box center [1301, 329] width 42 height 22
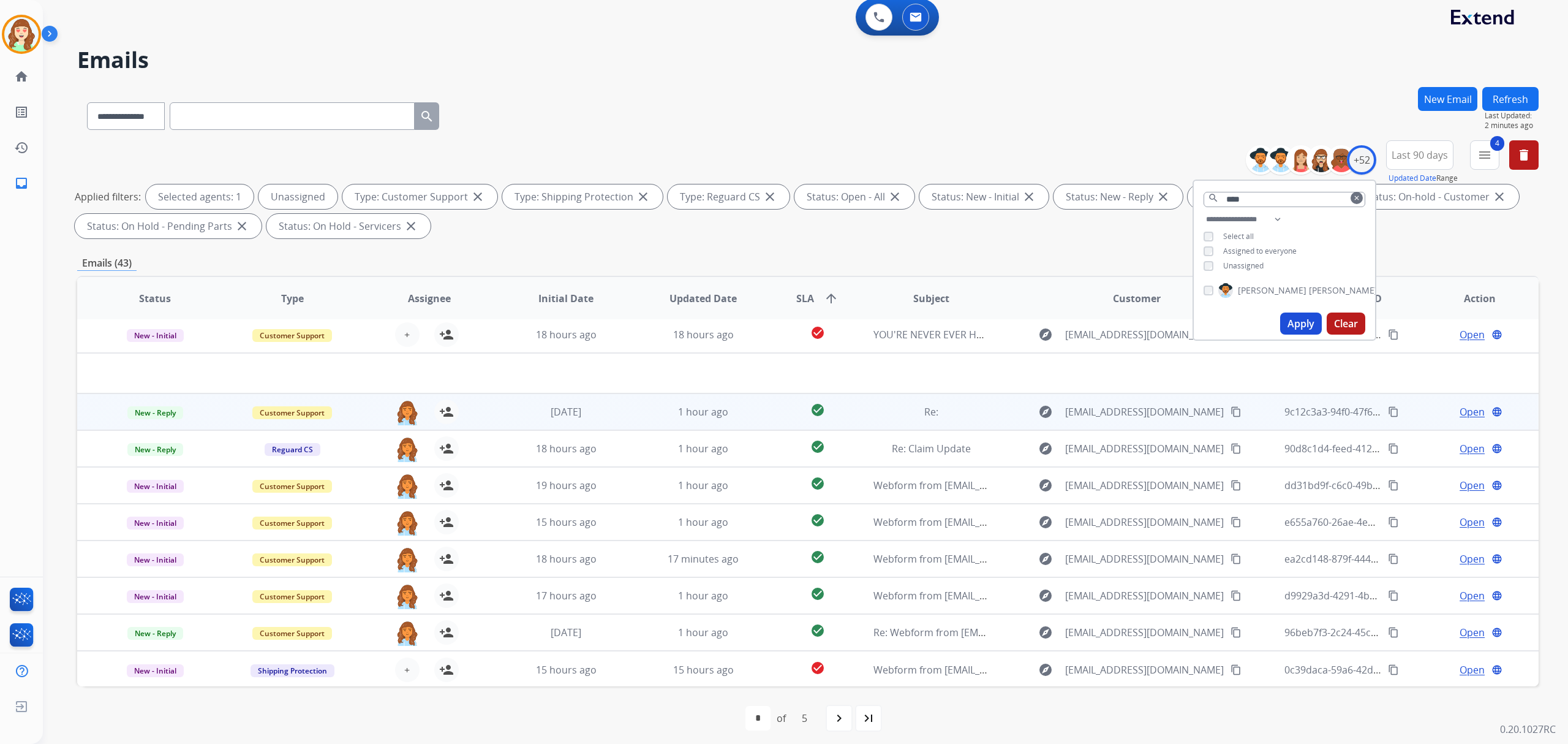
scroll to position [13, 0]
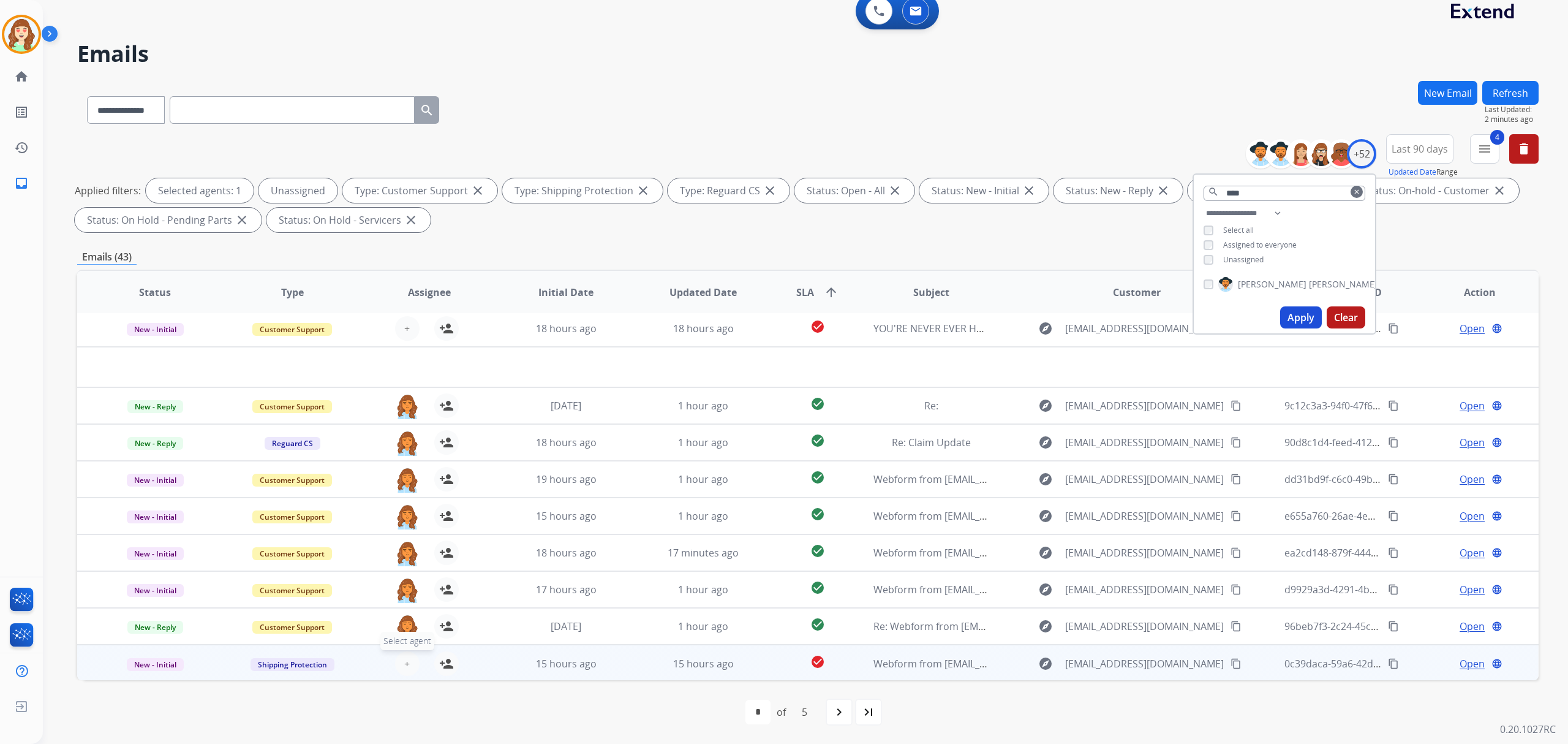
click at [404, 658] on span "+" at bounding box center [407, 663] width 5 height 15
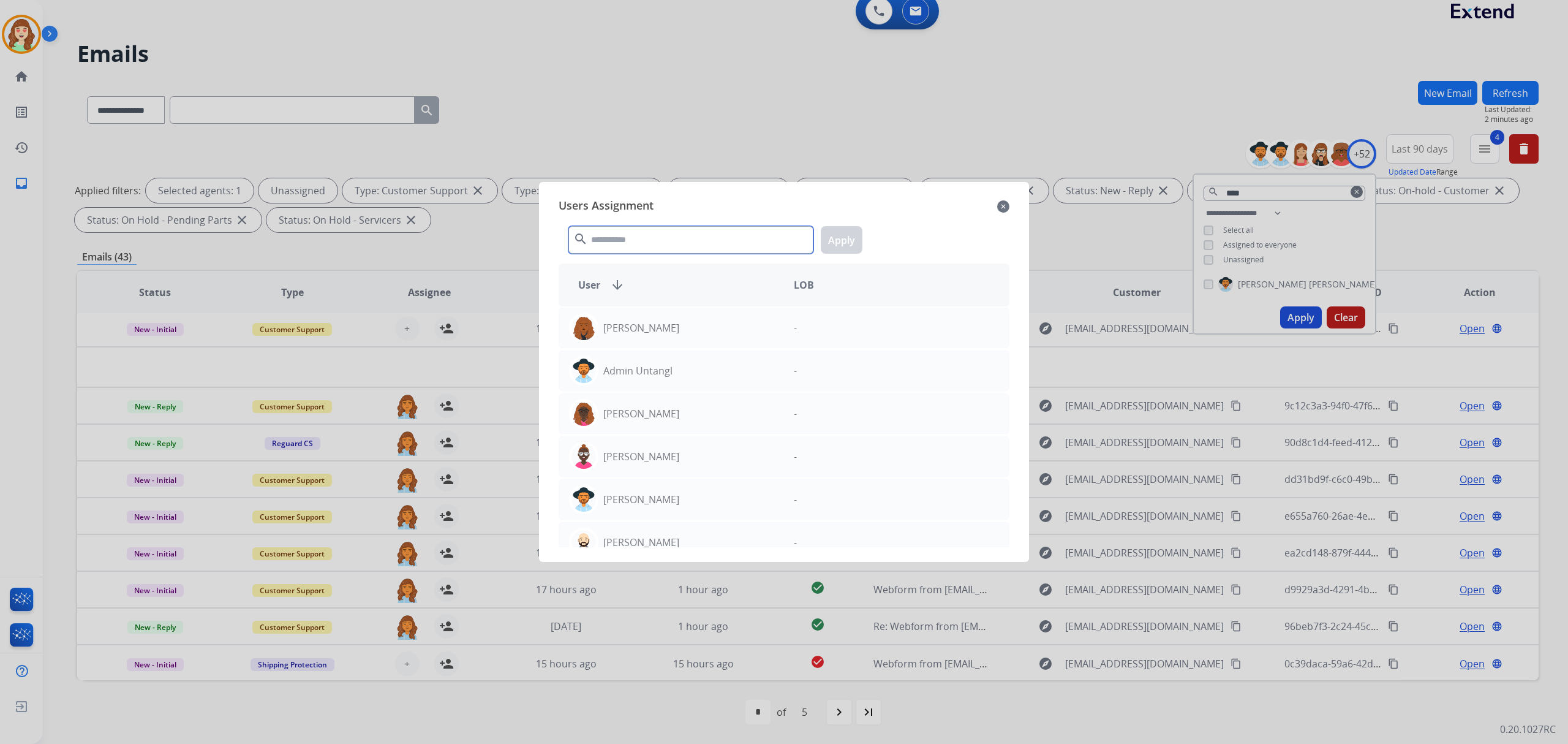
click at [660, 234] on input "text" at bounding box center [691, 240] width 245 height 28
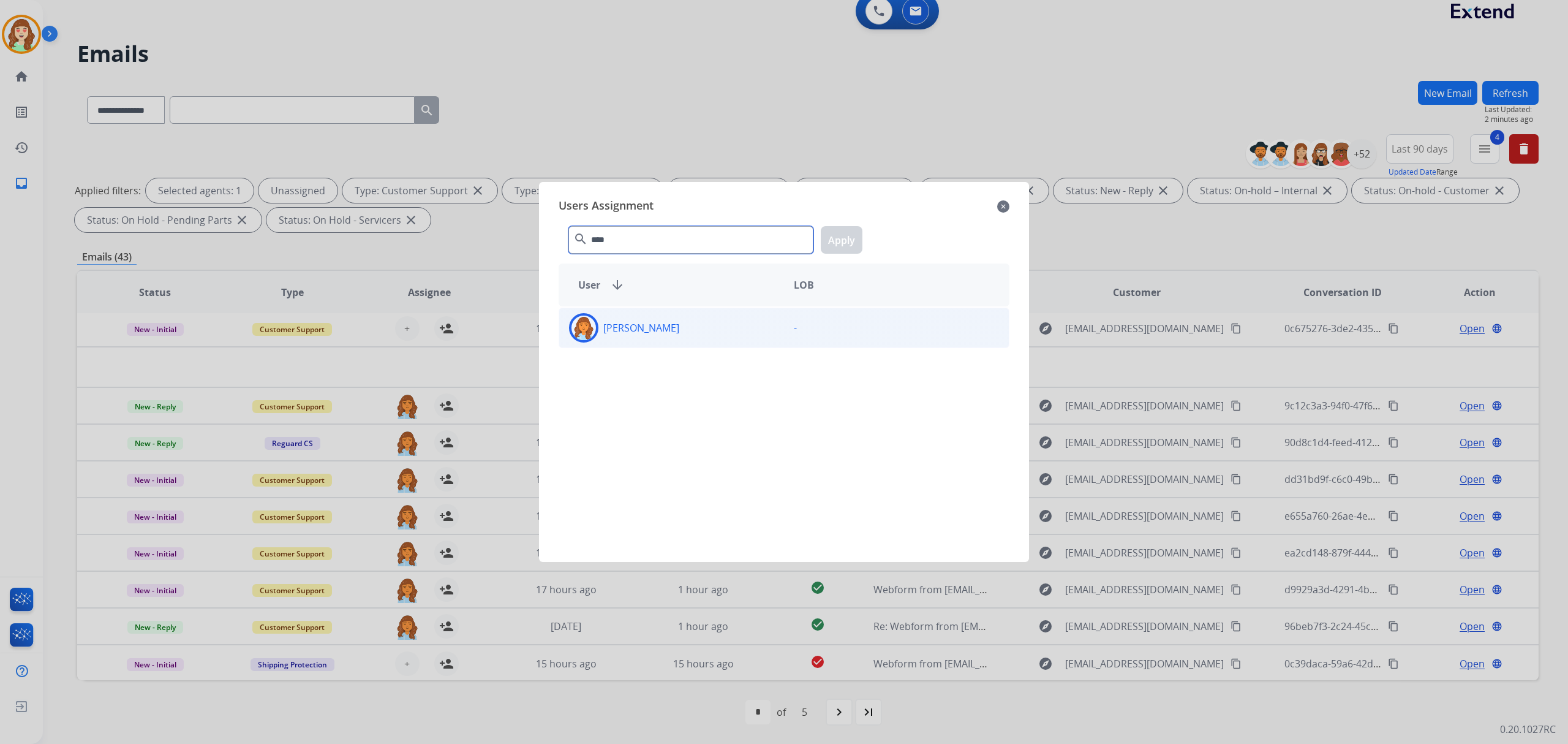
type input "****"
drag, startPoint x: 699, startPoint y: 332, endPoint x: 821, endPoint y: 295, distance: 127.5
click at [708, 334] on div "[PERSON_NAME]" at bounding box center [672, 328] width 225 height 29
click at [839, 238] on button "Apply" at bounding box center [842, 240] width 42 height 28
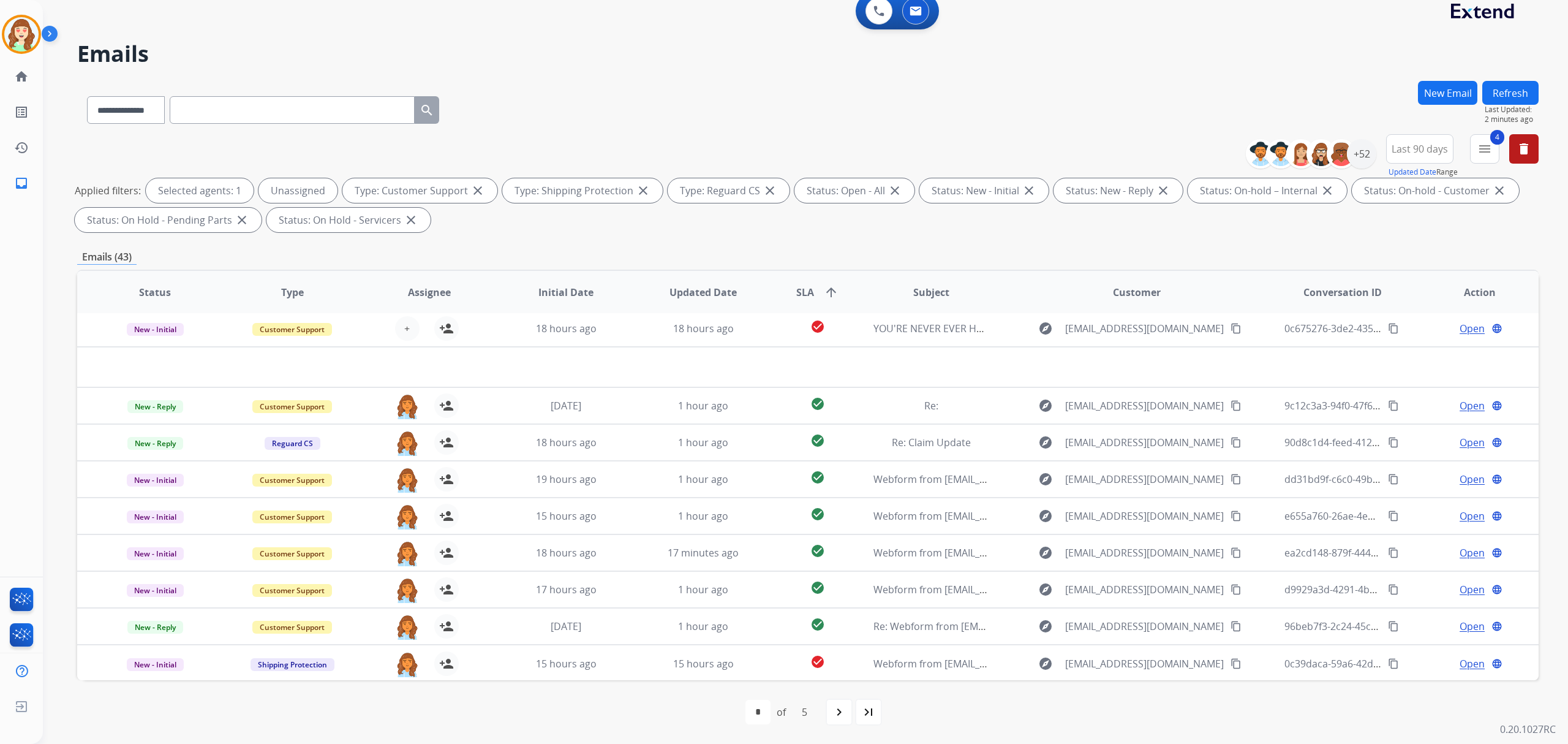
click at [838, 710] on mat-icon "navigate_next" at bounding box center [839, 712] width 15 height 15
select select "*"
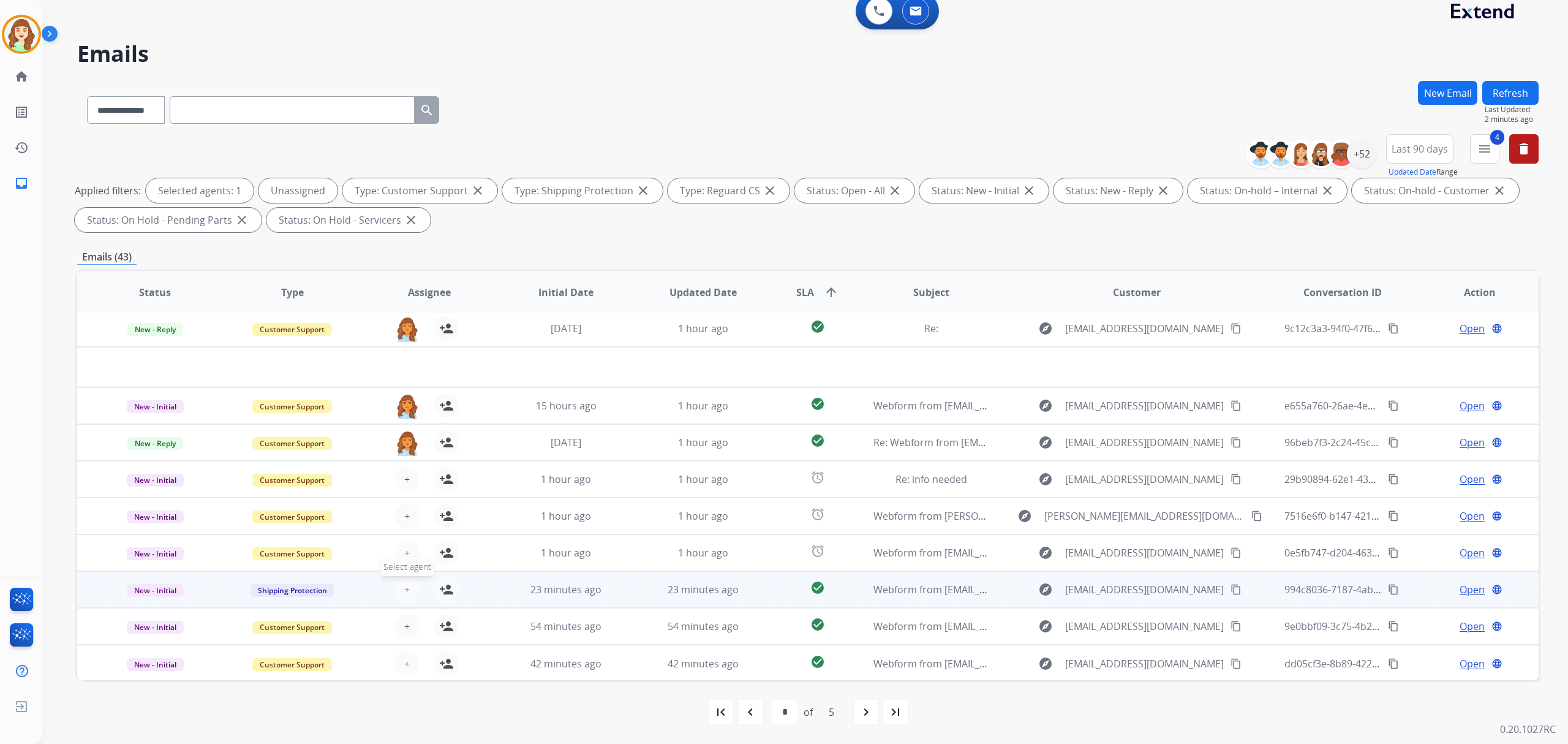
click at [404, 584] on span "+" at bounding box center [407, 589] width 5 height 15
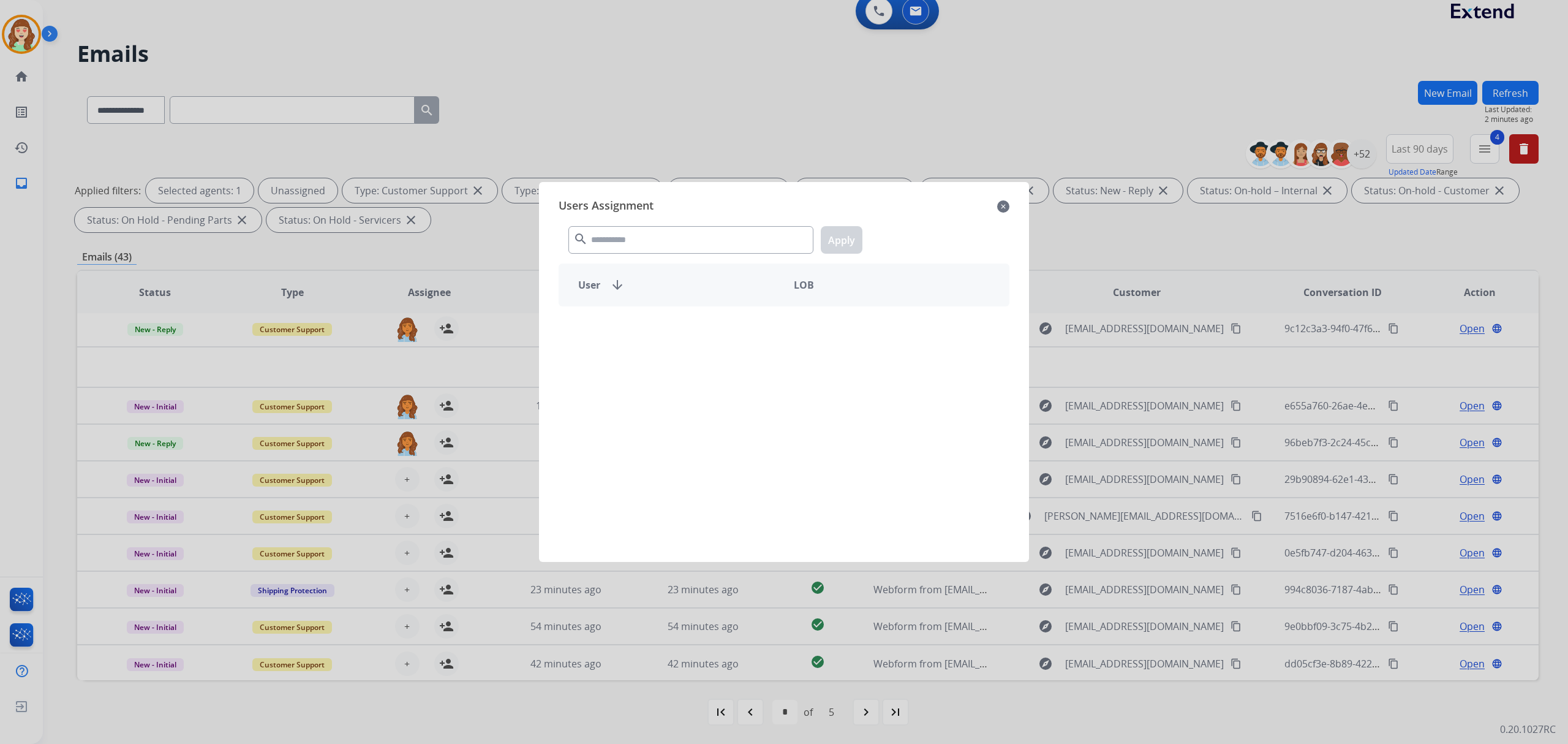
click at [647, 223] on div "search Apply" at bounding box center [783, 238] width 451 height 42
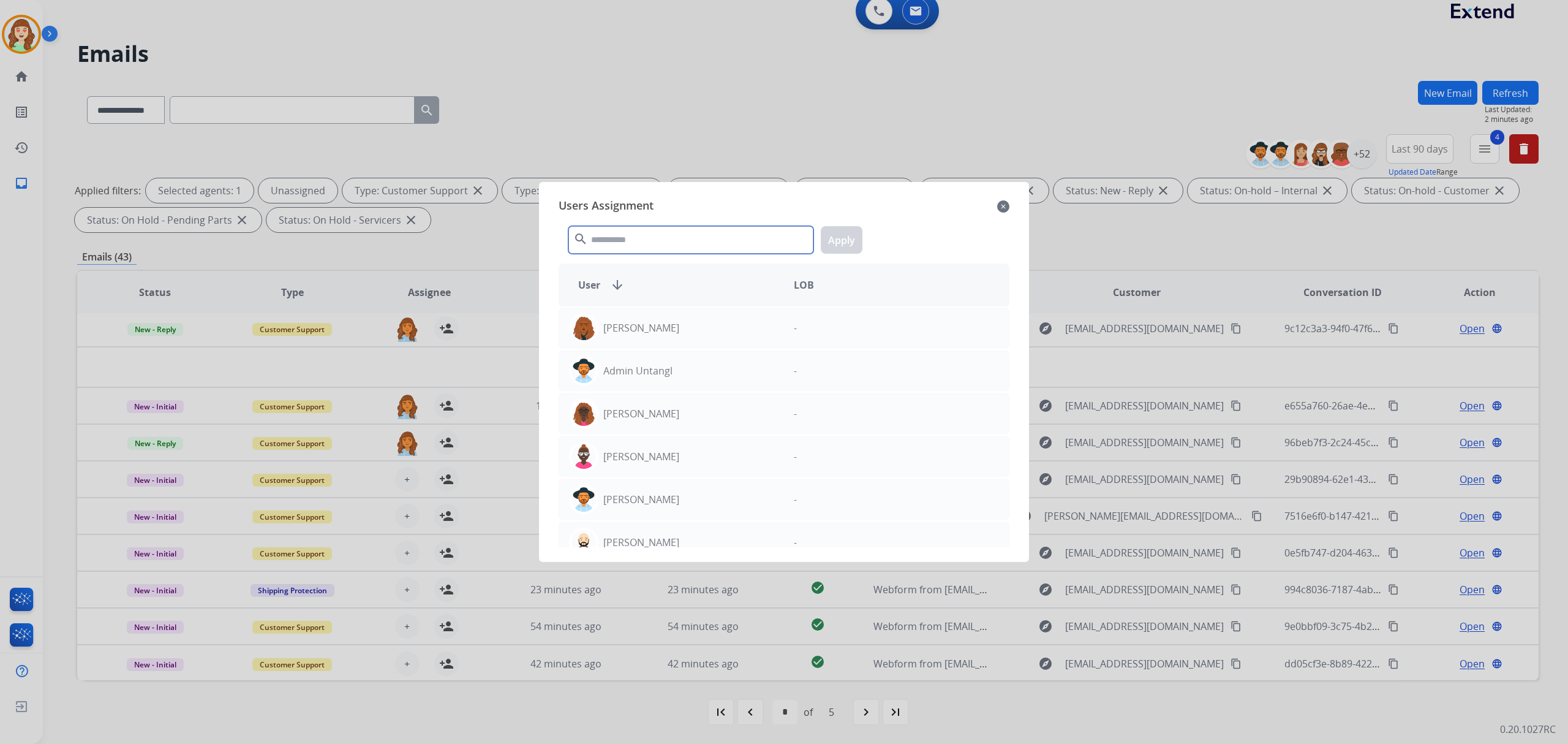
click at [646, 235] on input "text" at bounding box center [691, 240] width 245 height 28
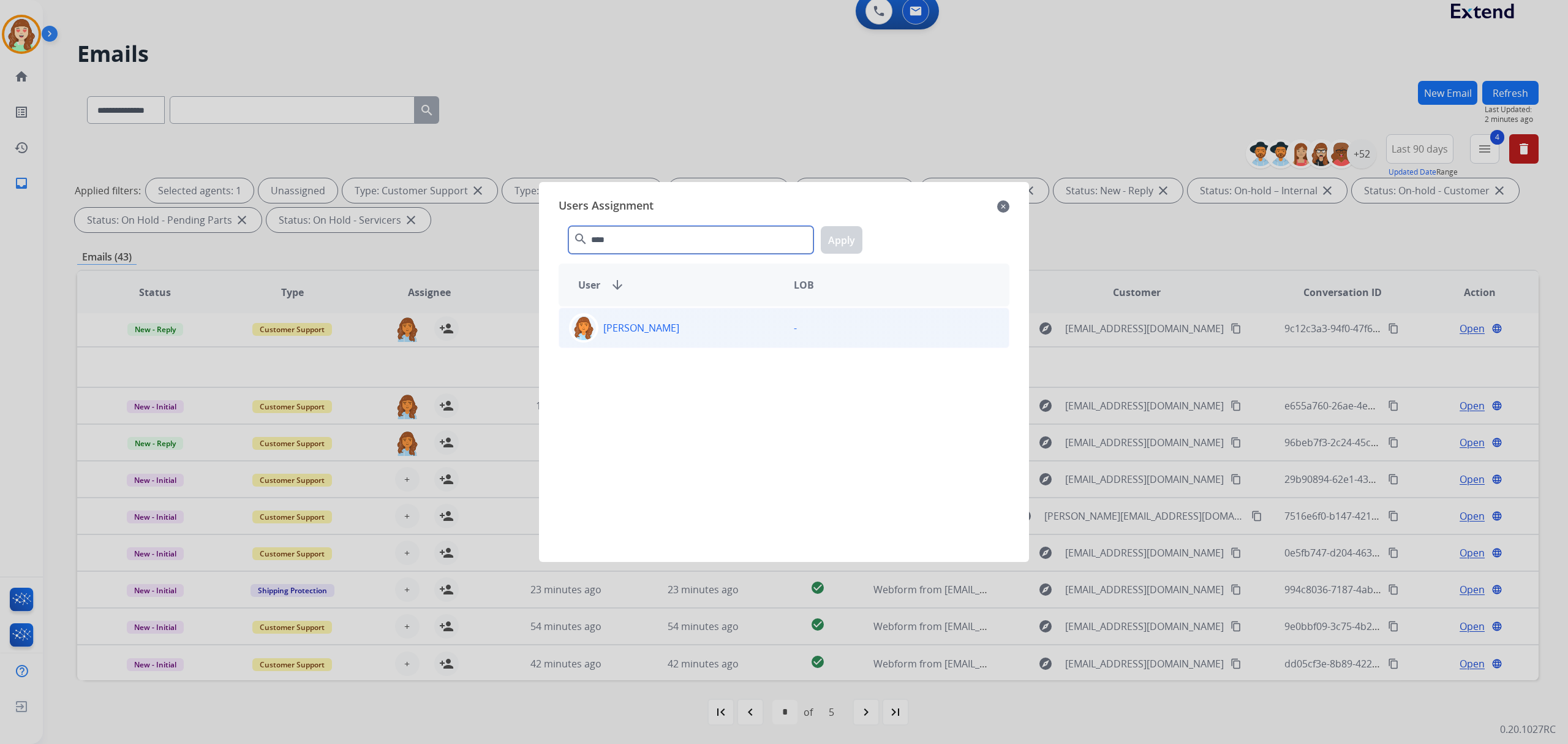
type input "****"
drag, startPoint x: 682, startPoint y: 334, endPoint x: 834, endPoint y: 245, distance: 176.1
click at [679, 332] on p "[PERSON_NAME]" at bounding box center [641, 328] width 76 height 15
drag, startPoint x: 851, startPoint y: 230, endPoint x: 520, endPoint y: 444, distance: 394.2
click at [849, 233] on button "Apply" at bounding box center [842, 240] width 42 height 28
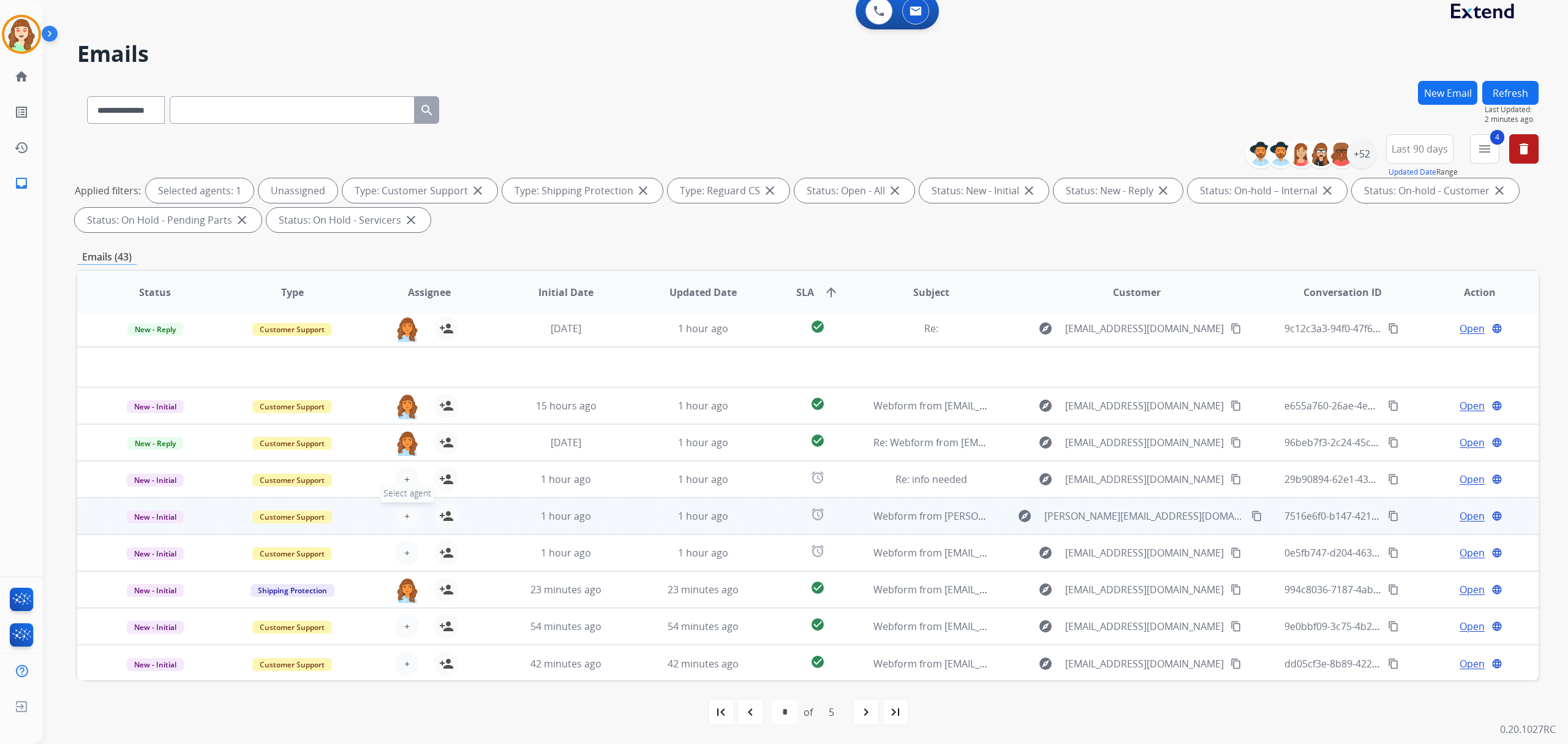
click at [404, 517] on span "+" at bounding box center [407, 516] width 5 height 15
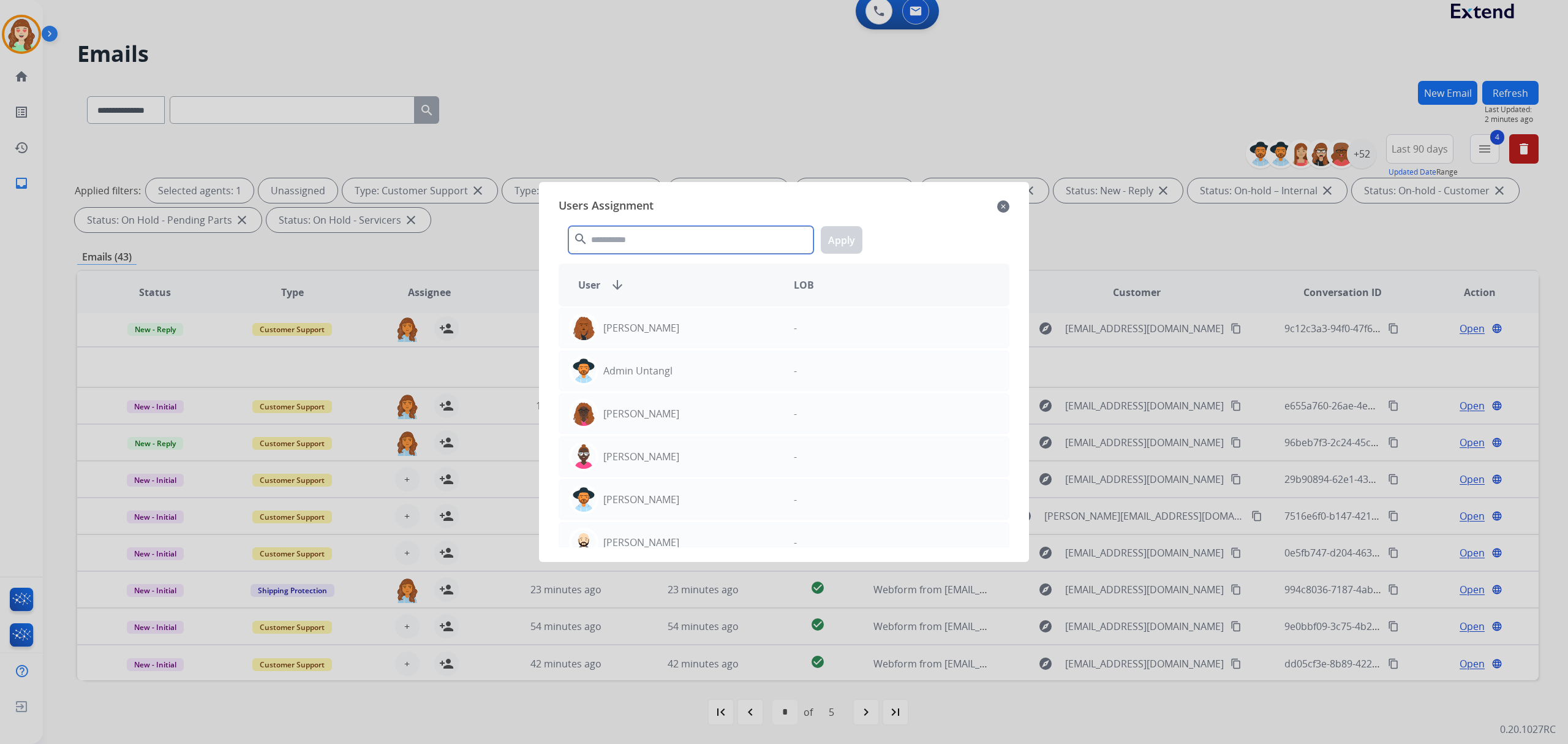
click at [730, 239] on input "text" at bounding box center [691, 240] width 245 height 28
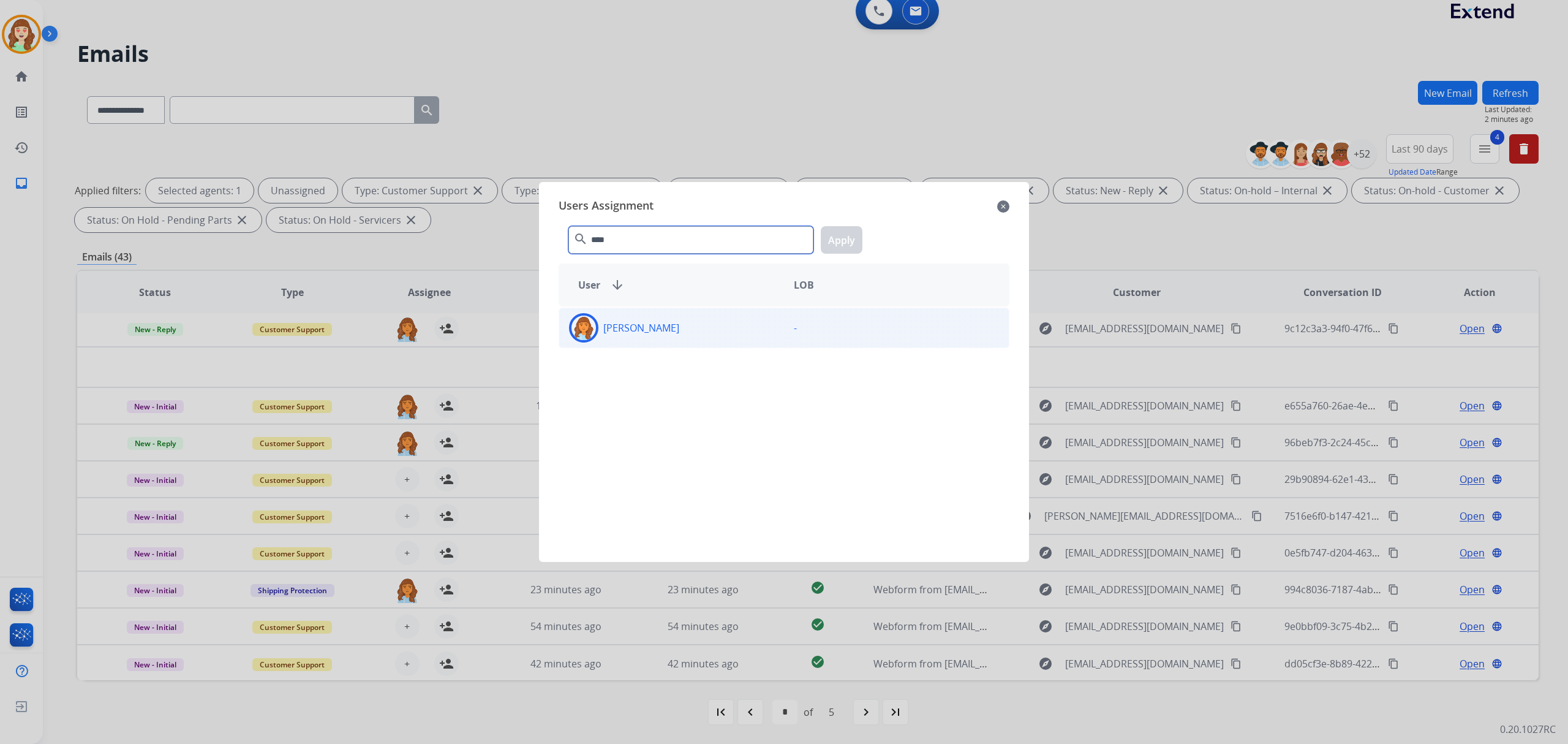
type input "****"
drag, startPoint x: 697, startPoint y: 334, endPoint x: 723, endPoint y: 314, distance: 32.8
click at [697, 332] on div "[PERSON_NAME]" at bounding box center [672, 328] width 225 height 29
click at [833, 235] on button "Apply" at bounding box center [842, 240] width 42 height 28
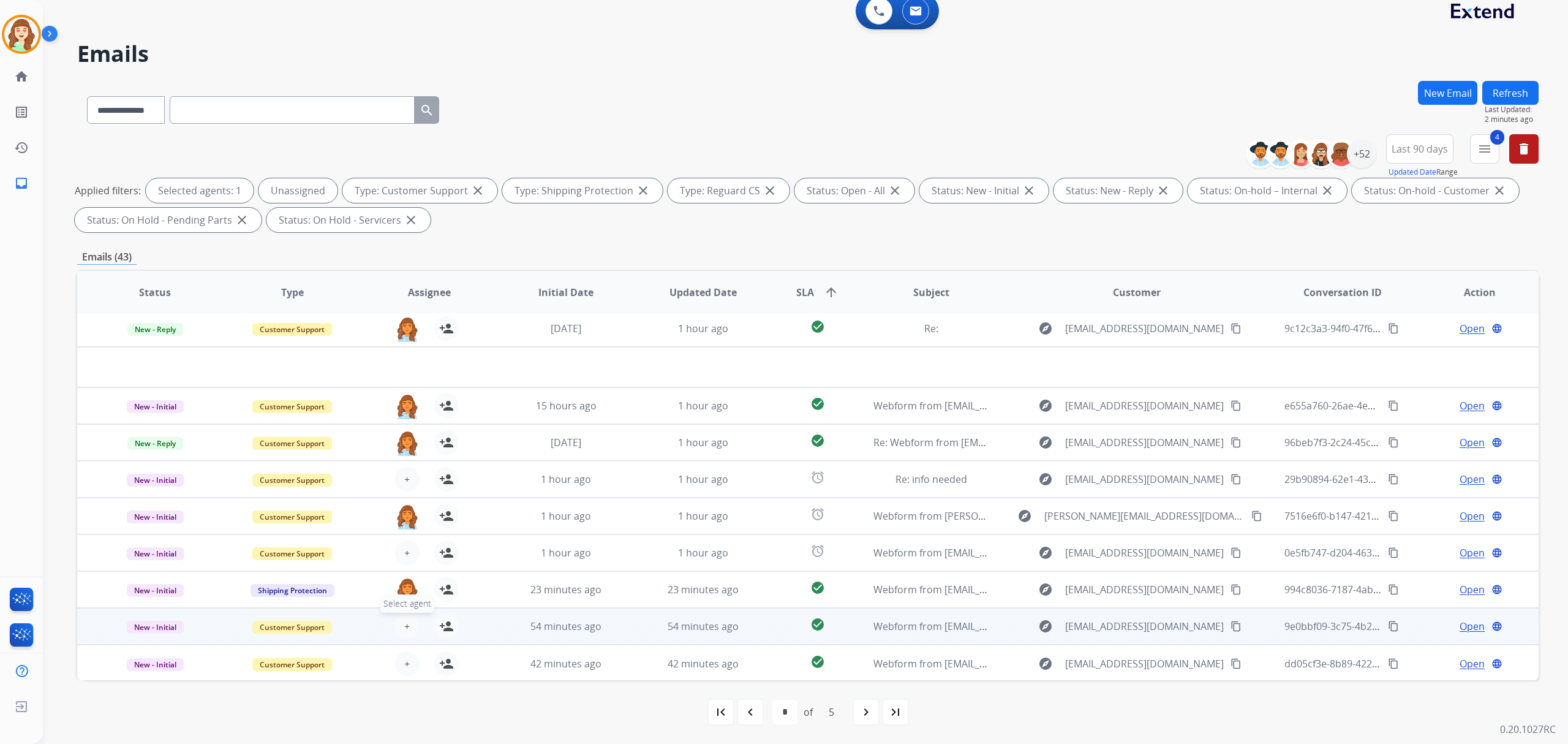
click at [407, 622] on span "+" at bounding box center [407, 626] width 5 height 15
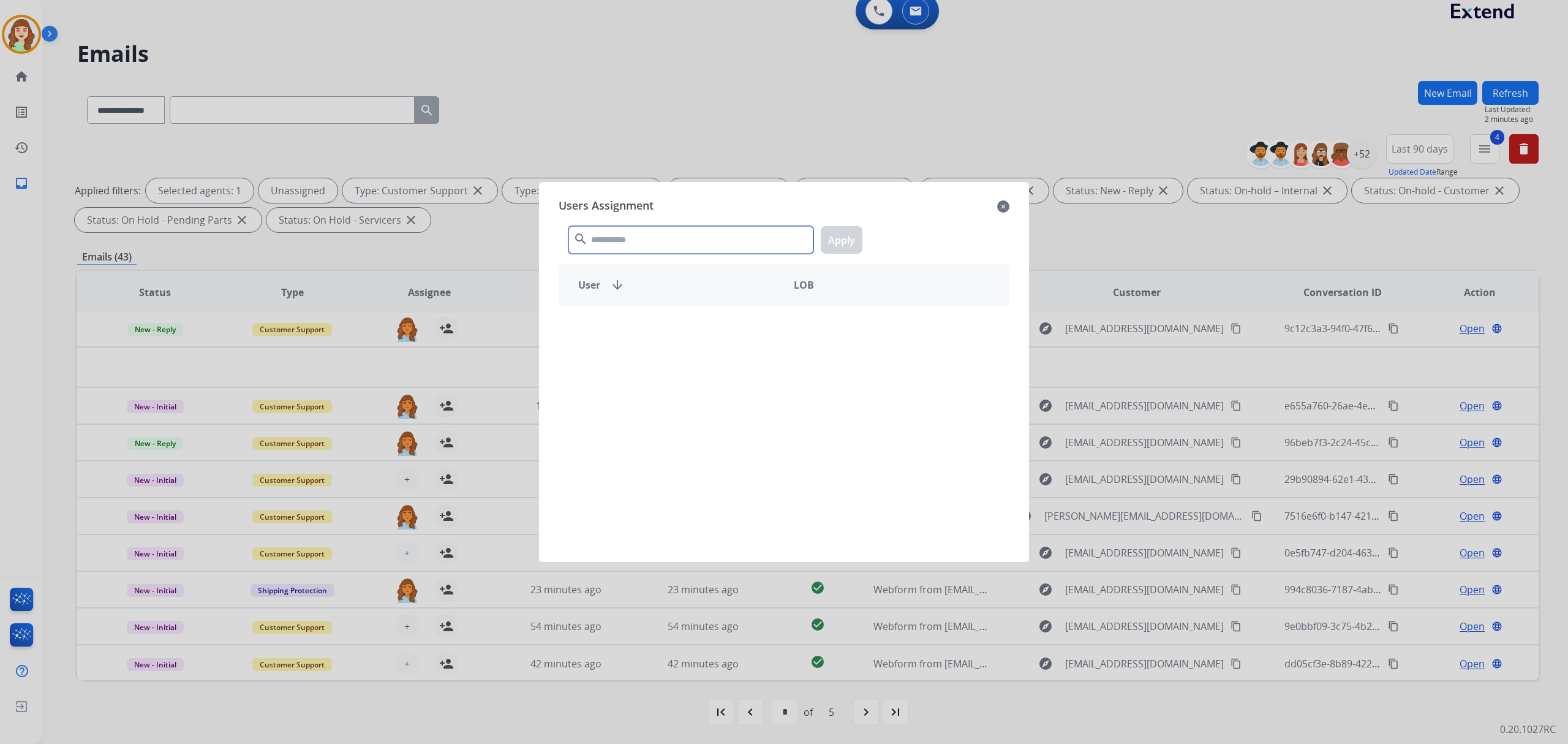
click at [689, 244] on input "text" at bounding box center [691, 240] width 245 height 28
type input "****"
click at [701, 346] on div "[PERSON_NAME] -" at bounding box center [783, 328] width 451 height 40
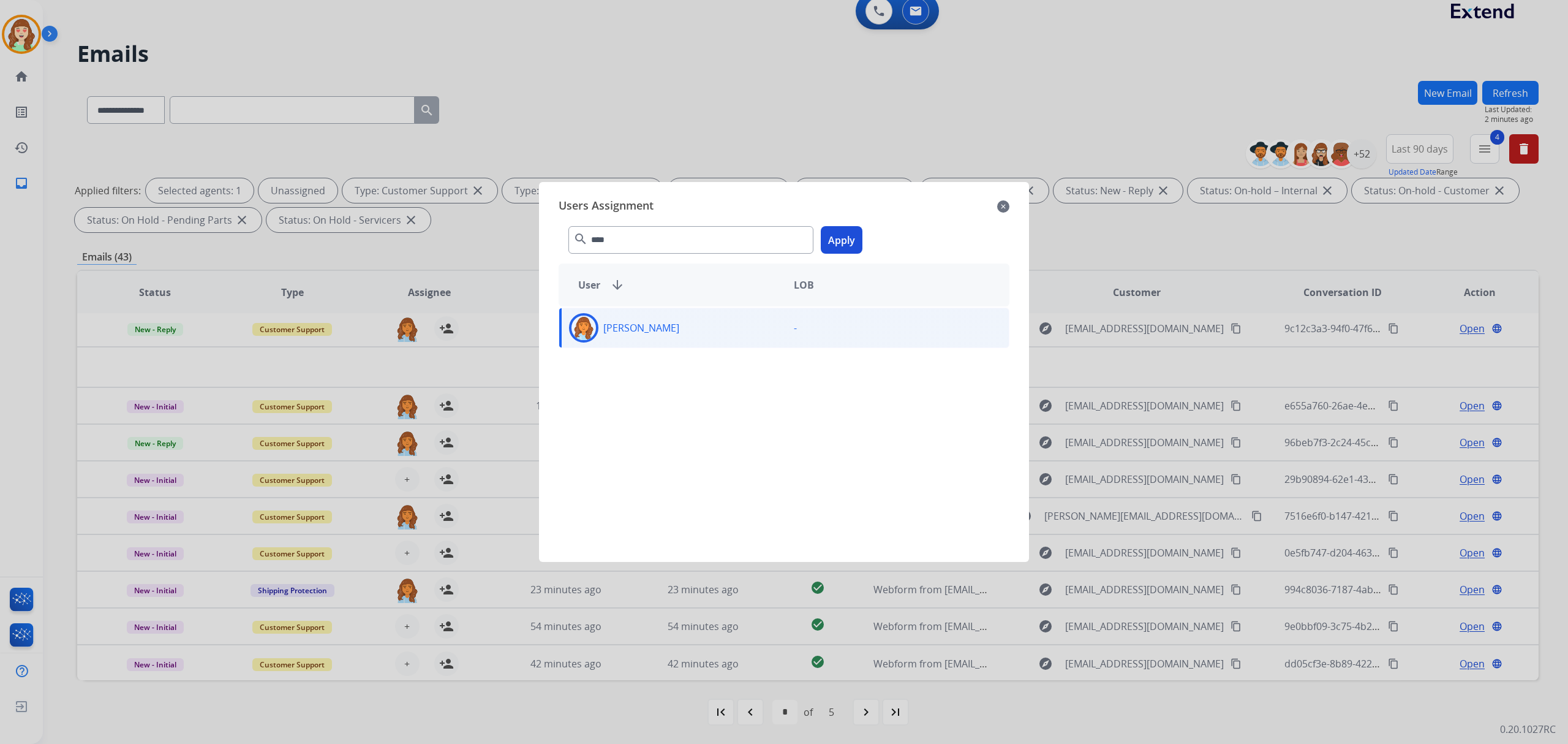
click at [841, 240] on button "Apply" at bounding box center [842, 240] width 42 height 28
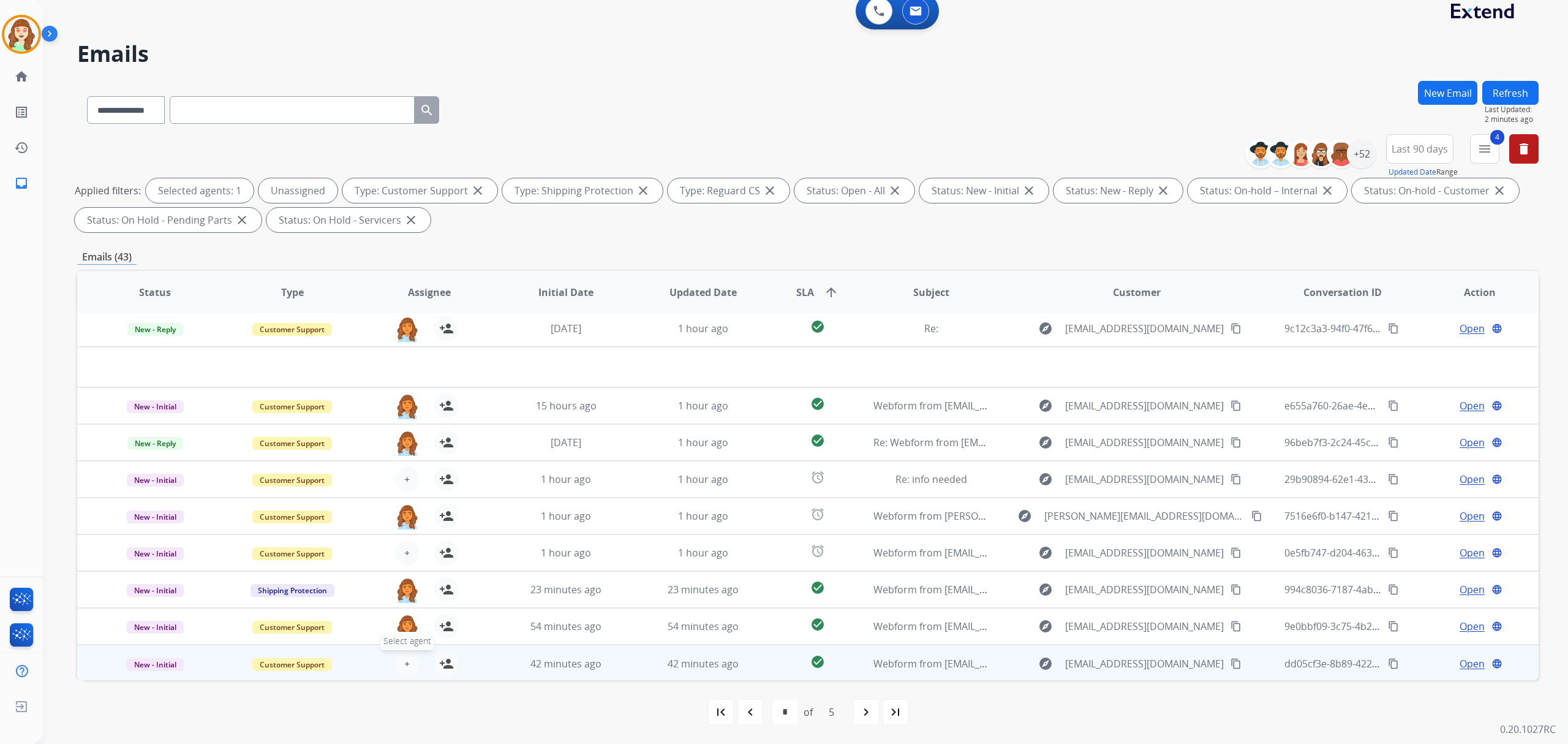
click at [408, 663] on span "+" at bounding box center [407, 663] width 5 height 15
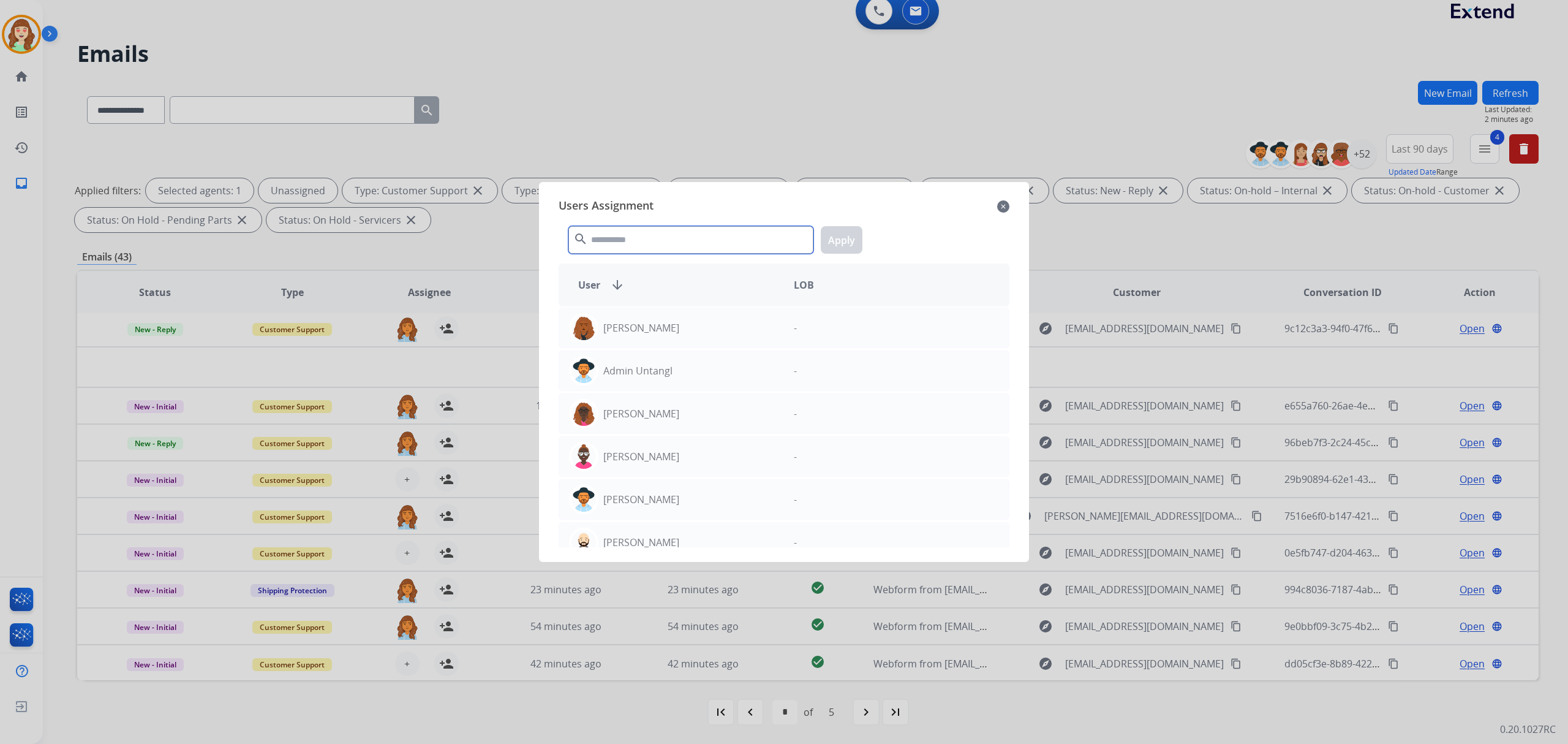
click at [693, 230] on input "text" at bounding box center [691, 240] width 245 height 28
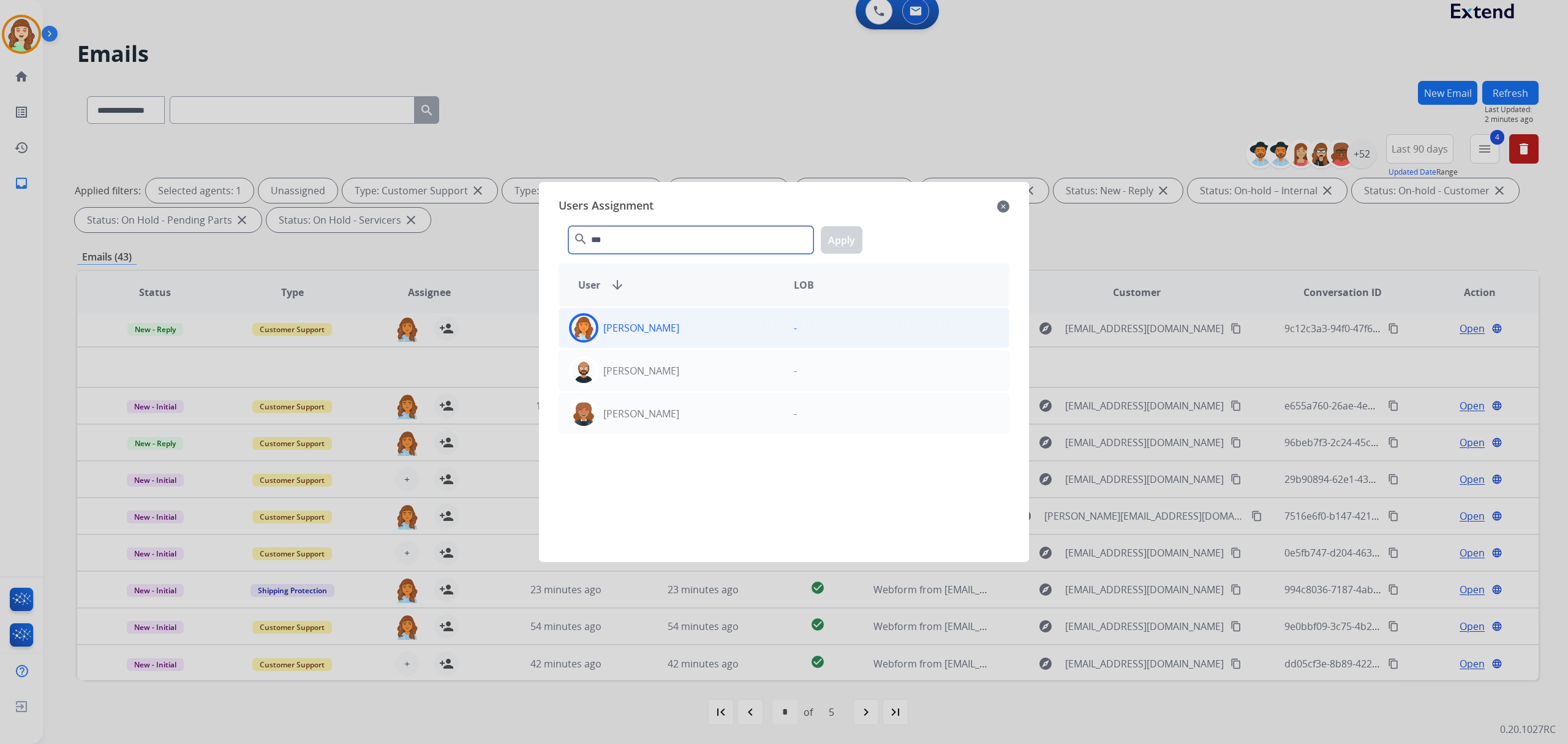
type input "***"
click at [745, 321] on div "[PERSON_NAME]" at bounding box center [672, 328] width 225 height 29
click at [843, 234] on button "Apply" at bounding box center [842, 240] width 42 height 28
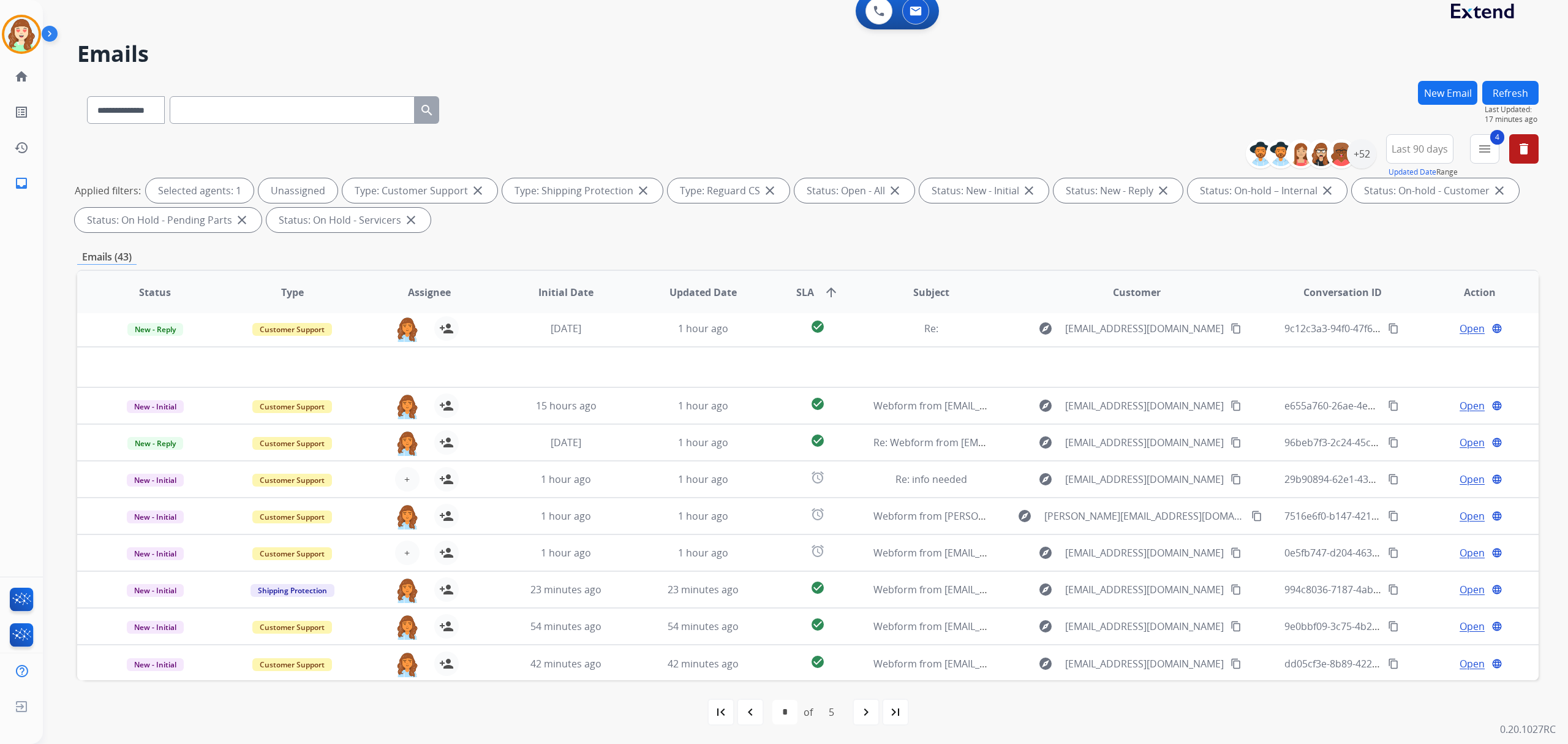
click at [187, 114] on input "text" at bounding box center [292, 110] width 245 height 28
click at [152, 109] on select "**********" at bounding box center [125, 110] width 77 height 28
select select "**********"
click at [87, 96] on select "**********" at bounding box center [125, 110] width 77 height 28
paste input "**********"
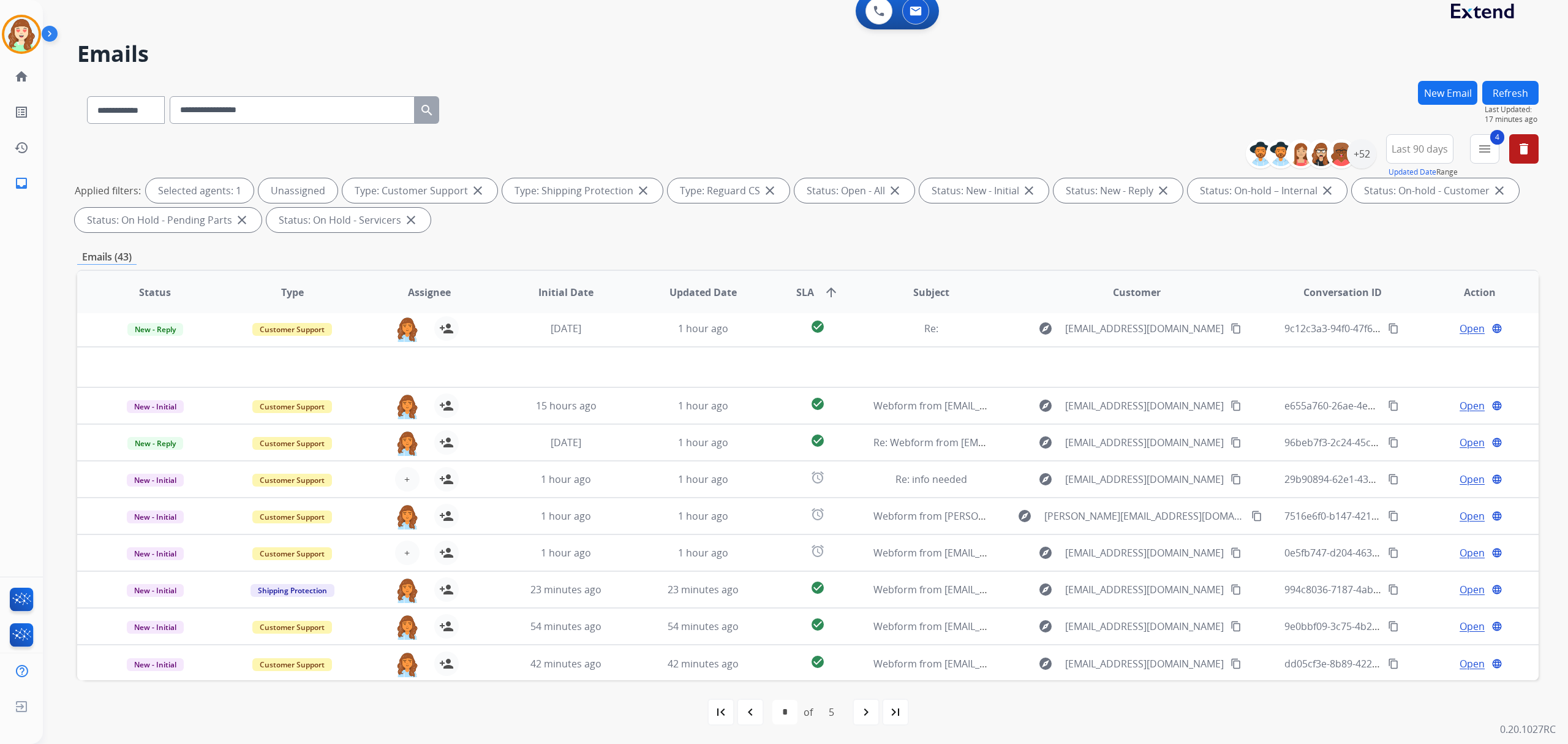
scroll to position [0, 0]
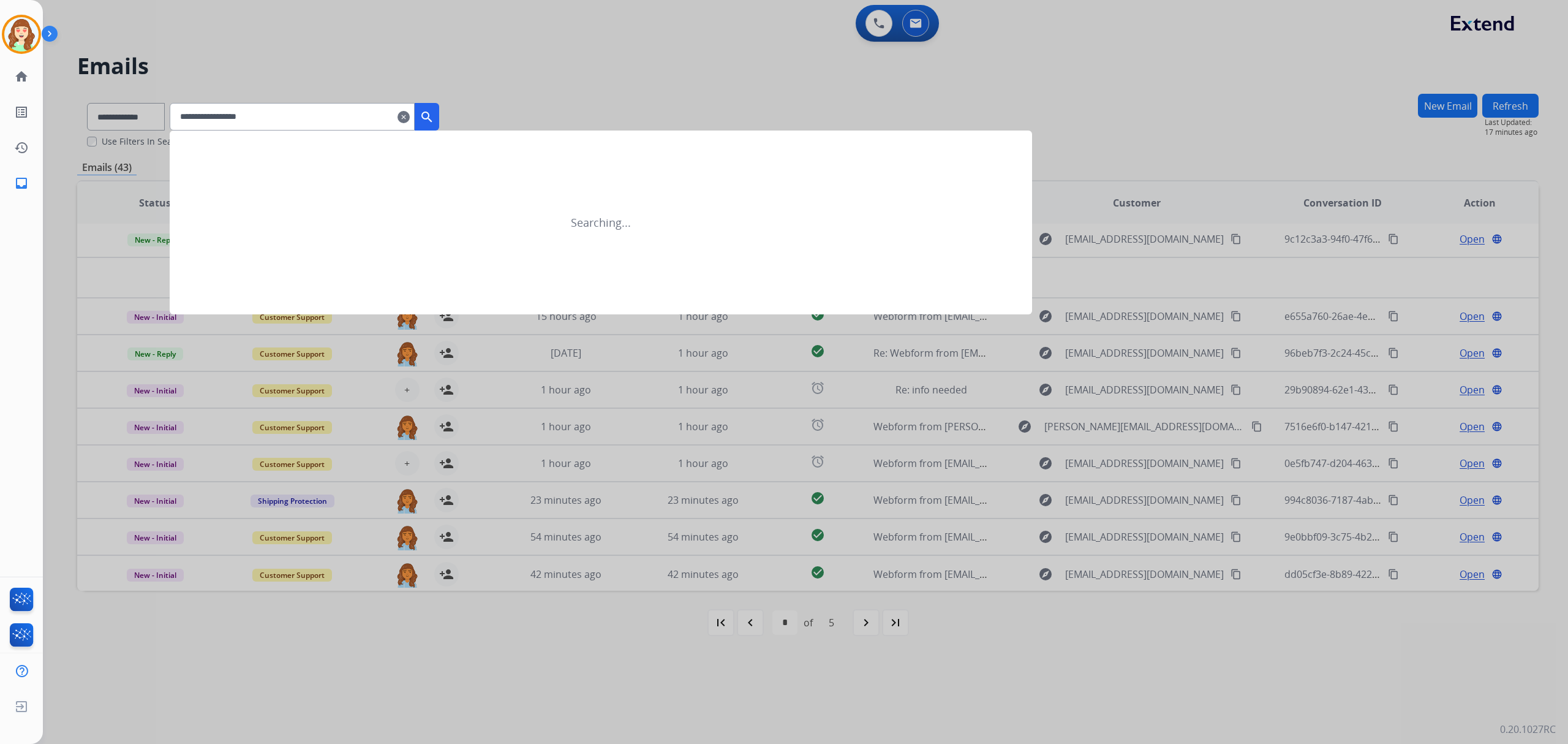
type input "**********"
click at [434, 115] on mat-icon "search" at bounding box center [427, 117] width 15 height 15
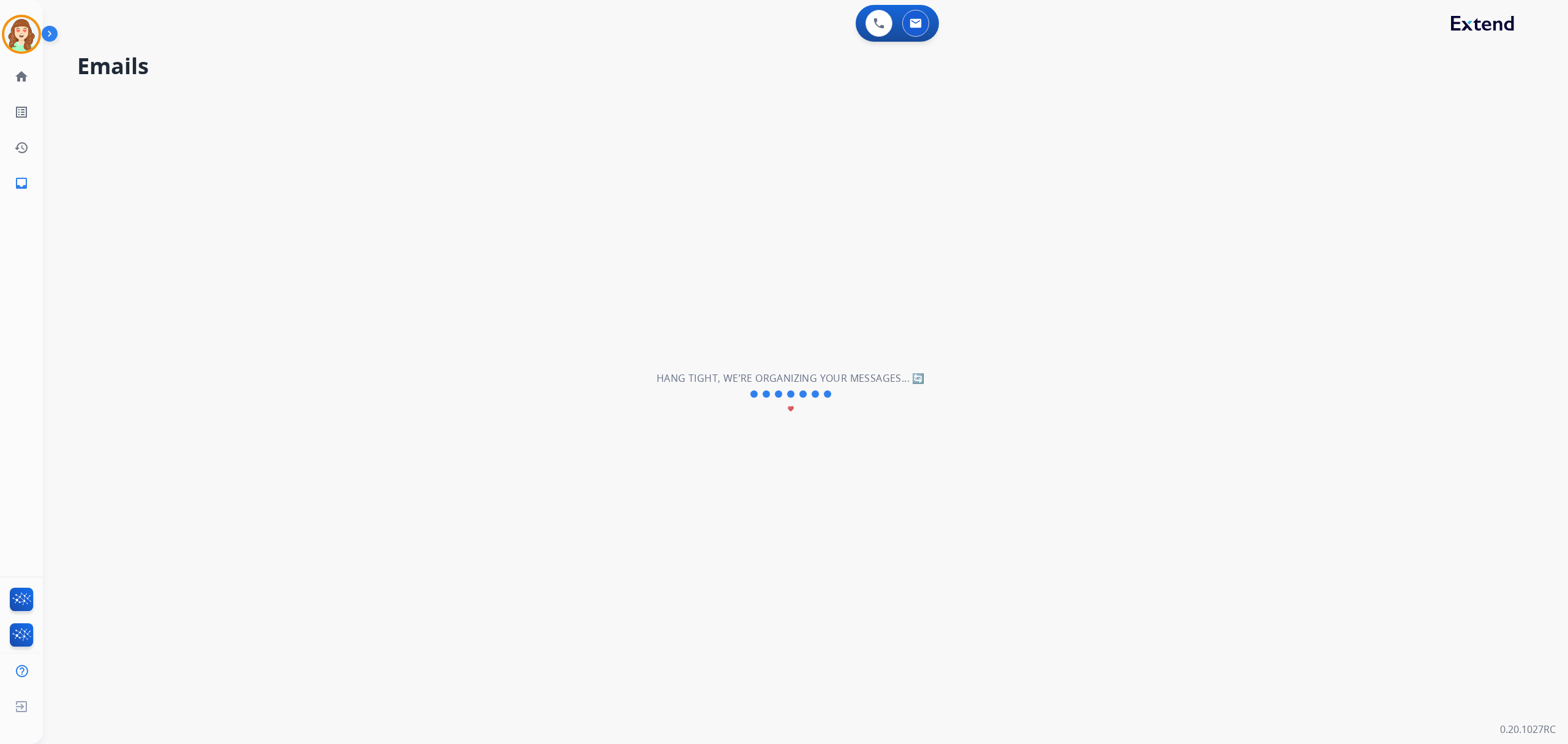
select select "*"
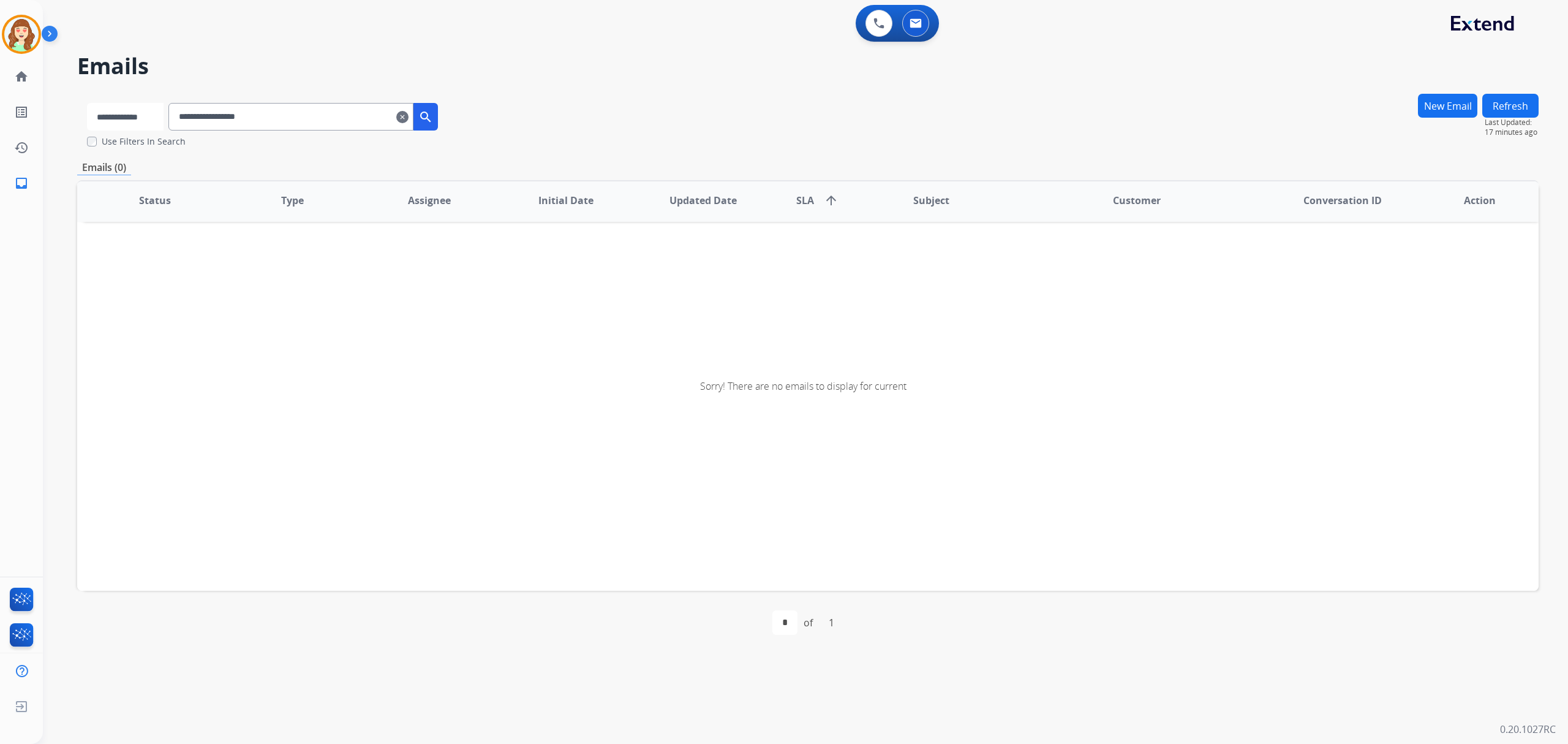
click at [163, 123] on select "**********" at bounding box center [125, 117] width 77 height 28
click at [194, 118] on input "**********" at bounding box center [292, 117] width 245 height 28
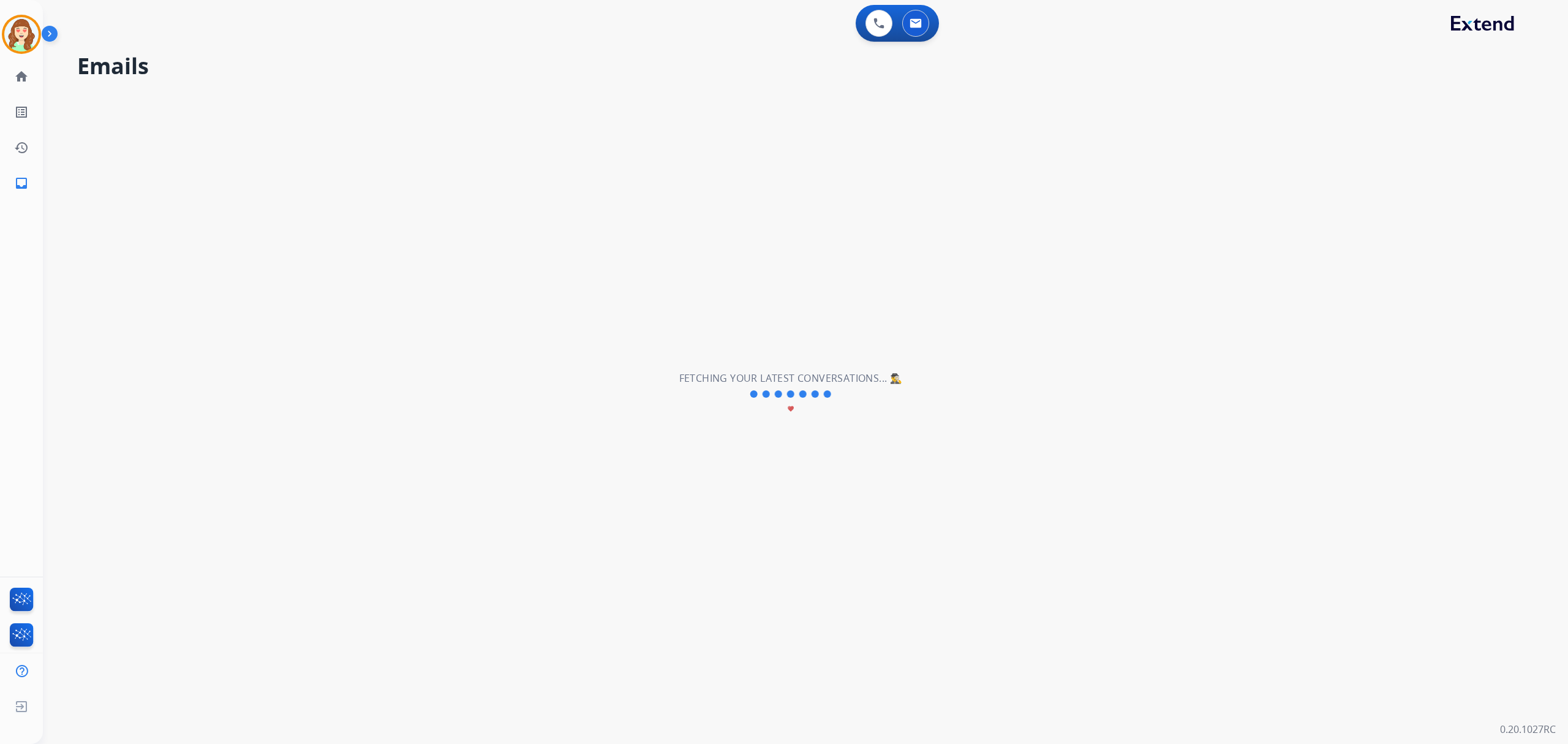
scroll to position [0, 0]
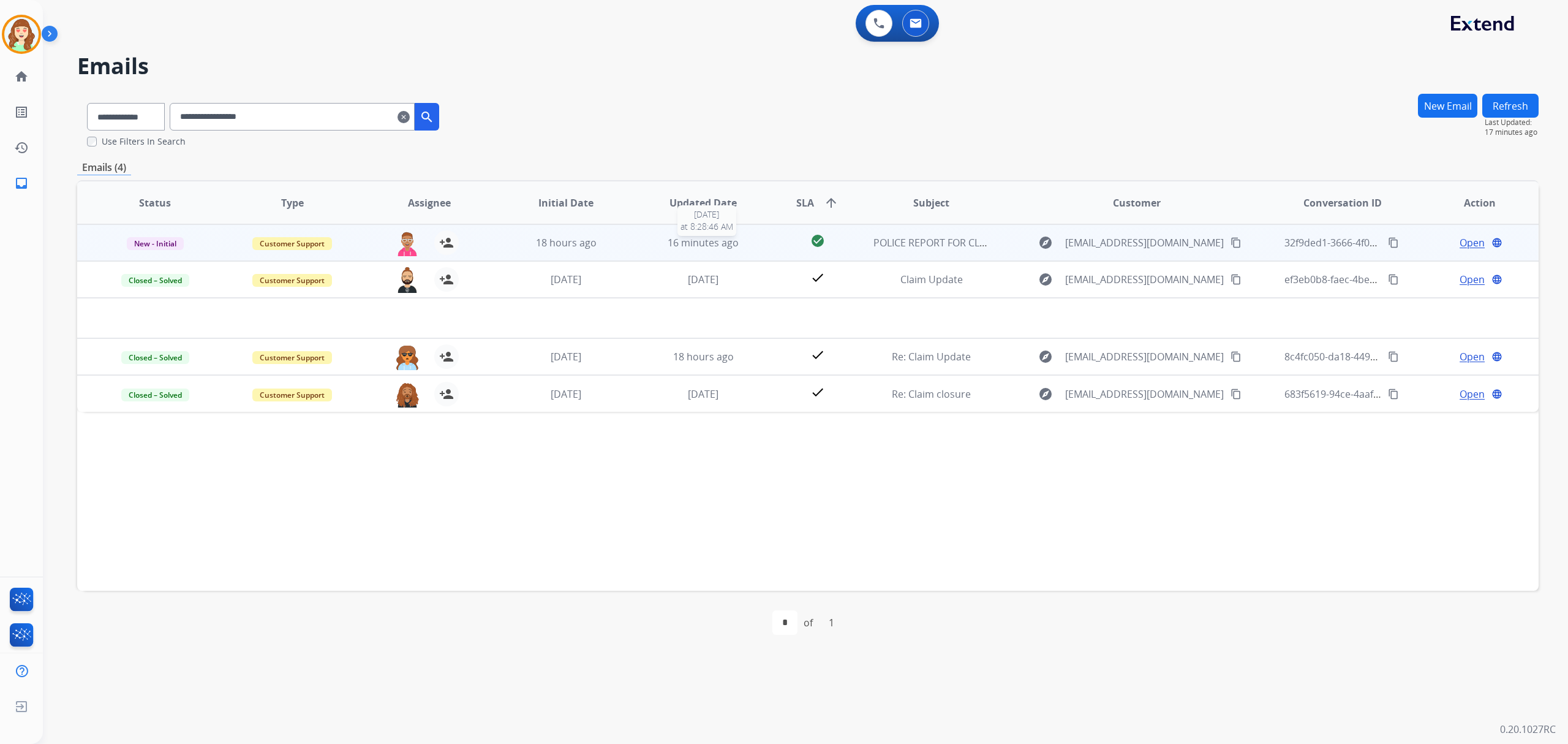
click at [705, 238] on span "16 minutes ago" at bounding box center [703, 242] width 71 height 13
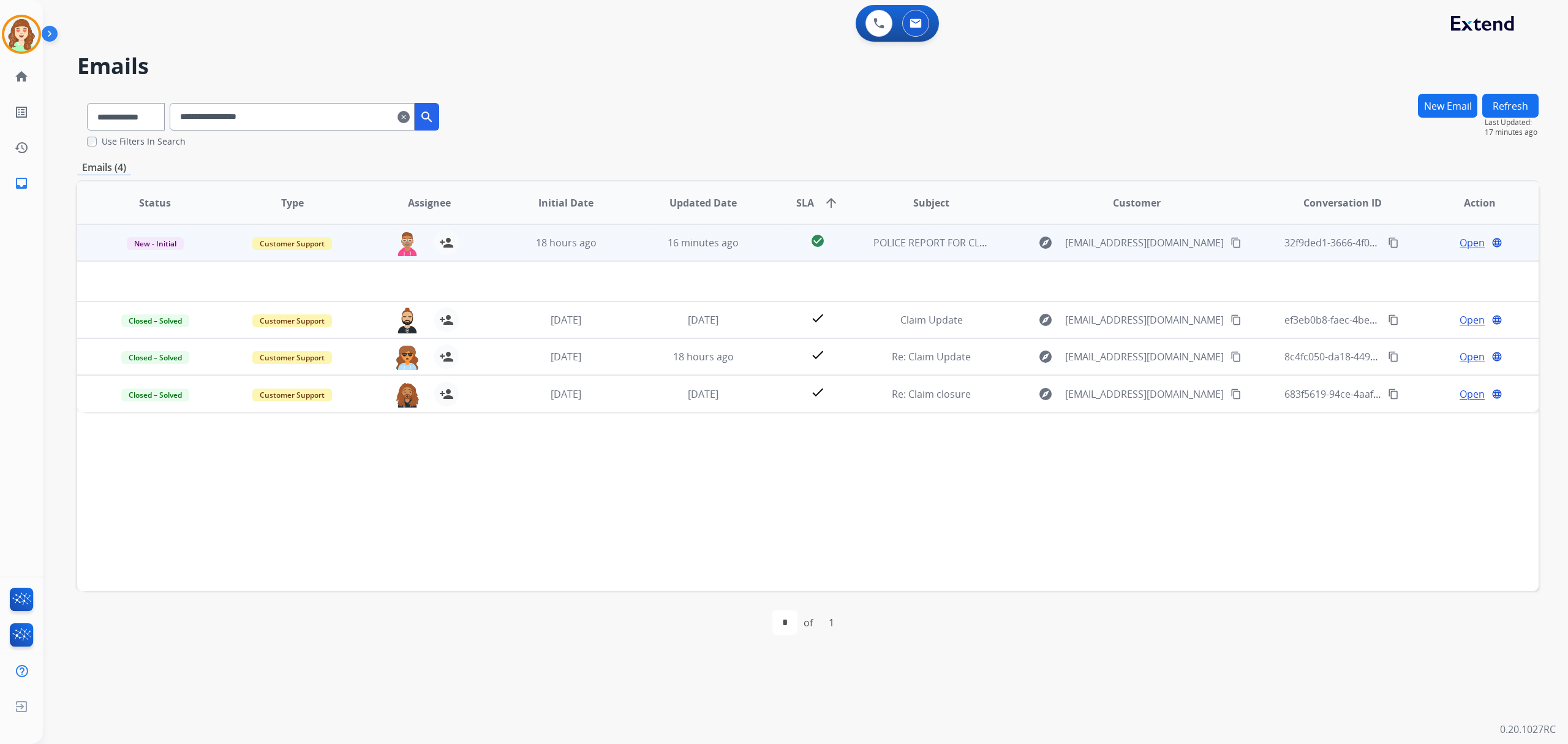
click at [1465, 238] on span "Open" at bounding box center [1472, 242] width 25 height 15
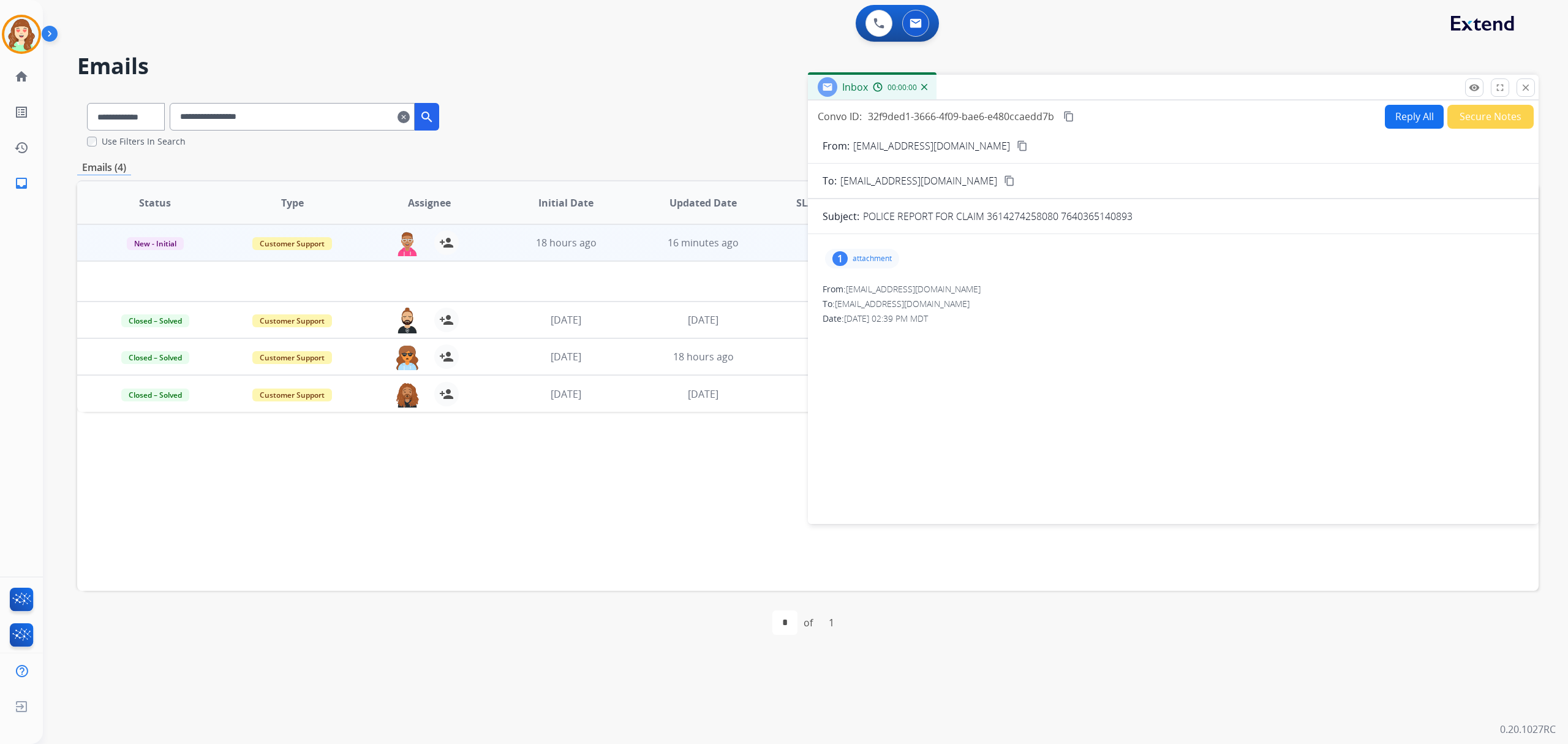
click at [881, 258] on p "attachment" at bounding box center [872, 258] width 39 height 10
click at [880, 283] on p "police report USPS.pdf" at bounding box center [887, 290] width 105 height 15
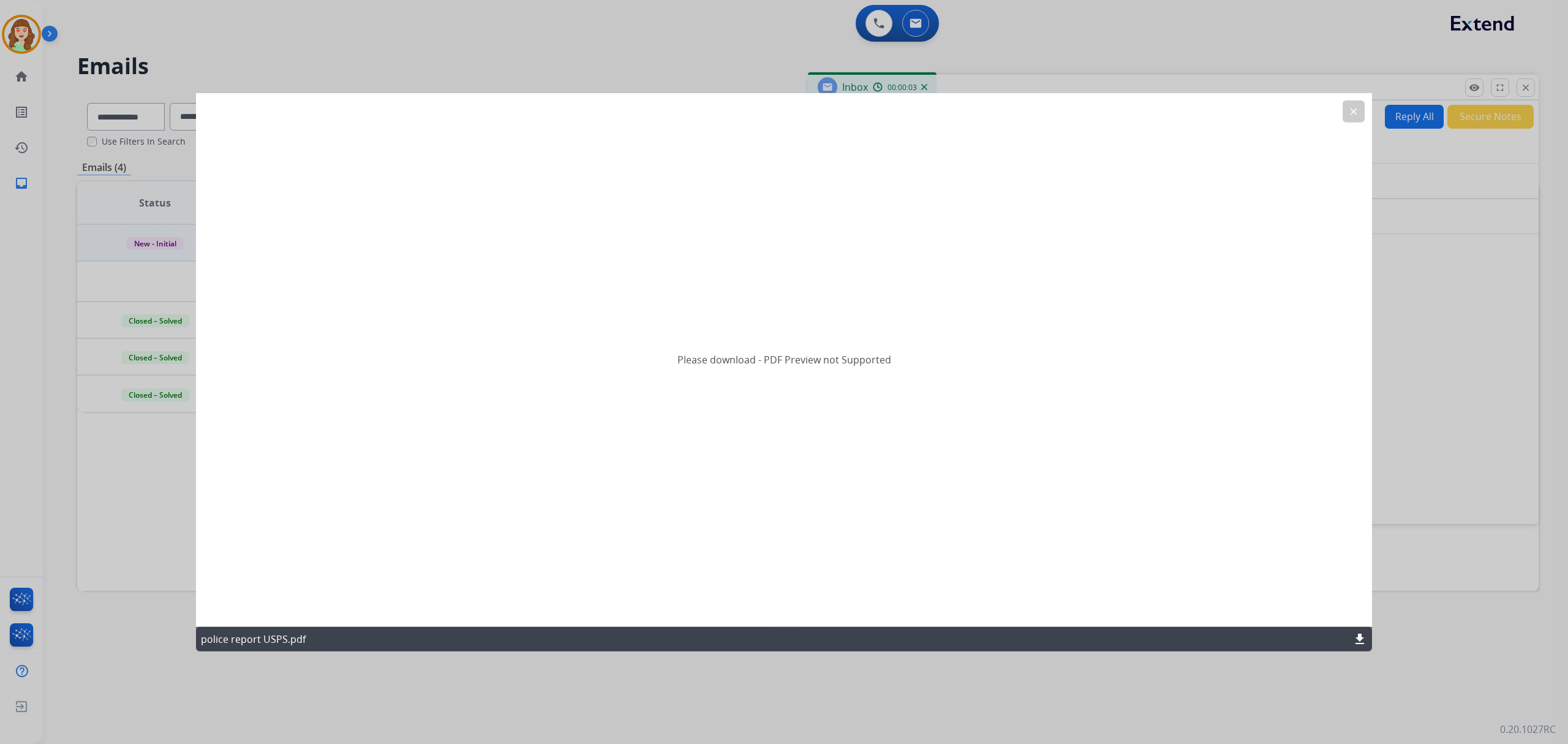
click at [1364, 631] on mat-icon "download" at bounding box center [1360, 639] width 15 height 15
click at [1360, 111] on button "clear" at bounding box center [1353, 111] width 22 height 22
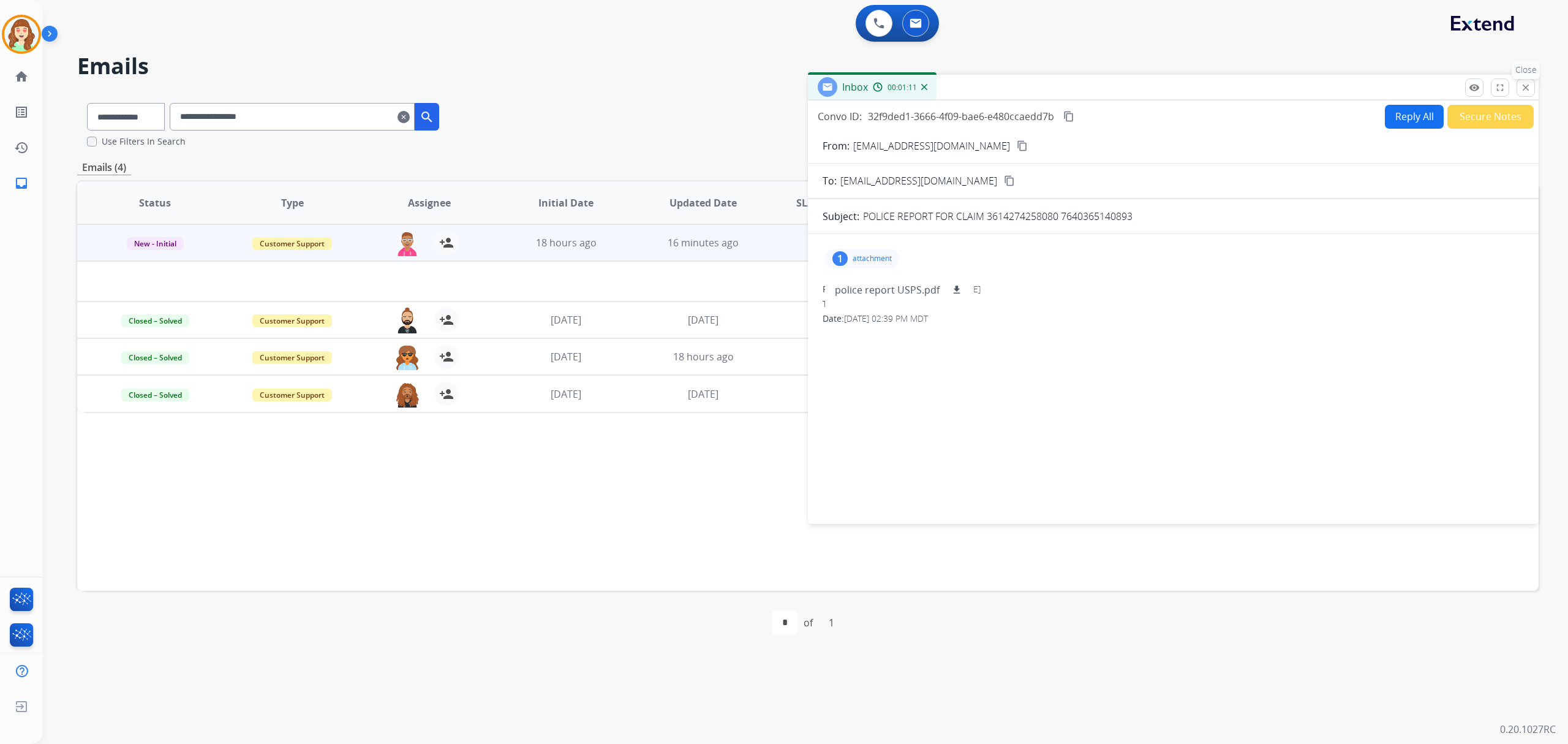
click at [1524, 83] on mat-icon "close" at bounding box center [1526, 87] width 11 height 11
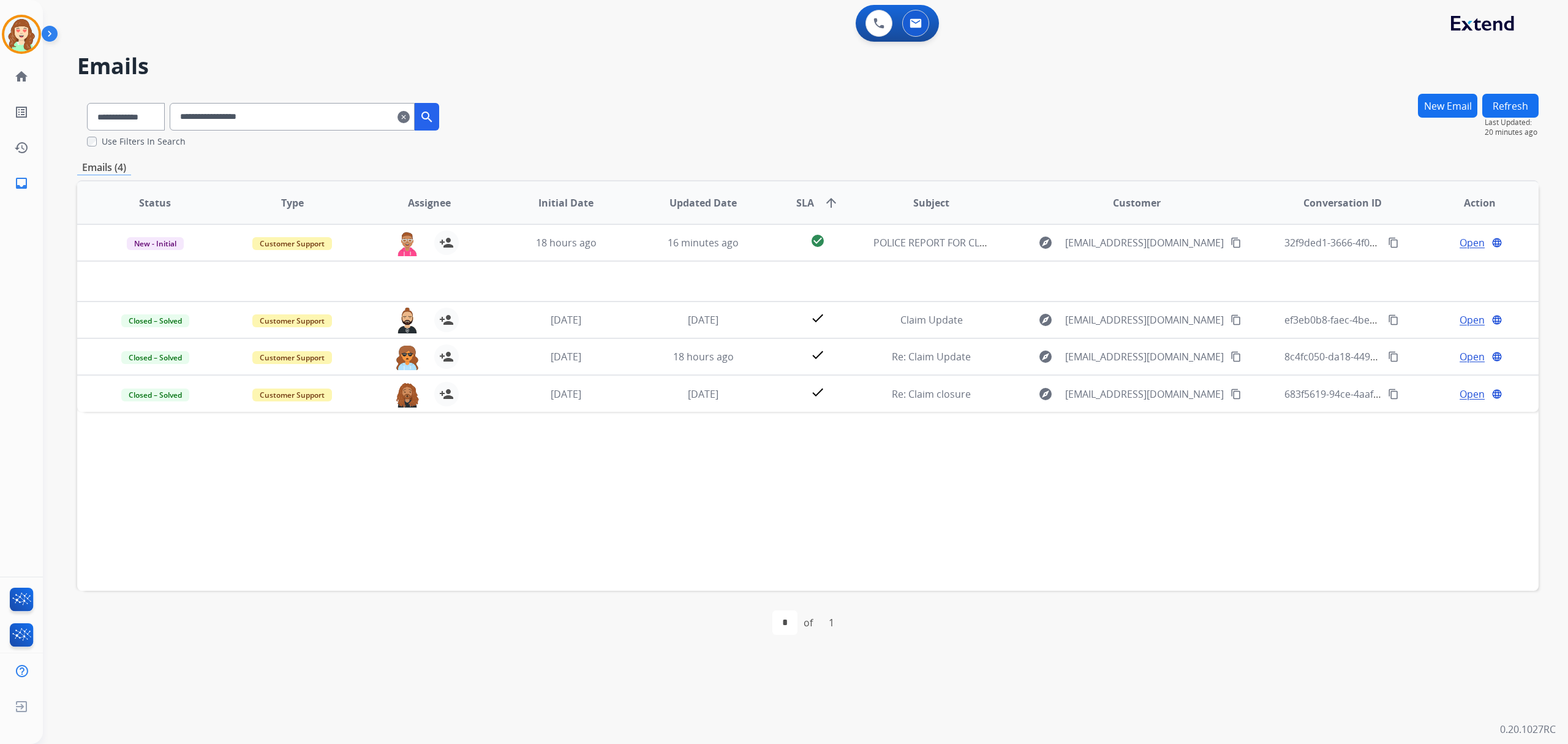
click at [410, 114] on mat-icon "clear" at bounding box center [404, 117] width 13 height 15
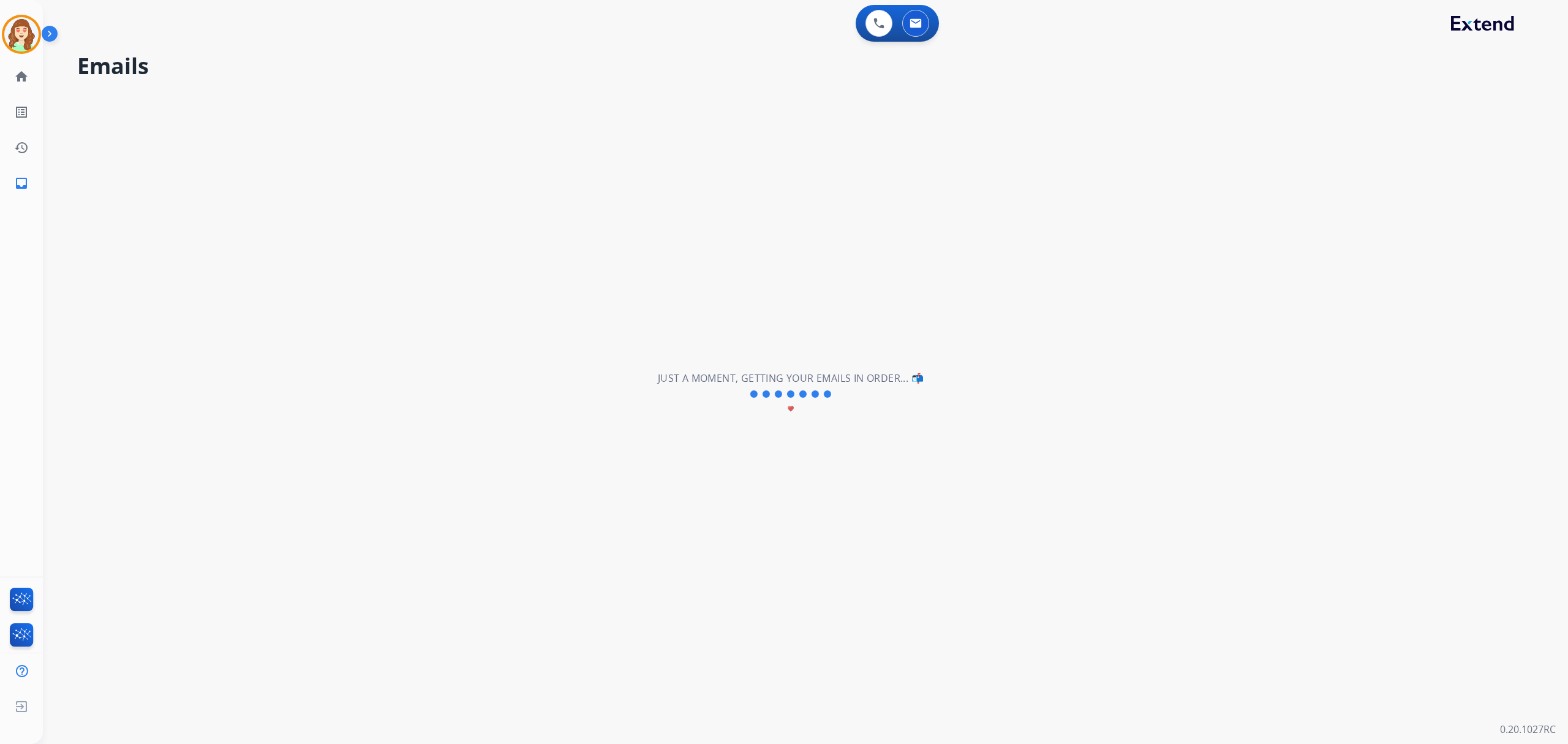
select select "**********"
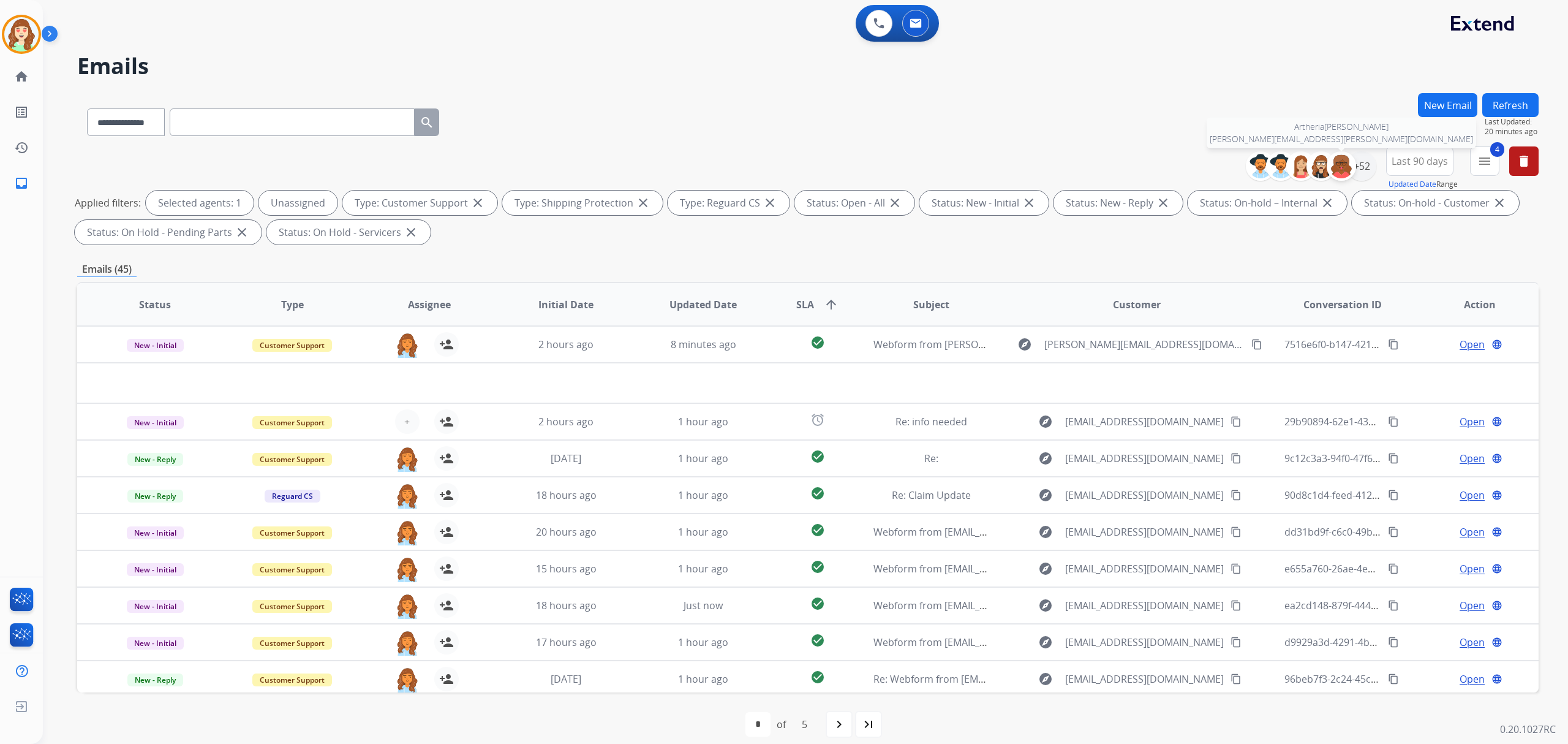
click at [1349, 167] on img at bounding box center [1341, 165] width 24 height 24
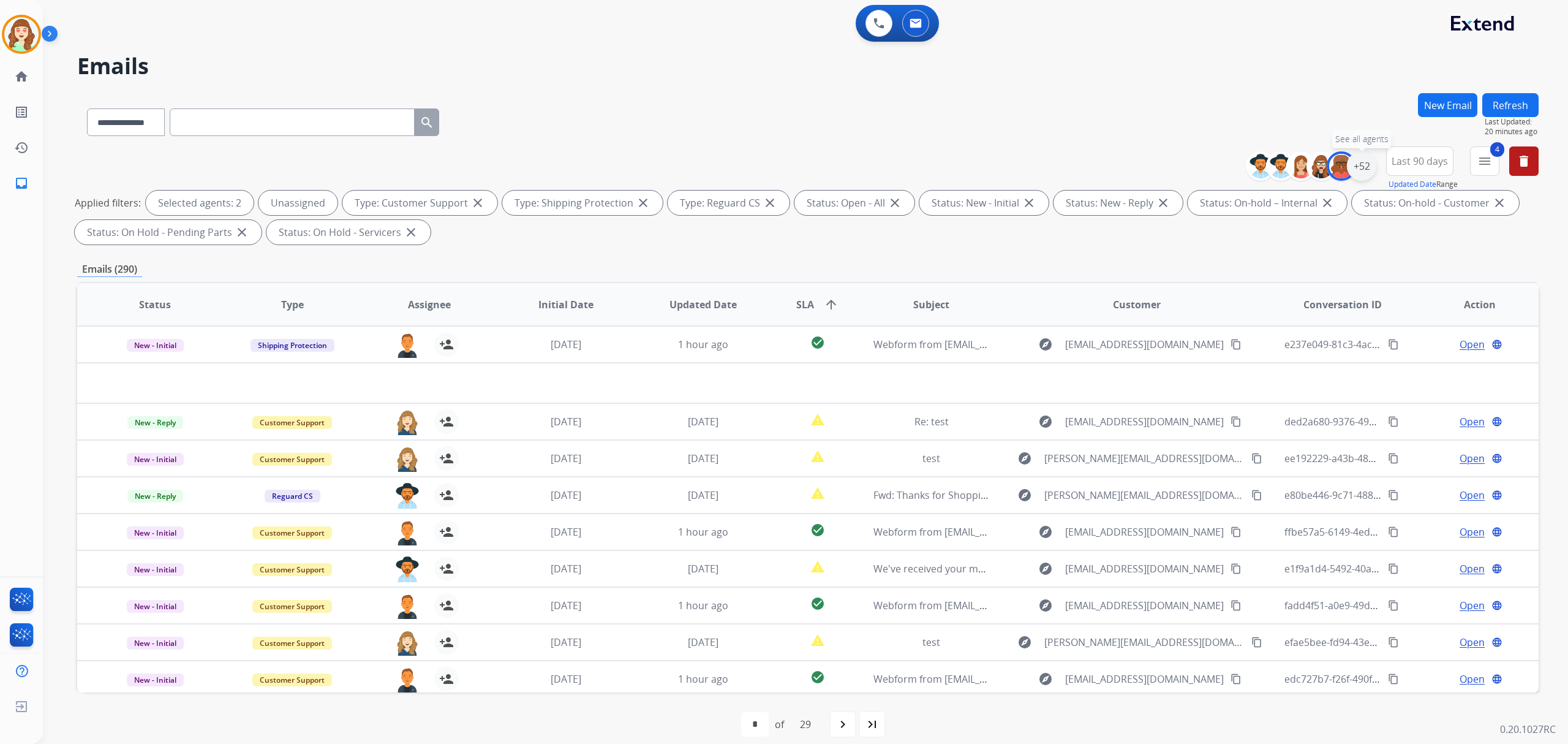
click at [1356, 160] on div "+52" at bounding box center [1362, 166] width 29 height 29
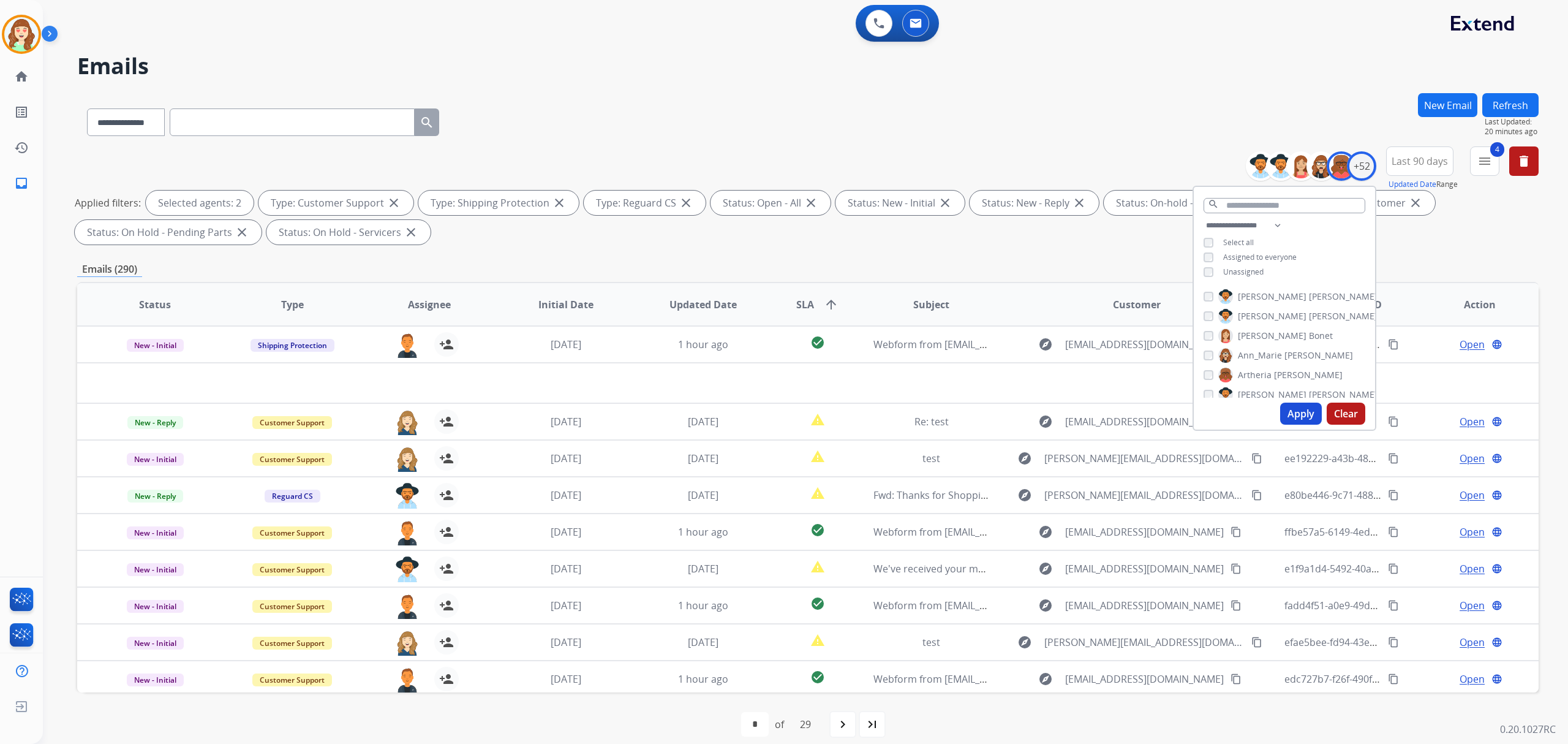
click at [1296, 405] on button "Apply" at bounding box center [1301, 413] width 42 height 22
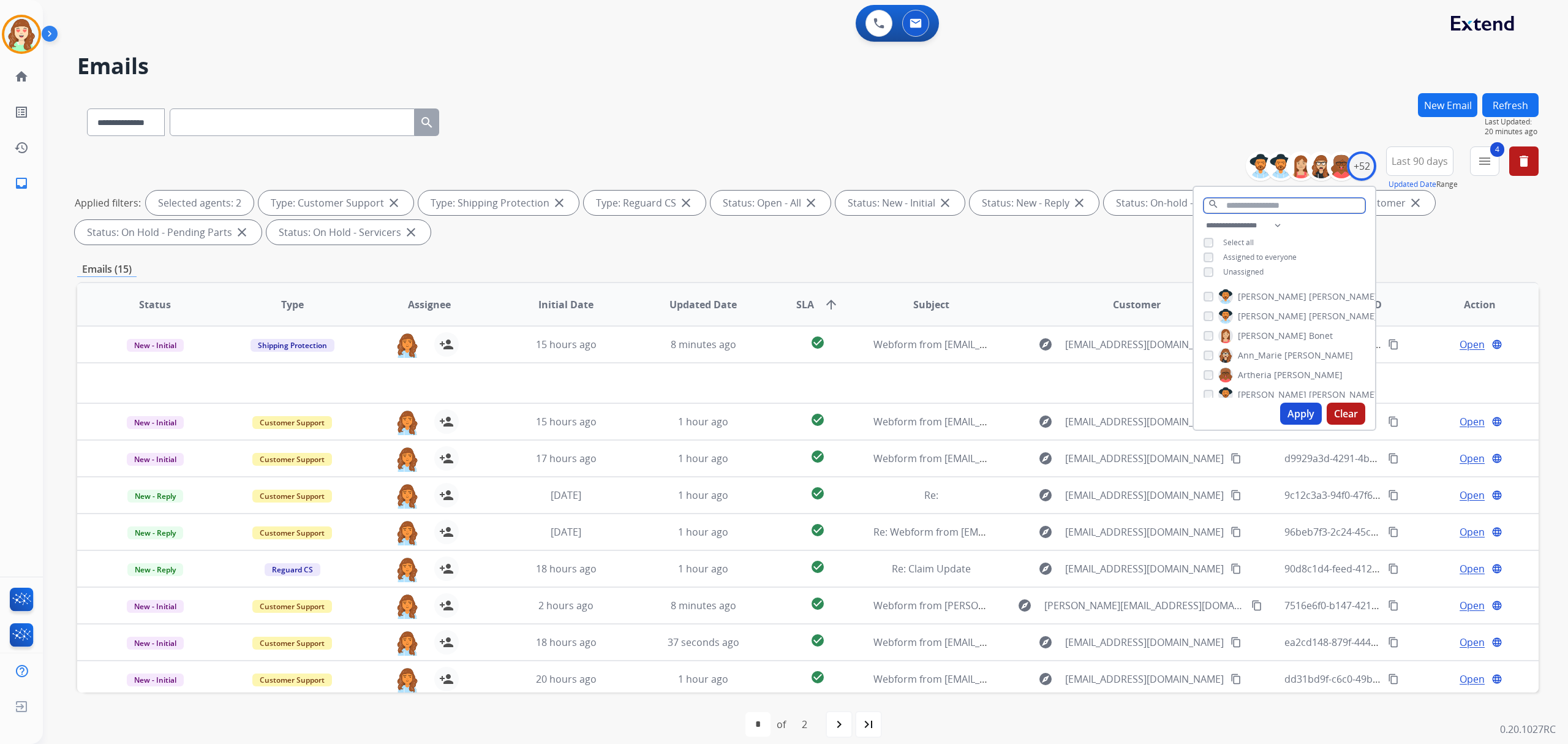
click at [1275, 198] on input "text" at bounding box center [1284, 205] width 161 height 15
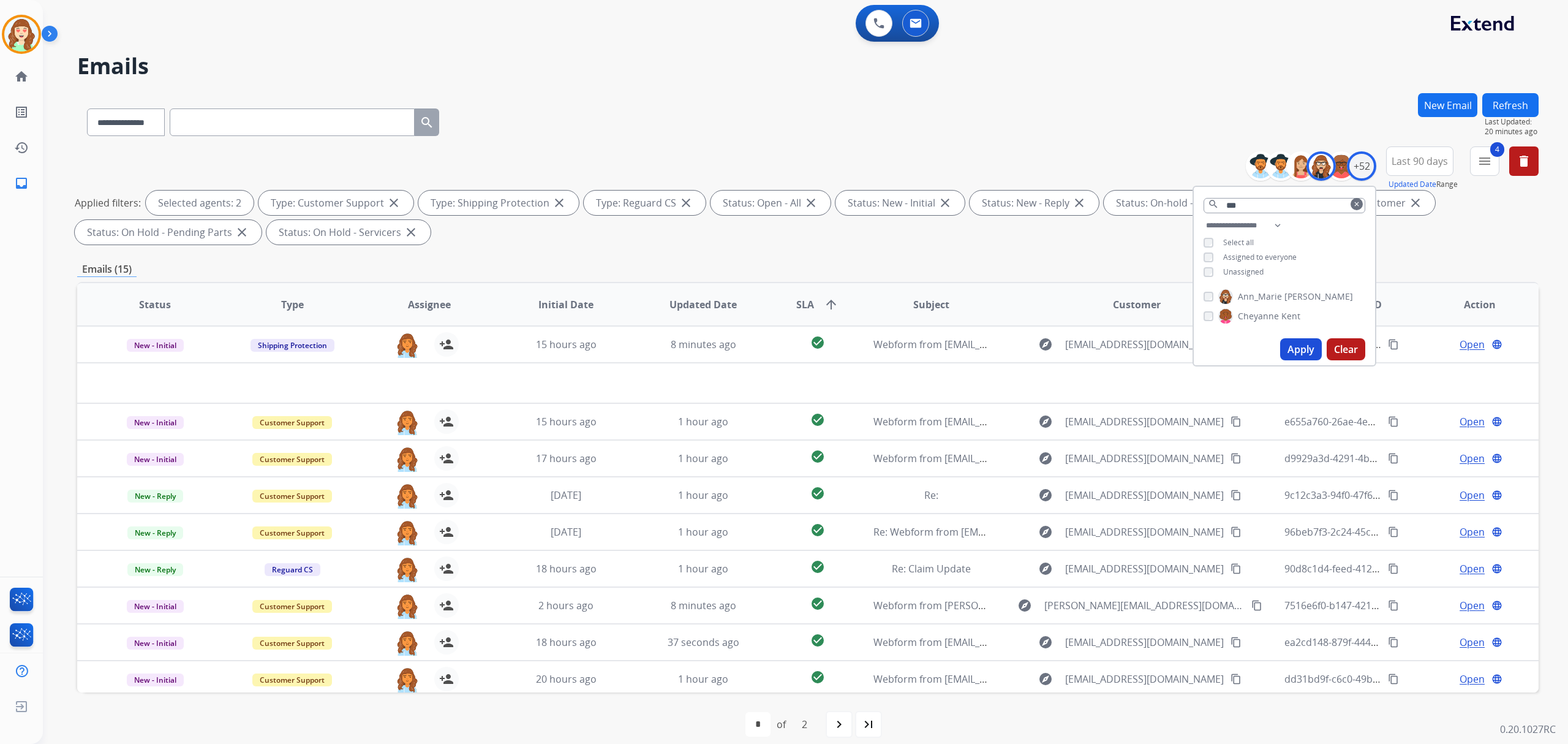
click at [1295, 346] on button "Apply" at bounding box center [1301, 349] width 42 height 22
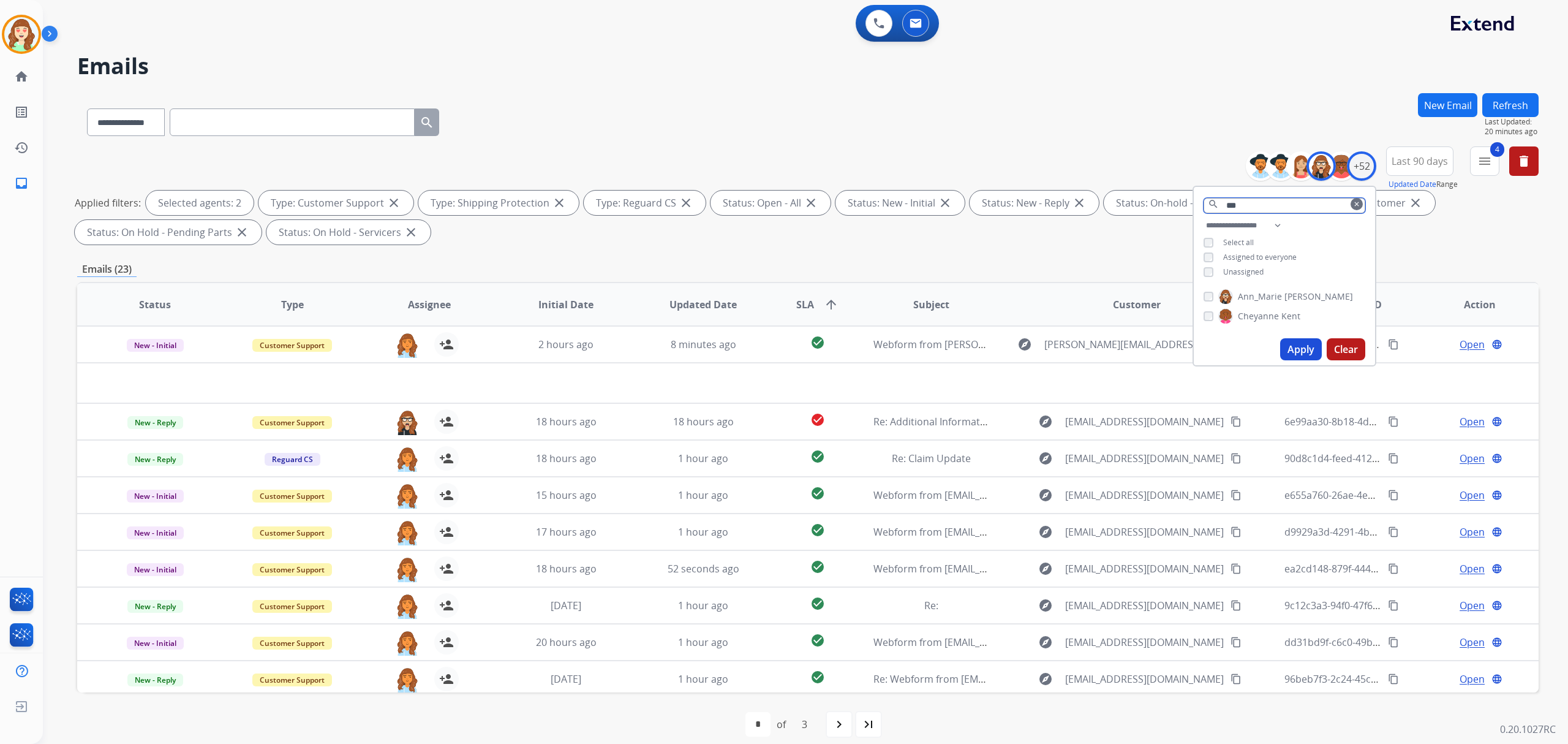
drag, startPoint x: 1272, startPoint y: 199, endPoint x: 1067, endPoint y: 200, distance: 205.0
click at [1074, 200] on div "**********" at bounding box center [808, 198] width 1461 height 103
click at [1370, 168] on div "+52" at bounding box center [1362, 166] width 29 height 29
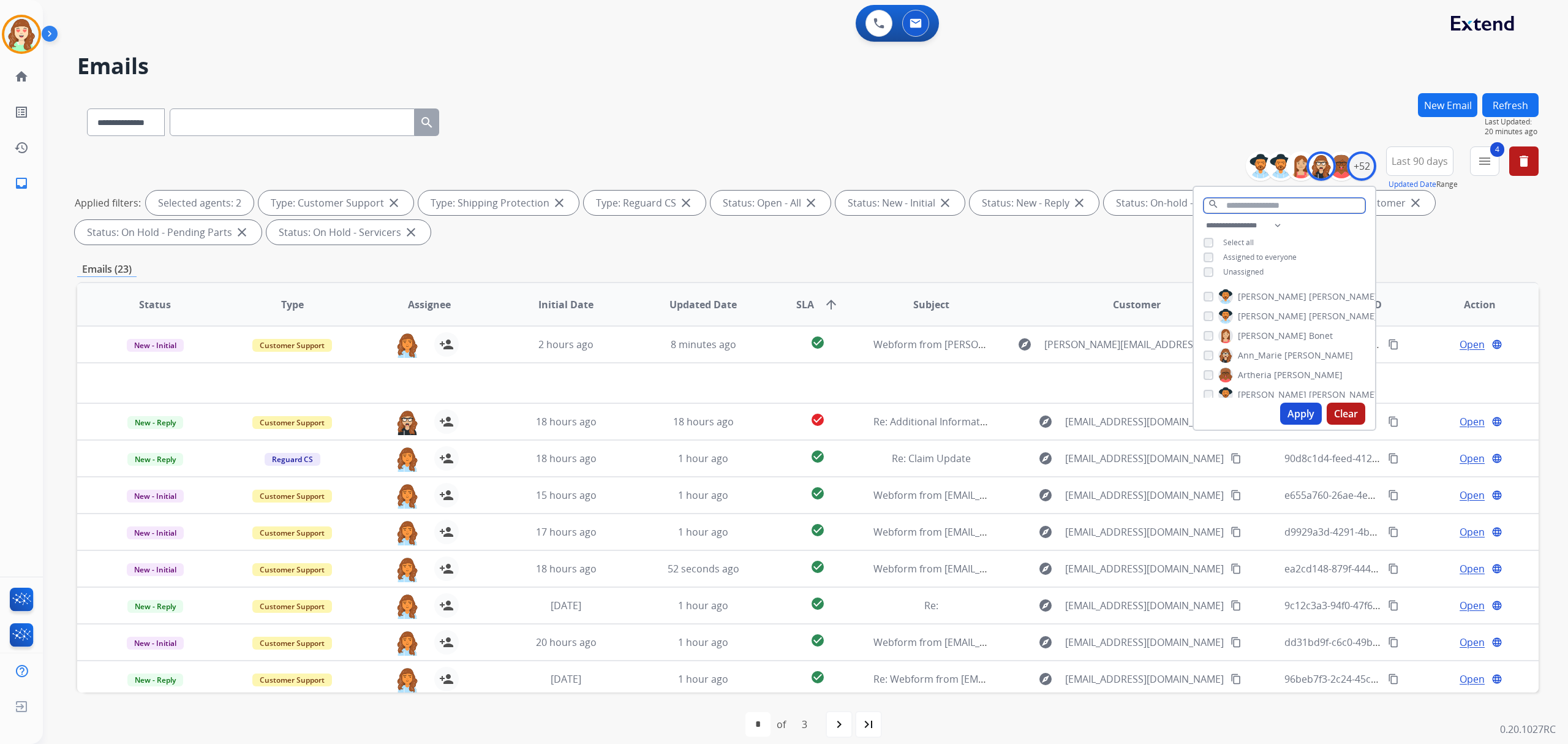
click at [1253, 210] on input "text" at bounding box center [1284, 205] width 161 height 15
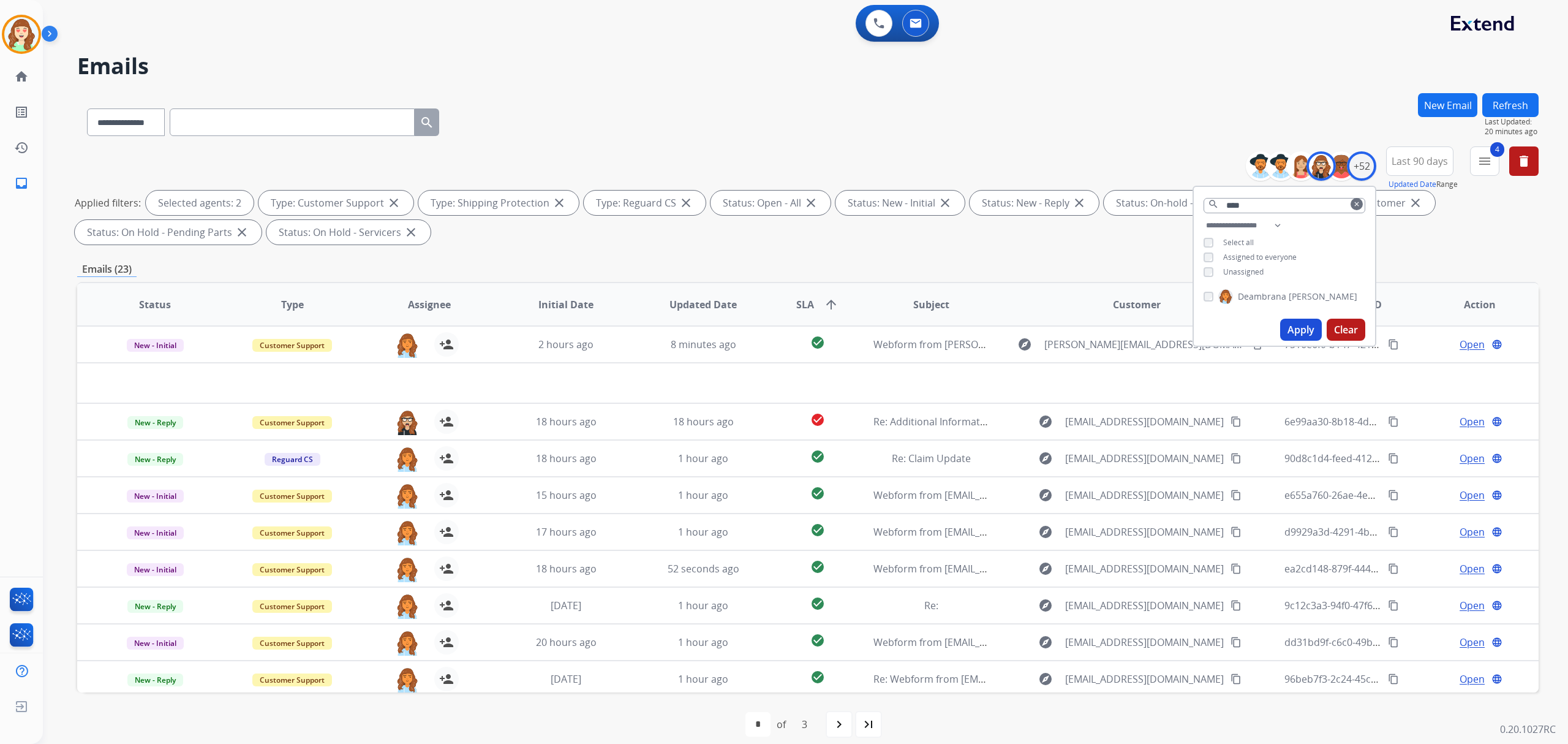
click at [1205, 289] on div "[PERSON_NAME]" at bounding box center [1280, 297] width 153 height 15
click at [1301, 322] on button "Apply" at bounding box center [1301, 329] width 42 height 22
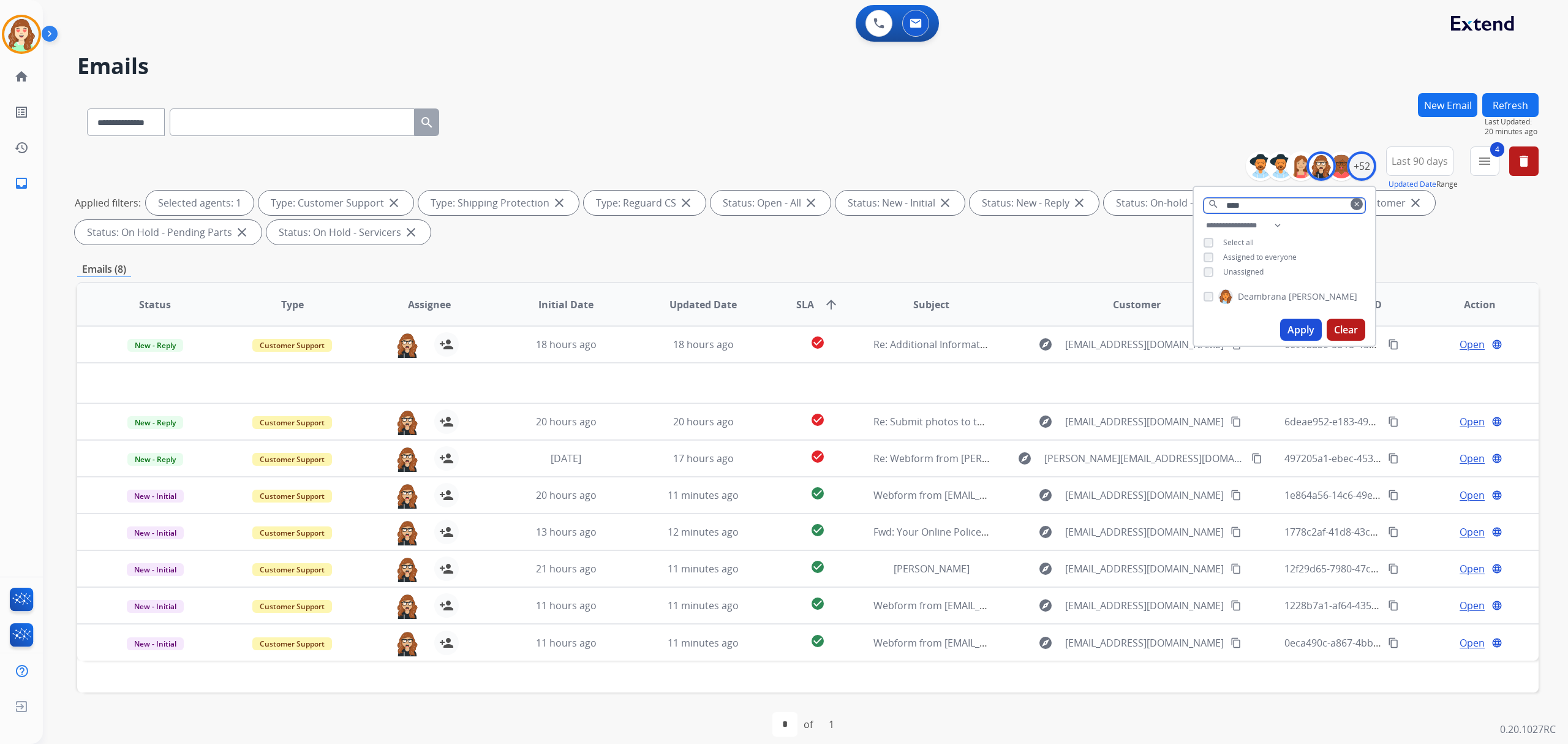
drag, startPoint x: 1253, startPoint y: 200, endPoint x: 1174, endPoint y: 203, distance: 79.1
click at [1180, 201] on div "**********" at bounding box center [808, 198] width 1461 height 103
click at [1358, 157] on div "+52" at bounding box center [1362, 166] width 29 height 29
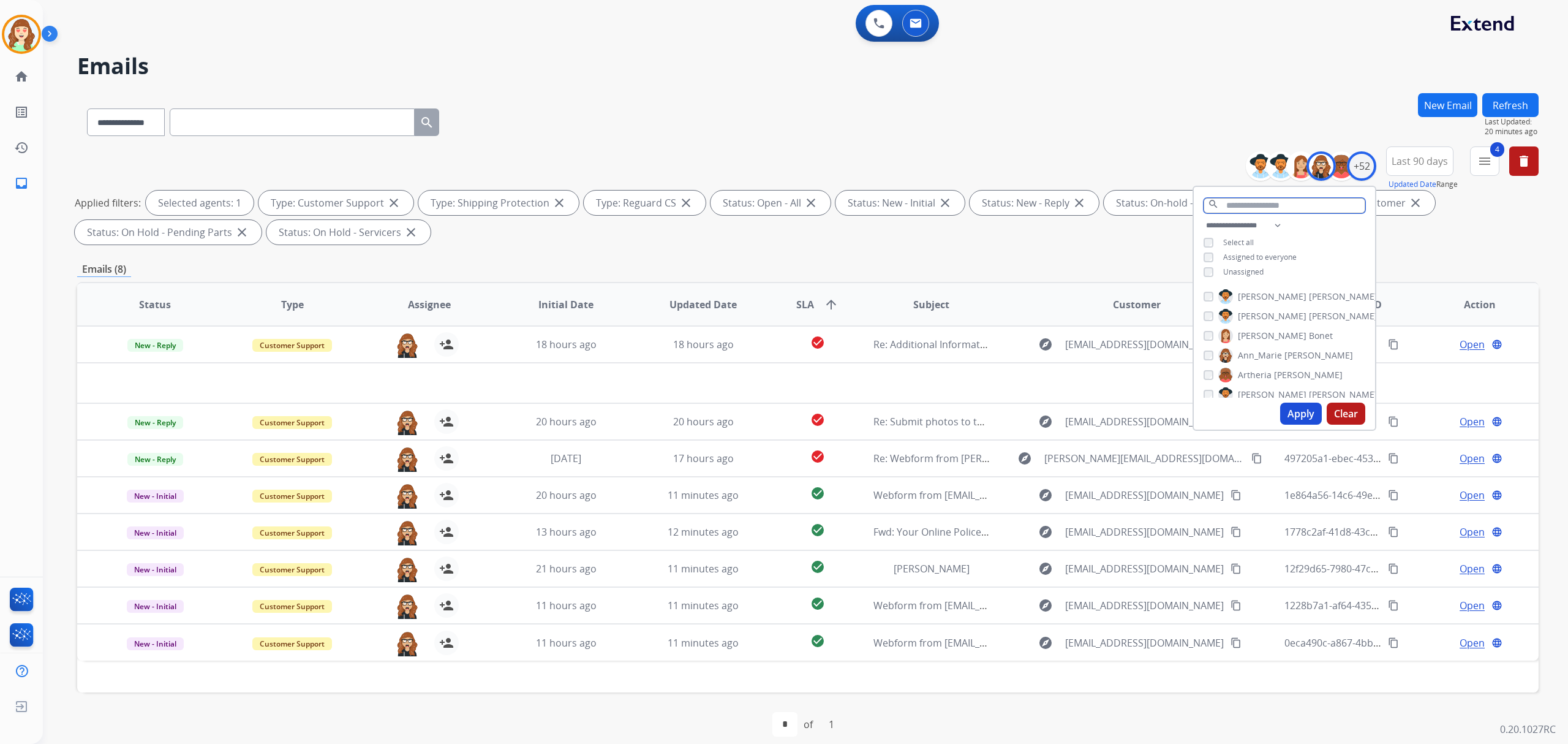
click at [1265, 206] on input "text" at bounding box center [1284, 205] width 161 height 15
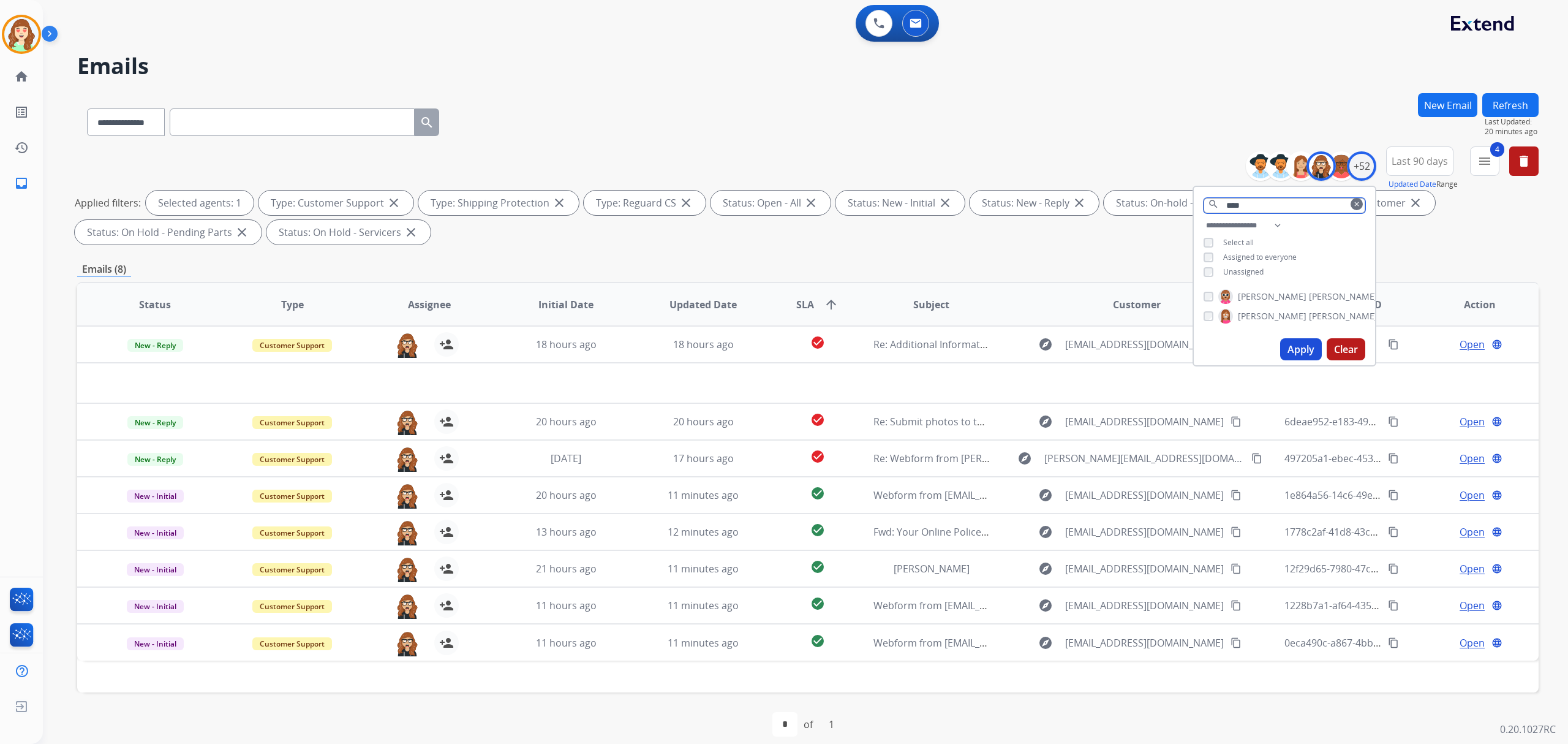
type input "****"
click at [1290, 338] on button "Apply" at bounding box center [1301, 349] width 42 height 22
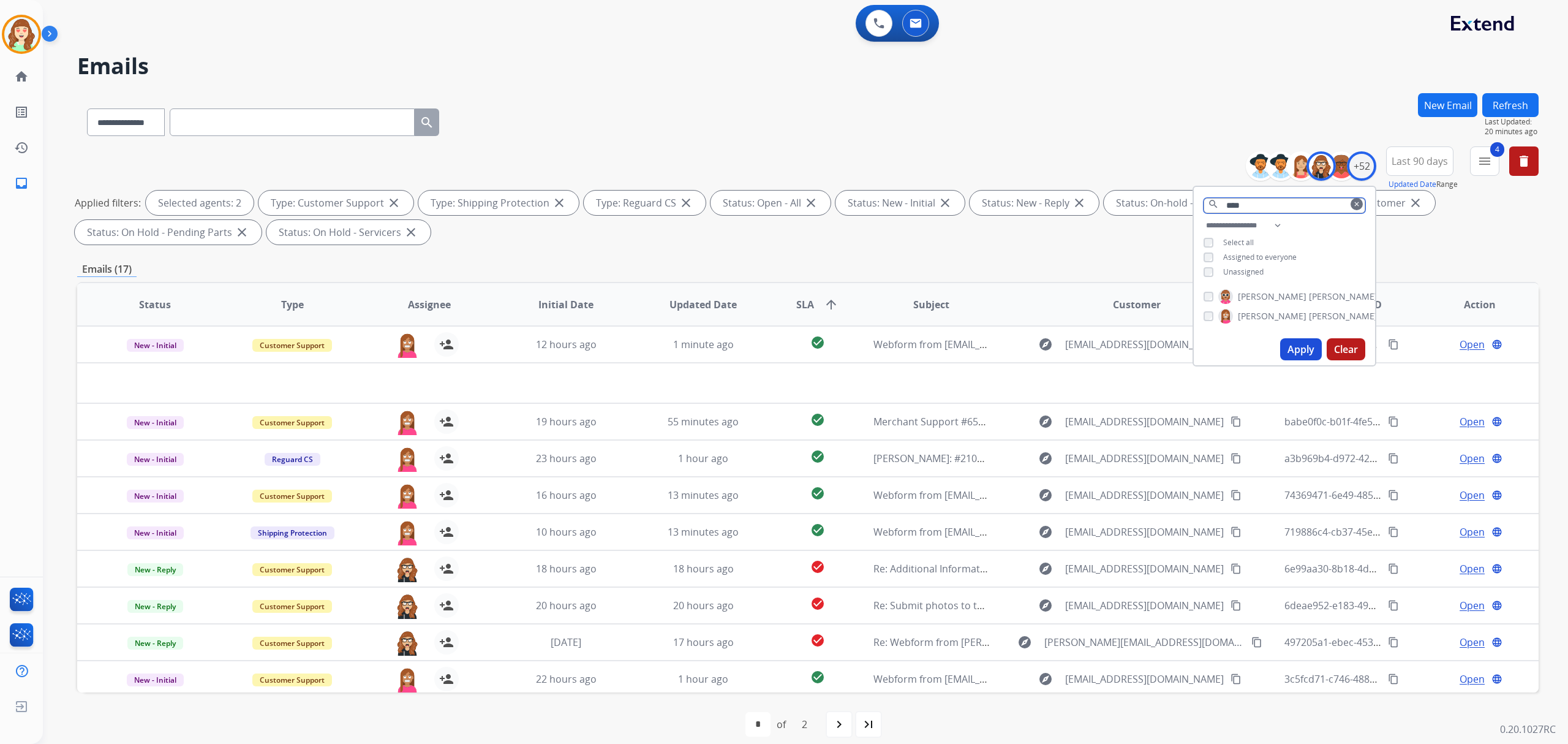
drag, startPoint x: 1260, startPoint y: 207, endPoint x: 1177, endPoint y: 205, distance: 83.0
click at [1180, 206] on div "**********" at bounding box center [808, 198] width 1461 height 103
click at [1366, 168] on div "+52" at bounding box center [1362, 166] width 29 height 29
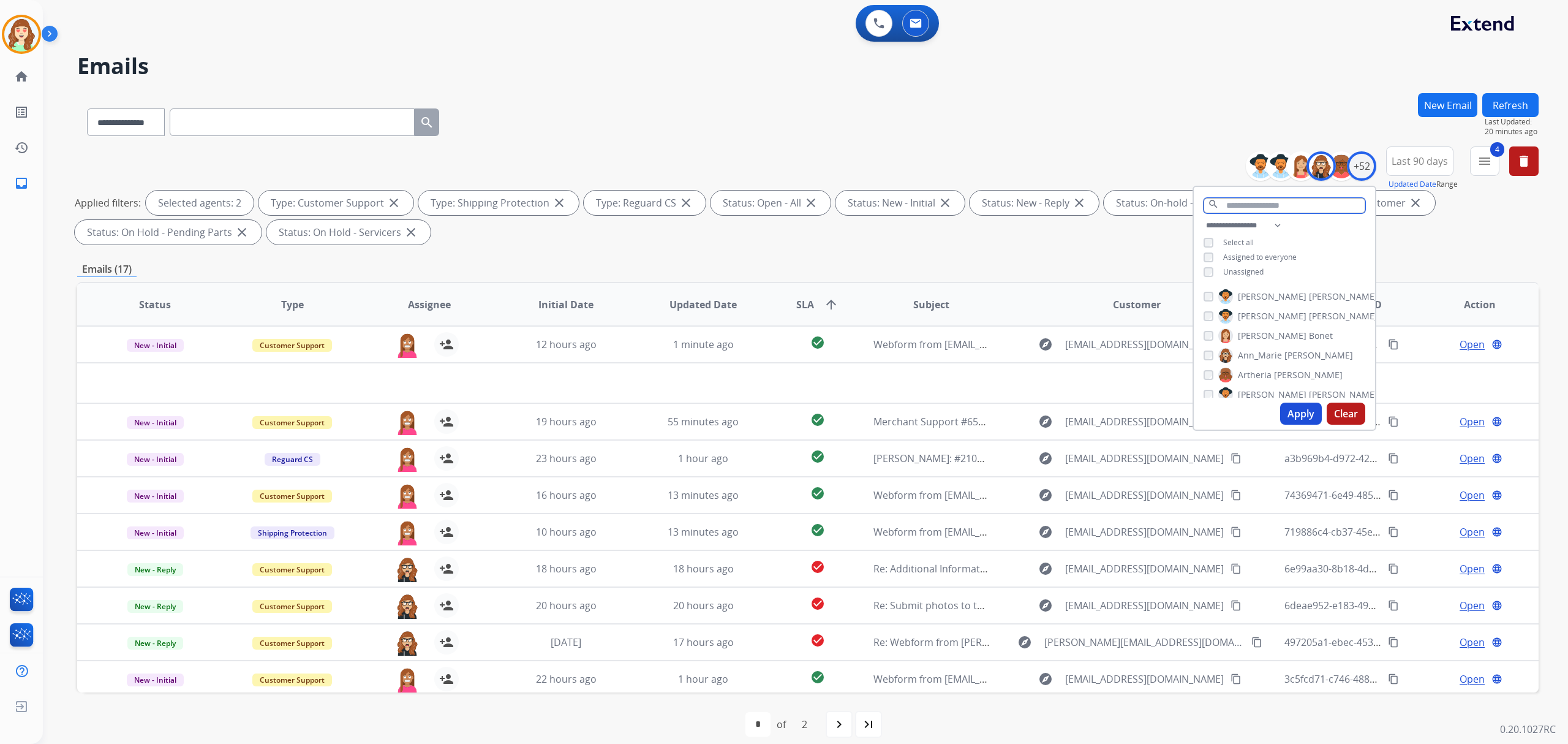
click at [1277, 202] on input "text" at bounding box center [1284, 205] width 161 height 15
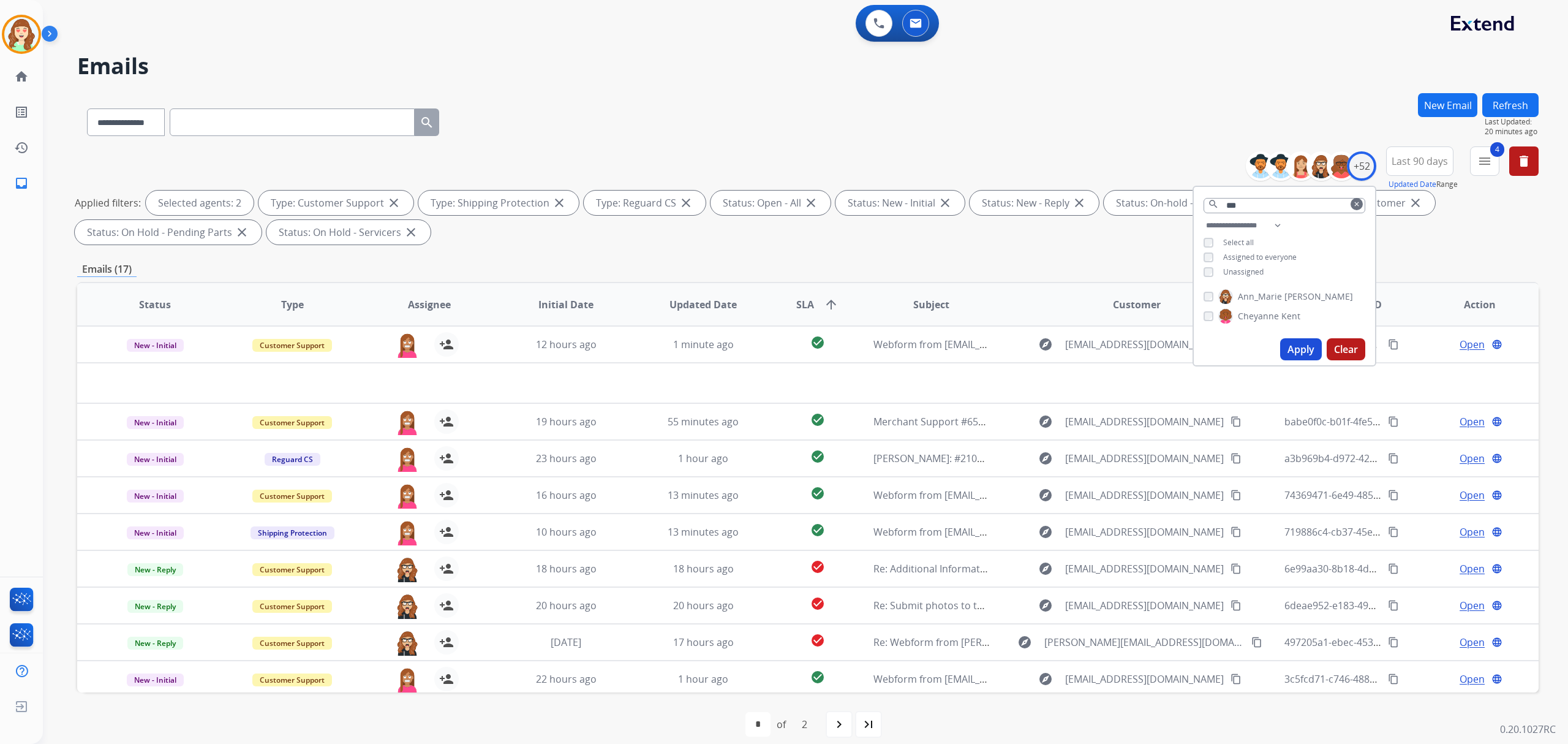
click at [1299, 343] on button "Apply" at bounding box center [1301, 349] width 42 height 22
click at [758, 138] on div "**********" at bounding box center [808, 120] width 1461 height 54
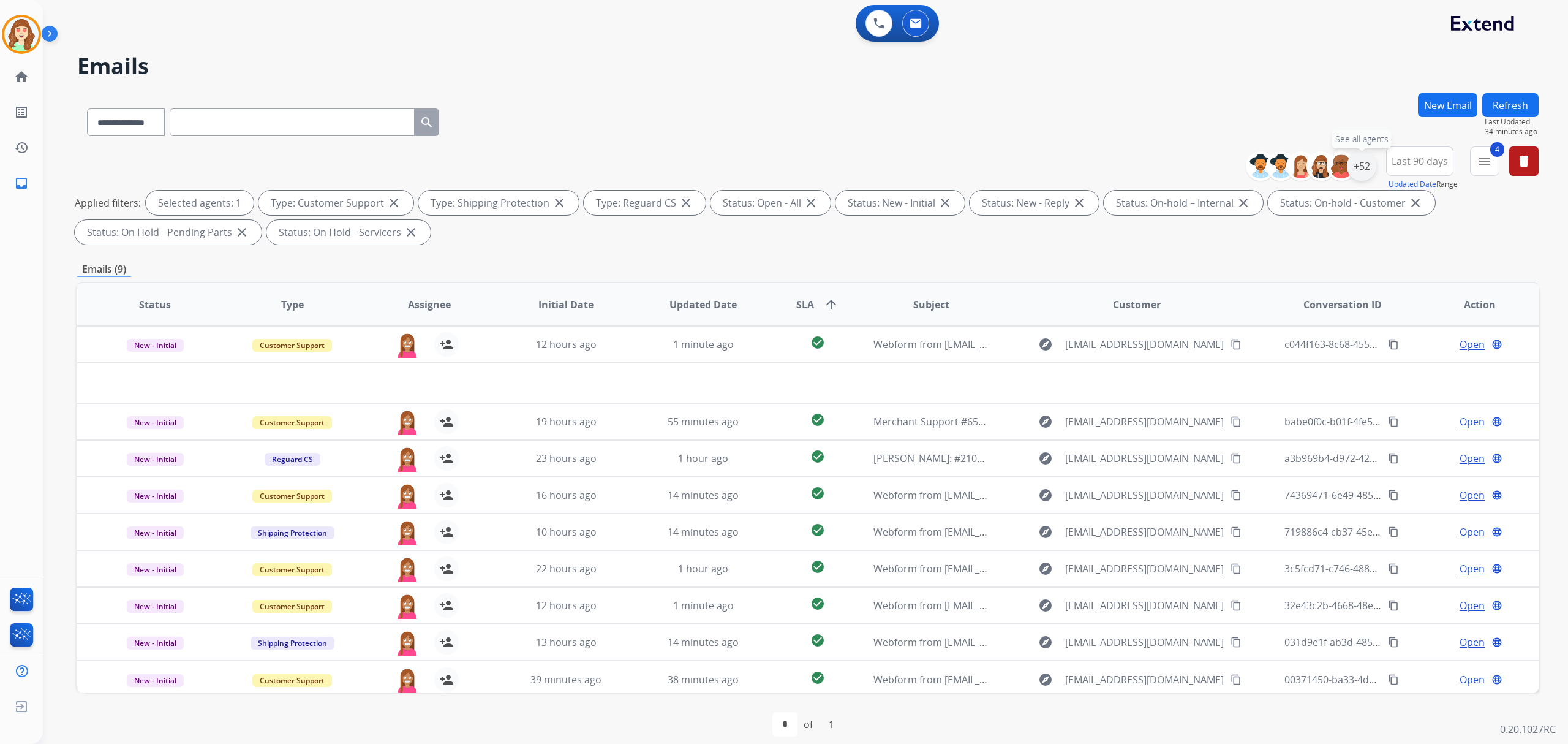
click at [1356, 160] on div "+52" at bounding box center [1362, 166] width 29 height 29
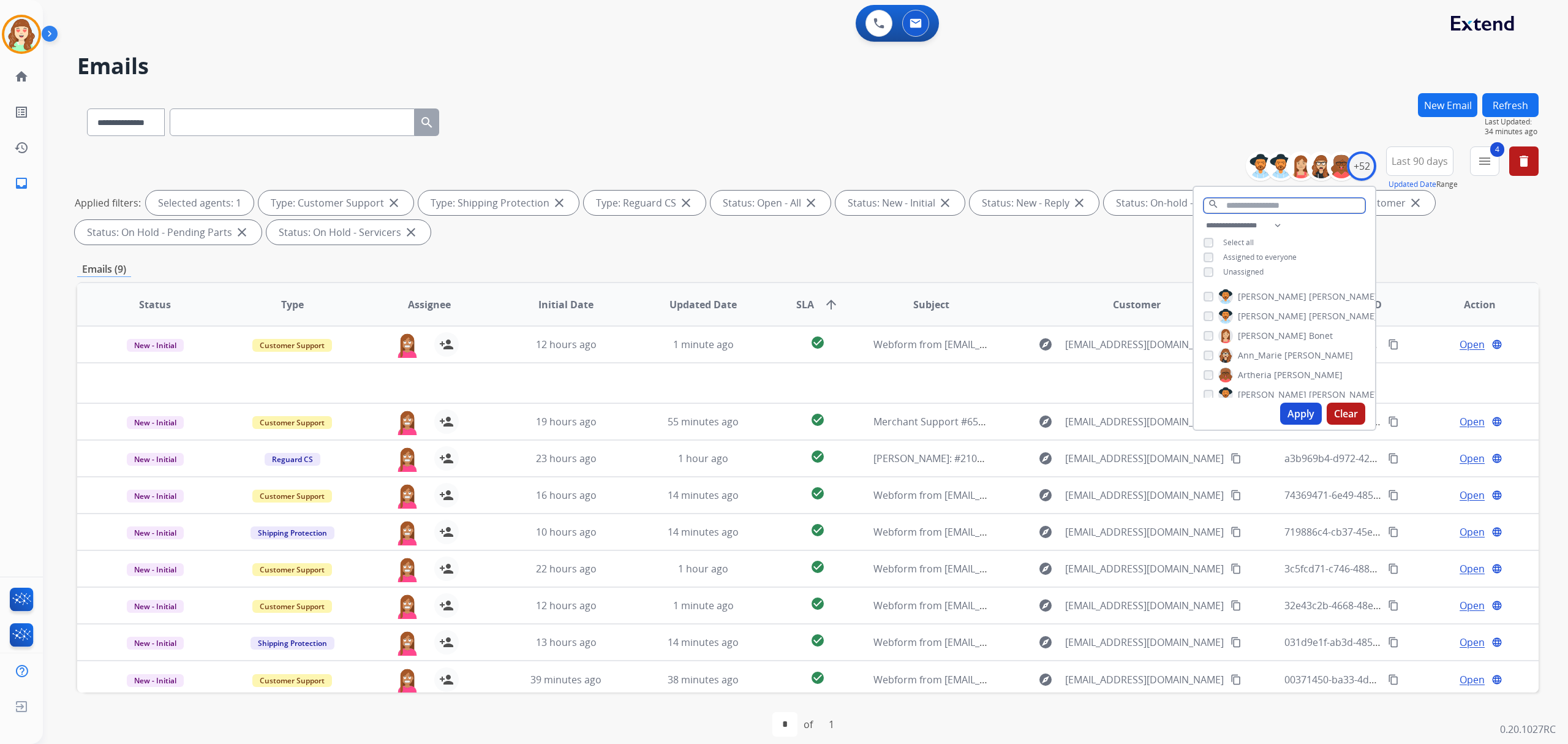
click at [1250, 203] on input "text" at bounding box center [1284, 205] width 161 height 15
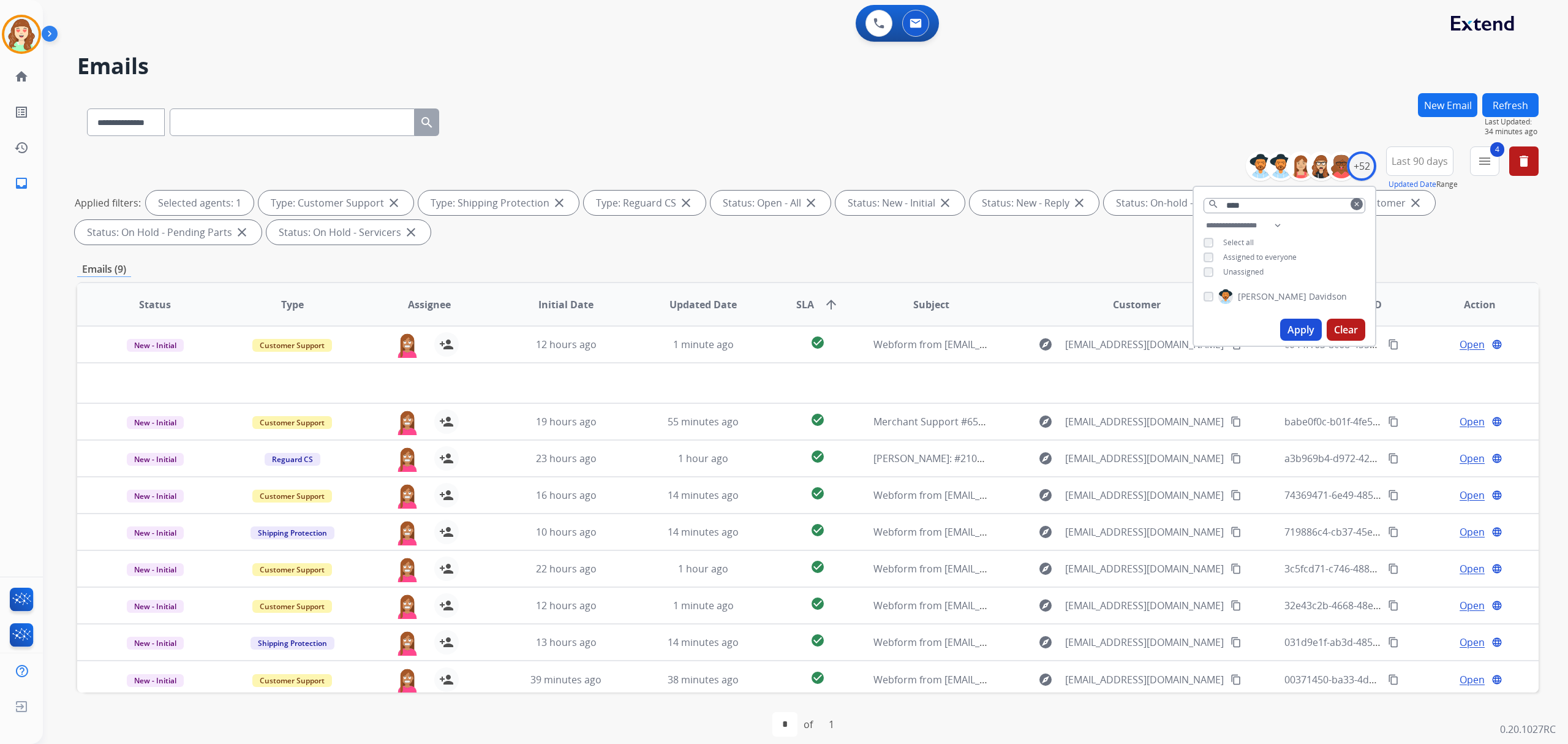
click at [1303, 329] on button "Apply" at bounding box center [1301, 329] width 42 height 22
drag, startPoint x: 1233, startPoint y: 201, endPoint x: 1089, endPoint y: 203, distance: 144.0
click at [1089, 203] on div "**********" at bounding box center [808, 198] width 1461 height 103
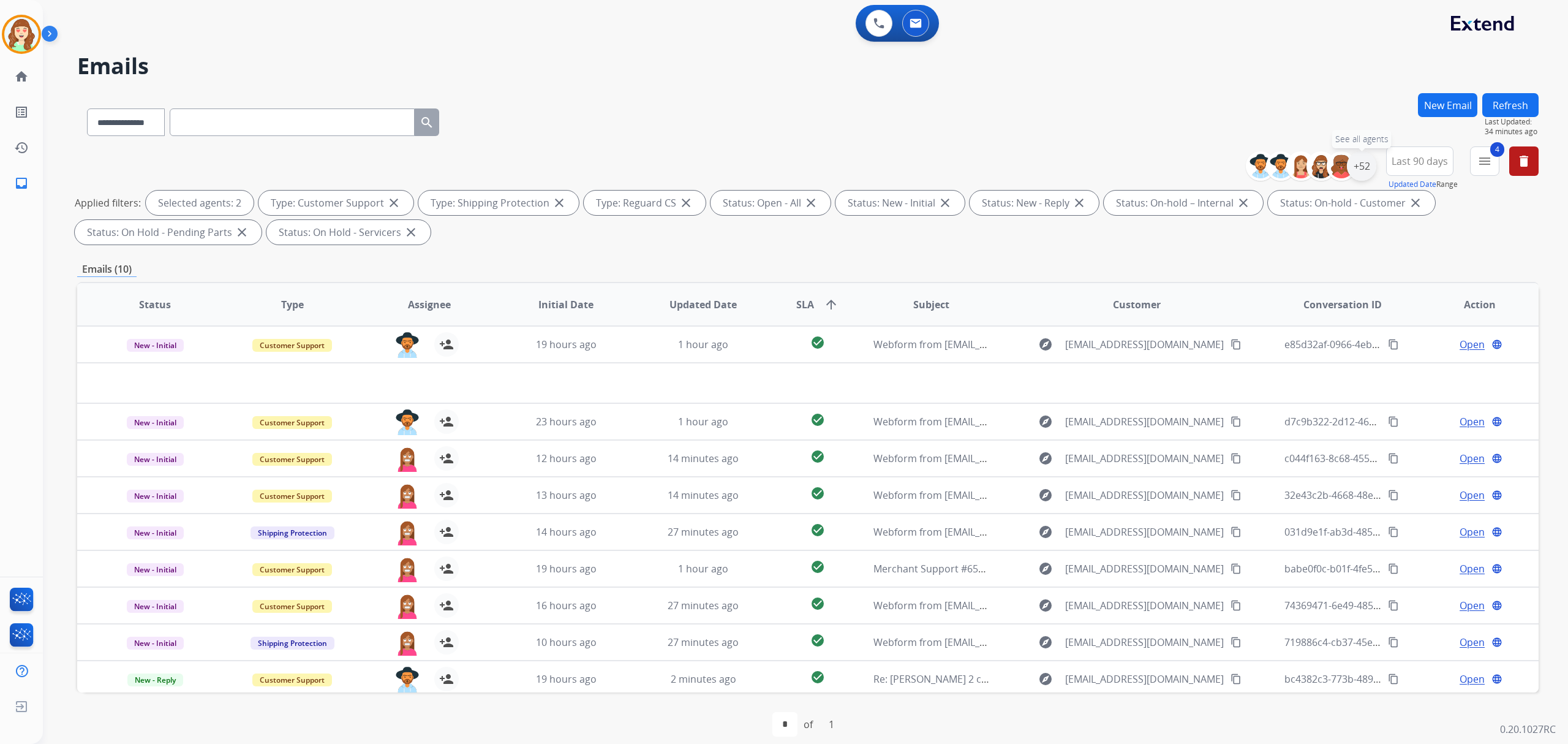
click at [1366, 164] on div "+52" at bounding box center [1362, 166] width 29 height 29
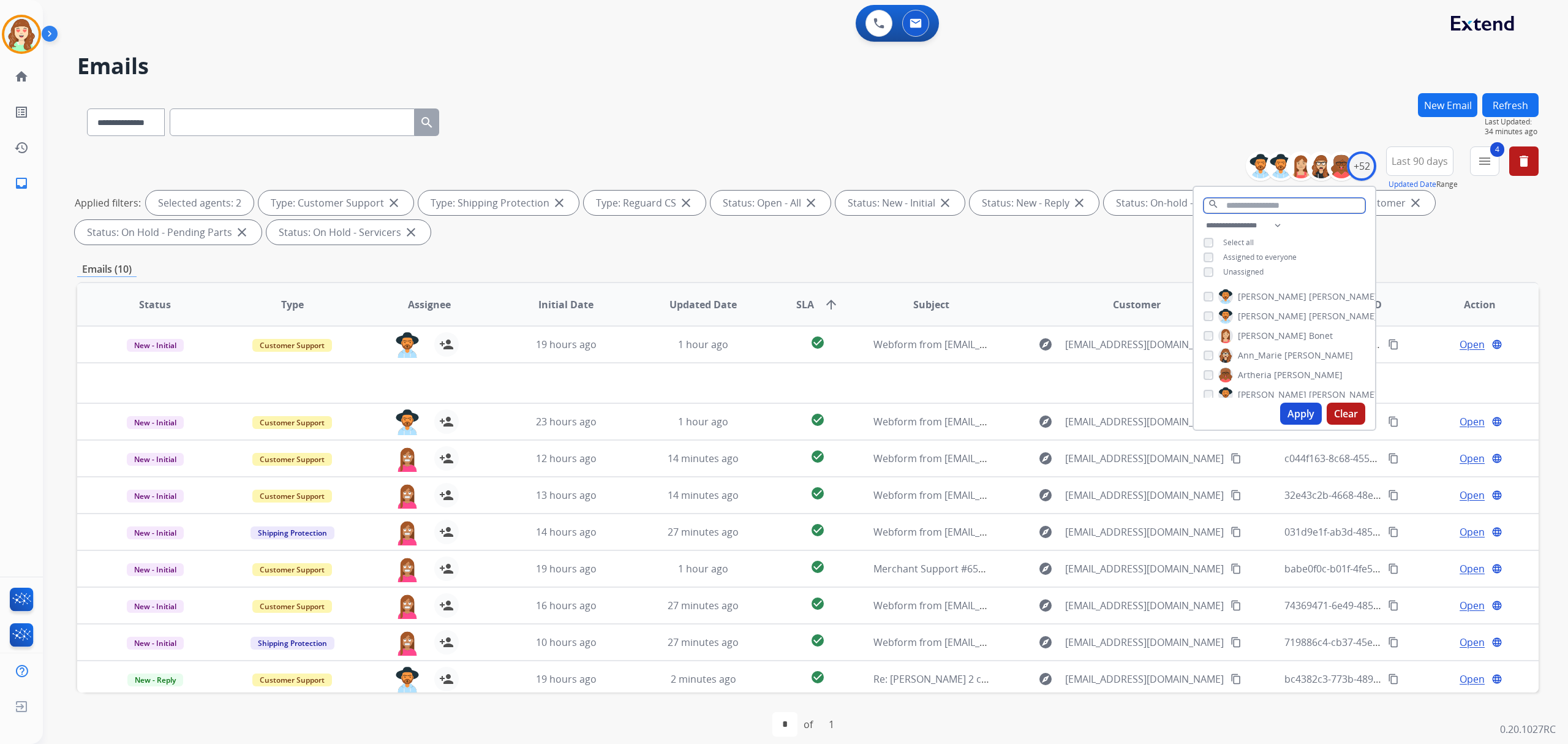
click at [1258, 205] on input "text" at bounding box center [1284, 205] width 161 height 15
type input "*"
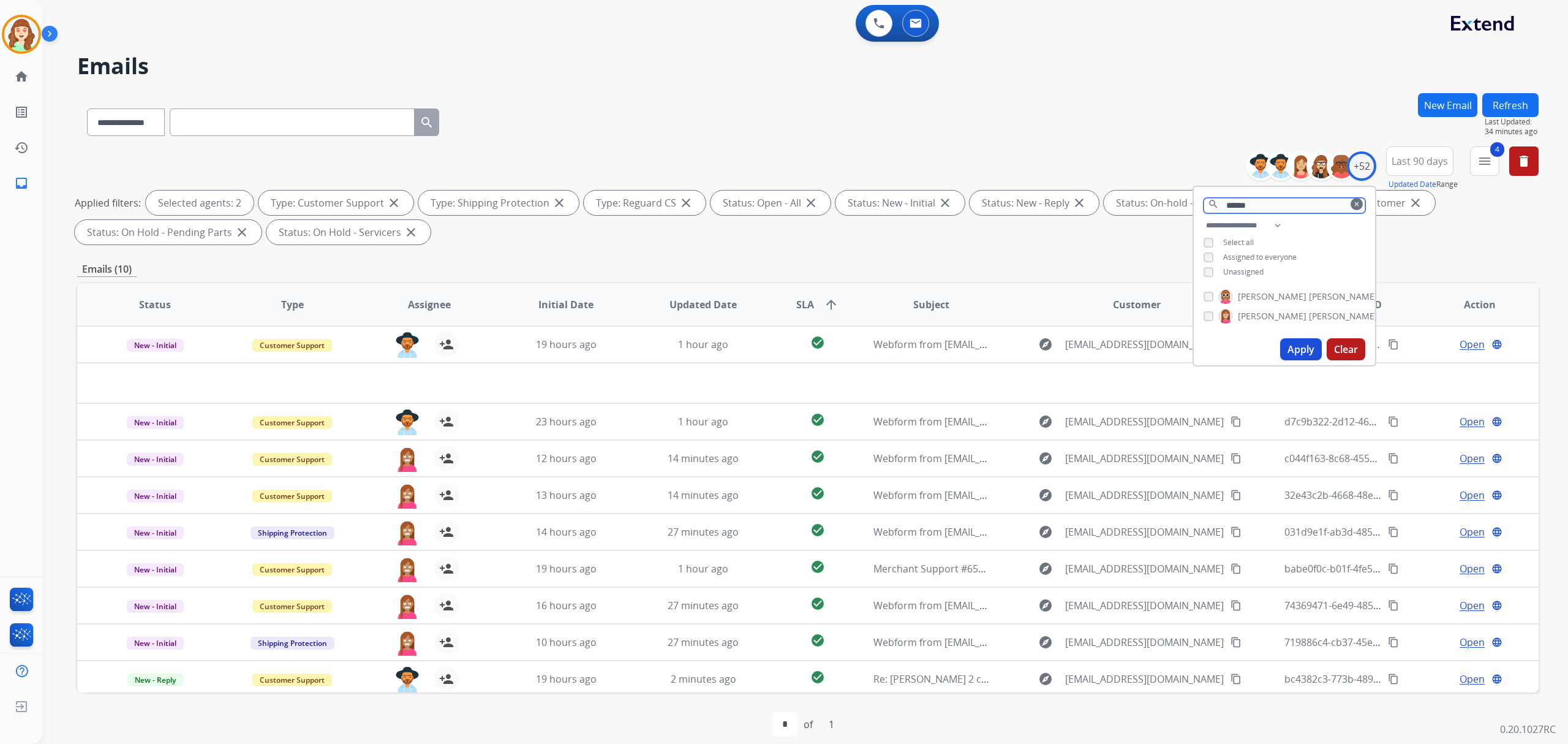
type input "******"
click at [1295, 349] on button "Apply" at bounding box center [1301, 349] width 42 height 22
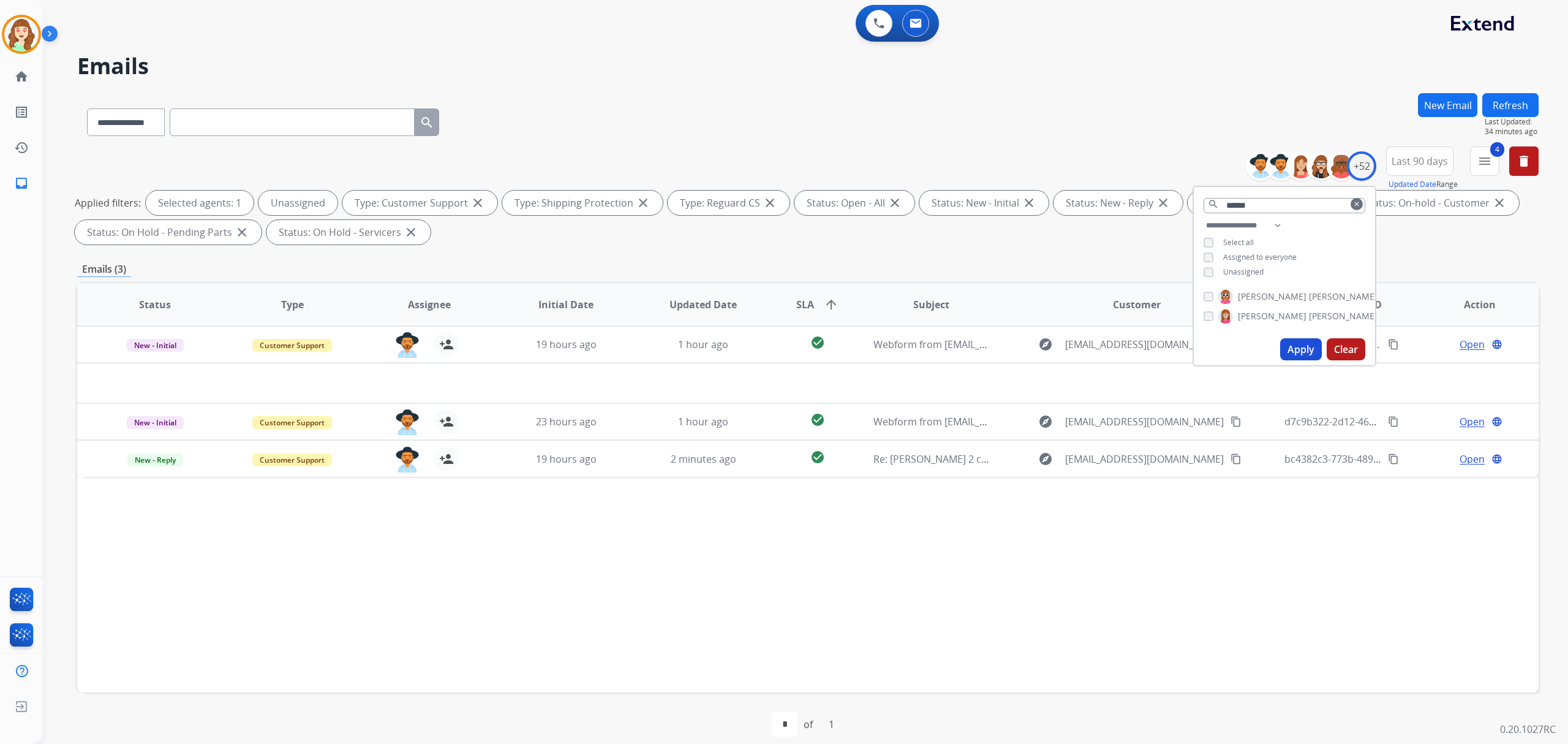
click at [1299, 348] on button "Apply" at bounding box center [1301, 349] width 42 height 22
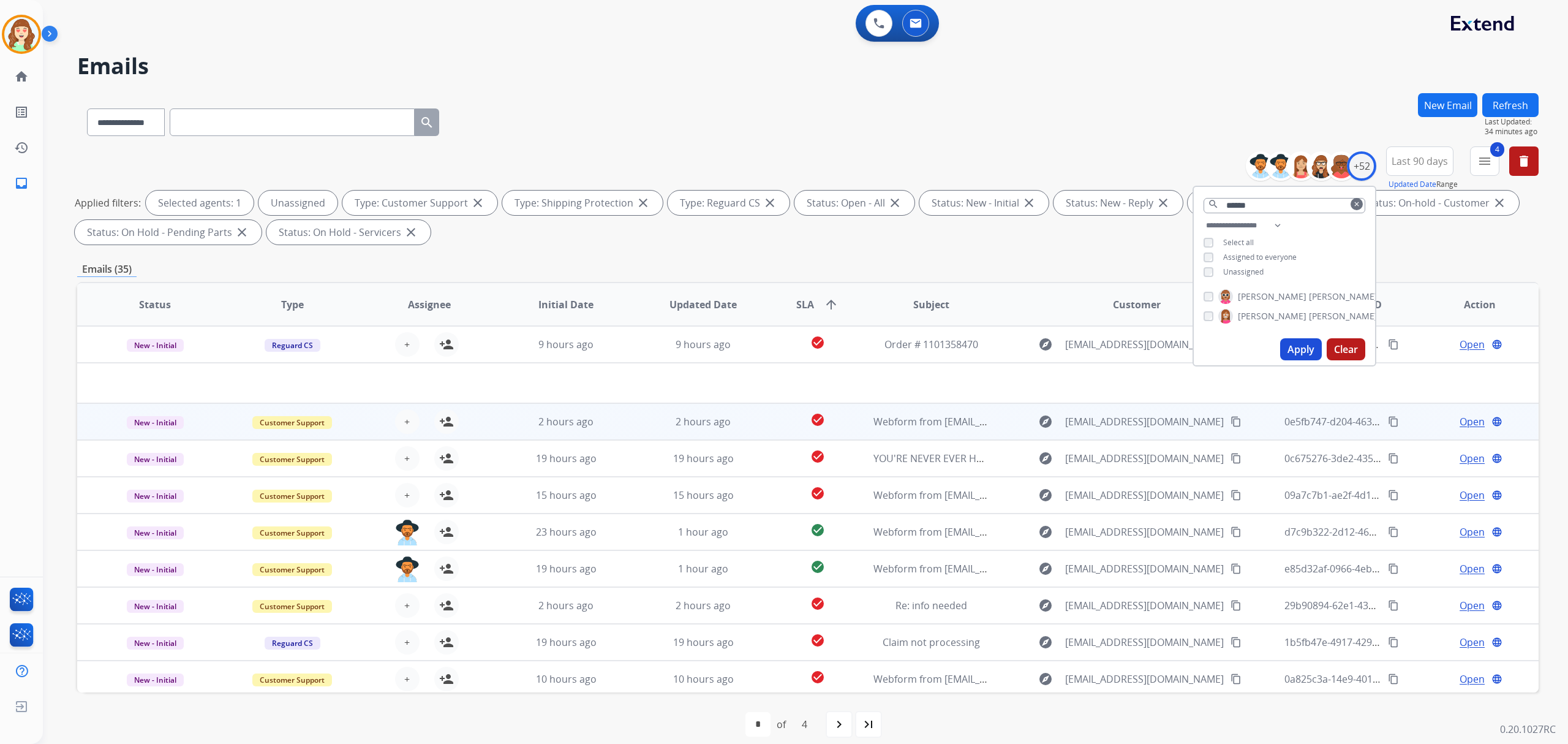
scroll to position [13, 0]
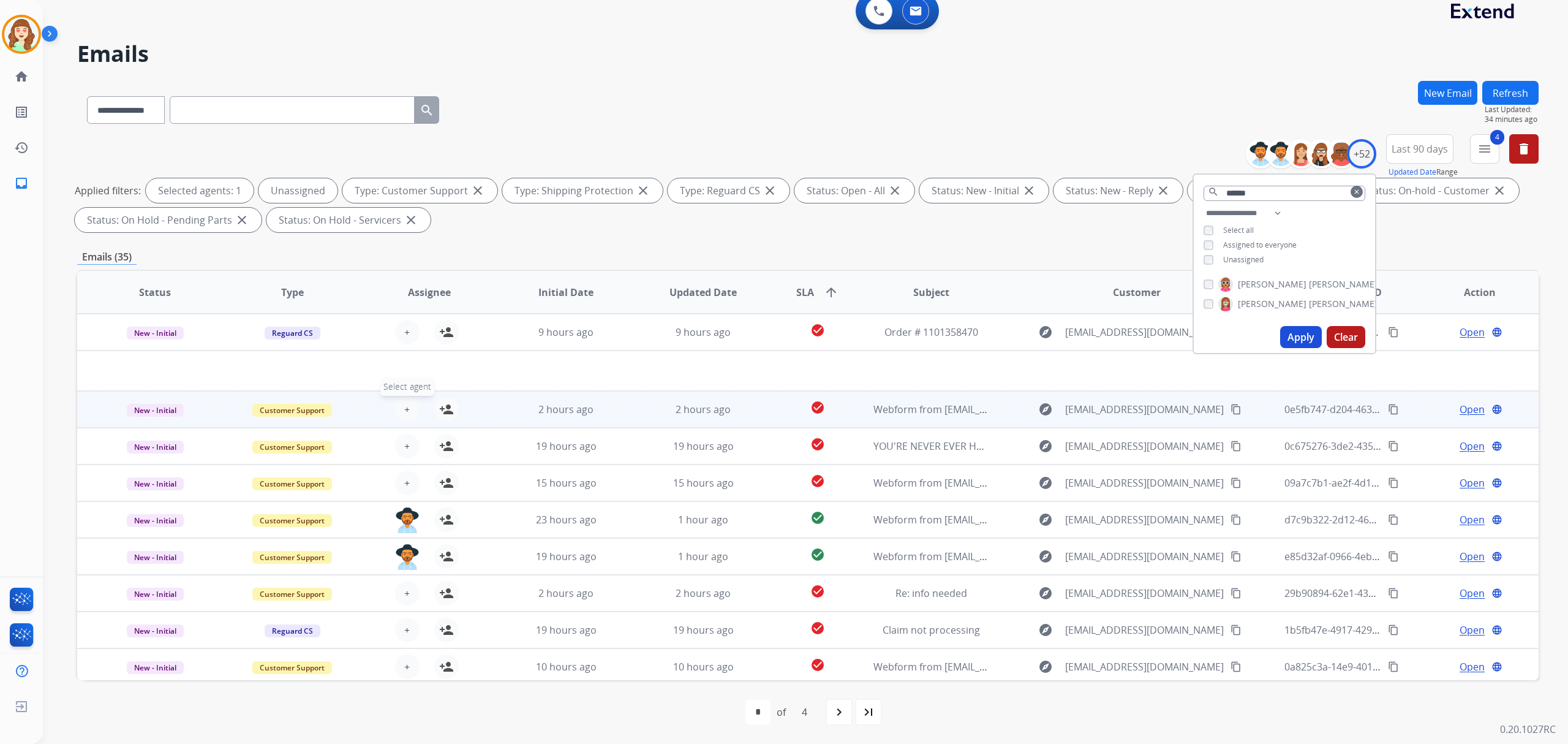
click at [410, 404] on button "+ Select agent" at bounding box center [407, 409] width 24 height 24
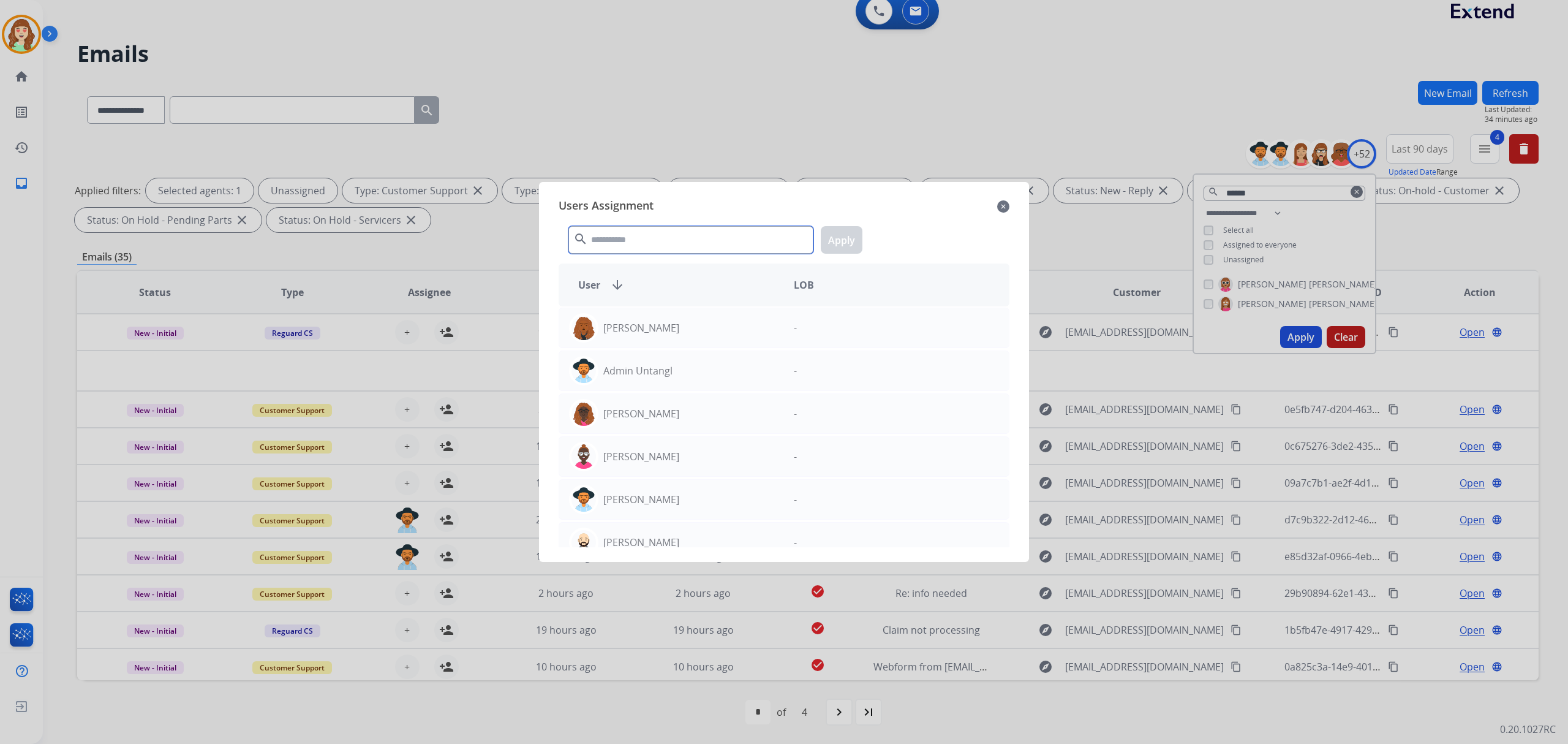
click at [638, 232] on input "text" at bounding box center [691, 240] width 245 height 28
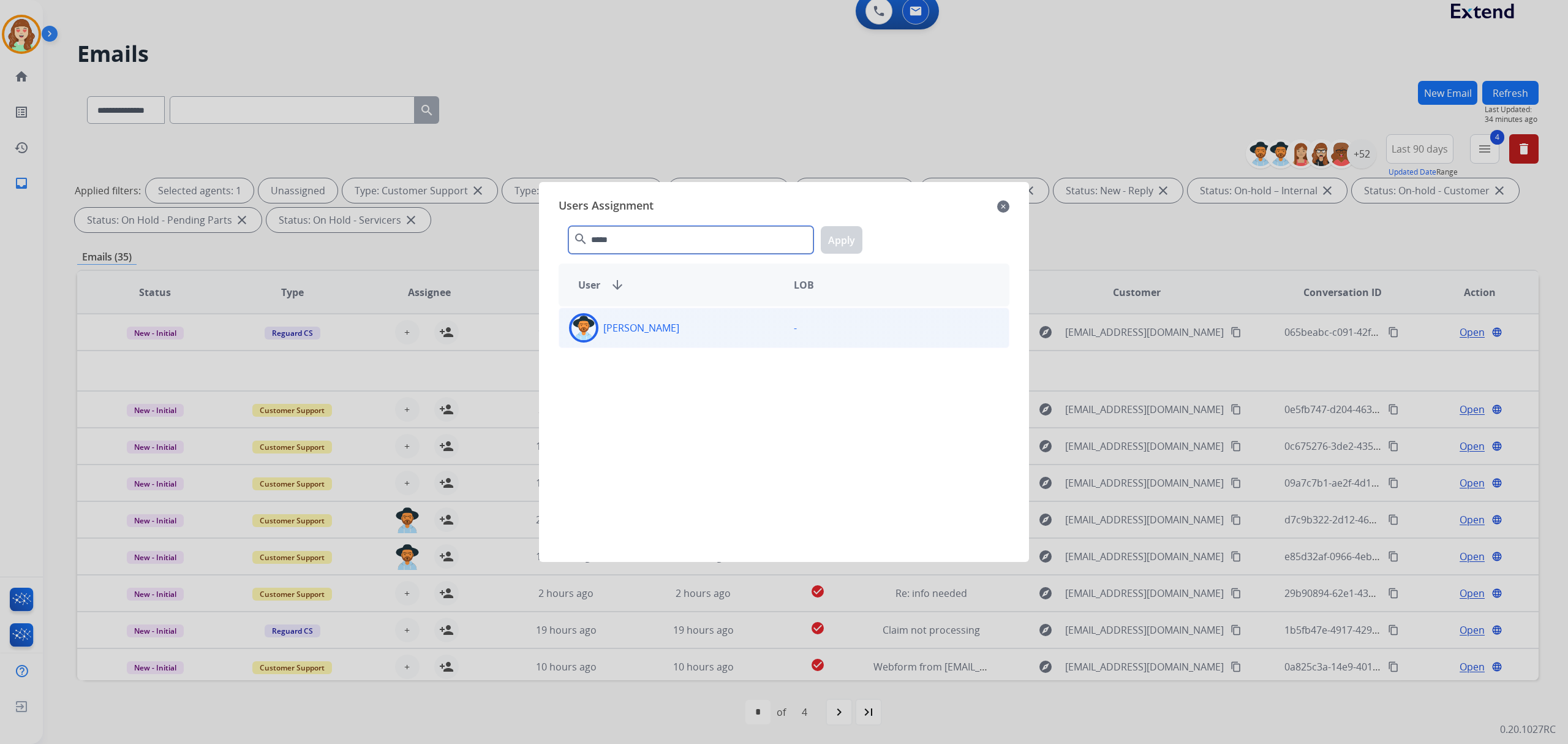
type input "*****"
drag, startPoint x: 685, startPoint y: 324, endPoint x: 848, endPoint y: 252, distance: 178.2
click at [687, 322] on div "[PERSON_NAME]" at bounding box center [672, 328] width 225 height 29
drag, startPoint x: 844, startPoint y: 239, endPoint x: 775, endPoint y: 269, distance: 75.2
click at [842, 239] on button "Apply" at bounding box center [842, 240] width 42 height 28
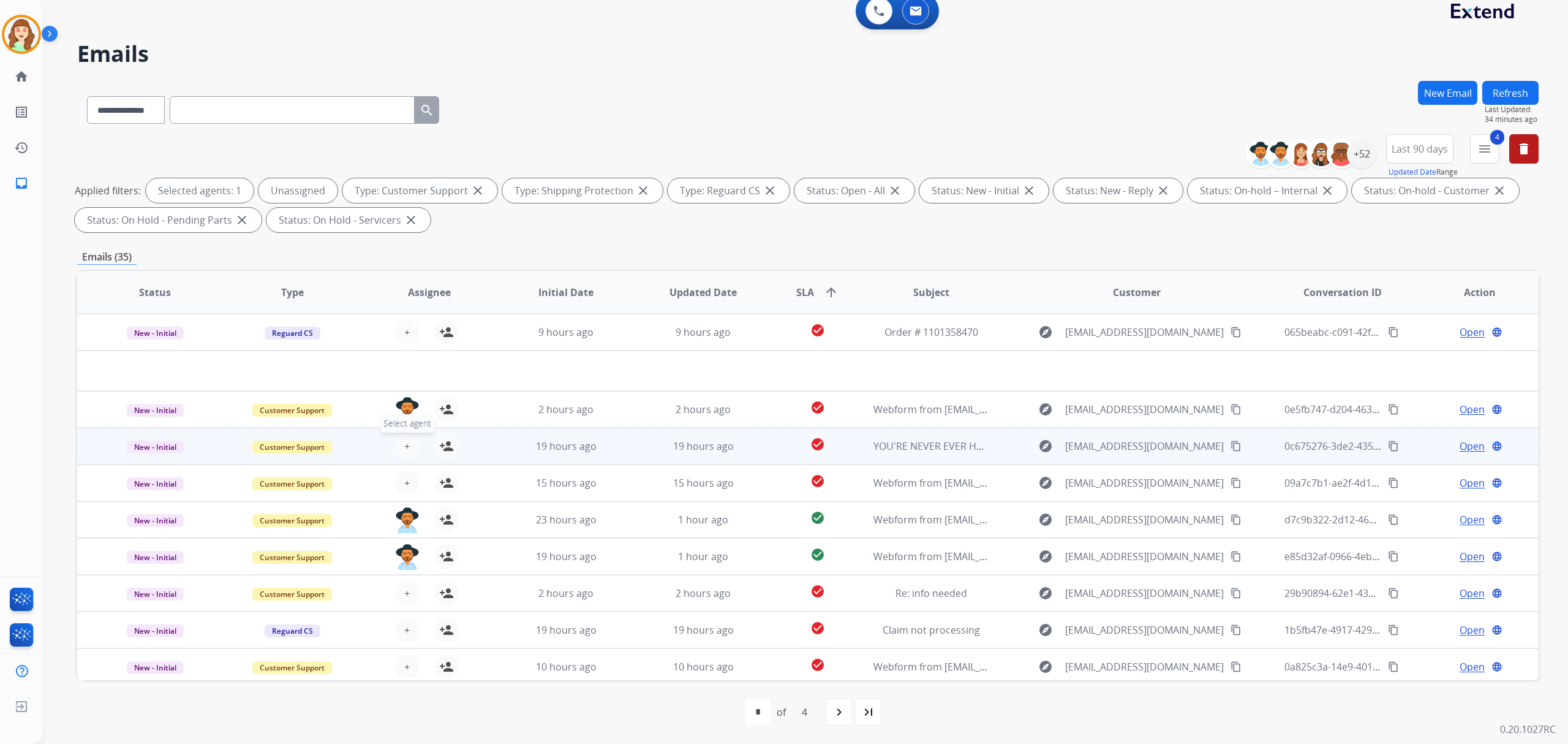
click at [404, 443] on span "+" at bounding box center [407, 446] width 5 height 15
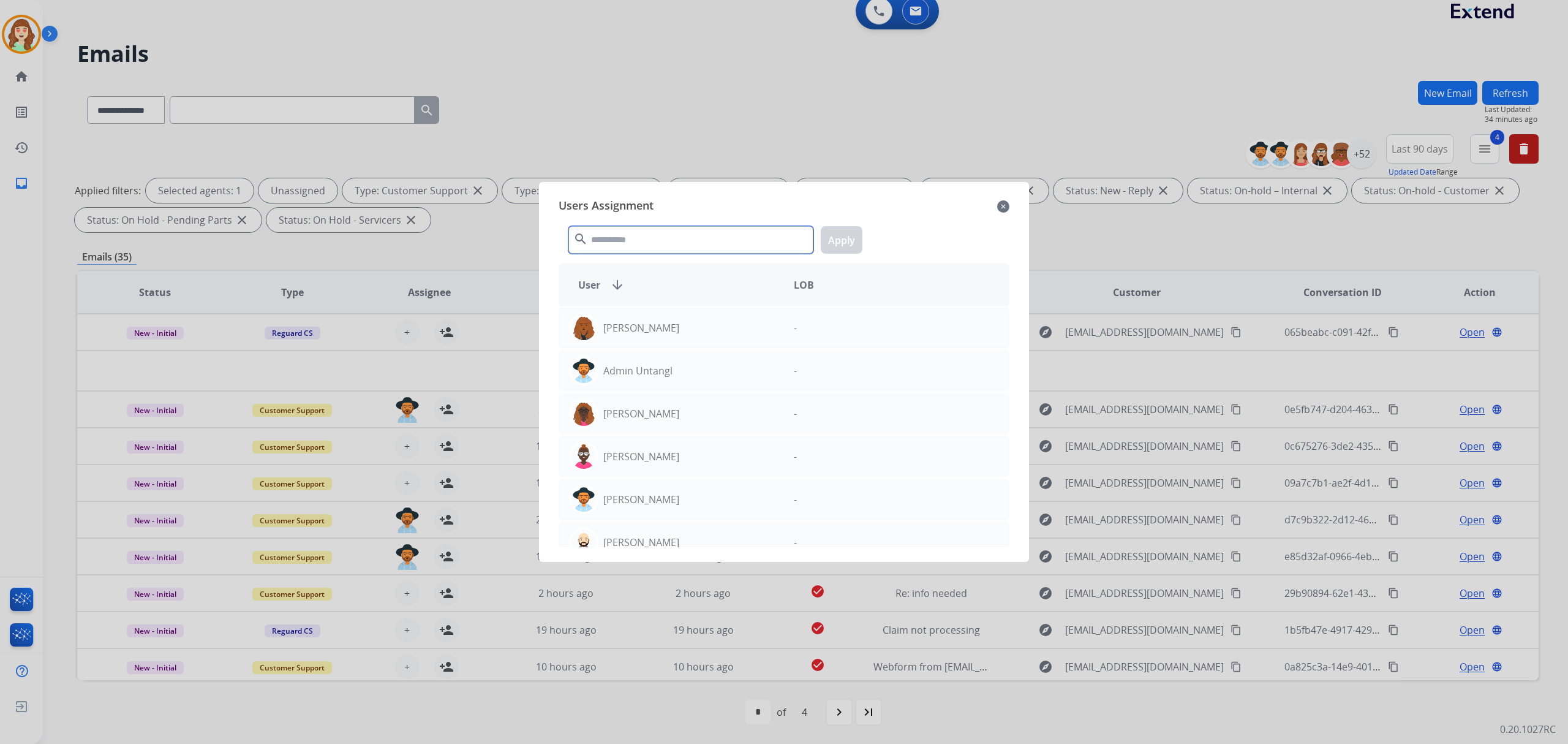
click at [621, 241] on input "text" at bounding box center [691, 240] width 245 height 28
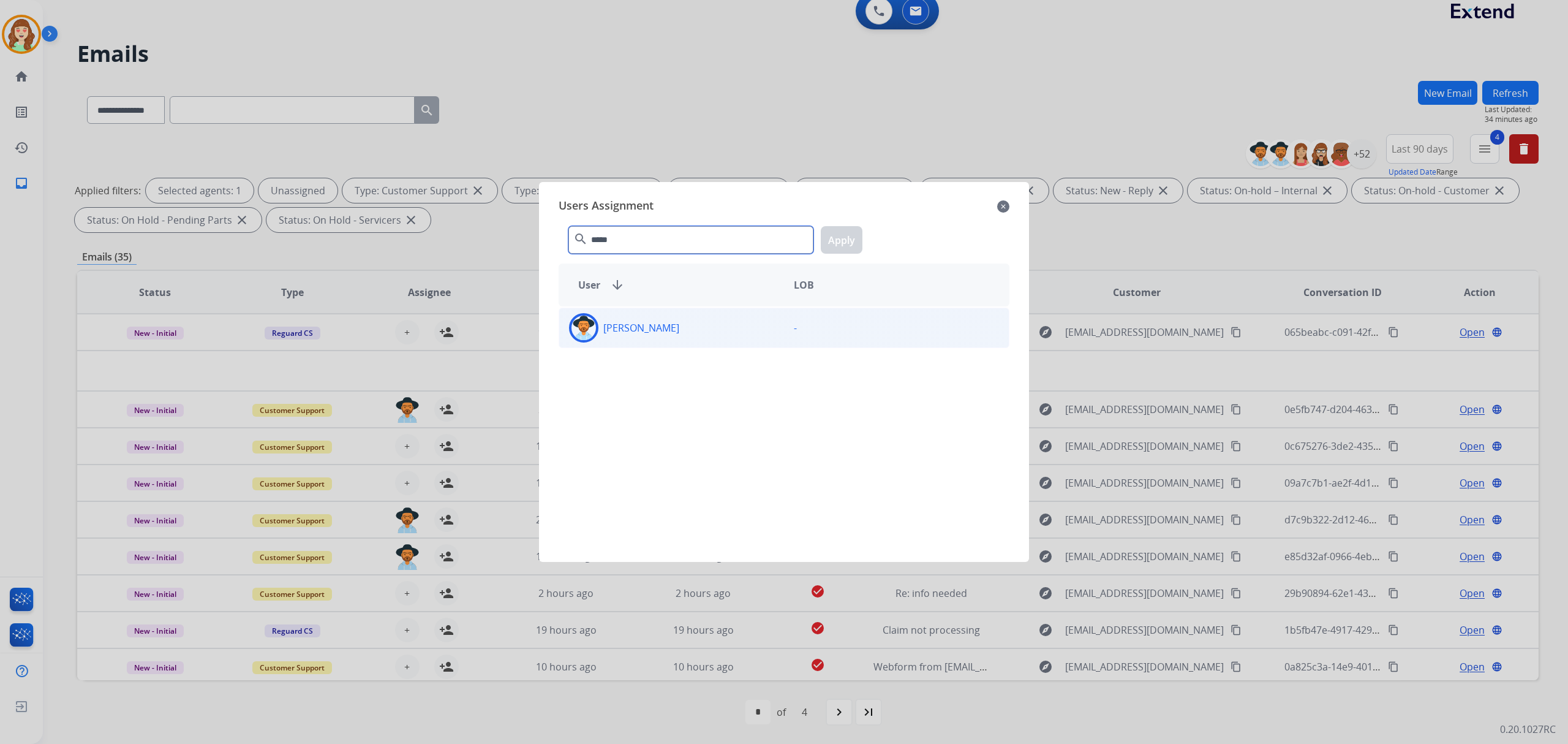
type input "*****"
click at [684, 325] on div "[PERSON_NAME]" at bounding box center [672, 328] width 225 height 29
click at [844, 240] on button "Apply" at bounding box center [842, 240] width 42 height 28
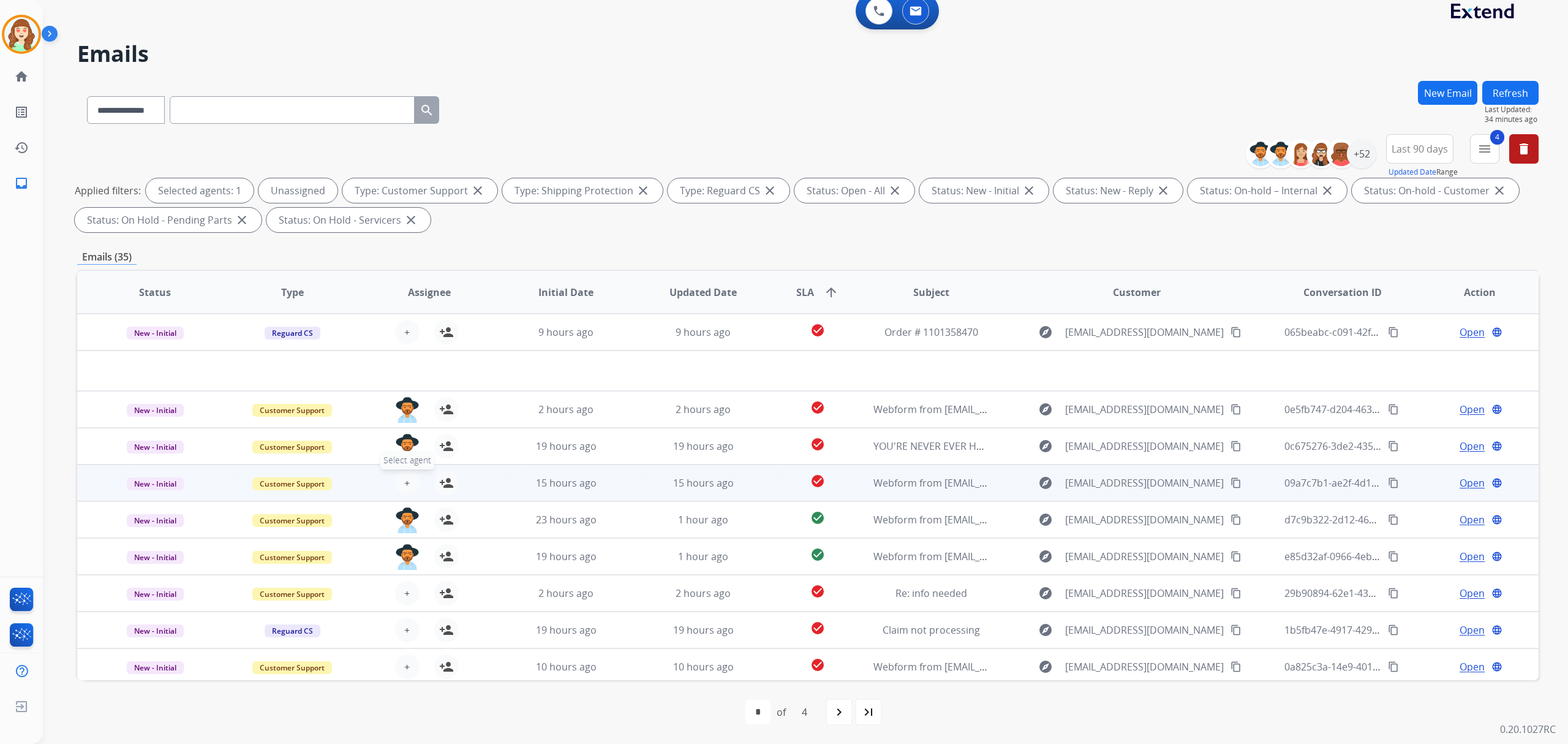
click at [408, 478] on button "+ Select agent" at bounding box center [407, 483] width 24 height 24
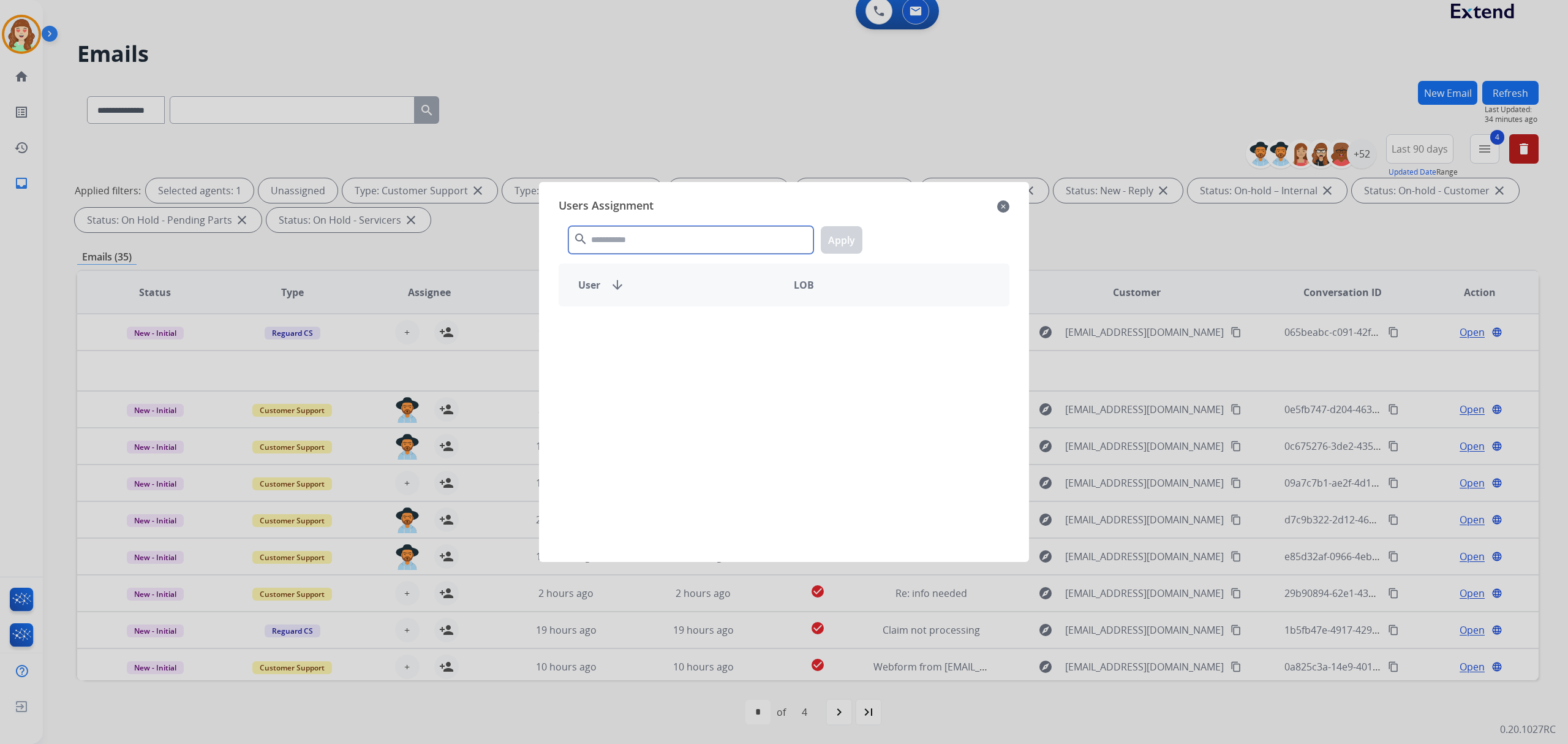
click at [640, 245] on input "text" at bounding box center [691, 240] width 245 height 28
type input "****"
click at [636, 339] on div "[PERSON_NAME]" at bounding box center [672, 328] width 225 height 29
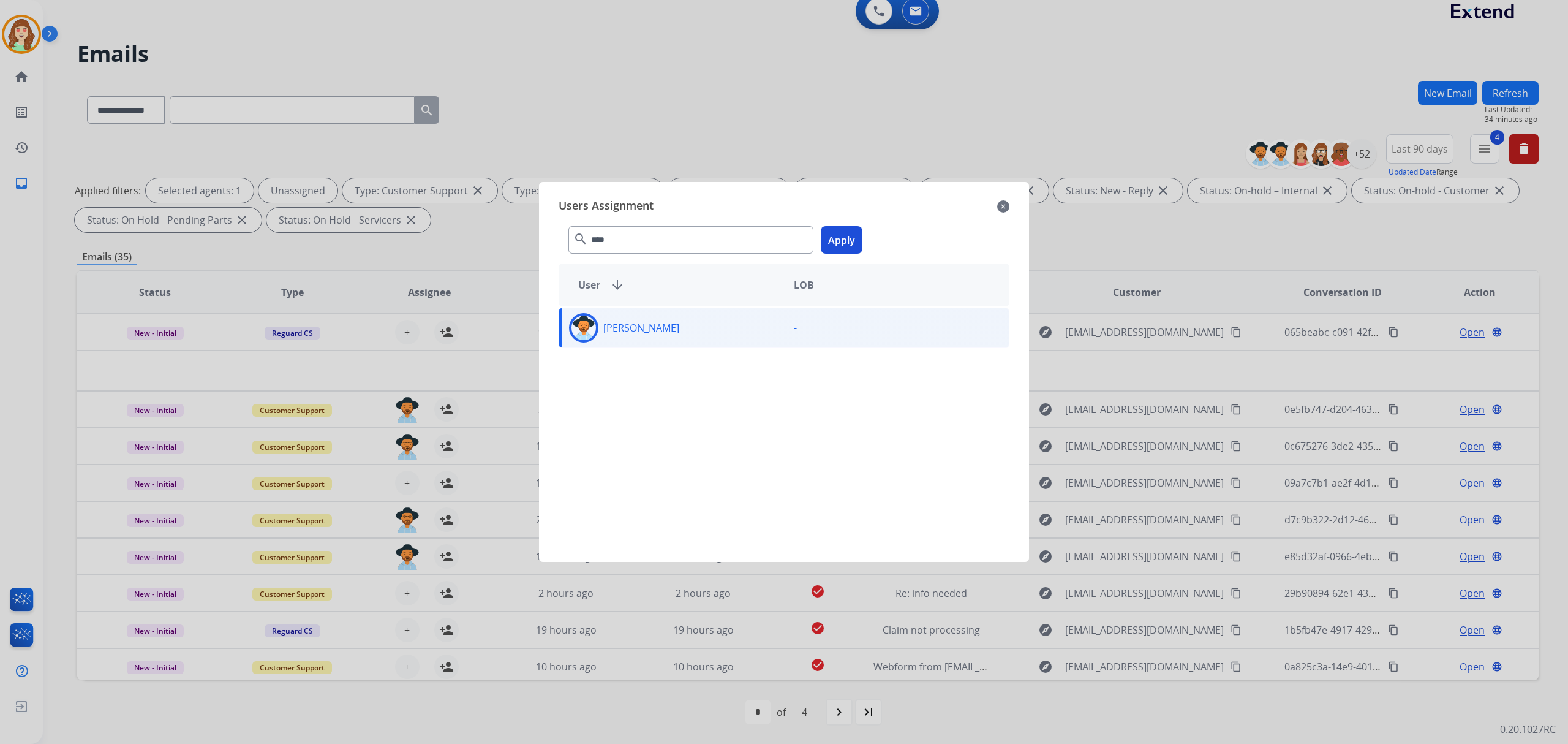
click at [838, 234] on button "Apply" at bounding box center [842, 240] width 42 height 28
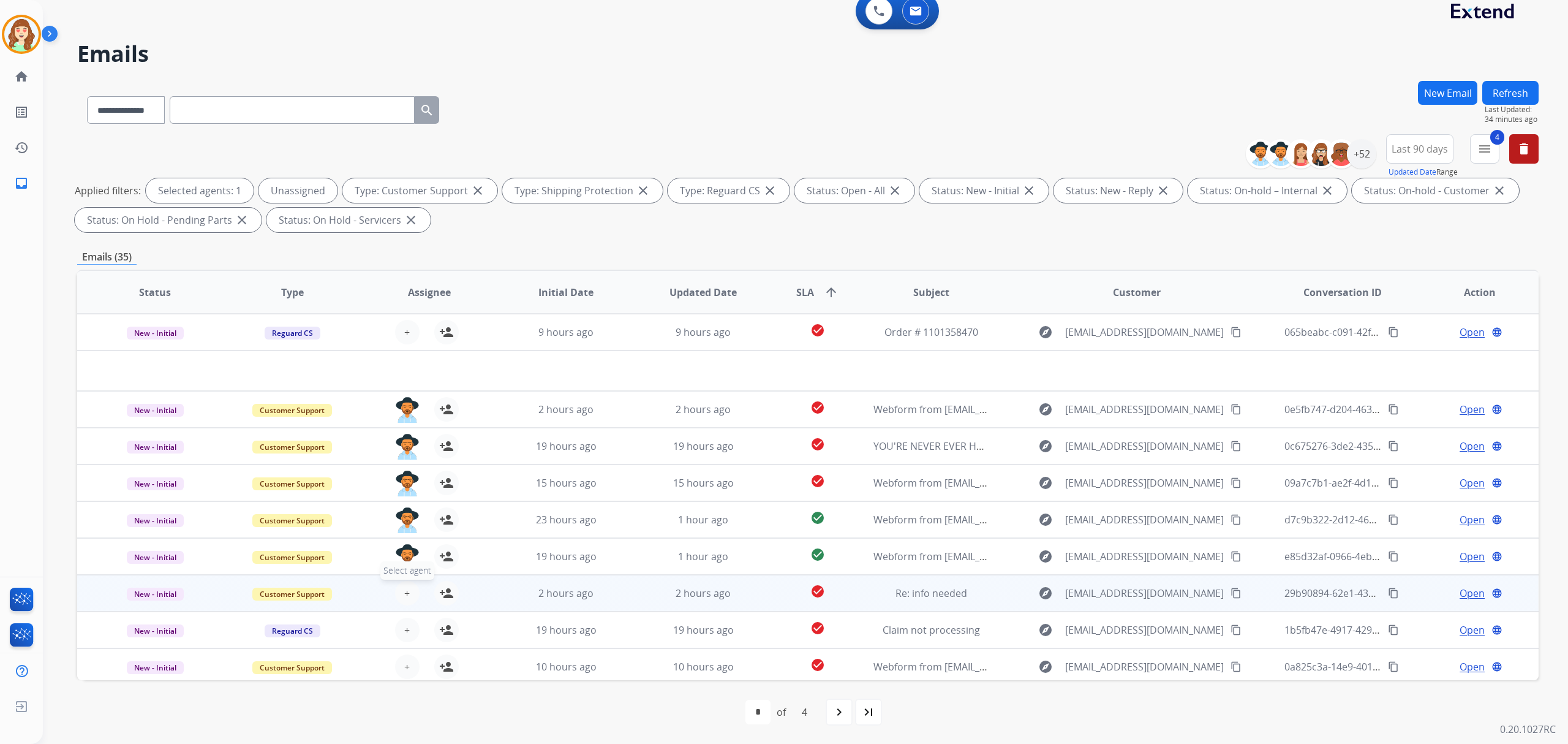
click at [406, 598] on span "+" at bounding box center [407, 593] width 5 height 15
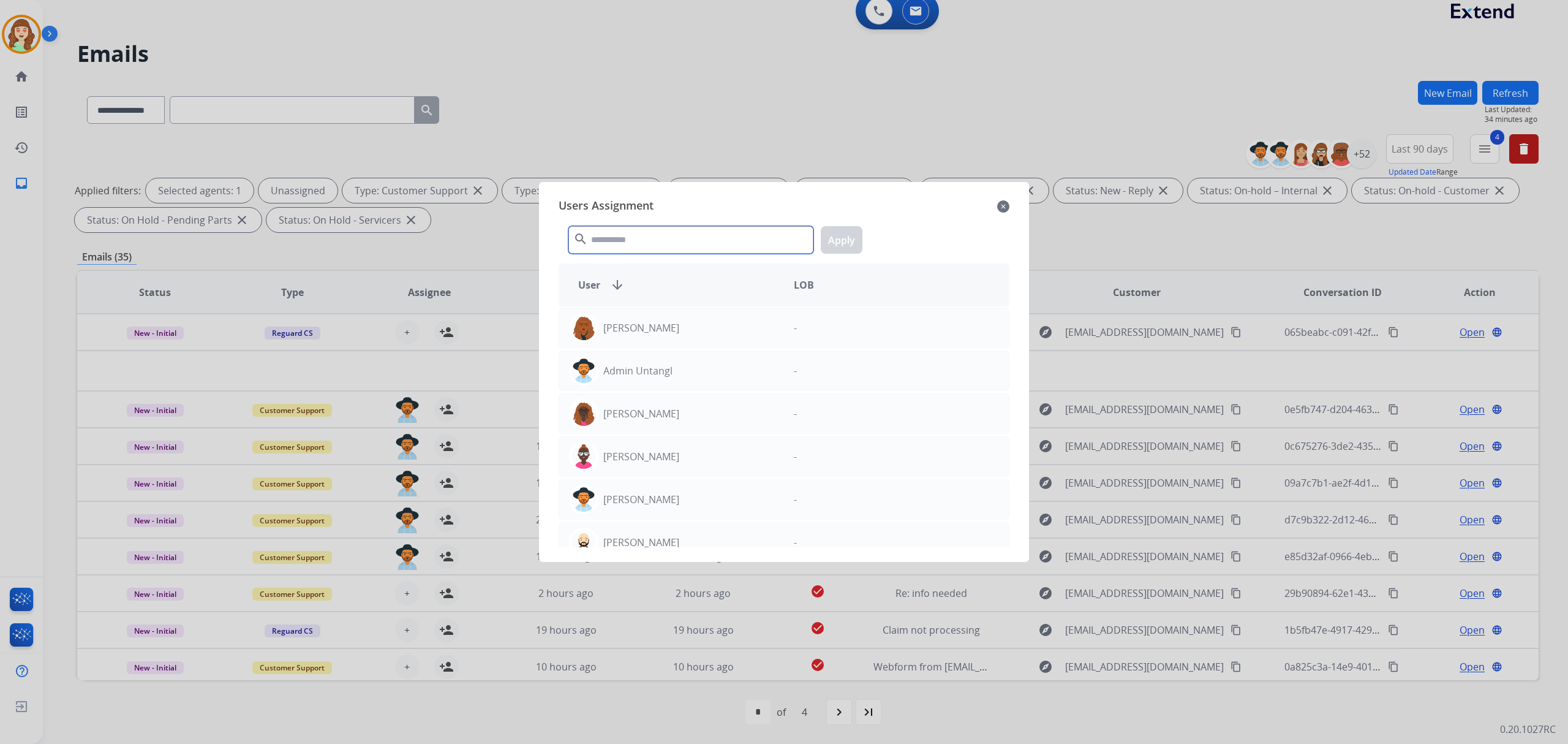
click at [657, 238] on input "text" at bounding box center [691, 240] width 245 height 28
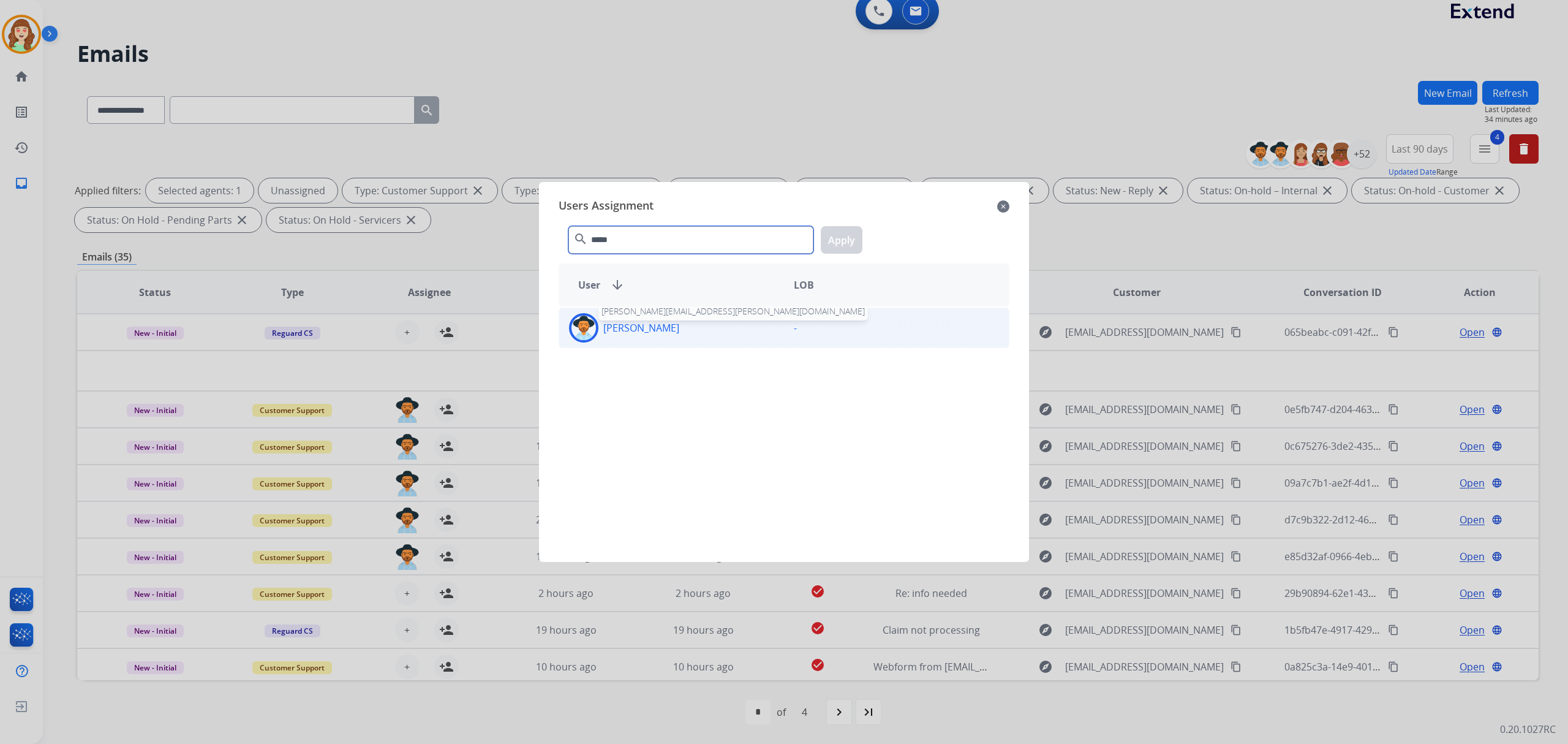
type input "*****"
drag, startPoint x: 672, startPoint y: 322, endPoint x: 777, endPoint y: 287, distance: 110.7
click at [672, 322] on p "[PERSON_NAME]" at bounding box center [641, 328] width 76 height 15
drag, startPoint x: 844, startPoint y: 238, endPoint x: 574, endPoint y: 594, distance: 446.8
click at [840, 238] on button "Apply" at bounding box center [842, 240] width 42 height 28
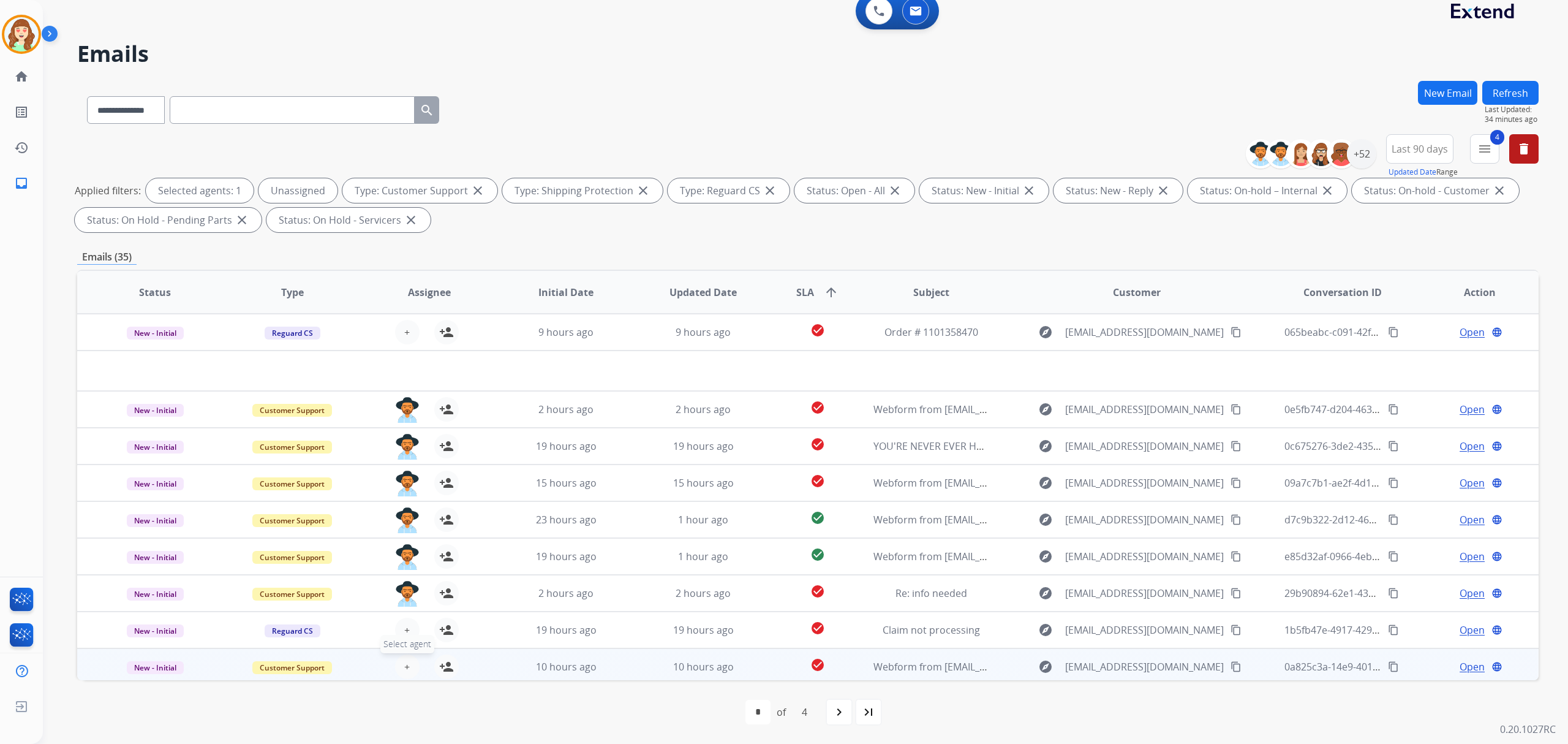
click at [404, 669] on span "+" at bounding box center [407, 667] width 5 height 15
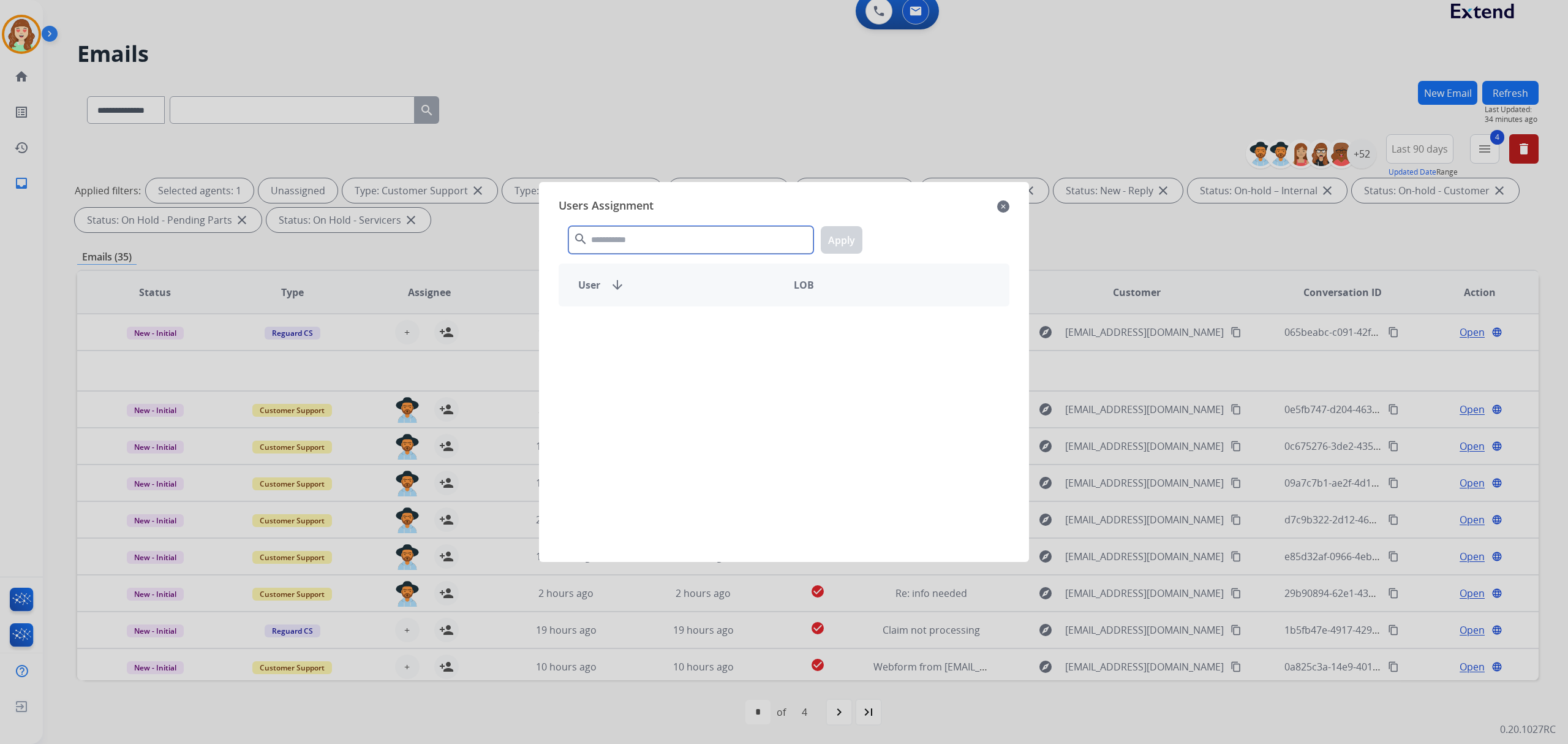
click at [638, 246] on input "text" at bounding box center [691, 240] width 245 height 28
type input "*****"
click at [679, 324] on p "[PERSON_NAME]" at bounding box center [641, 328] width 76 height 15
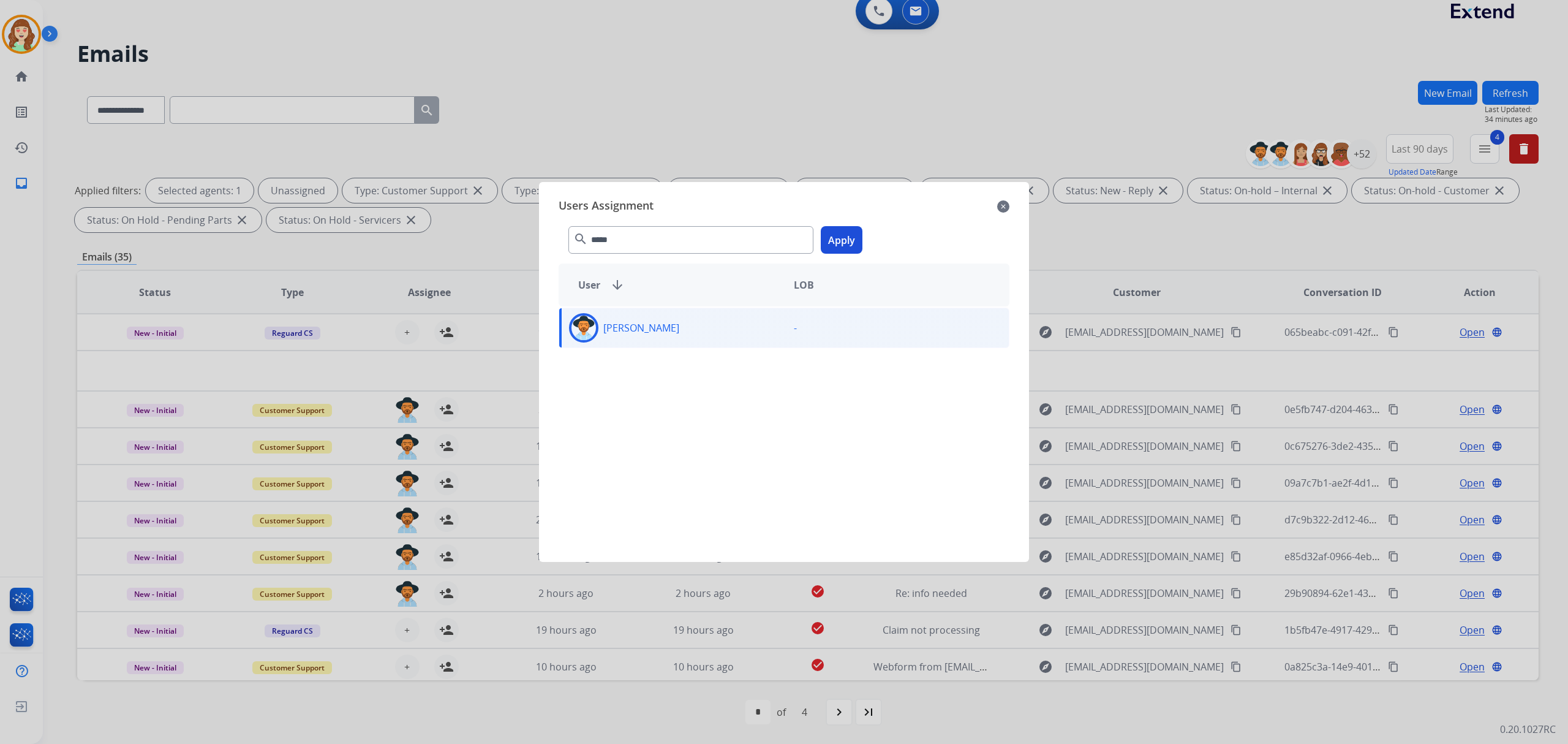
click at [836, 242] on button "Apply" at bounding box center [842, 240] width 42 height 28
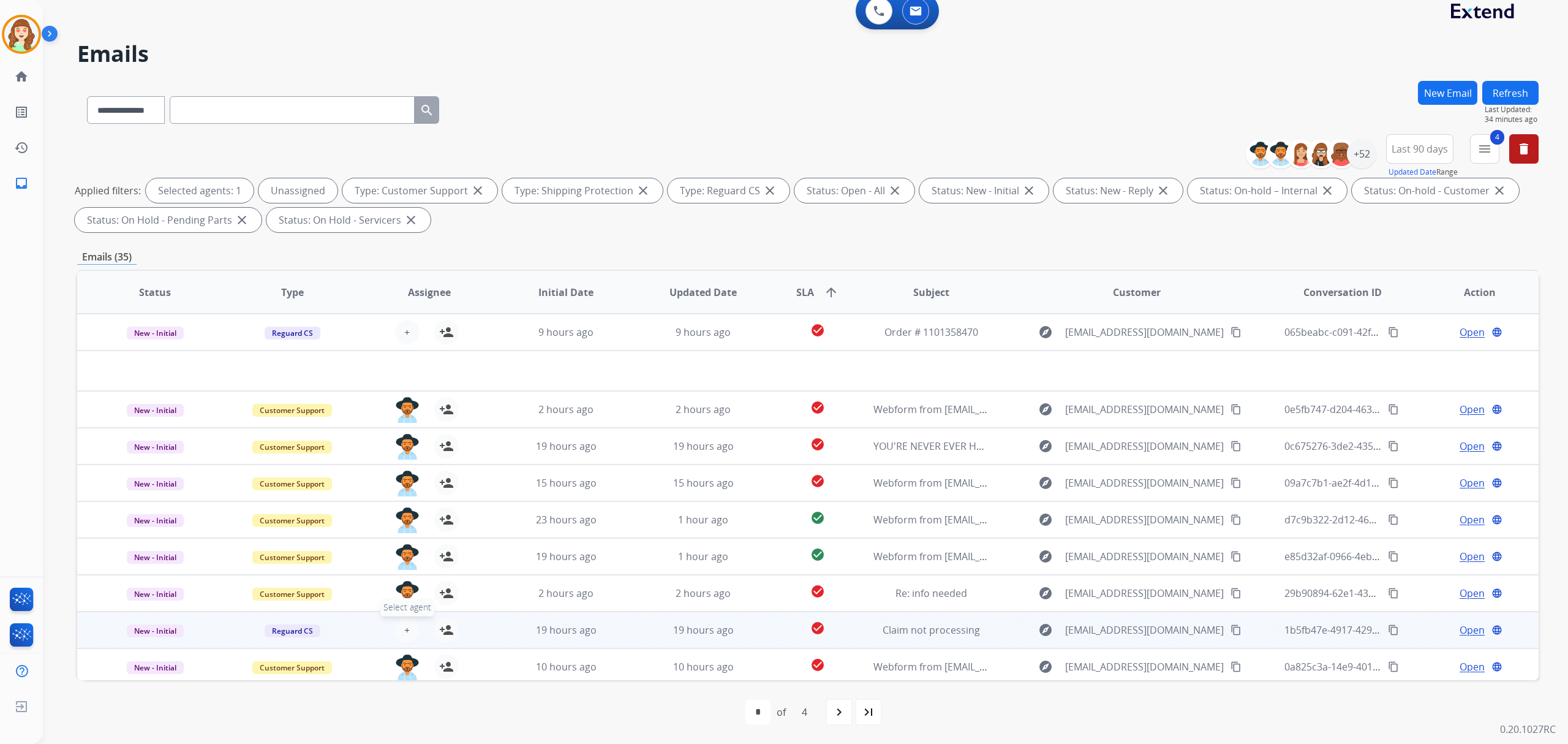
click at [404, 626] on span "+" at bounding box center [407, 630] width 5 height 15
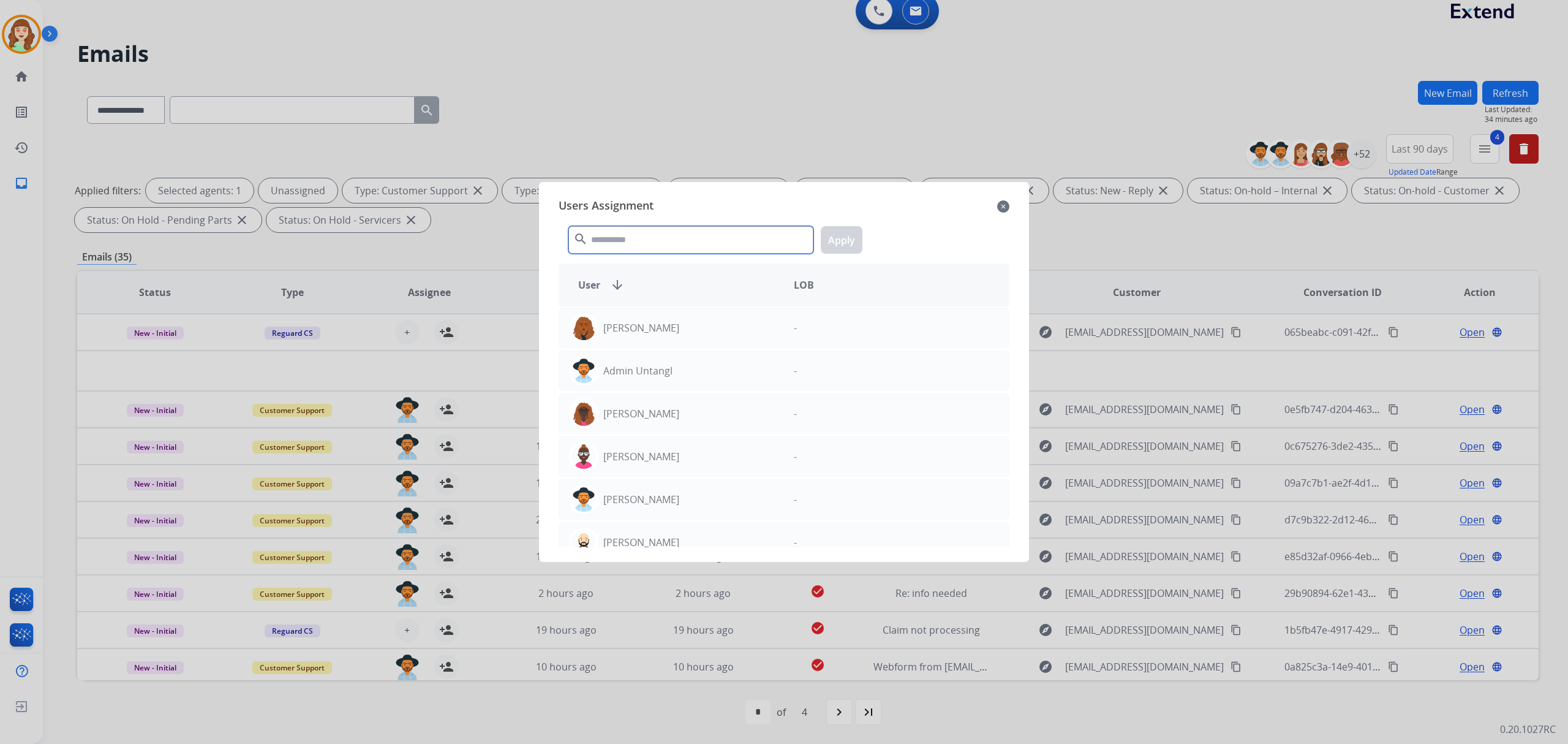
click at [668, 235] on input "text" at bounding box center [691, 240] width 245 height 28
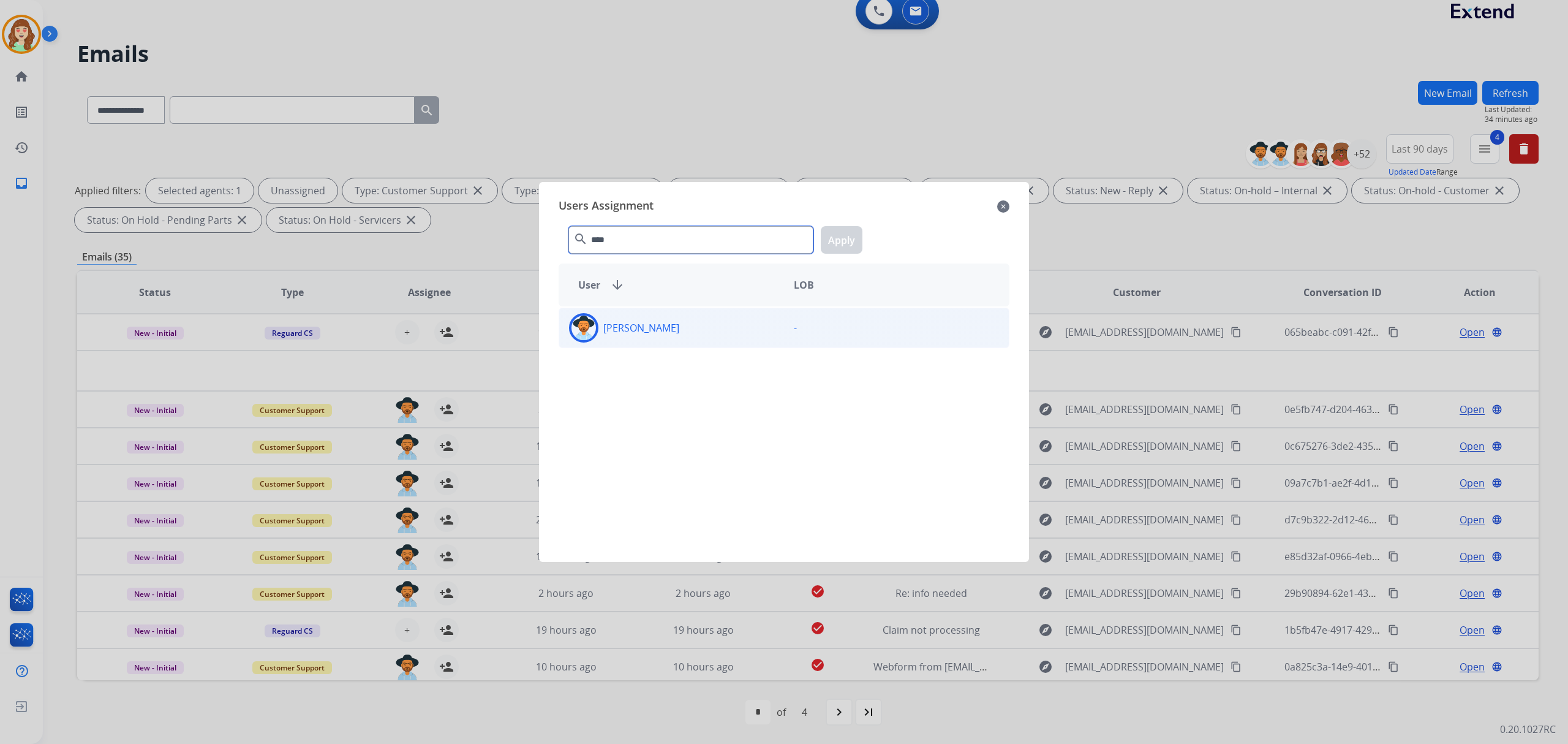
type input "****"
click at [729, 331] on div "[PERSON_NAME]" at bounding box center [672, 328] width 225 height 29
click at [828, 246] on button "Apply" at bounding box center [842, 240] width 42 height 28
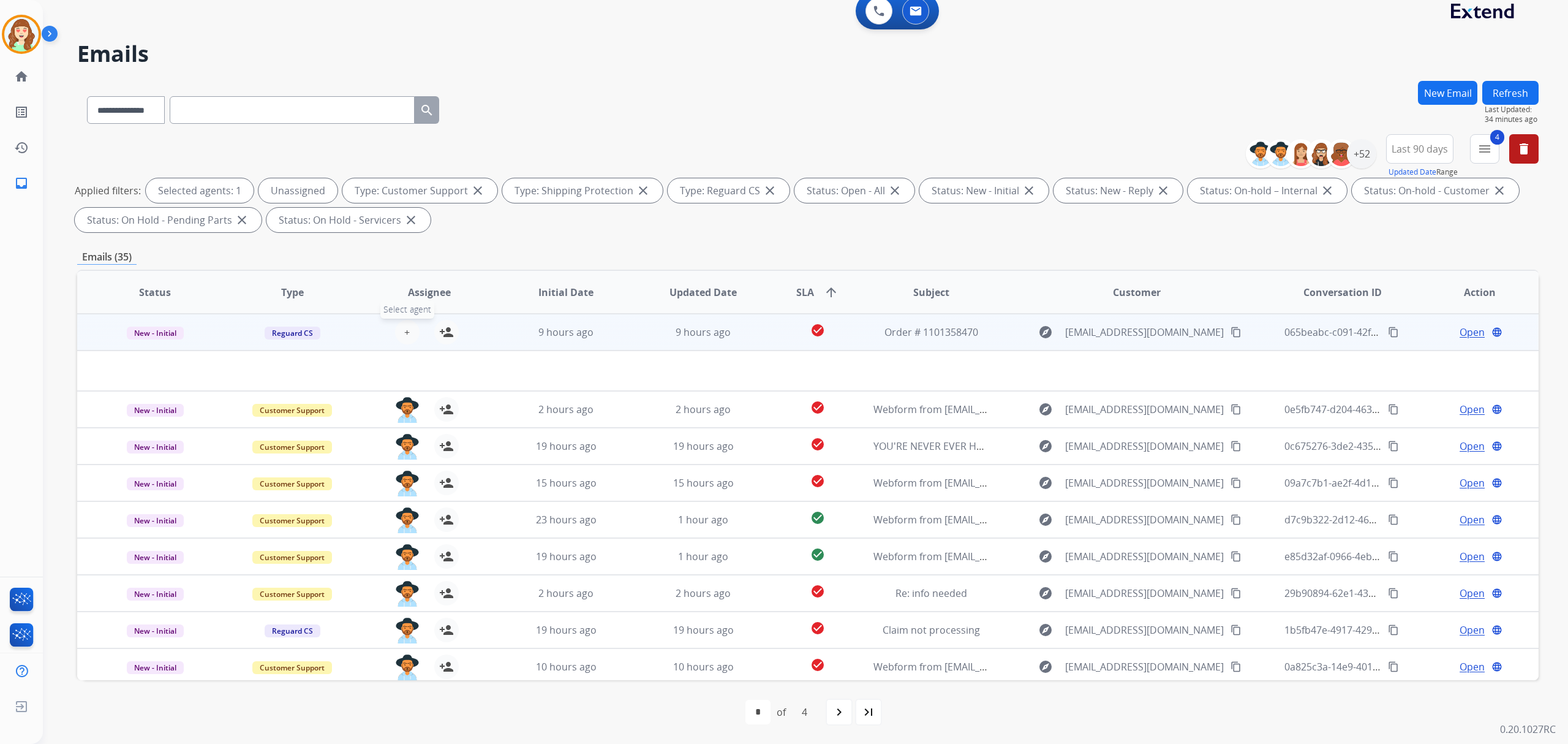
click at [407, 327] on span "+" at bounding box center [407, 332] width 5 height 15
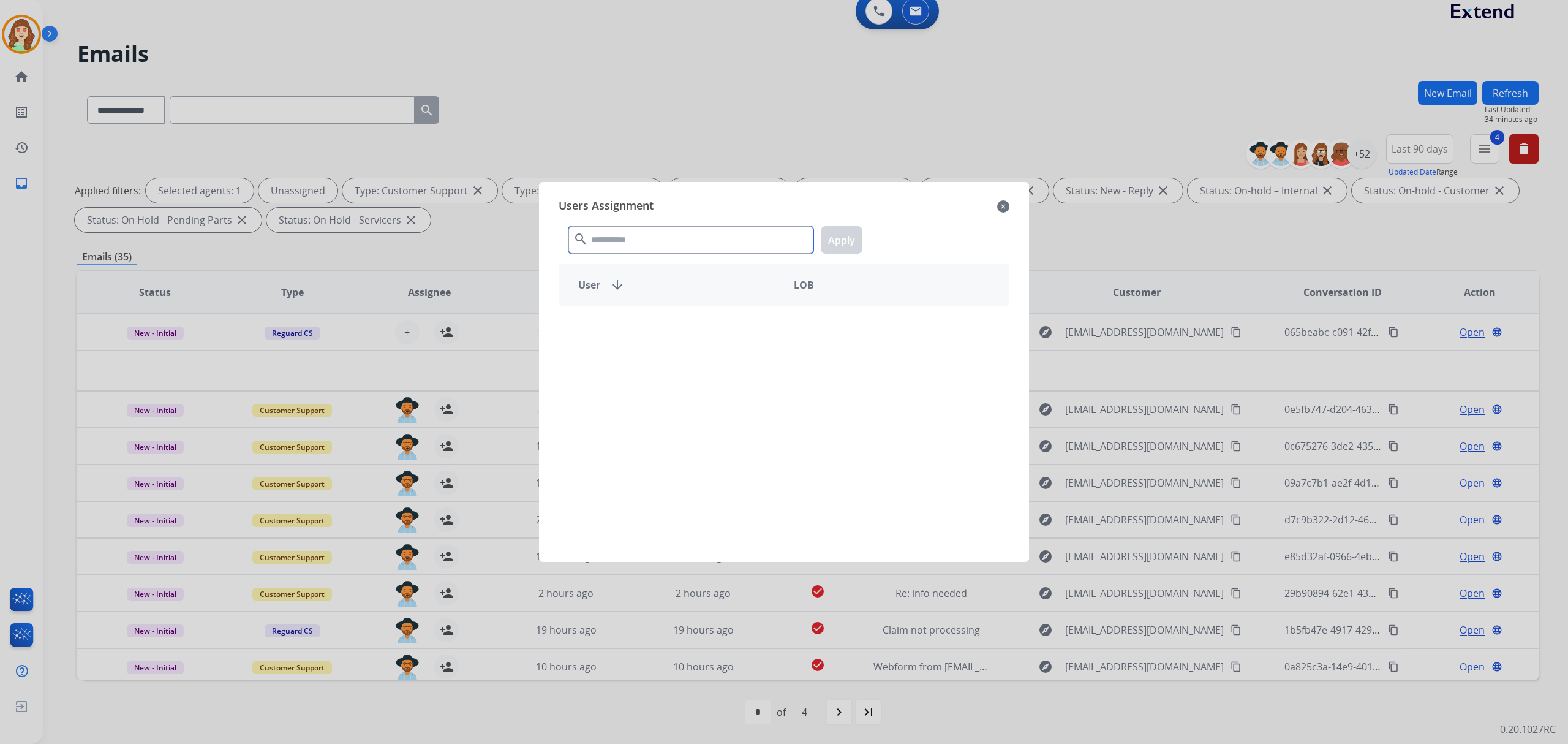
click at [660, 233] on input "text" at bounding box center [691, 240] width 245 height 28
type input "*****"
click at [682, 324] on div "[PERSON_NAME]" at bounding box center [672, 328] width 225 height 29
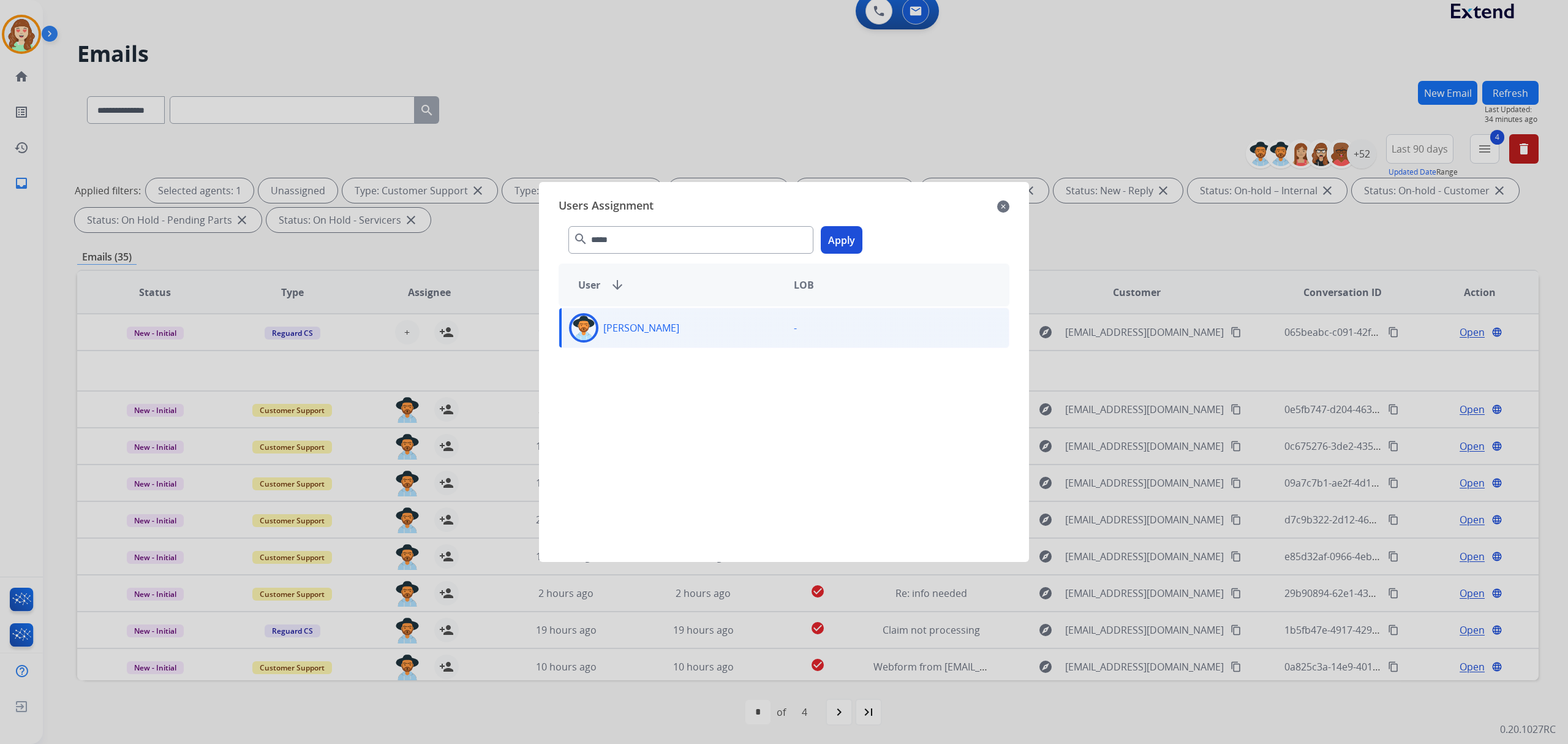
click at [848, 238] on button "Apply" at bounding box center [842, 240] width 42 height 28
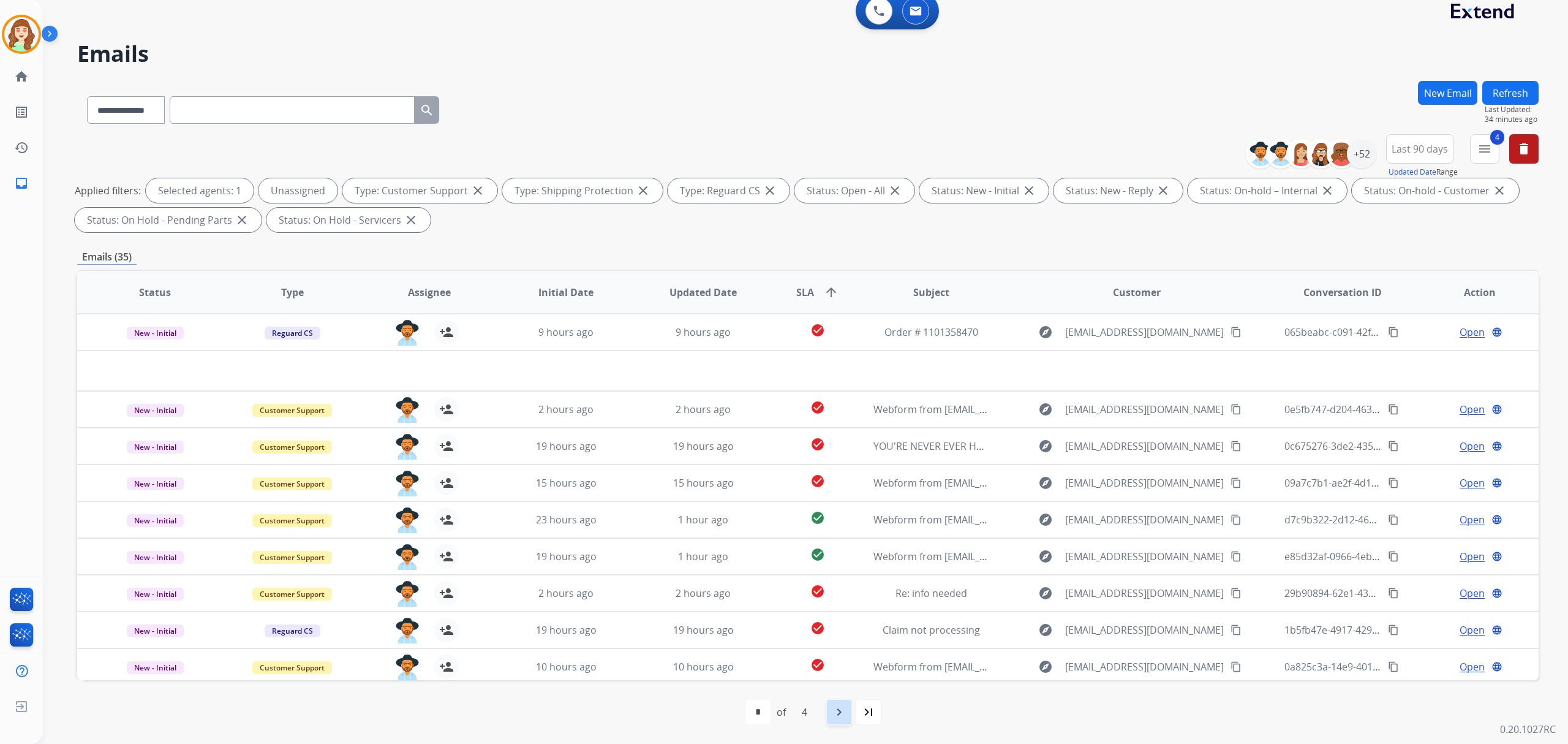
click at [838, 711] on mat-icon "navigate_next" at bounding box center [839, 712] width 15 height 15
select select "*"
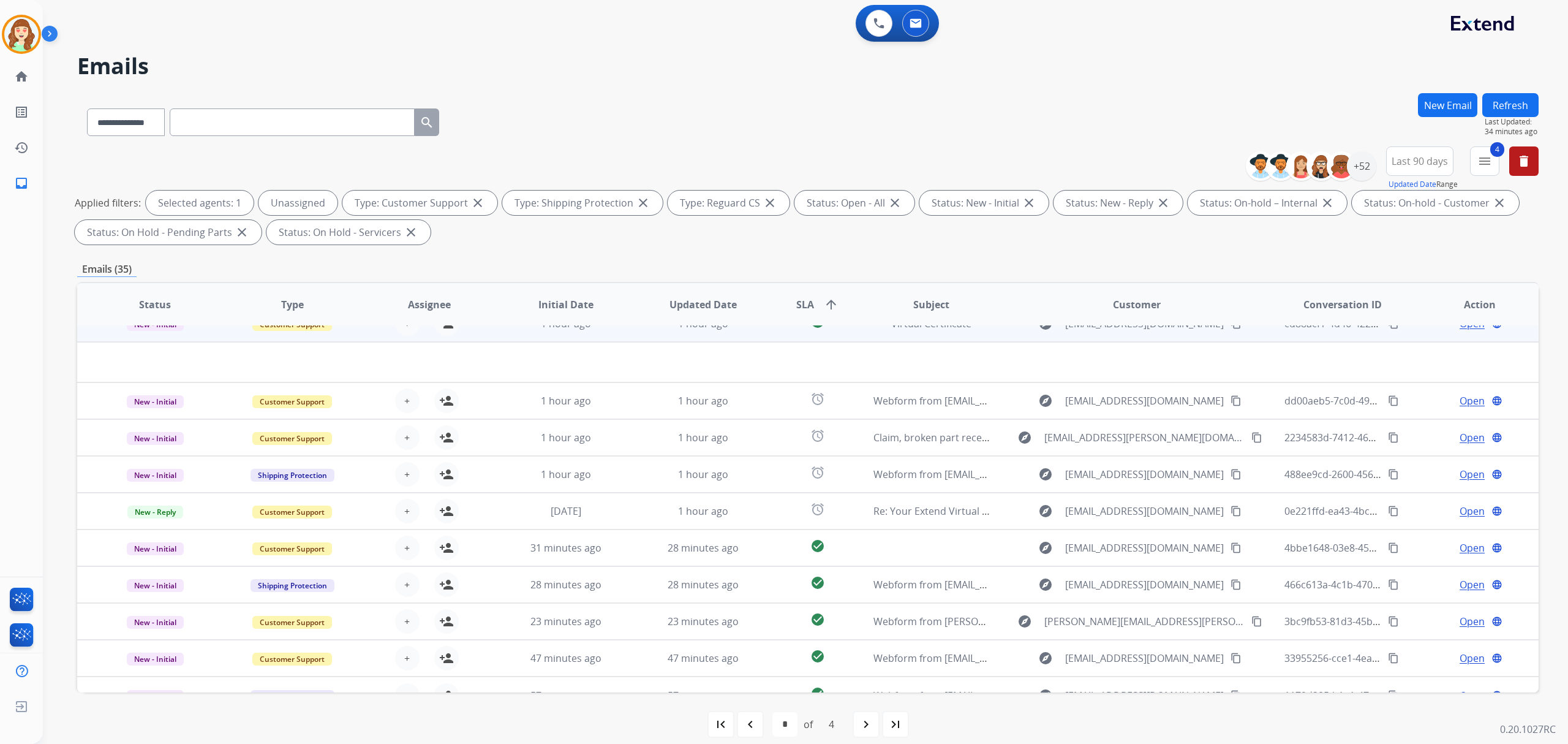
scroll to position [40, 0]
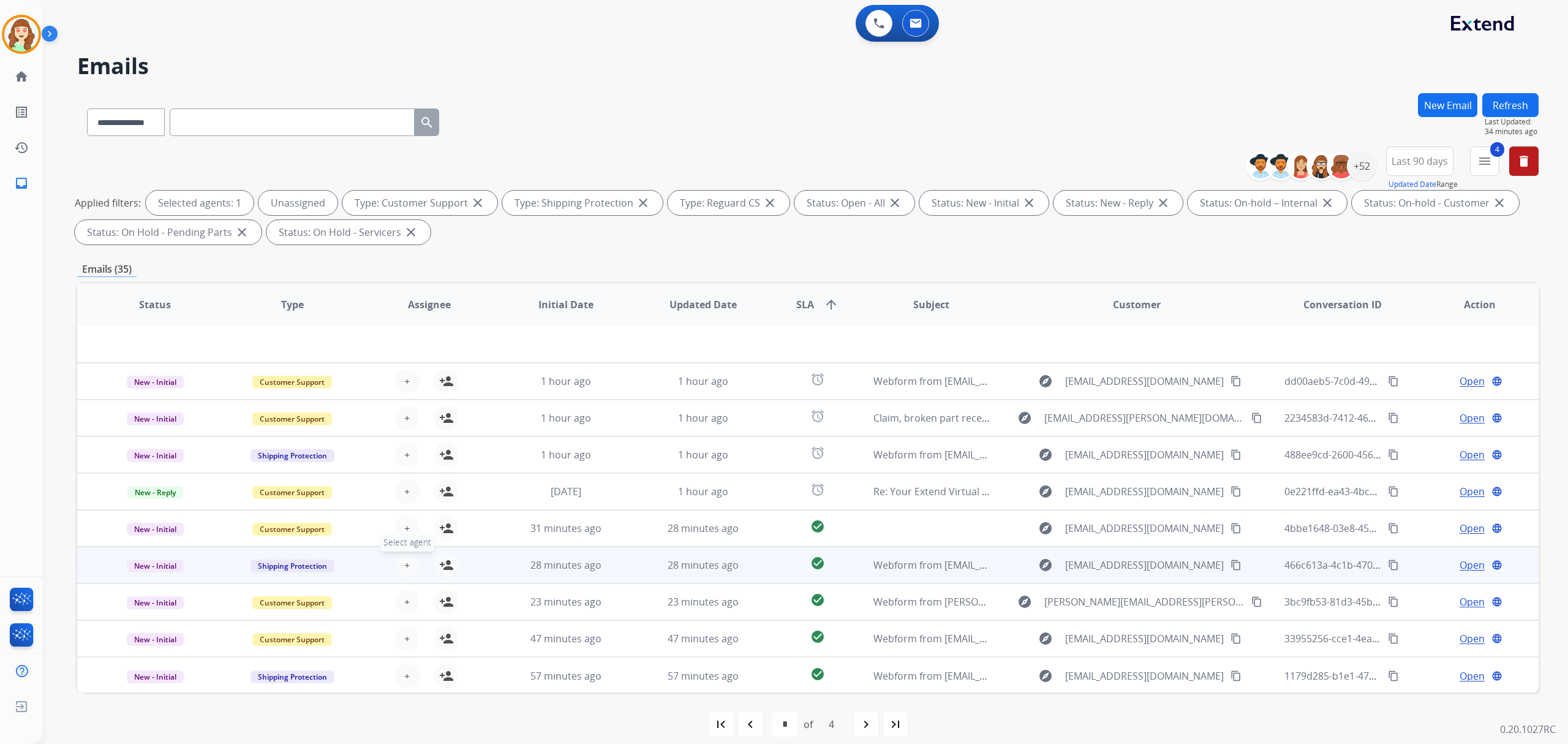
click at [408, 564] on button "+ Select agent" at bounding box center [407, 565] width 24 height 24
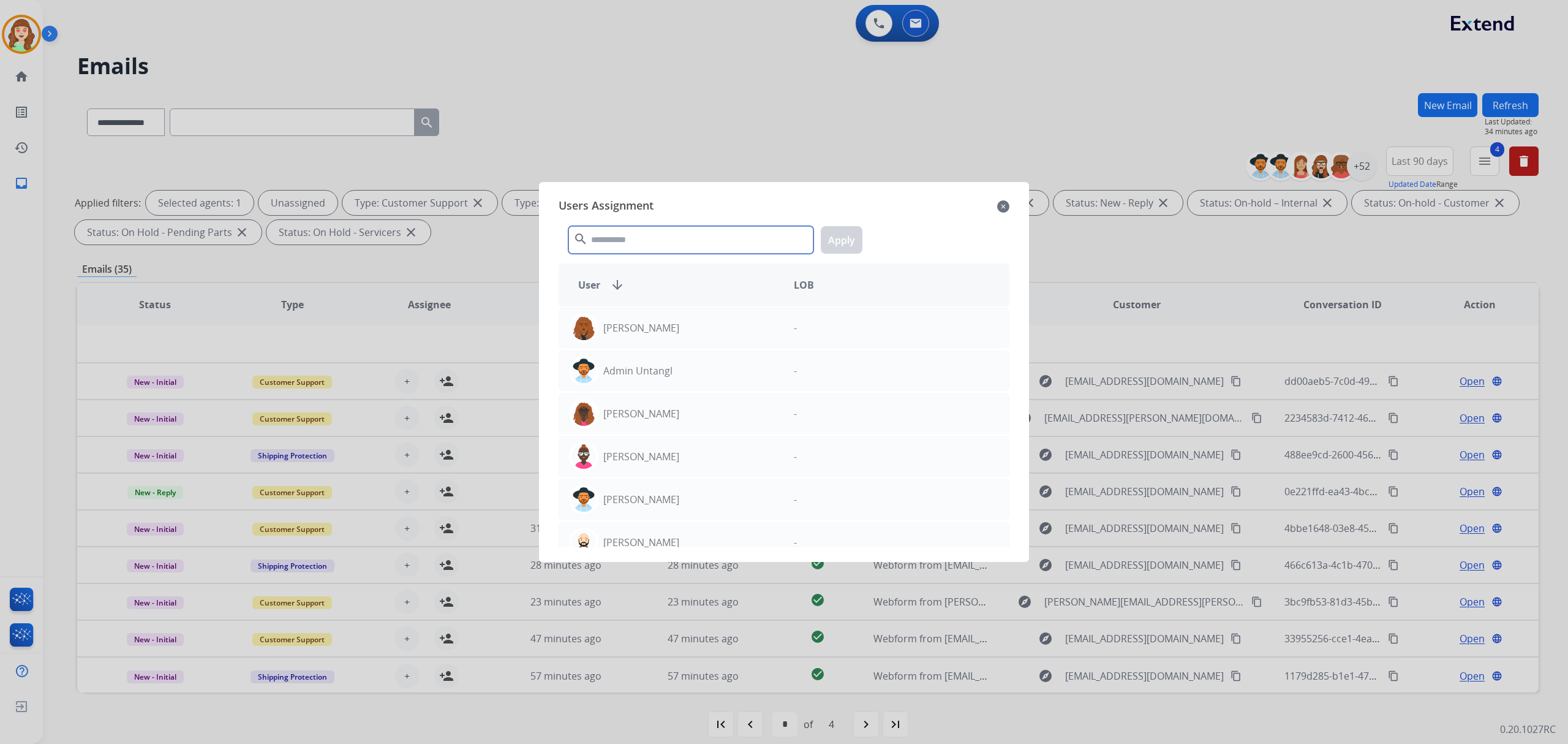
click at [621, 243] on input "text" at bounding box center [691, 240] width 245 height 28
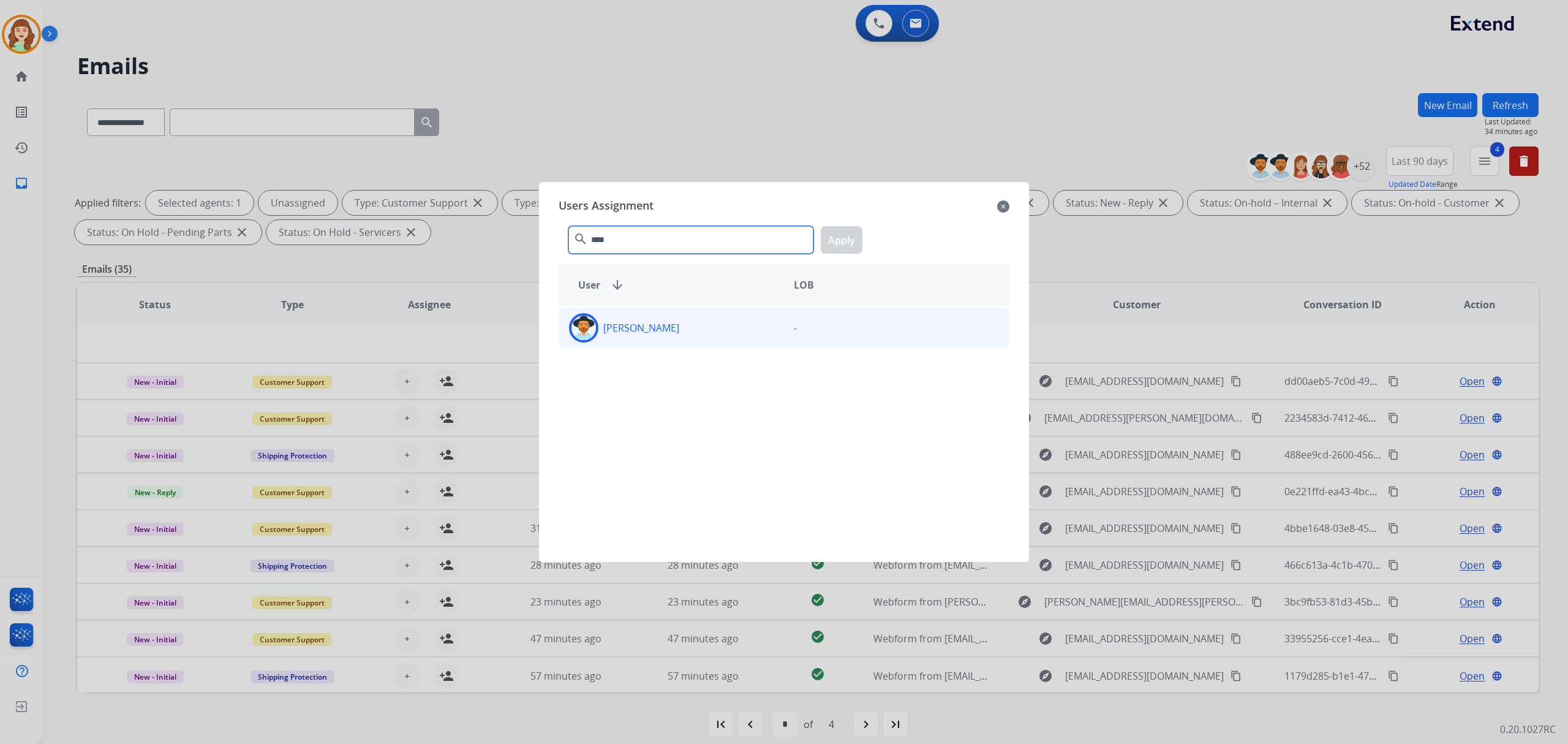
type input "****"
drag, startPoint x: 701, startPoint y: 329, endPoint x: 791, endPoint y: 299, distance: 94.9
click at [699, 330] on div "[PERSON_NAME]" at bounding box center [672, 328] width 225 height 29
click at [846, 244] on button "Apply" at bounding box center [842, 240] width 42 height 28
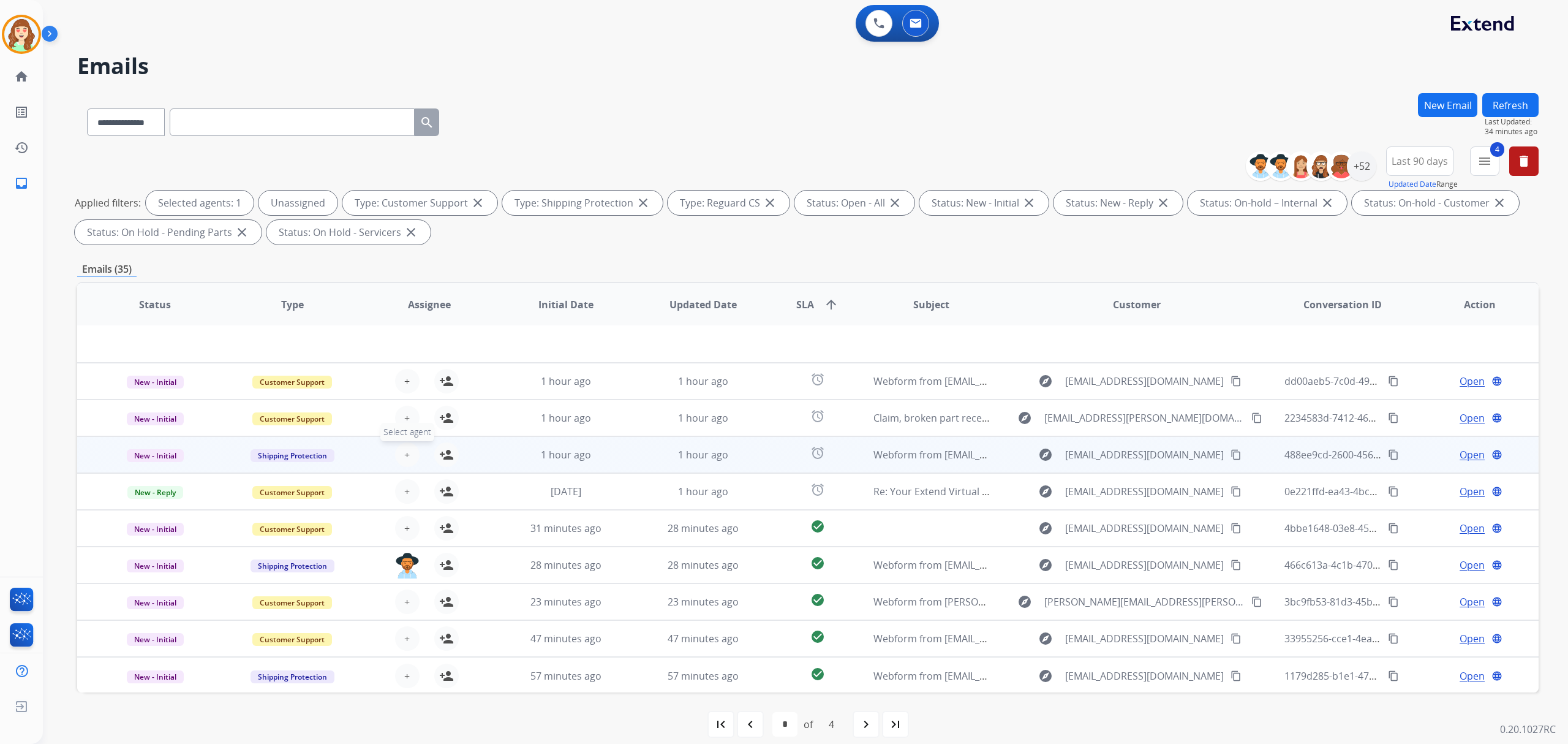
click at [414, 447] on button "+ Select agent" at bounding box center [407, 454] width 24 height 24
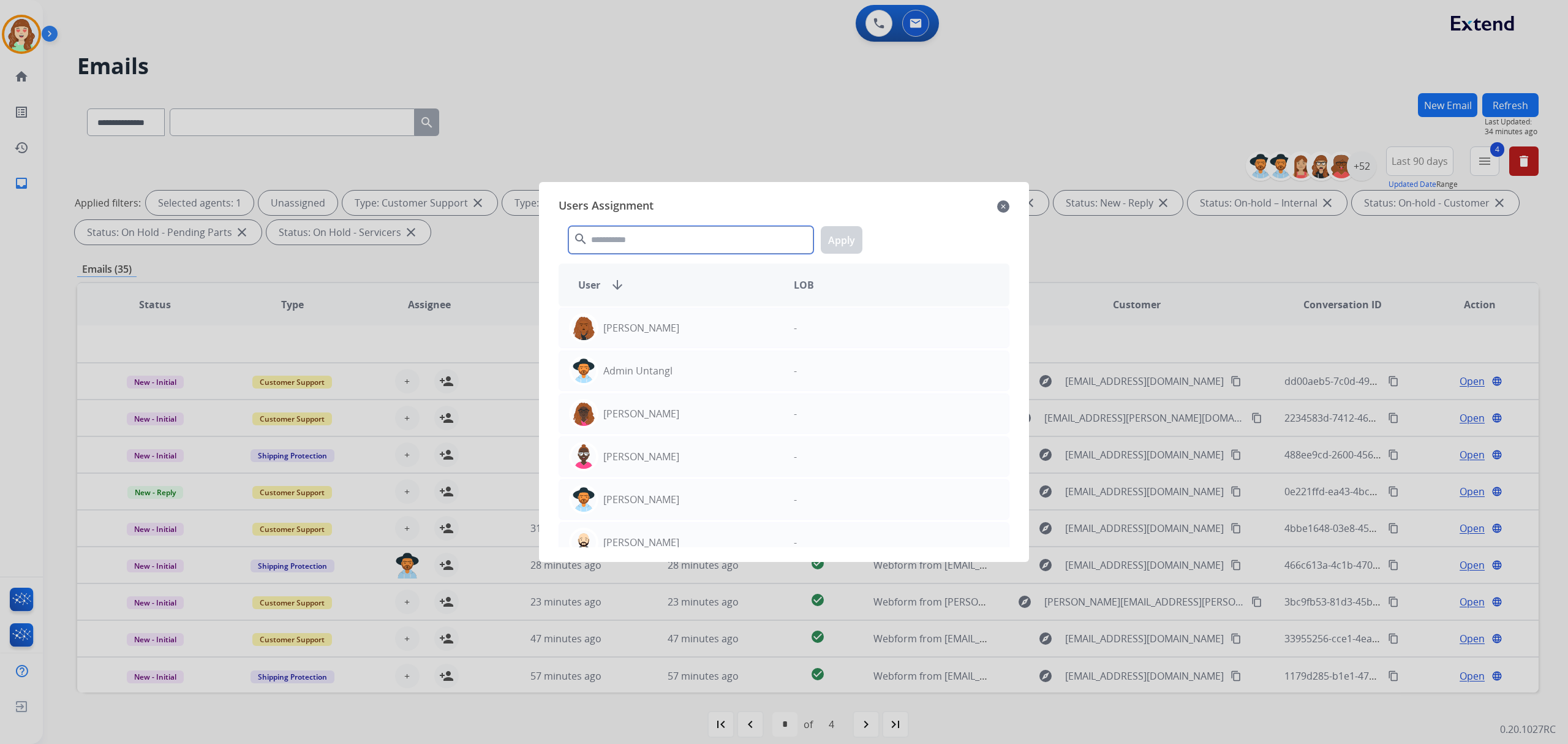
click at [647, 238] on input "text" at bounding box center [691, 240] width 245 height 28
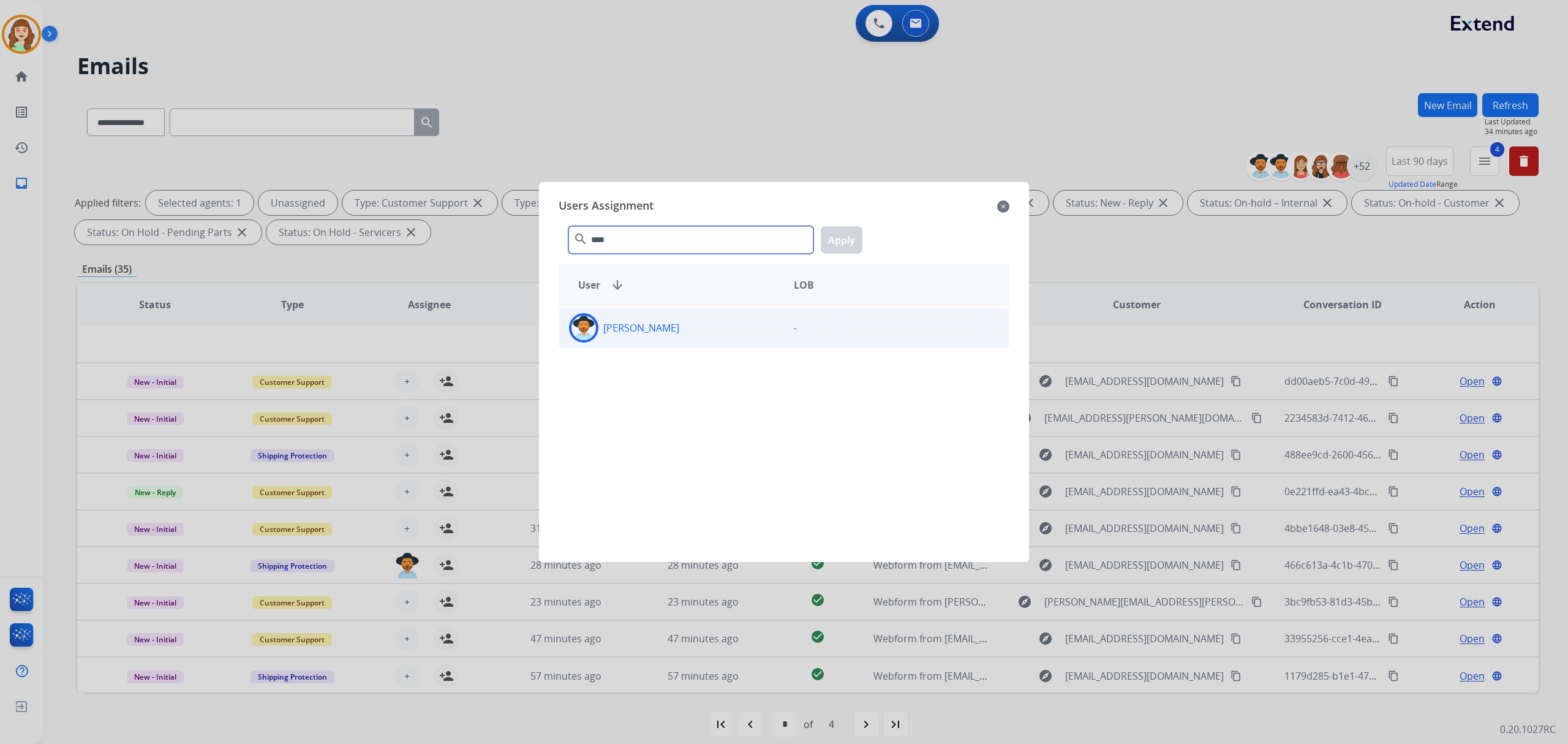
type input "****"
click at [750, 334] on div "[PERSON_NAME]" at bounding box center [672, 328] width 225 height 29
drag, startPoint x: 837, startPoint y: 229, endPoint x: 615, endPoint y: 329, distance: 243.5
click at [836, 229] on button "Apply" at bounding box center [842, 240] width 42 height 28
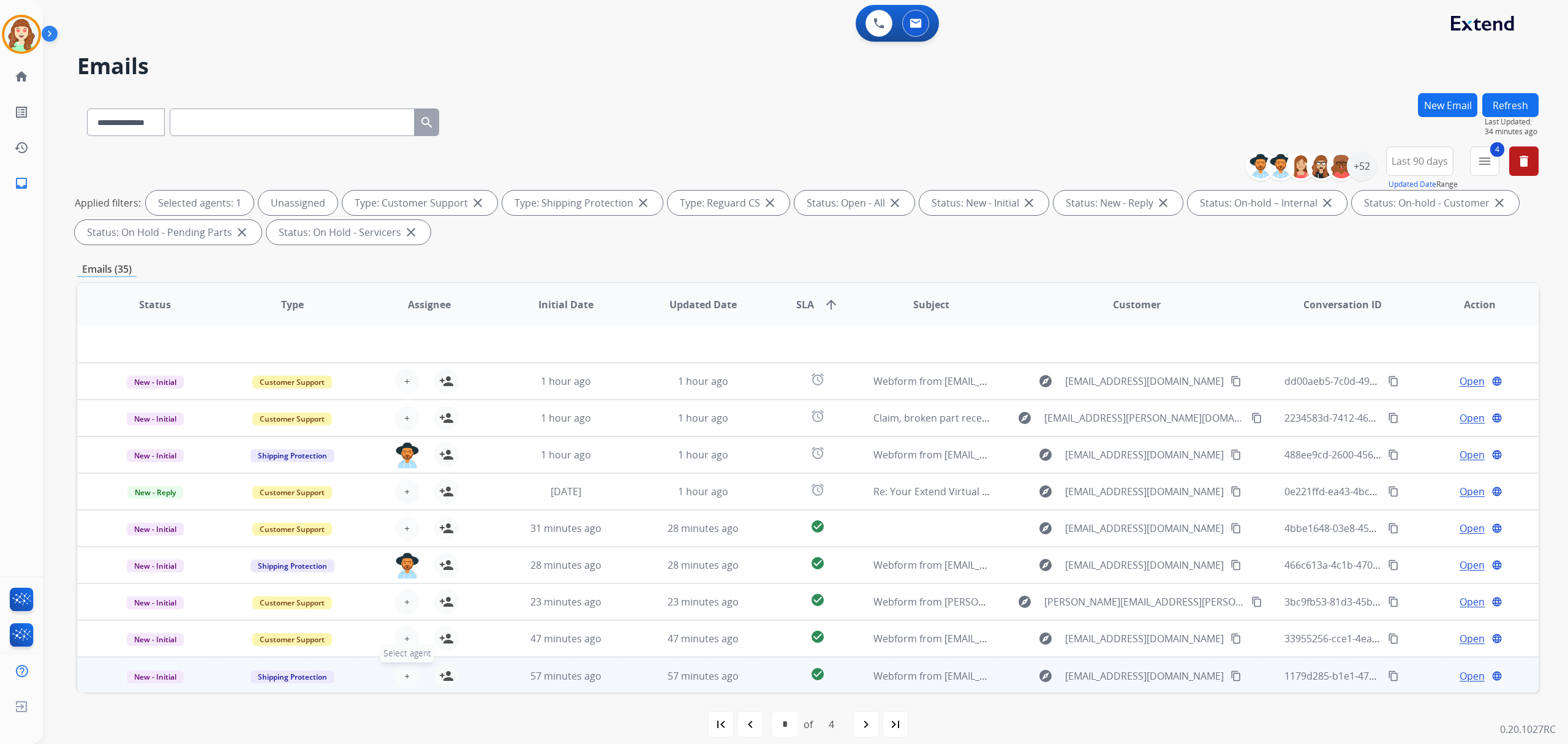
click at [405, 678] on span "+" at bounding box center [407, 676] width 5 height 15
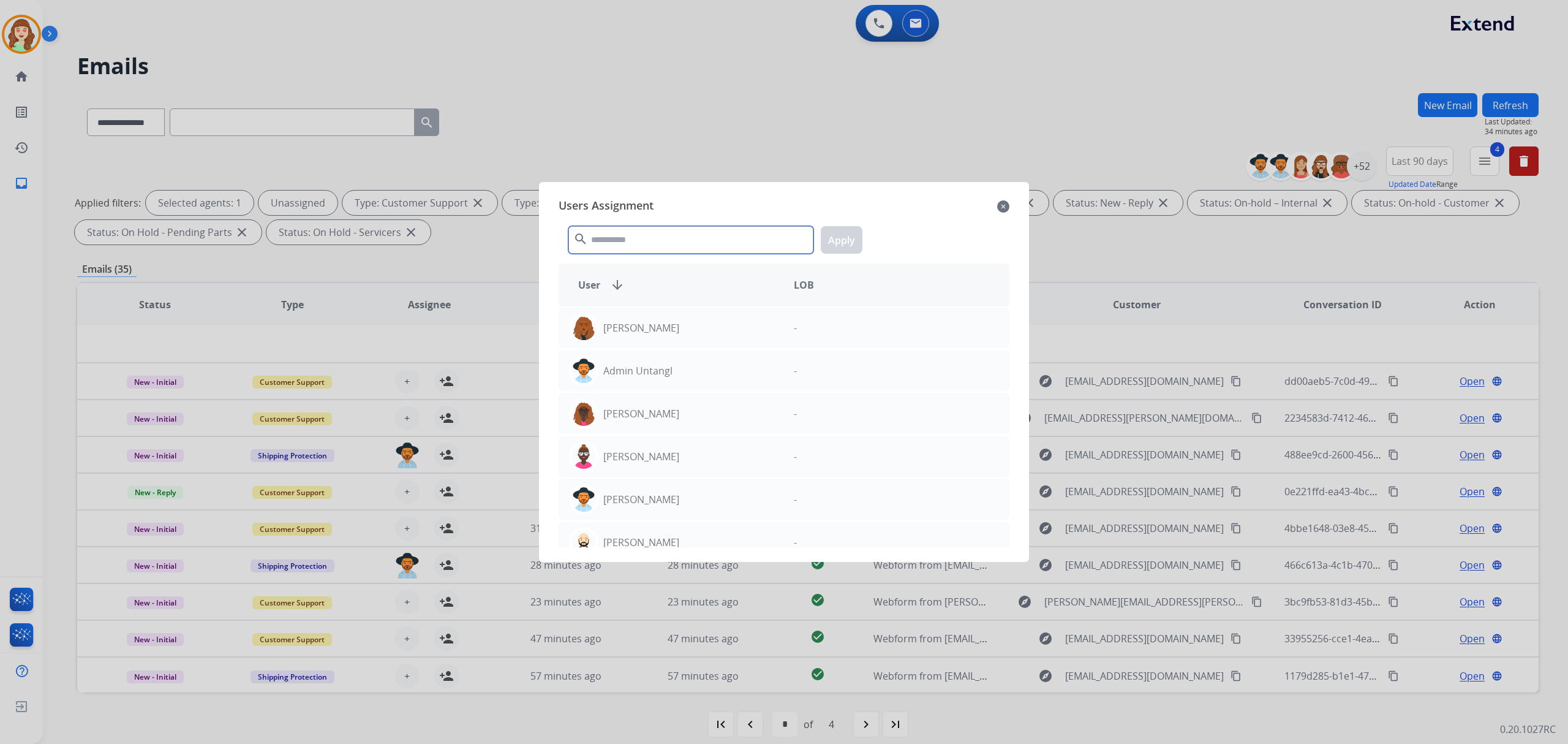
click at [630, 236] on input "text" at bounding box center [691, 240] width 245 height 28
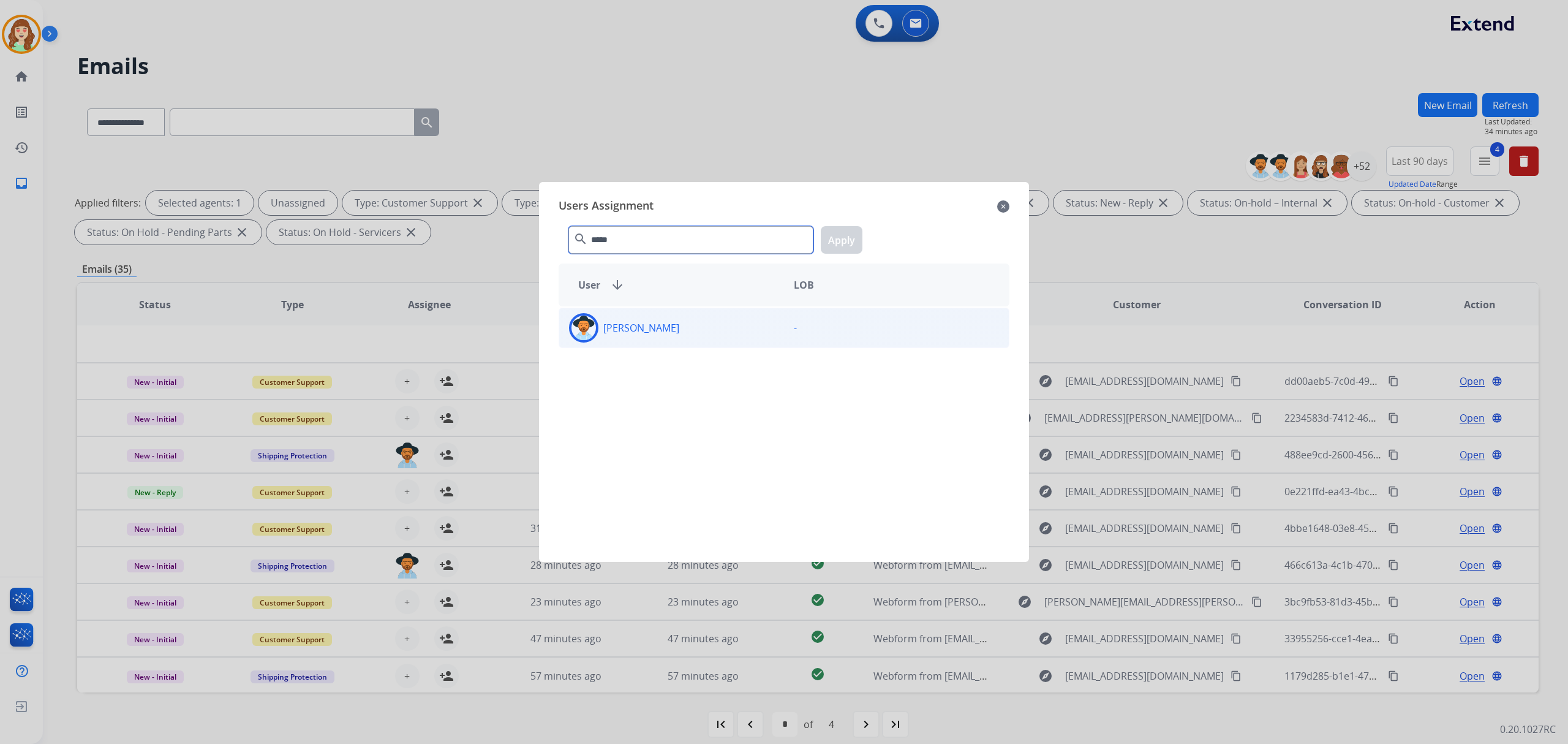
type input "*****"
click at [721, 332] on div "[PERSON_NAME]" at bounding box center [672, 328] width 225 height 29
click at [851, 240] on button "Apply" at bounding box center [842, 240] width 42 height 28
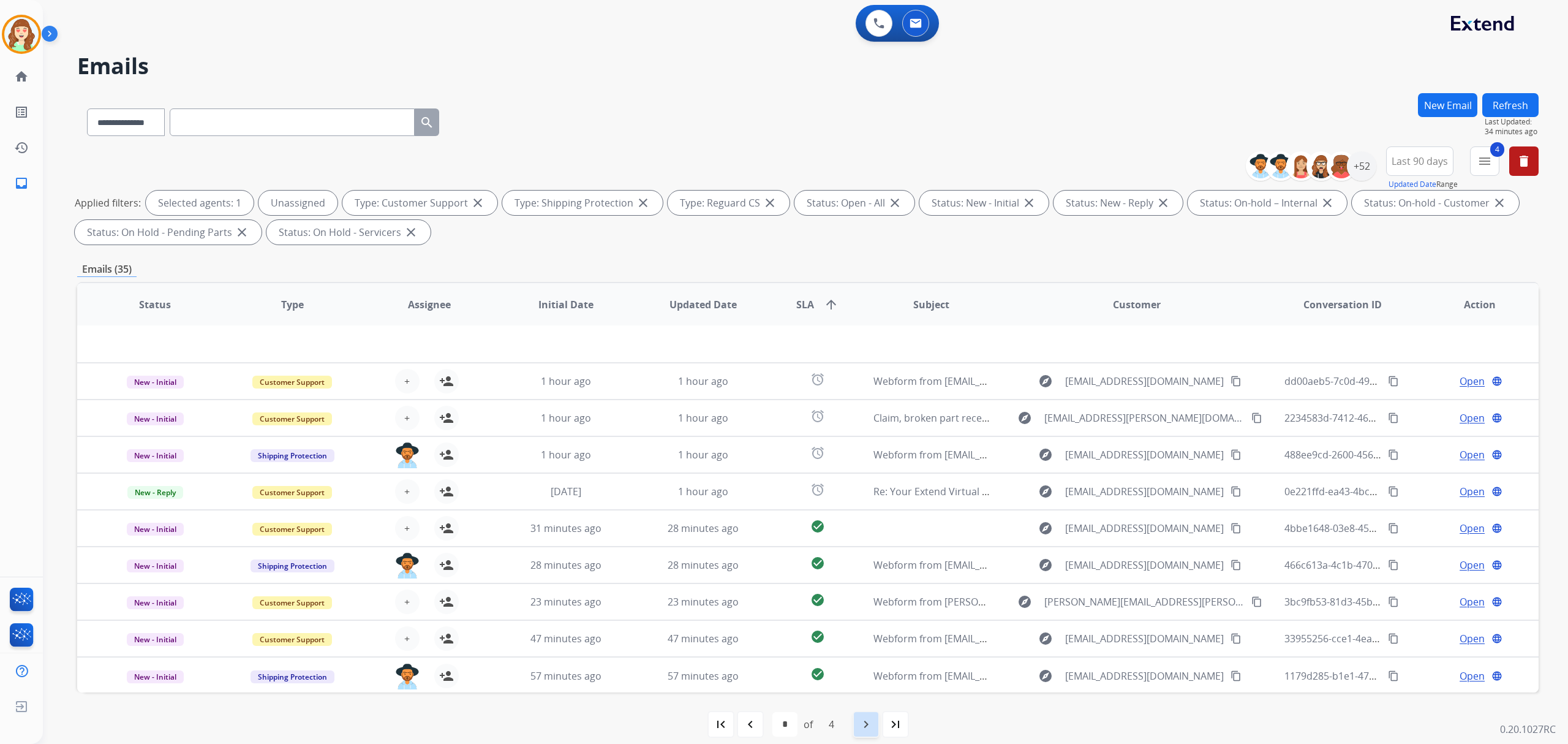
click at [854, 724] on div "navigate_next" at bounding box center [866, 724] width 27 height 27
select select "*"
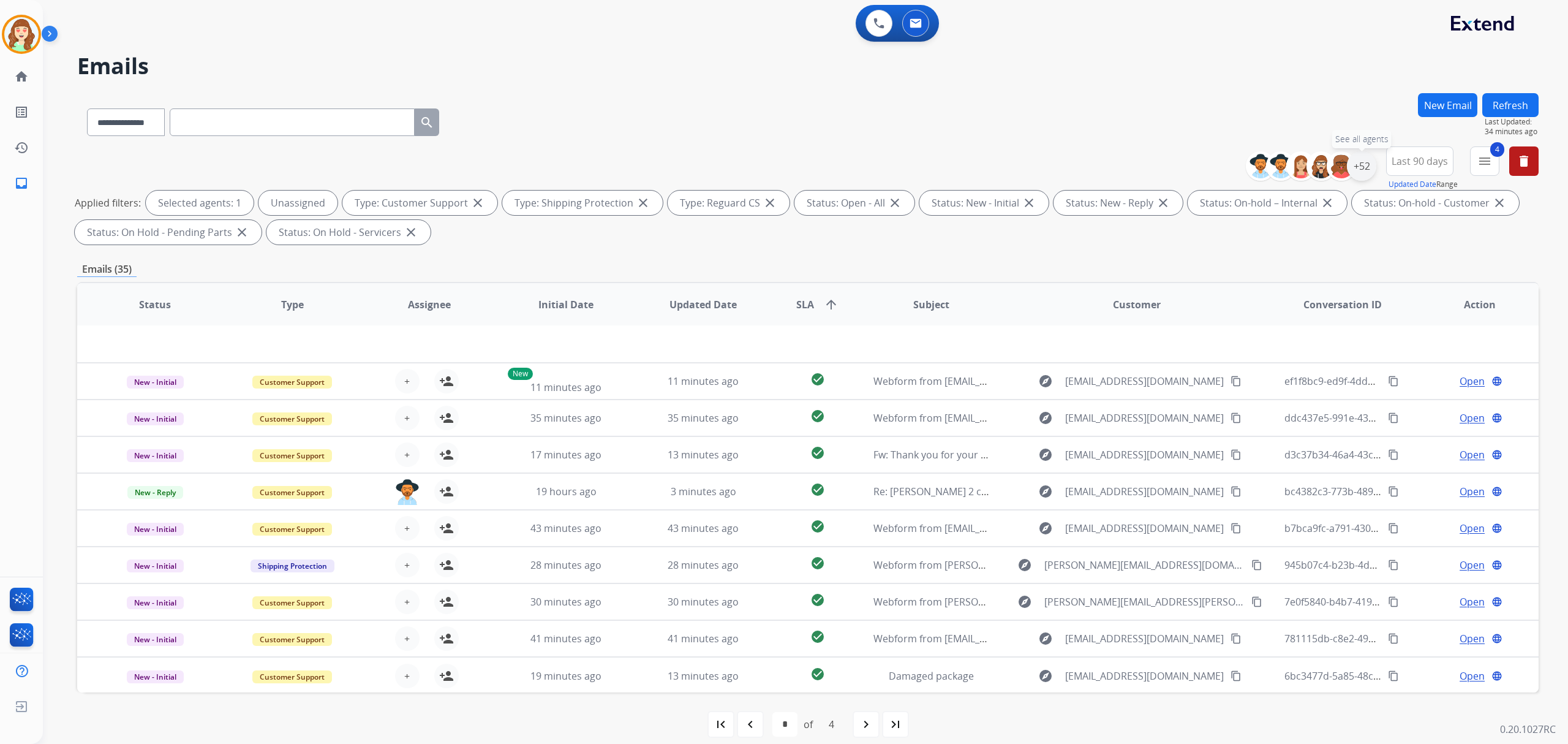
click at [1352, 167] on div "+52" at bounding box center [1362, 166] width 29 height 29
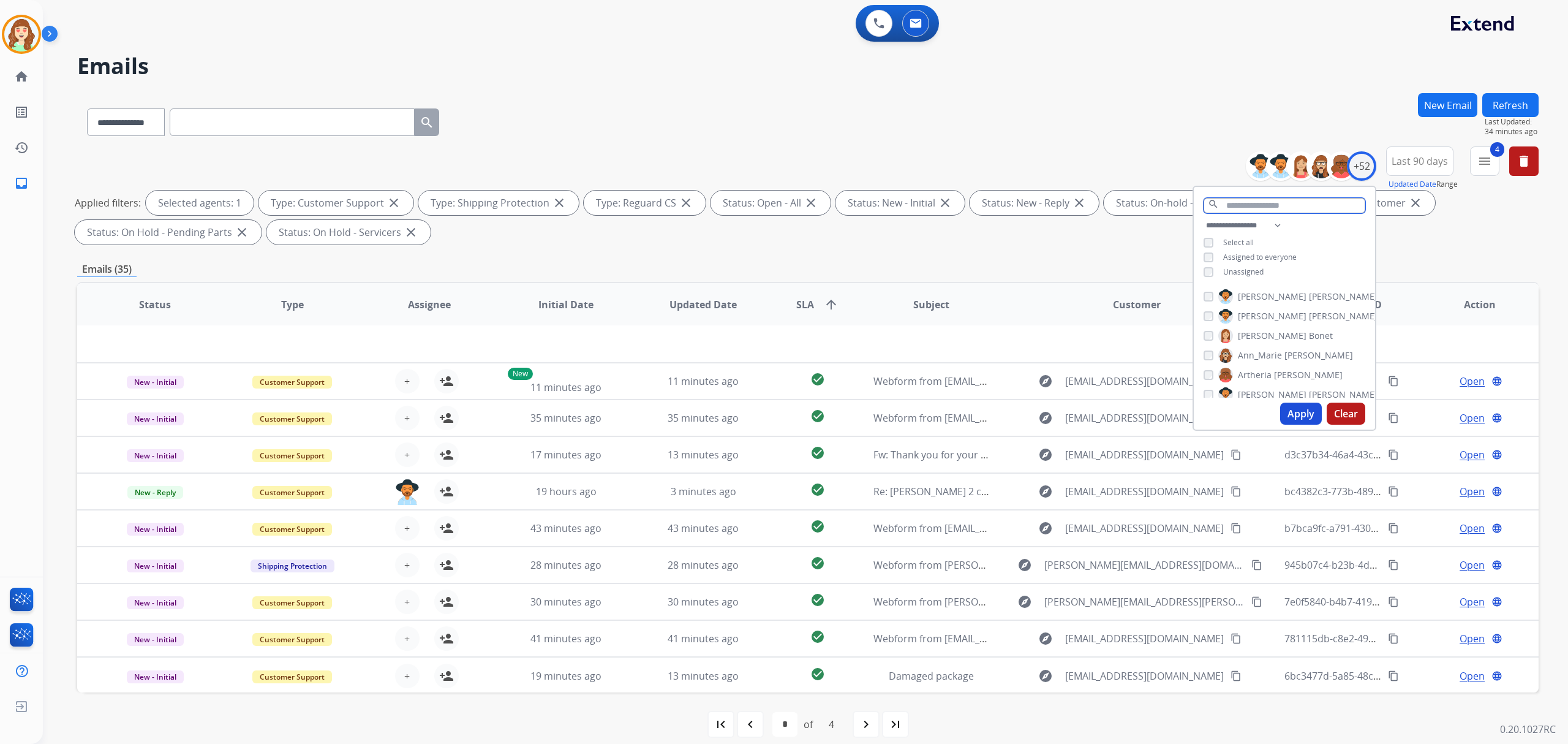
click at [1247, 207] on input "text" at bounding box center [1284, 205] width 161 height 15
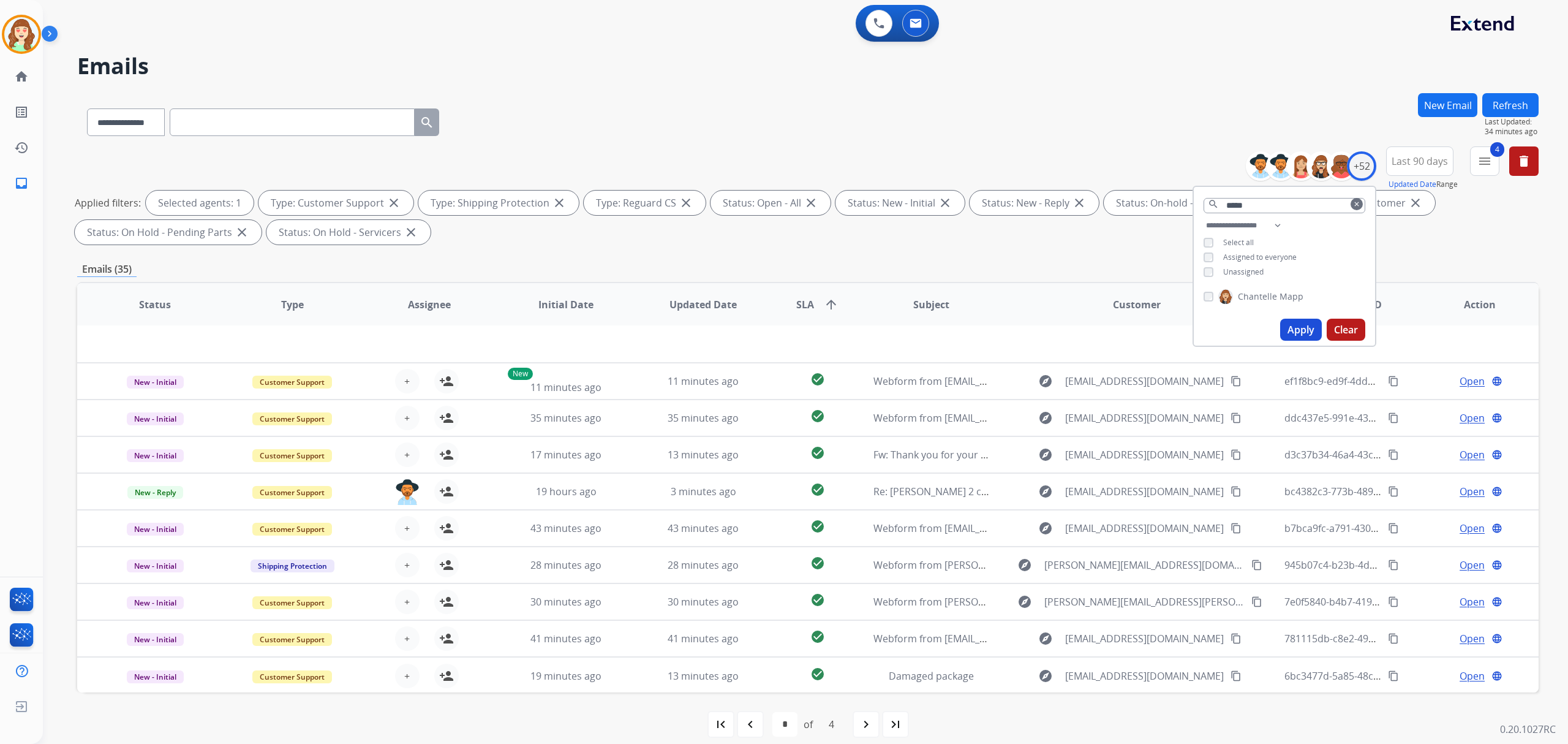
click at [1297, 322] on button "Apply" at bounding box center [1301, 329] width 42 height 22
click at [1291, 326] on button "Apply" at bounding box center [1301, 329] width 42 height 22
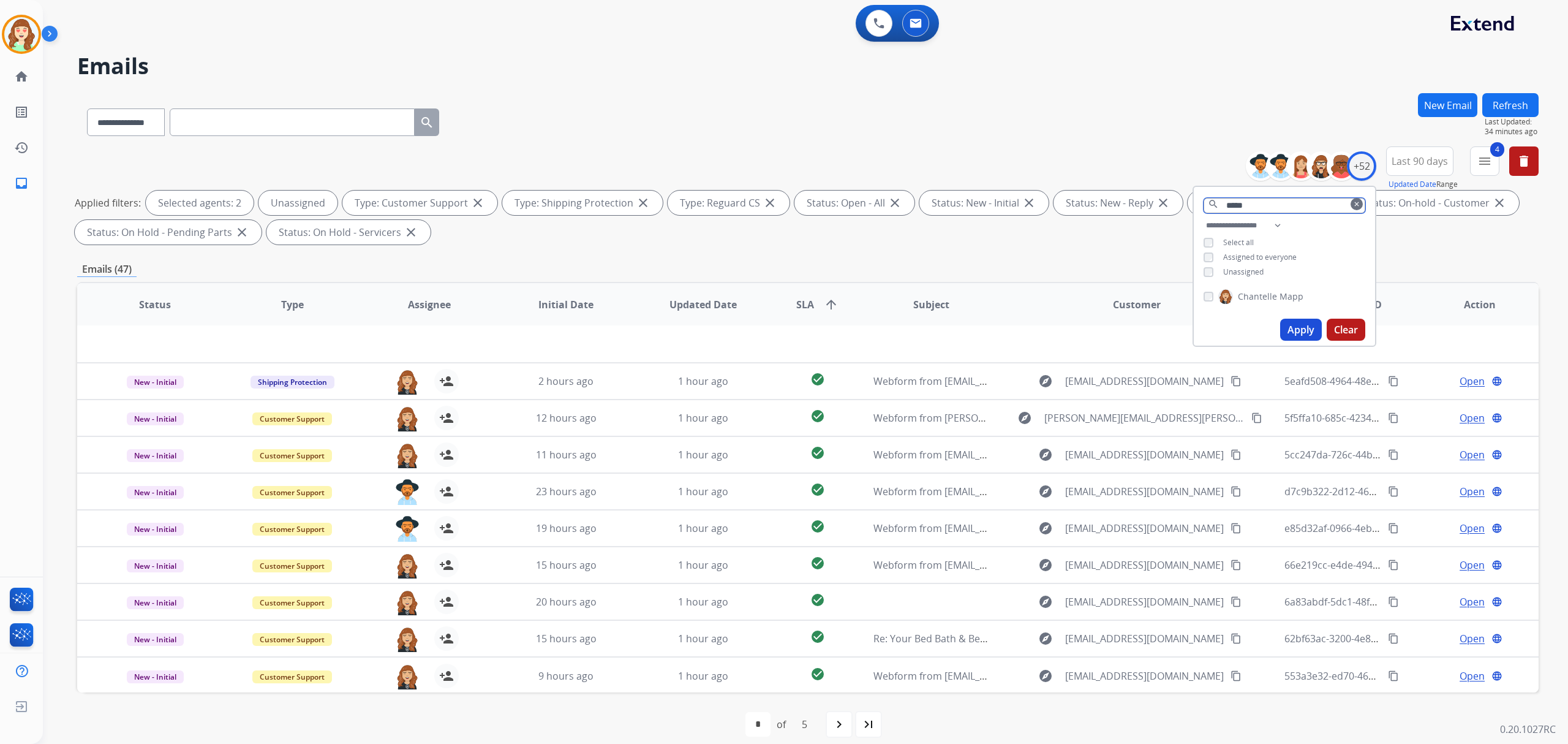
click at [1270, 205] on input "*****" at bounding box center [1284, 205] width 161 height 15
drag, startPoint x: 1270, startPoint y: 205, endPoint x: 1047, endPoint y: 203, distance: 223.0
click at [1067, 201] on div "**********" at bounding box center [808, 198] width 1461 height 103
click at [1368, 169] on div "+52" at bounding box center [1362, 166] width 29 height 29
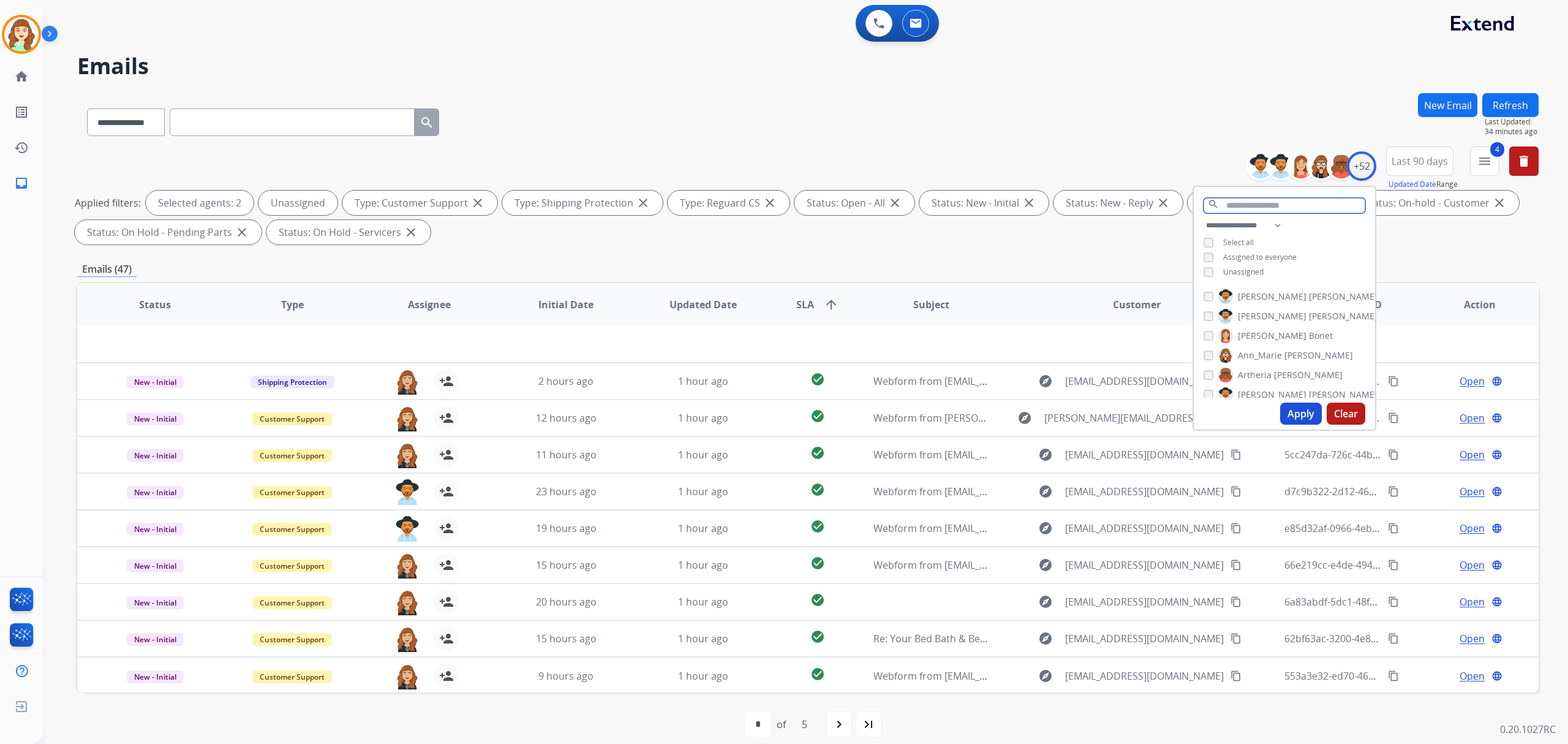
click at [1286, 209] on input "text" at bounding box center [1284, 205] width 161 height 15
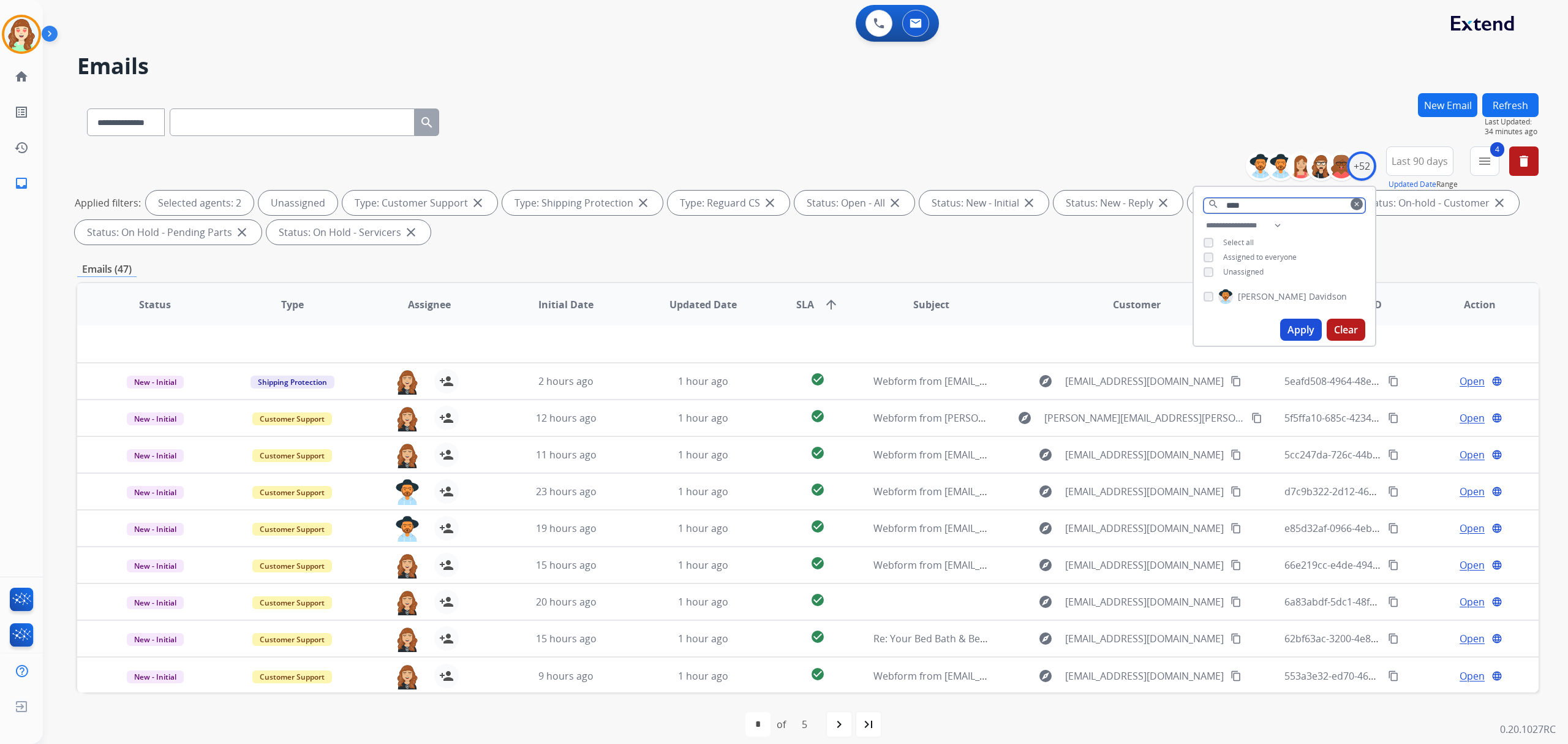
type input "****"
click at [1301, 324] on button "Apply" at bounding box center [1301, 329] width 42 height 22
click at [1199, 266] on div "**********" at bounding box center [1284, 250] width 181 height 64
click at [1295, 324] on button "Apply" at bounding box center [1301, 329] width 42 height 22
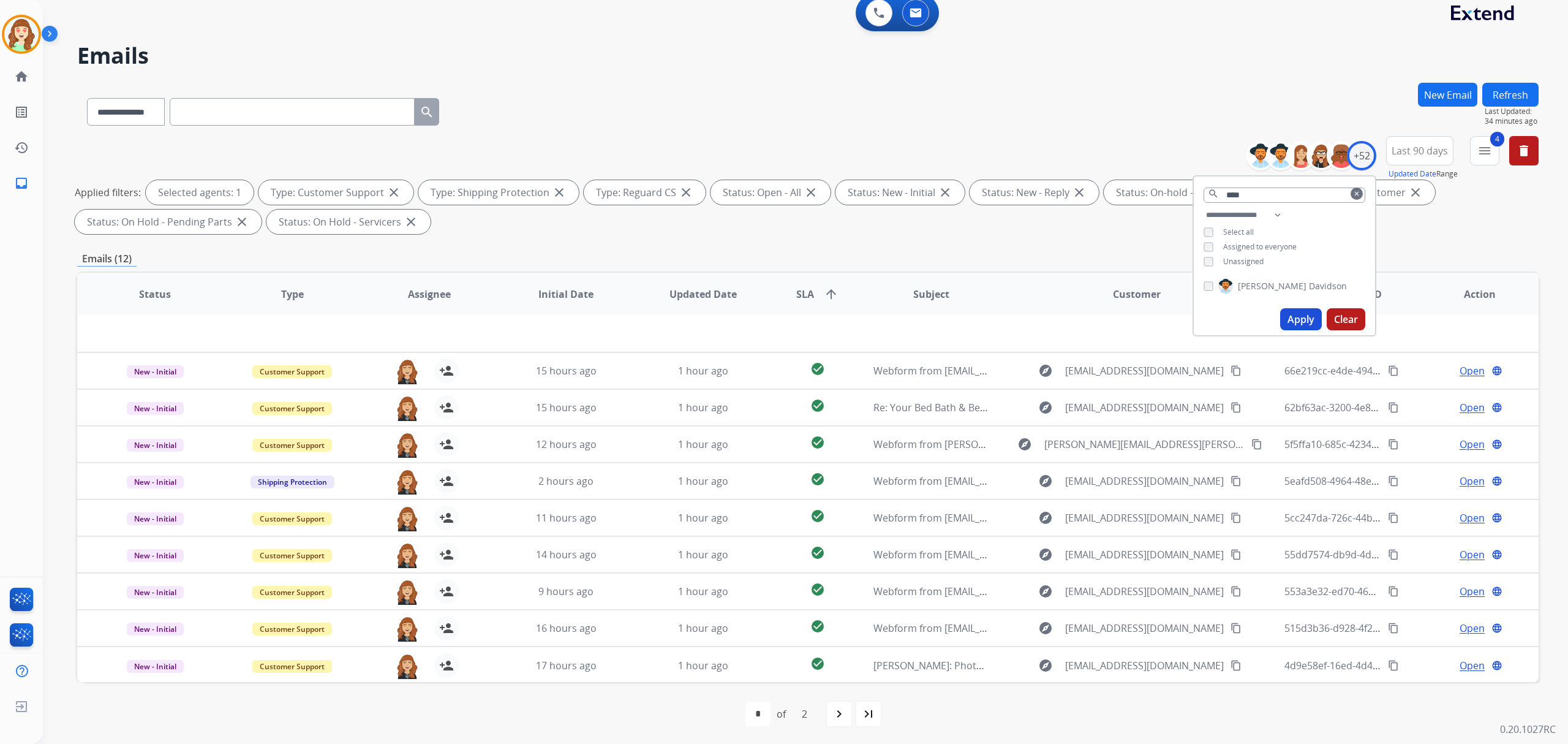
scroll to position [13, 0]
click at [1297, 314] on button "Apply" at bounding box center [1301, 317] width 42 height 22
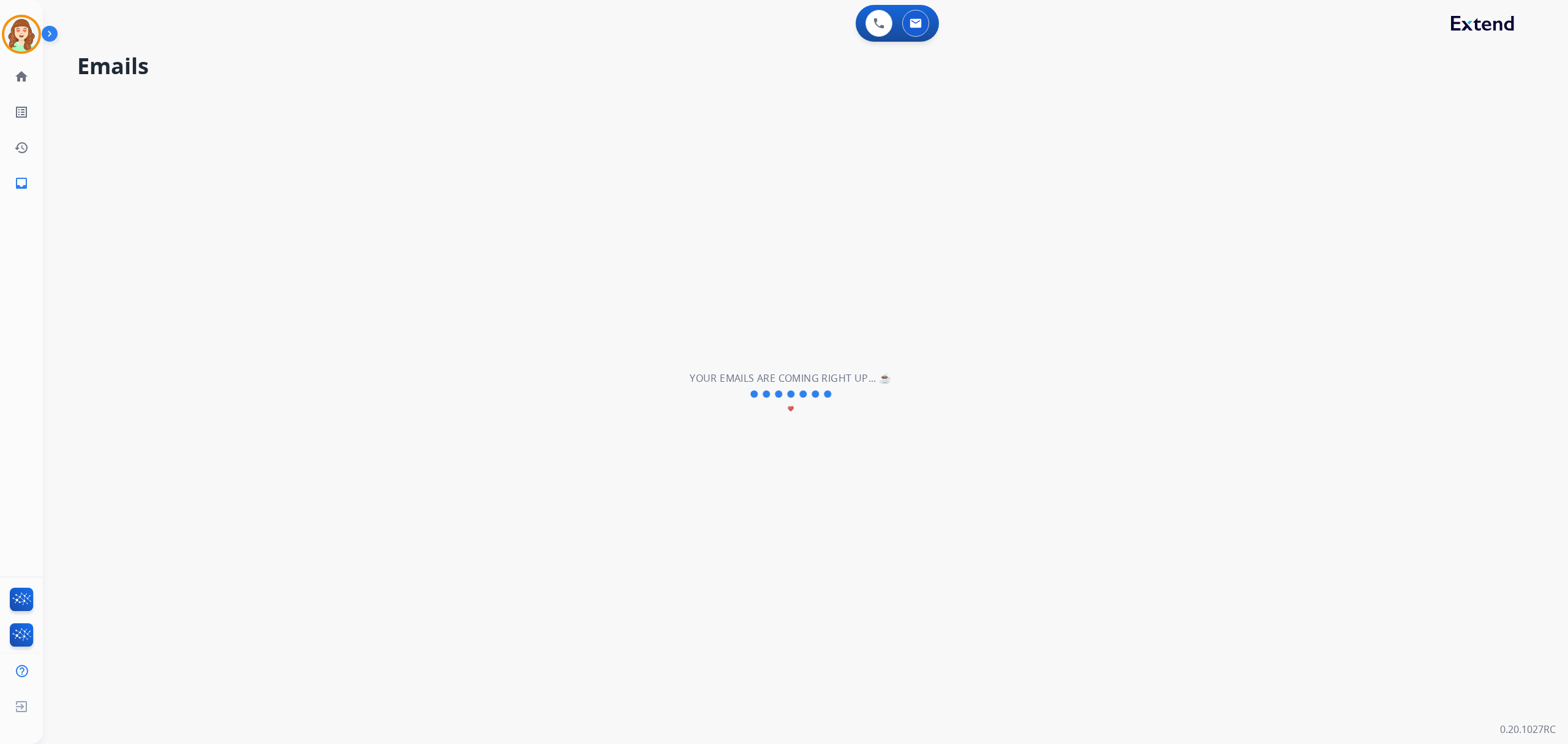
scroll to position [0, 0]
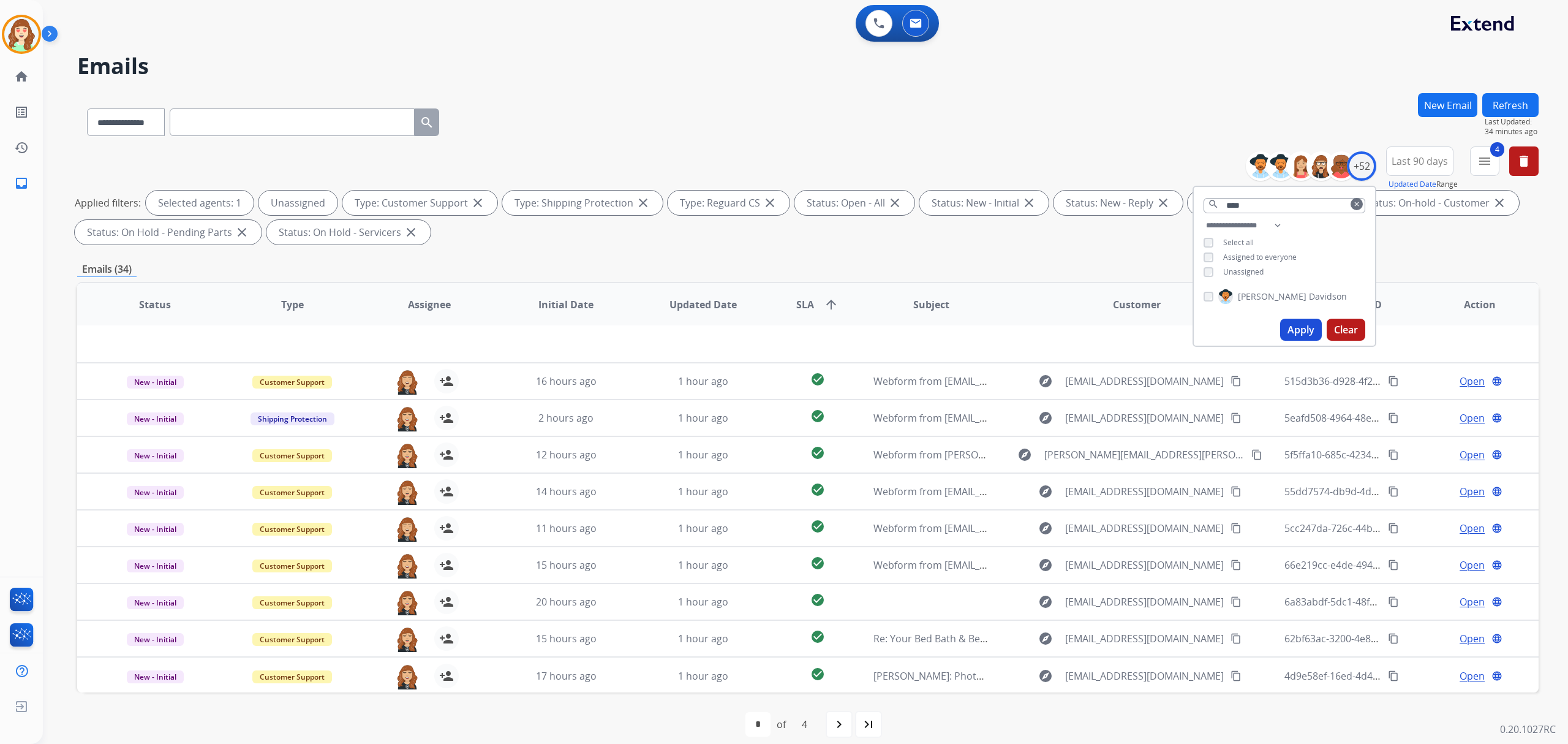
click at [816, 312] on th "SLA arrow_upward" at bounding box center [808, 304] width 91 height 43
click at [824, 304] on mat-icon "arrow_upward" at bounding box center [831, 304] width 15 height 15
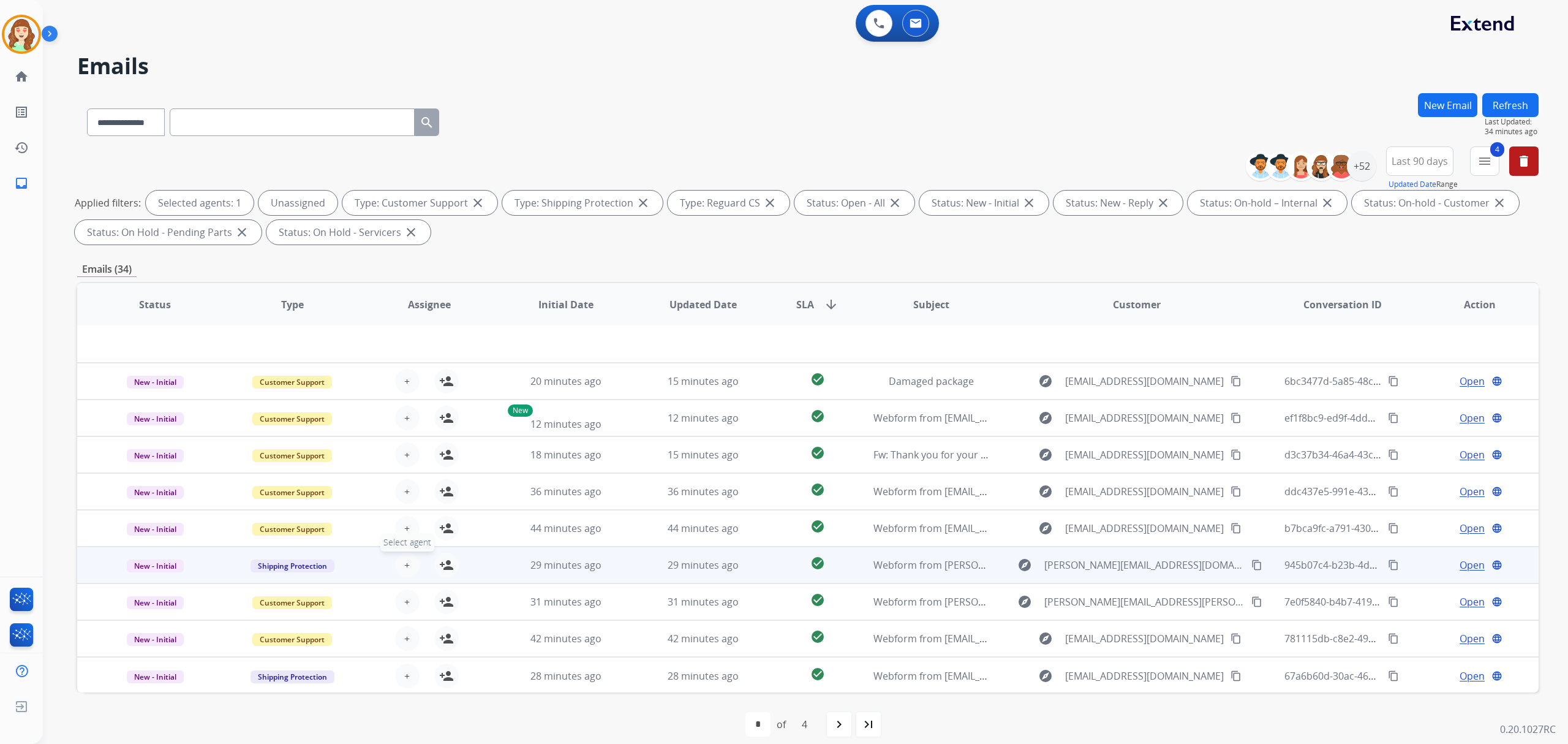
click at [408, 561] on button "+ Select agent" at bounding box center [407, 565] width 24 height 24
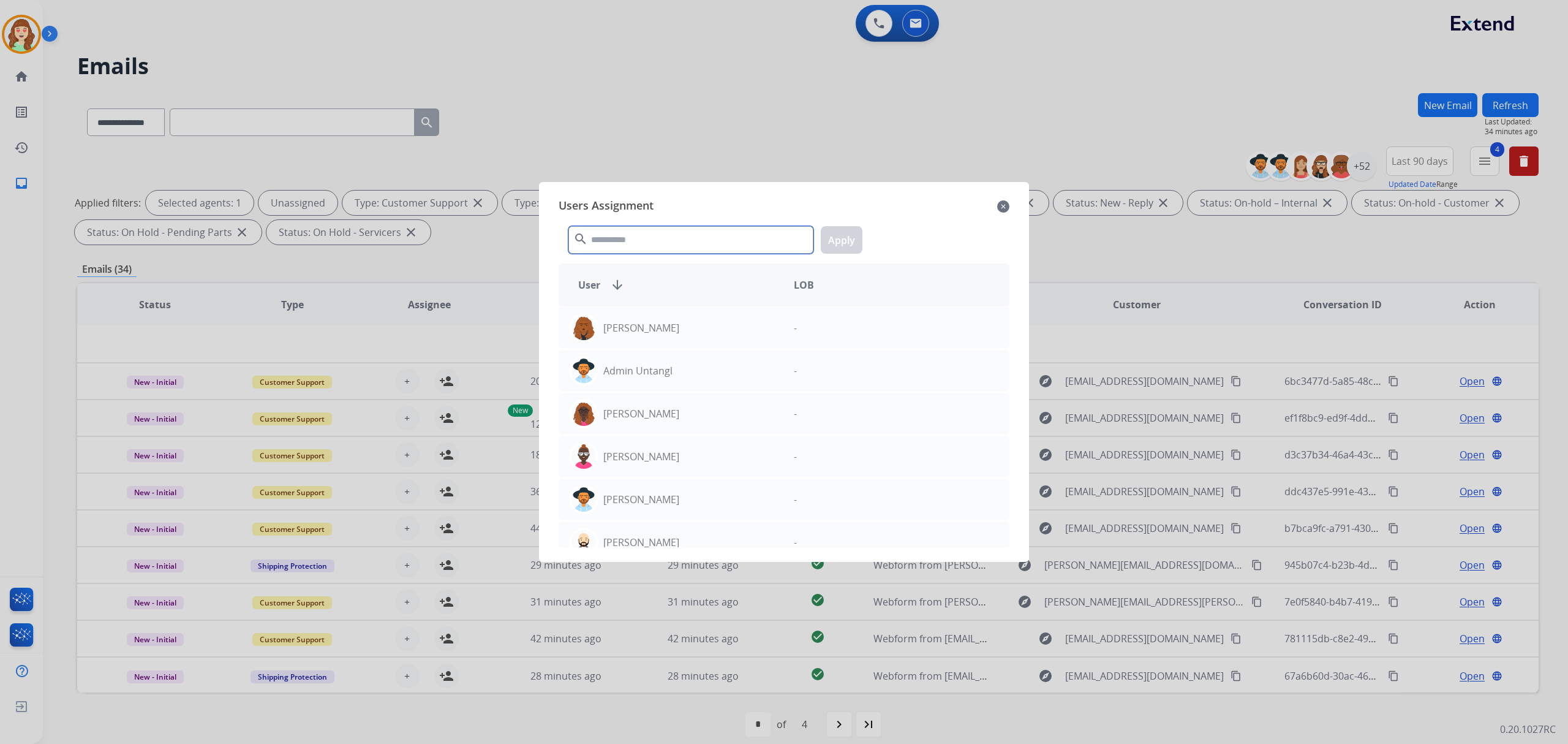
click at [658, 241] on input "text" at bounding box center [691, 240] width 245 height 28
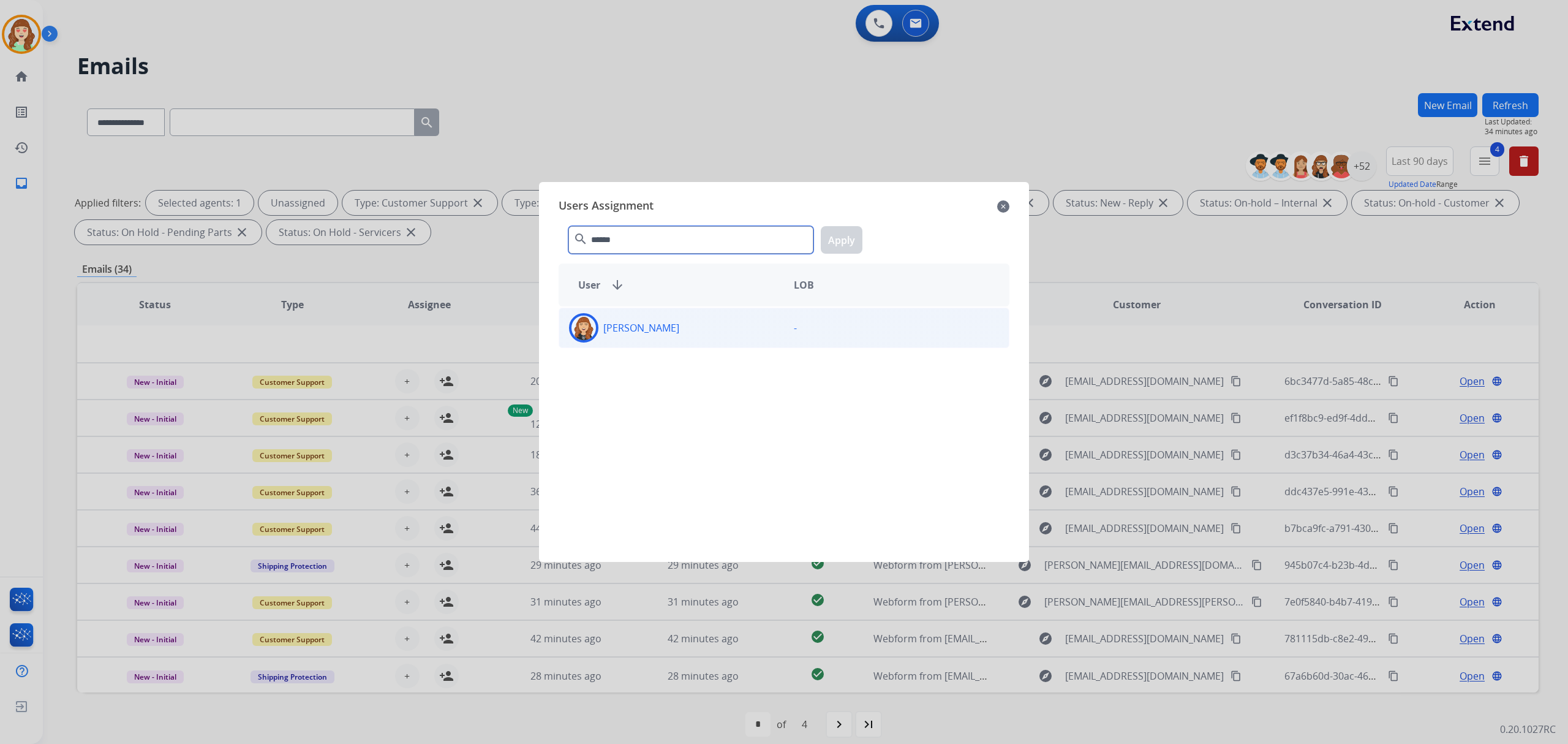
type input "******"
drag, startPoint x: 685, startPoint y: 328, endPoint x: 880, endPoint y: 239, distance: 214.4
click at [686, 329] on div "[PERSON_NAME]" at bounding box center [672, 328] width 225 height 29
click at [844, 234] on button "Apply" at bounding box center [842, 240] width 42 height 28
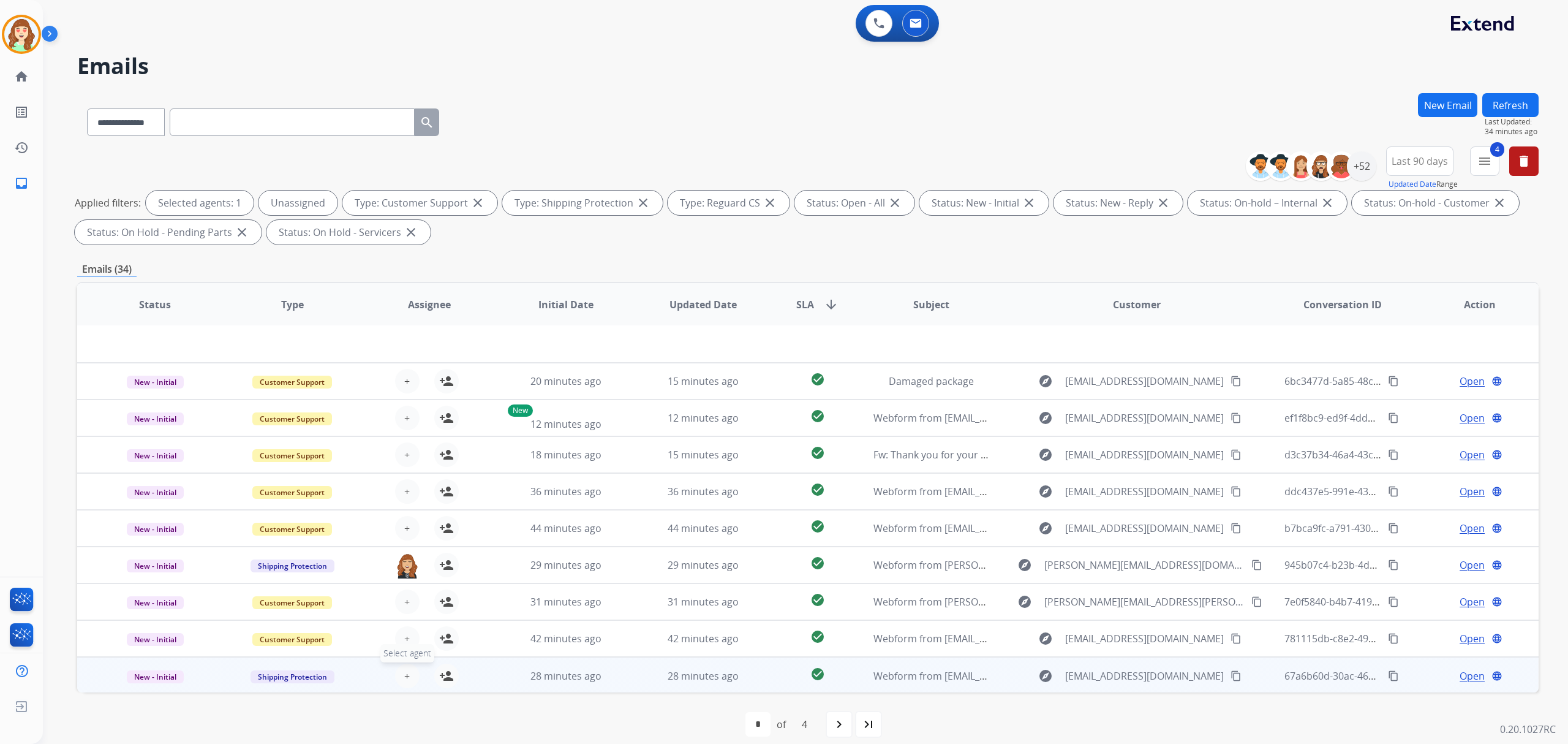
click at [408, 669] on button "+ Select agent" at bounding box center [407, 676] width 24 height 24
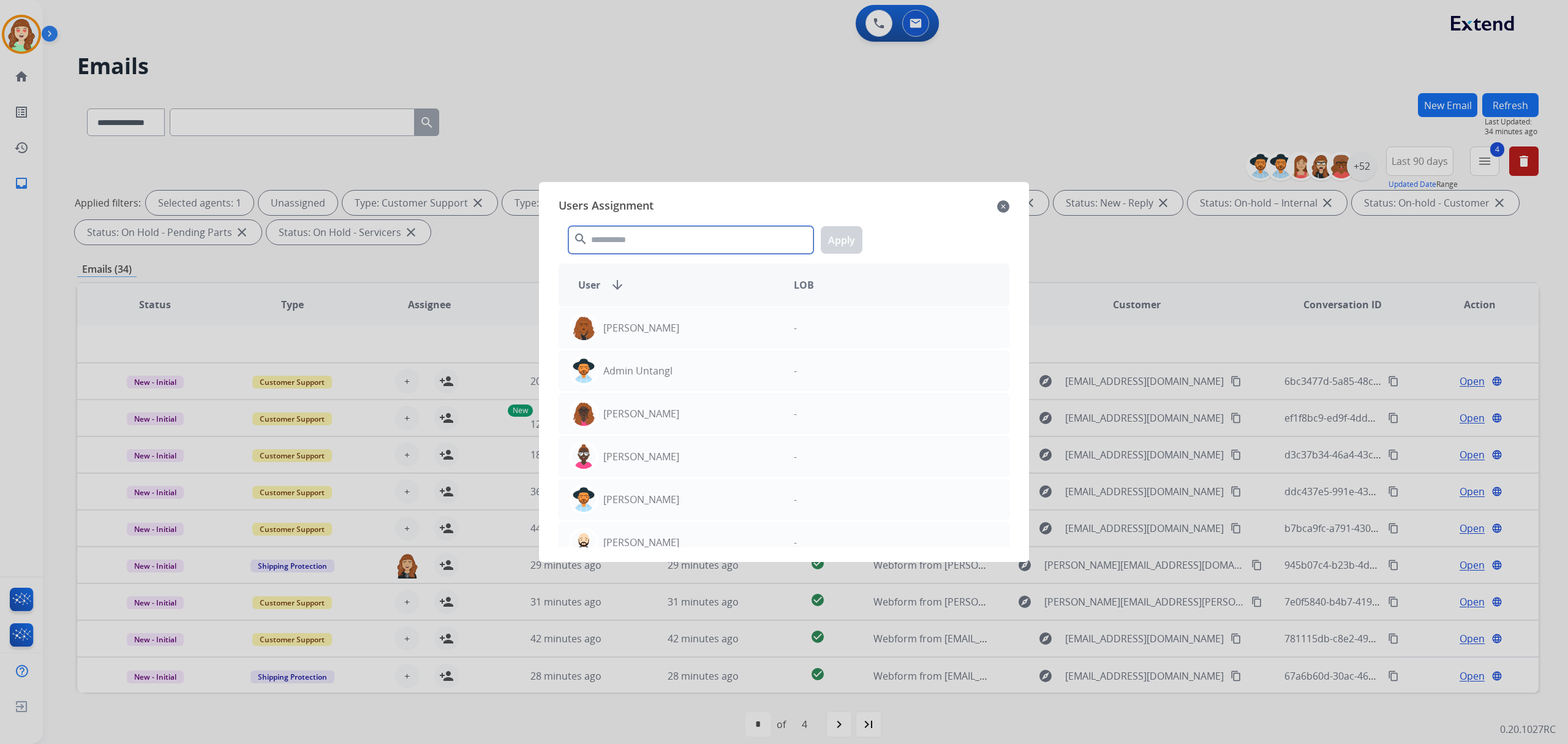
click at [701, 236] on input "text" at bounding box center [691, 240] width 245 height 28
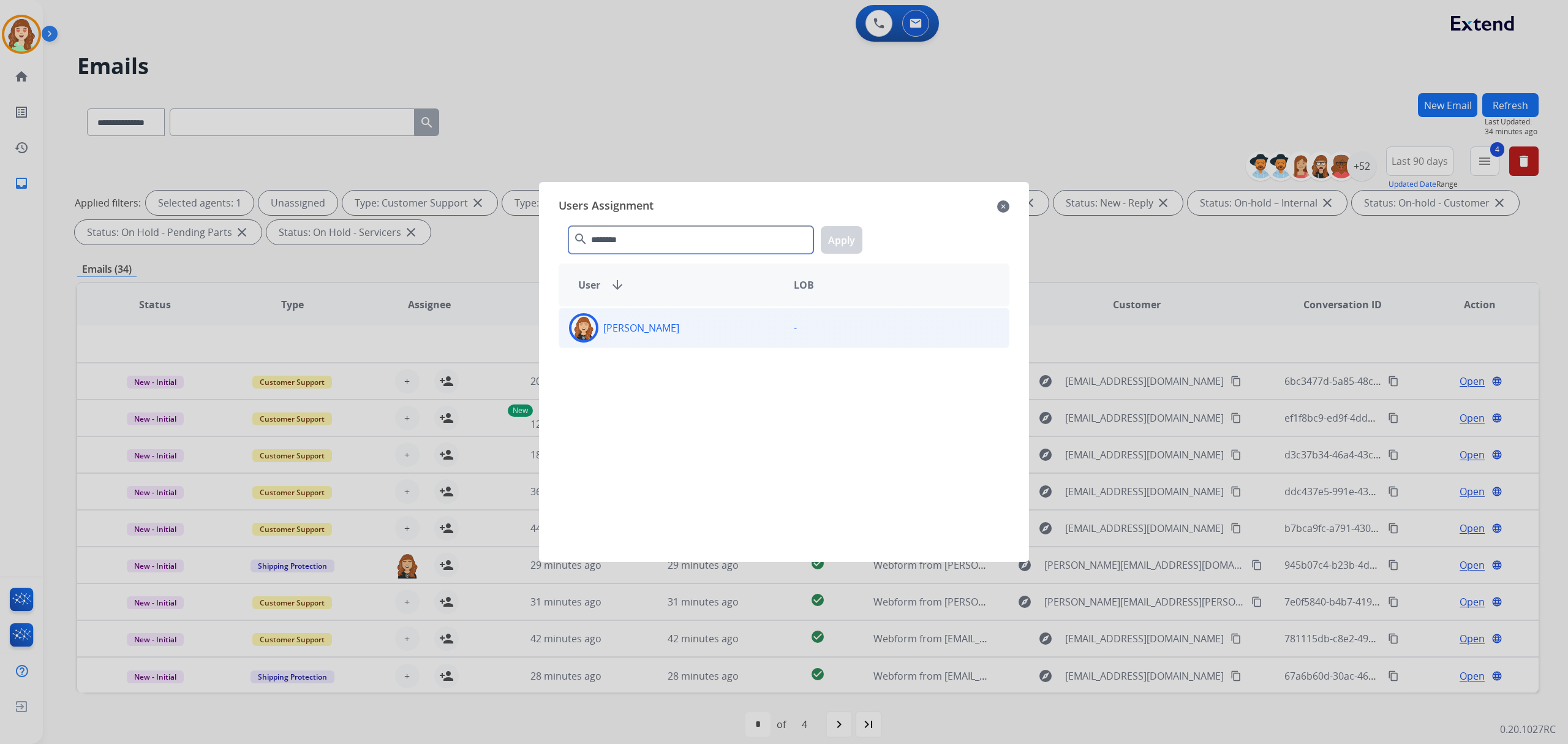
type input "********"
click at [722, 324] on div "[PERSON_NAME]" at bounding box center [672, 328] width 225 height 29
click at [836, 238] on button "Apply" at bounding box center [842, 240] width 42 height 28
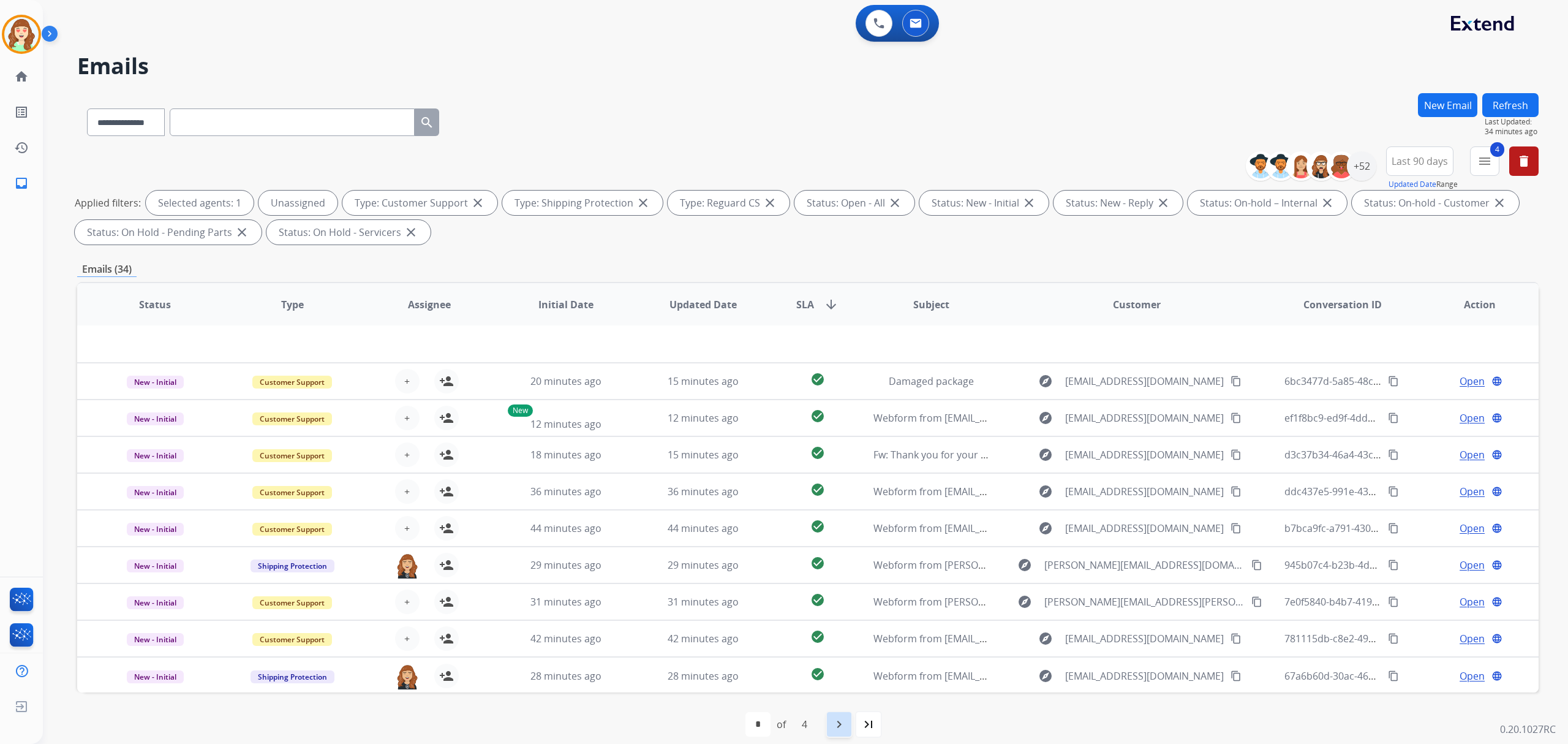
click at [843, 714] on div "navigate_next" at bounding box center [839, 724] width 27 height 27
select select "*"
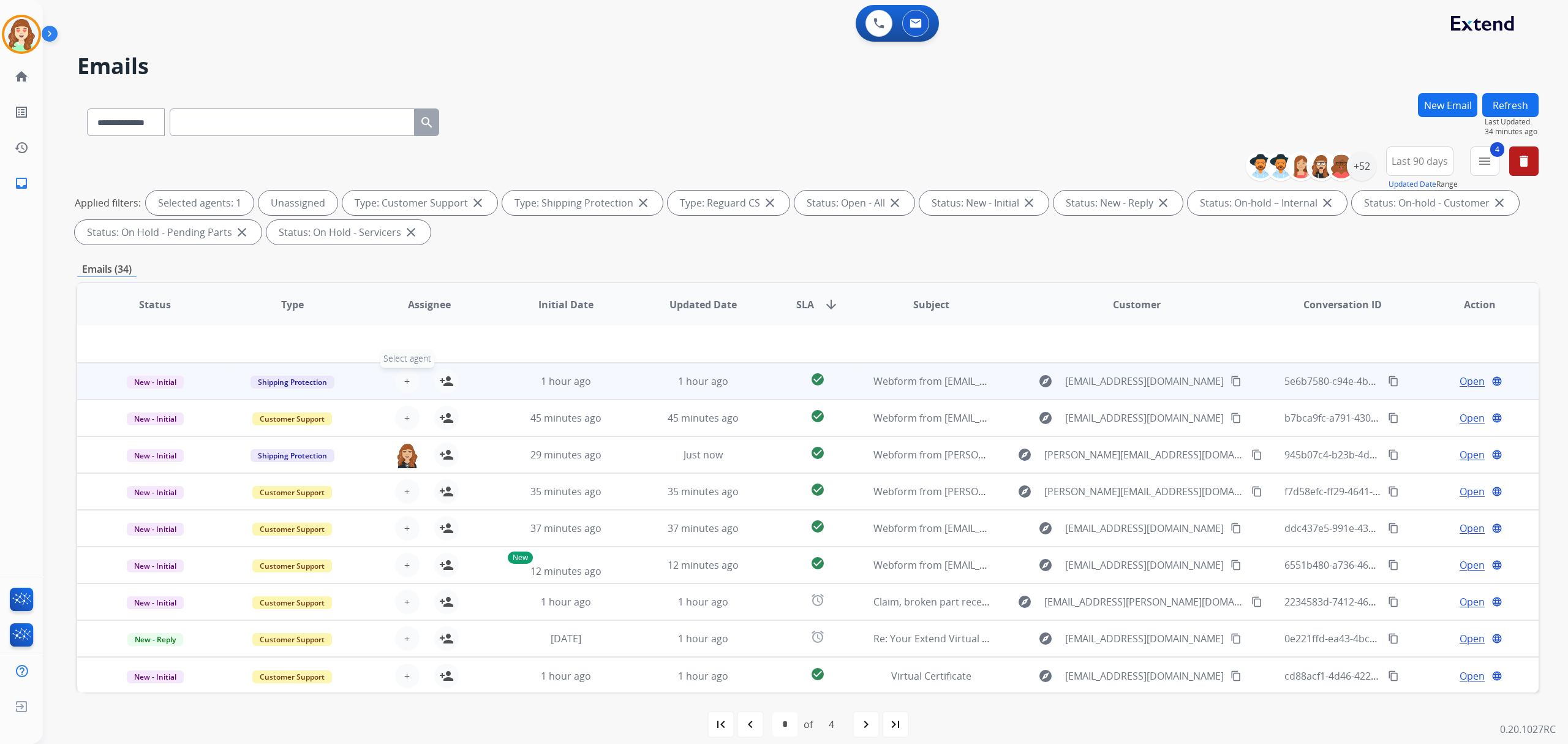
click at [415, 376] on button "+ Select agent" at bounding box center [407, 381] width 24 height 24
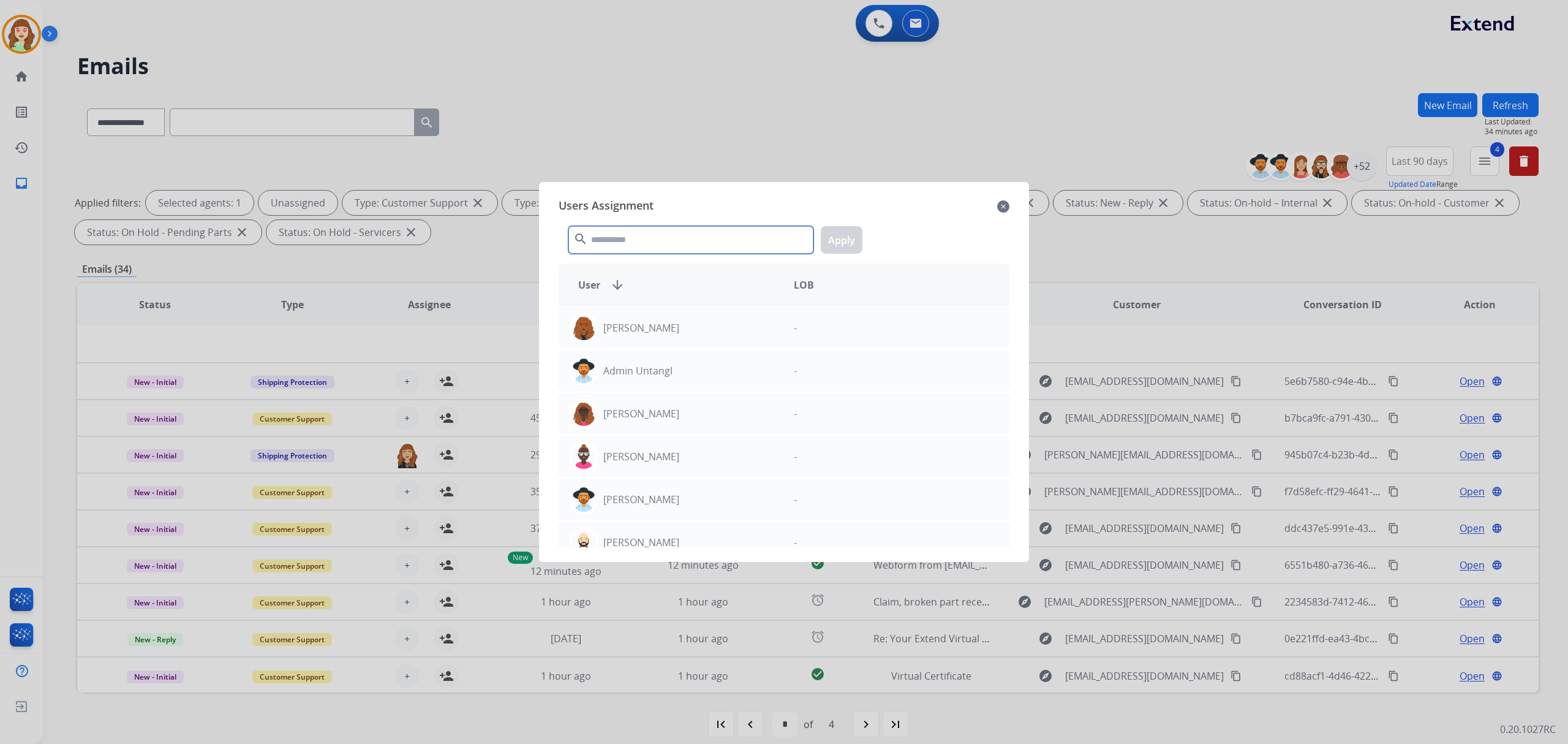
click at [697, 246] on input "text" at bounding box center [691, 240] width 245 height 28
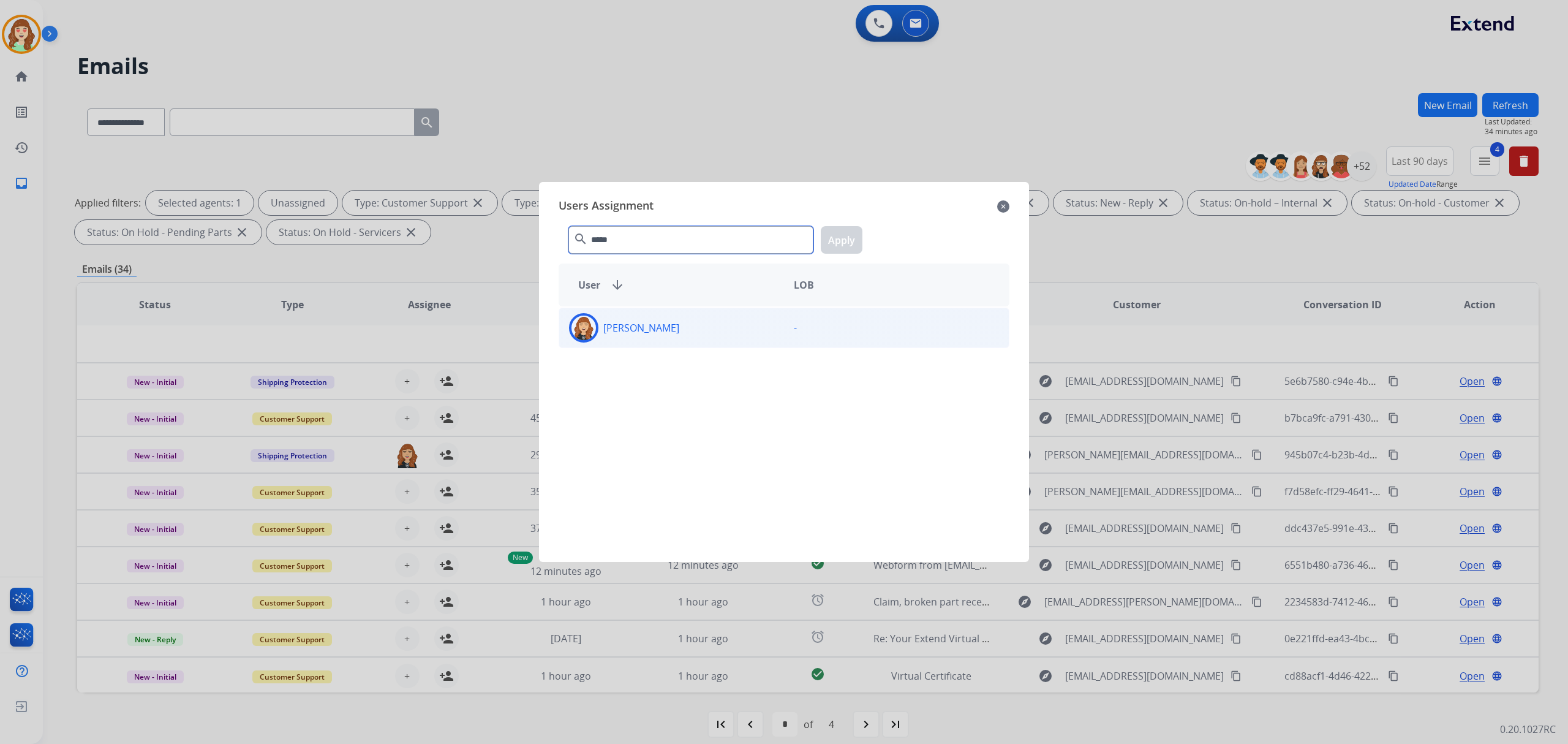
type input "*****"
drag, startPoint x: 689, startPoint y: 329, endPoint x: 831, endPoint y: 261, distance: 157.4
click at [689, 329] on div "[PERSON_NAME]" at bounding box center [672, 328] width 225 height 29
click at [838, 239] on button "Apply" at bounding box center [842, 240] width 42 height 28
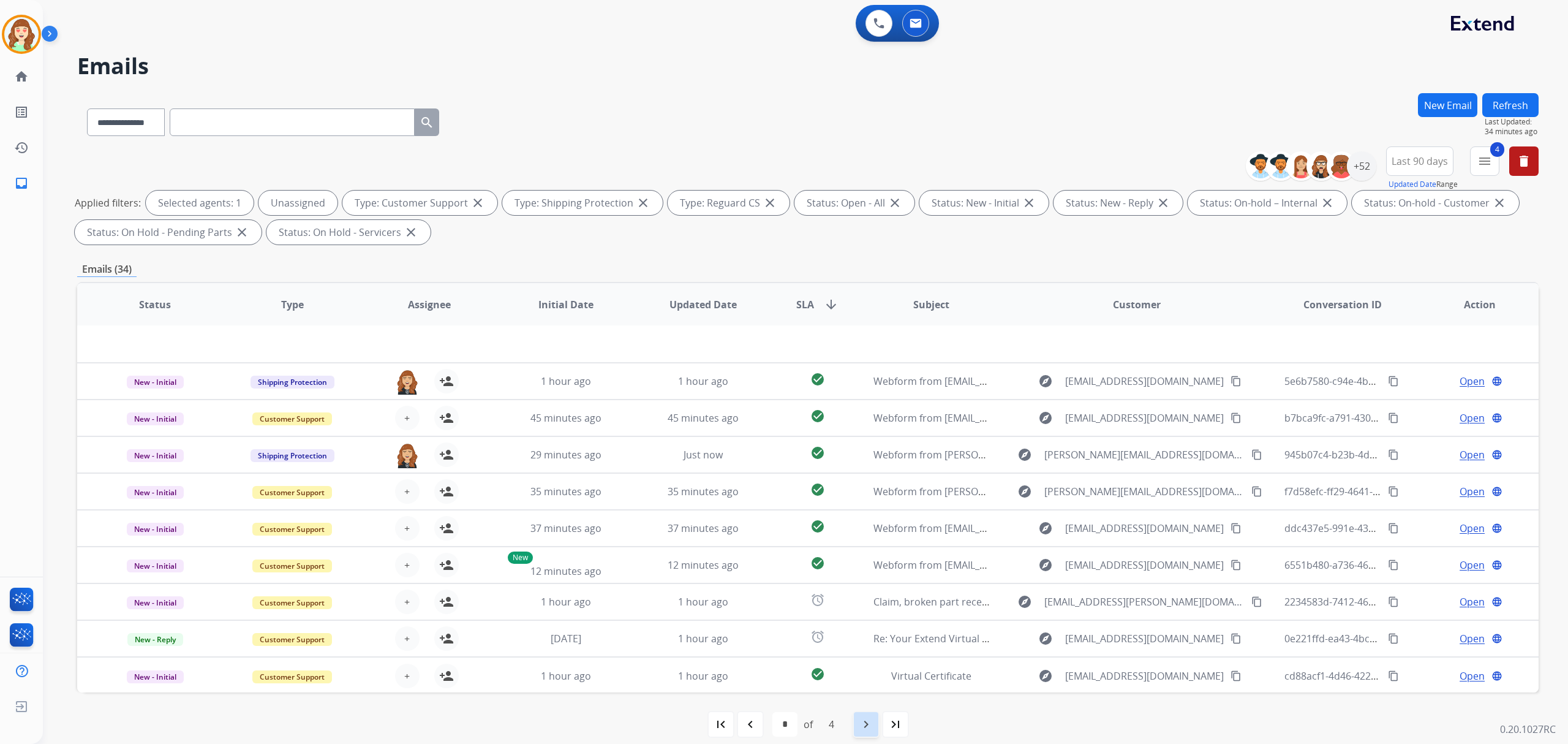
click at [856, 731] on div "navigate_next" at bounding box center [866, 724] width 27 height 27
select select "*"
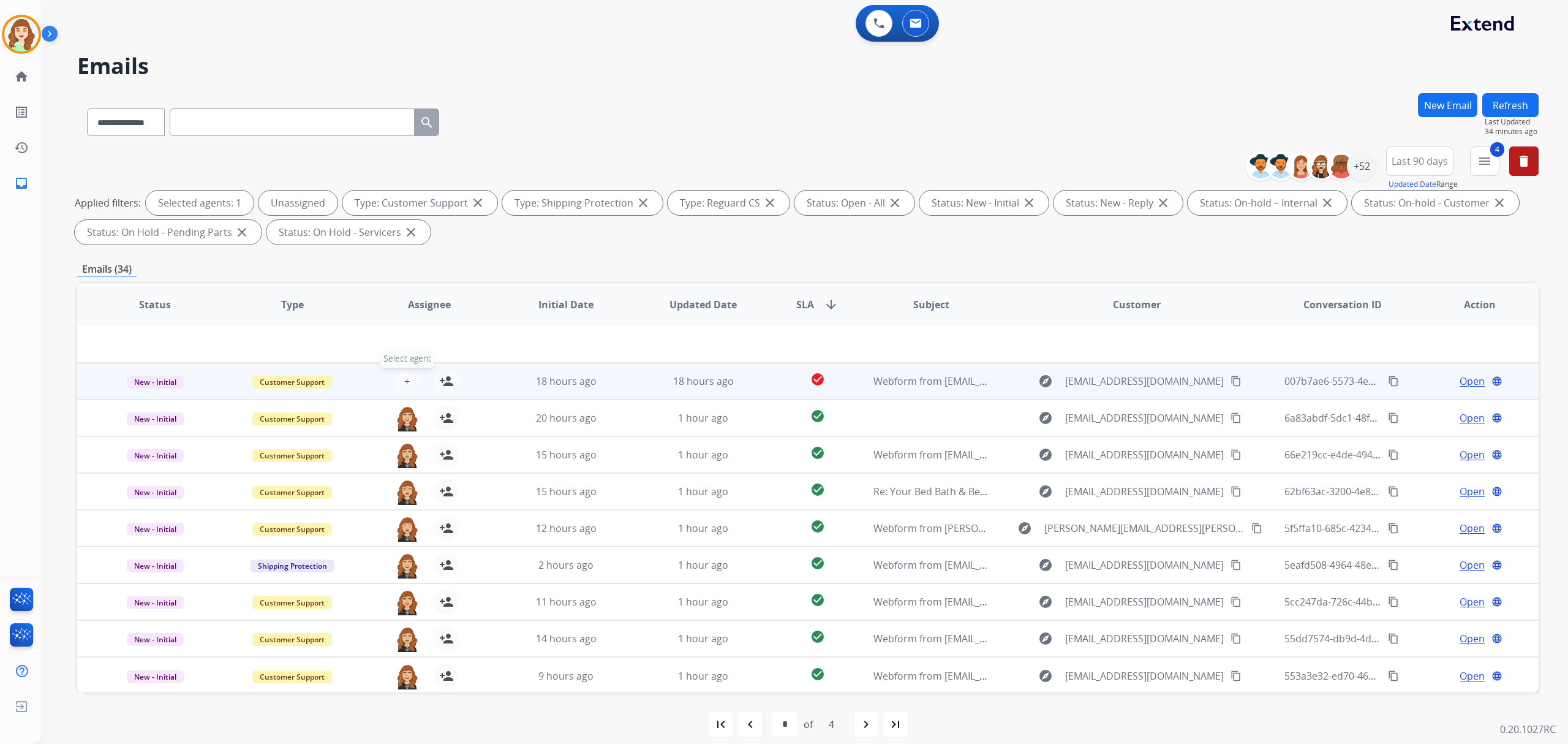
click at [407, 378] on span "+" at bounding box center [407, 381] width 5 height 15
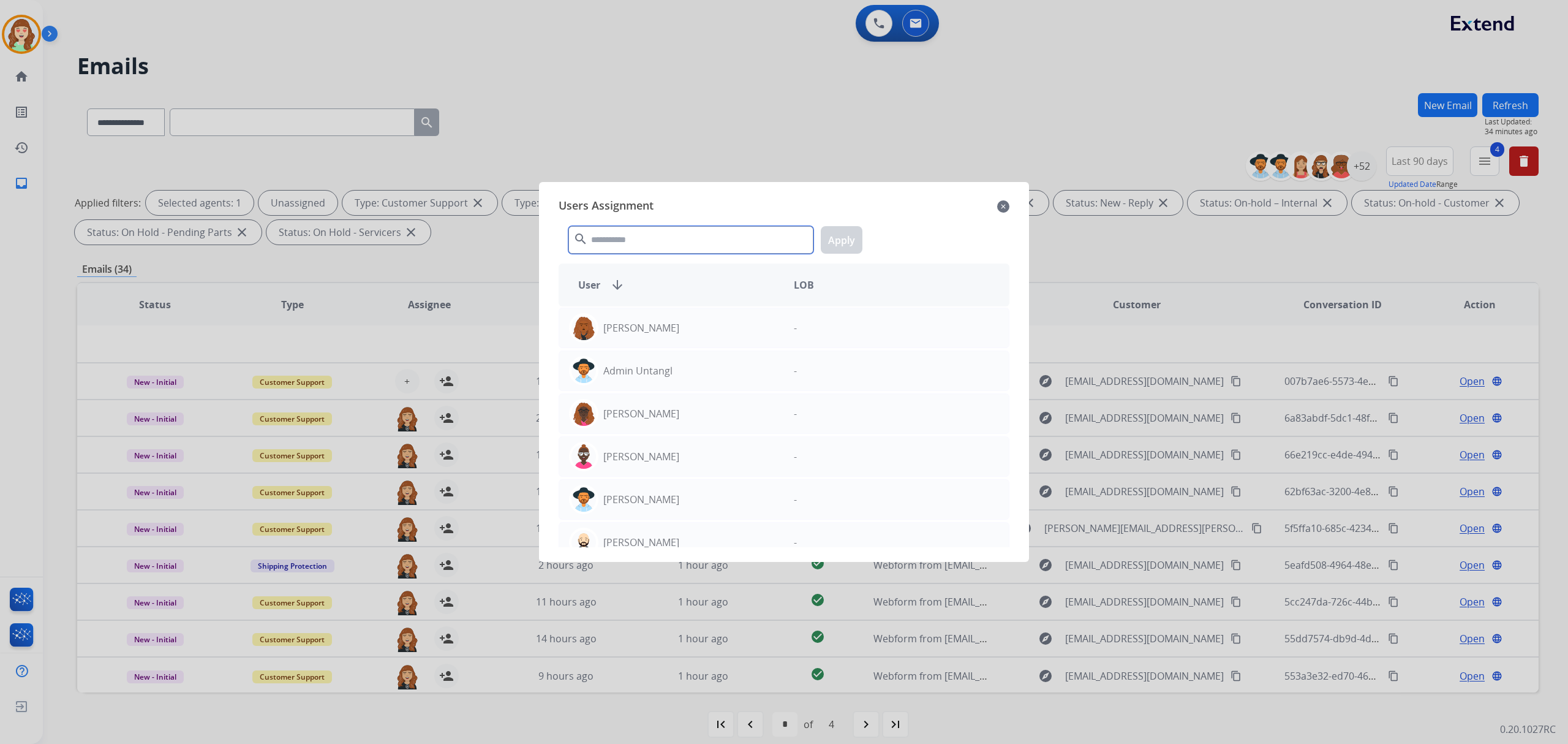
click at [615, 242] on input "text" at bounding box center [691, 240] width 245 height 28
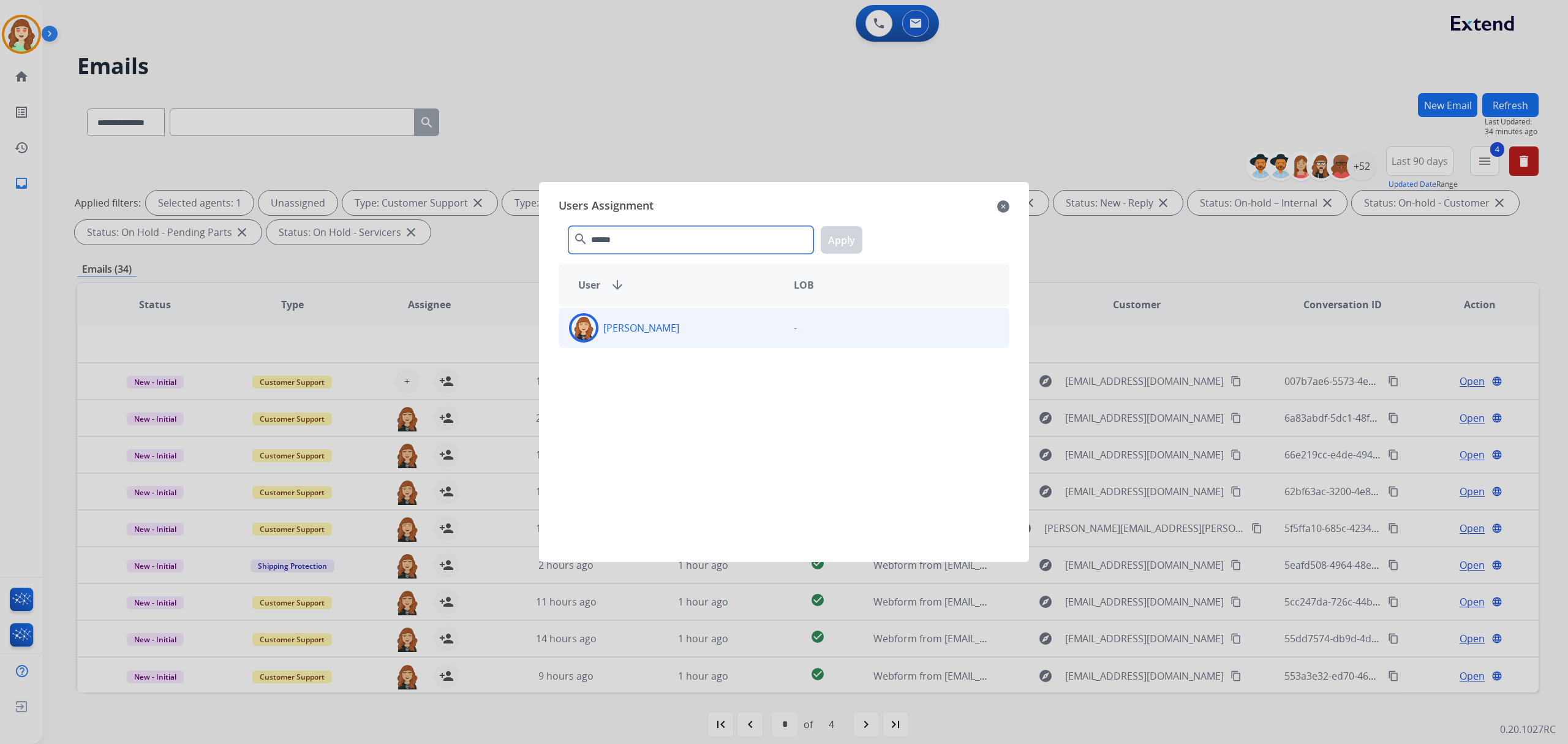
type input "******"
click at [667, 326] on p "[PERSON_NAME]" at bounding box center [641, 328] width 76 height 15
click at [840, 236] on button "Apply" at bounding box center [842, 240] width 42 height 28
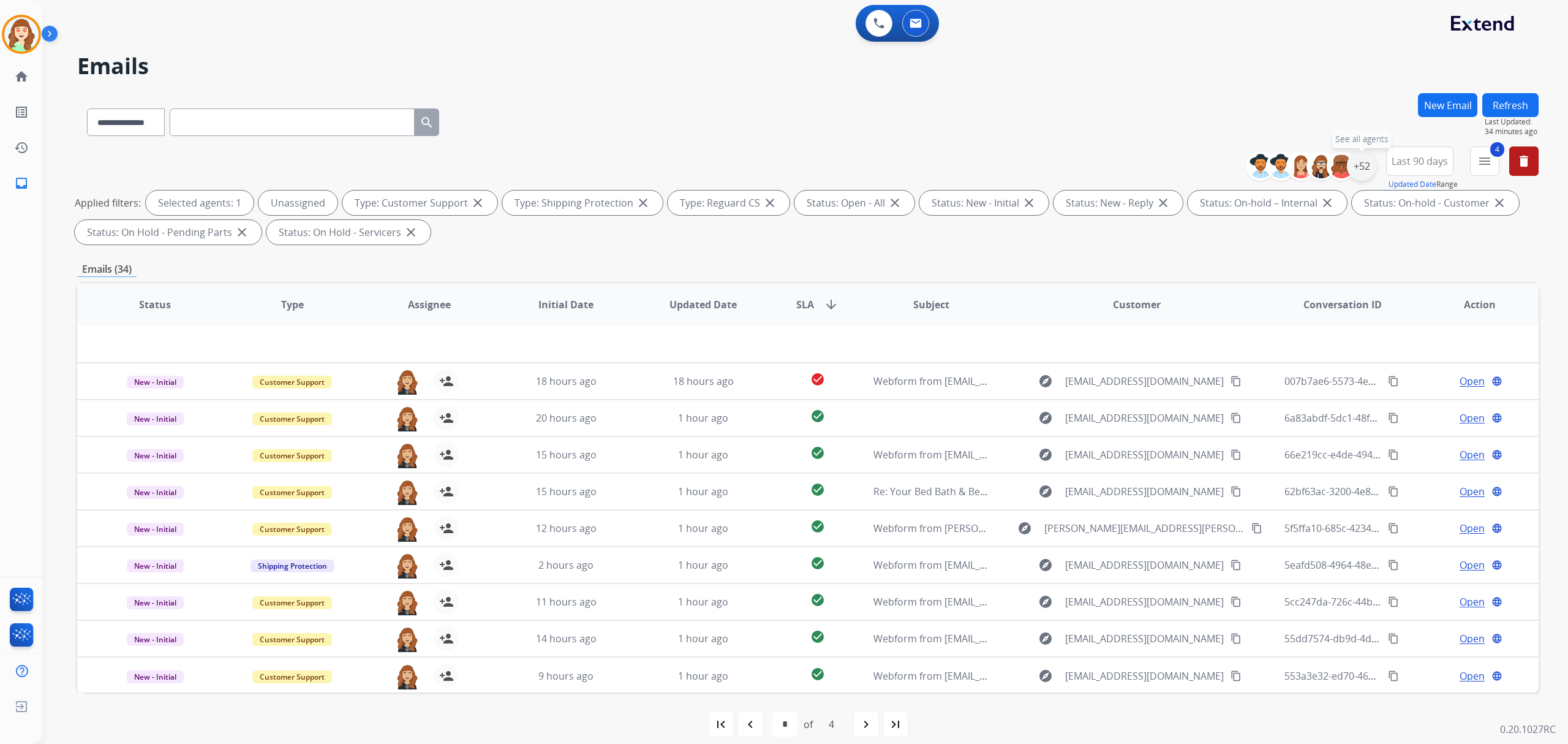
click at [1360, 162] on div "+52" at bounding box center [1362, 166] width 29 height 29
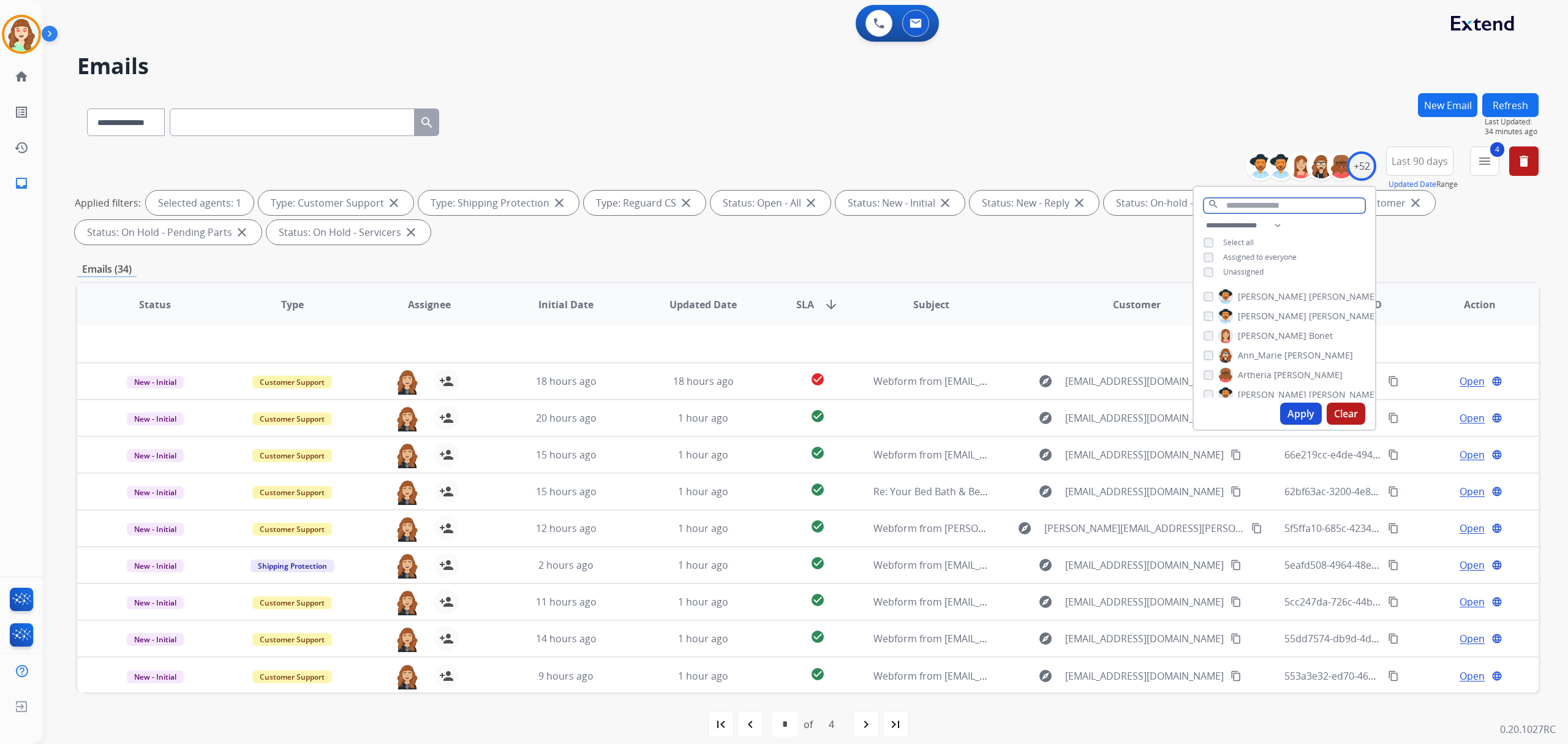
click at [1250, 203] on input "text" at bounding box center [1284, 205] width 161 height 15
